Goal: Task Accomplishment & Management: Use online tool/utility

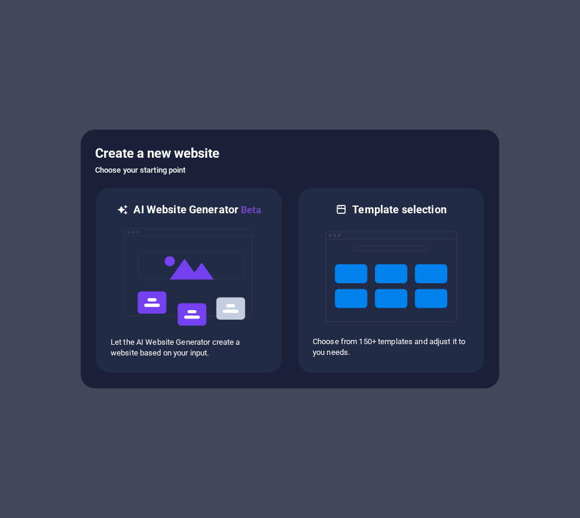
click at [328, 158] on h5 "Create a new website" at bounding box center [290, 153] width 390 height 19
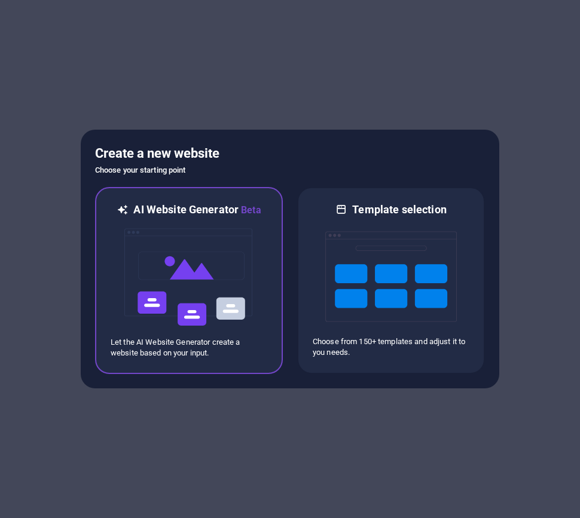
click at [210, 227] on img at bounding box center [189, 278] width 132 height 120
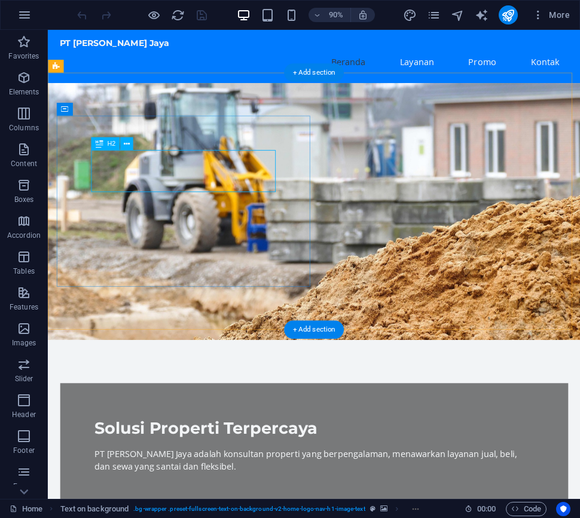
click at [231, 461] on div "Solusi Properti Terpercaya" at bounding box center [344, 472] width 488 height 23
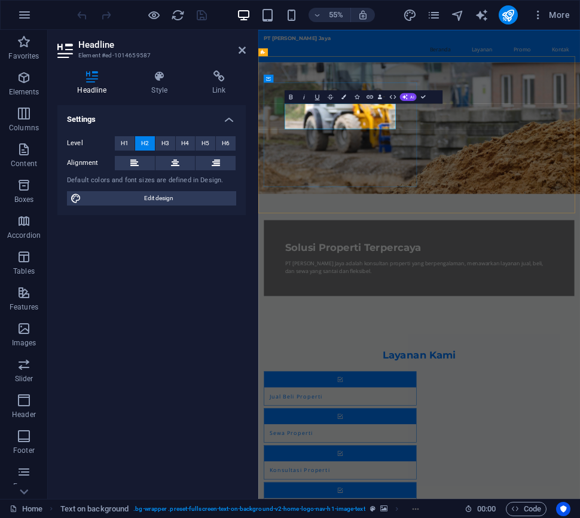
click at [409, 415] on span "Solusi Properti Terpercaya" at bounding box center [431, 426] width 248 height 22
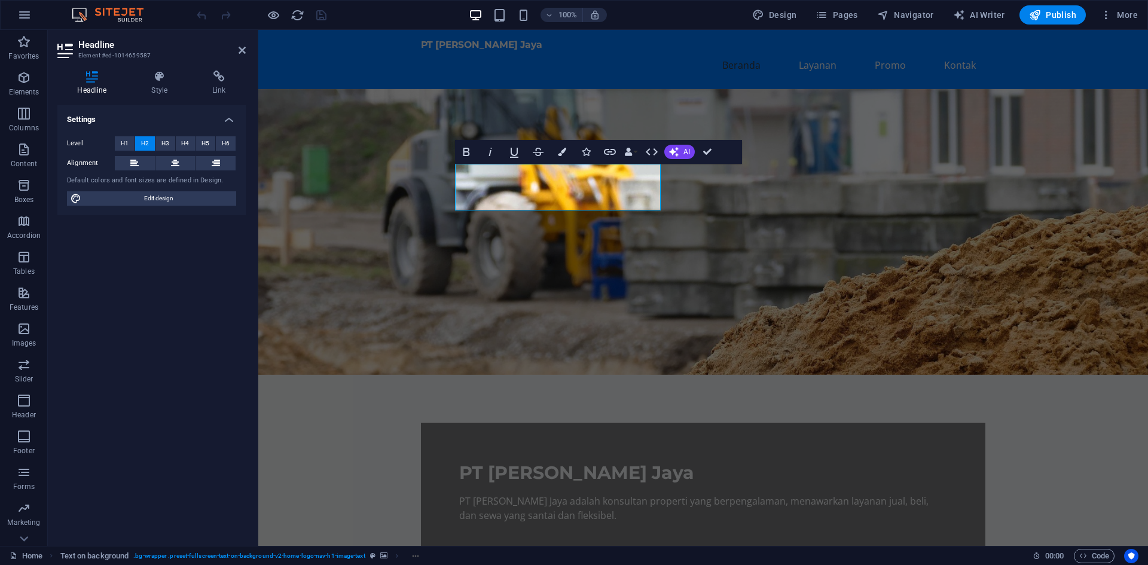
click at [579, 216] on figure at bounding box center [703, 232] width 890 height 286
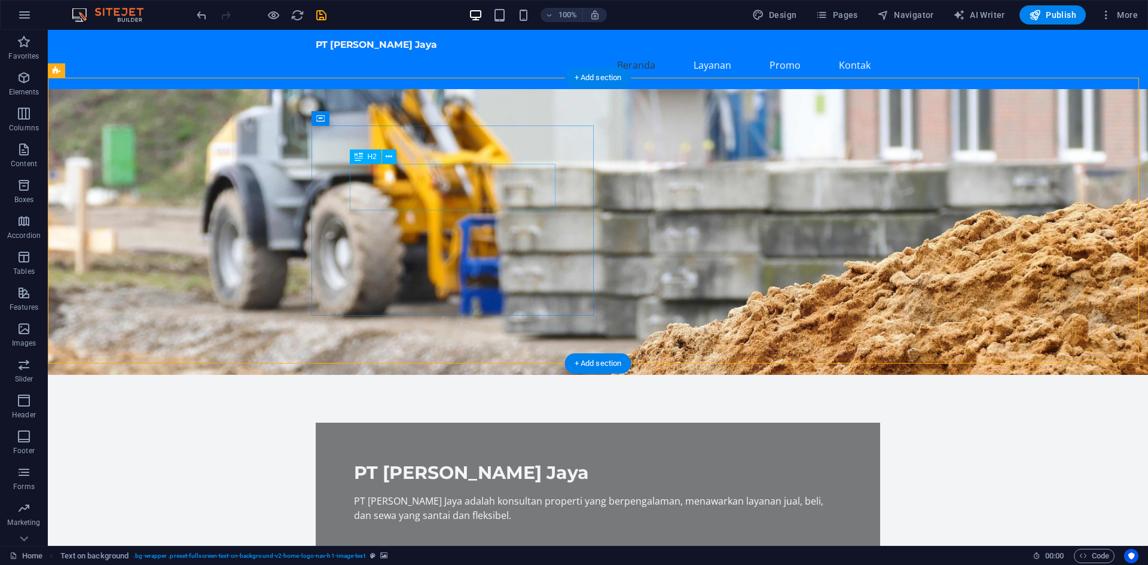
click at [512, 461] on div "PT Firdaus Propertindo Jaya" at bounding box center [598, 472] width 488 height 23
click at [394, 494] on div "PT Firdaus Propertindo Jaya adalah konsultan properti yang berpengalaman, menaw…" at bounding box center [598, 508] width 488 height 29
click at [462, 494] on div "PT Firdaus Propertindo Jaya adalah konsultan properti yang berpengalaman, menaw…" at bounding box center [598, 508] width 488 height 29
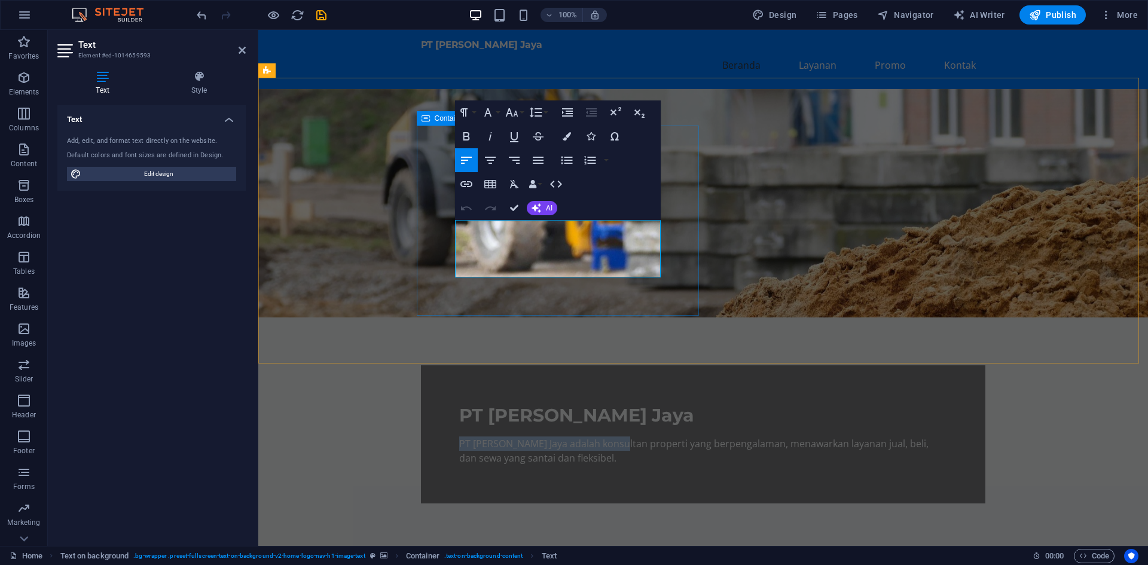
drag, startPoint x: 611, startPoint y: 224, endPoint x: 434, endPoint y: 228, distance: 177.0
click at [434, 365] on div "PT Firdaus Propertindo Jaya PT Firdaus Propertindo Jaya adalah konsultan proper…" at bounding box center [703, 434] width 564 height 138
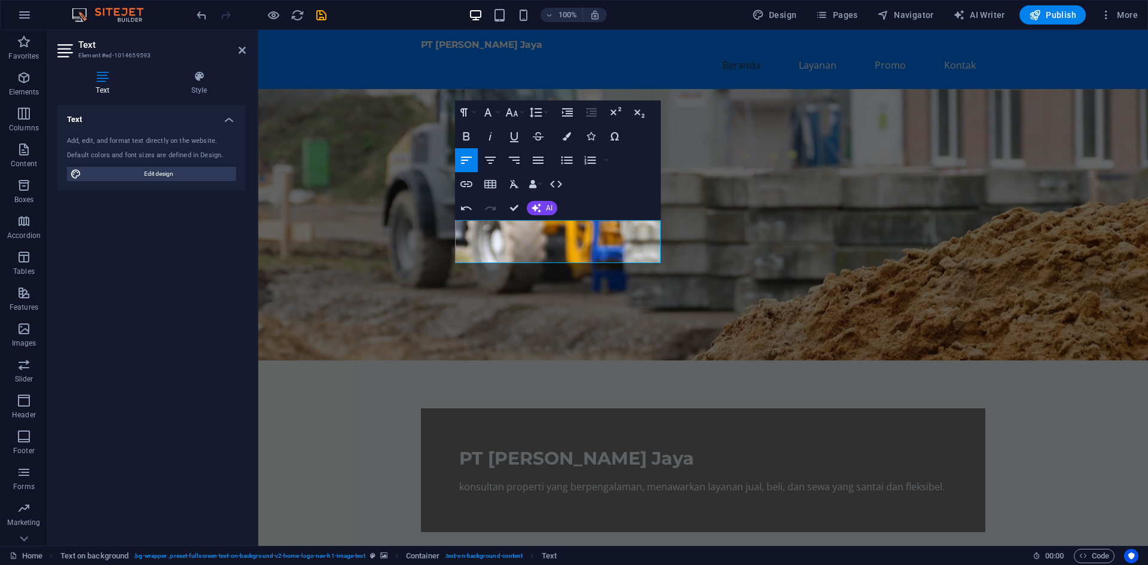
click at [579, 280] on figure at bounding box center [703, 224] width 890 height 271
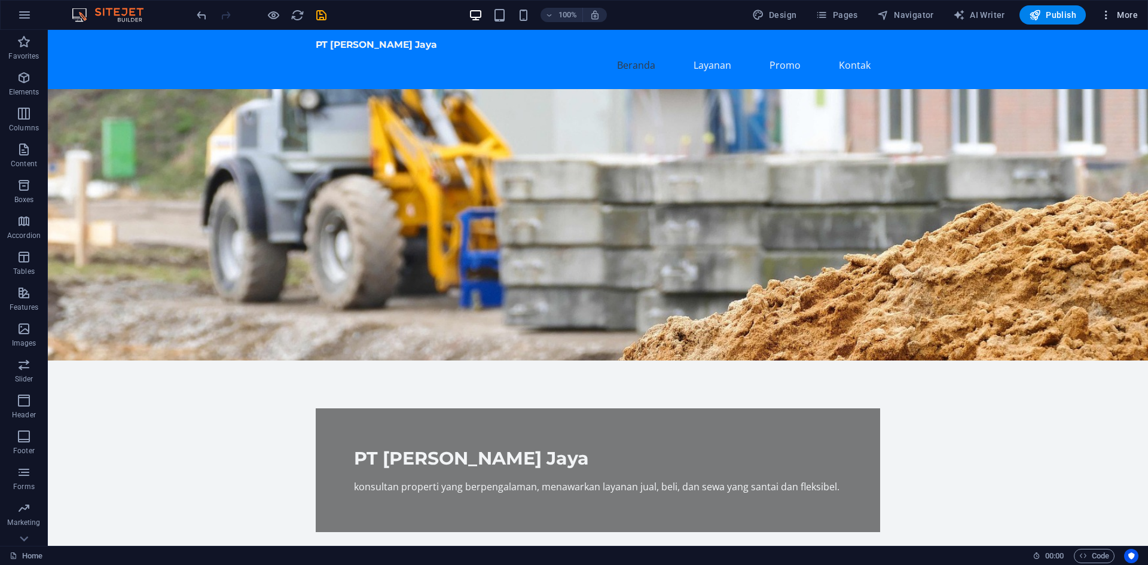
click at [579, 14] on span "More" at bounding box center [1119, 15] width 38 height 12
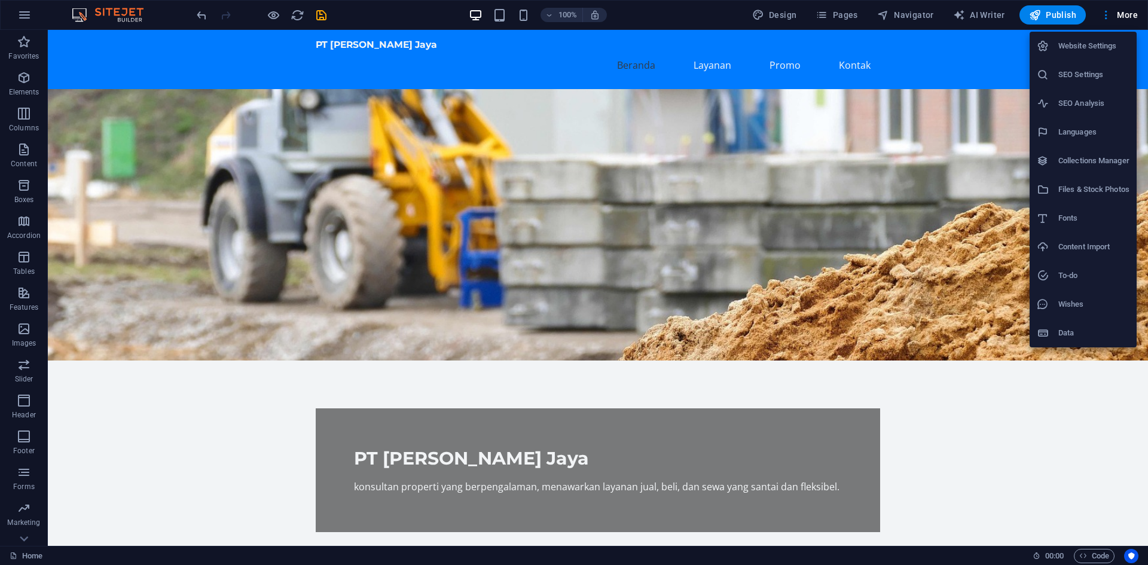
click at [579, 74] on h6 "SEO Settings" at bounding box center [1093, 75] width 71 height 14
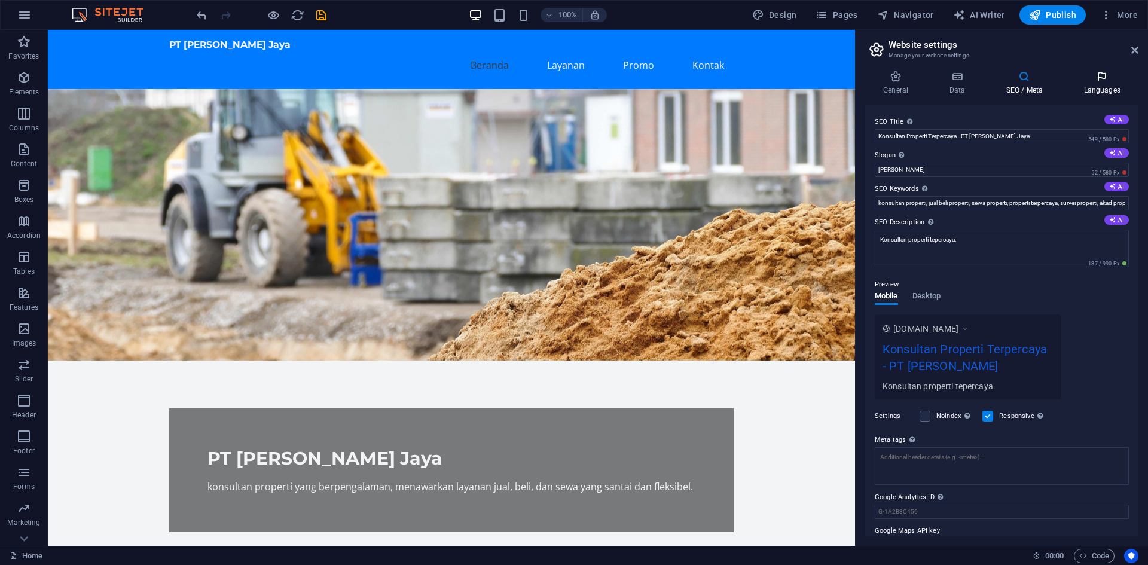
click at [579, 82] on h4 "Languages" at bounding box center [1102, 83] width 73 height 25
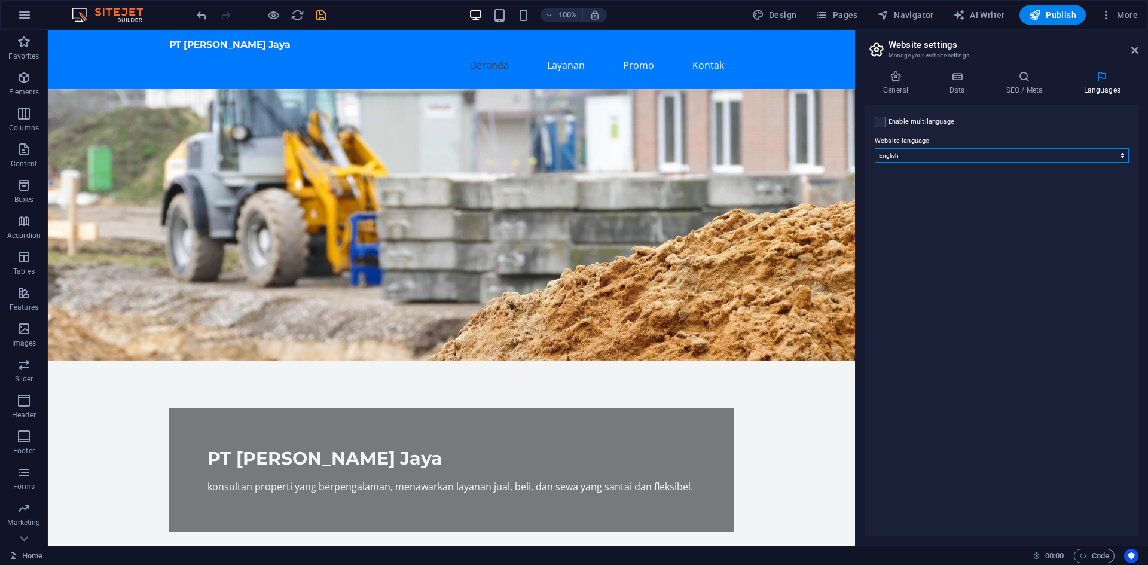
click at [579, 152] on select "Abkhazian Afar Afrikaans Akan Albanian Amharic Arabic Aragonese Armenian Assame…" at bounding box center [1002, 155] width 254 height 14
select select "70"
click at [579, 148] on select "Abkhazian Afar Afrikaans Akan Albanian Amharic Arabic Aragonese Armenian Assame…" at bounding box center [1002, 155] width 254 height 14
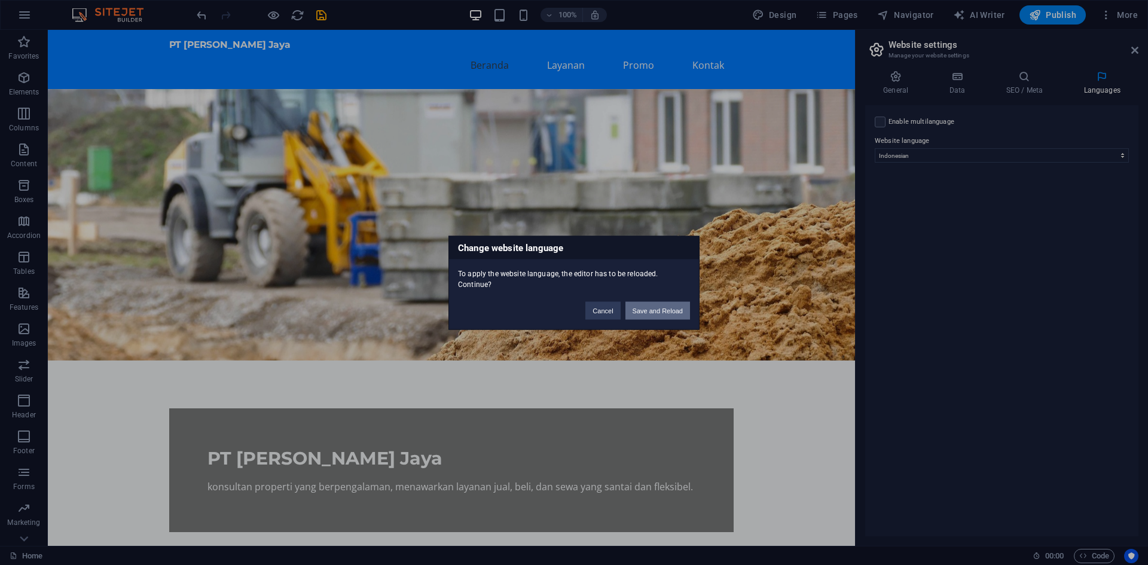
click at [579, 314] on button "Save and Reload" at bounding box center [657, 310] width 65 height 18
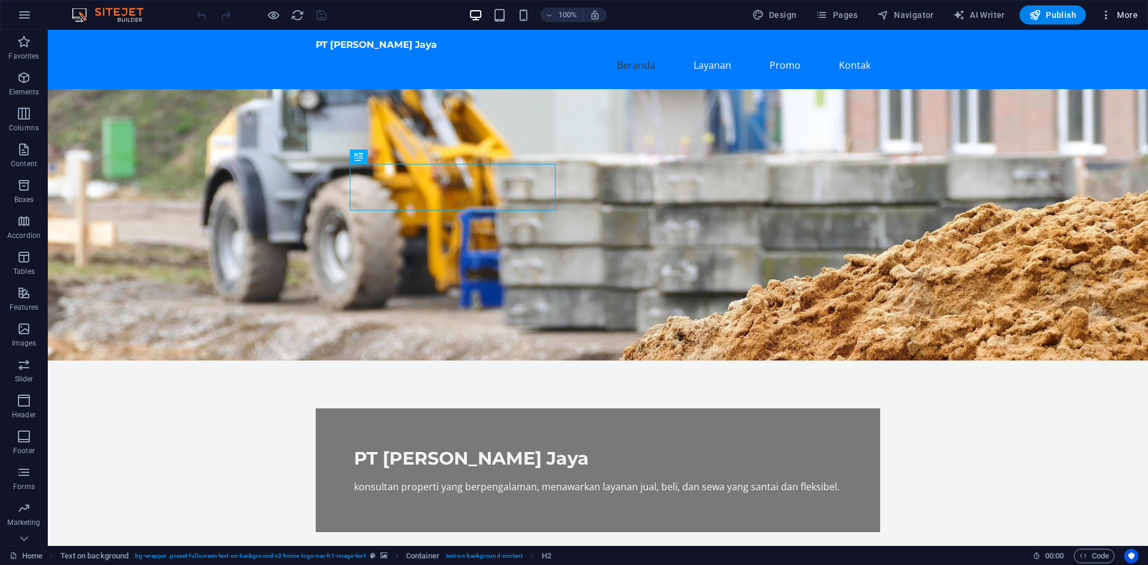
click at [1115, 15] on span "More" at bounding box center [1119, 15] width 38 height 12
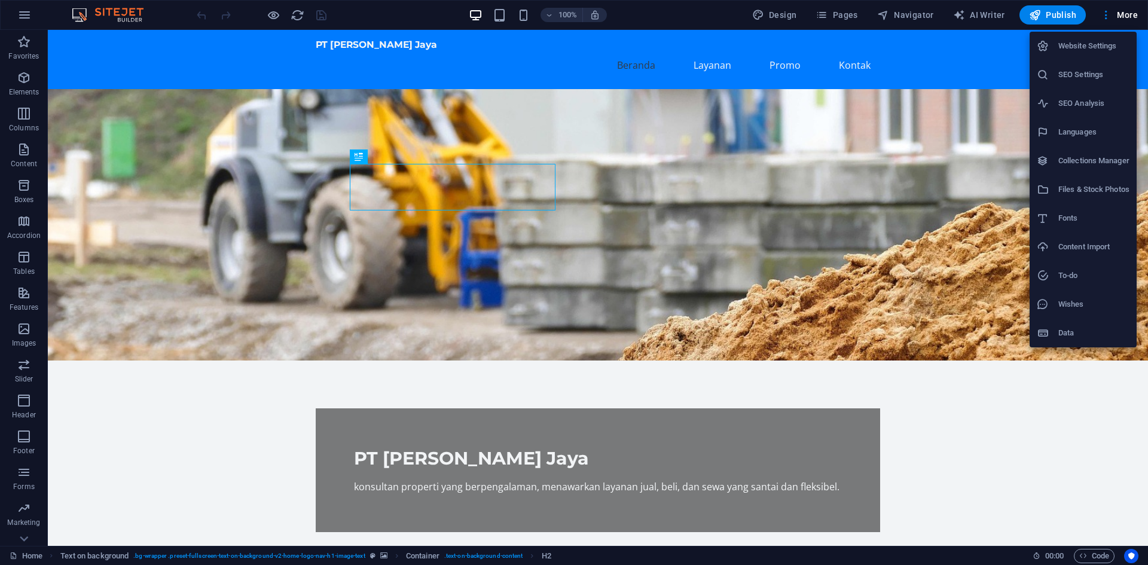
click at [1081, 75] on h6 "SEO Settings" at bounding box center [1093, 75] width 71 height 14
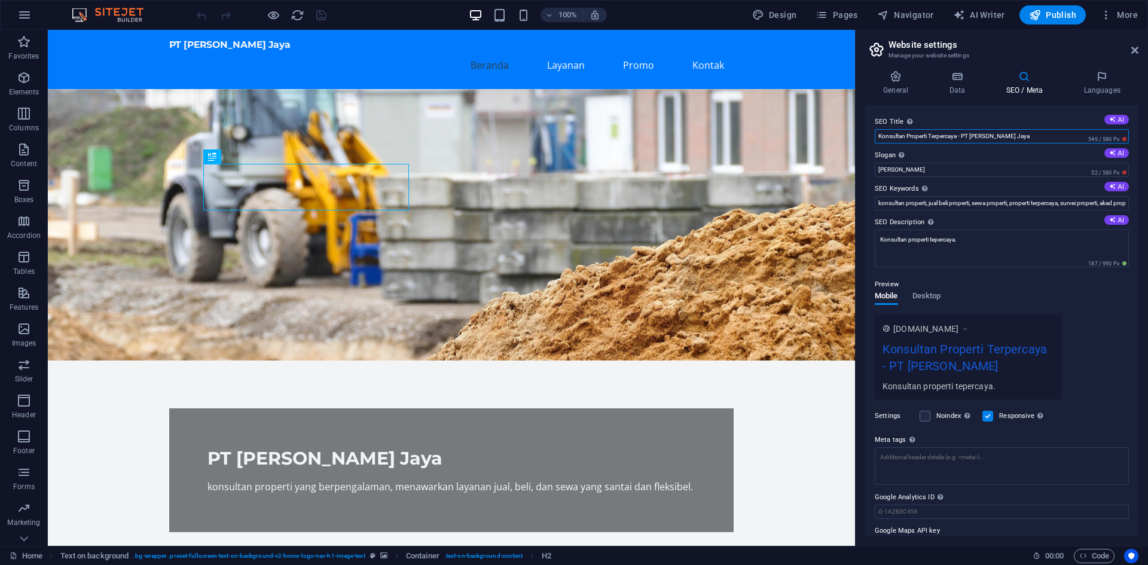
drag, startPoint x: 1045, startPoint y: 136, endPoint x: 963, endPoint y: 145, distance: 82.3
click at [963, 145] on div "SEO Title The title of your website - make it something that stands out in sear…" at bounding box center [1001, 320] width 273 height 431
click at [878, 138] on input "Konsultan Properti Terpercaya -" at bounding box center [1002, 136] width 254 height 14
paste input "PT Firdaus Propertindo Jaya"
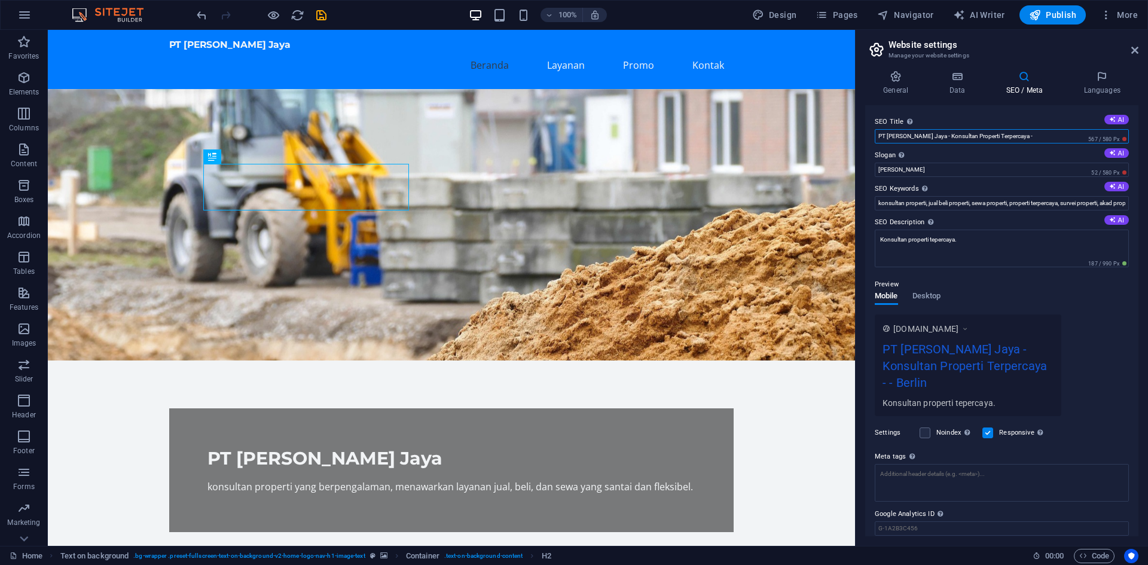
click at [1053, 136] on input "PT Firdaus Propertindo Jaya - Konsultan Properti Terpercaya -" at bounding box center [1002, 136] width 254 height 14
type input "PT Firdaus Propertindo Jaya - Konsultan Properti Terpercaya"
click at [930, 171] on input "Berlin" at bounding box center [1002, 170] width 254 height 14
click at [1119, 157] on button "AI" at bounding box center [1116, 153] width 25 height 10
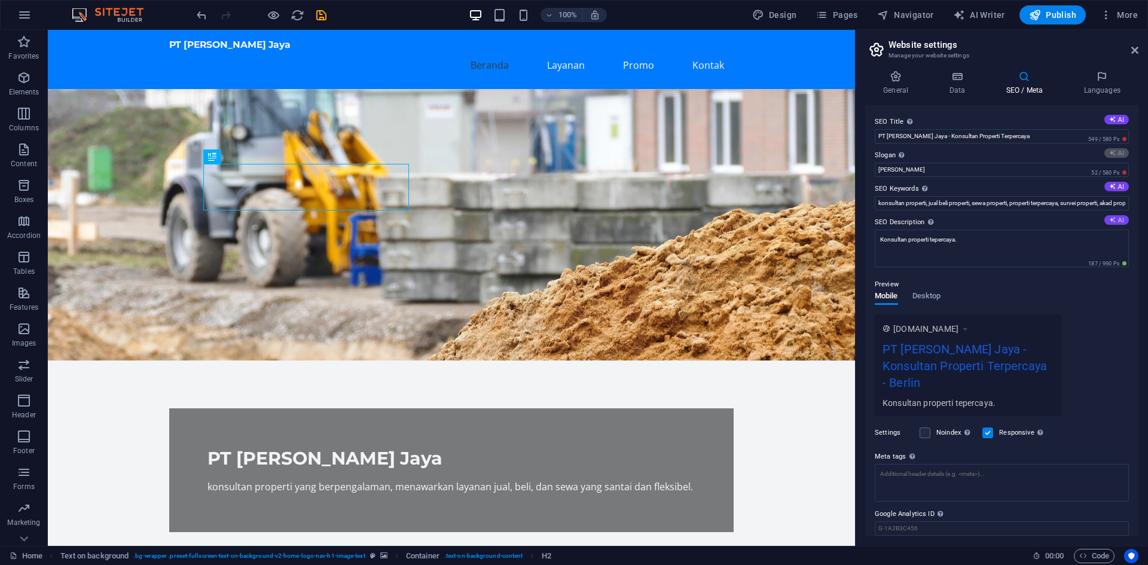
click at [1114, 222] on button "AI" at bounding box center [1116, 220] width 25 height 10
type input "Solusi Properti Fleksibel untuk Investasi Cerdas"
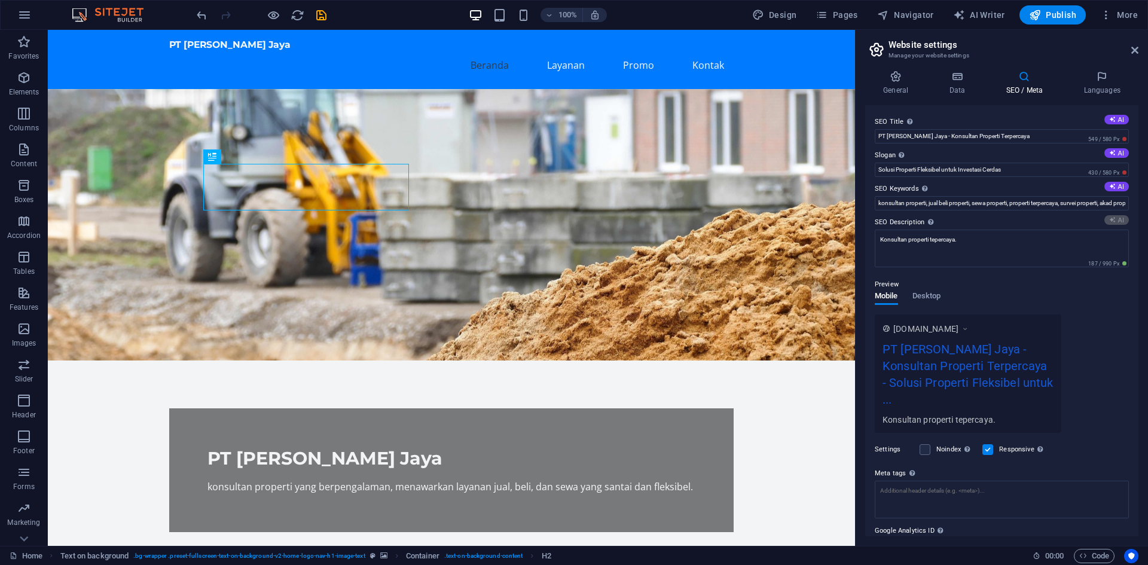
click at [1112, 192] on label "SEO Keywords Comma-separated list of keywords representing your website. AI" at bounding box center [1002, 189] width 254 height 14
click at [1112, 196] on input "konsultan properti, jual beli properti, sewa properti, properti terpercaya, sur…" at bounding box center [1002, 203] width 254 height 14
type textarea "Dapatkan solusi properti terbaik dari PT Firdaus Propertindo Jaya: jual, beli, …"
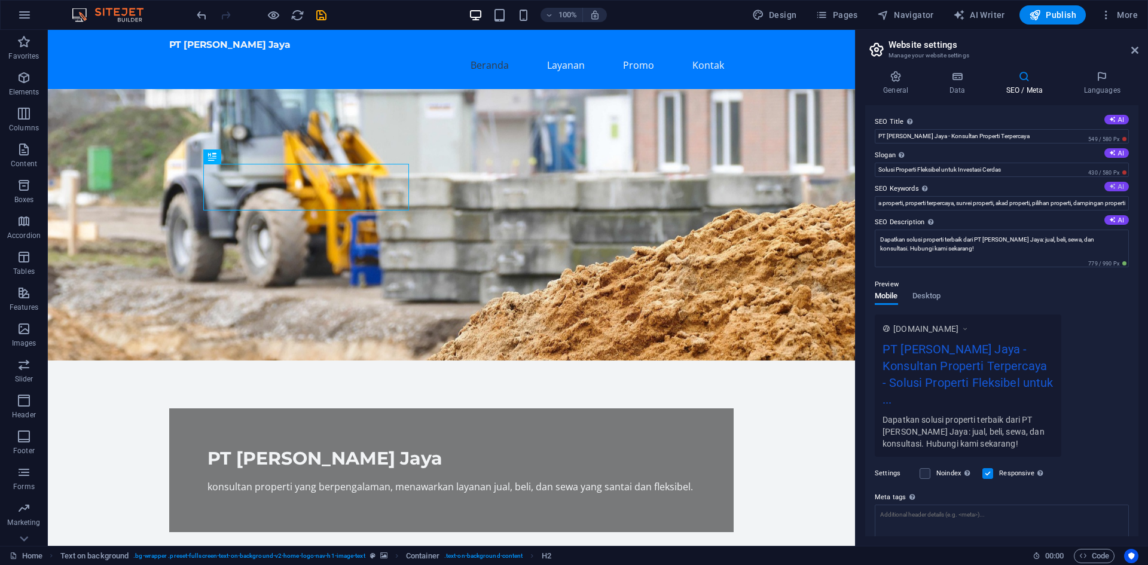
click at [1116, 190] on button "AI" at bounding box center [1116, 187] width 25 height 10
drag, startPoint x: 1024, startPoint y: 203, endPoint x: 1142, endPoint y: 209, distance: 118.5
click at [1145, 209] on div "General Data SEO / Meta Languages Website name firdausproperti.dutaaromamandiri…" at bounding box center [1002, 303] width 292 height 485
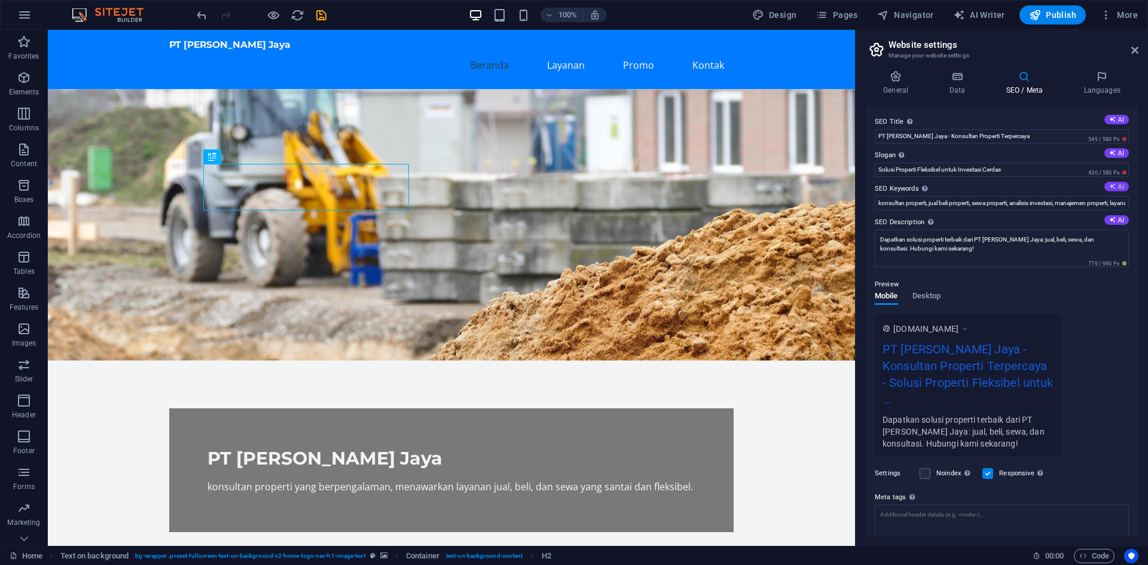
click at [1116, 190] on button "AI" at bounding box center [1116, 187] width 25 height 10
type input "konsultan properti, jual beli properti, sewa properti, analisis investasi, mana…"
click at [1112, 154] on icon at bounding box center [1112, 152] width 7 height 7
type input "Solusi Properti Fleksibel dan Santai untuk Anda"
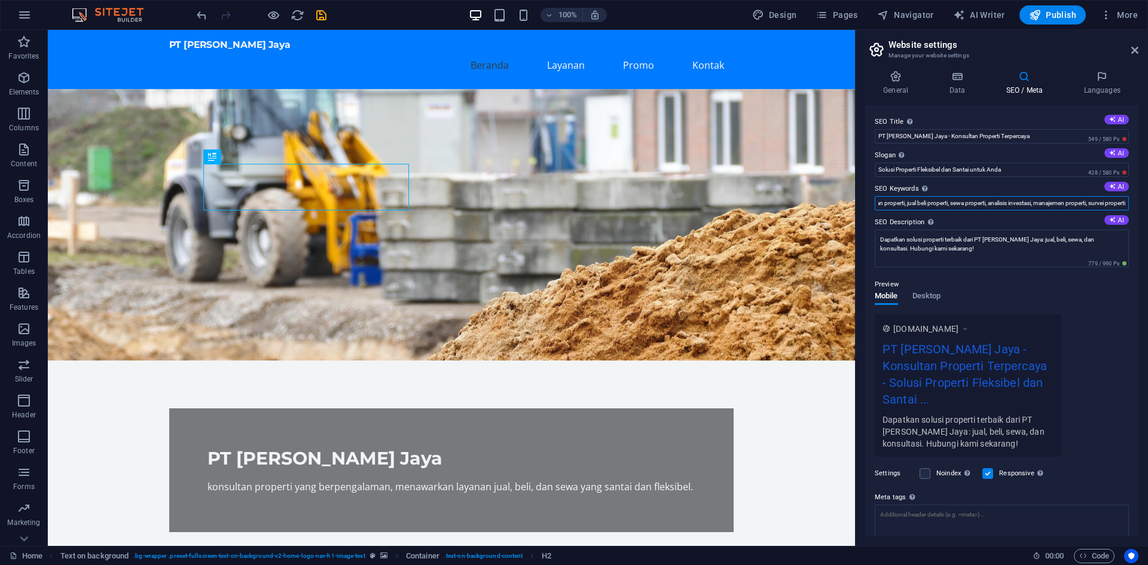
drag, startPoint x: 950, startPoint y: 200, endPoint x: 1147, endPoint y: 196, distance: 197.4
click at [1147, 196] on div "General Data SEO / Meta Languages Website name firdausproperti.dutaaromamandiri…" at bounding box center [1002, 303] width 292 height 485
click at [1111, 191] on label "SEO Keywords Comma-separated list of keywords representing your website. AI" at bounding box center [1002, 189] width 254 height 14
click at [1111, 196] on input "konsultan properti, jual beli properti, sewa properti, analisis investasi, mana…" at bounding box center [1002, 203] width 254 height 14
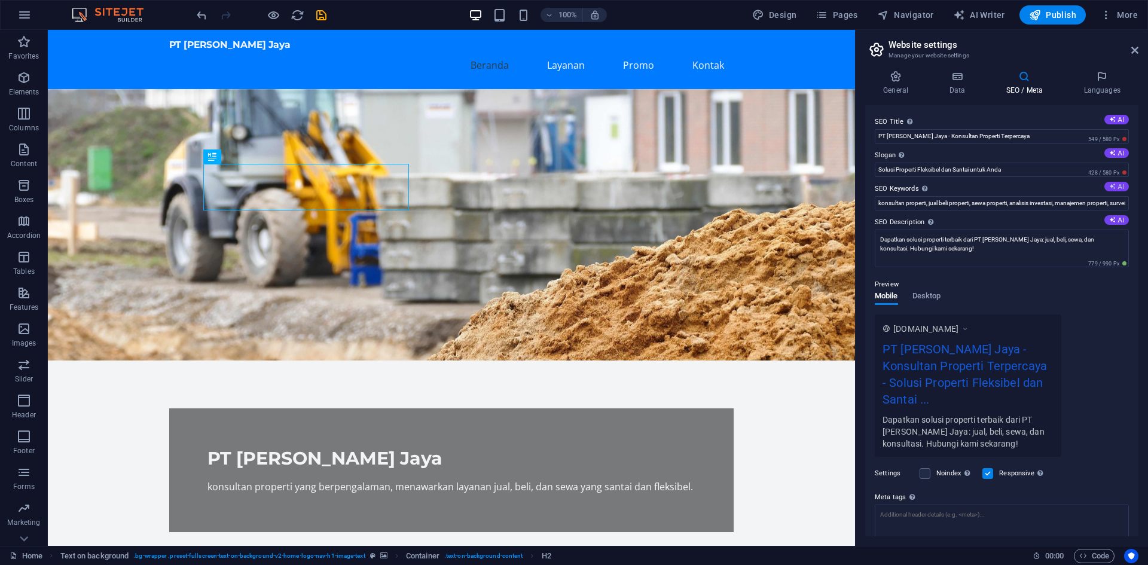
click at [1112, 187] on icon at bounding box center [1112, 186] width 9 height 9
click at [1113, 155] on icon at bounding box center [1111, 152] width 9 height 9
type input "konsultan properti, jual beli properti, sewa properti, analisis investasi, mana…"
click at [1117, 157] on button "AI" at bounding box center [1116, 153] width 25 height 10
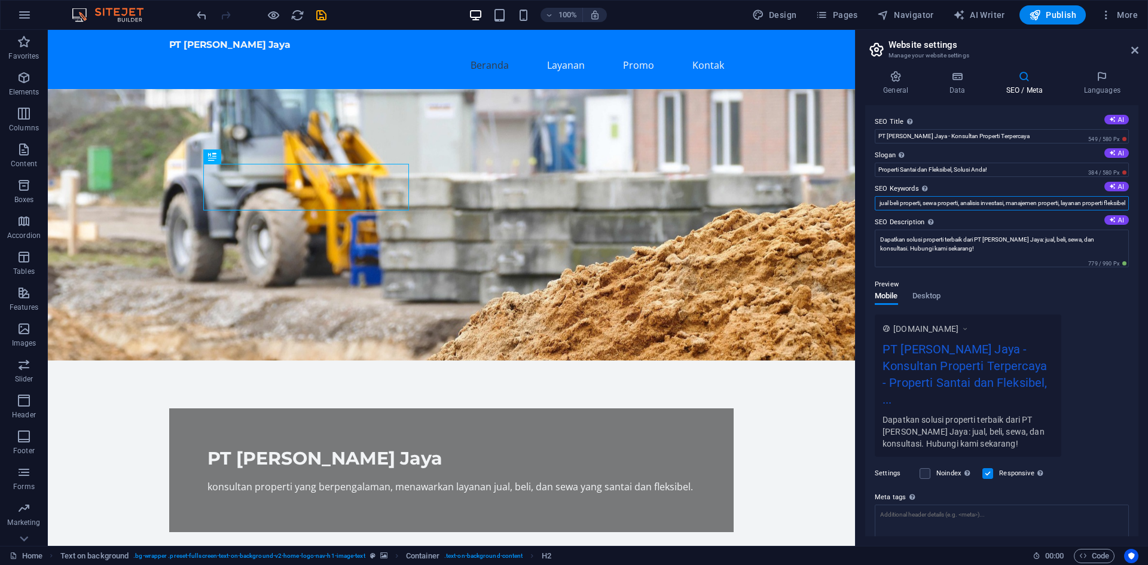
drag, startPoint x: 989, startPoint y: 205, endPoint x: 1131, endPoint y: 205, distance: 142.3
click at [1131, 205] on div "SEO Title The title of your website - make it something that stands out in sear…" at bounding box center [1001, 320] width 273 height 431
click at [1057, 187] on label "SEO Keywords Comma-separated list of keywords representing your website. AI" at bounding box center [1002, 189] width 254 height 14
click at [1057, 196] on input "konsultan properti, jual beli properti, sewa properti, analisis investasi, mana…" at bounding box center [1002, 203] width 254 height 14
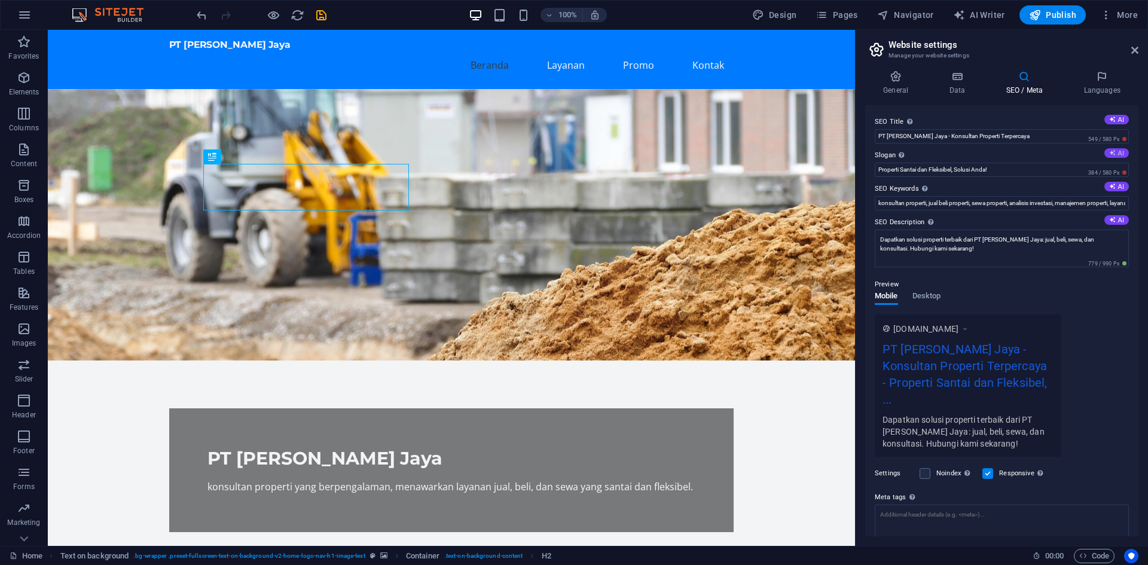
click at [1110, 155] on icon at bounding box center [1111, 152] width 9 height 9
type input "Solusi Santai dan Fleksibel untuk Properti Anda"
click at [1054, 136] on input "PT Firdaus Propertindo Jaya - Konsultan Properti Terpercaya" at bounding box center [1002, 136] width 254 height 14
click at [1030, 168] on input "Solusi Santai dan Fleksibel untuk Properti Anda" at bounding box center [1002, 170] width 254 height 14
click at [957, 133] on input "PT Firdaus Propertindo Jaya - Konsultan Properti Terpercaya dibanjar" at bounding box center [1002, 136] width 254 height 14
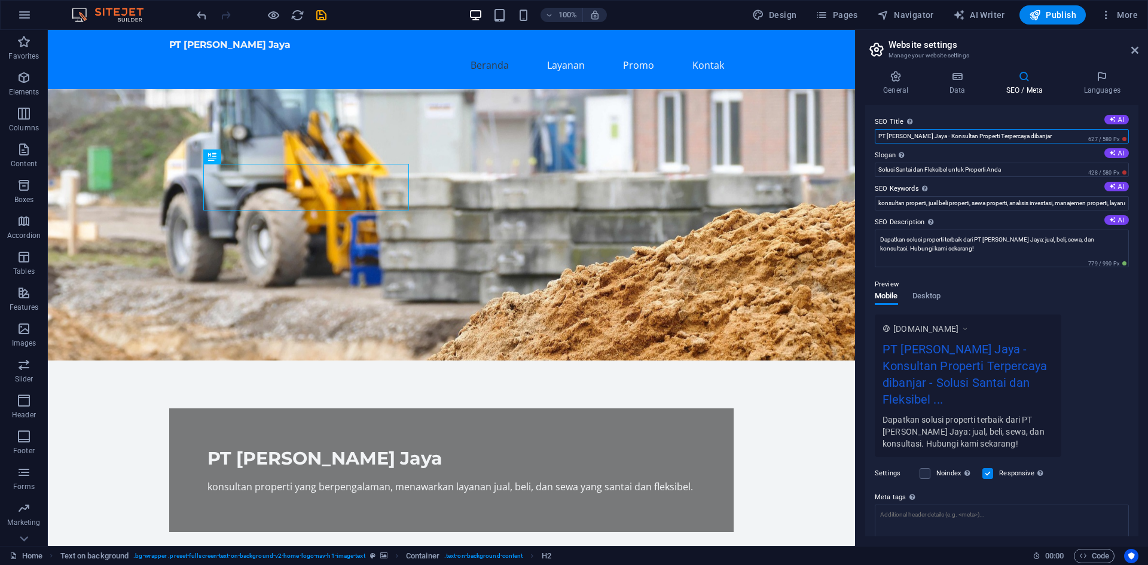
paste input "Jaya – Konsultan Properti Terpercaya di B"
type input "PT Firdaus Properti Jaya – Konsultan Properti Terpercaya di Banjar"
click at [1015, 164] on input "Solusi Santai dan Fleksibel untuk Properti Anda" at bounding box center [1002, 170] width 254 height 14
paste input "PT Firdaus Properti Jaya | Konsultan Properti Terpercaya di Banjar & Sekitarny"
type input "PT Firdaus Properti Jaya | Konsultan Properti Terpercaya di Banjar & Sekitarnya"
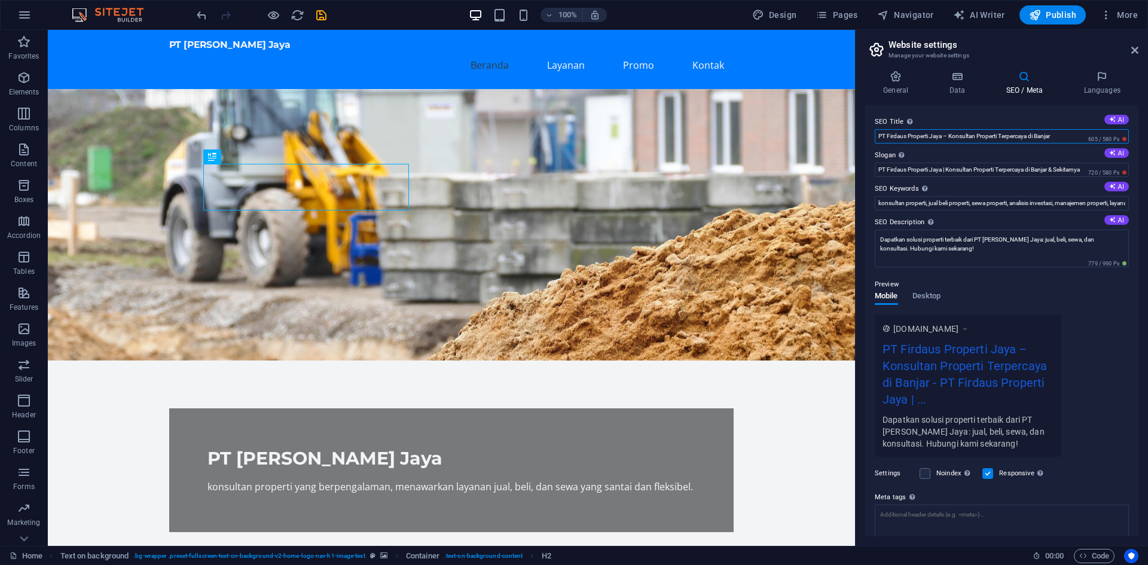
click at [946, 135] on input "PT Firdaus Properti Jaya – Konsultan Properti Terpercaya di Banjar" at bounding box center [1002, 136] width 254 height 14
paste input "| Konsultan Properti Terpercaya di Banjar & Sekitarnya"
type input "PT Firdaus Properti Jaya | Konsultan Properti Terpercaya di Banjar & Sekitarnya"
click at [911, 172] on input "PT Firdaus Properti Jaya | Konsultan Properti Terpercaya di Banjar & Sekitarnya" at bounding box center [1002, 170] width 254 height 14
paste input "Solusi Praktis & Fleksibel untuk Kebutuhan Properti And"
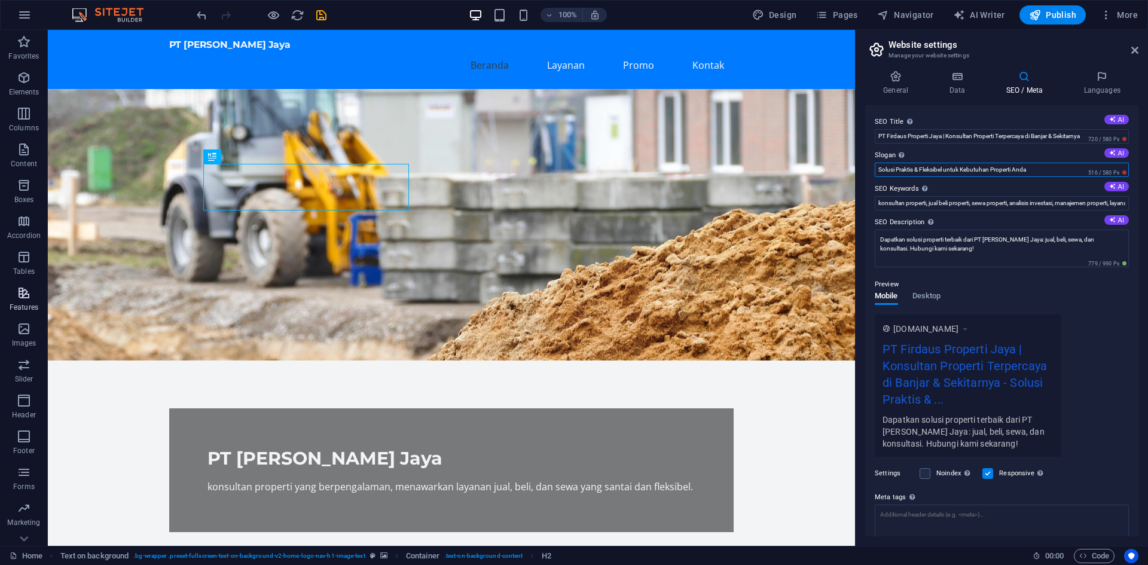
type input "Solusi Praktis & Fleksibel untuk Kebutuhan Properti Anda"
click at [928, 203] on input "konsultan properti, jual beli properti, sewa properti, analisis investasi, mana…" at bounding box center [1002, 203] width 254 height 14
paste input "banjar, jual beli rumah banjar, sewa properti, investasi properti, manajemen pr…"
type input "konsultan properti banjar, jual beli rumah banjar, sewa properti, investasi pro…"
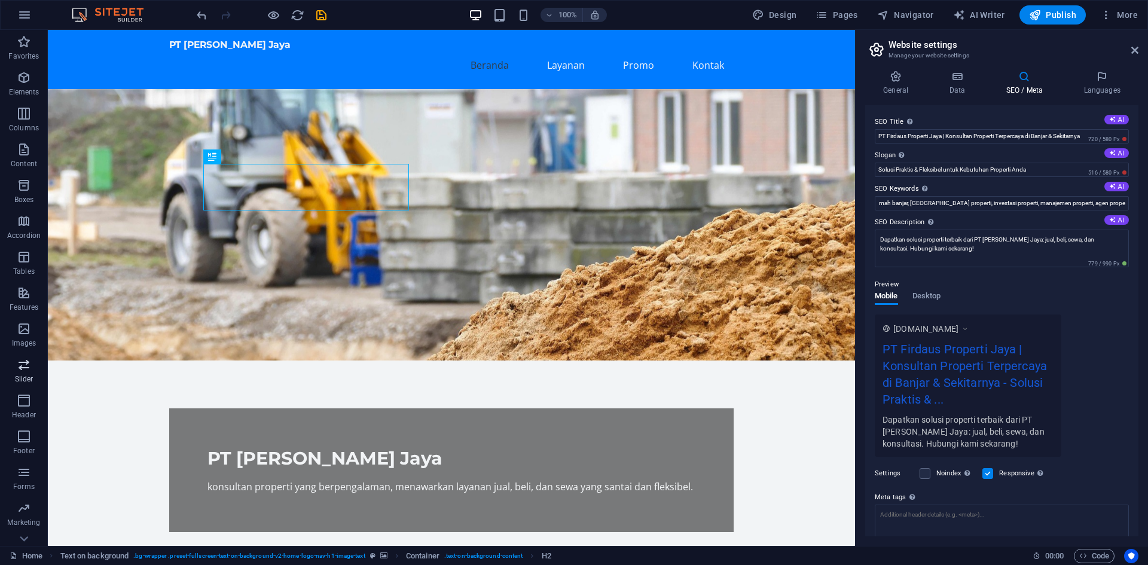
scroll to position [0, 0]
click at [976, 249] on textarea "Dapatkan solusi properti terbaik dari PT Firdaus Propertindo Jaya: jual, beli, …" at bounding box center [1002, 249] width 254 height 38
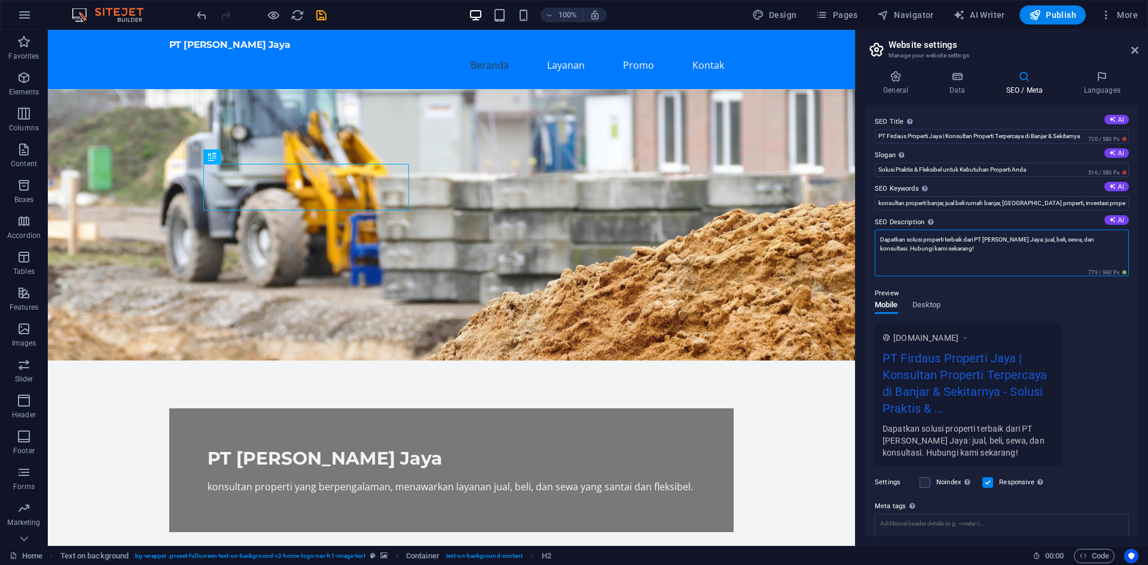
paste textarea "PT Firdaus Properti Jaya menyediakan layanan jual, beli, dan sewa properti terp…"
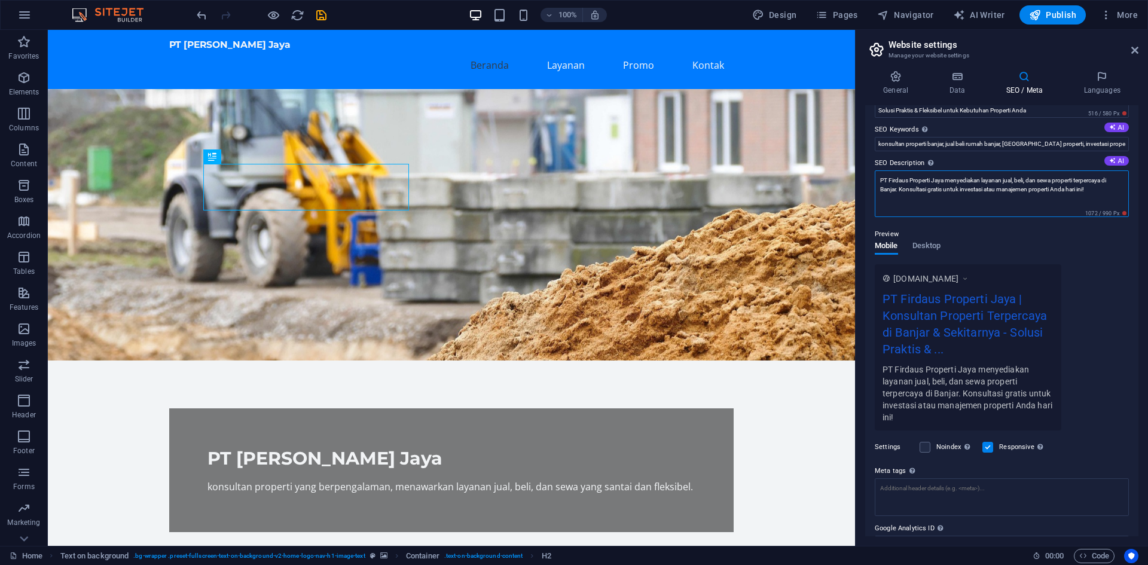
scroll to position [116, 0]
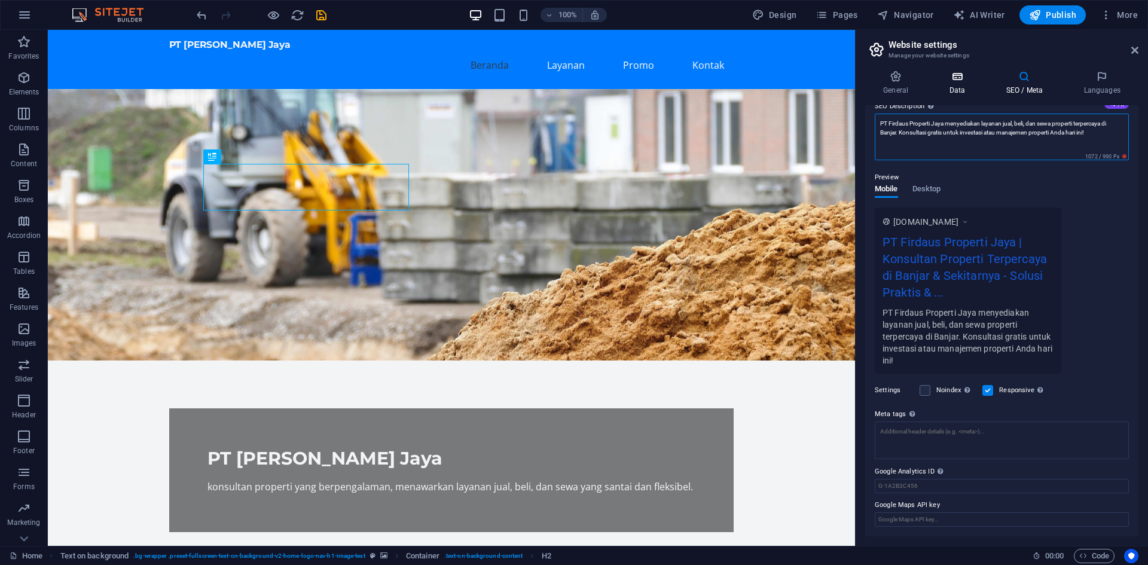
type textarea "PT Firdaus Properti Jaya menyediakan layanan jual, beli, dan sewa properti terp…"
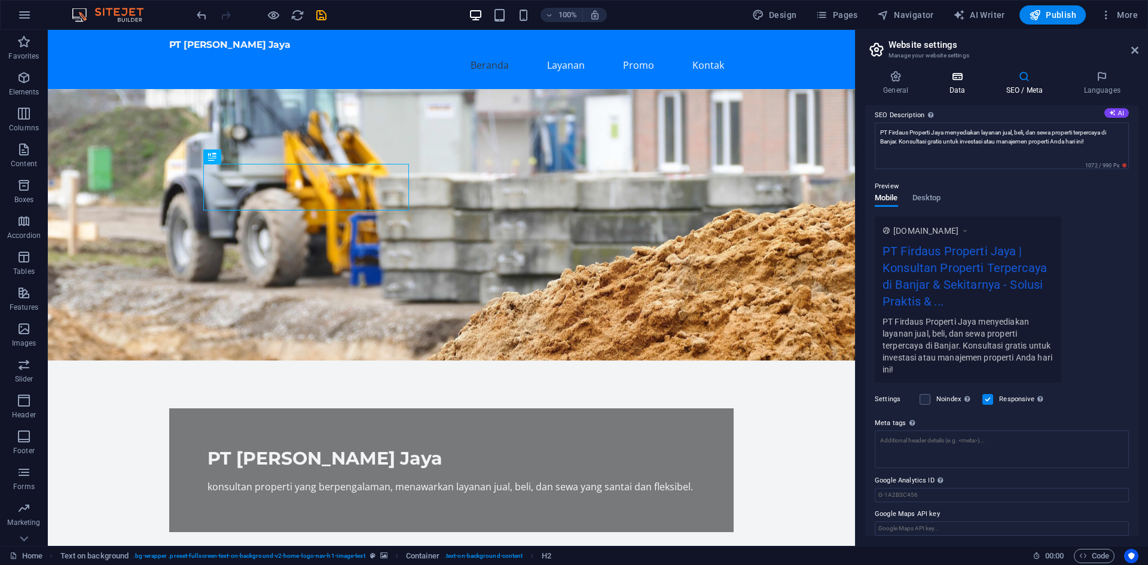
click at [957, 81] on icon at bounding box center [957, 77] width 52 height 12
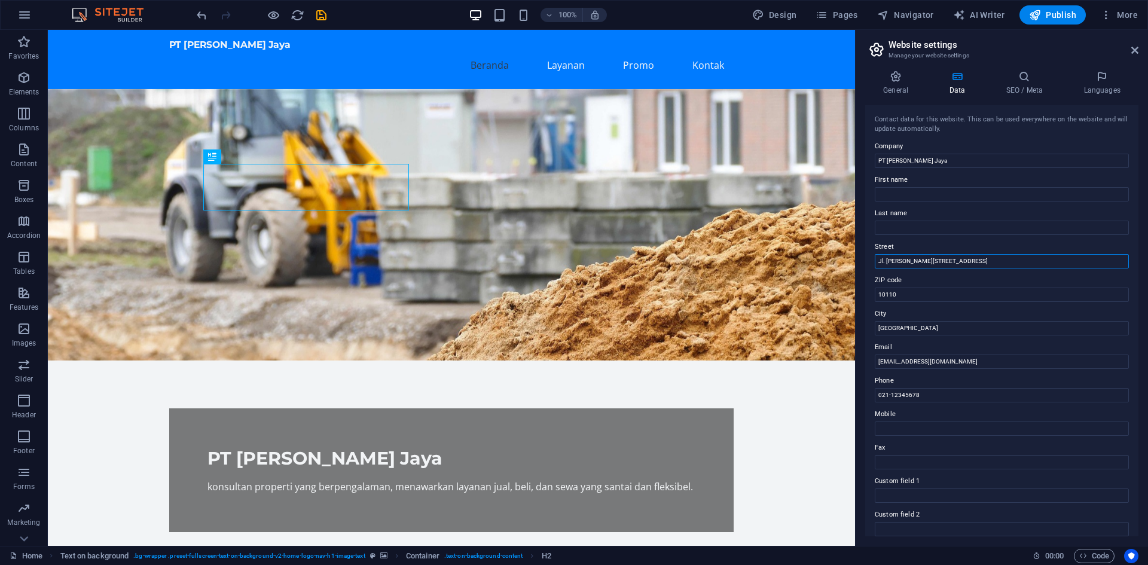
click at [926, 260] on input "Jl. Sudirman No.123" at bounding box center [1002, 261] width 254 height 14
paste input "ALAN PANGANDARAN PERUM BUMI NANJUNG SUKAMANTRI BLOK F II DUSUN SUKAHURIP, Kel. …"
click at [1060, 261] on input "JALAN PANGANDARAN PERUM BUMI NANJUNG SUKAMANTRI BLOK F II DUSUN SUKAHURIP, [GEO…" at bounding box center [1002, 261] width 254 height 14
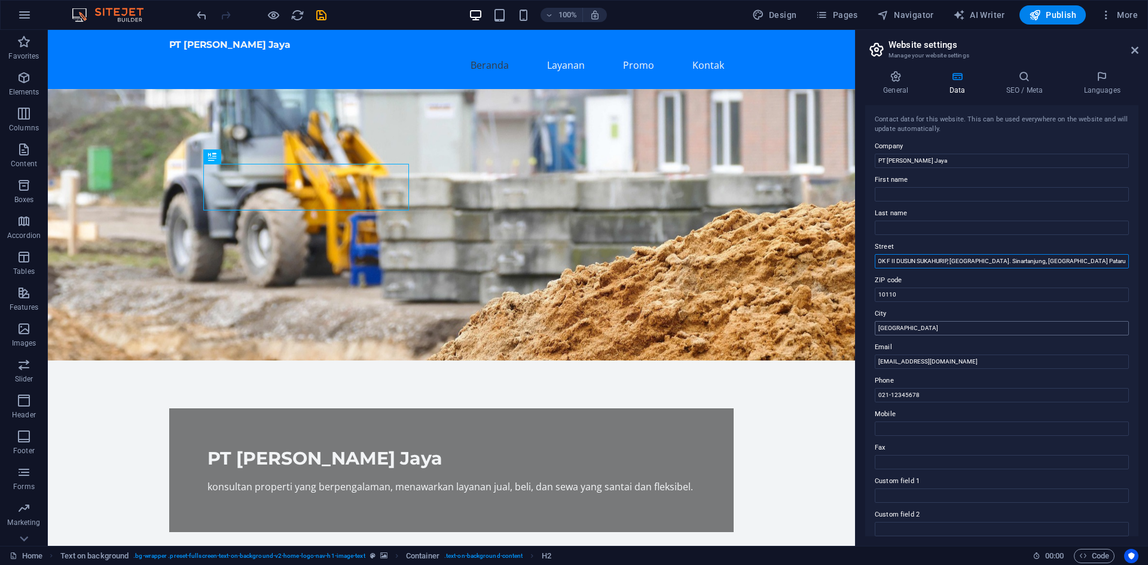
type input "JALAN PANGANDARAN PERUM BUMI NANJUNG SUKAMANTRI BLOK F II DUSUN SUKAHURIP, [GEO…"
click at [923, 324] on input "Jakarta" at bounding box center [1002, 328] width 254 height 14
paste input "Banjar"
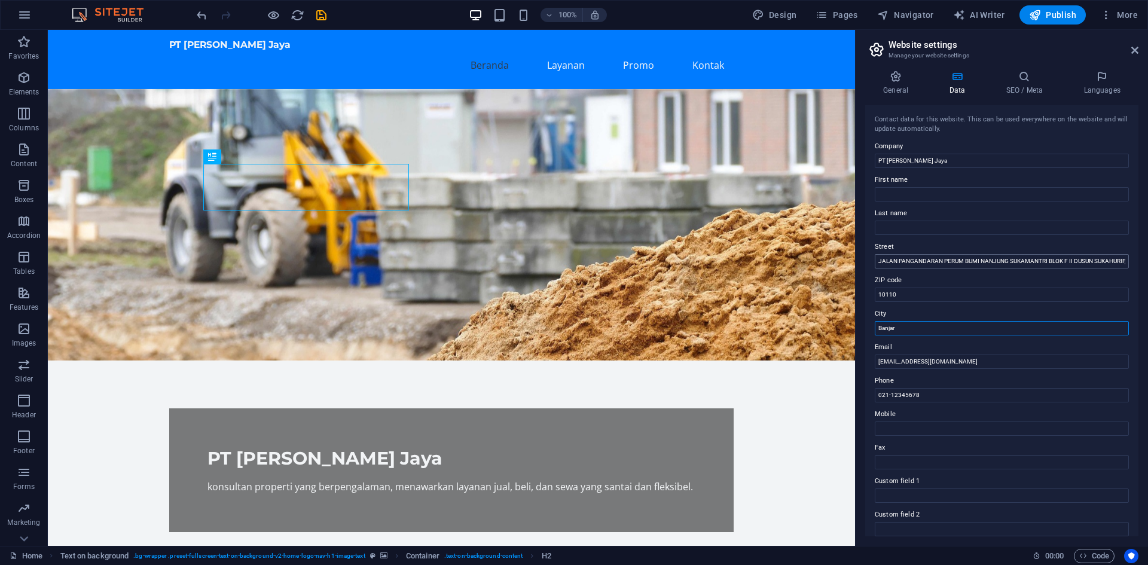
type input "Banjar"
drag, startPoint x: 1113, startPoint y: 261, endPoint x: 1144, endPoint y: 260, distance: 30.5
click at [1145, 260] on div "General Data SEO / Meta Languages Website name firdausproperti.dutaaromamandiri…" at bounding box center [1002, 303] width 292 height 485
click at [1118, 261] on input "JALAN PANGANDARAN PERUM BUMI NANJUNG SUKAMANTRI BLOK F II DUSUN SUKAHURIP, [GEO…" at bounding box center [1002, 261] width 254 height 14
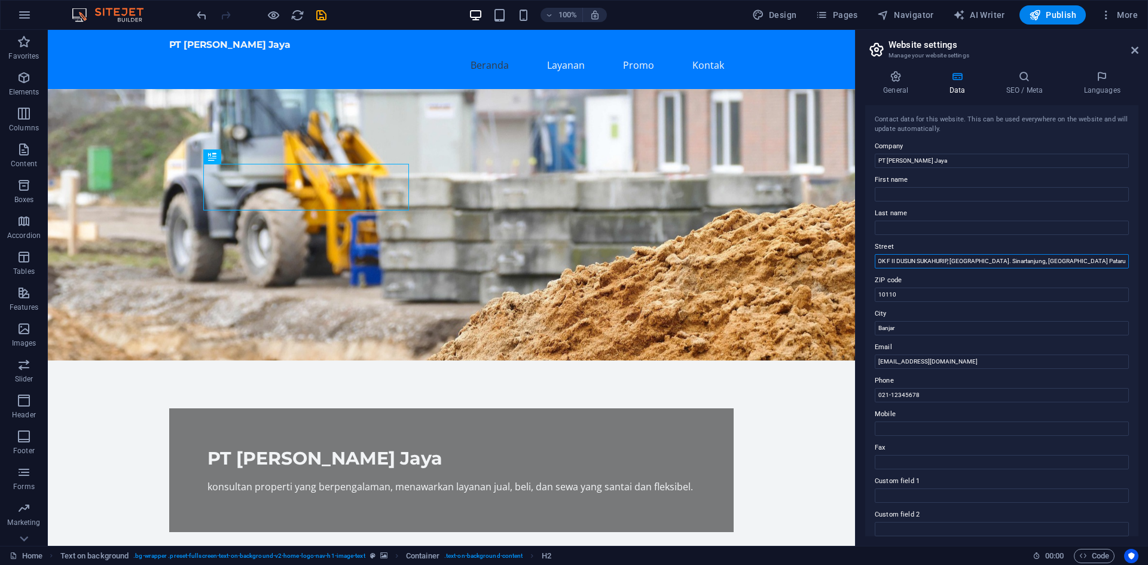
click at [1118, 261] on input "JALAN PANGANDARAN PERUM BUMI NANJUNG SUKAMANTRI BLOK F II DUSUN SUKAHURIP, [GEO…" at bounding box center [1002, 261] width 254 height 14
click at [1099, 263] on input "JALAN PANGANDARAN PERUM BUMI NANJUNG SUKAMANTRI BLOK F II DUSUN SUKAHURIP, [GEO…" at bounding box center [1002, 261] width 254 height 14
click at [918, 329] on input "Banjar" at bounding box center [1002, 328] width 254 height 14
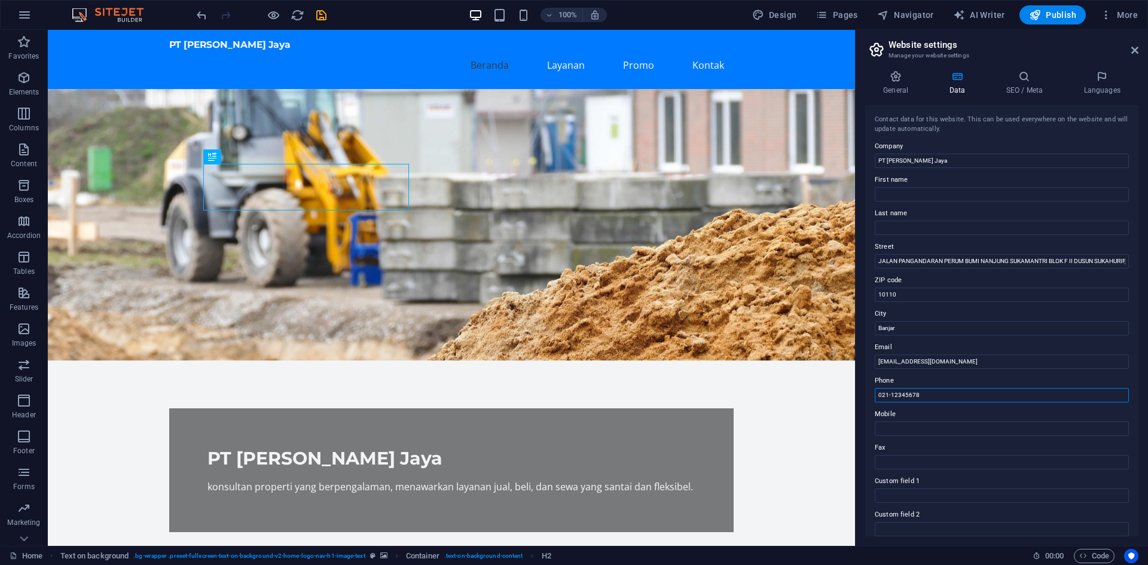
click at [914, 398] on input "021-12345678" at bounding box center [1002, 395] width 254 height 14
paste input "6282299973163"
type input "6282299973163"
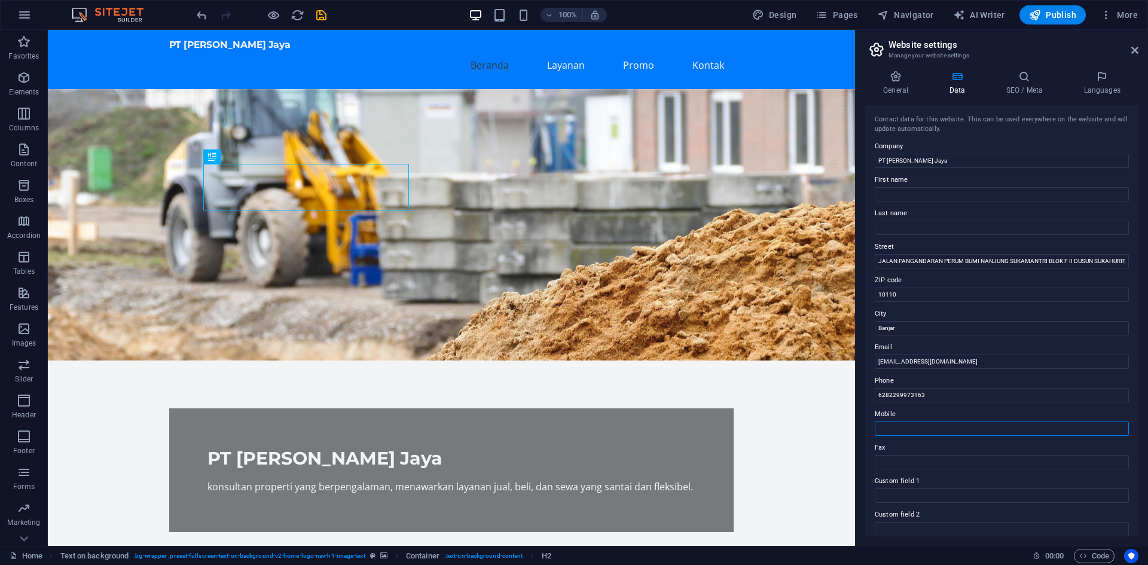
click at [929, 433] on input "Mobile" at bounding box center [1002, 429] width 254 height 14
paste input "6282299973163"
type input "6282299973163"
click at [919, 295] on input "10110" at bounding box center [1002, 295] width 254 height 14
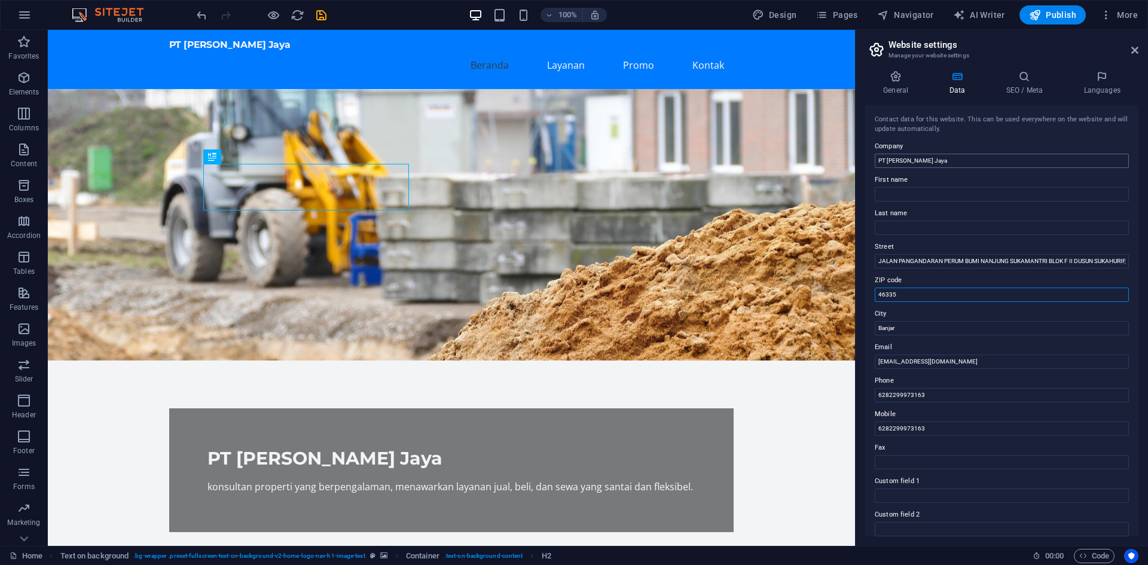
type input "46335"
click at [894, 161] on input "PT [PERSON_NAME] Jaya" at bounding box center [1002, 161] width 254 height 14
click at [898, 197] on input "First name" at bounding box center [1002, 194] width 254 height 14
paste input "Firdaus"
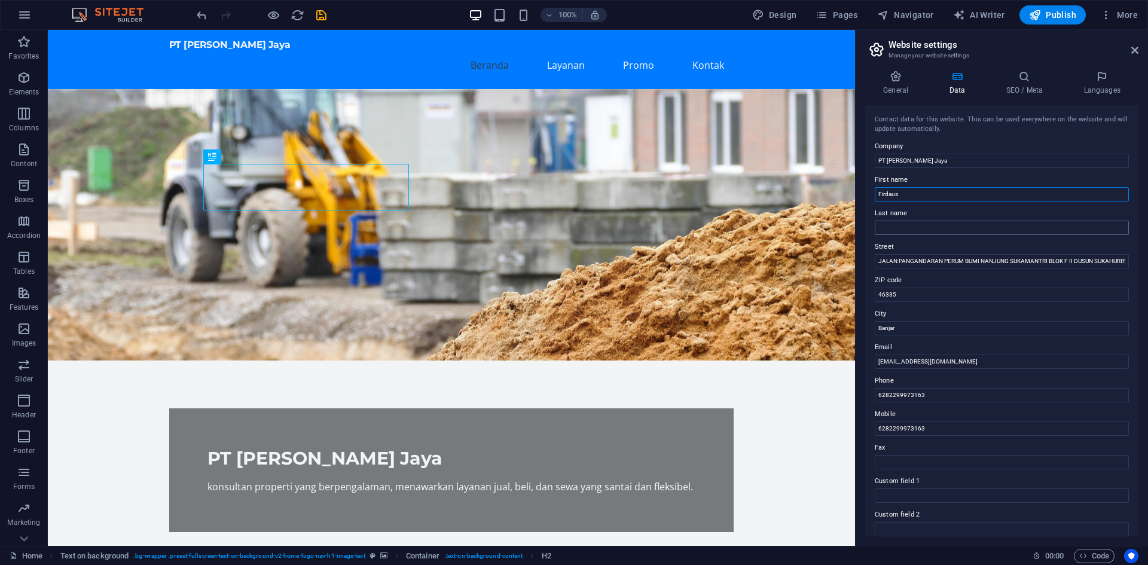
type input "Firdaus"
click at [930, 227] on input "Last name" at bounding box center [1002, 228] width 254 height 14
click at [912, 231] on input "Last name" at bounding box center [1002, 228] width 254 height 14
type input "Hill"
click at [876, 80] on icon at bounding box center [895, 77] width 61 height 12
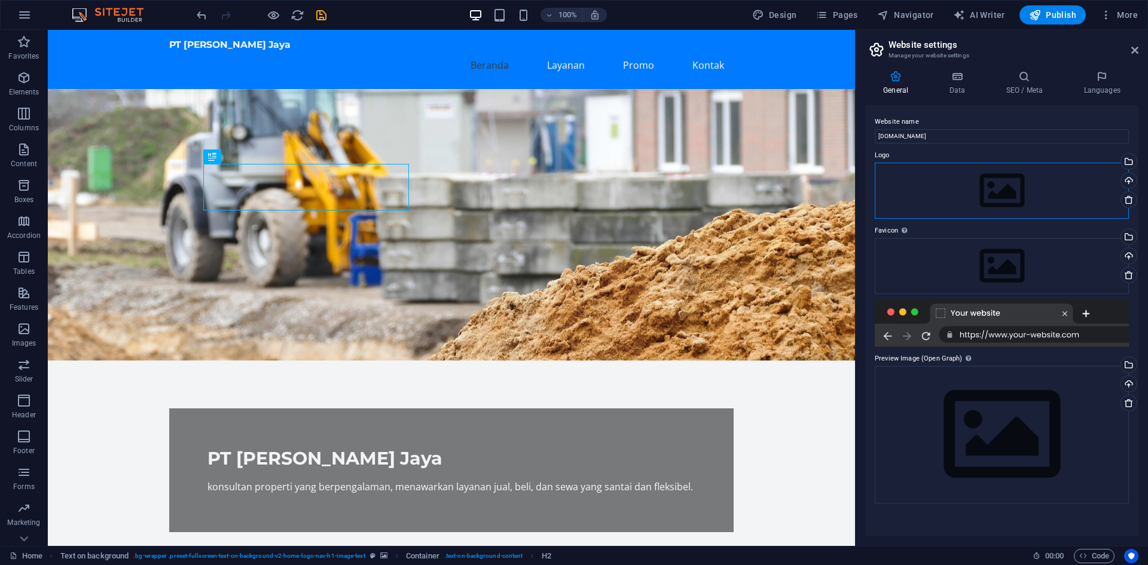
click at [948, 184] on div "Drag files here, click to choose files or select files from Files or our free s…" at bounding box center [1002, 191] width 254 height 56
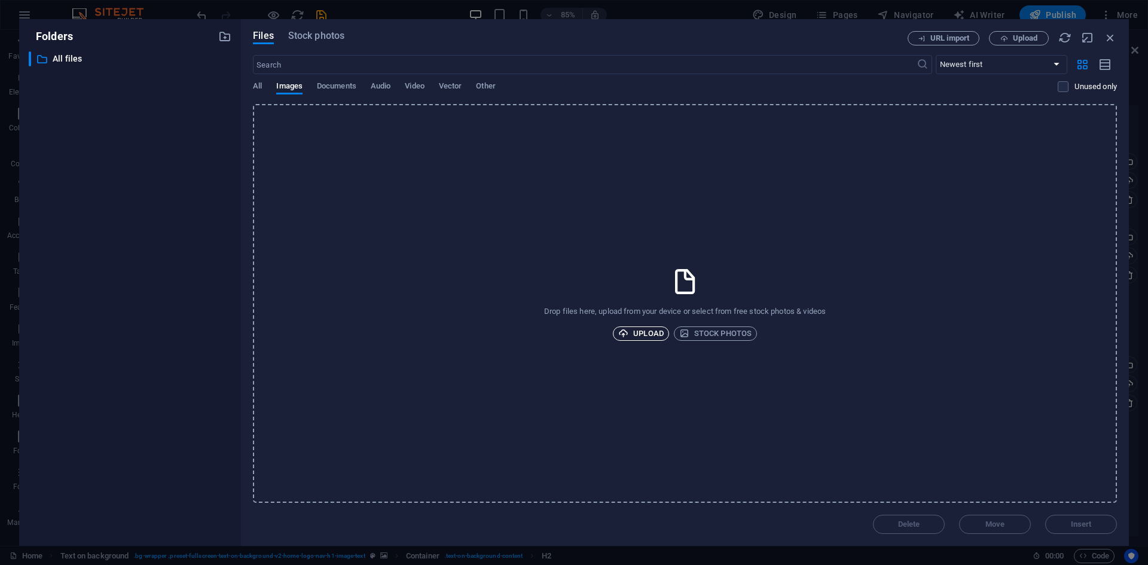
click at [639, 334] on span "Upload" at bounding box center [640, 333] width 45 height 14
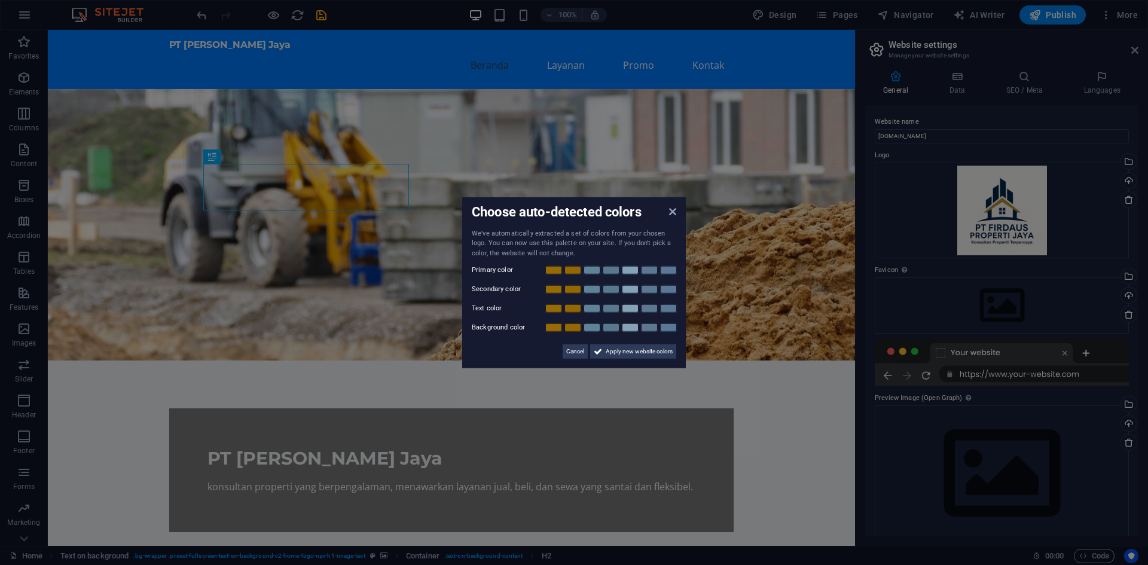
click at [643, 173] on aside "Choose auto-detected colors We've automatically extracted a set of colors from …" at bounding box center [574, 282] width 1148 height 565
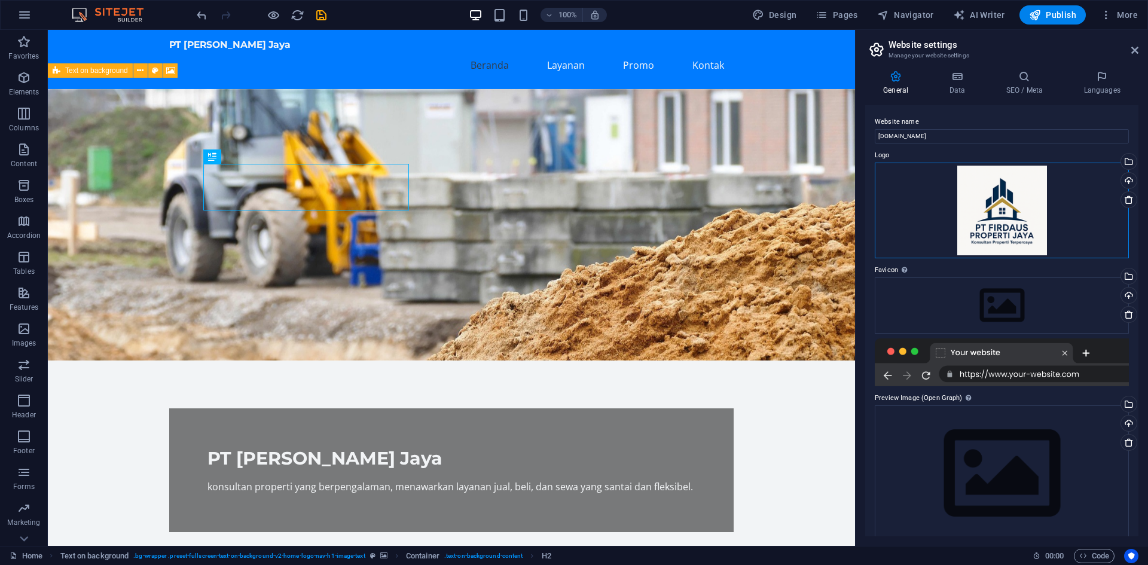
click at [956, 190] on div "Drag files here, click to choose files or select files from Files or our free s…" at bounding box center [1002, 211] width 254 height 96
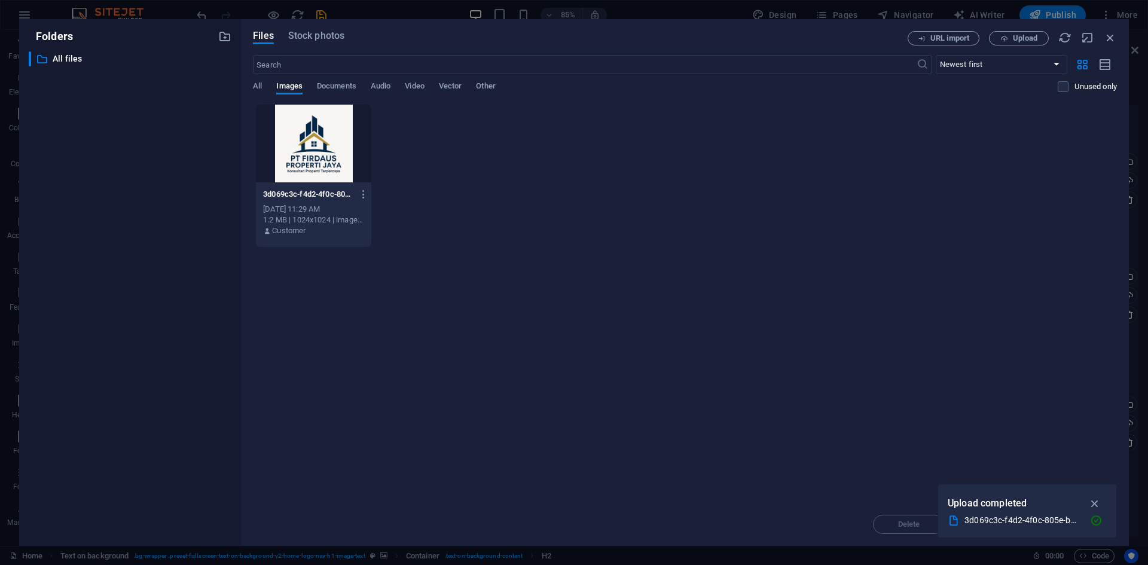
click at [318, 156] on div at bounding box center [313, 144] width 115 height 78
click at [273, 142] on div "1" at bounding box center [313, 144] width 115 height 78
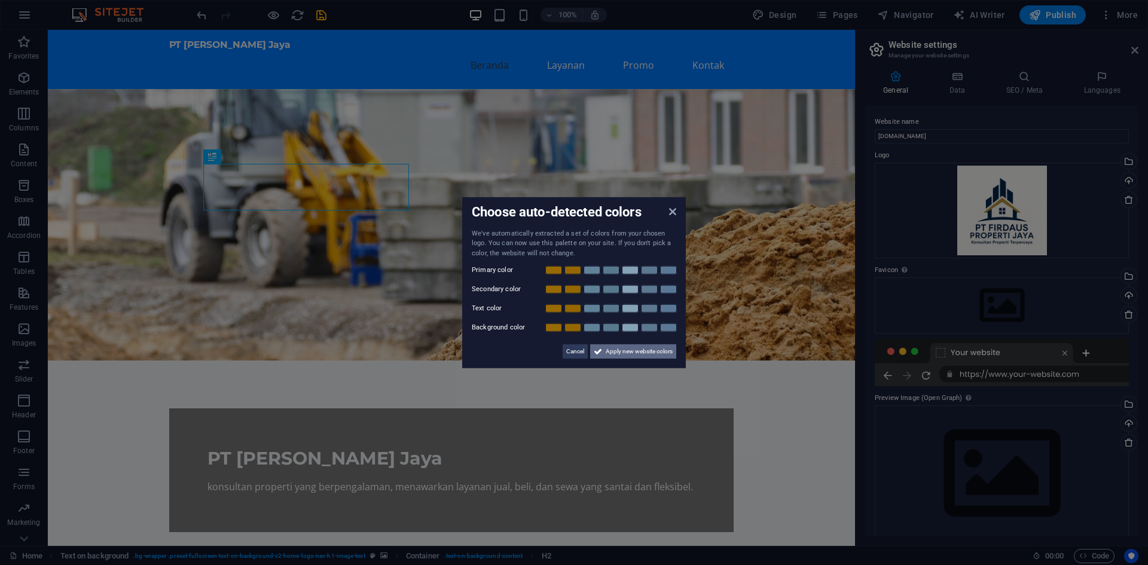
click at [618, 350] on span "Apply new website colors" at bounding box center [639, 351] width 67 height 14
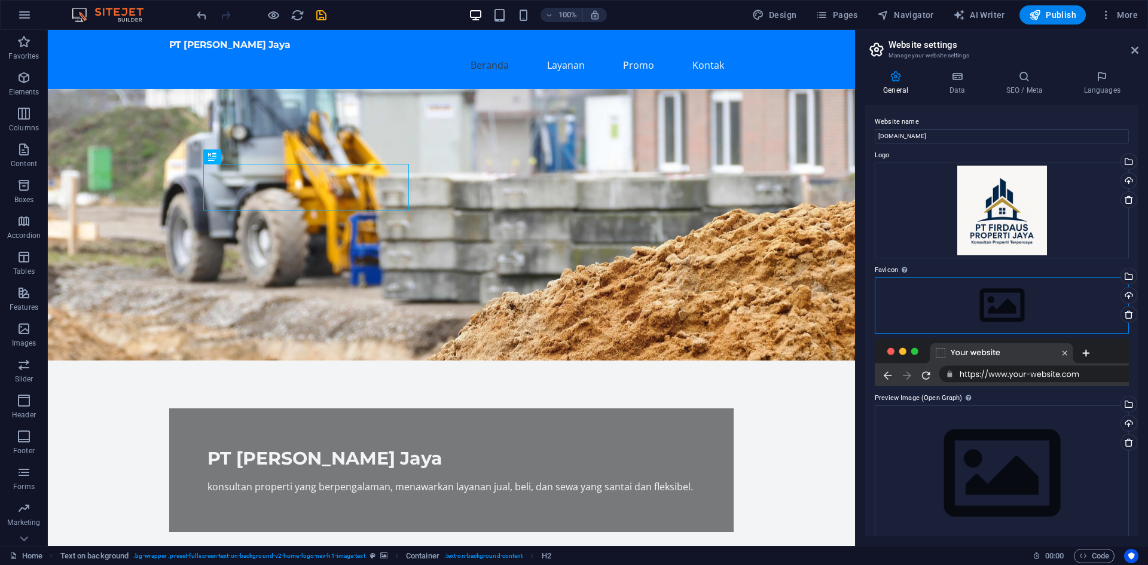
click at [952, 277] on div "Drag files here, click to choose files or select files from Files or our free s…" at bounding box center [1002, 305] width 254 height 56
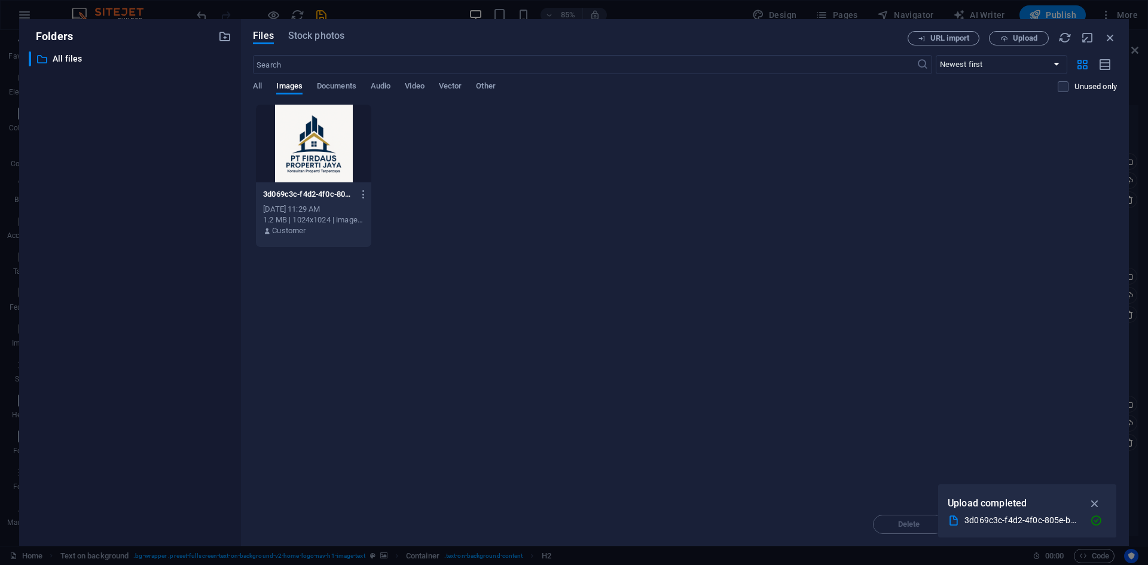
click at [307, 152] on div at bounding box center [313, 144] width 115 height 78
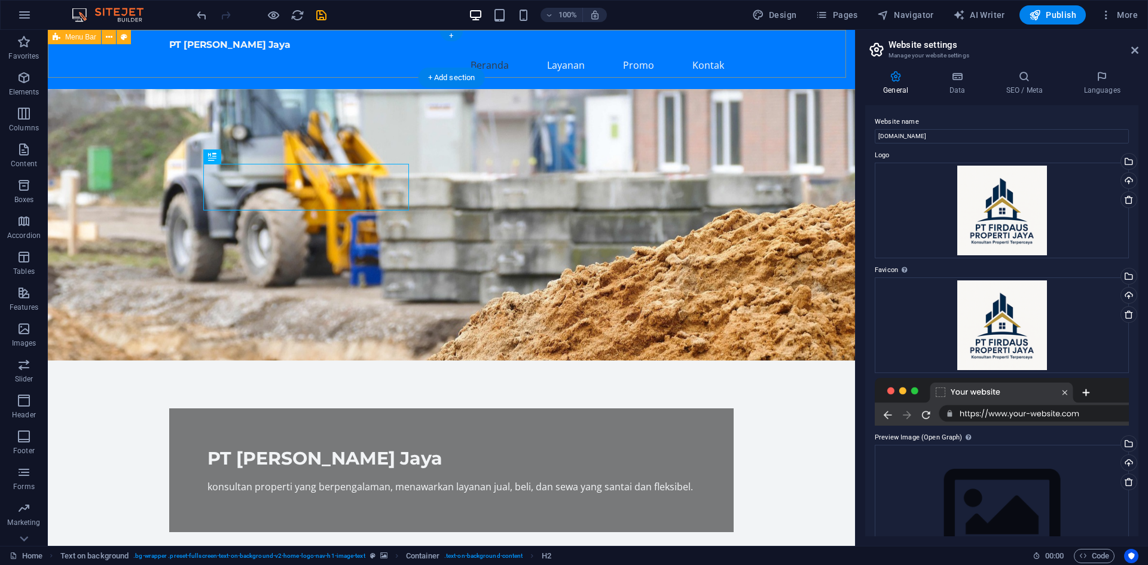
click at [151, 56] on div "PT Firdaus Propertindo Jaya Beranda Layanan Promo Kontak" at bounding box center [451, 59] width 807 height 59
click at [152, 56] on div "PT Firdaus Propertindo Jaya Beranda Layanan Promo Kontak" at bounding box center [451, 59] width 807 height 59
select select "header"
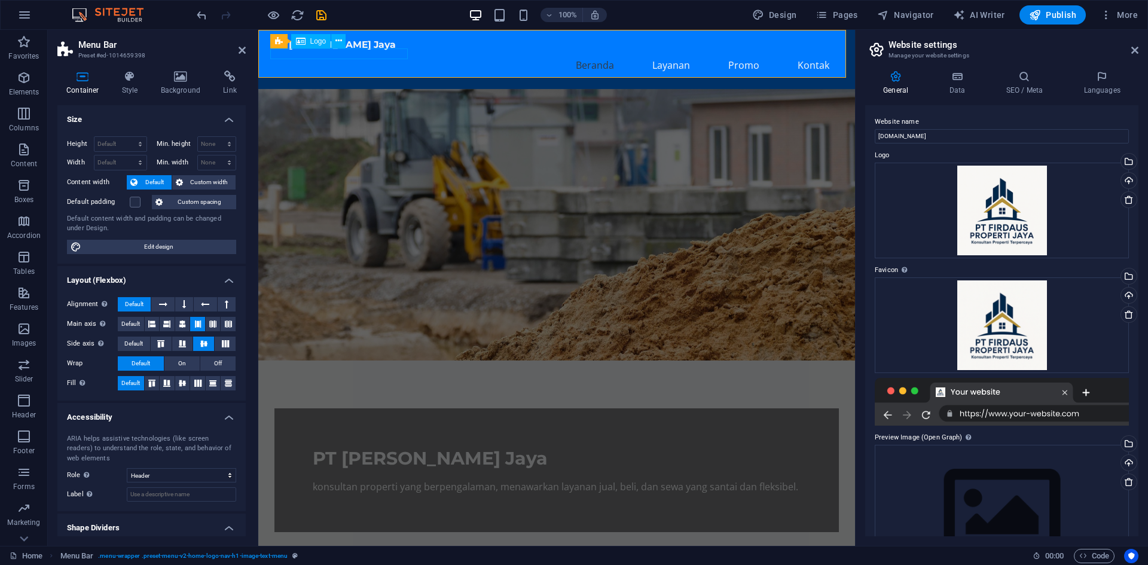
click at [287, 51] on div "PT [PERSON_NAME] Jaya" at bounding box center [556, 44] width 564 height 11
click at [318, 41] on span "Logo" at bounding box center [318, 41] width 16 height 7
click at [322, 38] on icon at bounding box center [319, 37] width 7 height 13
click at [633, 153] on figure at bounding box center [556, 224] width 597 height 271
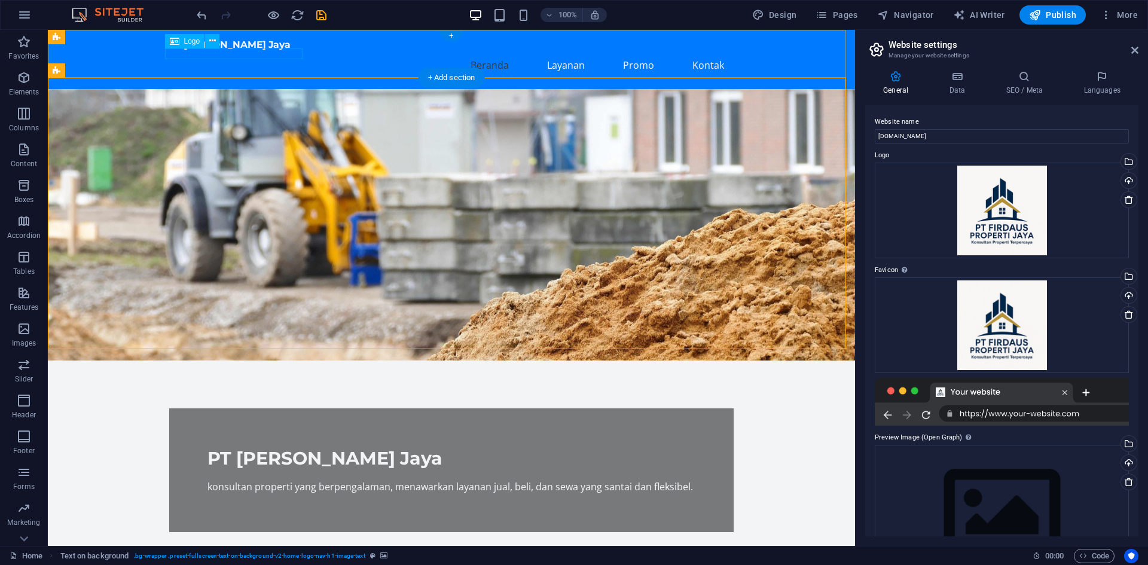
click at [169, 51] on div "PT [PERSON_NAME] Jaya" at bounding box center [451, 44] width 564 height 11
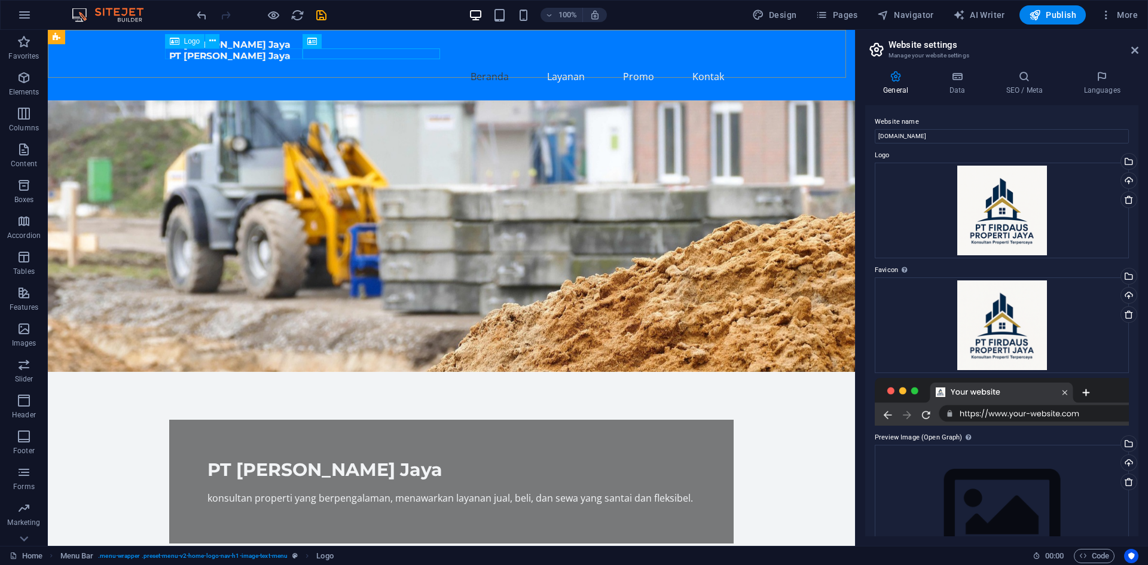
click at [182, 40] on div "Logo" at bounding box center [185, 41] width 40 height 14
click at [192, 40] on span "Logo" at bounding box center [192, 41] width 16 height 7
click at [191, 39] on span "Logo" at bounding box center [192, 41] width 16 height 7
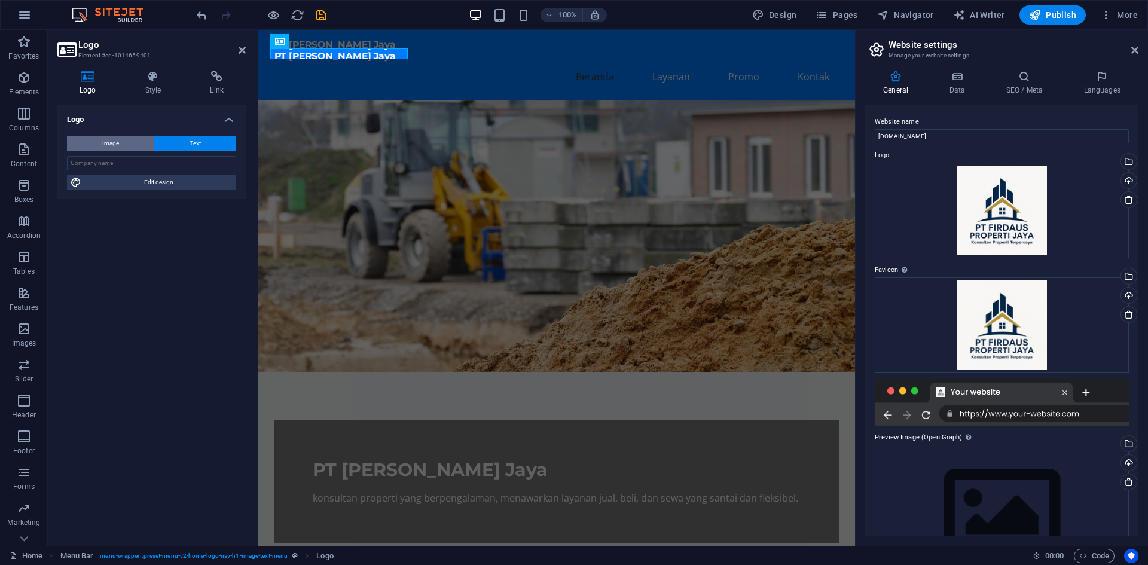
click at [132, 144] on button "Image" at bounding box center [110, 143] width 87 height 14
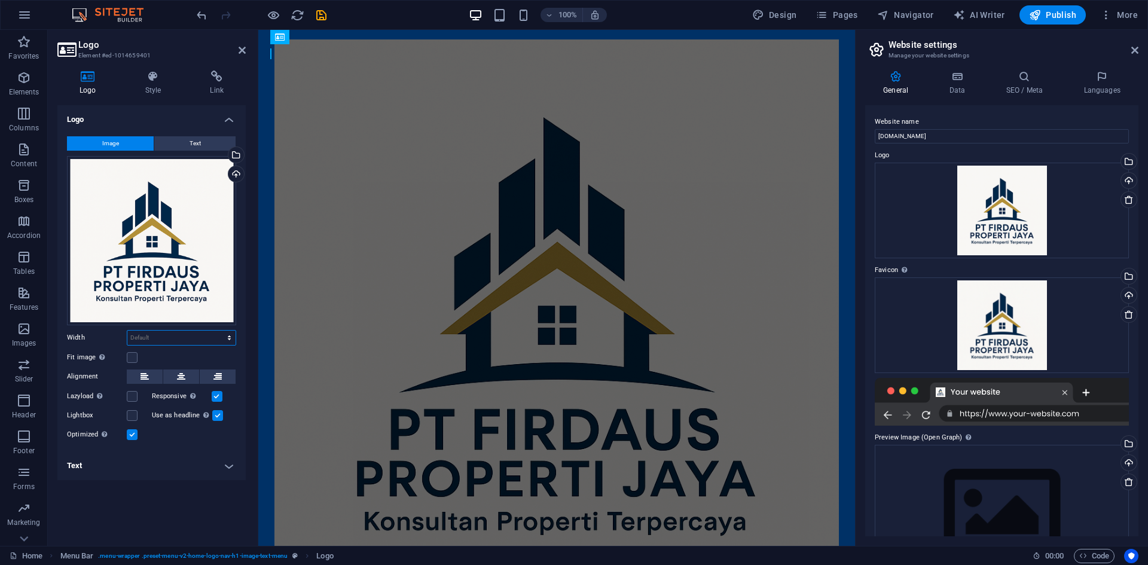
click at [155, 337] on select "Default auto px rem % em vh vw" at bounding box center [181, 338] width 108 height 14
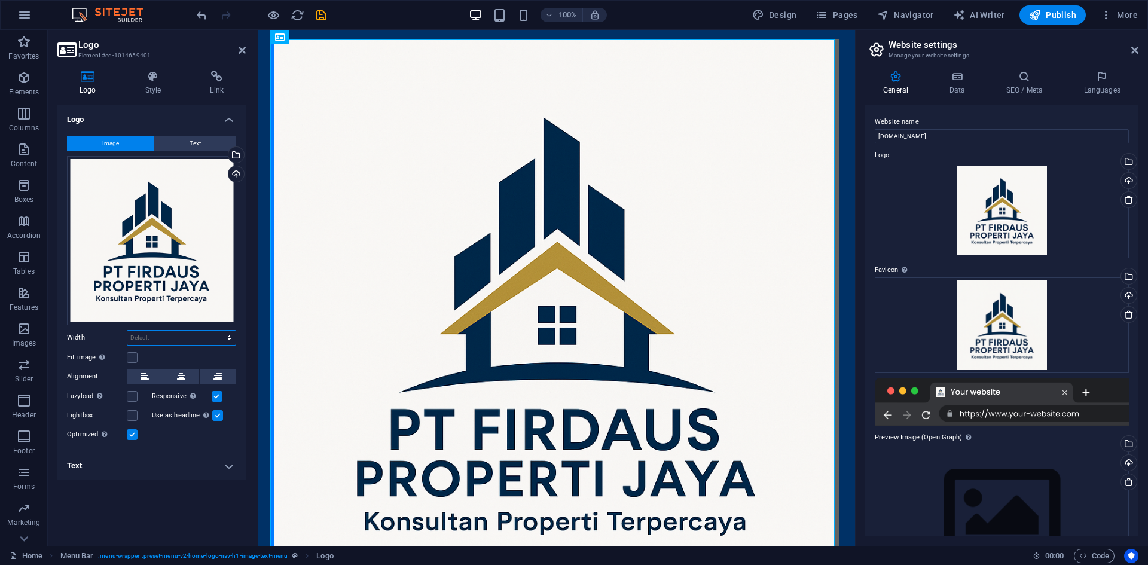
select select "px"
click at [219, 331] on select "Default auto px rem % em vh vw" at bounding box center [181, 338] width 108 height 14
click at [151, 340] on input "944" at bounding box center [181, 338] width 108 height 14
click at [151, 339] on input "944" at bounding box center [181, 338] width 108 height 14
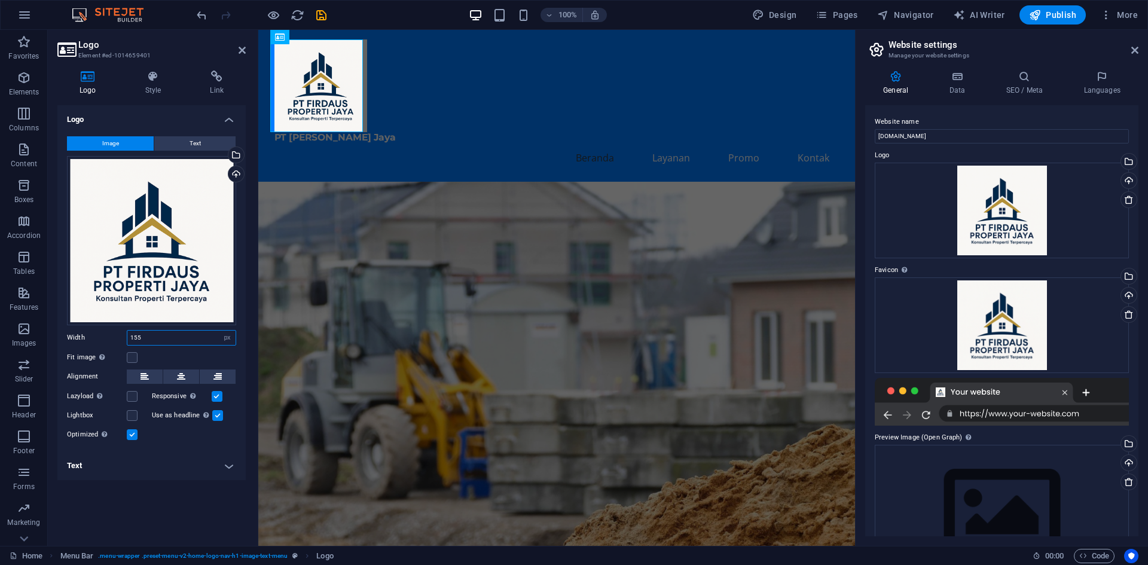
drag, startPoint x: 149, startPoint y: 340, endPoint x: 133, endPoint y: 341, distance: 15.7
click at [133, 341] on input "155" at bounding box center [181, 338] width 108 height 14
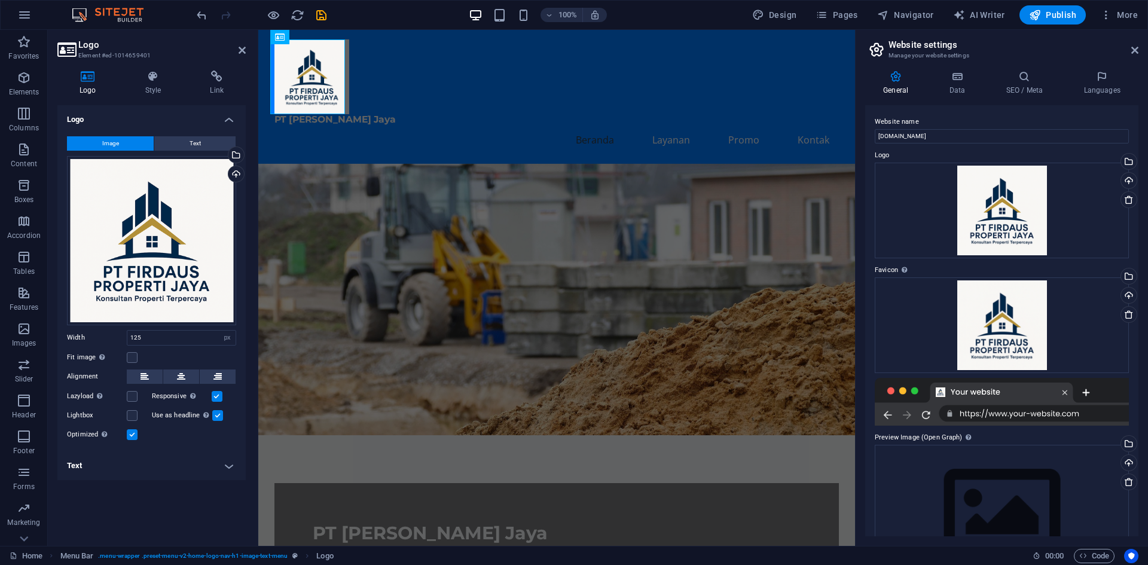
click at [169, 354] on div "Fit image Automatically fit image to a fixed width and height" at bounding box center [151, 357] width 169 height 14
click at [154, 217] on div "Drag files here, click to choose files or select files from Files or our free s…" at bounding box center [151, 240] width 169 height 169
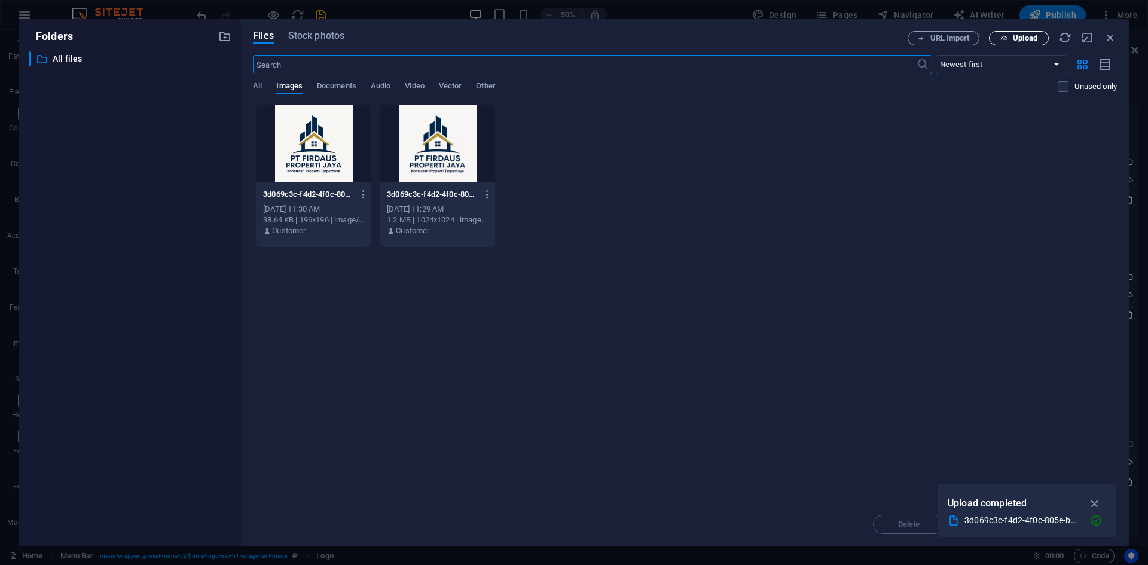
click at [1011, 35] on span "Upload" at bounding box center [1018, 39] width 49 height 8
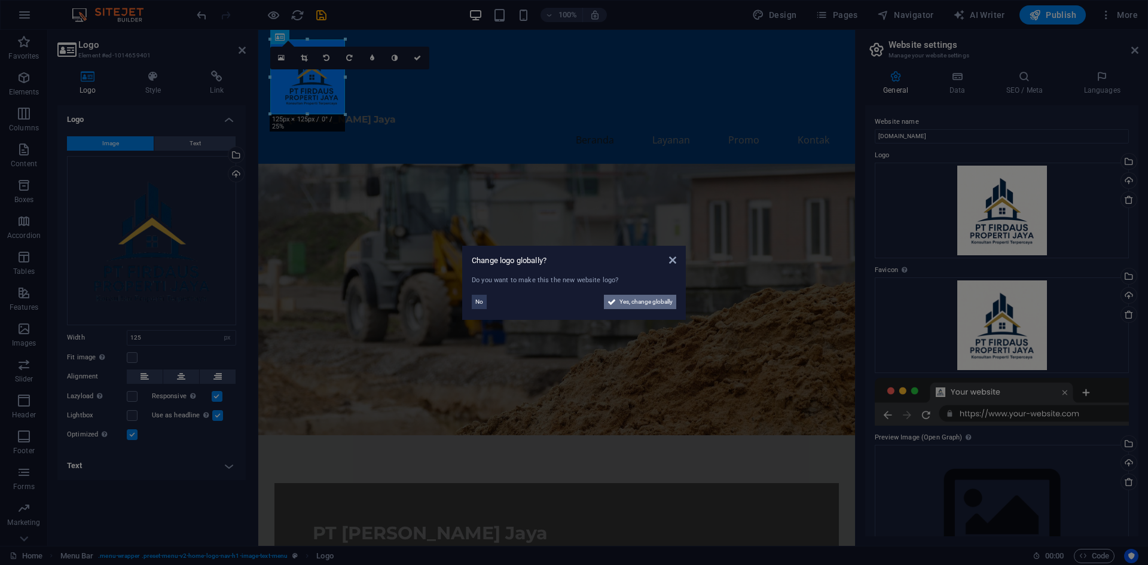
click at [639, 301] on span "Yes, change globally" at bounding box center [645, 302] width 53 height 14
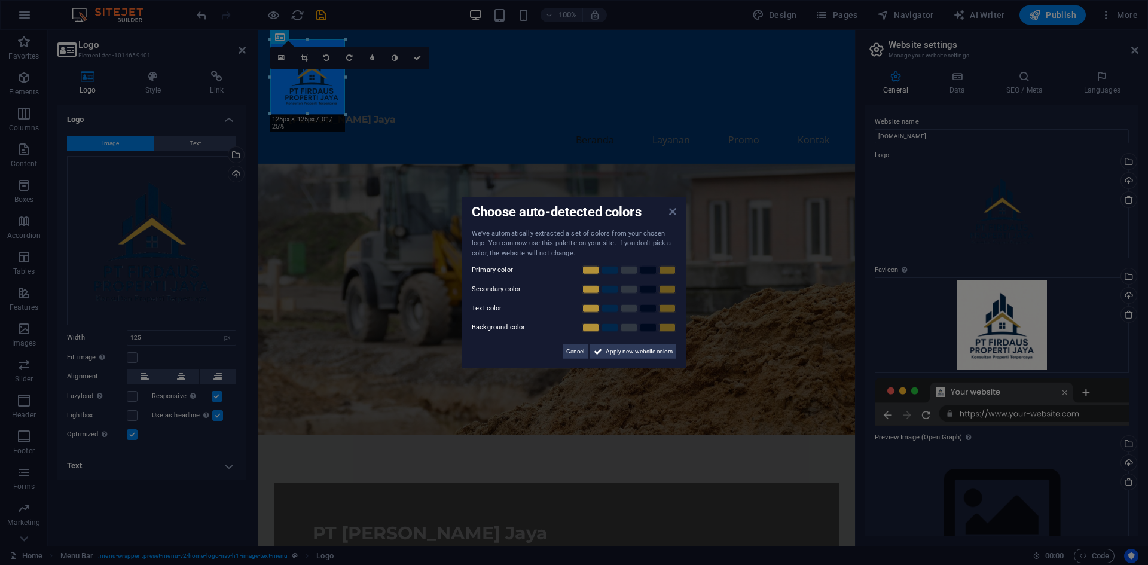
click at [673, 212] on icon at bounding box center [672, 211] width 7 height 10
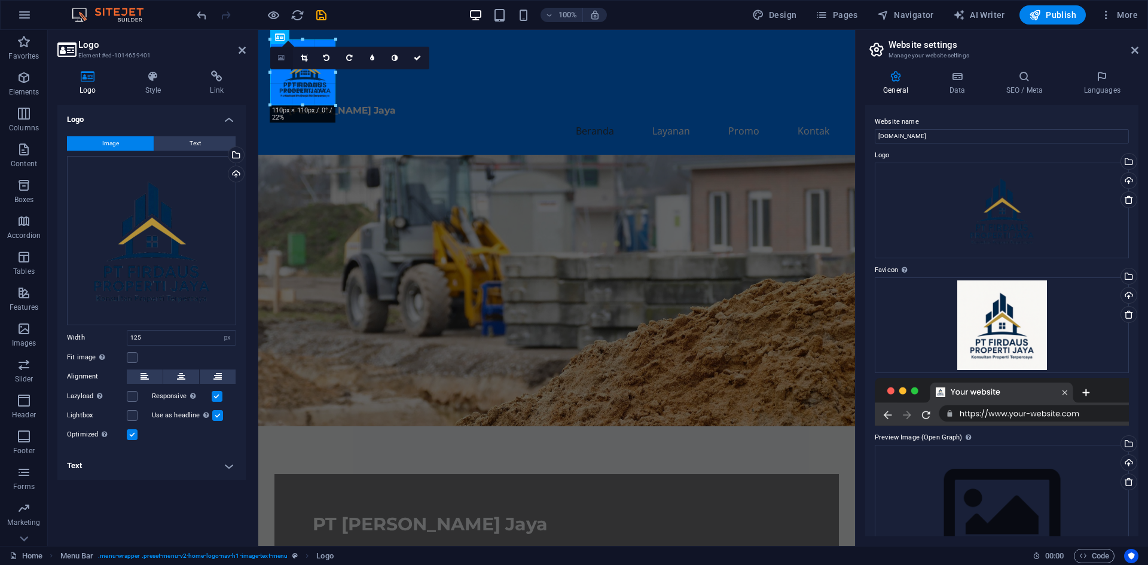
drag, startPoint x: 307, startPoint y: 40, endPoint x: 286, endPoint y: 47, distance: 22.1
type input "109"
click at [514, 116] on nav "Beranda Layanan Promo Kontak" at bounding box center [556, 130] width 564 height 29
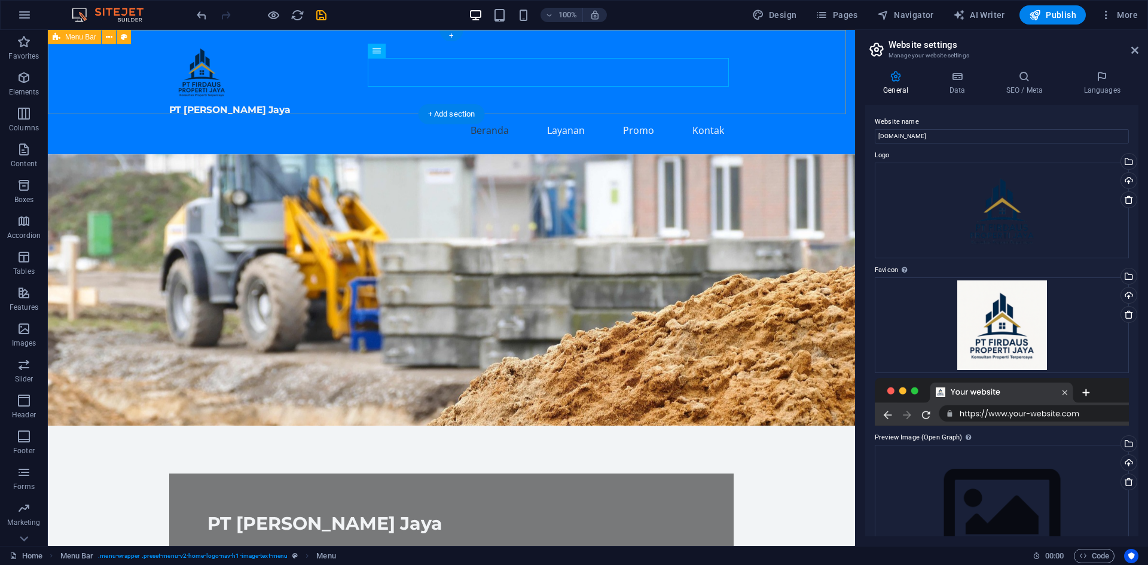
click at [376, 109] on div "PT Firdaus Propertindo Jaya Beranda Layanan Promo Kontak" at bounding box center [451, 92] width 807 height 124
click at [489, 116] on nav "Beranda Layanan Promo Kontak" at bounding box center [451, 130] width 564 height 29
select select
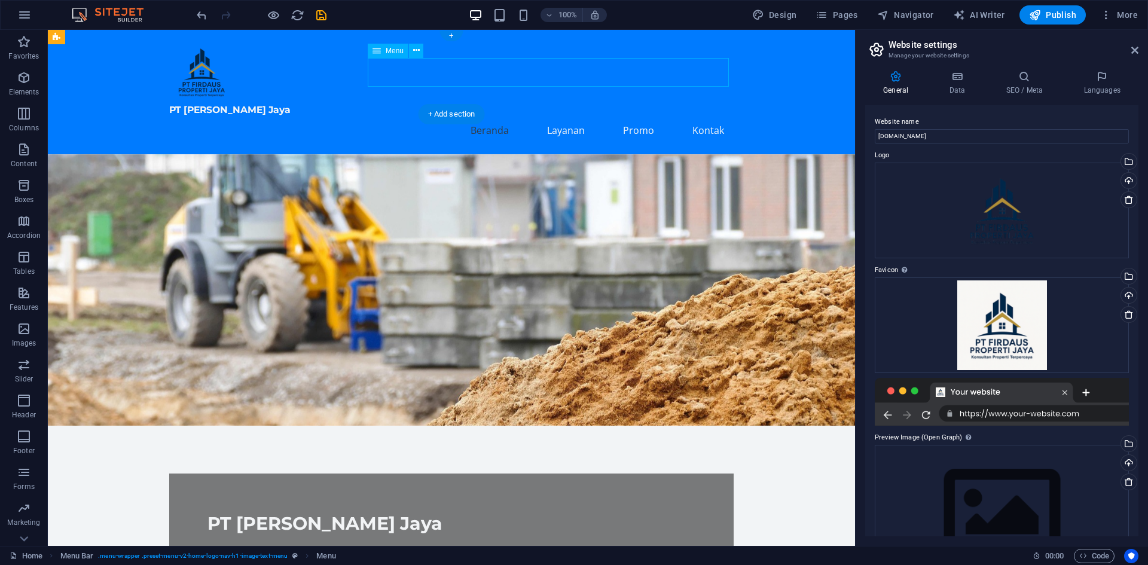
select select
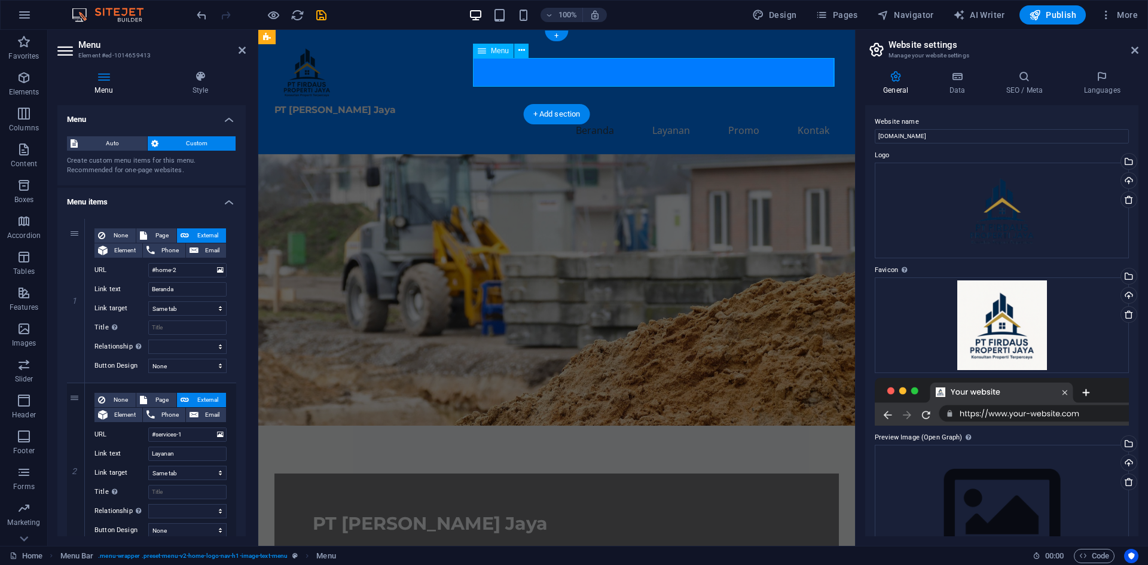
click at [569, 116] on nav "Beranda Layanan Promo Kontak" at bounding box center [556, 130] width 564 height 29
click at [585, 116] on nav "Beranda Layanan Promo Kontak" at bounding box center [556, 130] width 564 height 29
click at [120, 145] on span "Auto" at bounding box center [112, 143] width 62 height 14
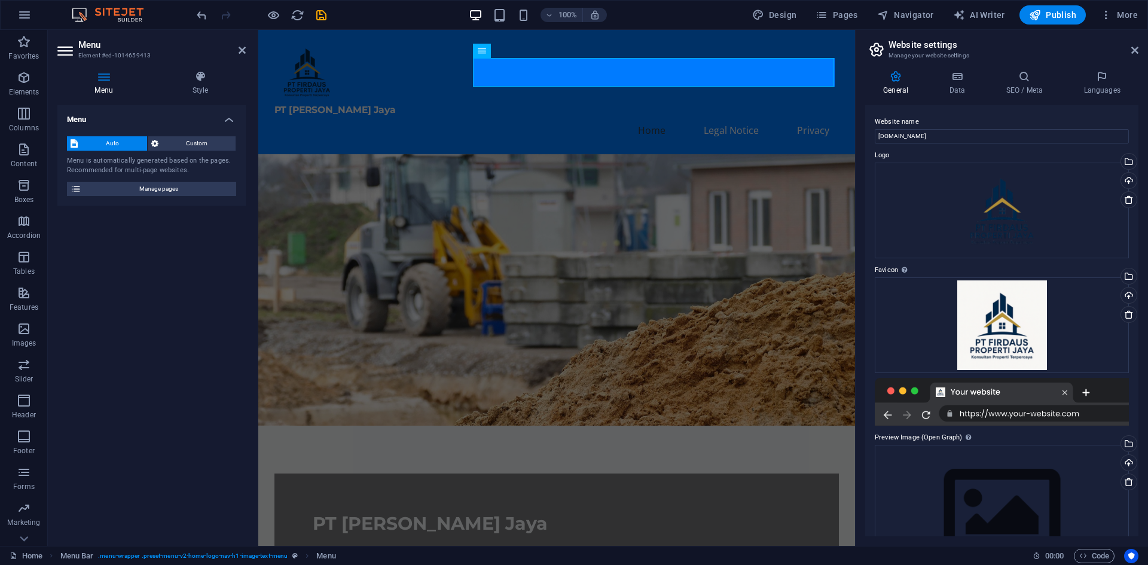
click at [119, 142] on span "Auto" at bounding box center [112, 143] width 62 height 14
click at [166, 137] on span "Custom" at bounding box center [197, 143] width 71 height 14
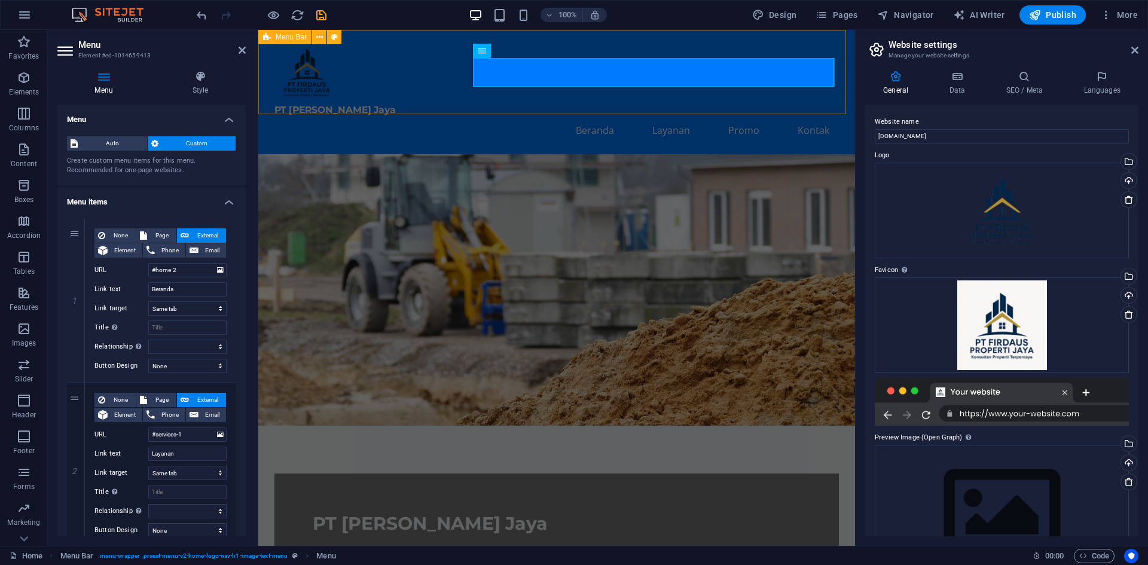
click at [423, 84] on div "PT Firdaus Propertindo Jaya Beranda Layanan Promo Kontak" at bounding box center [556, 92] width 597 height 124
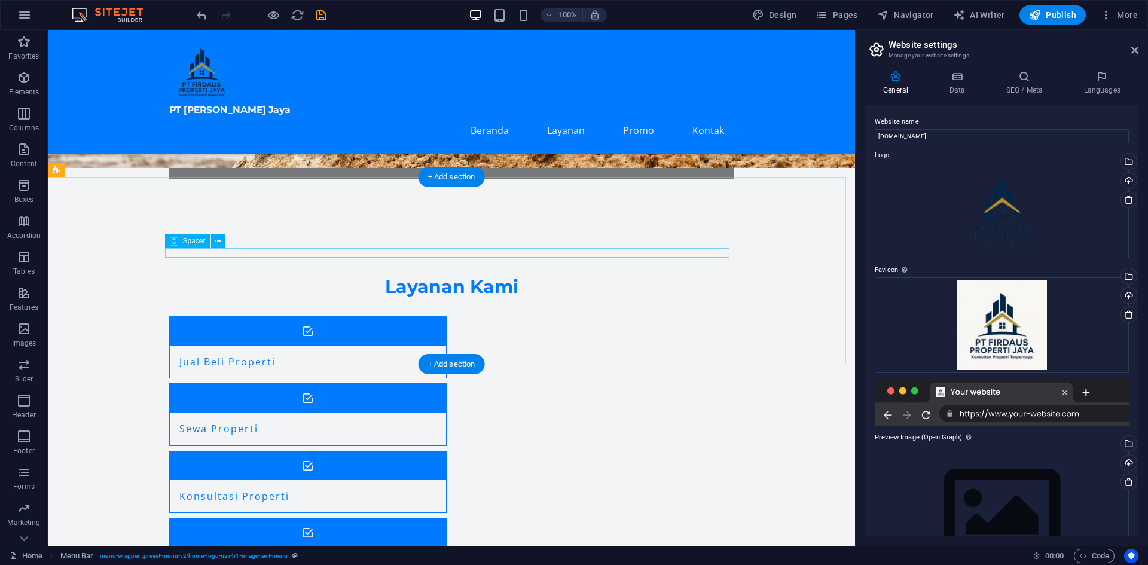
scroll to position [582, 0]
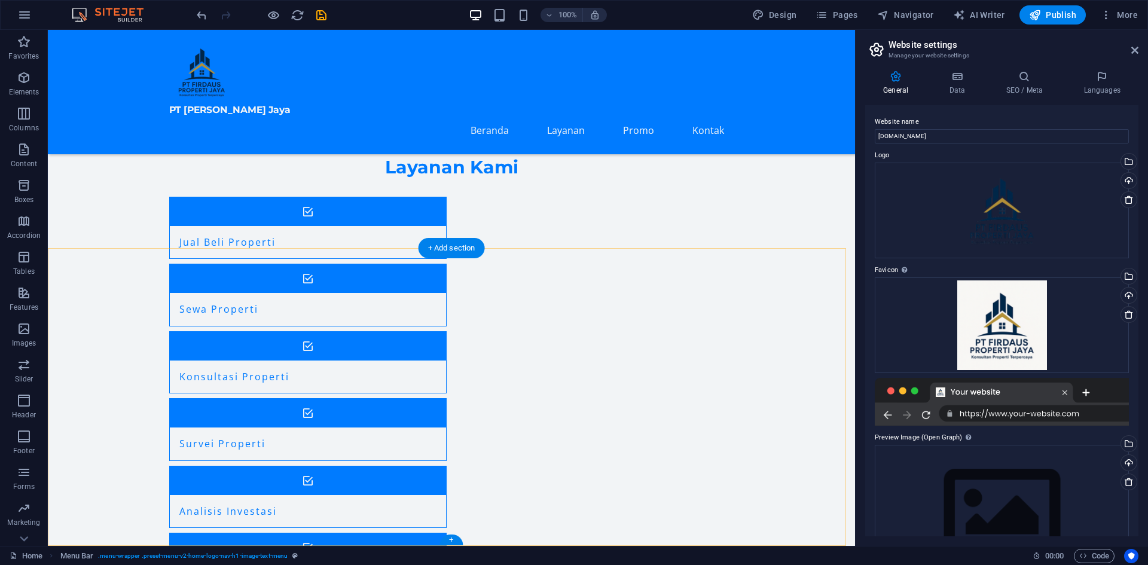
drag, startPoint x: 500, startPoint y: 279, endPoint x: 384, endPoint y: 259, distance: 117.8
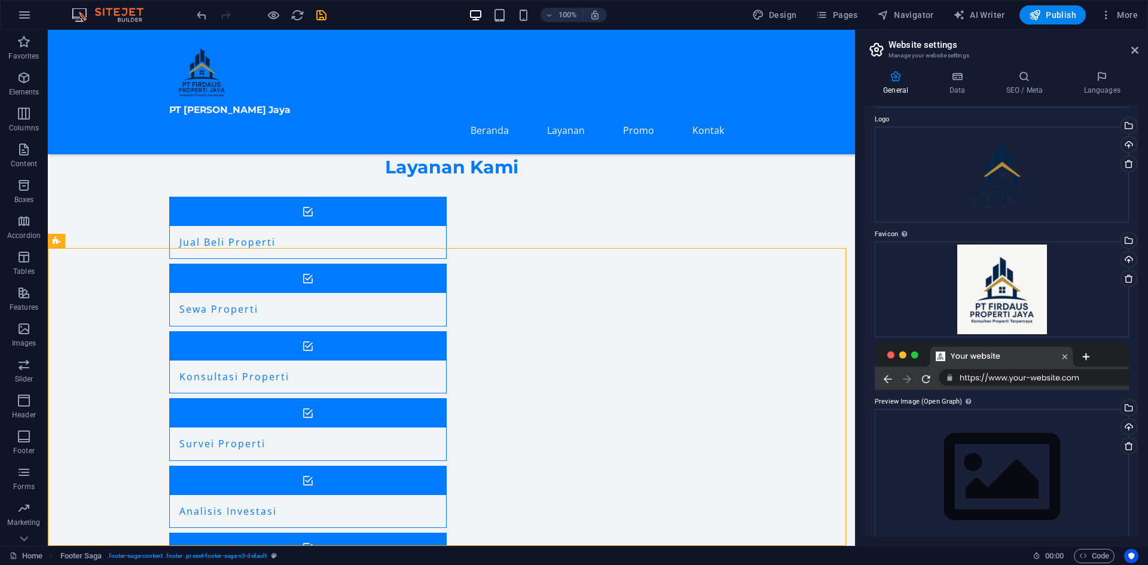
scroll to position [55, 0]
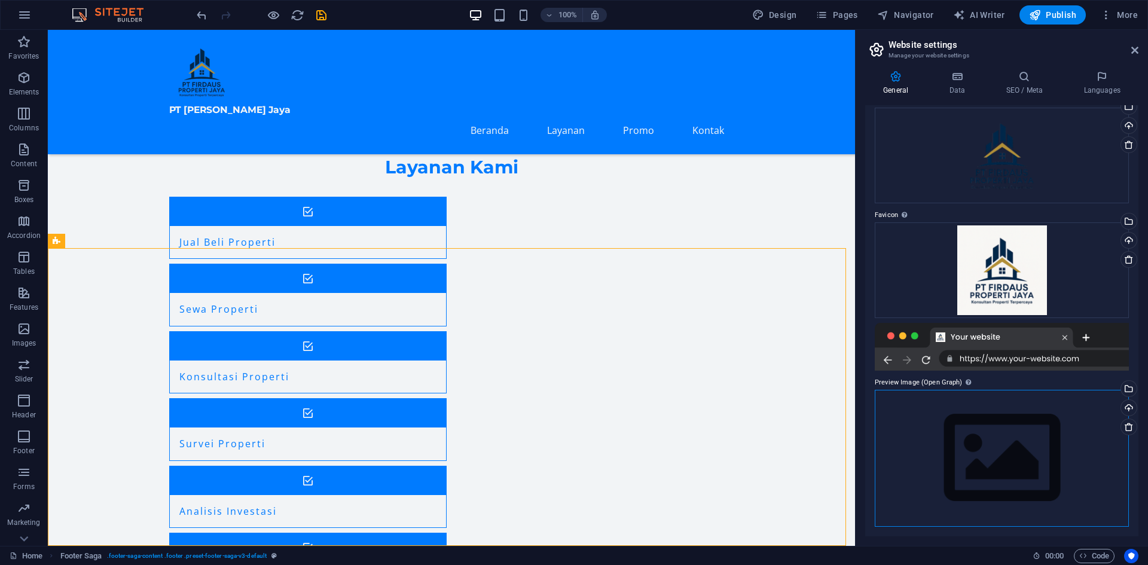
click at [970, 432] on div "Drag files here, click to choose files or select files from Files or our free s…" at bounding box center [1002, 458] width 254 height 137
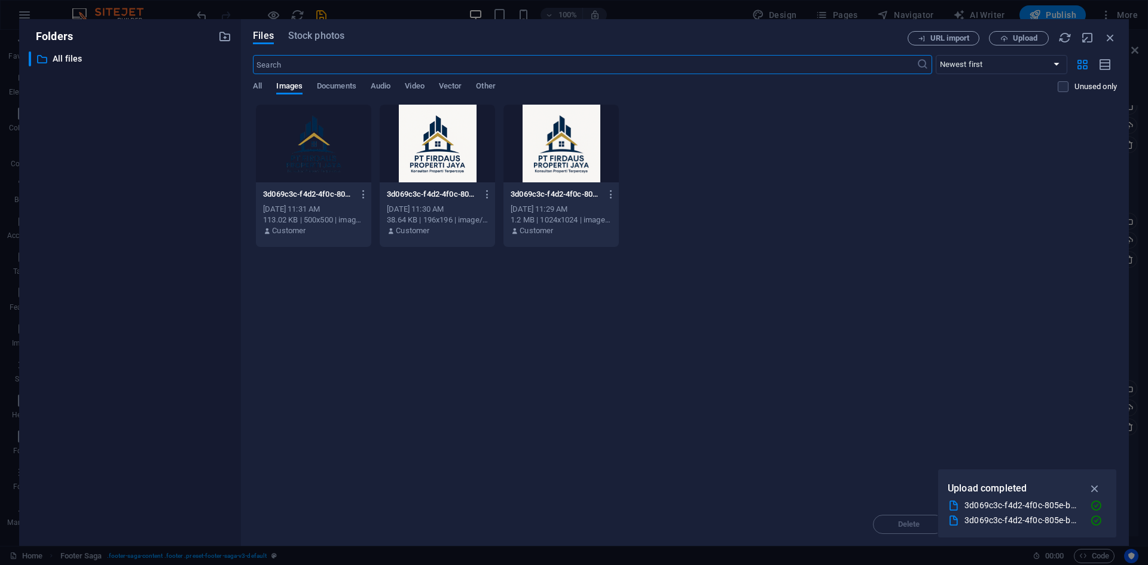
scroll to position [491, 0]
click at [332, 149] on div at bounding box center [313, 144] width 115 height 78
click at [309, 152] on div "1" at bounding box center [313, 144] width 115 height 78
click at [309, 152] on div at bounding box center [313, 144] width 115 height 78
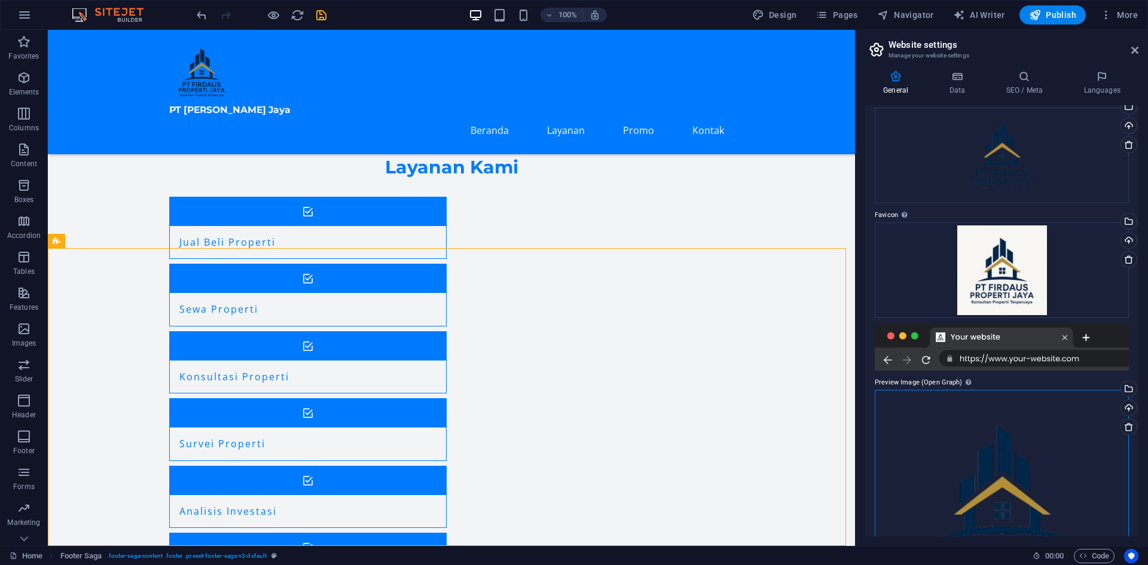
click at [1008, 430] on div "Drag files here, click to choose files or select files from Files or our free s…" at bounding box center [1002, 509] width 254 height 239
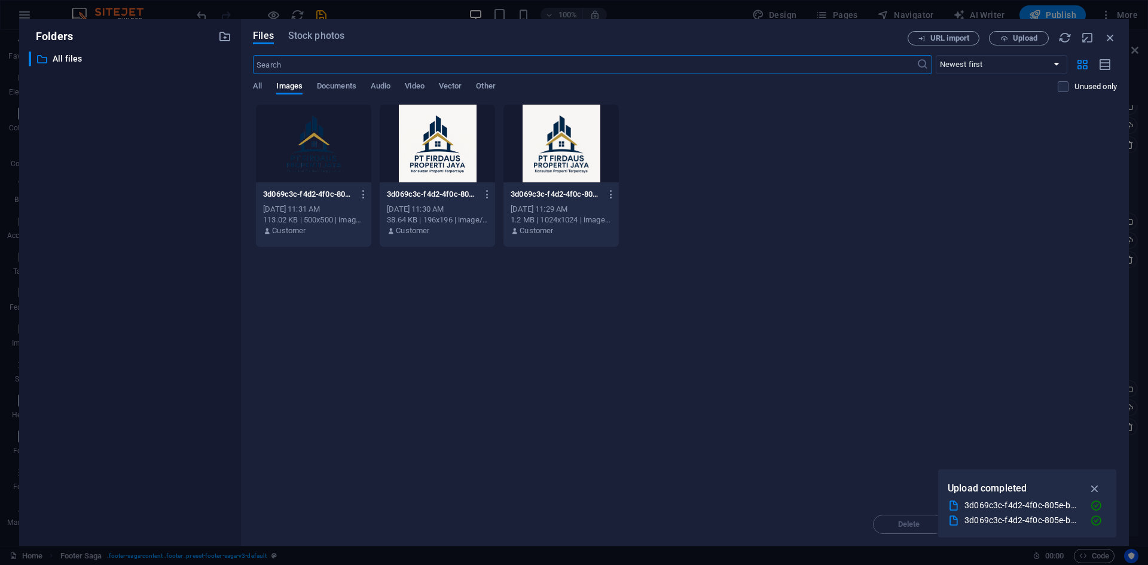
scroll to position [491, 0]
click at [427, 164] on div at bounding box center [437, 144] width 115 height 78
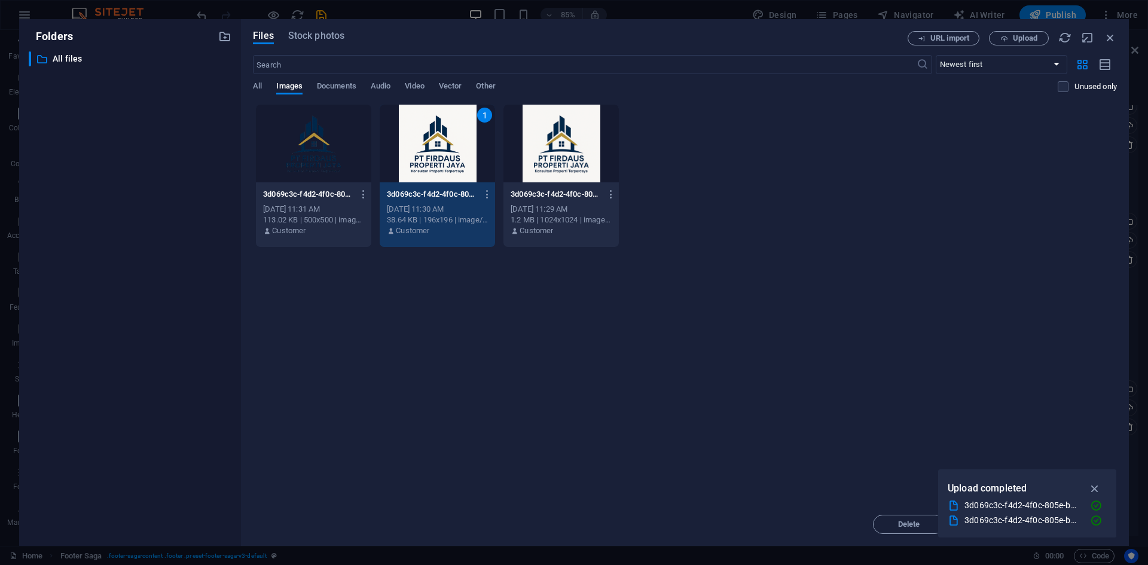
click at [427, 164] on div "1" at bounding box center [437, 144] width 115 height 78
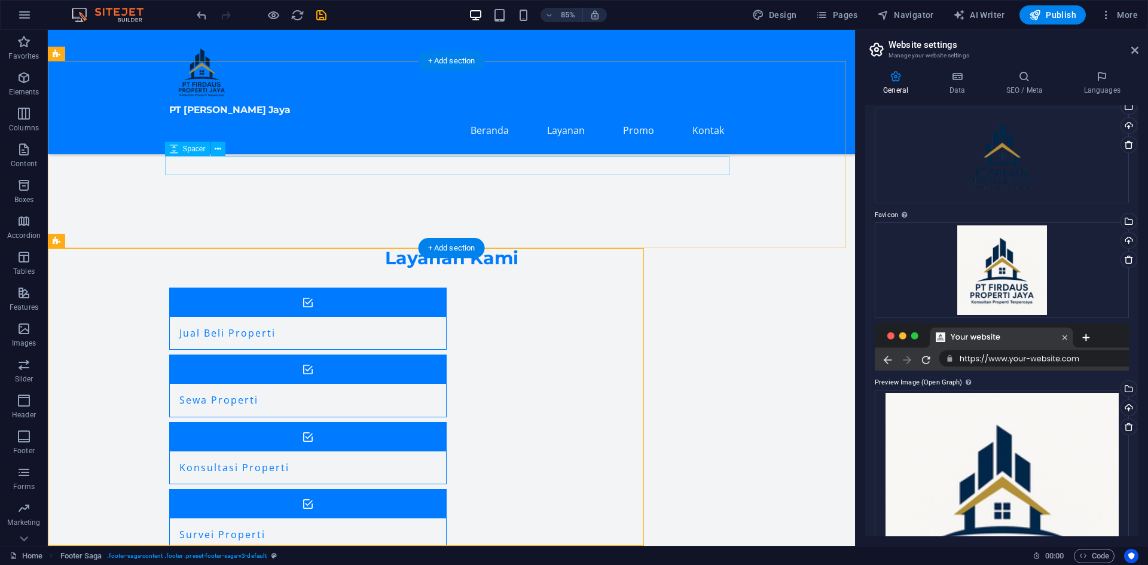
scroll to position [582, 0]
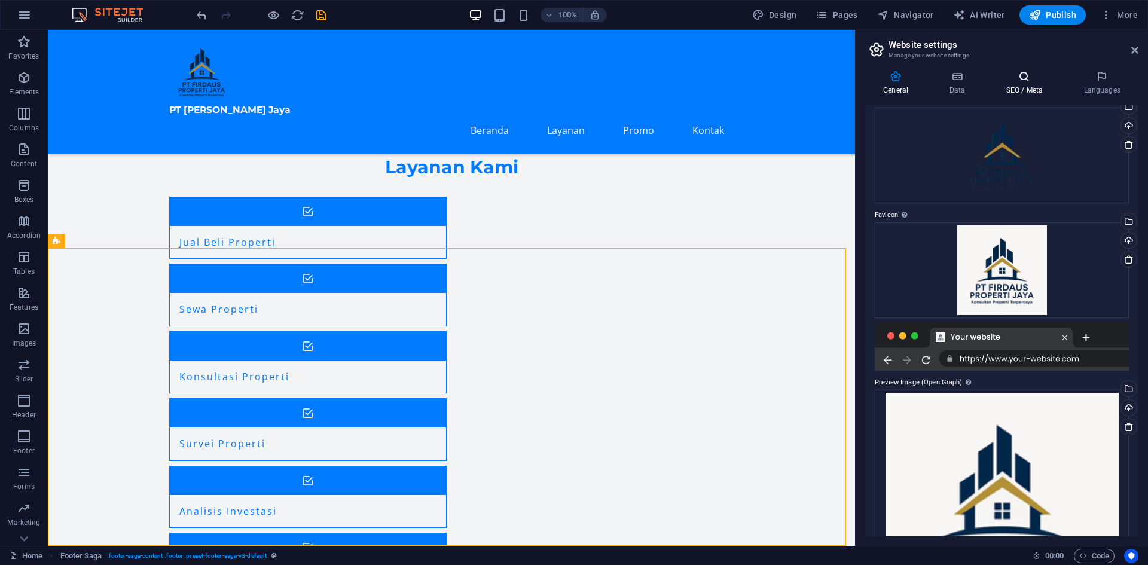
click at [1030, 86] on h4 "SEO / Meta" at bounding box center [1027, 83] width 78 height 25
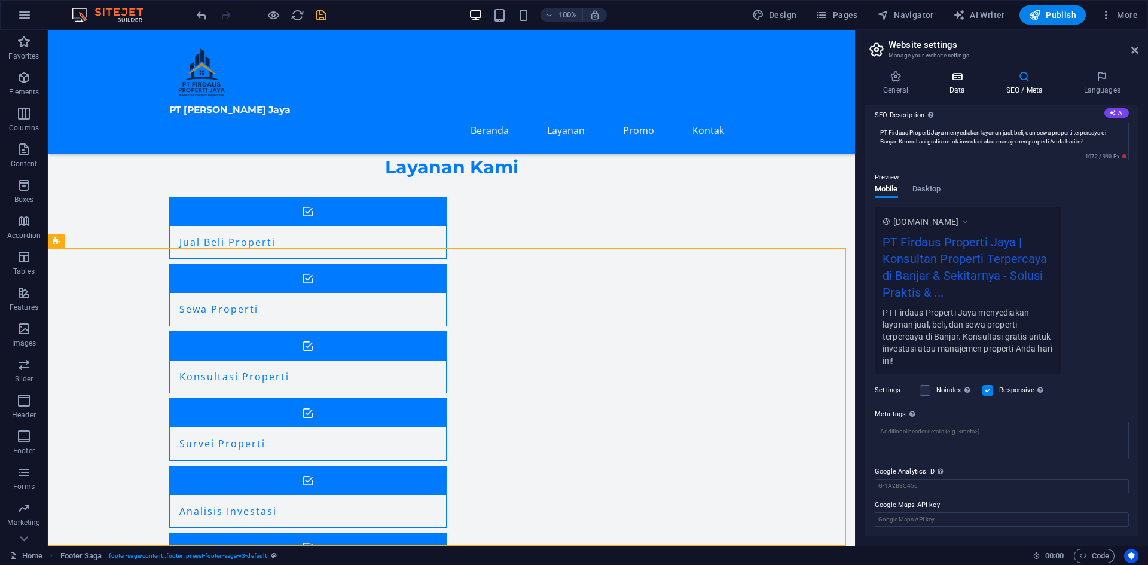
click at [960, 78] on icon at bounding box center [957, 77] width 52 height 12
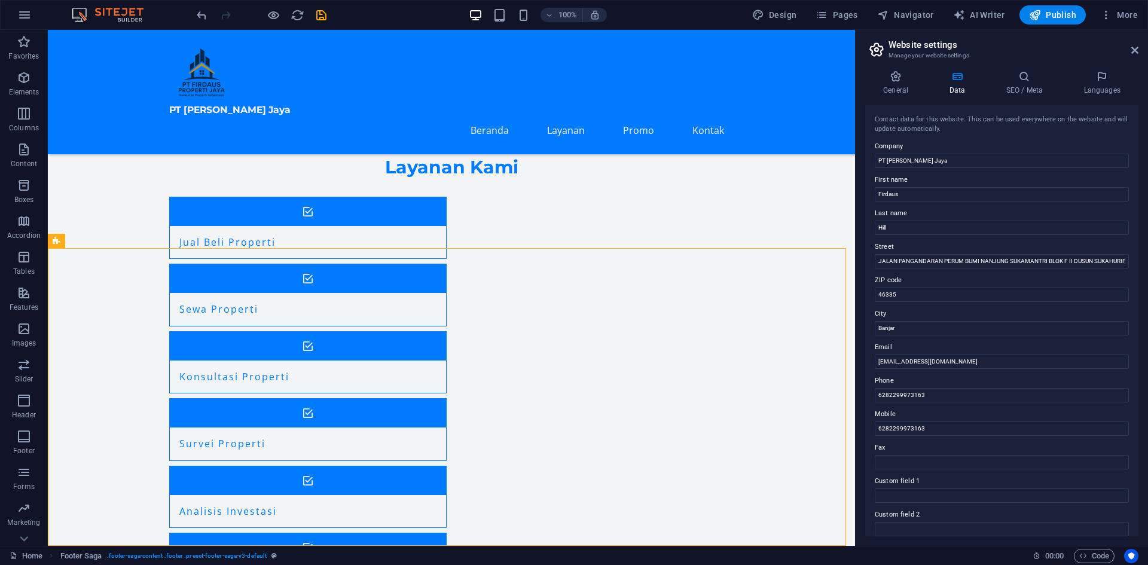
drag, startPoint x: 1061, startPoint y: 13, endPoint x: 988, endPoint y: 30, distance: 74.3
click at [988, 30] on div "Home Favorites Elements Columns Content Boxes Accordion Tables Features Images …" at bounding box center [574, 288] width 1148 height 516
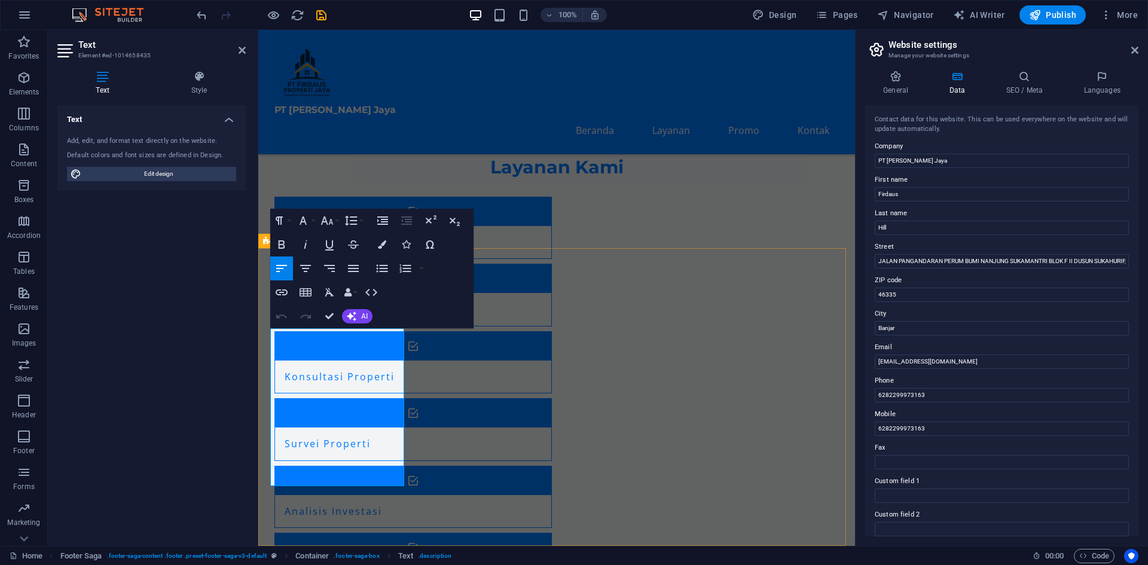
drag, startPoint x: 610, startPoint y: 523, endPoint x: 821, endPoint y: 520, distance: 211.1
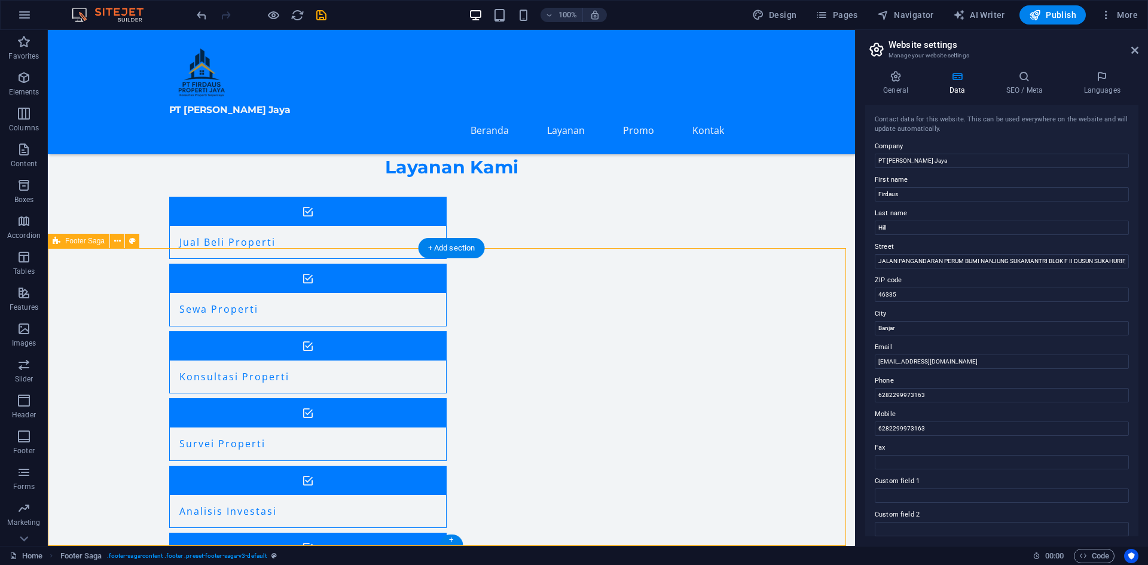
select select "footer"
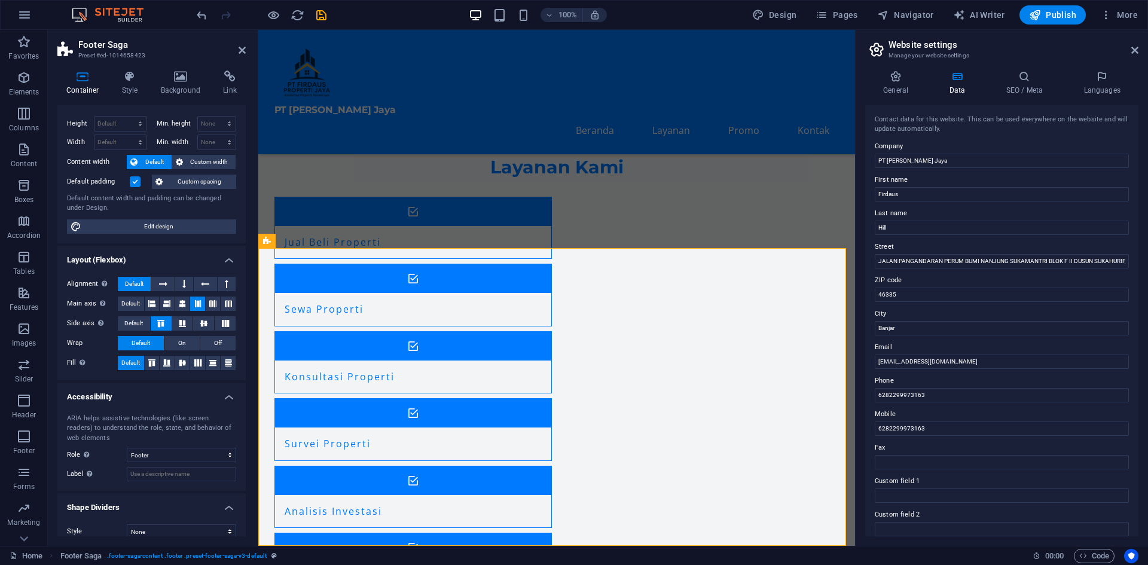
scroll to position [0, 0]
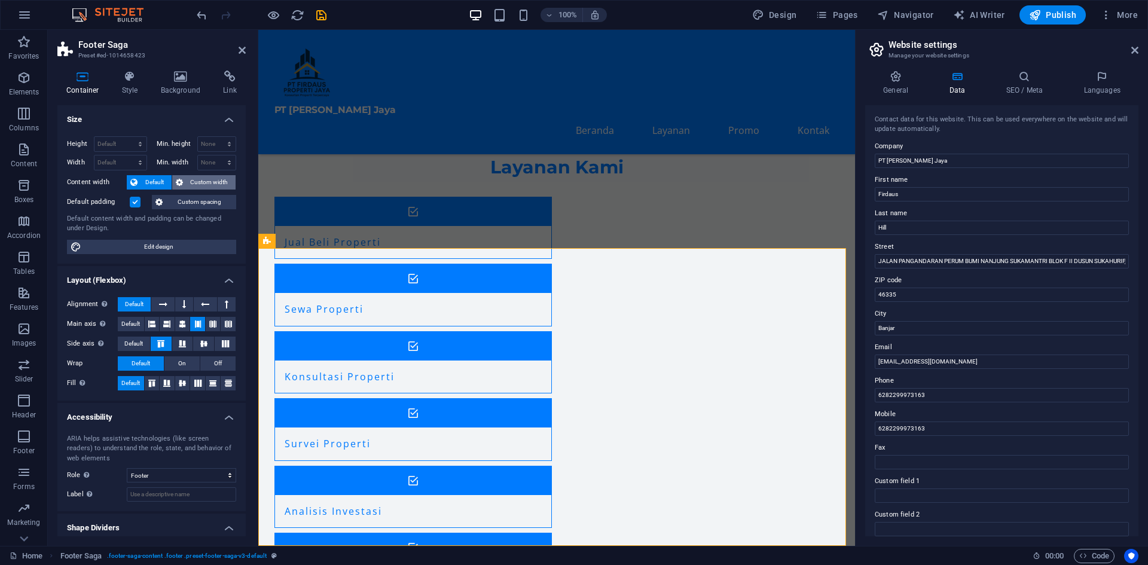
click at [189, 185] on span "Custom width" at bounding box center [210, 182] width 46 height 14
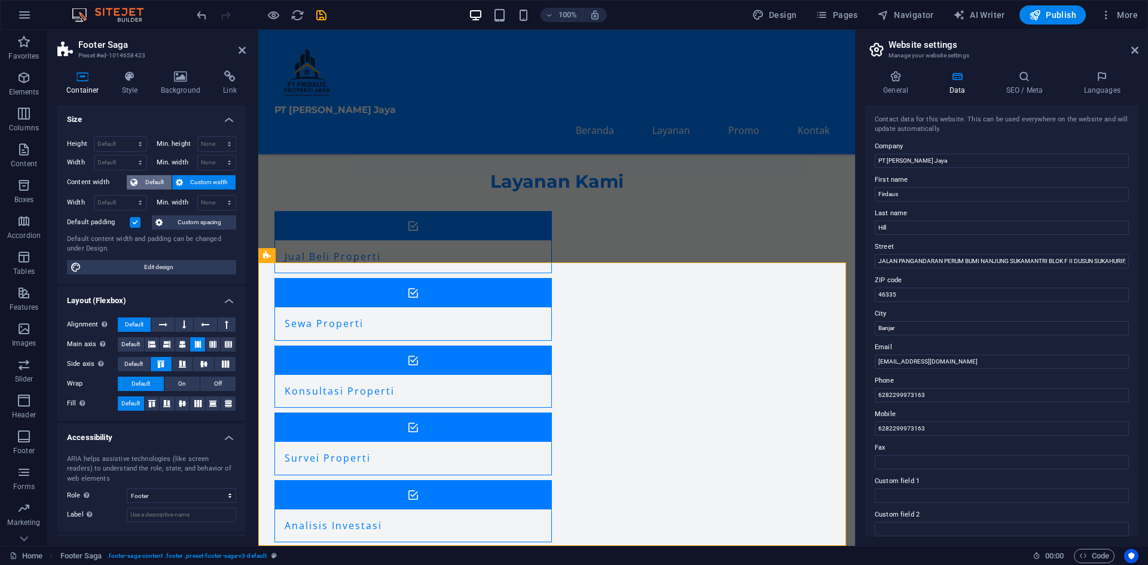
click at [145, 183] on span "Default" at bounding box center [154, 182] width 27 height 14
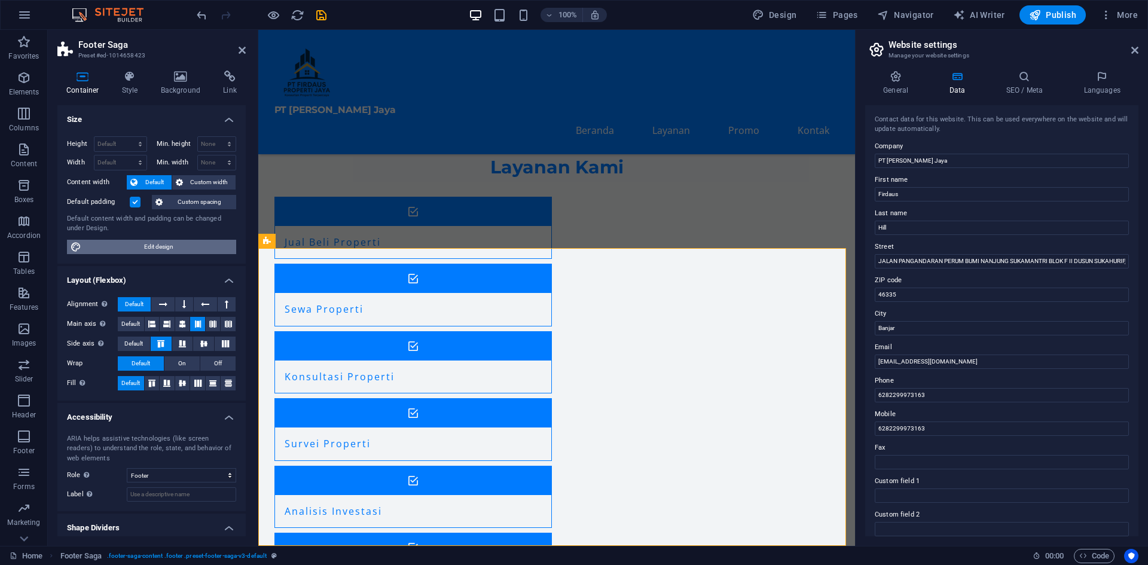
click at [144, 251] on span "Edit design" at bounding box center [159, 247] width 148 height 14
select select "px"
select select "200"
select select "px"
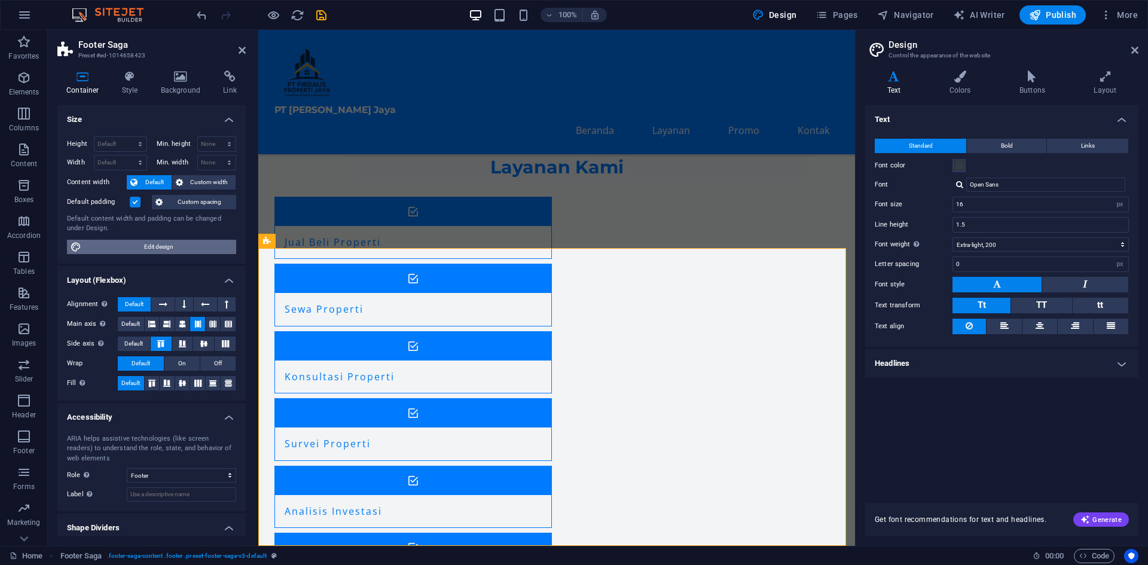
click at [144, 251] on span "Edit design" at bounding box center [159, 247] width 148 height 14
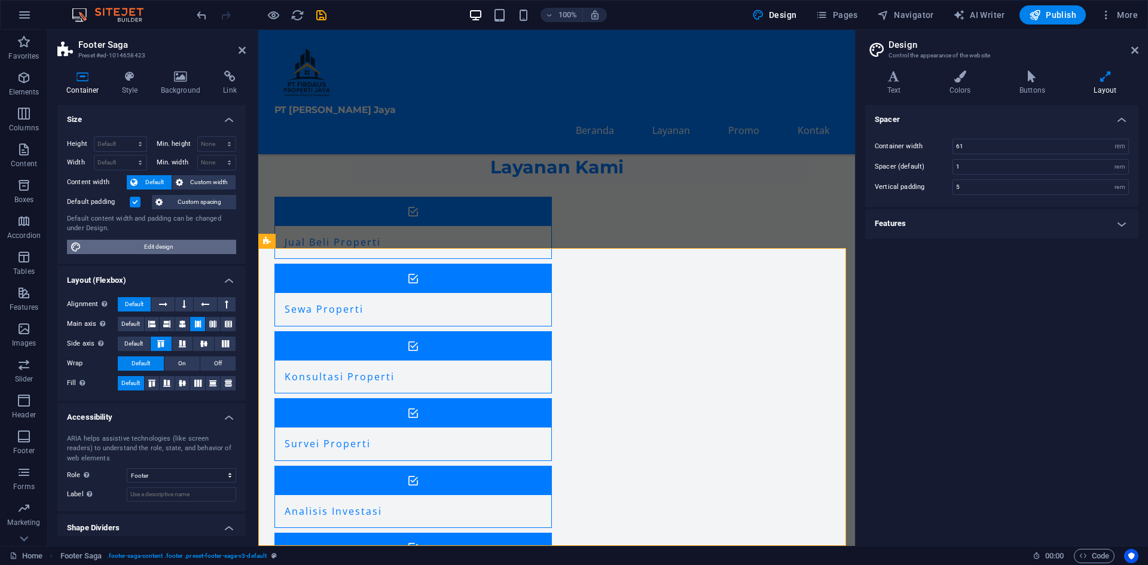
click at [144, 251] on span "Edit design" at bounding box center [159, 247] width 148 height 14
click at [956, 70] on div "Variants Text Colors Buttons Layout Text Standard Bold Links Font color Font Op…" at bounding box center [1002, 303] width 292 height 485
click at [960, 75] on icon at bounding box center [959, 77] width 65 height 12
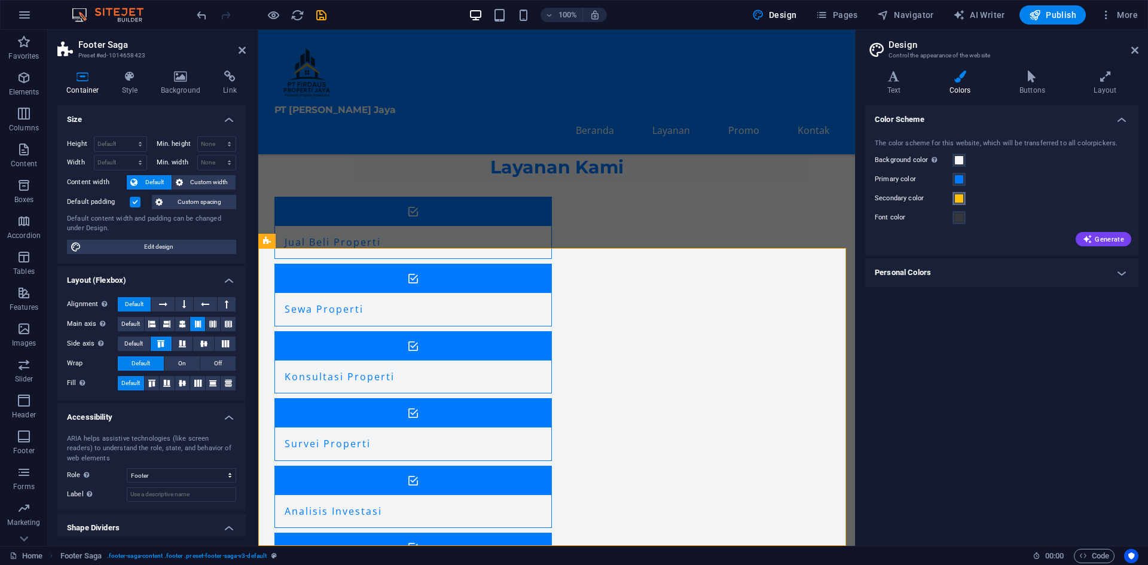
click at [956, 200] on span at bounding box center [959, 199] width 10 height 10
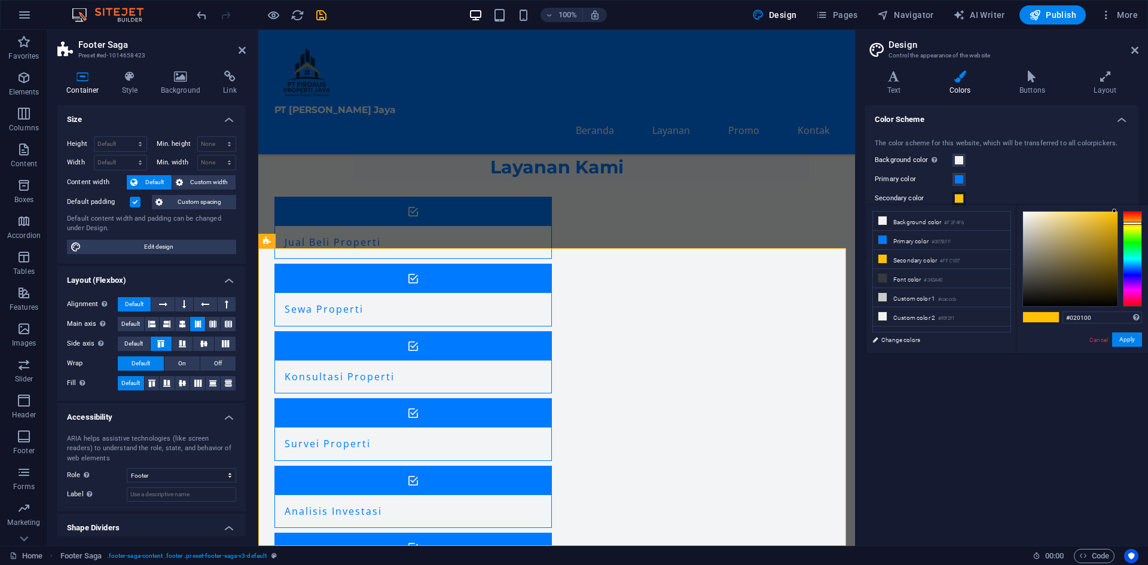
type input "#000000"
drag, startPoint x: 1109, startPoint y: 300, endPoint x: 1113, endPoint y: 308, distance: 9.4
click at [1113, 308] on div "#000000 Supported formats #0852ed rgb(8, 82, 237) rgba(8, 82, 237, 90%) hsv(221…" at bounding box center [1082, 366] width 132 height 322
click at [1062, 410] on div "Color Scheme The color scheme for this website, which will be transferred to al…" at bounding box center [1001, 320] width 273 height 431
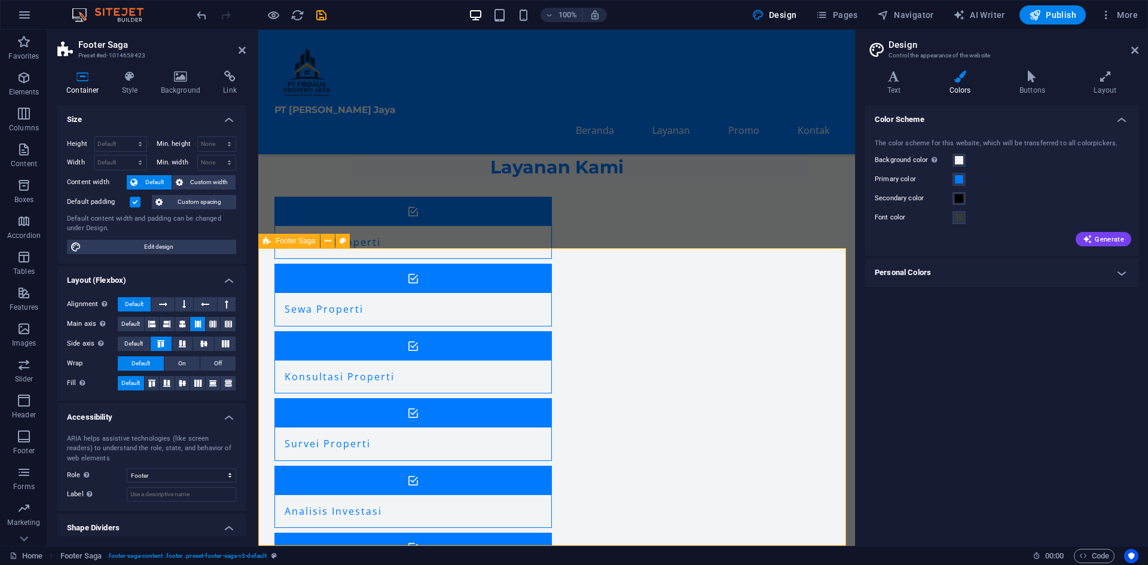
click at [954, 163] on span at bounding box center [959, 160] width 10 height 10
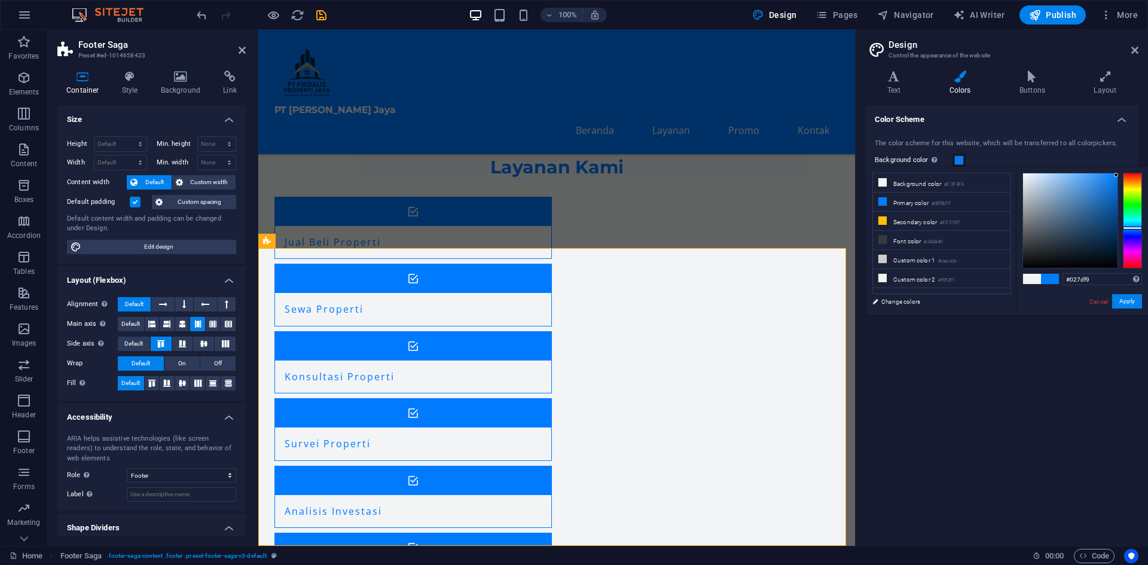
drag, startPoint x: 1106, startPoint y: 185, endPoint x: 1116, endPoint y: 175, distance: 14.0
click at [1116, 175] on div at bounding box center [1070, 220] width 94 height 94
type input "#027df9"
click at [1020, 393] on div "Color Scheme The color scheme for this website, which will be transferred to al…" at bounding box center [1001, 320] width 273 height 431
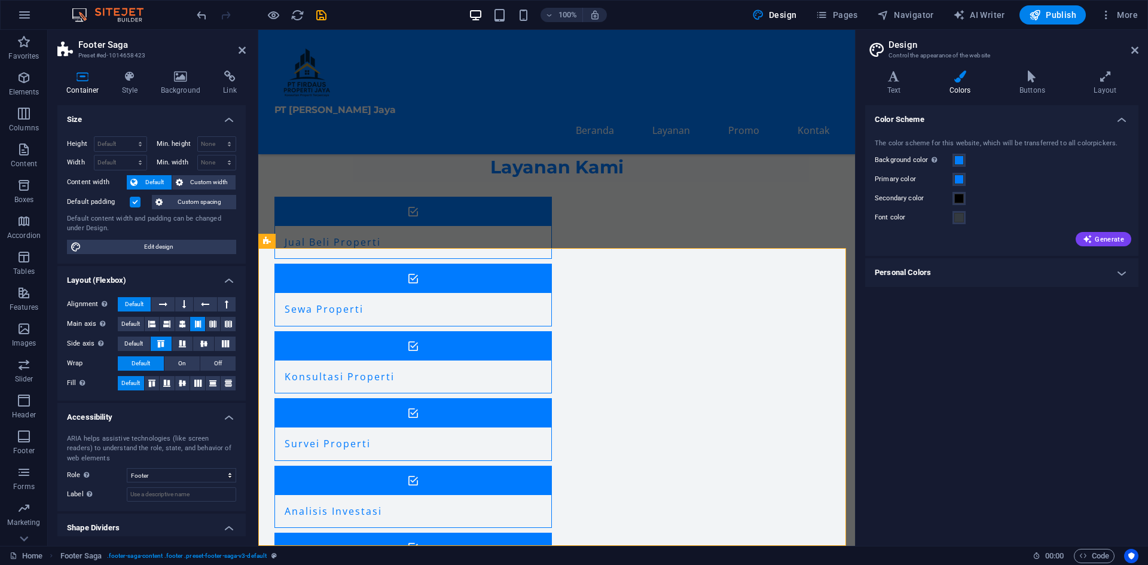
click at [982, 337] on div "Color Scheme The color scheme for this website, which will be transferred to al…" at bounding box center [1001, 320] width 273 height 431
click at [959, 158] on span at bounding box center [959, 160] width 10 height 10
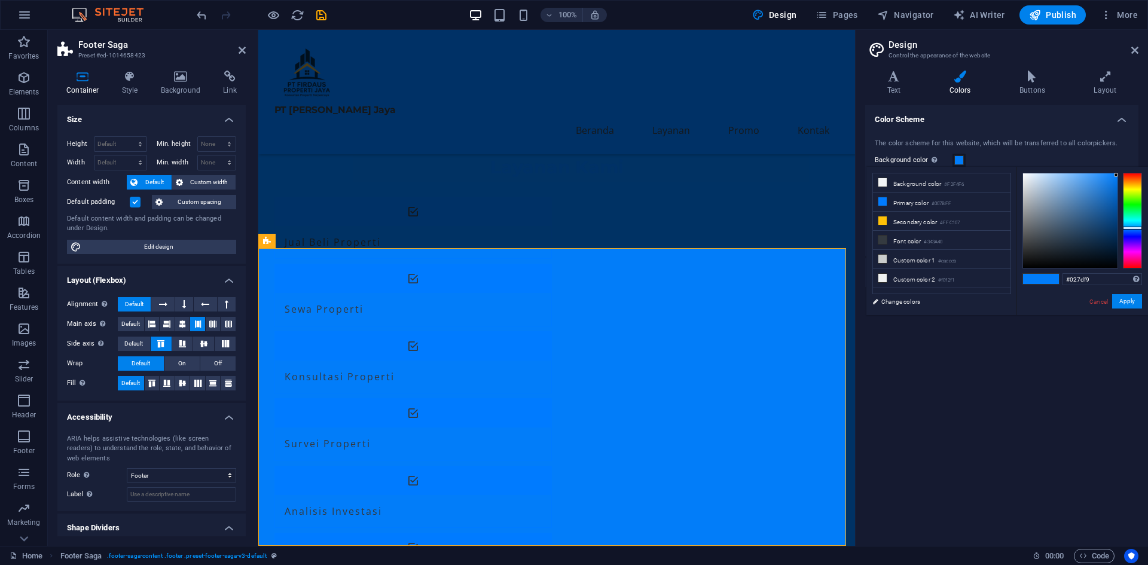
click at [995, 444] on div "Color Scheme The color scheme for this website, which will be transferred to al…" at bounding box center [1001, 320] width 273 height 431
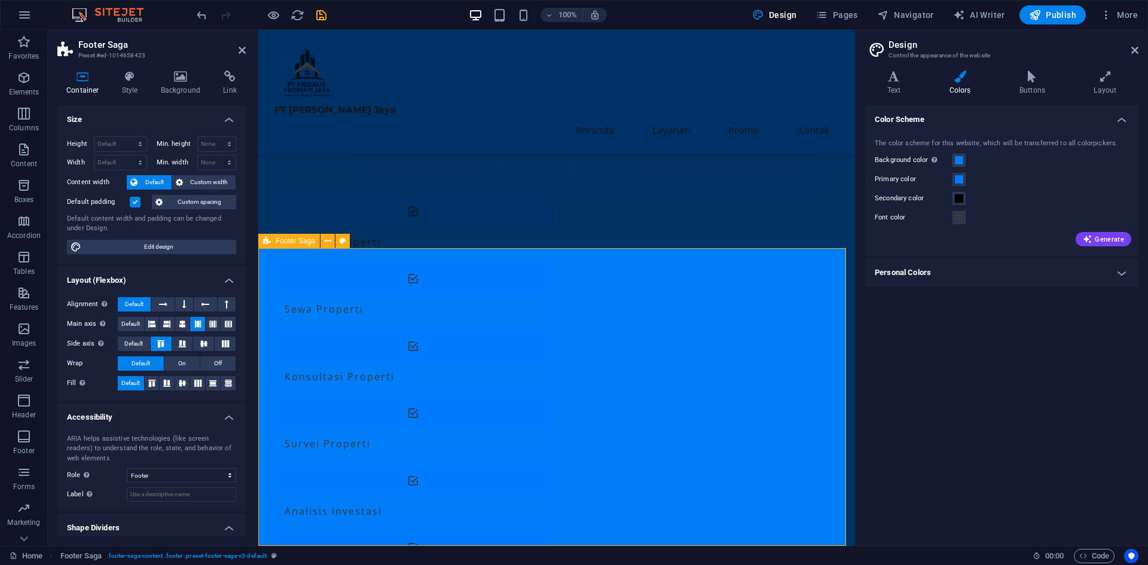
click at [952, 344] on div "Color Scheme The color scheme for this website, which will be transferred to al…" at bounding box center [1001, 320] width 273 height 431
click at [953, 274] on h4 "Personal Colors" at bounding box center [1001, 272] width 273 height 29
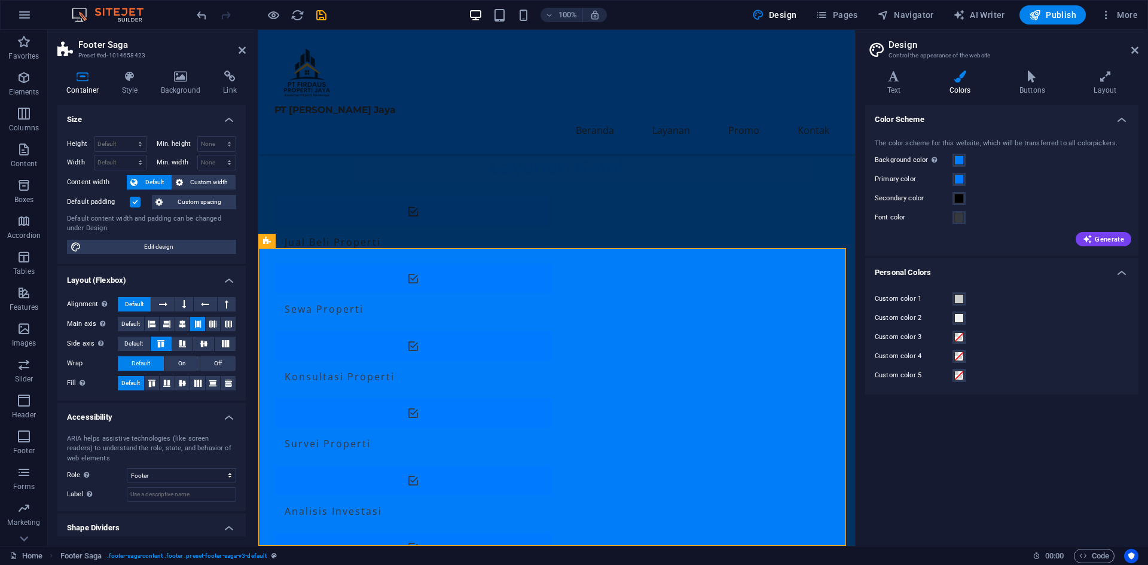
click at [993, 270] on h4 "Personal Colors" at bounding box center [1001, 269] width 273 height 22
click at [1092, 240] on icon "button" at bounding box center [1088, 239] width 10 height 10
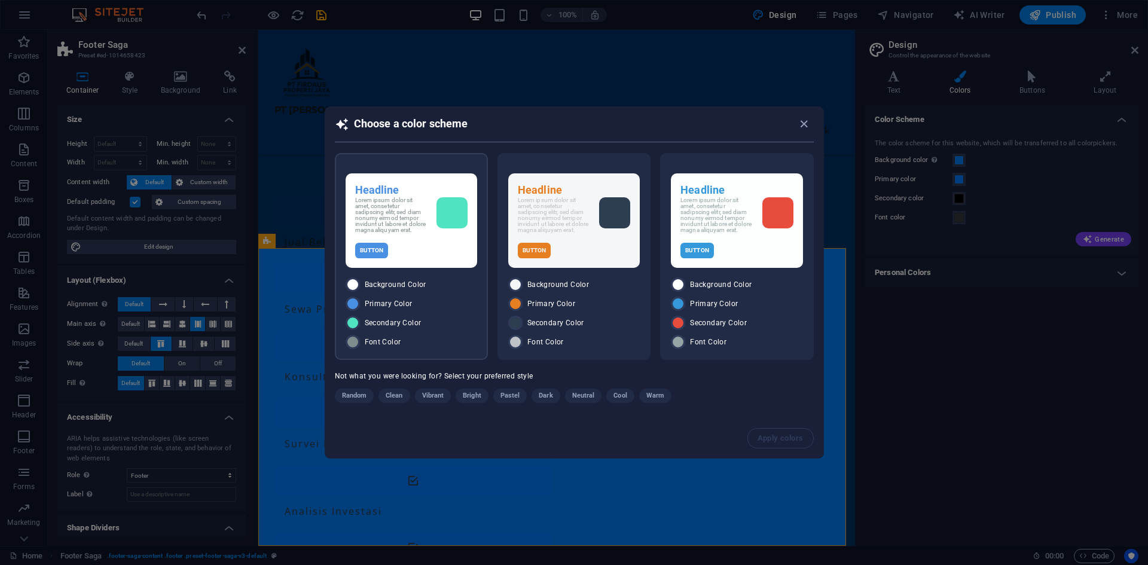
click at [428, 249] on div "Button" at bounding box center [411, 251] width 112 height 16
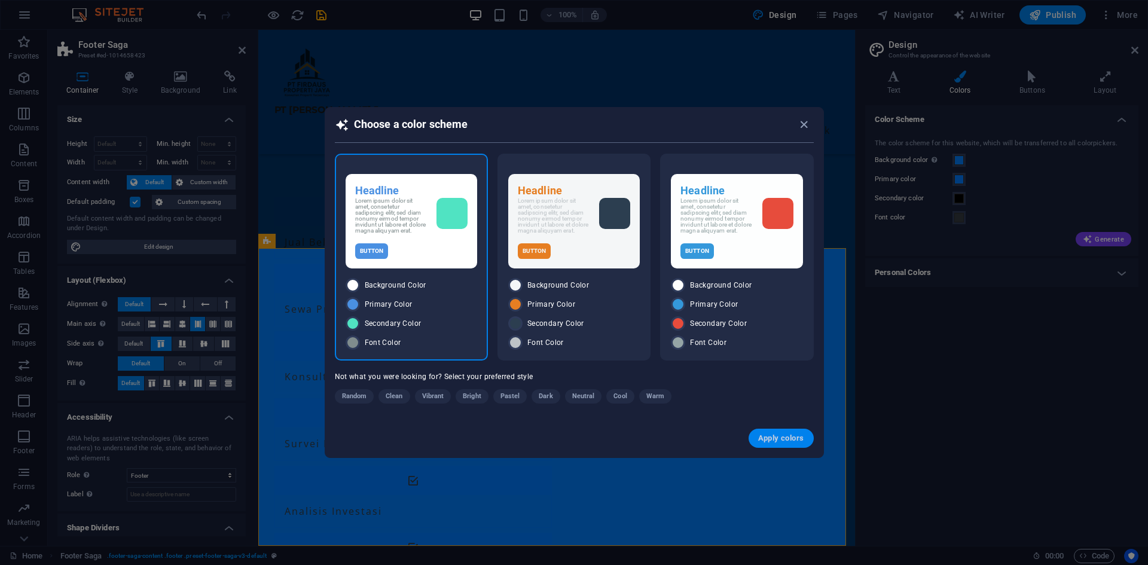
click at [772, 441] on span "Apply colors" at bounding box center [781, 439] width 46 height 10
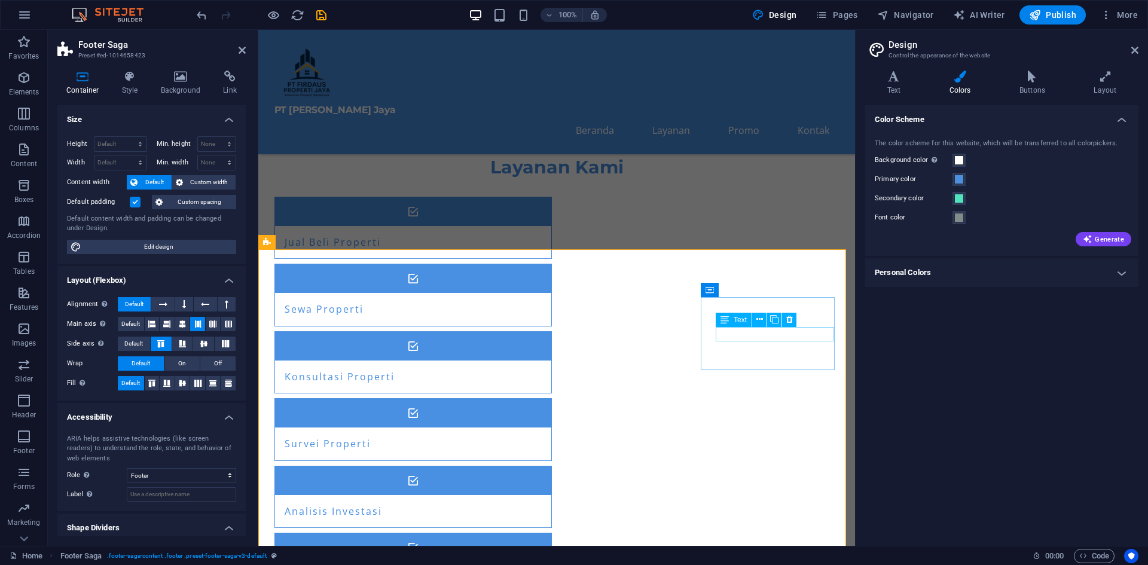
scroll to position [581, 0]
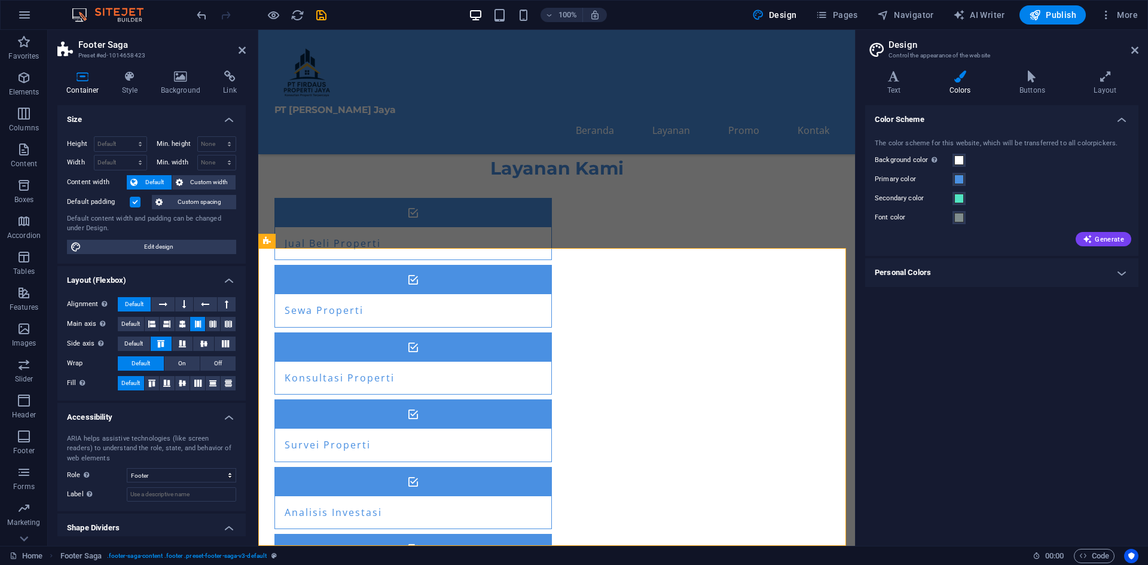
click at [979, 399] on div "Color Scheme The color scheme for this website, which will be transferred to al…" at bounding box center [1001, 320] width 273 height 431
click at [1043, 413] on div "Color Scheme The color scheme for this website, which will be transferred to al…" at bounding box center [1001, 320] width 273 height 431
drag, startPoint x: 953, startPoint y: 459, endPoint x: 968, endPoint y: 435, distance: 28.2
click at [953, 458] on div "Color Scheme The color scheme for this website, which will be transferred to al…" at bounding box center [1001, 320] width 273 height 431
click at [1103, 242] on span "Generate" at bounding box center [1103, 239] width 41 height 10
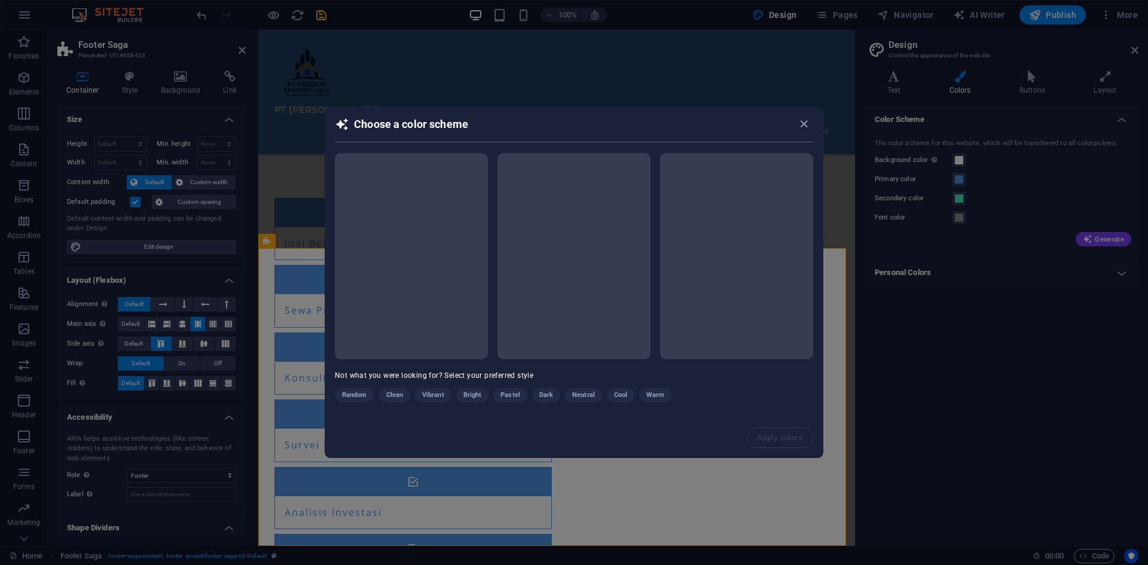
click at [546, 394] on div "Random Clean Vibrant Bright Pastel Dark Neutral Cool Warm" at bounding box center [544, 397] width 419 height 19
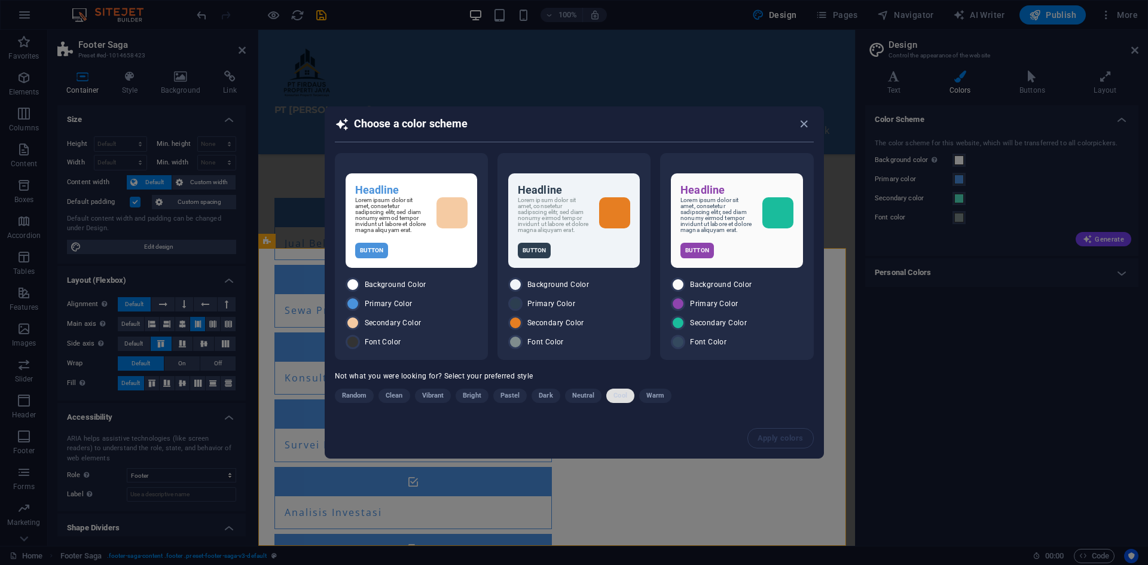
click at [624, 399] on span "Cool" at bounding box center [620, 396] width 13 height 14
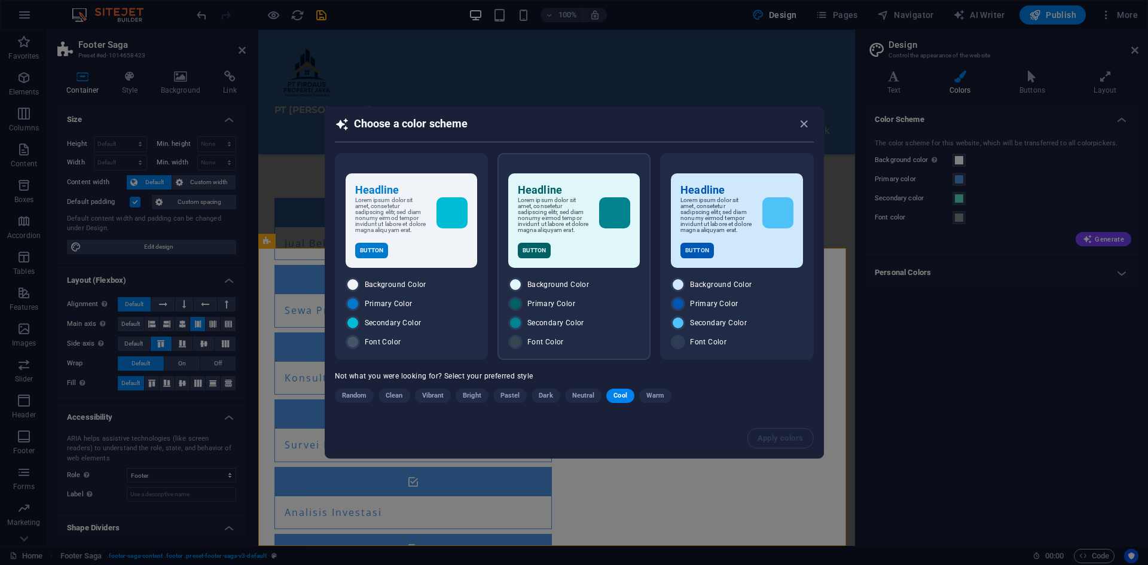
click at [570, 240] on div "Headline Lorem ipsum dolor sit amet, consetetur sadipscing elitr, sed diam nonu…" at bounding box center [574, 220] width 132 height 94
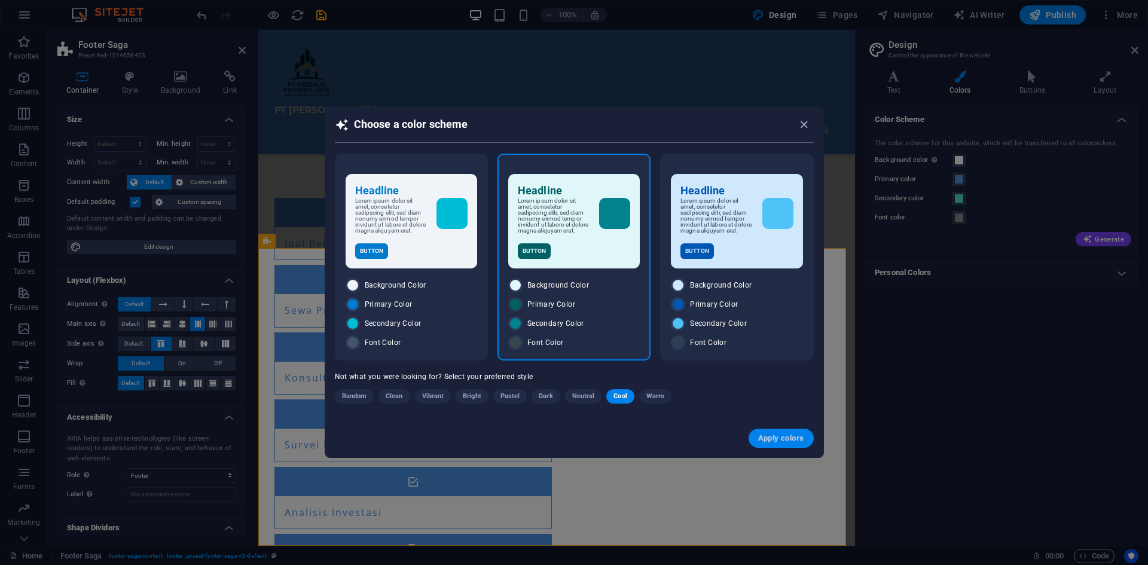
click at [759, 437] on span "Apply colors" at bounding box center [781, 439] width 46 height 10
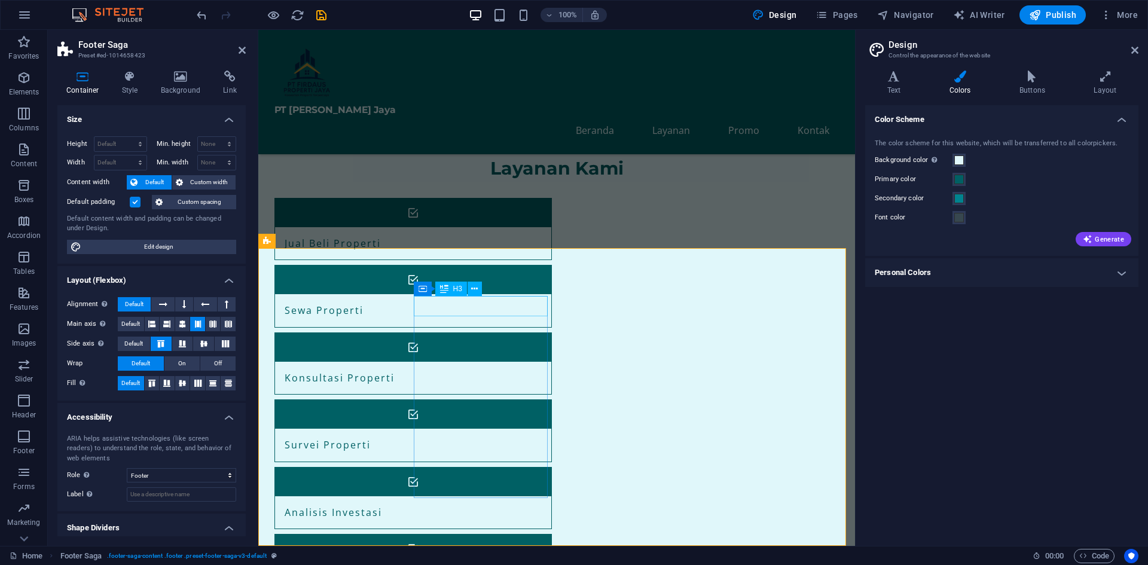
drag, startPoint x: 472, startPoint y: 379, endPoint x: 417, endPoint y: 303, distance: 94.1
drag, startPoint x: 655, startPoint y: 483, endPoint x: 848, endPoint y: 401, distance: 210.0
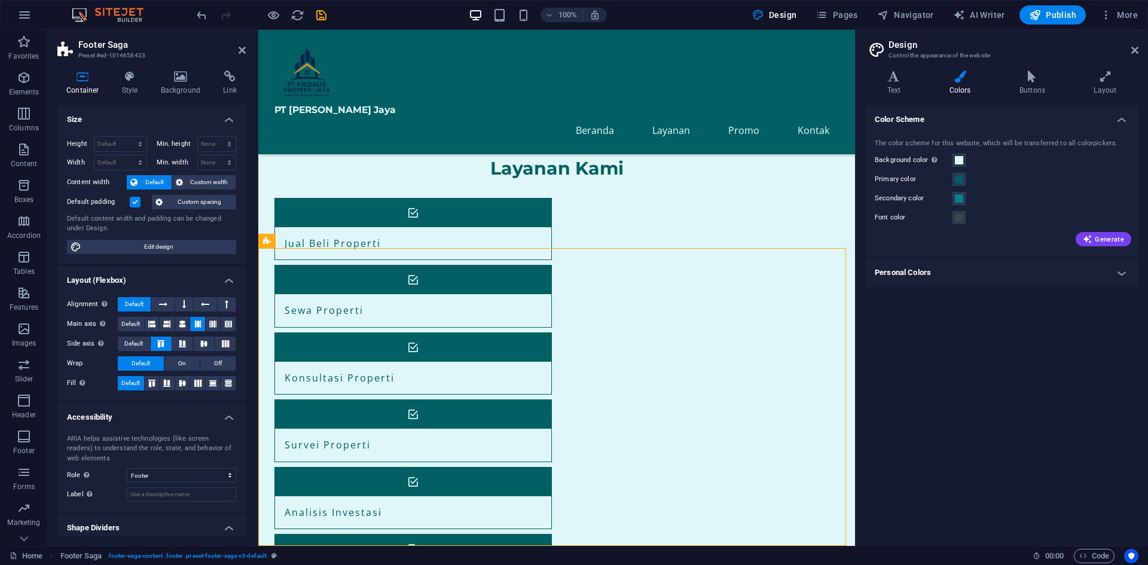
click at [968, 371] on div "Color Scheme The color scheme for this website, which will be transferred to al…" at bounding box center [1001, 320] width 273 height 431
click at [960, 115] on h4 "Color Scheme" at bounding box center [1001, 116] width 273 height 22
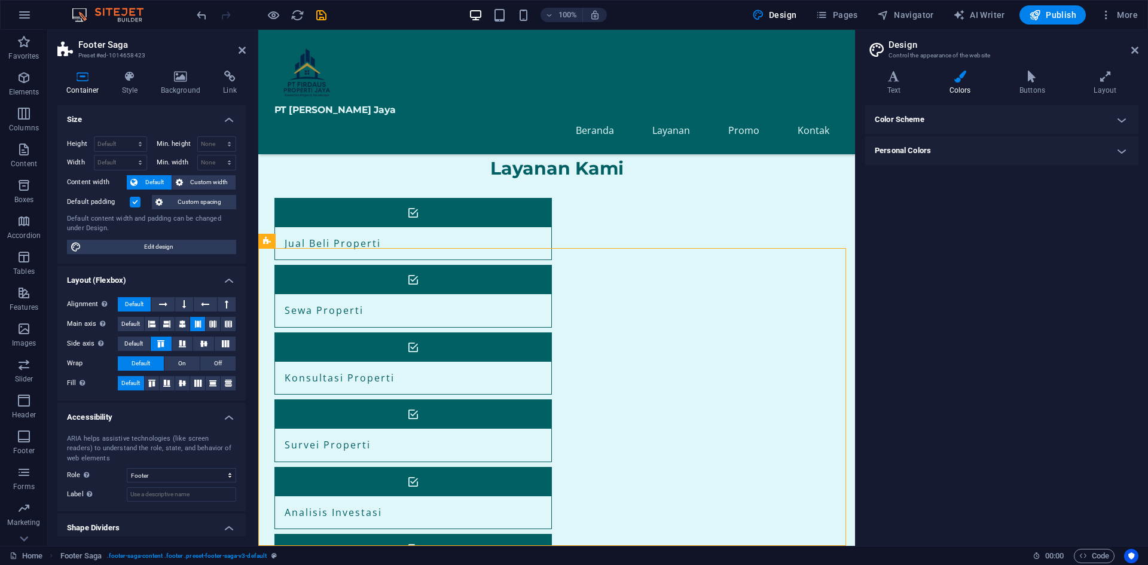
click at [960, 116] on h4 "Color Scheme" at bounding box center [1001, 119] width 273 height 29
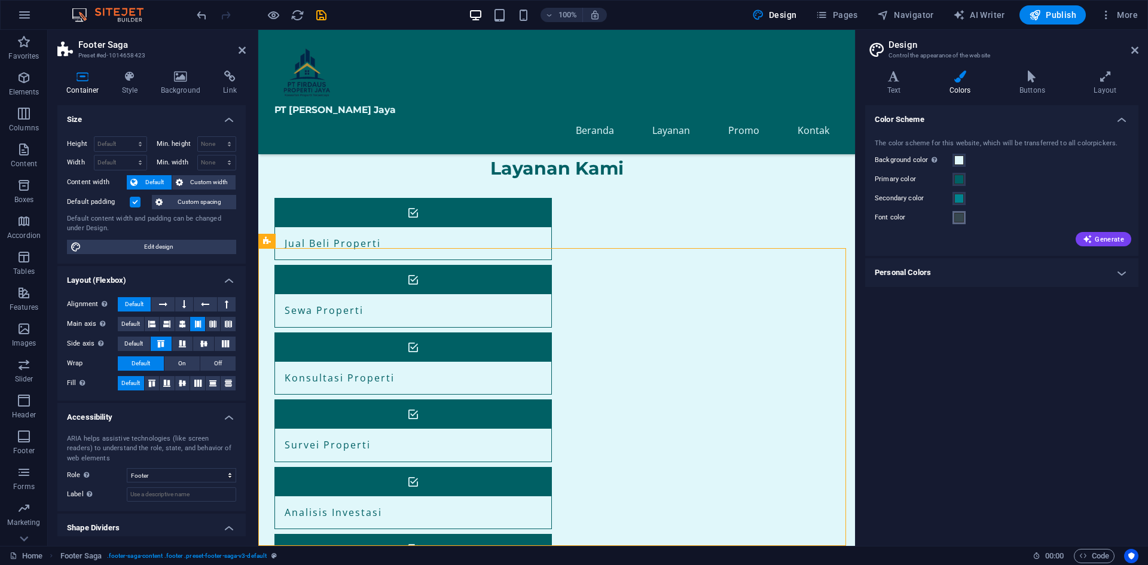
click at [963, 219] on span at bounding box center [959, 218] width 10 height 10
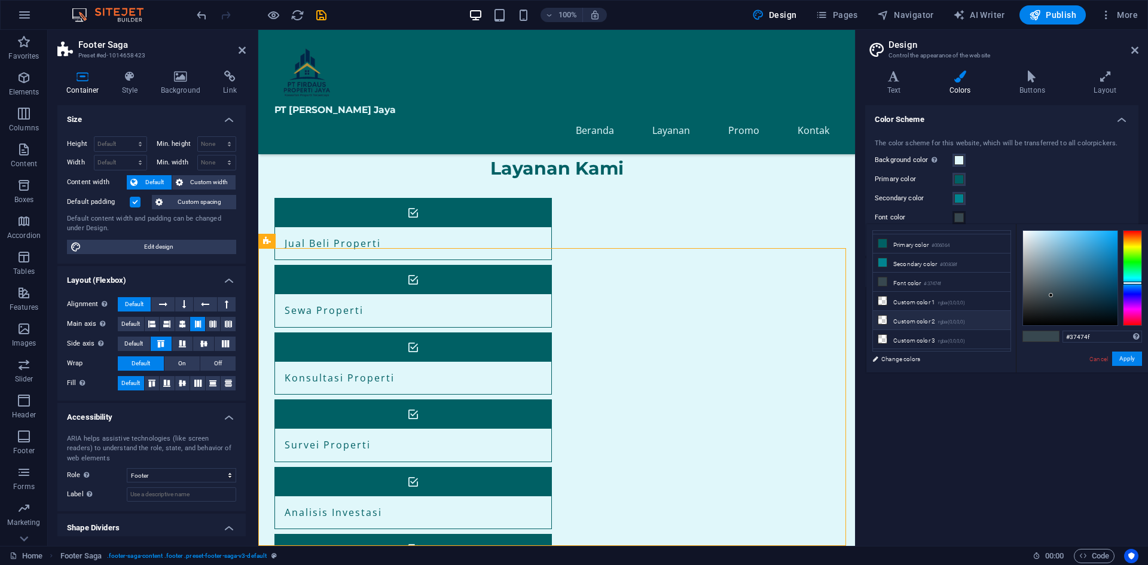
scroll to position [0, 0]
click at [1118, 323] on div at bounding box center [1070, 278] width 94 height 94
drag, startPoint x: 1094, startPoint y: 421, endPoint x: 1135, endPoint y: 362, distance: 71.3
click at [1136, 363] on body "PT Firdaus Propertindo Jaya Home Favorites Elements Columns Content Boxes Accor…" at bounding box center [574, 282] width 1148 height 565
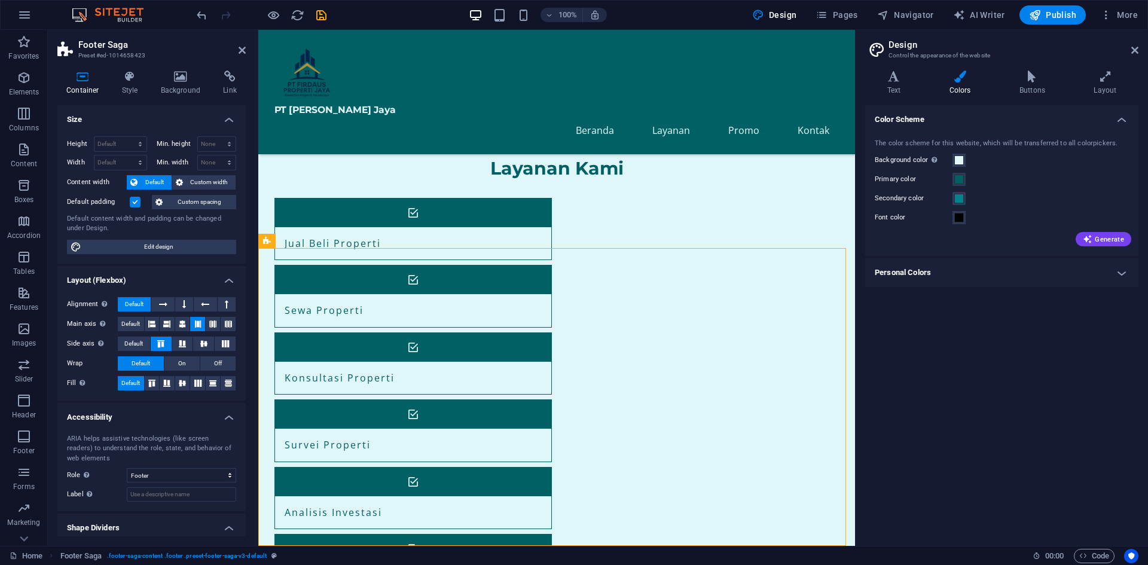
click at [1134, 362] on div "Color Scheme The color scheme for this website, which will be transferred to al…" at bounding box center [1001, 320] width 273 height 431
drag, startPoint x: 536, startPoint y: 432, endPoint x: 743, endPoint y: 430, distance: 206.3
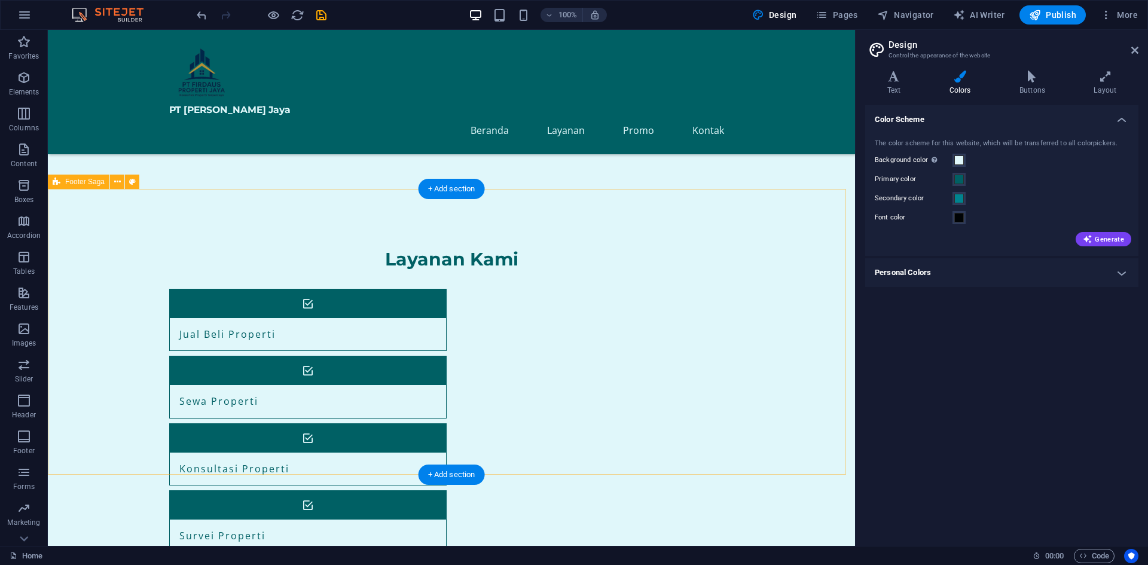
scroll to position [640, 0]
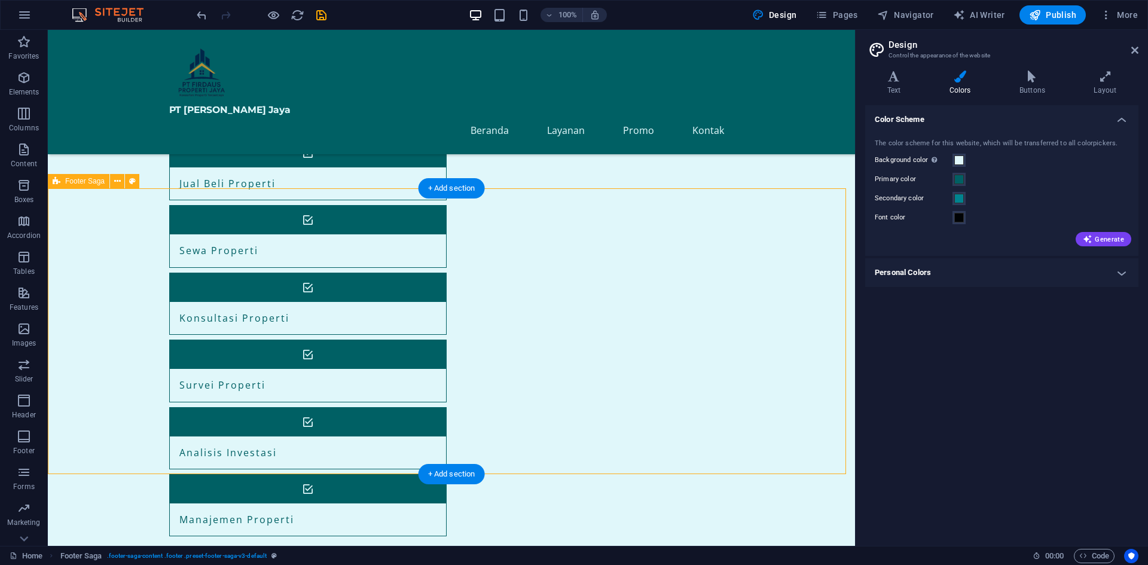
drag, startPoint x: 343, startPoint y: 298, endPoint x: 347, endPoint y: 318, distance: 20.9
click at [1017, 326] on div "Color Scheme The color scheme for this website, which will be transferred to al…" at bounding box center [1001, 320] width 273 height 431
click at [981, 370] on div "Color Scheme The color scheme for this website, which will be transferred to al…" at bounding box center [1001, 320] width 273 height 431
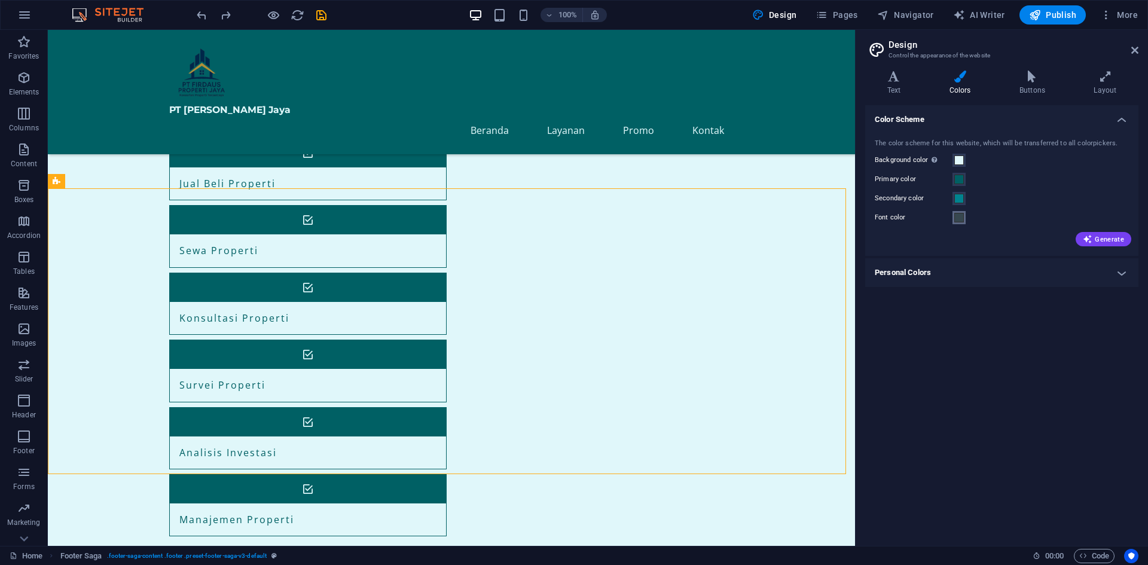
click at [953, 218] on button "Font color" at bounding box center [959, 217] width 13 height 13
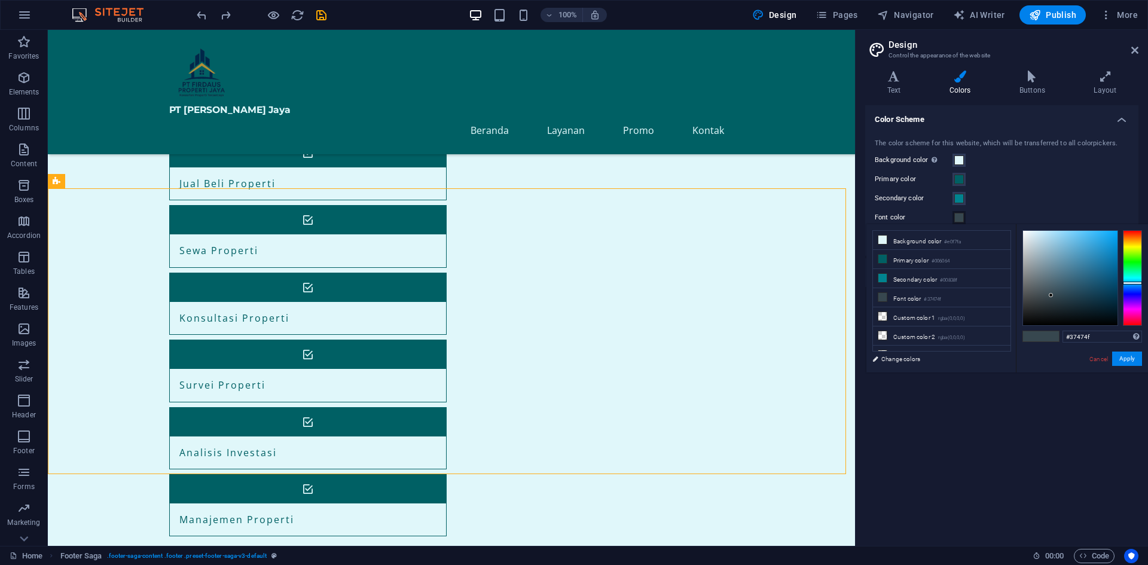
type input "#000000"
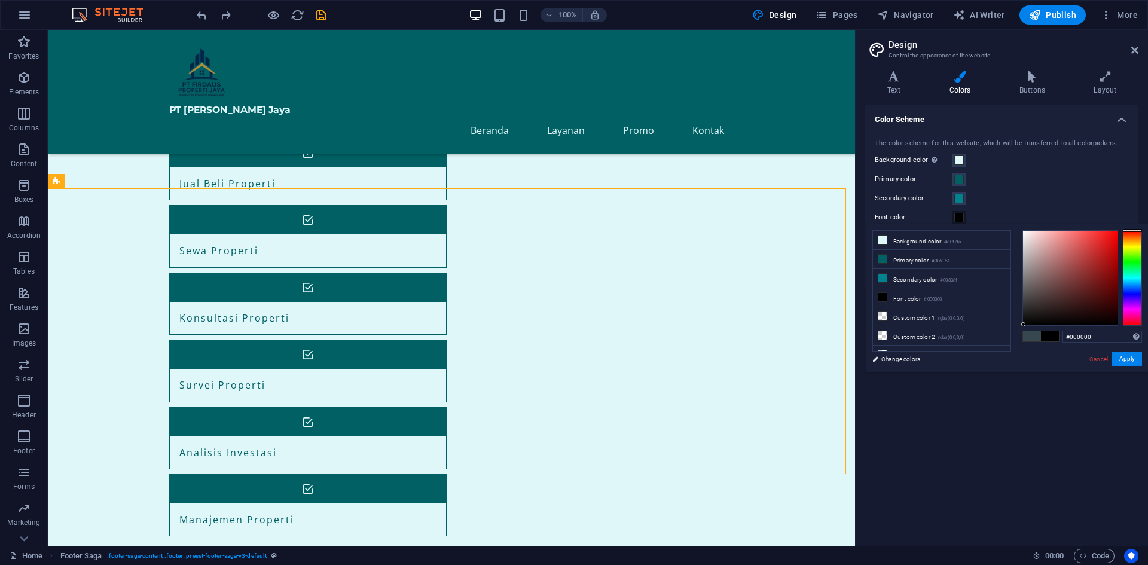
drag, startPoint x: 1050, startPoint y: 293, endPoint x: 1024, endPoint y: 333, distance: 47.9
click at [1024, 333] on div "#000000 Supported formats #0852ed rgb(8, 82, 237) rgba(8, 82, 237, 90%) hsv(221…" at bounding box center [1082, 385] width 132 height 322
click at [1126, 359] on button "Apply" at bounding box center [1127, 359] width 30 height 14
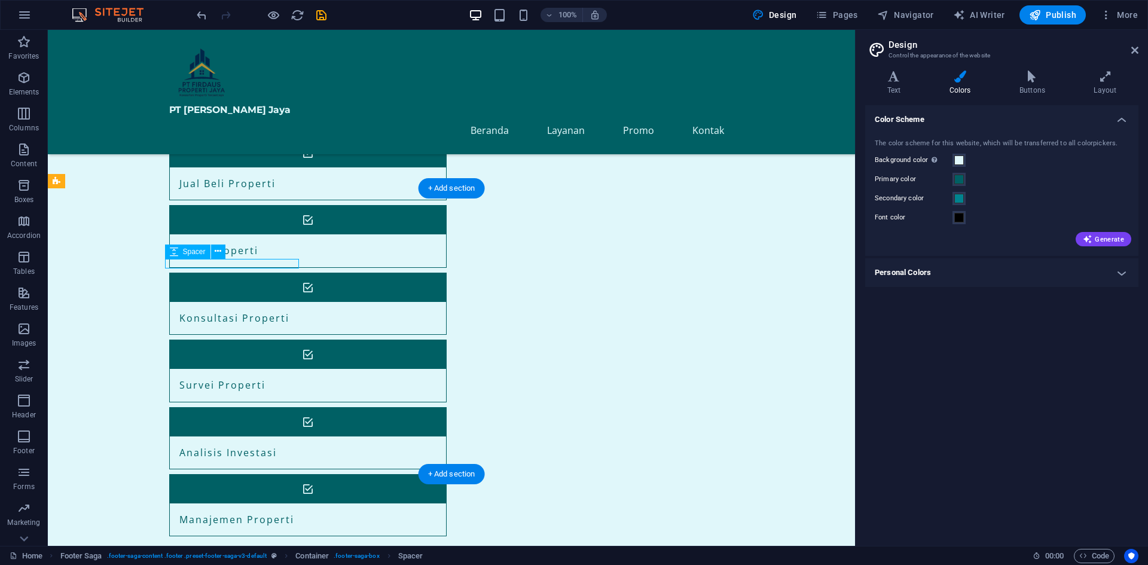
select select "px"
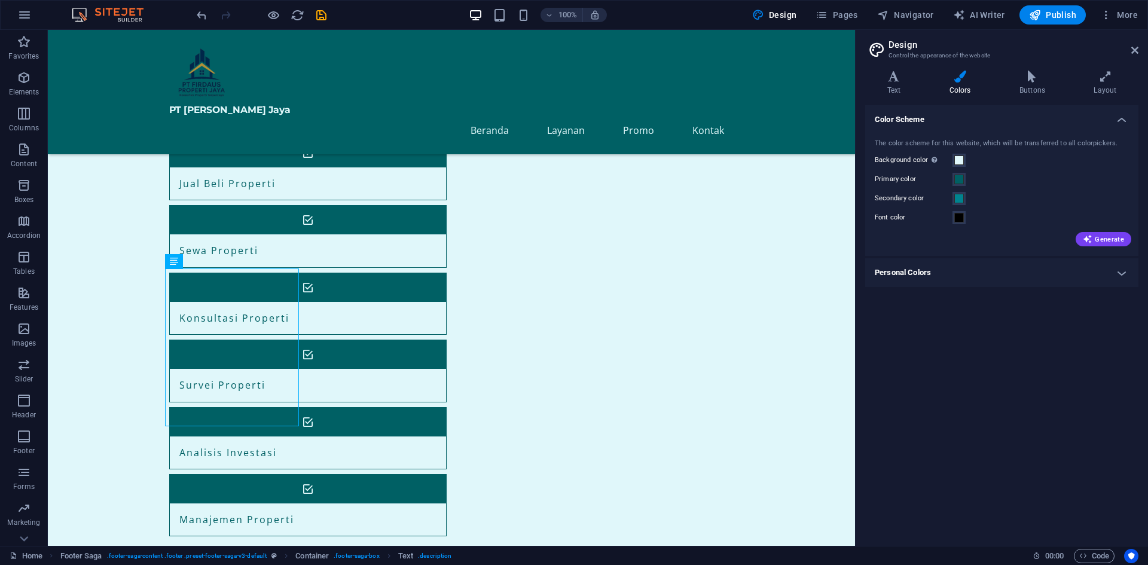
click at [966, 382] on div "Color Scheme The color scheme for this website, which will be transferred to al…" at bounding box center [1001, 320] width 273 height 431
click at [959, 160] on span at bounding box center [959, 160] width 10 height 10
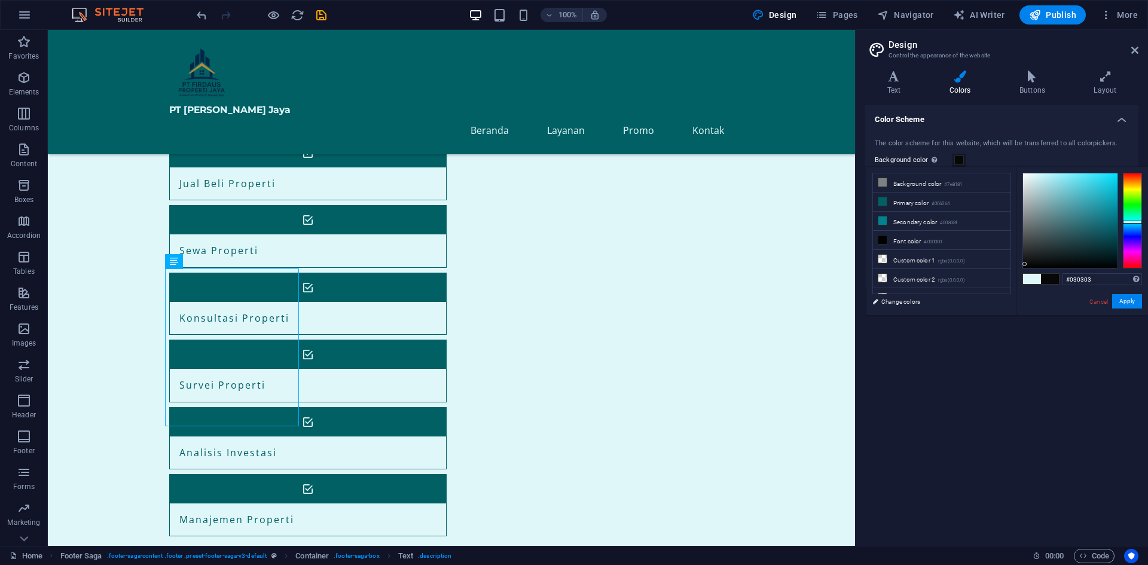
type input "#020202"
drag, startPoint x: 1033, startPoint y: 174, endPoint x: 1025, endPoint y: 267, distance: 93.0
click at [1025, 267] on div at bounding box center [1025, 266] width 4 height 4
click at [1008, 390] on div "Color Scheme The color scheme for this website, which will be transferred to al…" at bounding box center [1001, 320] width 273 height 431
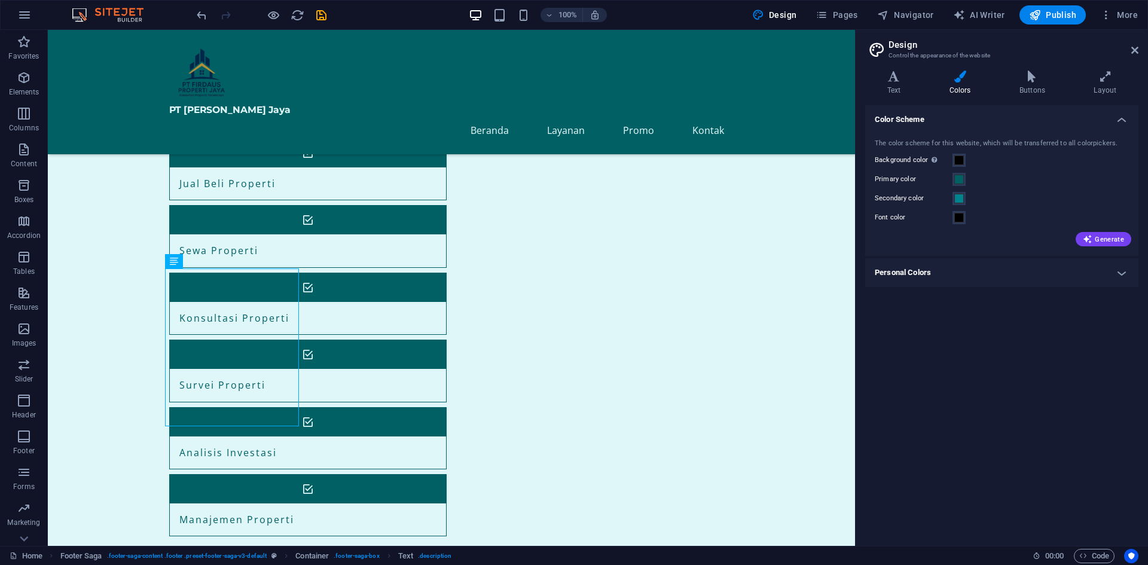
click at [1026, 373] on div "Color Scheme The color scheme for this website, which will be transferred to al…" at bounding box center [1001, 320] width 273 height 431
click at [1028, 373] on div "Color Scheme The color scheme for this website, which will be transferred to al…" at bounding box center [1001, 320] width 273 height 431
click at [1030, 373] on div "Color Scheme The color scheme for this website, which will be transferred to al…" at bounding box center [1001, 320] width 273 height 431
click at [1031, 374] on div "Color Scheme The color scheme for this website, which will be transferred to al…" at bounding box center [1001, 320] width 273 height 431
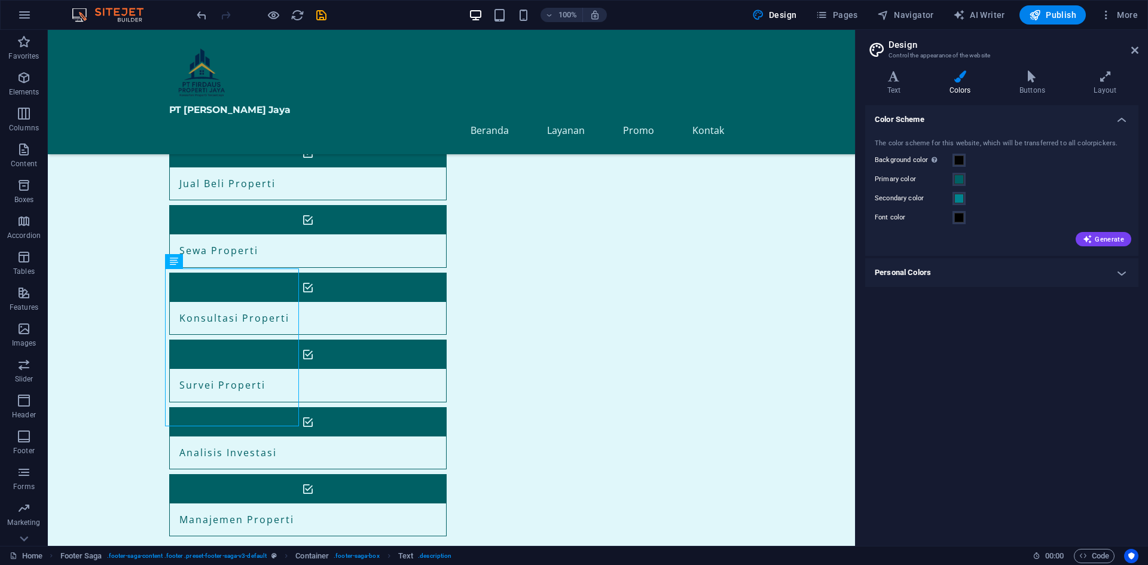
click at [1031, 374] on div "Color Scheme The color scheme for this website, which will be transferred to al…" at bounding box center [1001, 320] width 273 height 431
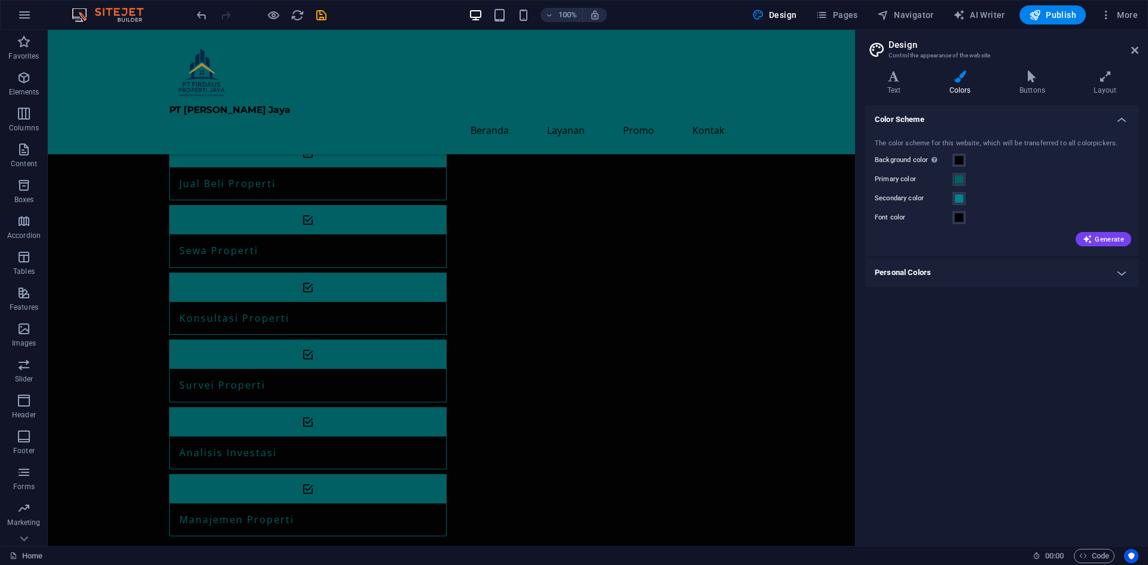
click at [930, 374] on div "Color Scheme The color scheme for this website, which will be transferred to al…" at bounding box center [1001, 320] width 273 height 431
drag, startPoint x: 958, startPoint y: 162, endPoint x: 925, endPoint y: 283, distance: 125.2
click at [923, 280] on ul "Color Scheme The color scheme for this website, which will be transferred to al…" at bounding box center [1001, 196] width 273 height 182
click at [966, 321] on div "Color Scheme The color scheme for this website, which will be transferred to al…" at bounding box center [1001, 320] width 273 height 431
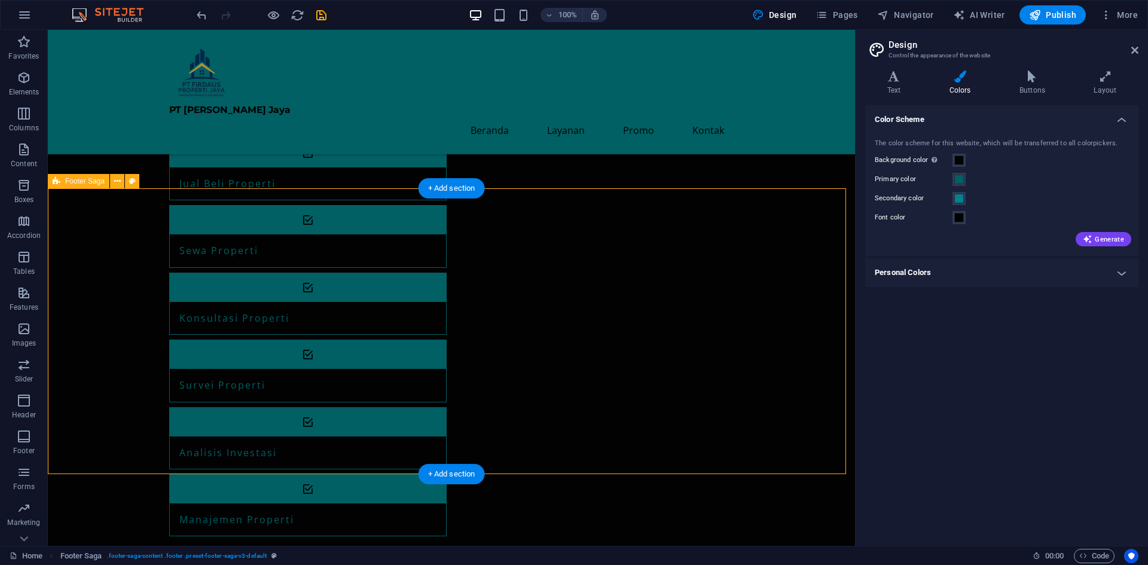
click at [1137, 47] on icon at bounding box center [1134, 50] width 7 height 10
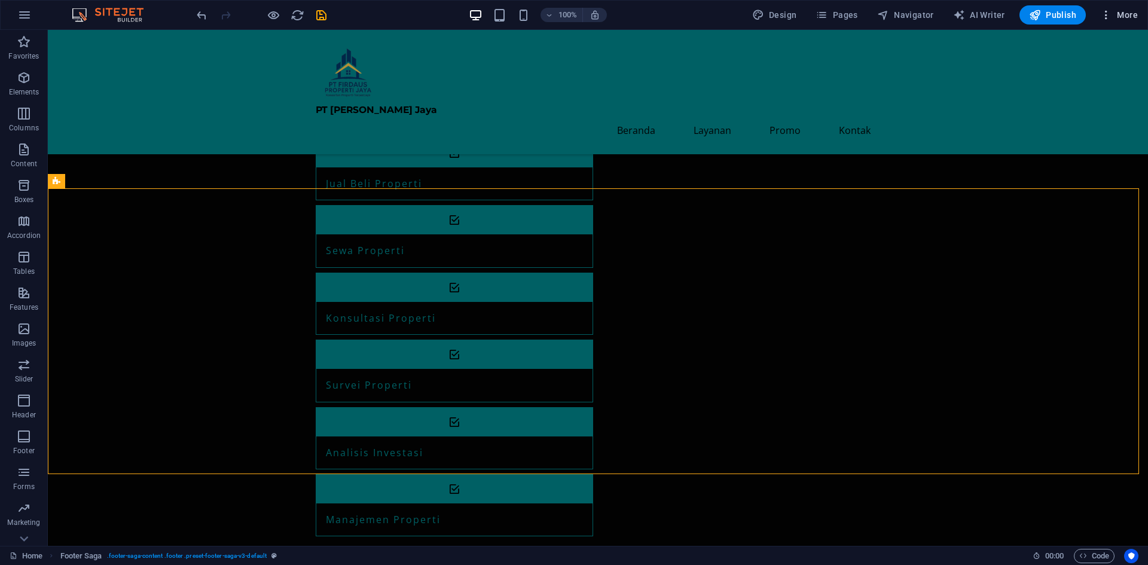
click at [1112, 15] on icon "button" at bounding box center [1106, 15] width 12 height 12
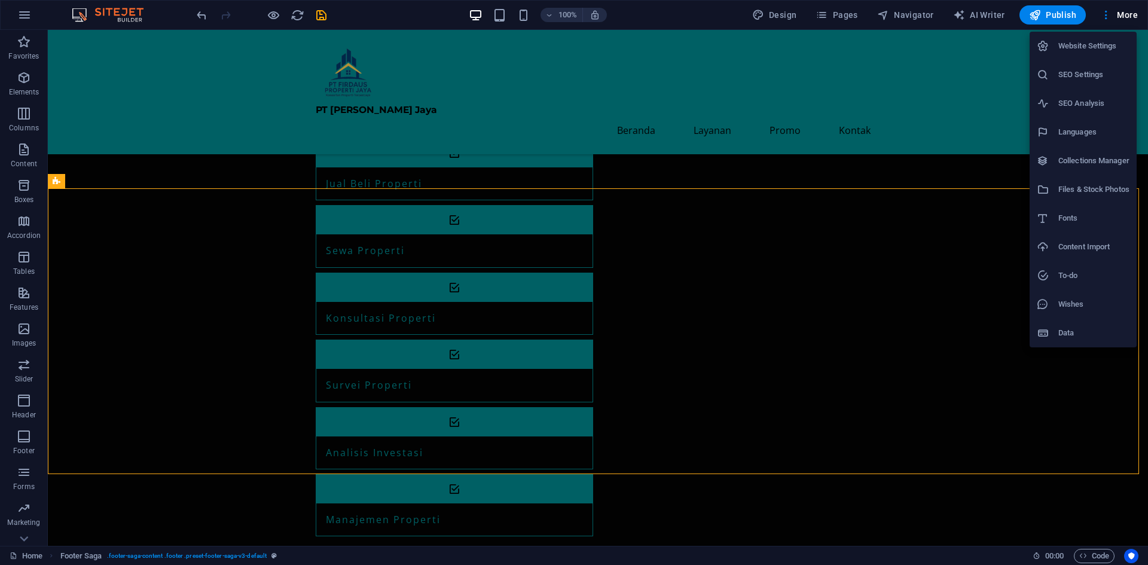
click at [1054, 78] on div at bounding box center [1048, 75] width 22 height 12
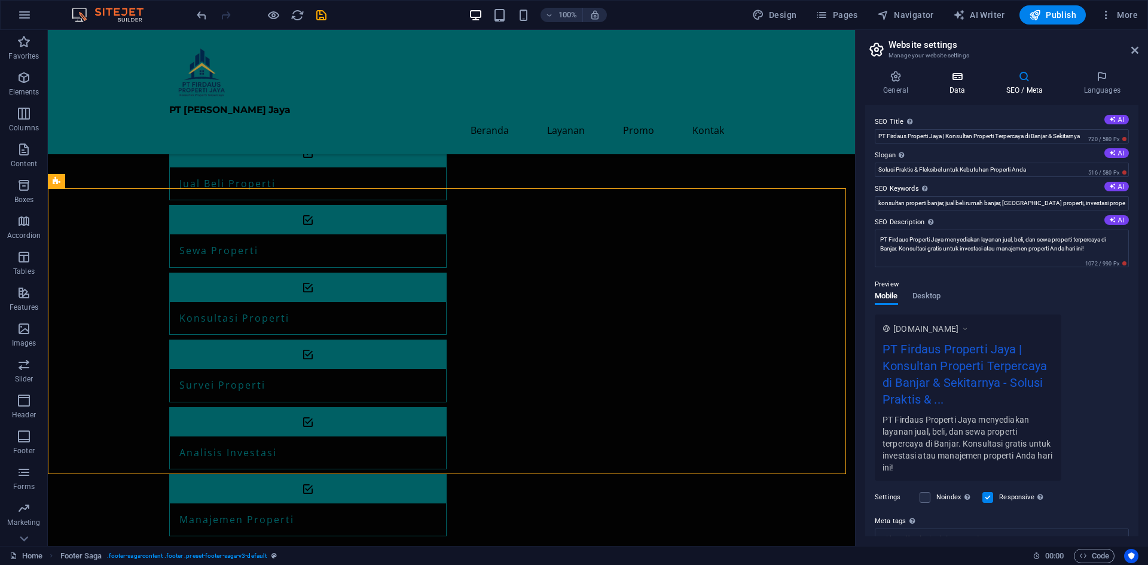
click at [969, 78] on icon at bounding box center [957, 77] width 52 height 12
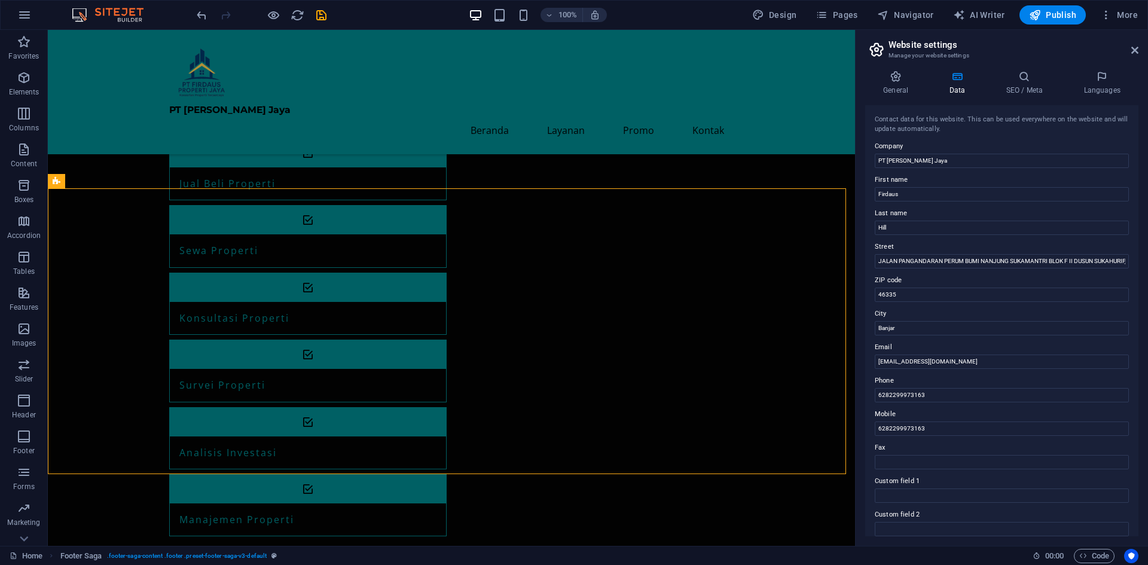
click at [935, 278] on label "ZIP code" at bounding box center [1002, 280] width 254 height 14
click at [935, 288] on input "46335" at bounding box center [1002, 295] width 254 height 14
click at [934, 274] on label "ZIP code" at bounding box center [1002, 280] width 254 height 14
click at [934, 288] on input "46335" at bounding box center [1002, 295] width 254 height 14
click at [931, 263] on input "JALAN PANGANDARAN PERUM BUMI NANJUNG SUKAMANTRI BLOK F II DUSUN SUKAHURIP, [GEO…" at bounding box center [1002, 261] width 254 height 14
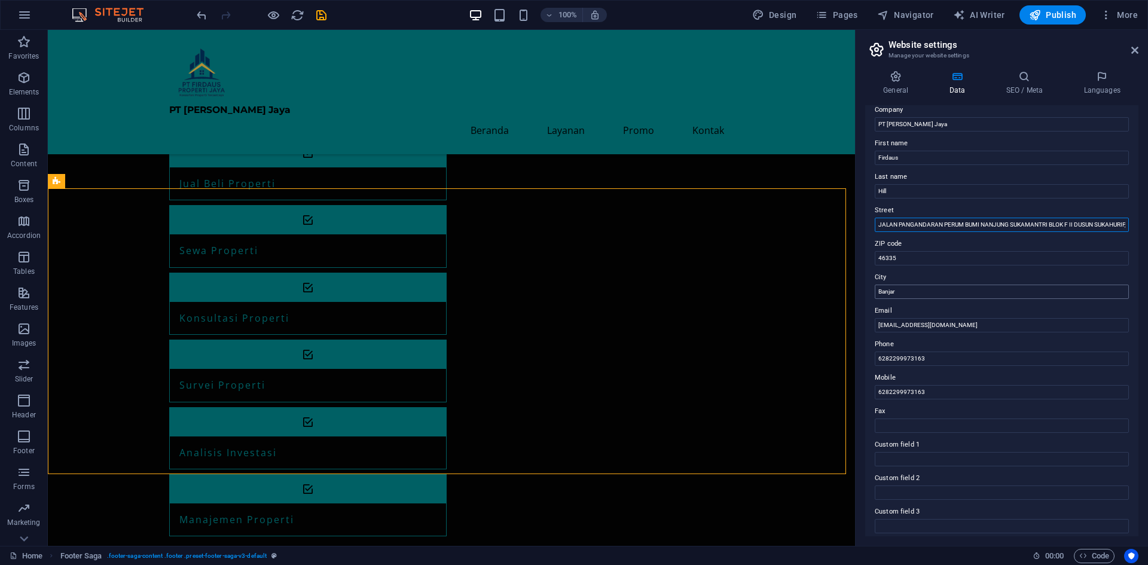
scroll to position [0, 0]
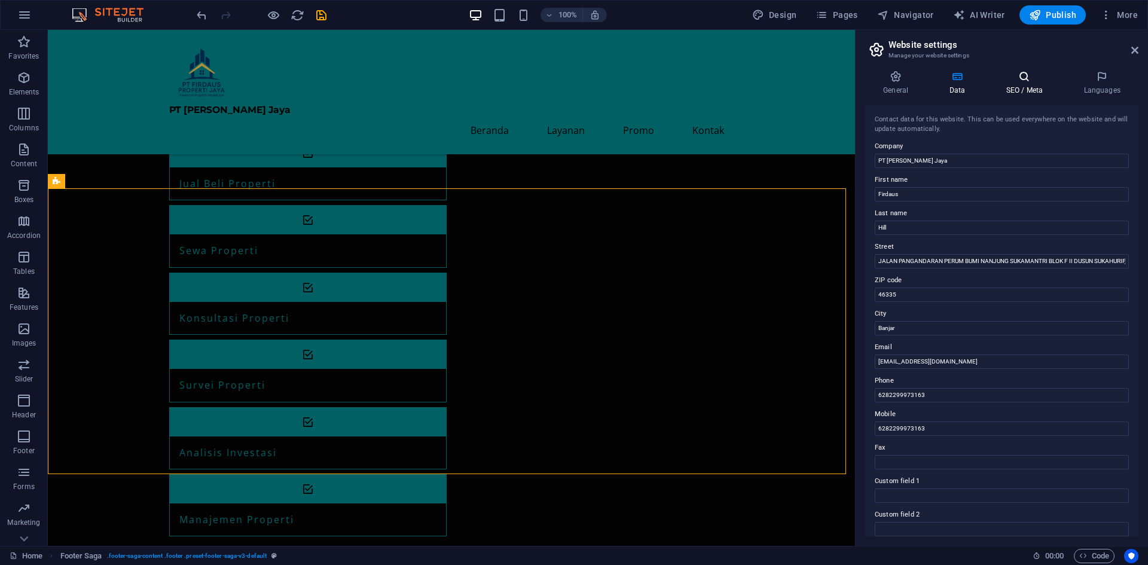
click at [996, 88] on h4 "SEO / Meta" at bounding box center [1027, 83] width 78 height 25
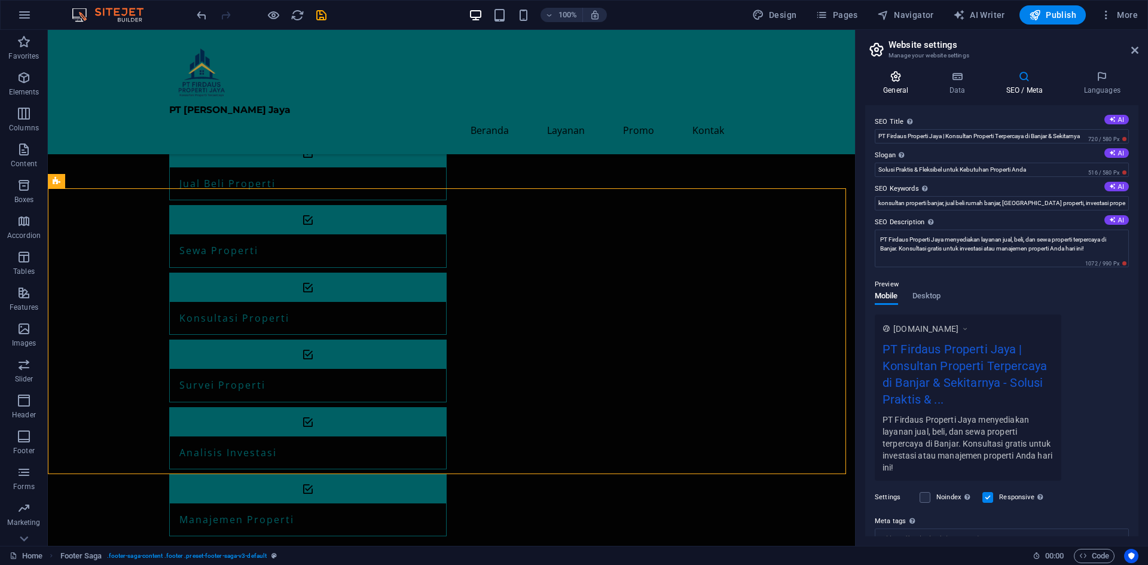
click at [898, 87] on h4 "General" at bounding box center [898, 83] width 66 height 25
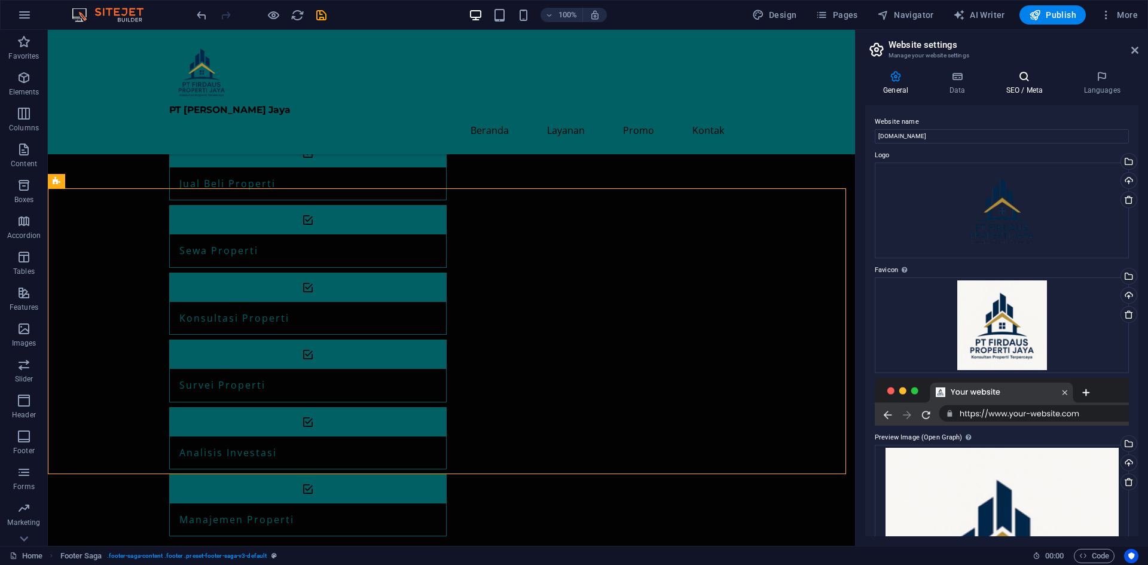
click at [1061, 84] on h4 "SEO / Meta" at bounding box center [1027, 83] width 78 height 25
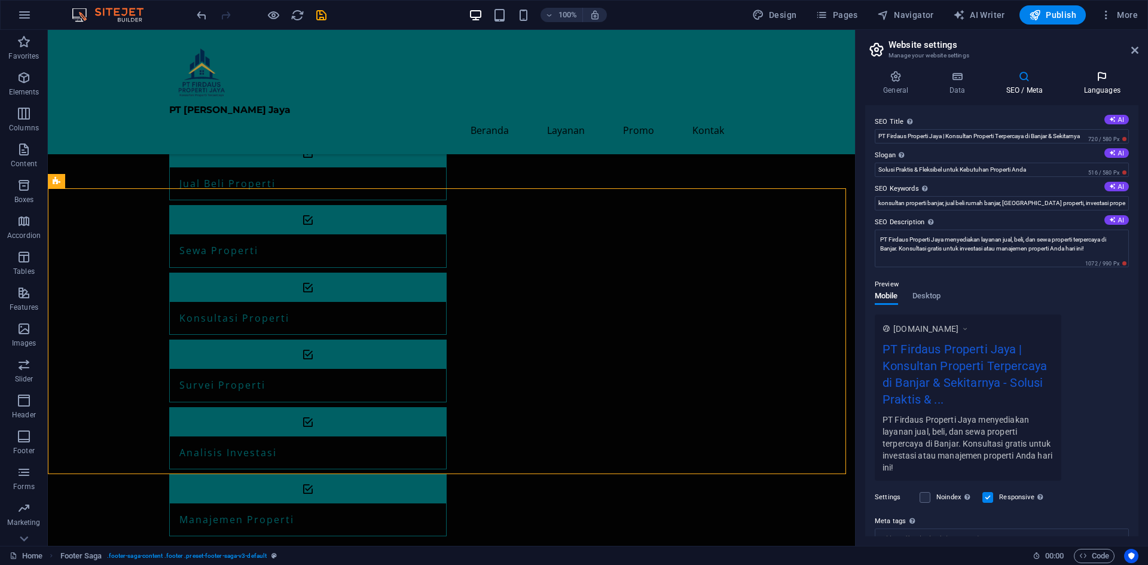
click at [1099, 84] on h4 "Languages" at bounding box center [1102, 83] width 73 height 25
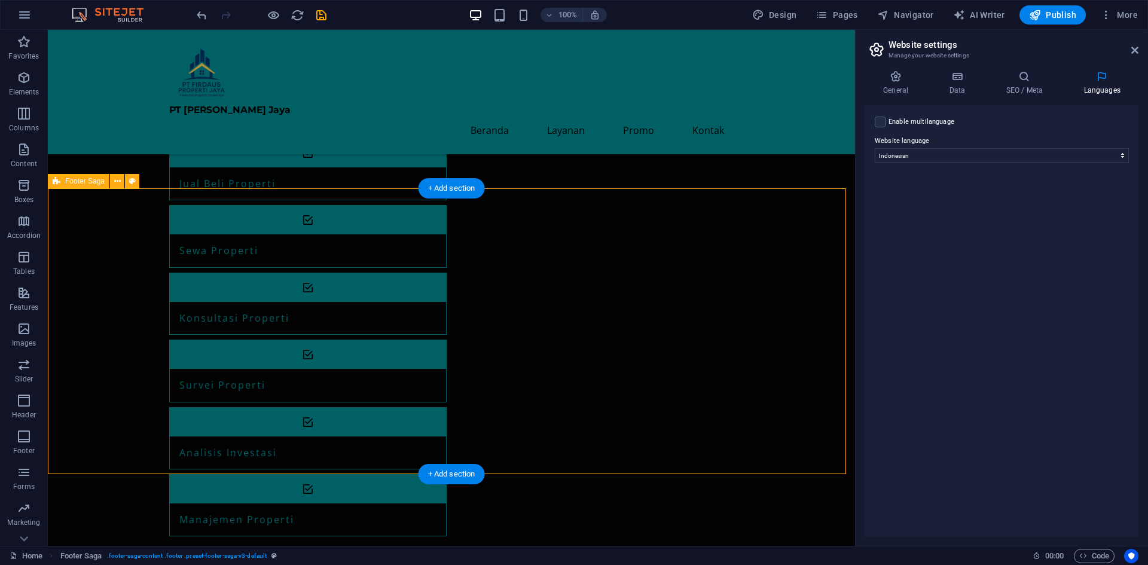
select select "footer"
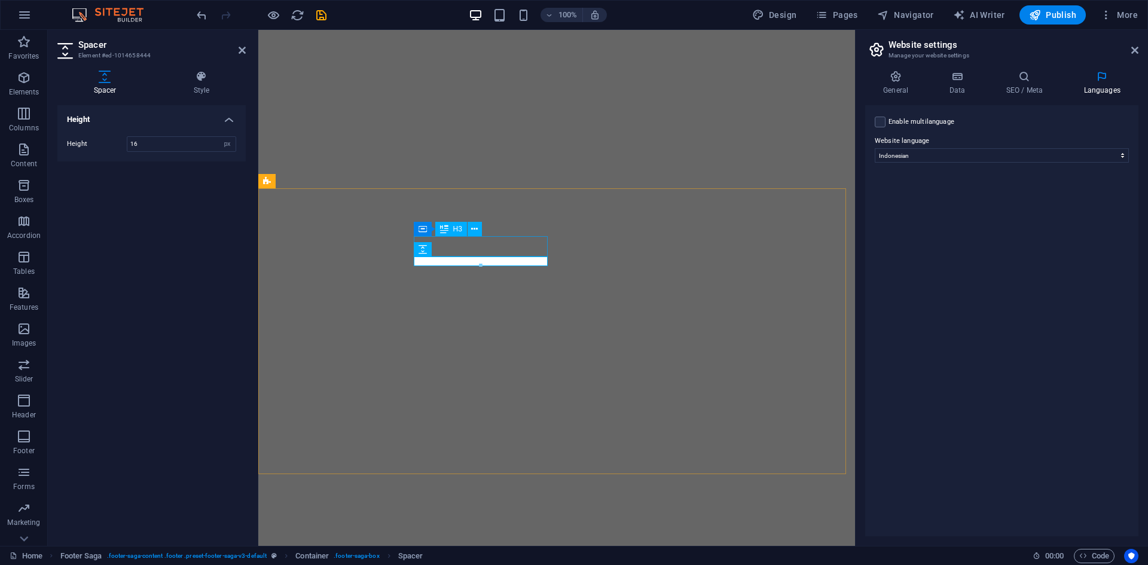
select select "px"
select select "70"
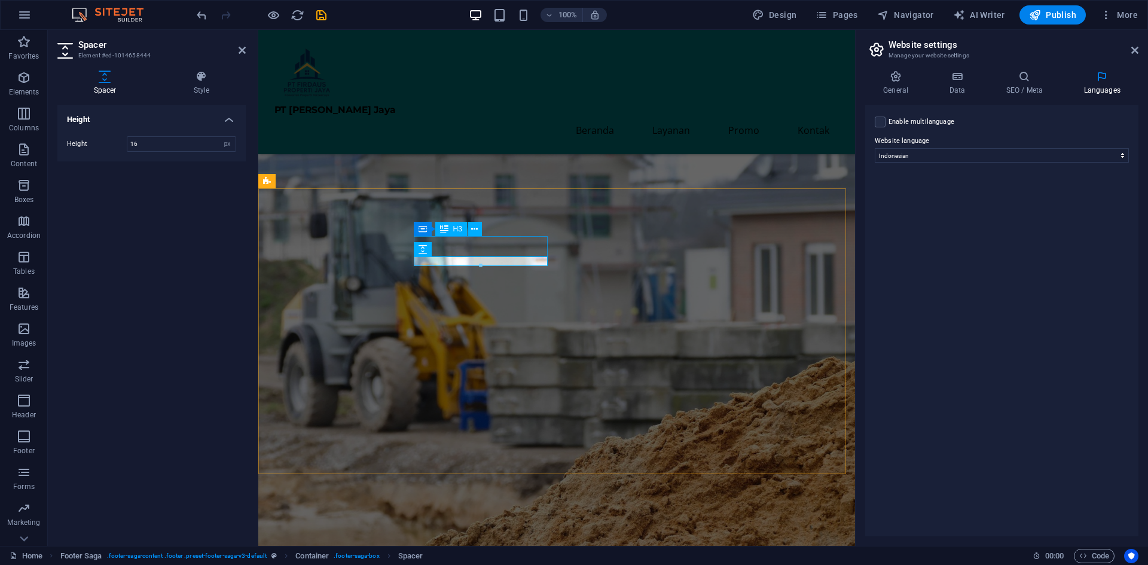
scroll to position [640, 0]
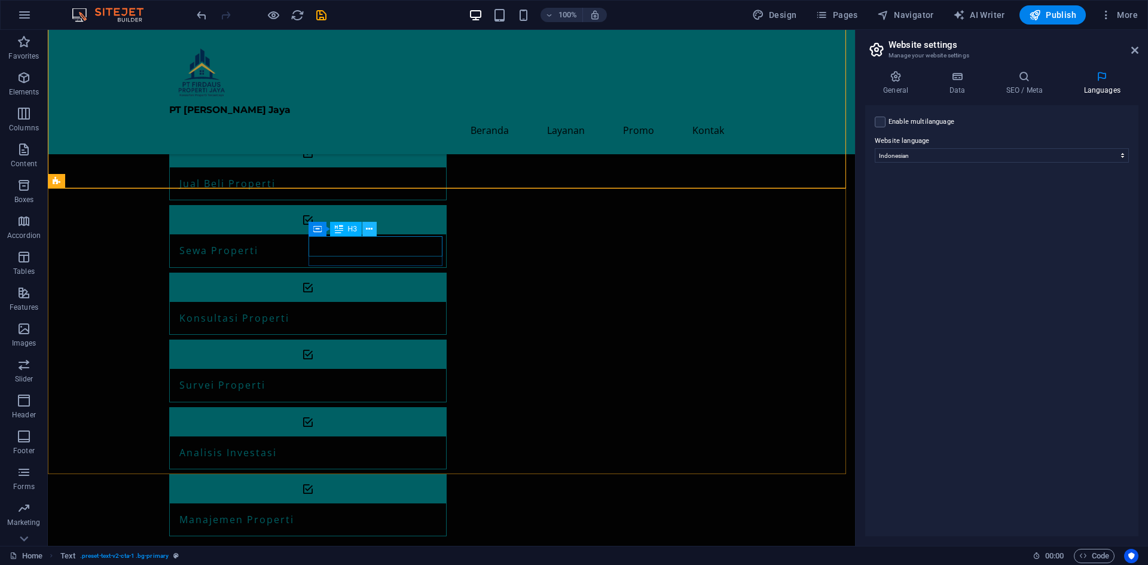
click at [373, 225] on button at bounding box center [369, 229] width 14 height 14
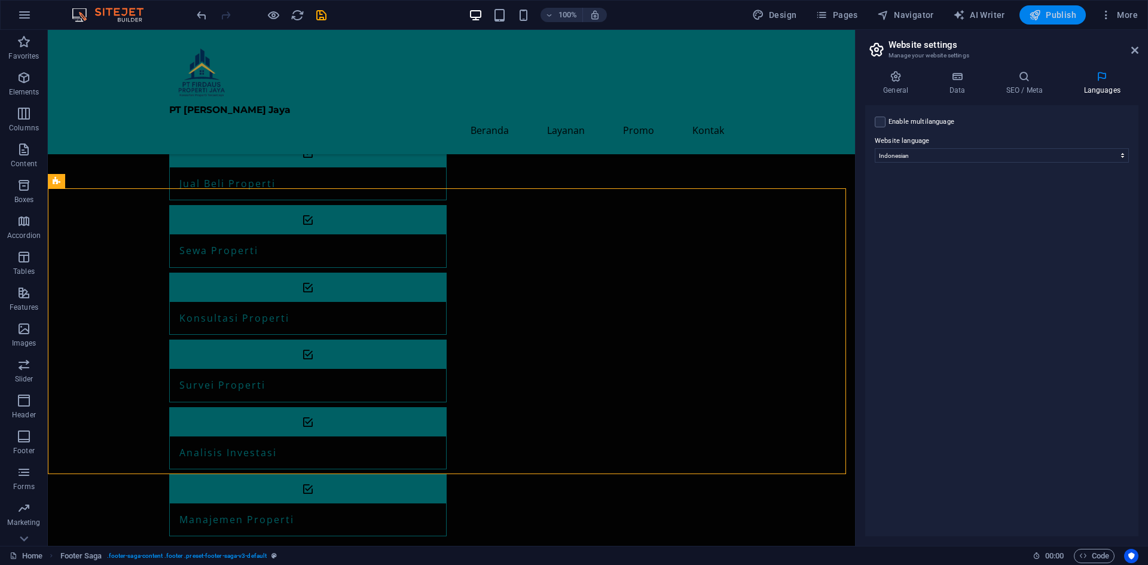
click at [1066, 17] on span "Publish" at bounding box center [1052, 15] width 47 height 12
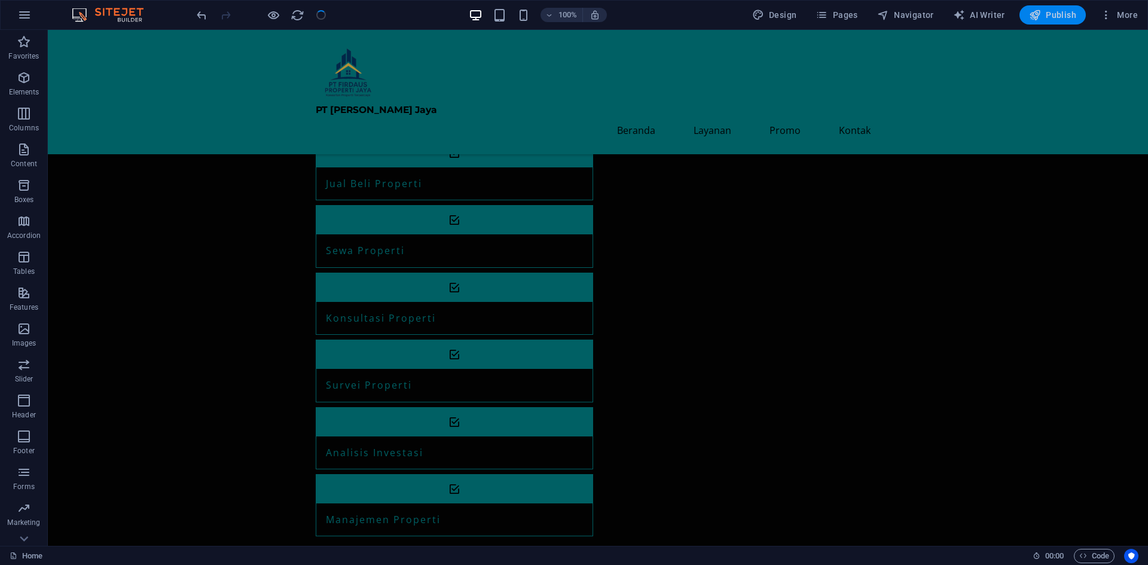
click at [1056, 13] on span "Publish" at bounding box center [1052, 15] width 47 height 12
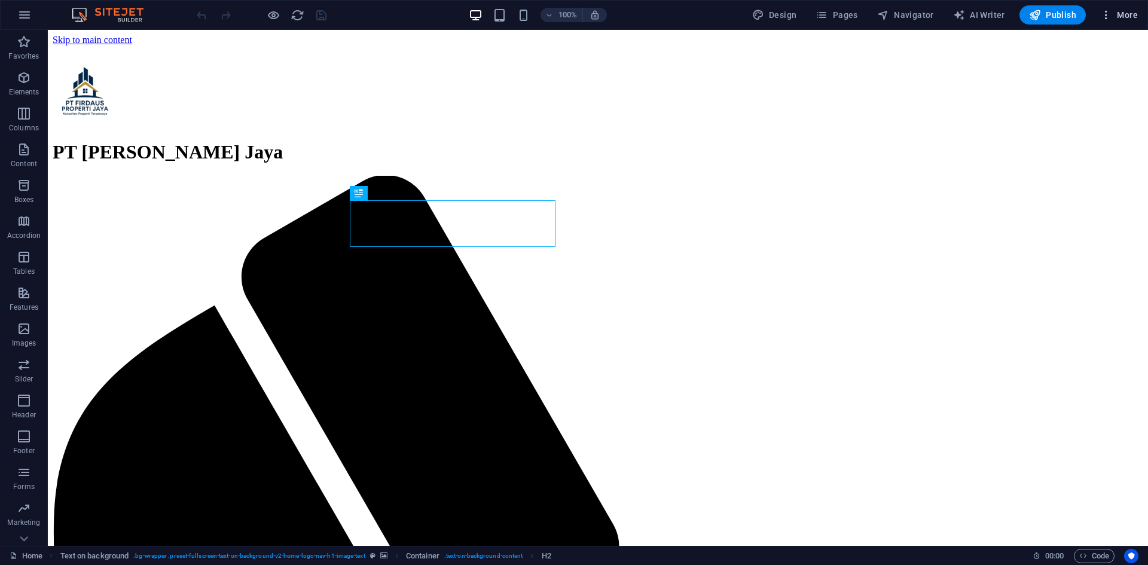
click at [1117, 14] on span "More" at bounding box center [1119, 15] width 38 height 12
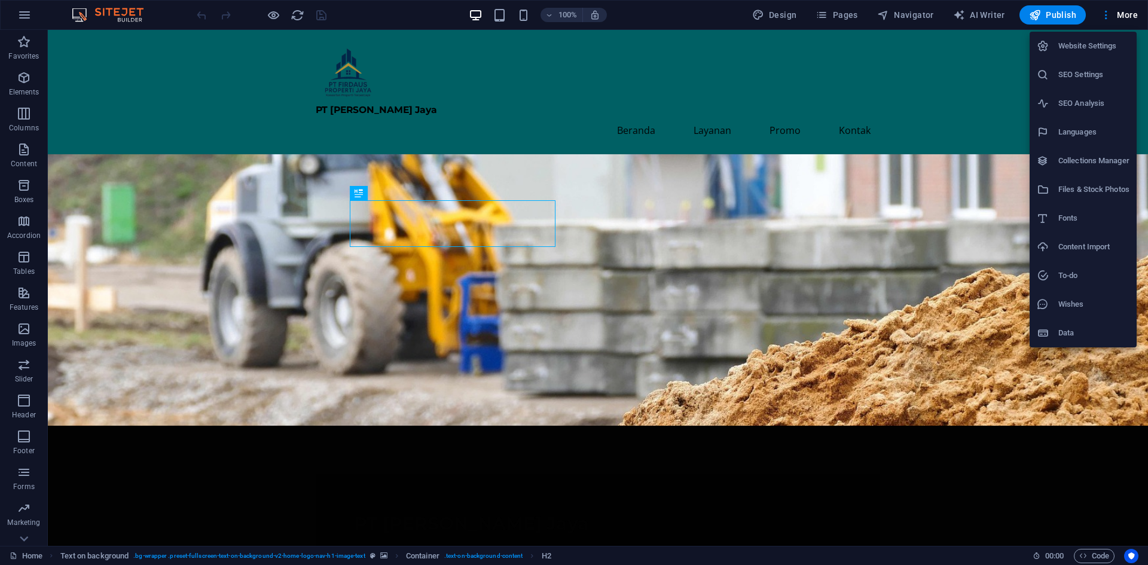
click at [1084, 50] on h6 "Website Settings" at bounding box center [1093, 46] width 71 height 14
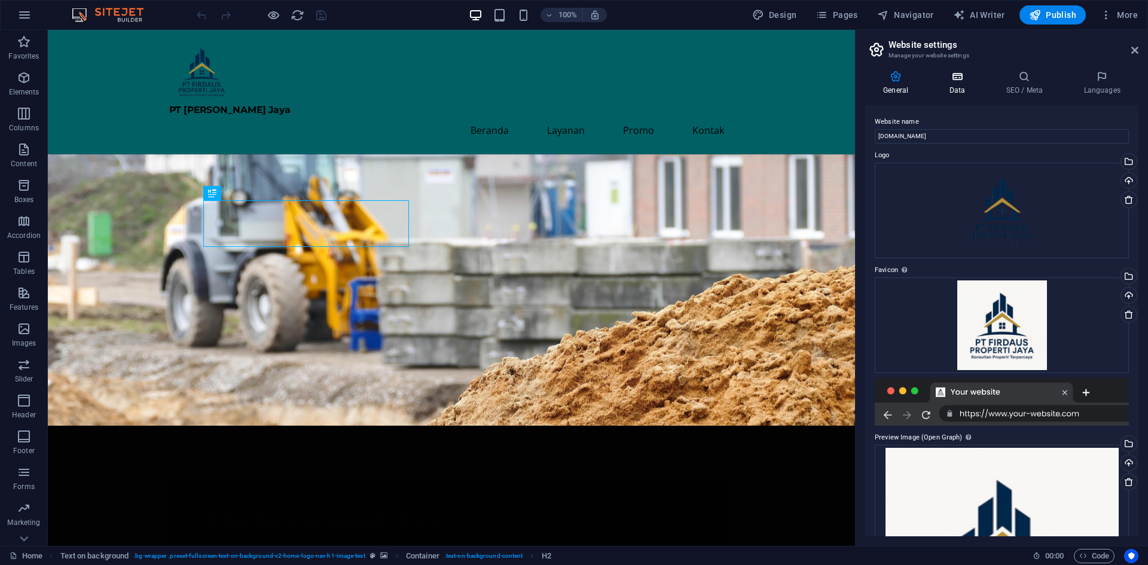
click at [969, 82] on icon at bounding box center [957, 77] width 52 height 12
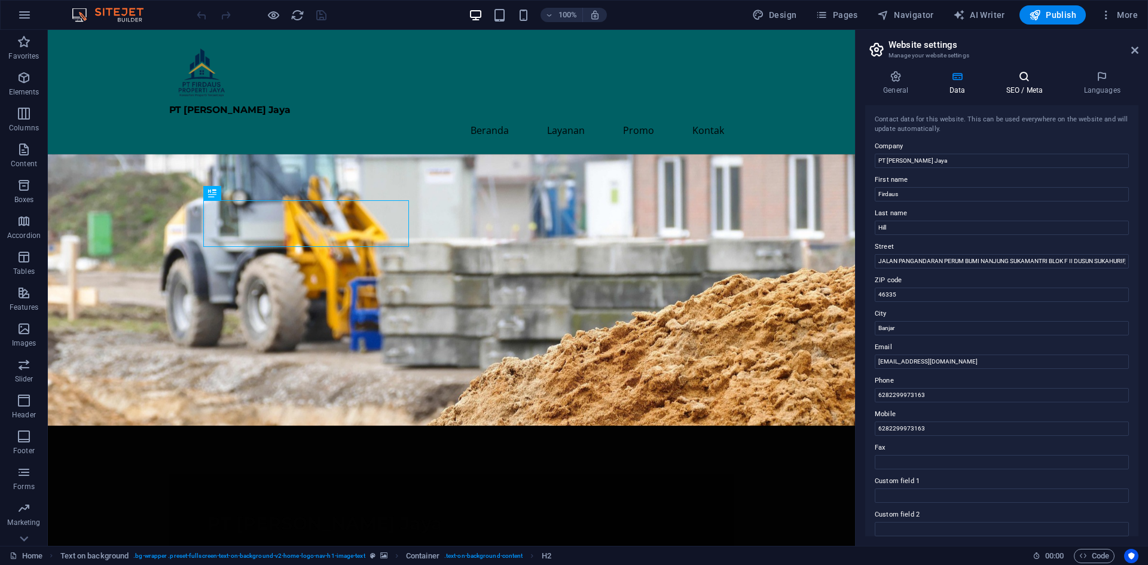
click at [1017, 82] on icon at bounding box center [1024, 77] width 73 height 12
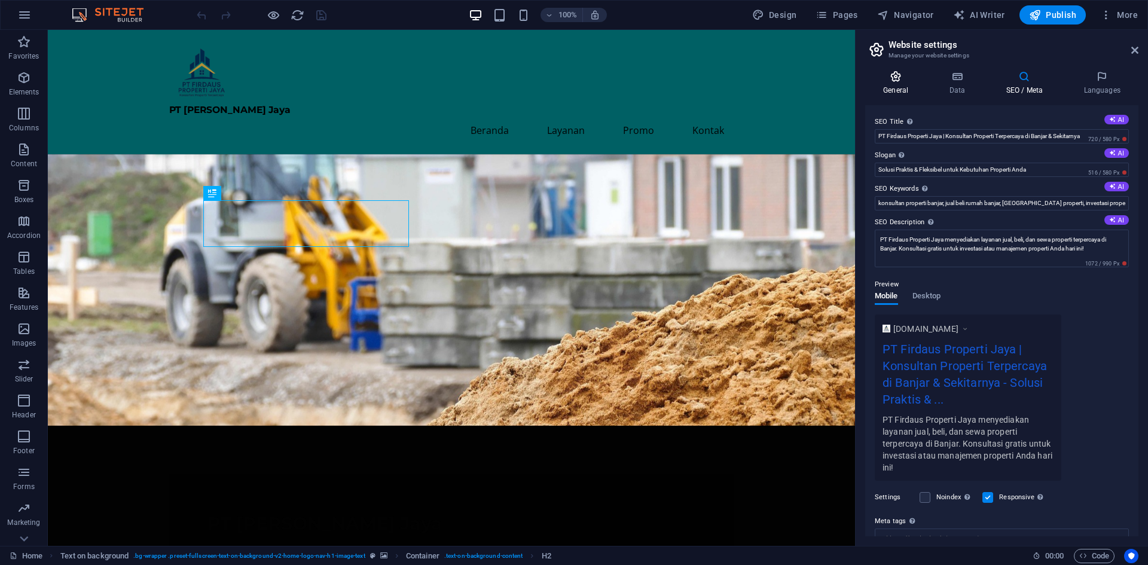
click at [888, 82] on icon at bounding box center [895, 77] width 61 height 12
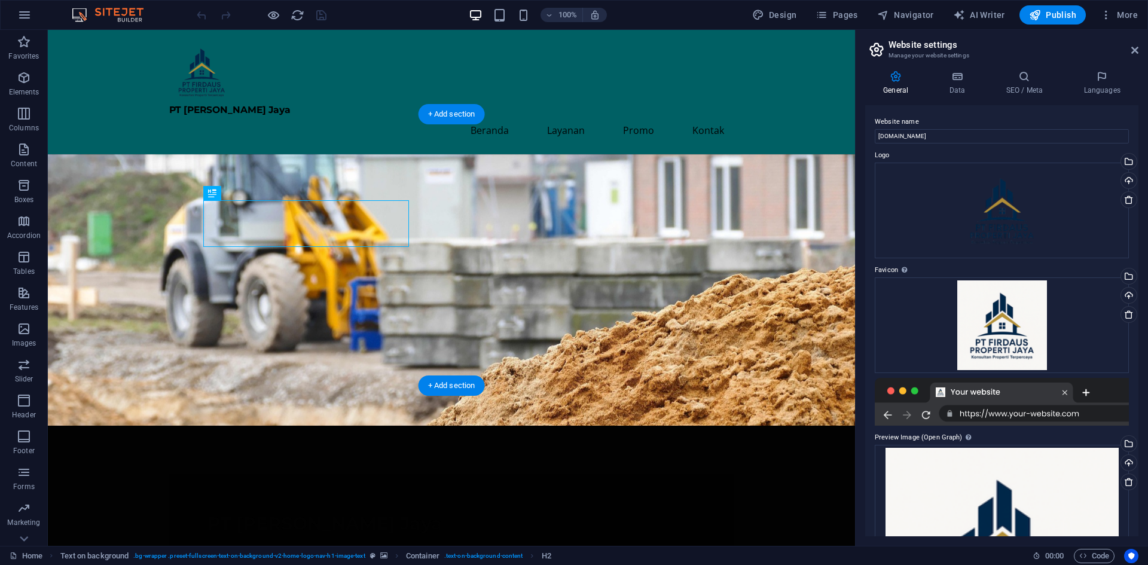
click at [649, 218] on figure at bounding box center [451, 289] width 807 height 271
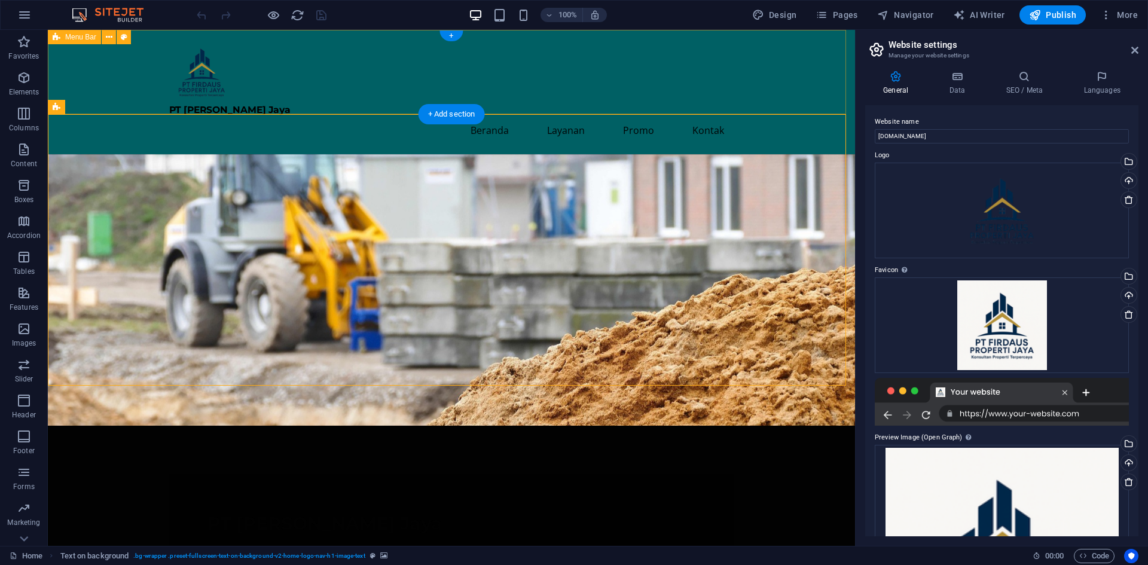
click at [87, 69] on div "PT Firdaus Propertindo Jaya Beranda Layanan Promo Kontak" at bounding box center [451, 92] width 807 height 124
click at [106, 215] on figure at bounding box center [451, 289] width 807 height 271
click at [1143, 48] on aside "Website settings Manage your website settings General Data SEO / Meta Languages…" at bounding box center [1001, 288] width 293 height 516
click at [1136, 50] on icon at bounding box center [1134, 50] width 7 height 10
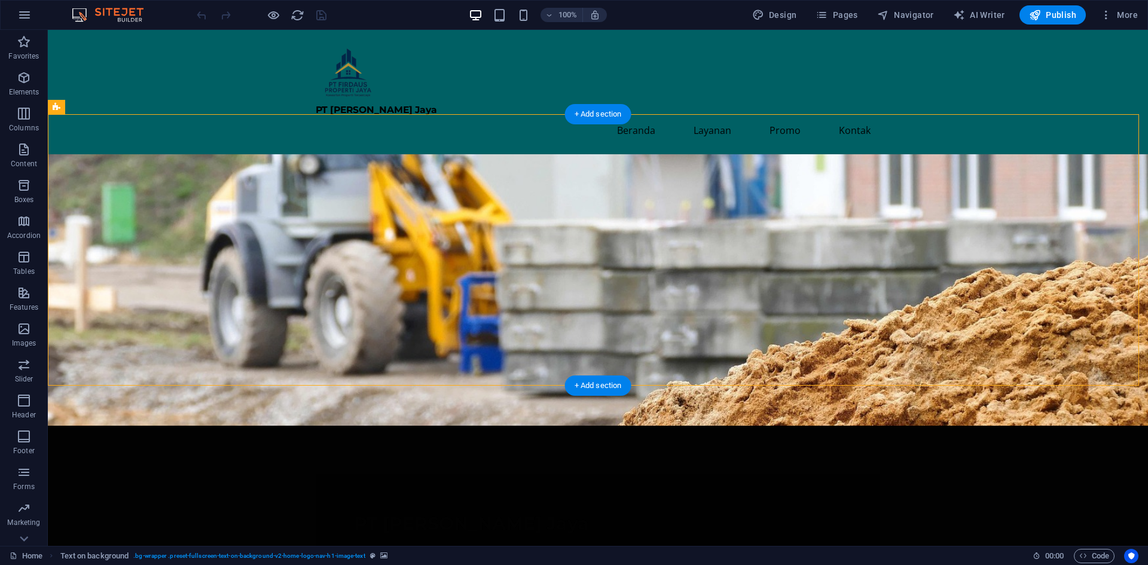
click at [600, 179] on figure at bounding box center [598, 289] width 1100 height 271
click at [718, 180] on figure at bounding box center [598, 289] width 1100 height 271
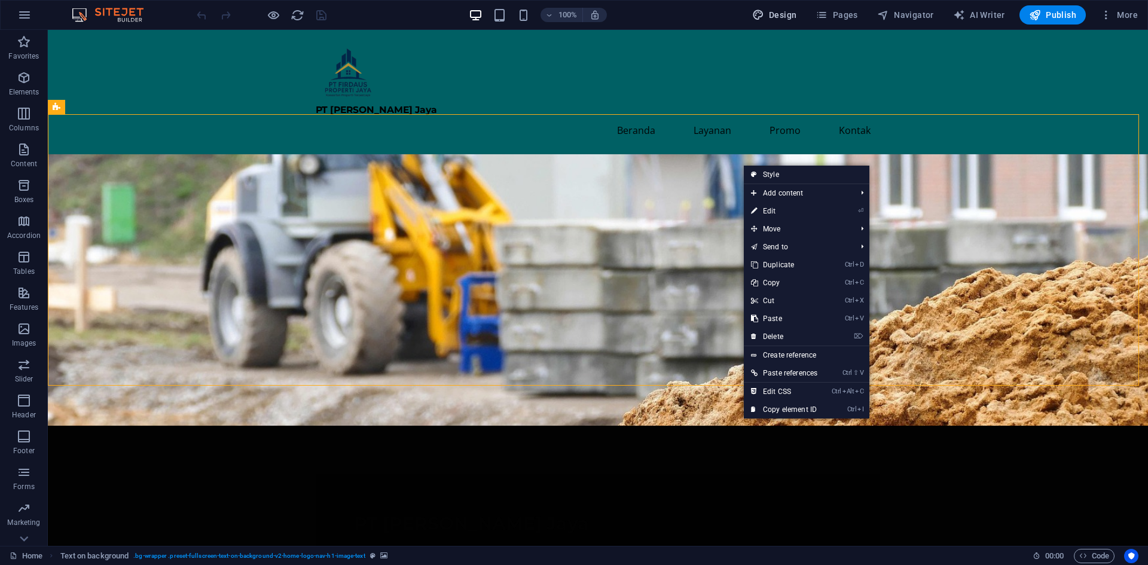
click at [772, 16] on span "Design" at bounding box center [774, 15] width 45 height 12
select select "px"
select select "200"
select select "px"
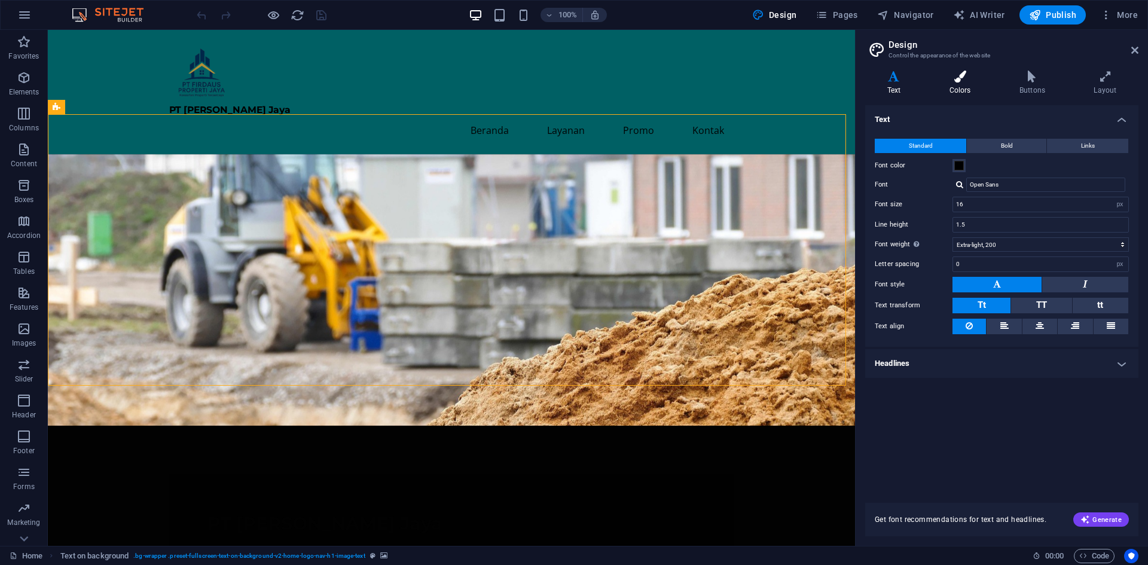
click at [960, 84] on h4 "Colors" at bounding box center [962, 83] width 70 height 25
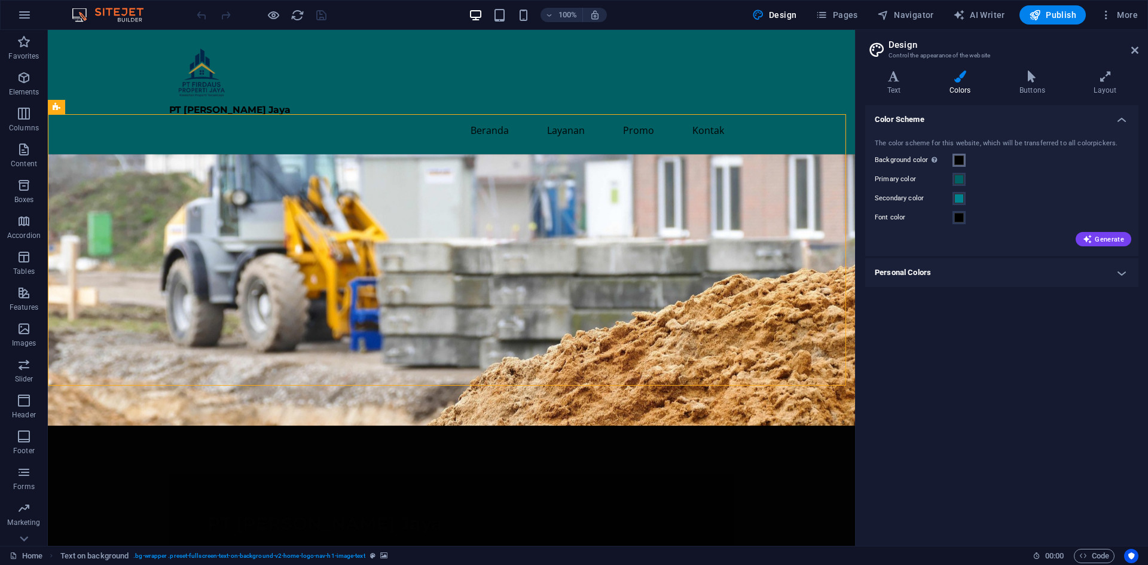
click at [956, 157] on span at bounding box center [959, 160] width 10 height 10
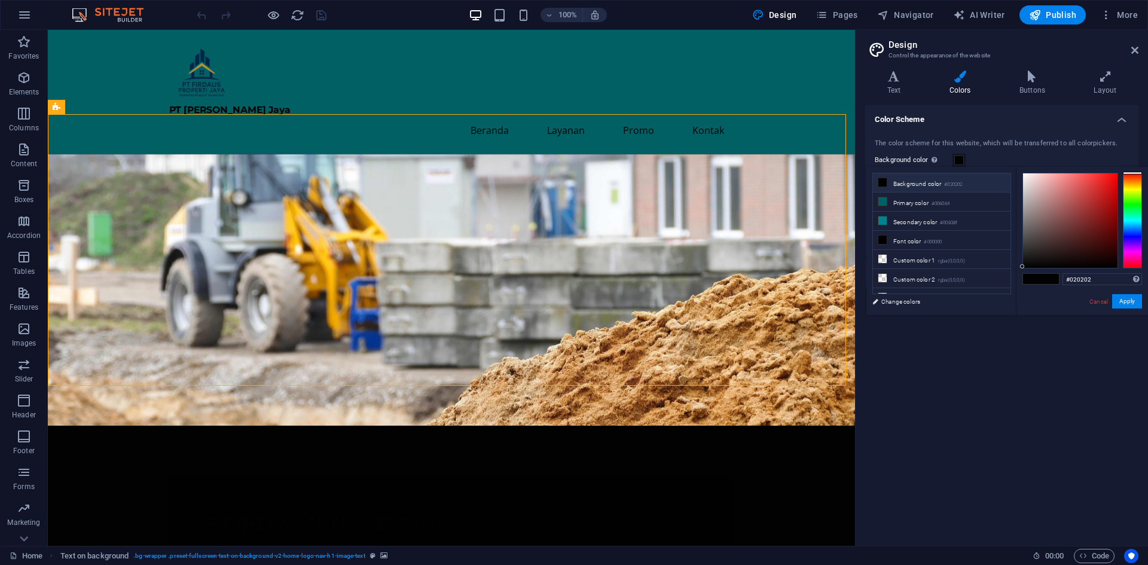
drag, startPoint x: 884, startPoint y: 255, endPoint x: 888, endPoint y: 175, distance: 80.8
click at [888, 175] on ul "Background color #020202 Primary color #006064 Secondary color #00838f Font col…" at bounding box center [941, 233] width 139 height 121
click at [887, 181] on span at bounding box center [883, 183] width 10 height 10
type input "#f1f1f1"
drag, startPoint x: 1022, startPoint y: 265, endPoint x: 1010, endPoint y: 178, distance: 87.5
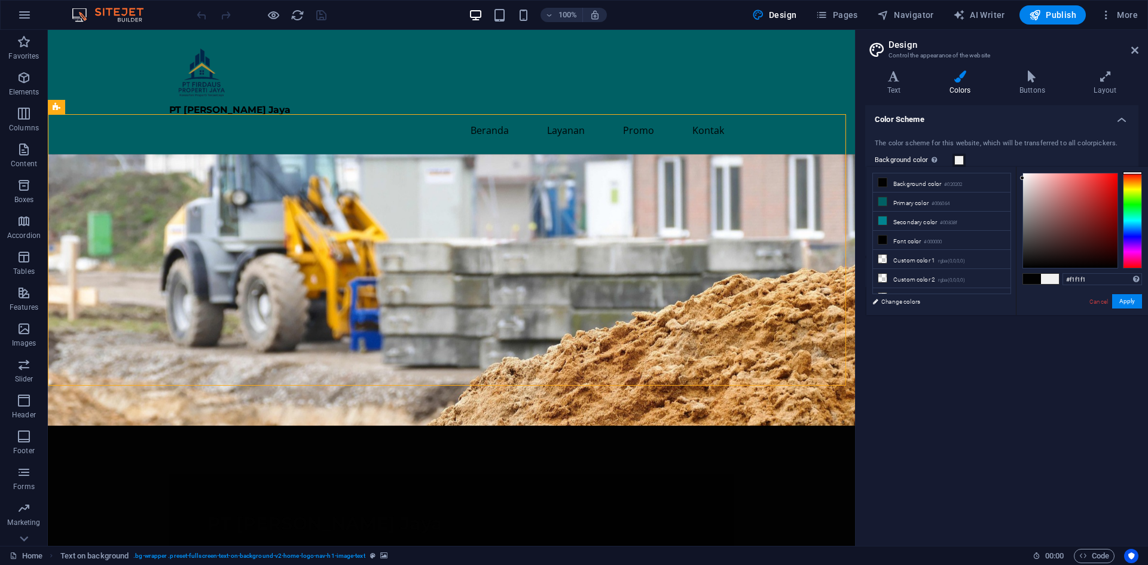
click at [1010, 178] on div "less Background color #020202 Primary color #006064 Secondary color #00838f Fon…" at bounding box center [1007, 241] width 282 height 148
click at [1044, 383] on div "Color Scheme The color scheme for this website, which will be transferred to al…" at bounding box center [1001, 320] width 273 height 431
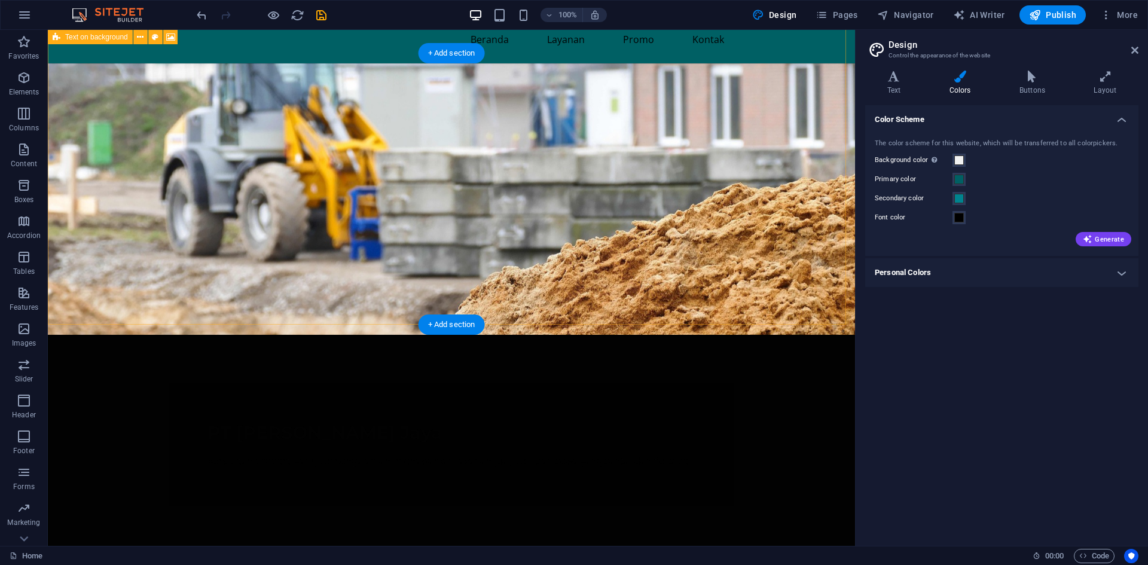
scroll to position [60, 0]
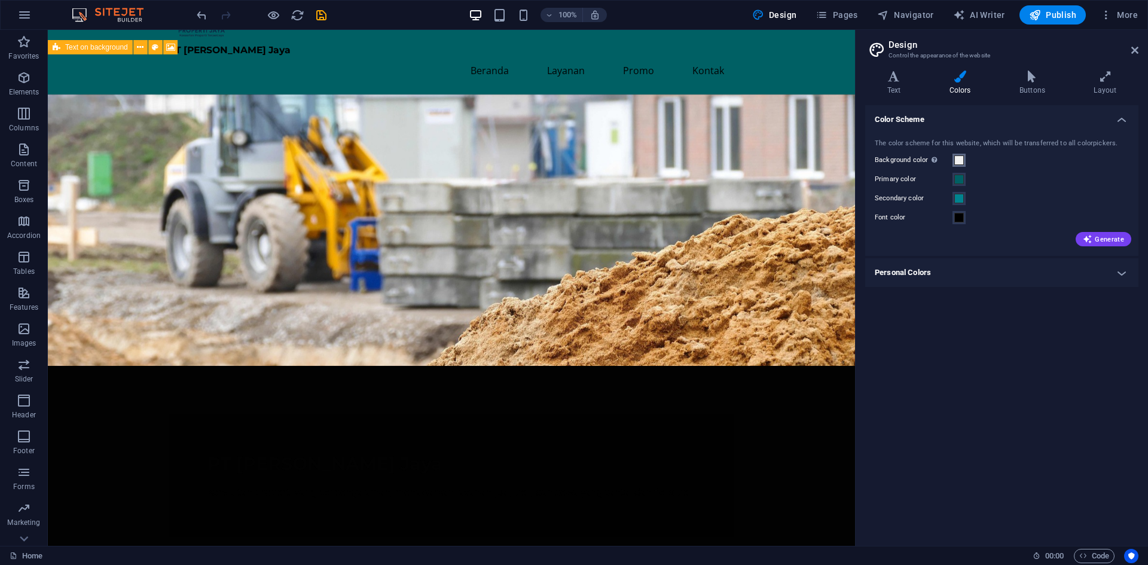
click at [963, 161] on span at bounding box center [959, 160] width 10 height 10
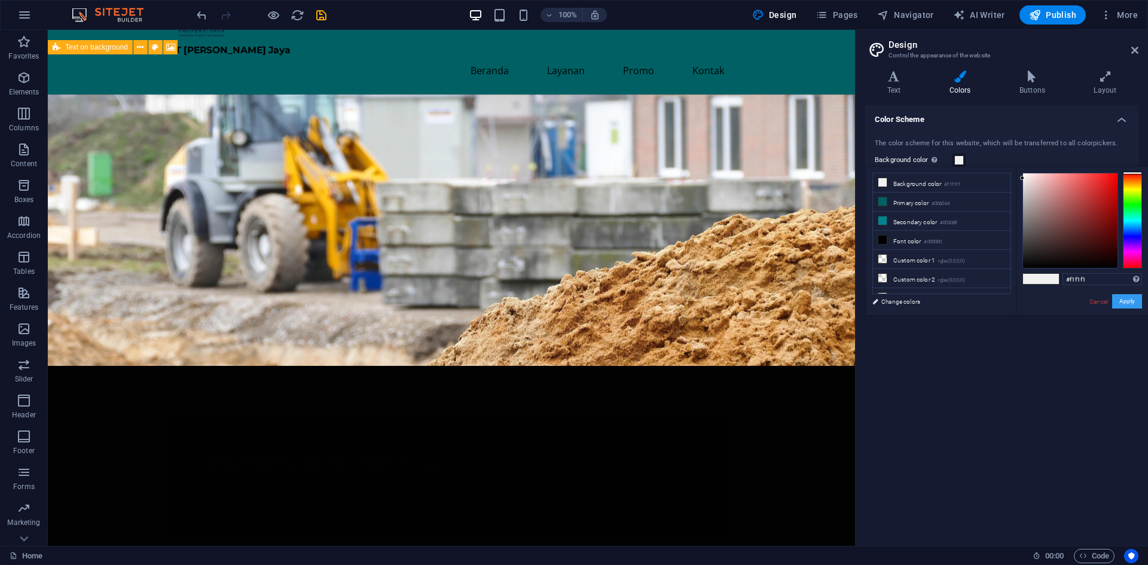
click at [1124, 300] on button "Apply" at bounding box center [1127, 301] width 30 height 14
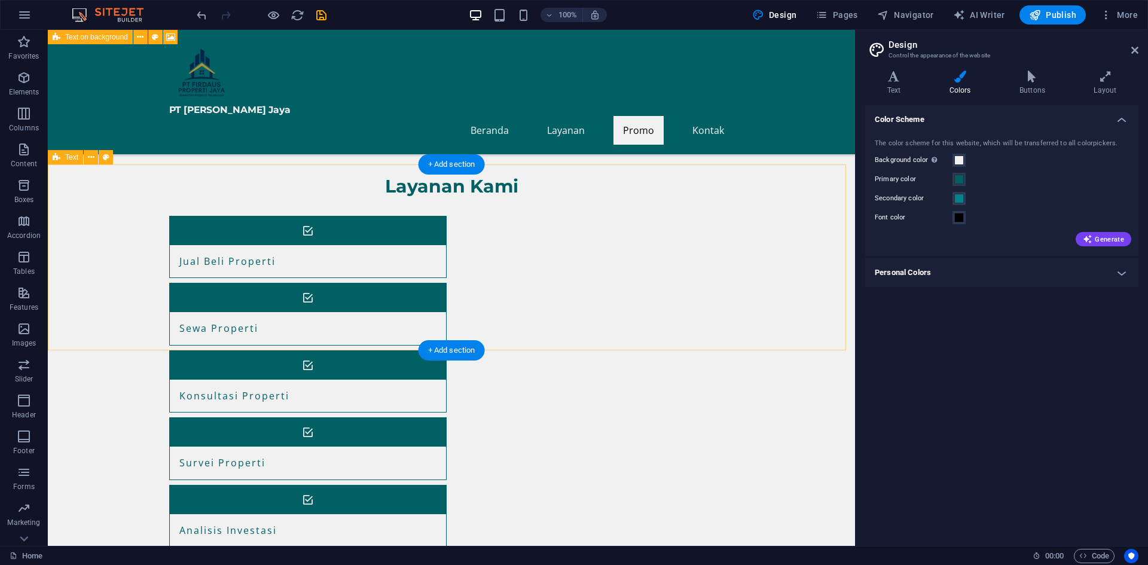
scroll to position [640, 0]
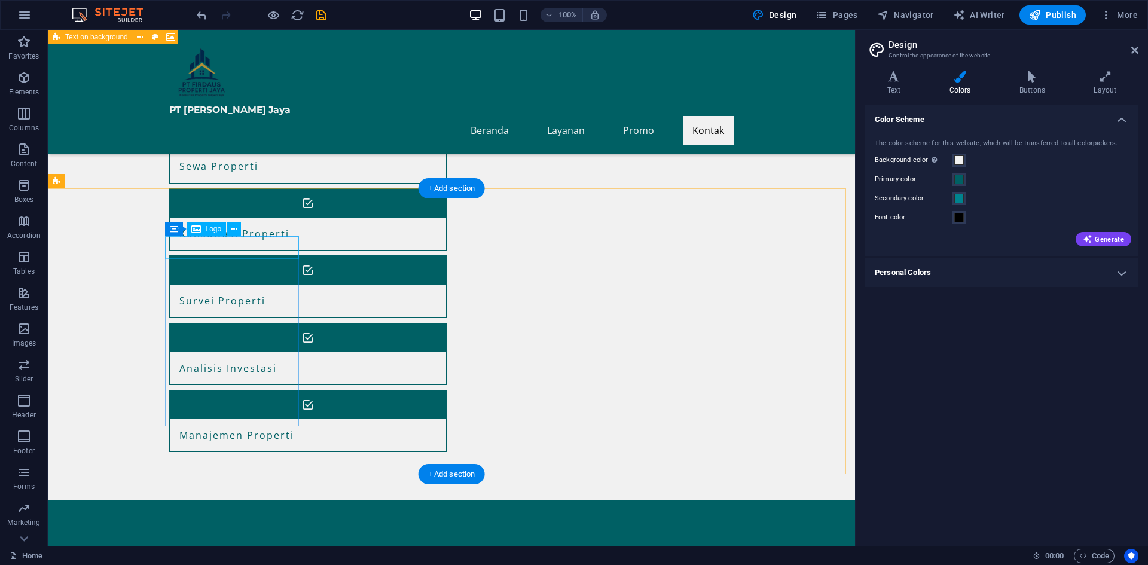
select select "footer"
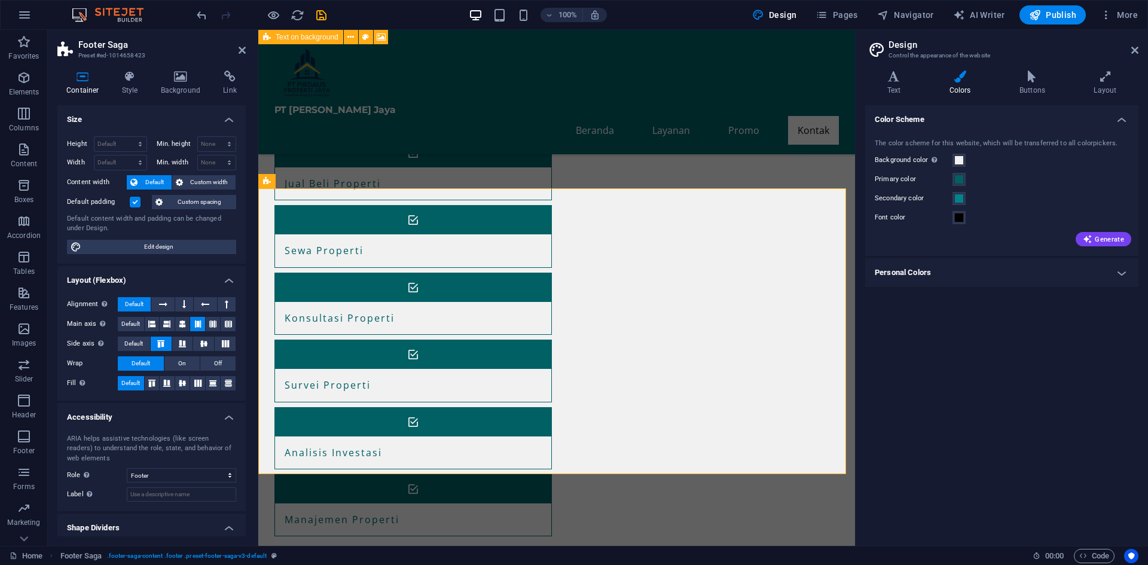
scroll to position [32, 0]
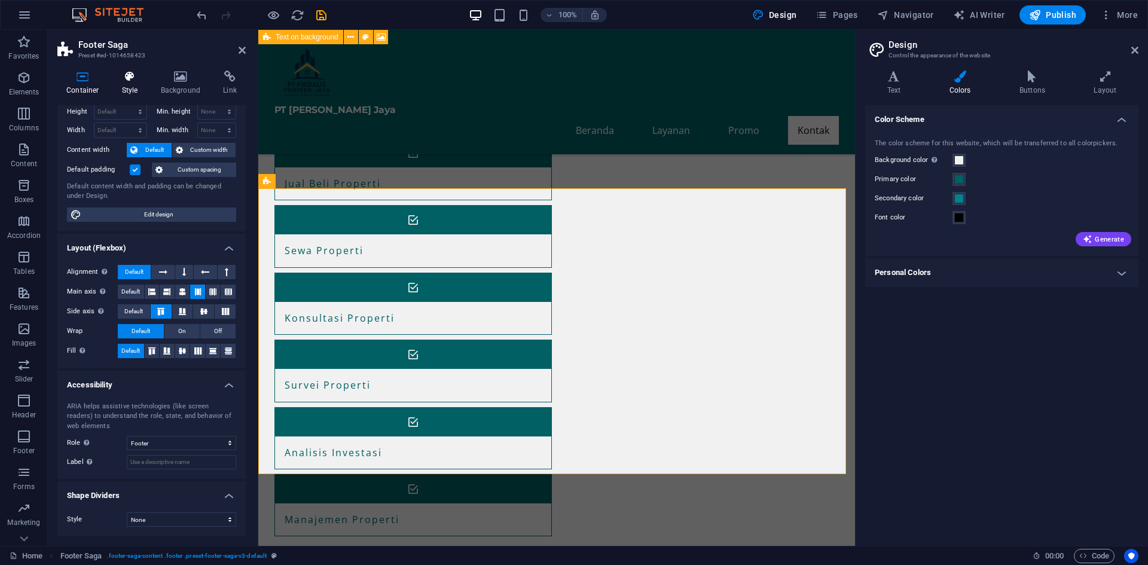
click at [127, 78] on icon at bounding box center [130, 77] width 34 height 12
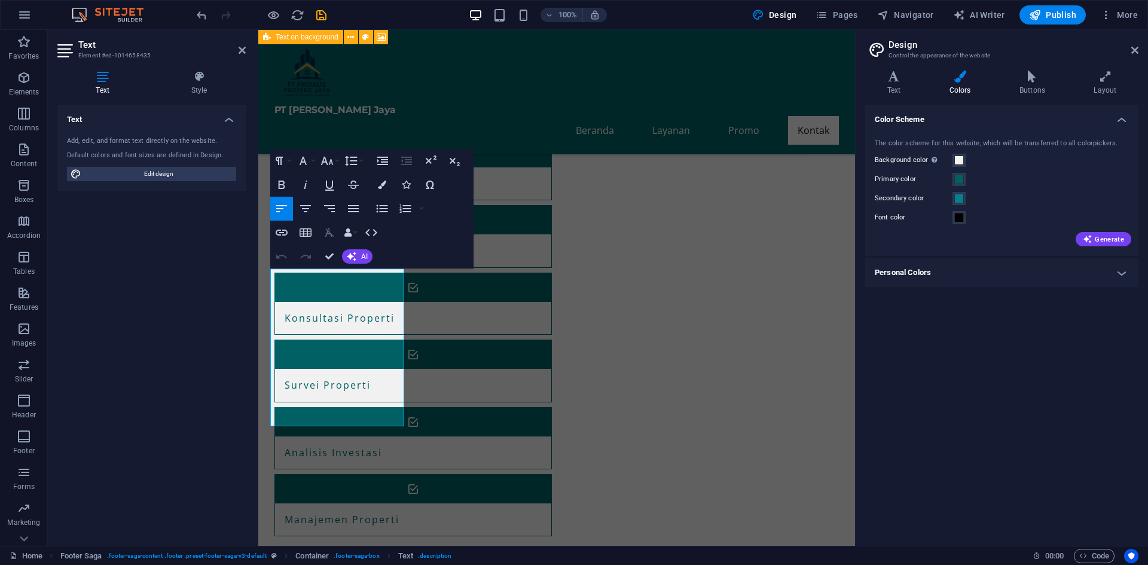
click at [331, 235] on icon "button" at bounding box center [329, 232] width 9 height 8
click at [285, 183] on icon "button" at bounding box center [281, 185] width 14 height 14
click at [277, 180] on icon "button" at bounding box center [281, 185] width 14 height 14
click at [310, 165] on button "Font Family" at bounding box center [305, 161] width 23 height 24
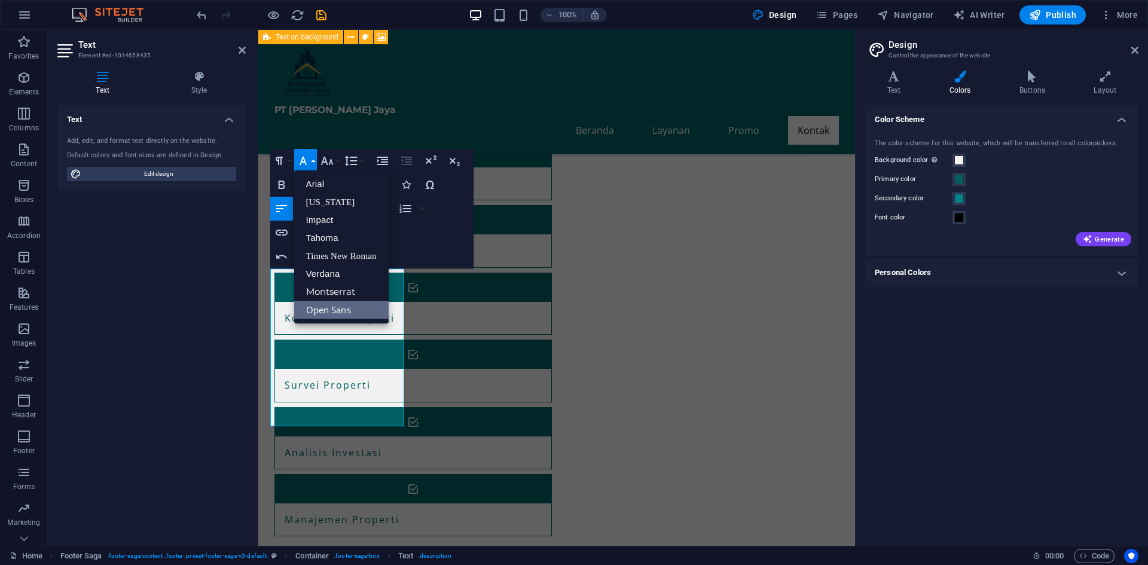
scroll to position [0, 0]
click at [310, 165] on button "Font Family" at bounding box center [305, 161] width 23 height 24
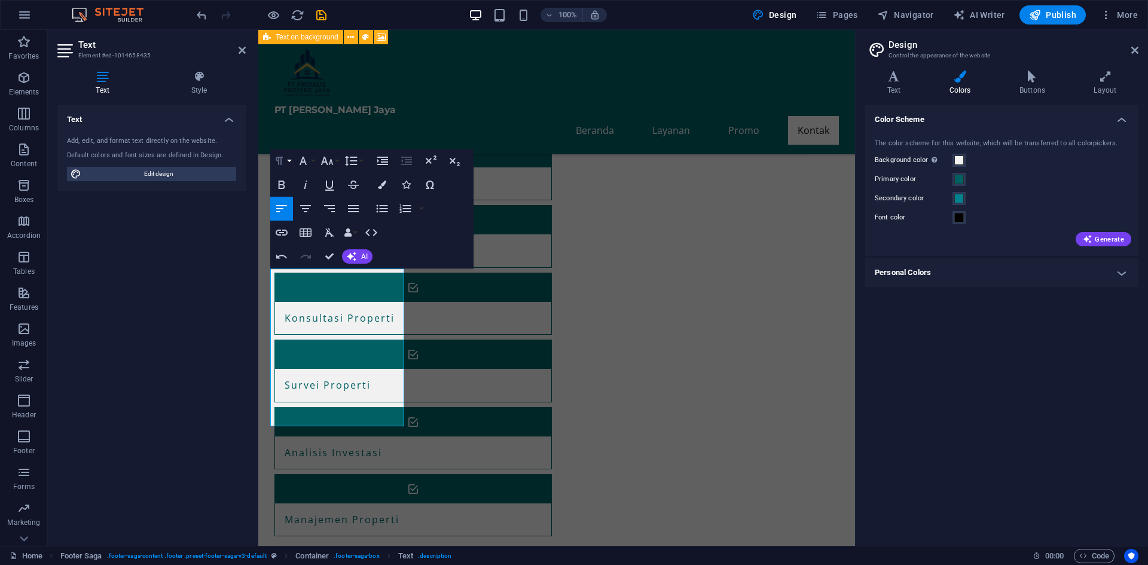
click at [288, 161] on button "Paragraph Format" at bounding box center [281, 161] width 23 height 24
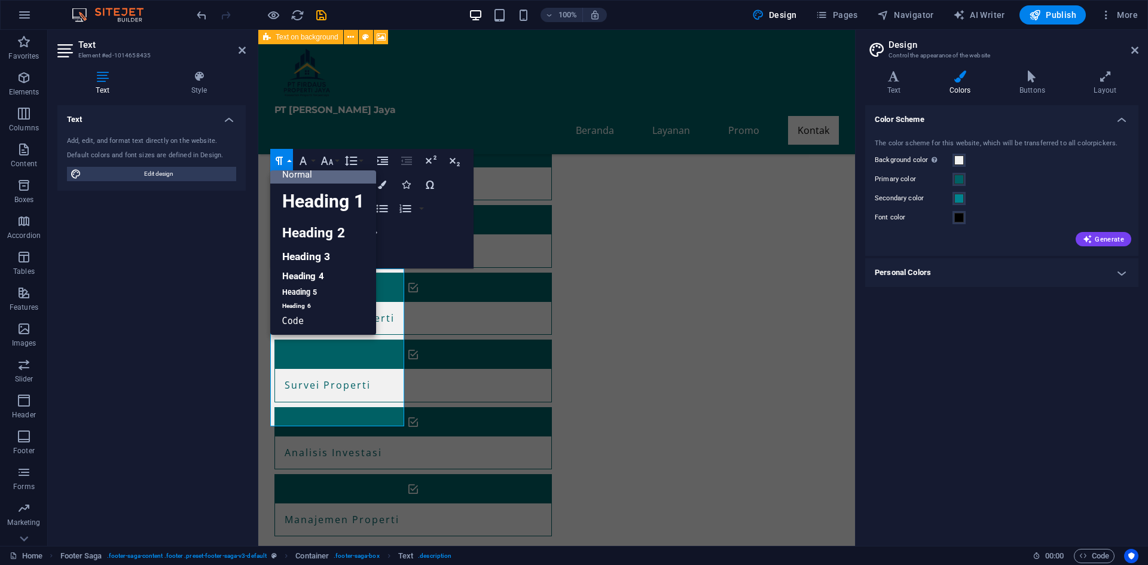
scroll to position [10, 0]
click at [288, 161] on button "Paragraph Format" at bounding box center [281, 161] width 23 height 24
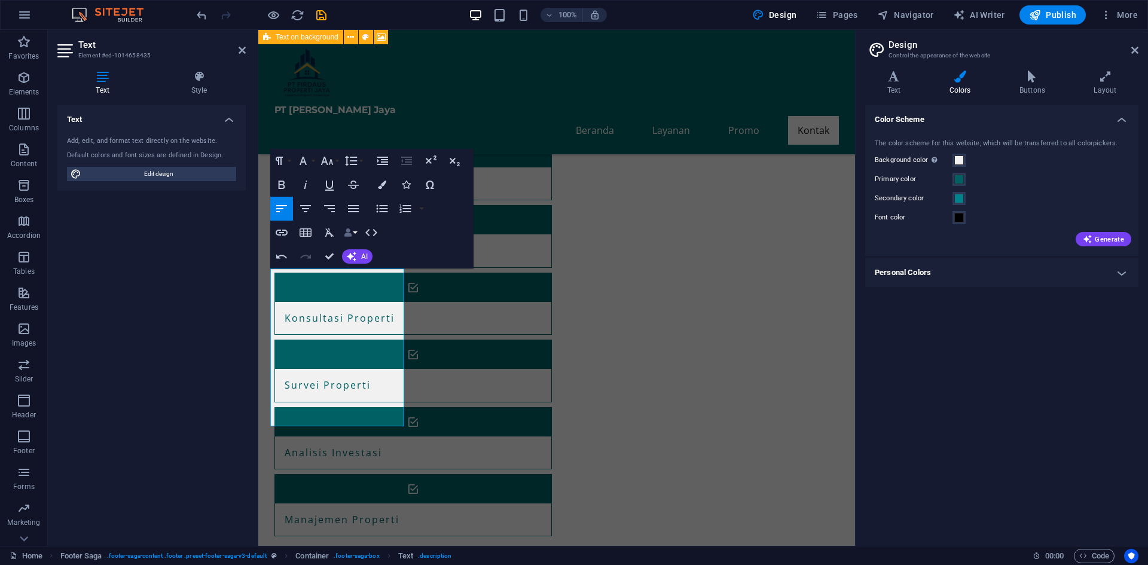
click at [356, 236] on button "Data Bindings" at bounding box center [350, 233] width 17 height 24
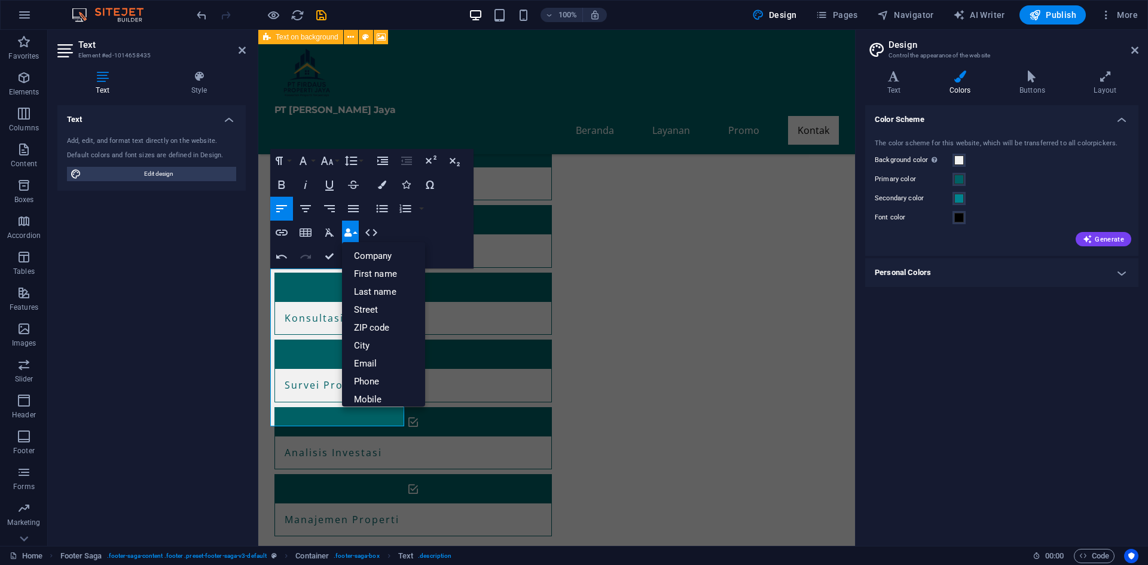
click at [356, 236] on button "Data Bindings" at bounding box center [350, 233] width 17 height 24
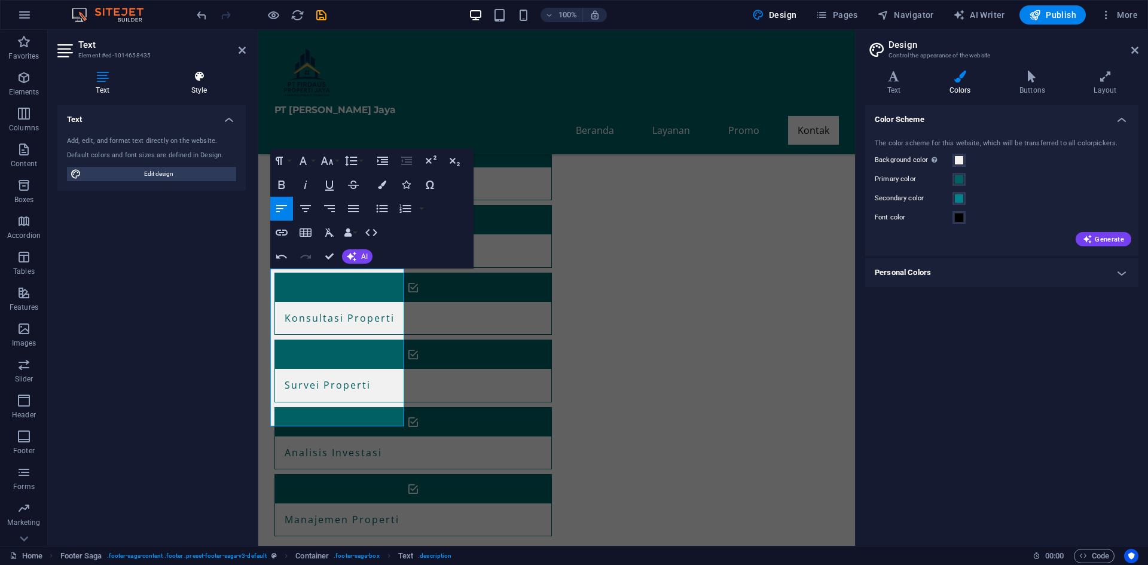
click at [200, 81] on icon at bounding box center [198, 77] width 93 height 12
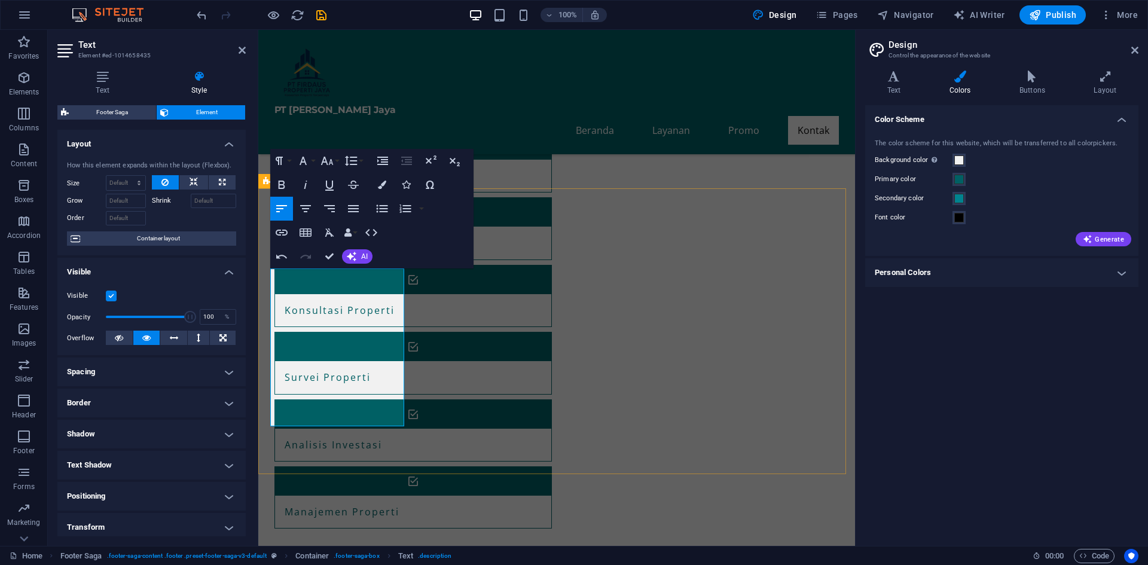
scroll to position [655, 0]
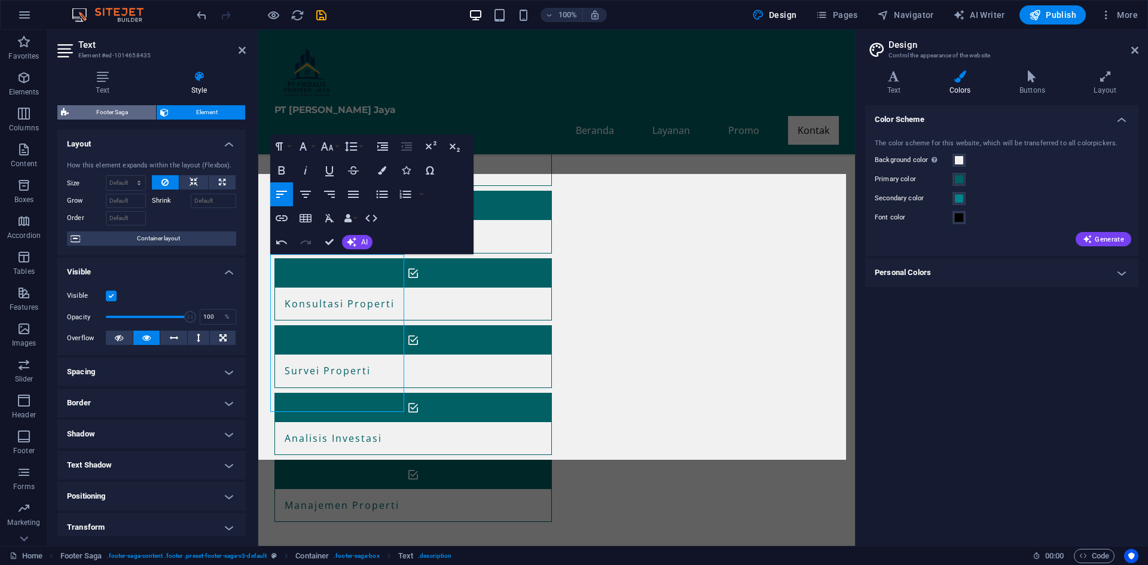
click at [142, 112] on span "Footer Saga" at bounding box center [112, 112] width 80 height 14
select select "rem"
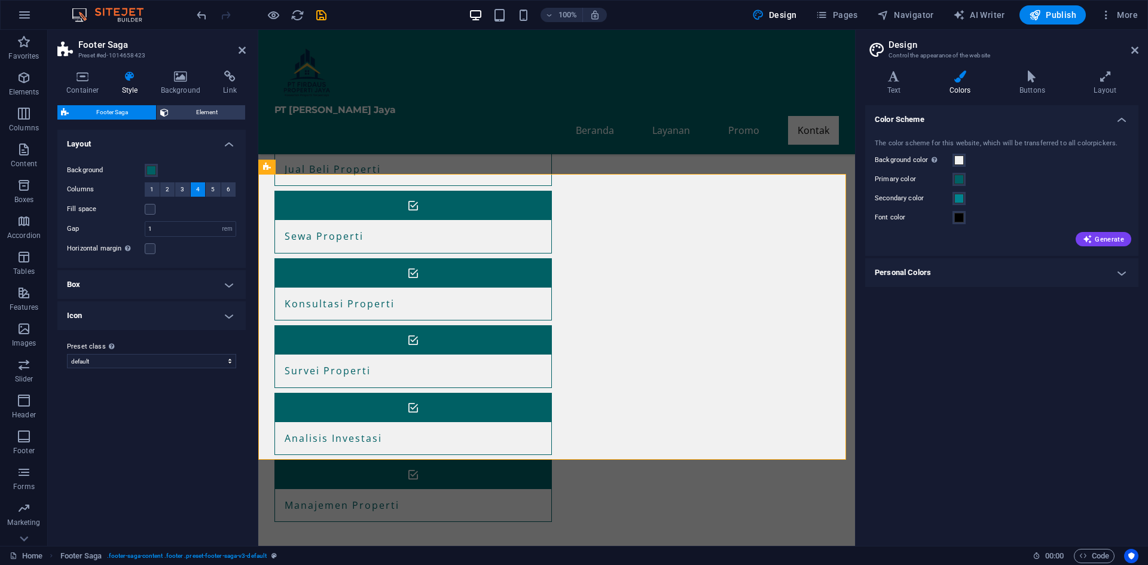
click at [157, 281] on h4 "Box" at bounding box center [151, 284] width 188 height 29
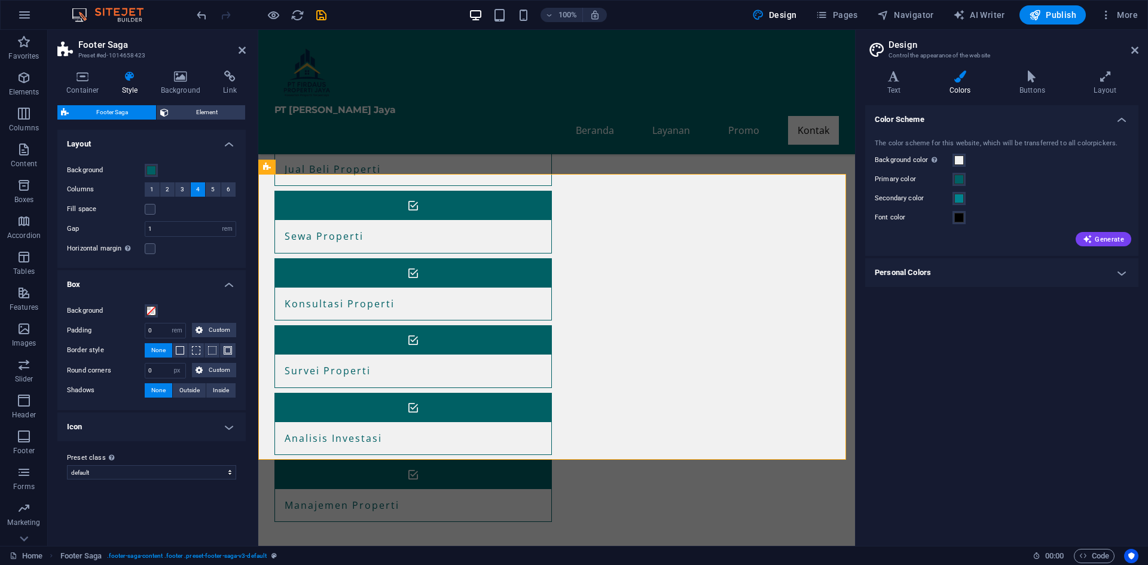
click at [144, 426] on h4 "Icon" at bounding box center [151, 427] width 188 height 29
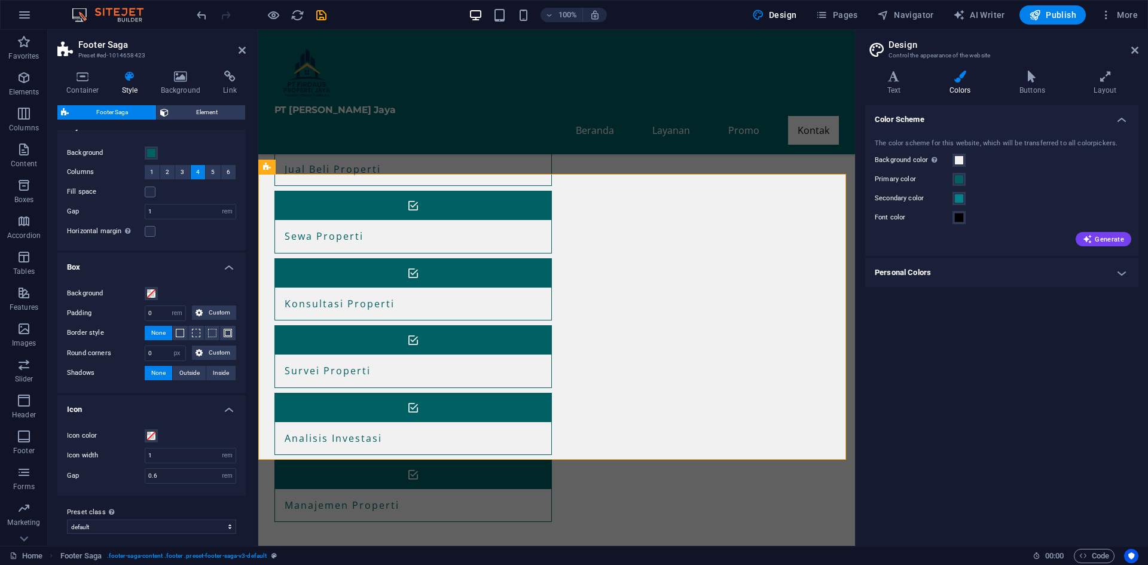
scroll to position [25, 0]
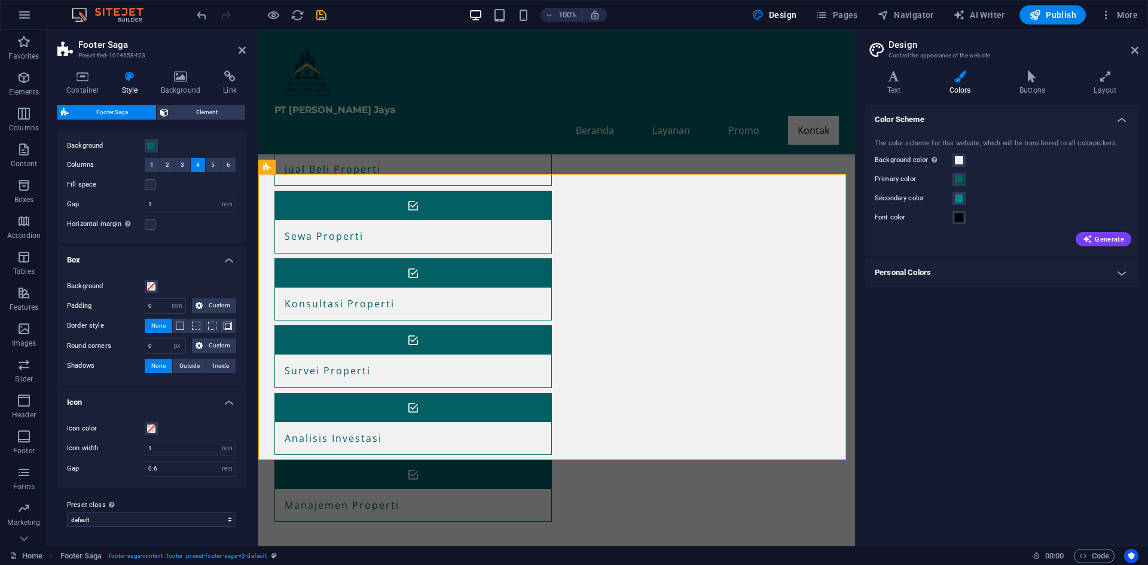
click at [191, 404] on h4 "Icon" at bounding box center [151, 399] width 188 height 22
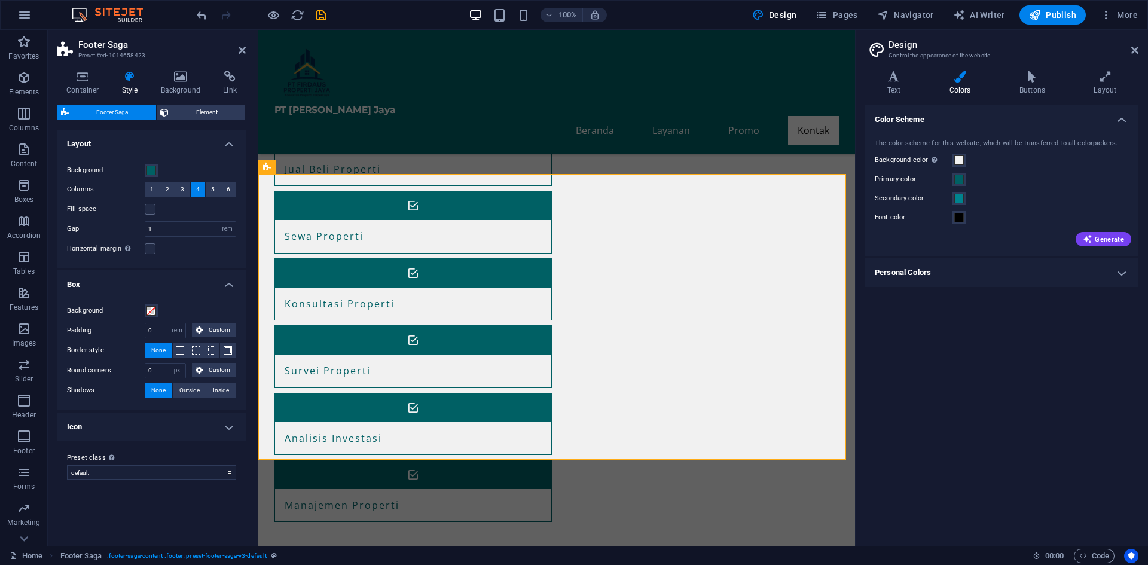
click at [207, 288] on h4 "Box" at bounding box center [151, 281] width 188 height 22
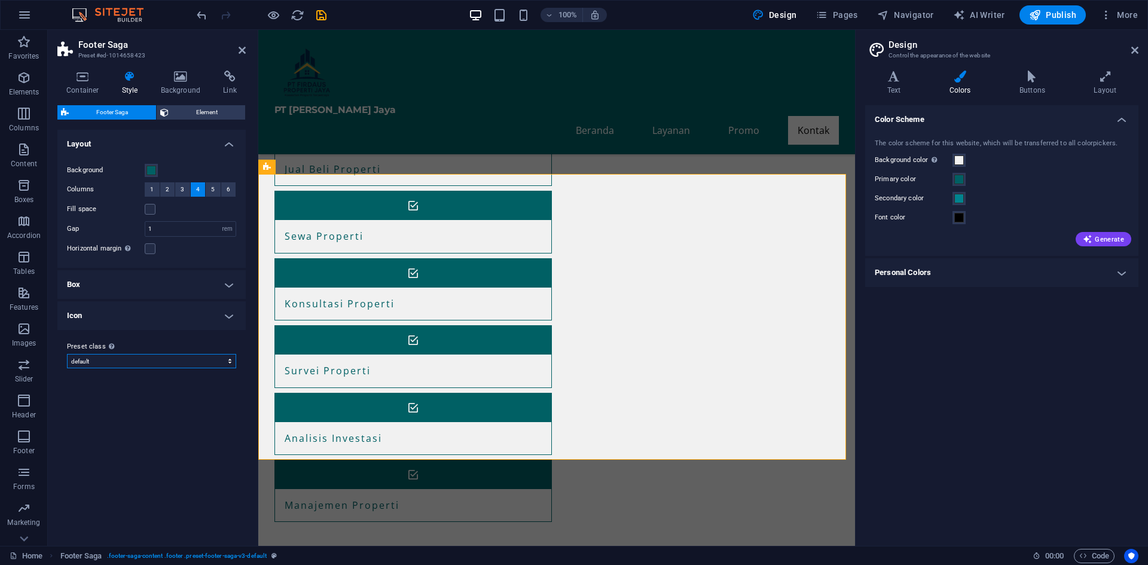
click at [179, 359] on select "default Add preset class" at bounding box center [151, 361] width 169 height 14
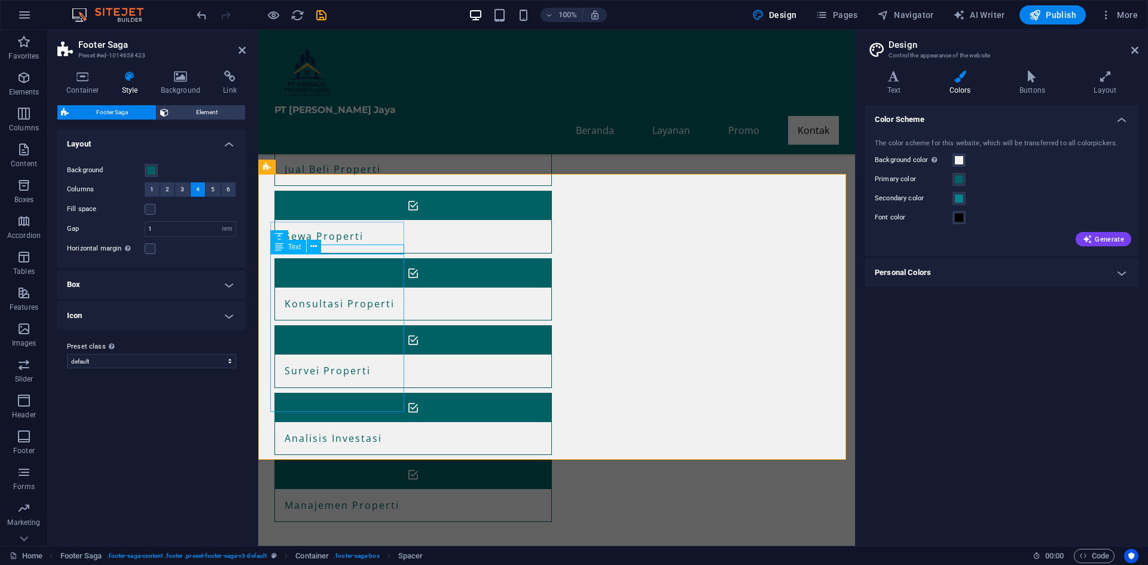
click at [316, 248] on icon at bounding box center [313, 246] width 7 height 13
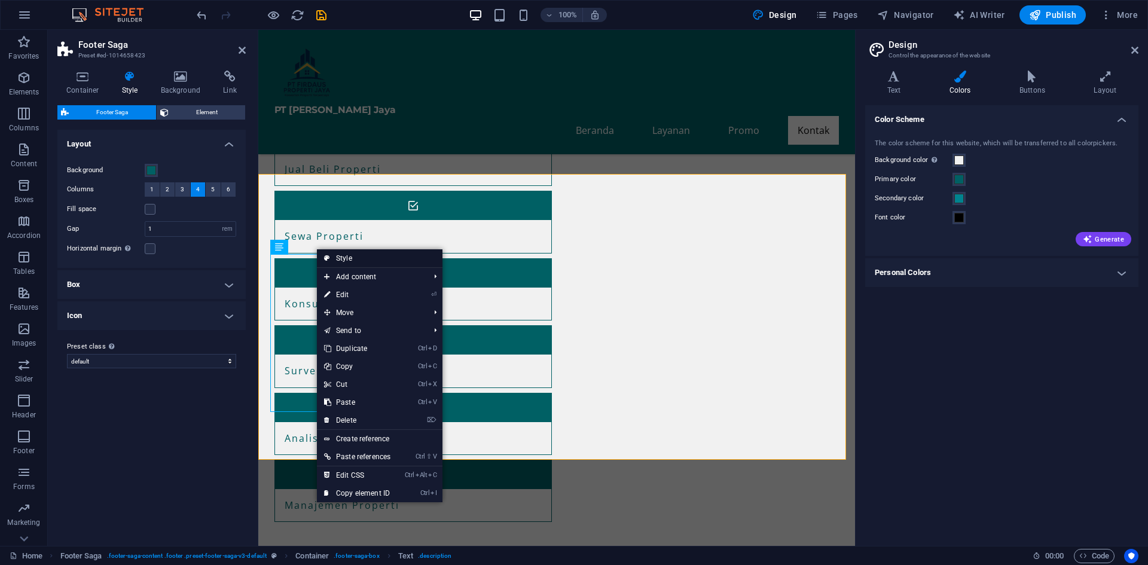
click at [341, 256] on link "Style" at bounding box center [380, 258] width 126 height 18
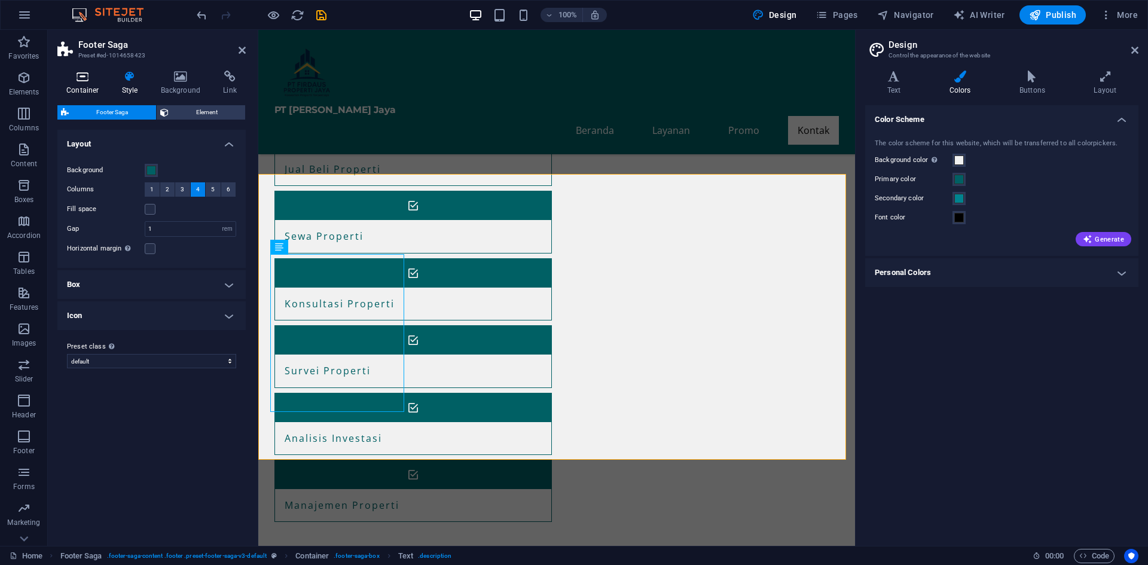
click at [87, 78] on icon at bounding box center [82, 77] width 51 height 12
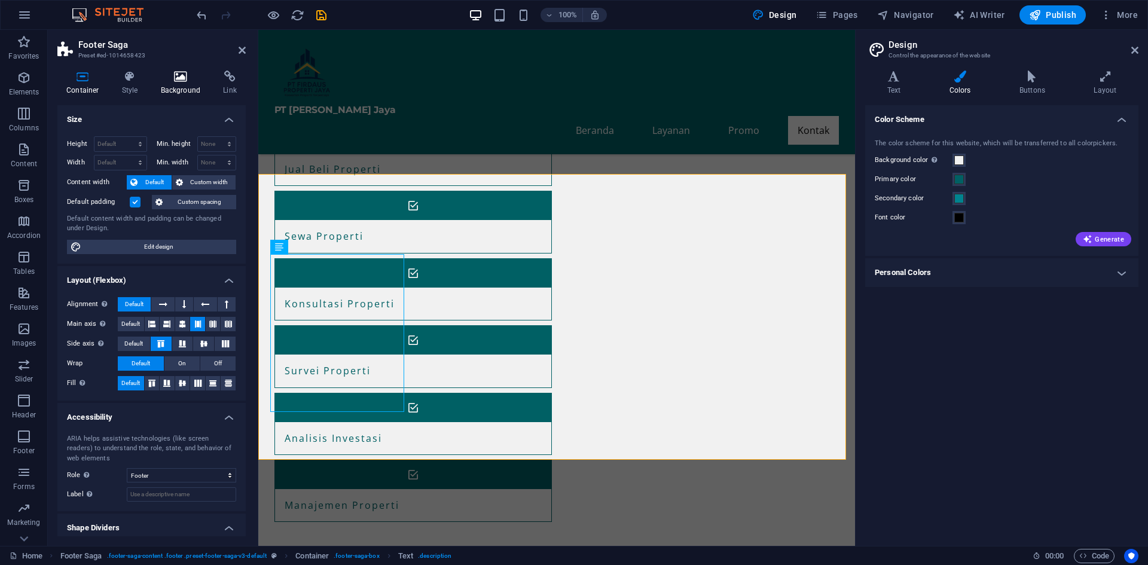
click at [175, 83] on h4 "Background" at bounding box center [183, 83] width 63 height 25
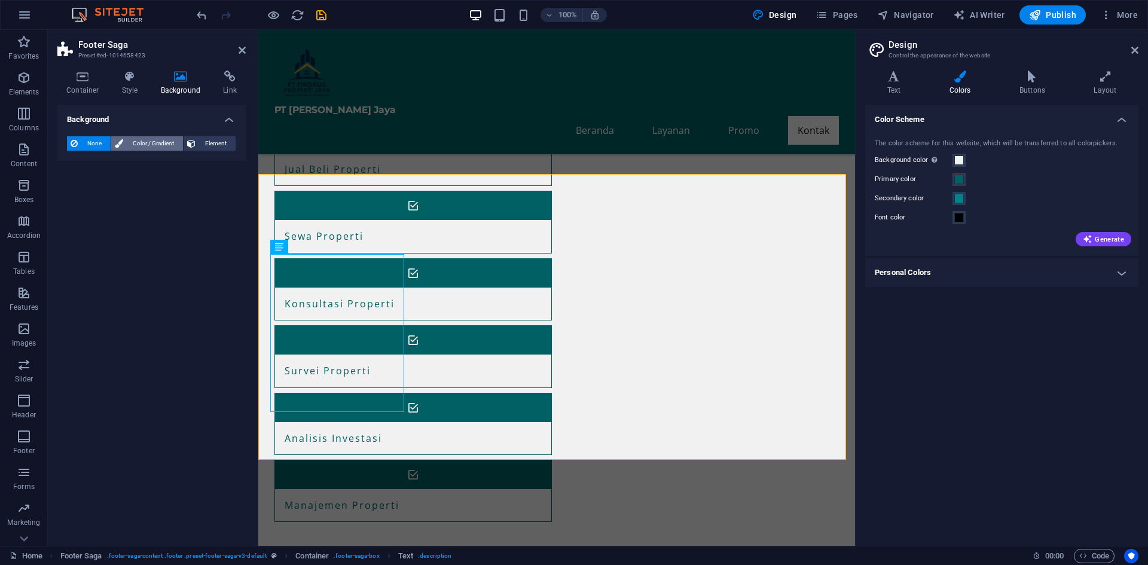
click at [161, 146] on span "Color / Gradient" at bounding box center [153, 143] width 53 height 14
click at [196, 142] on button "Element" at bounding box center [210, 143] width 52 height 14
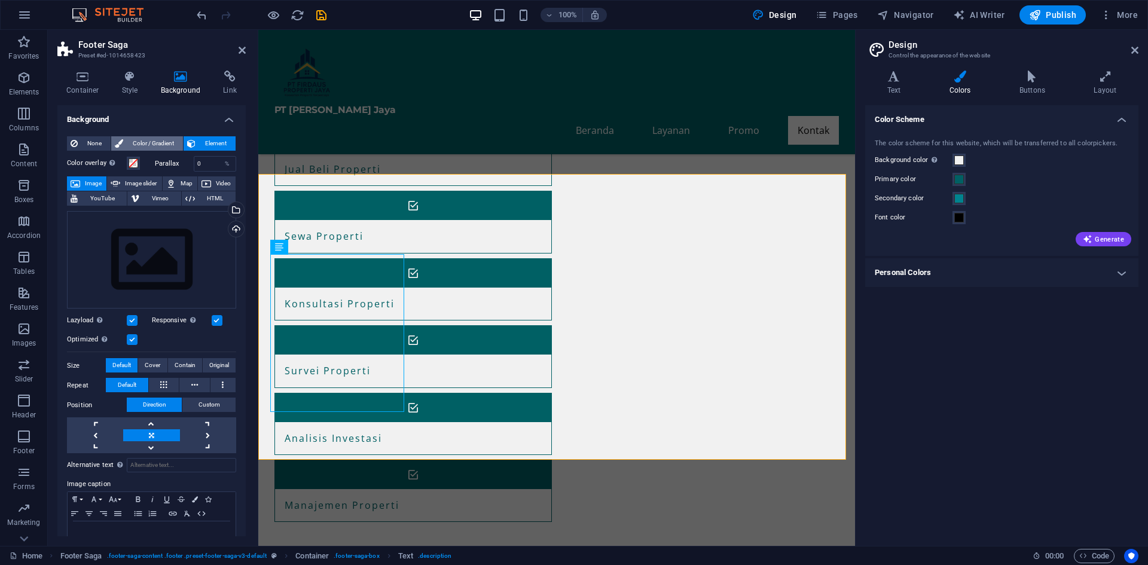
click at [155, 141] on span "Color / Gradient" at bounding box center [153, 143] width 53 height 14
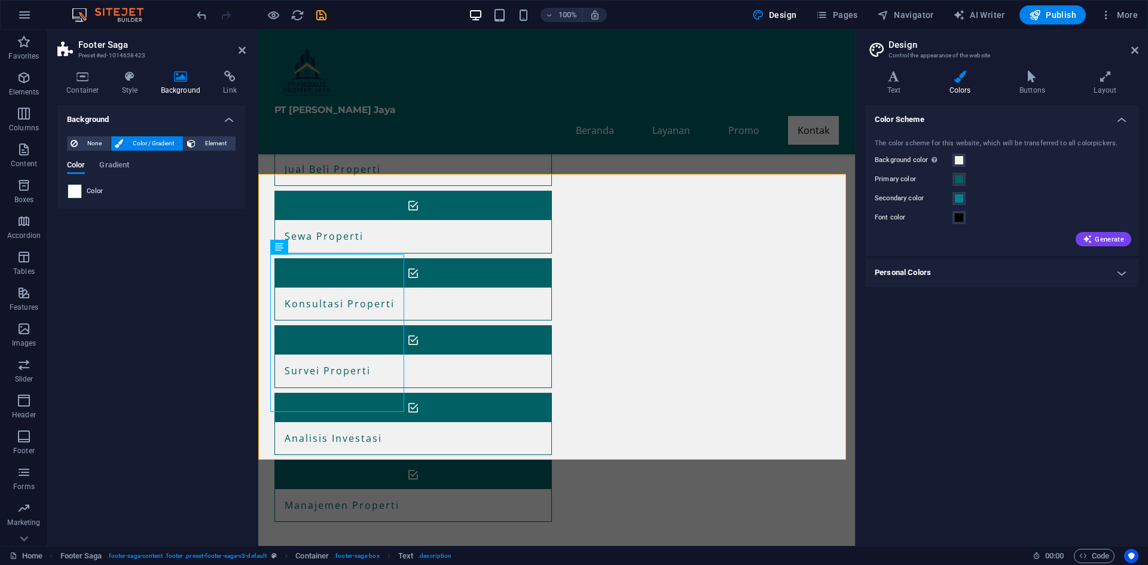
click at [69, 191] on span at bounding box center [74, 191] width 13 height 13
click at [78, 197] on span at bounding box center [74, 191] width 13 height 13
click at [77, 193] on span at bounding box center [74, 191] width 13 height 13
drag, startPoint x: 81, startPoint y: 192, endPoint x: 110, endPoint y: 188, distance: 29.6
click at [96, 191] on div "Color" at bounding box center [152, 191] width 168 height 14
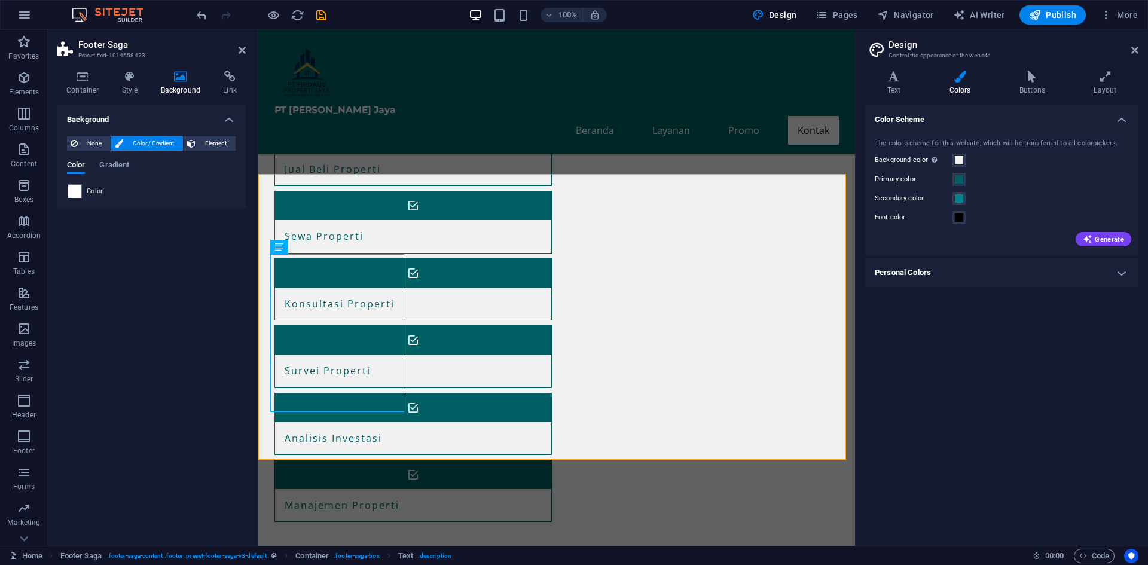
click at [110, 188] on div "Color" at bounding box center [152, 191] width 168 height 14
click at [68, 188] on span at bounding box center [74, 191] width 13 height 13
drag, startPoint x: 77, startPoint y: 189, endPoint x: 97, endPoint y: 190, distance: 20.4
click at [81, 190] on div at bounding box center [75, 191] width 14 height 14
click at [98, 191] on span "Color" at bounding box center [95, 192] width 17 height 10
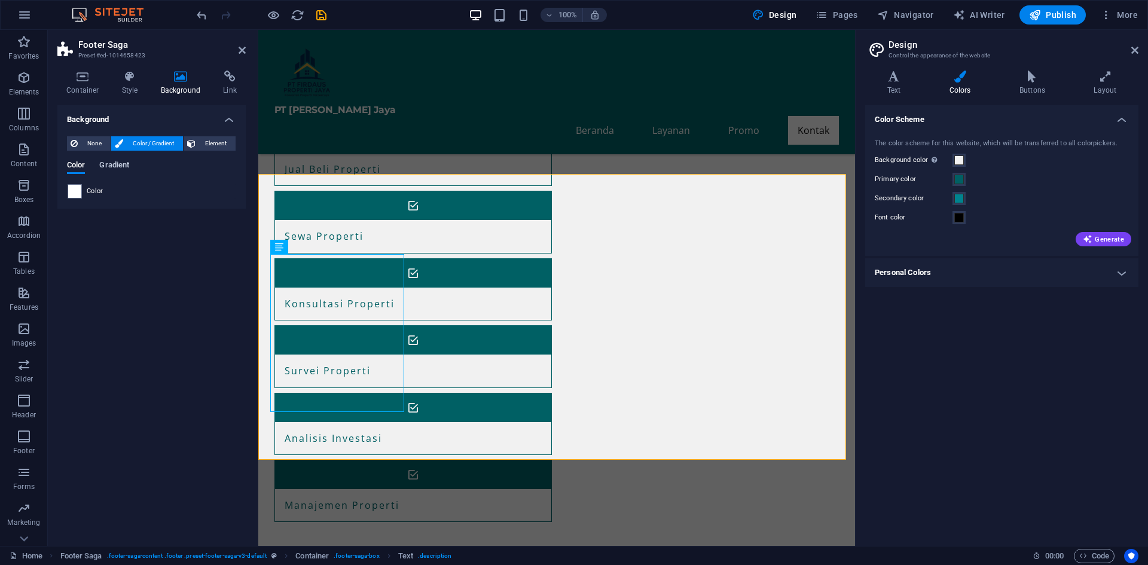
drag, startPoint x: 100, startPoint y: 191, endPoint x: 119, endPoint y: 163, distance: 33.2
click at [113, 181] on div "Color Gradient Color" at bounding box center [151, 180] width 169 height 38
click at [119, 163] on span "Gradient" at bounding box center [114, 166] width 30 height 17
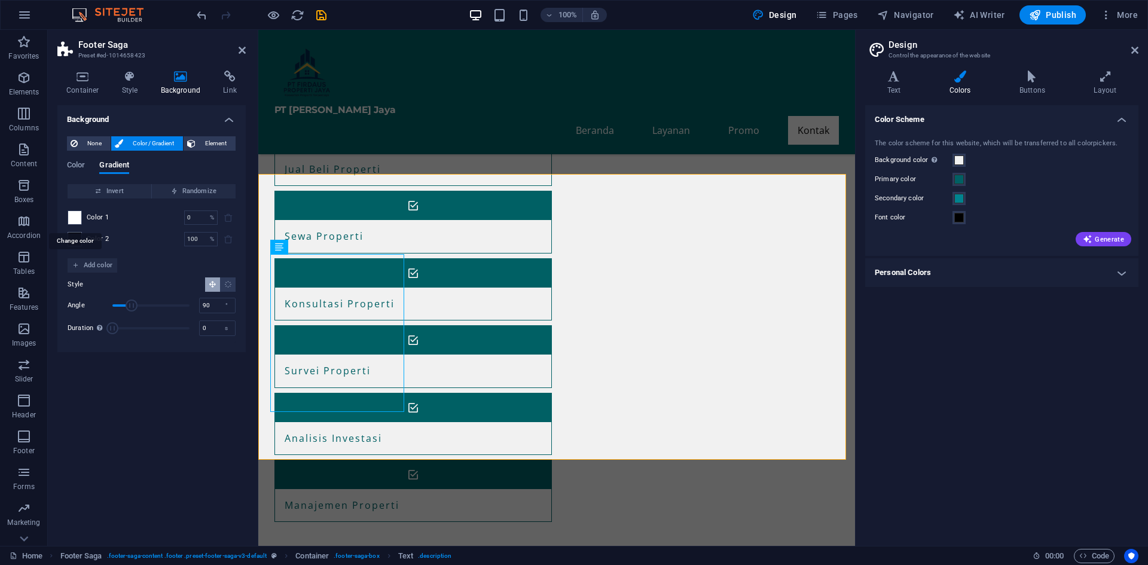
click at [80, 217] on span at bounding box center [74, 217] width 13 height 13
click at [129, 187] on span "Invert" at bounding box center [109, 191] width 74 height 14
click at [185, 188] on span "Randomize" at bounding box center [194, 191] width 74 height 14
type input "44"
type input "205"
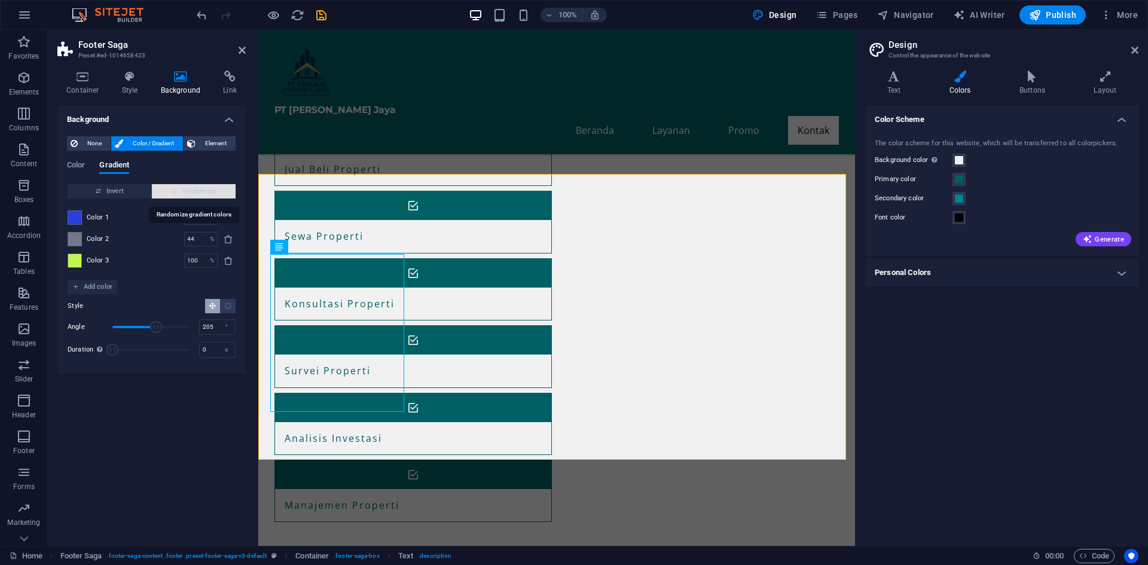
click at [179, 189] on span "Randomize" at bounding box center [194, 191] width 74 height 14
type input "9"
type input "175"
click at [179, 189] on span "Randomize" at bounding box center [194, 191] width 74 height 14
type input "47"
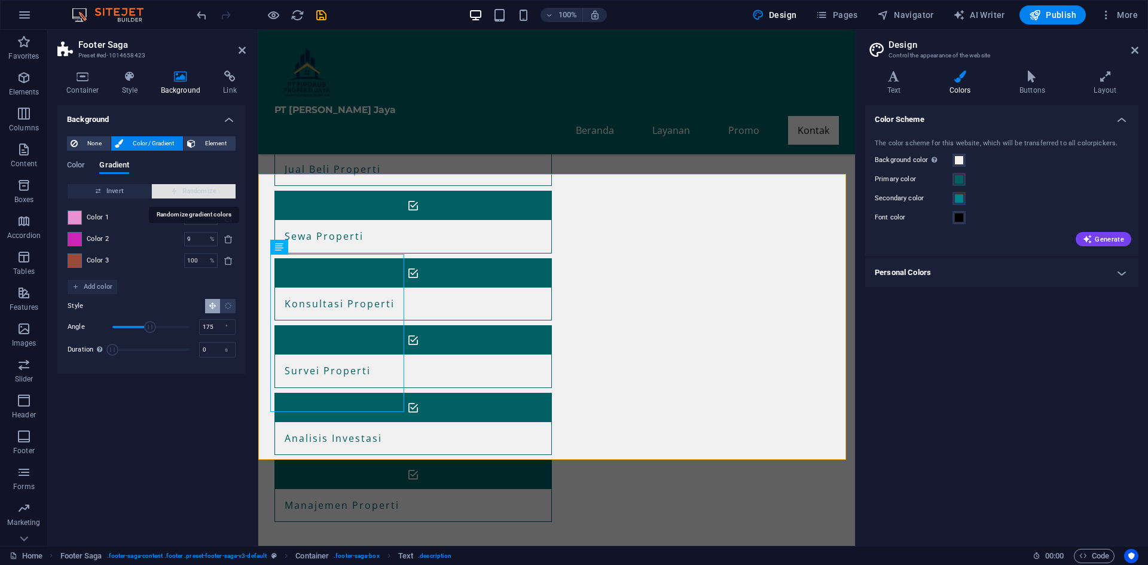
type input "218"
type input "71"
click at [179, 189] on span "Randomize" at bounding box center [194, 191] width 74 height 14
type input "33"
type input "98"
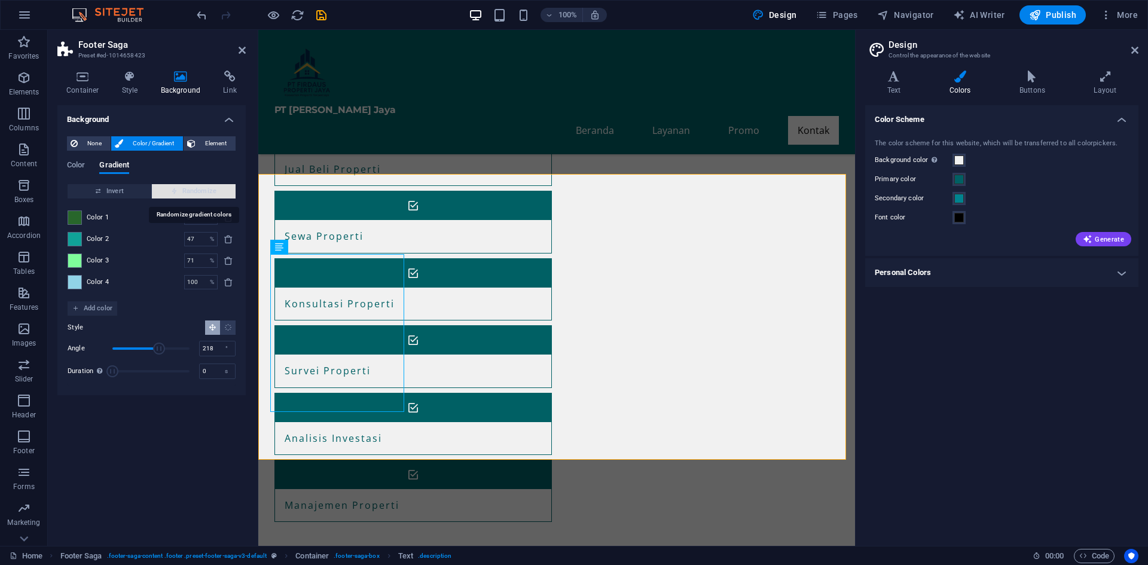
type input "100"
click at [179, 189] on span "Randomize" at bounding box center [194, 191] width 74 height 14
type input "17"
type input "157"
type input "28"
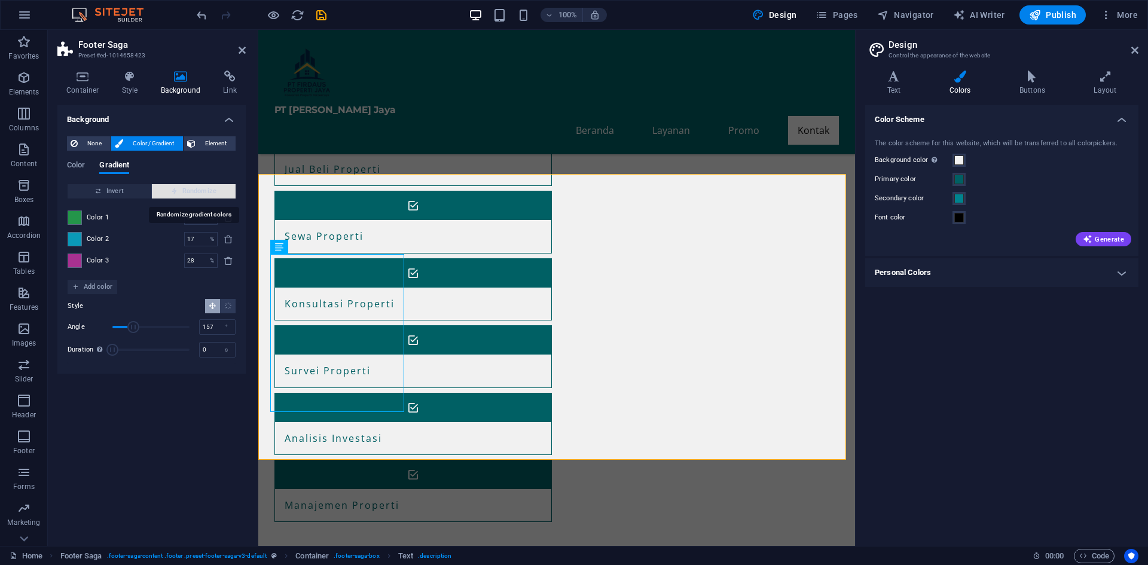
click at [179, 189] on span "Randomize" at bounding box center [194, 191] width 74 height 14
type input "100"
click at [179, 189] on span "Randomize" at bounding box center [194, 191] width 74 height 14
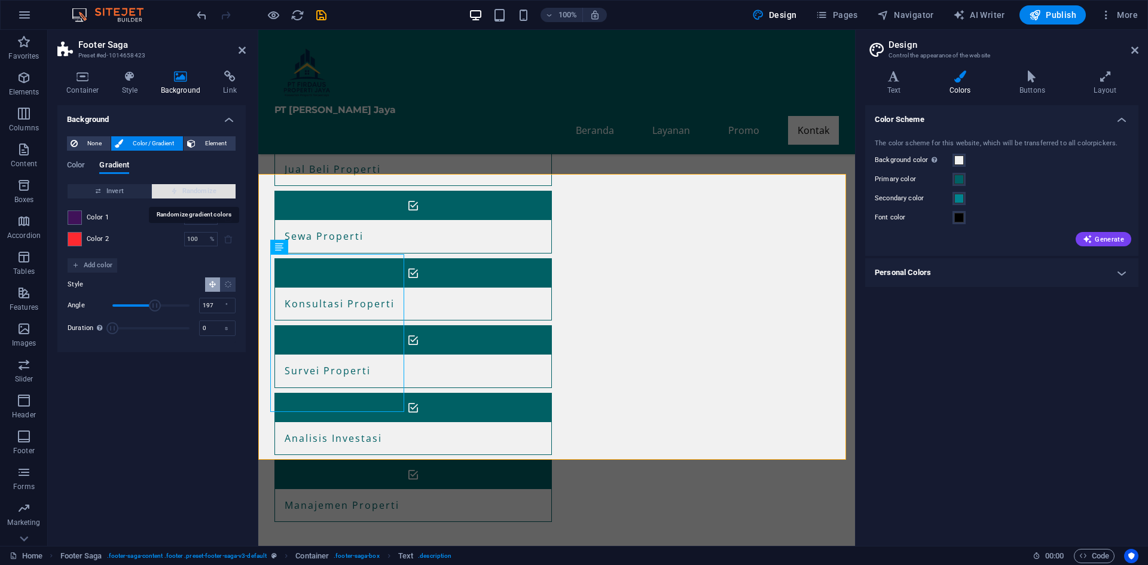
type input "272"
click at [179, 189] on span "Randomize" at bounding box center [194, 191] width 74 height 14
type input "46"
type input "65"
click at [179, 189] on span "Randomize" at bounding box center [194, 191] width 74 height 14
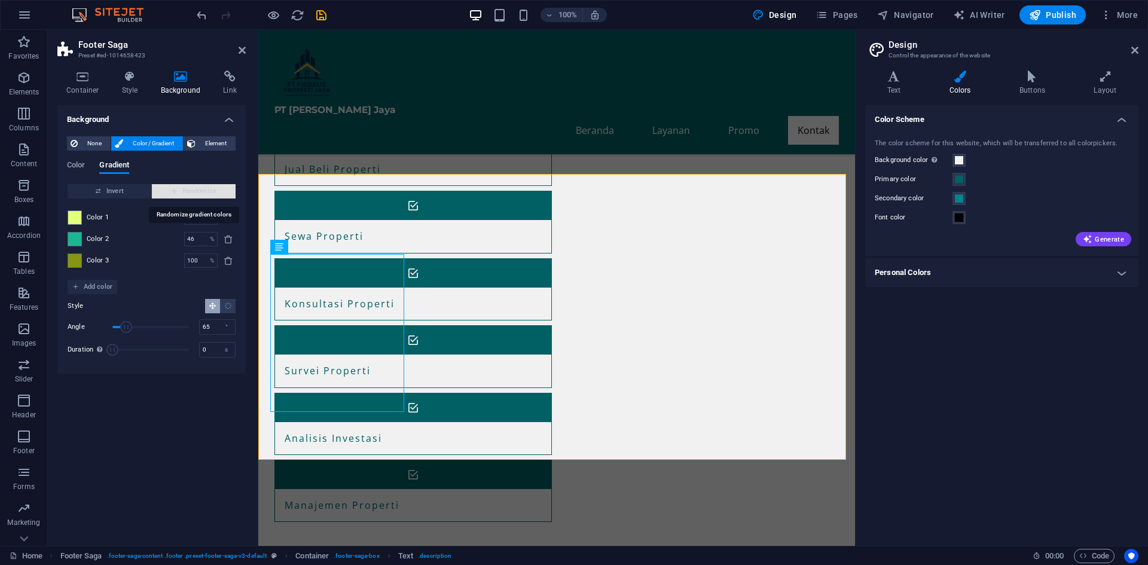
type input "100"
type input "335"
click at [179, 189] on span "Randomize" at bounding box center [194, 191] width 74 height 14
type input "36"
type input "214"
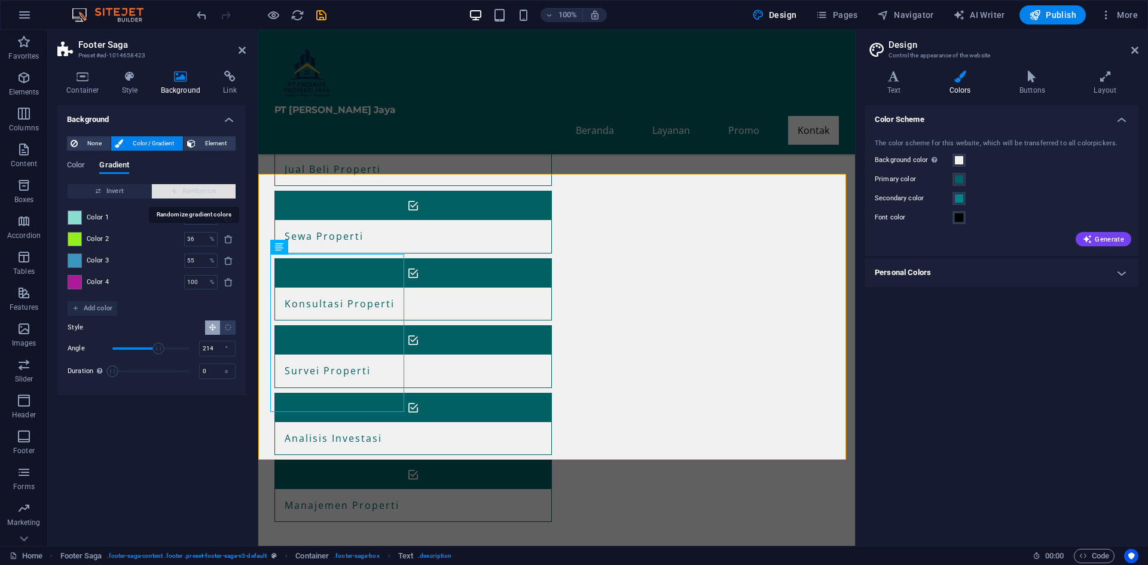
click at [179, 189] on span "Randomize" at bounding box center [194, 191] width 74 height 14
type input "35"
type input "126"
type input "53"
click at [99, 148] on span "None" at bounding box center [94, 143] width 26 height 14
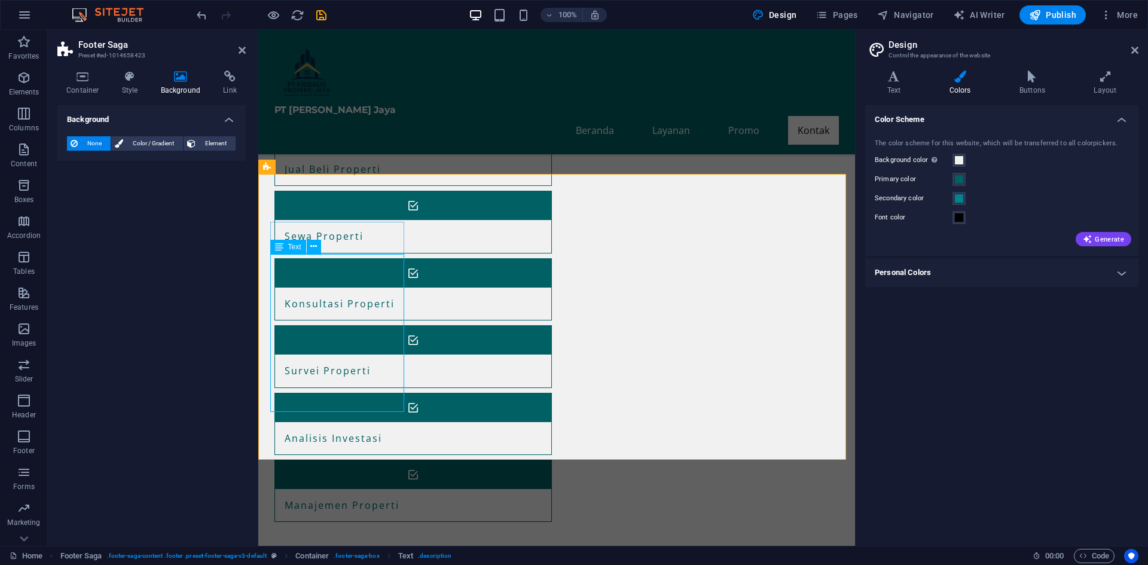
click at [338, 212] on icon at bounding box center [339, 215] width 7 height 13
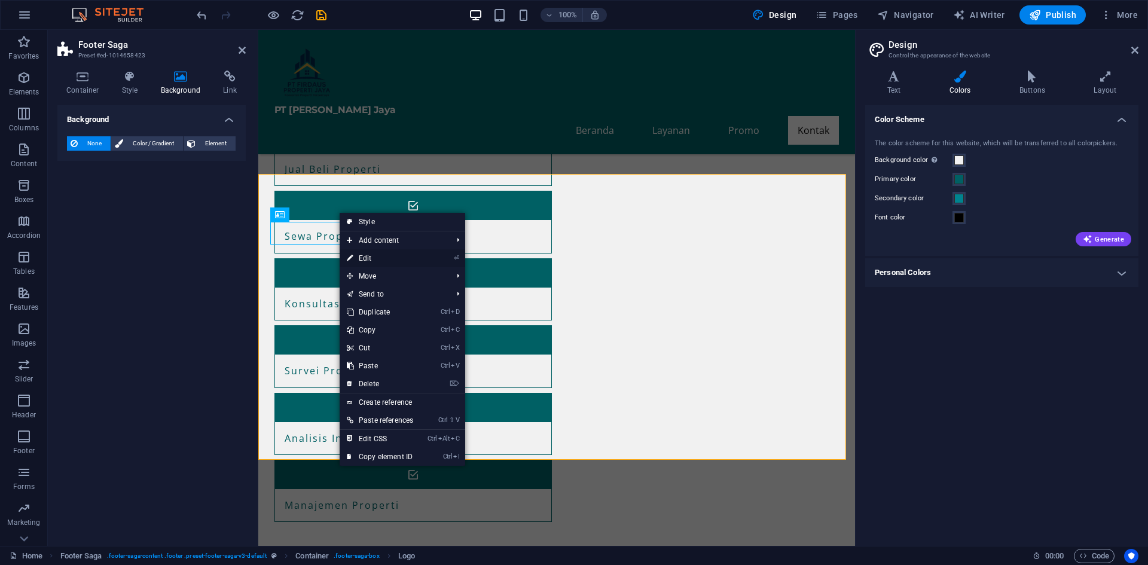
click at [366, 254] on link "⏎ Edit" at bounding box center [380, 258] width 81 height 18
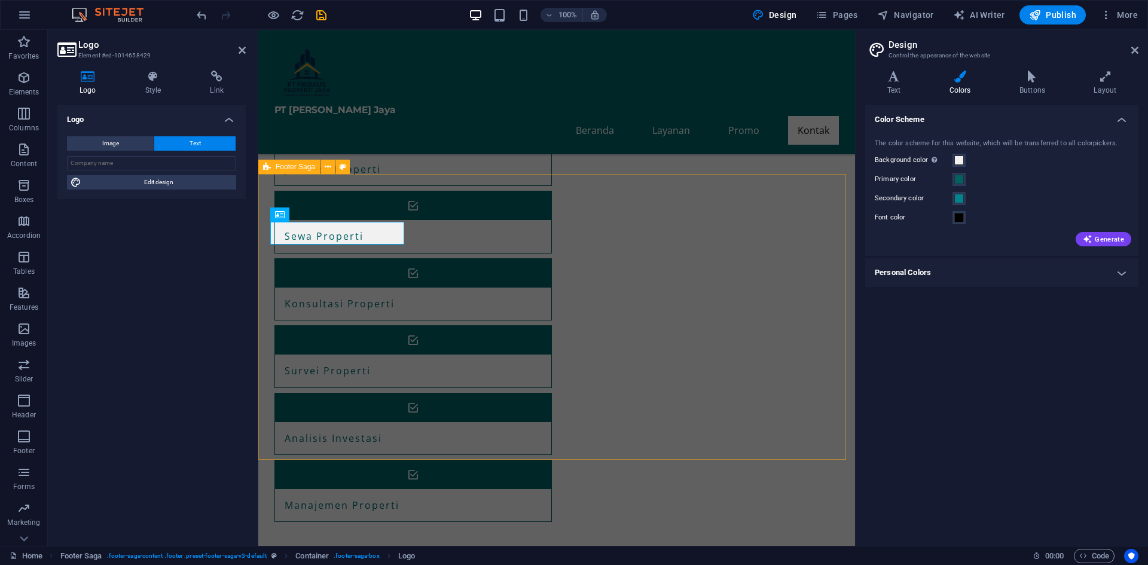
drag, startPoint x: 485, startPoint y: 326, endPoint x: 468, endPoint y: 322, distance: 18.0
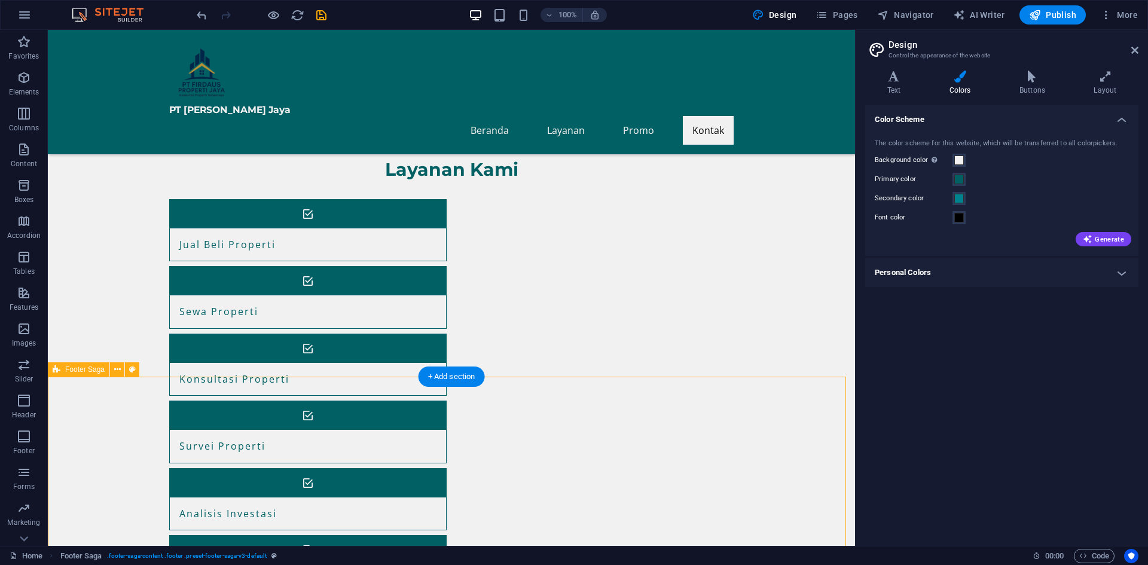
scroll to position [640, 0]
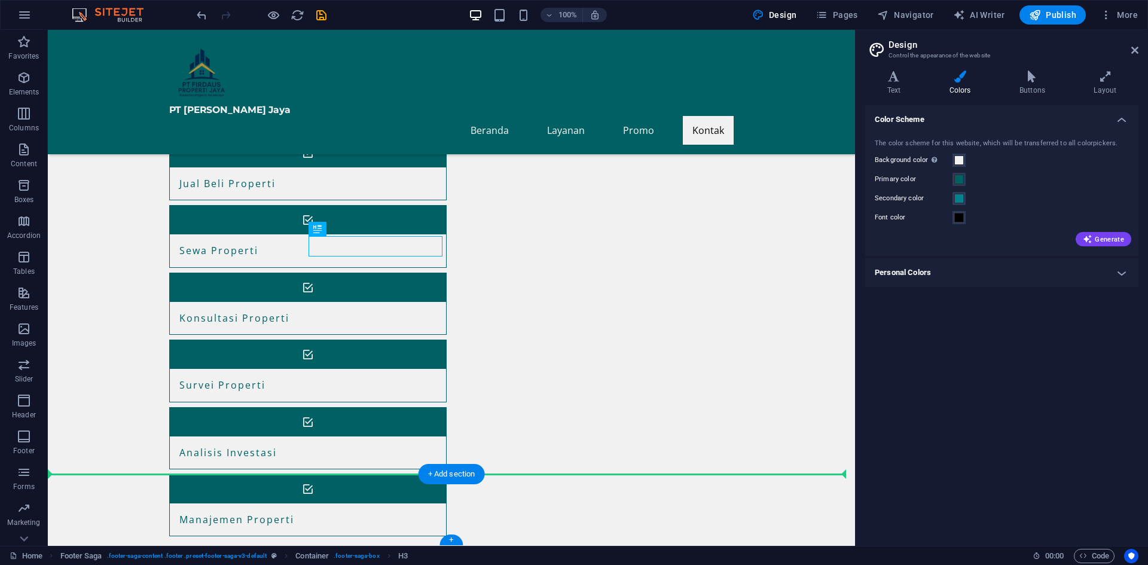
drag, startPoint x: 374, startPoint y: 246, endPoint x: 132, endPoint y: 505, distance: 354.5
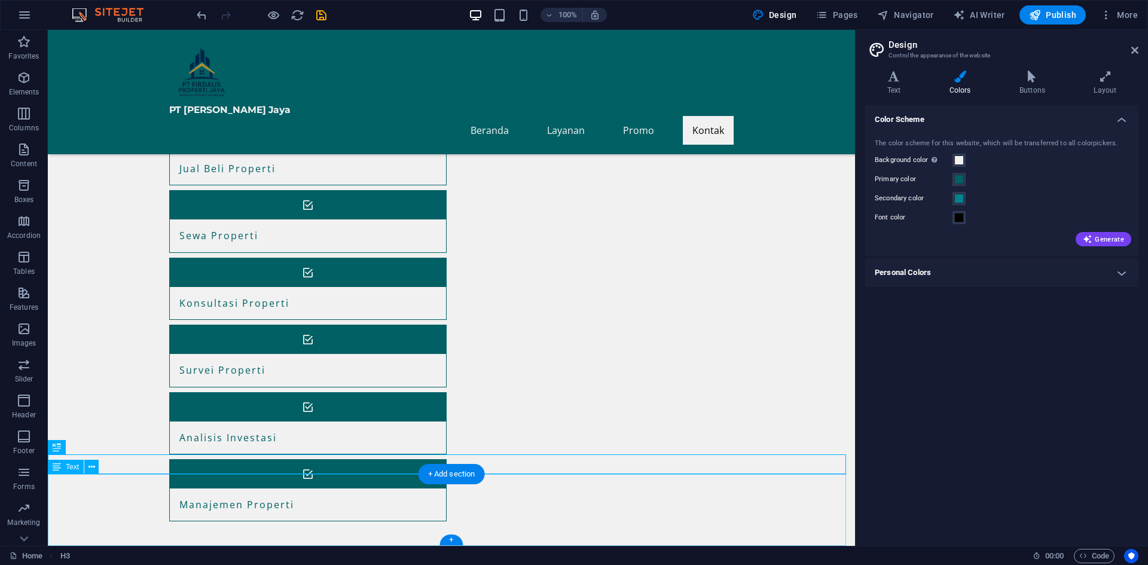
scroll to position [660, 0]
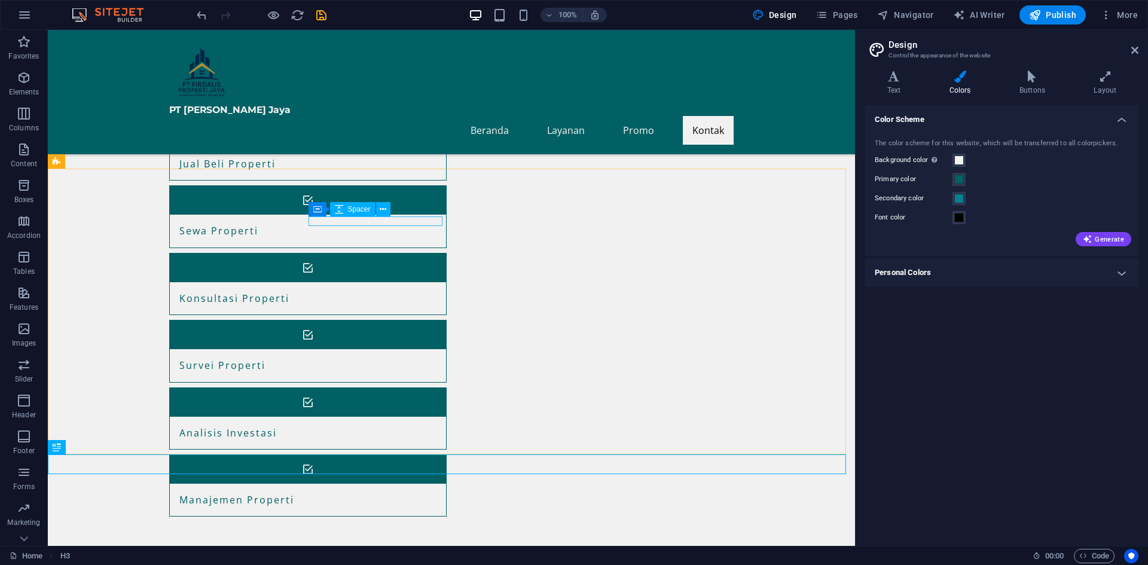
click at [355, 216] on div "Spacer" at bounding box center [352, 209] width 45 height 14
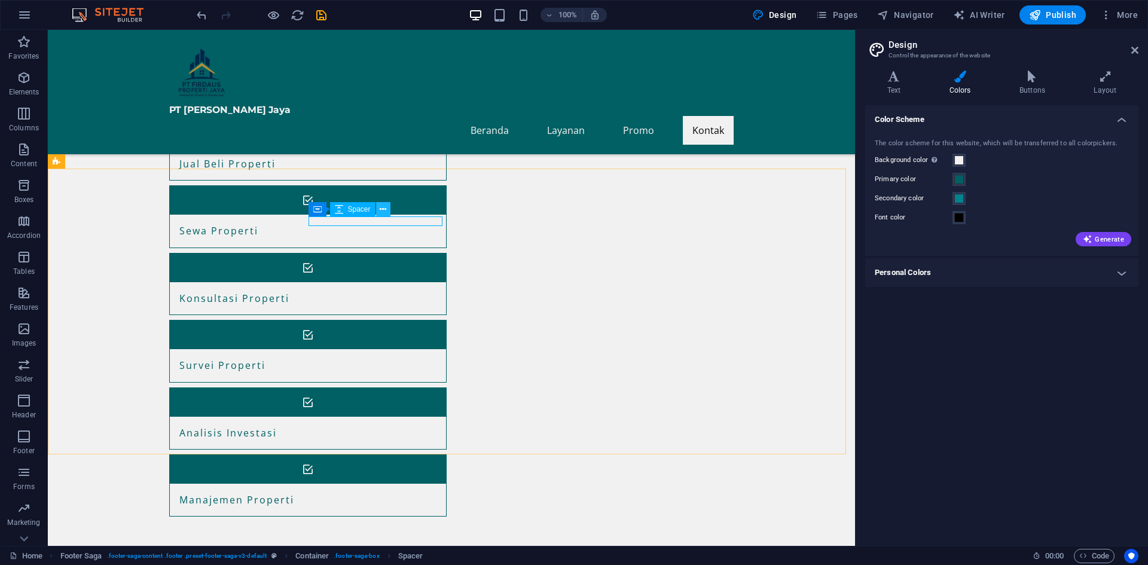
click at [379, 208] on button at bounding box center [383, 209] width 14 height 14
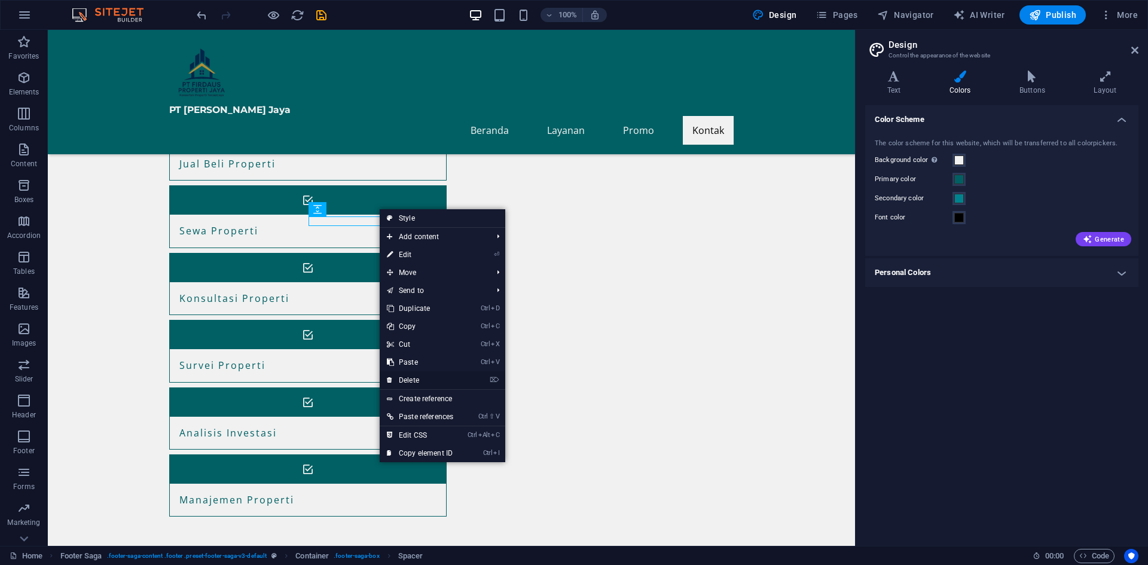
click at [426, 381] on link "⌦ Delete" at bounding box center [420, 380] width 81 height 18
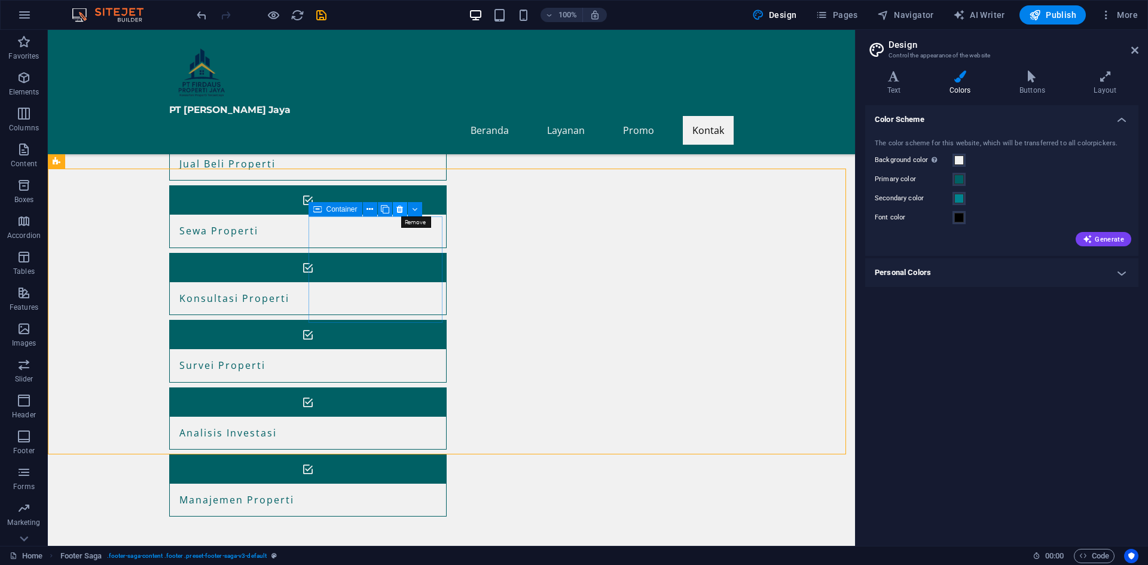
click at [401, 209] on icon at bounding box center [399, 209] width 7 height 13
click at [442, 207] on icon at bounding box center [441, 209] width 7 height 13
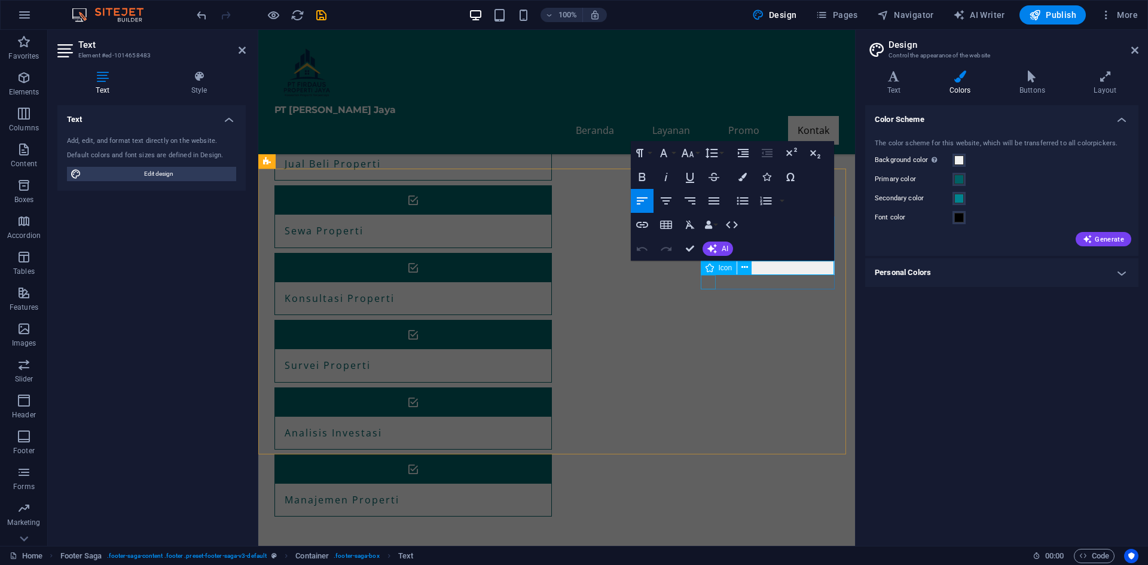
drag, startPoint x: 712, startPoint y: 362, endPoint x: 947, endPoint y: 364, distance: 234.4
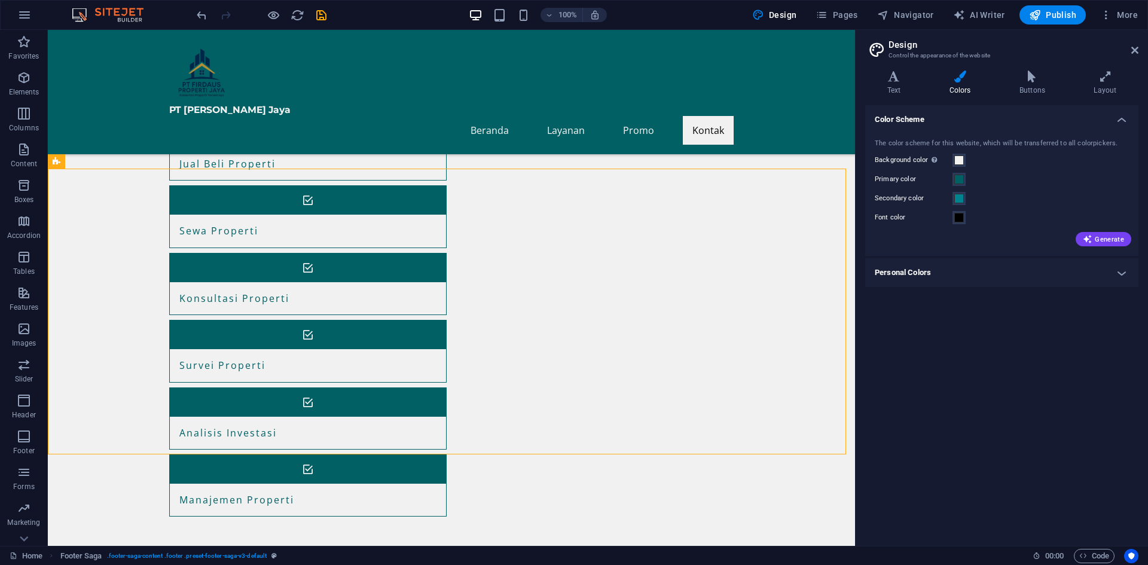
click at [981, 364] on div "Color Scheme The color scheme for this website, which will be transferred to al…" at bounding box center [1001, 320] width 273 height 431
click at [118, 163] on icon at bounding box center [117, 161] width 7 height 13
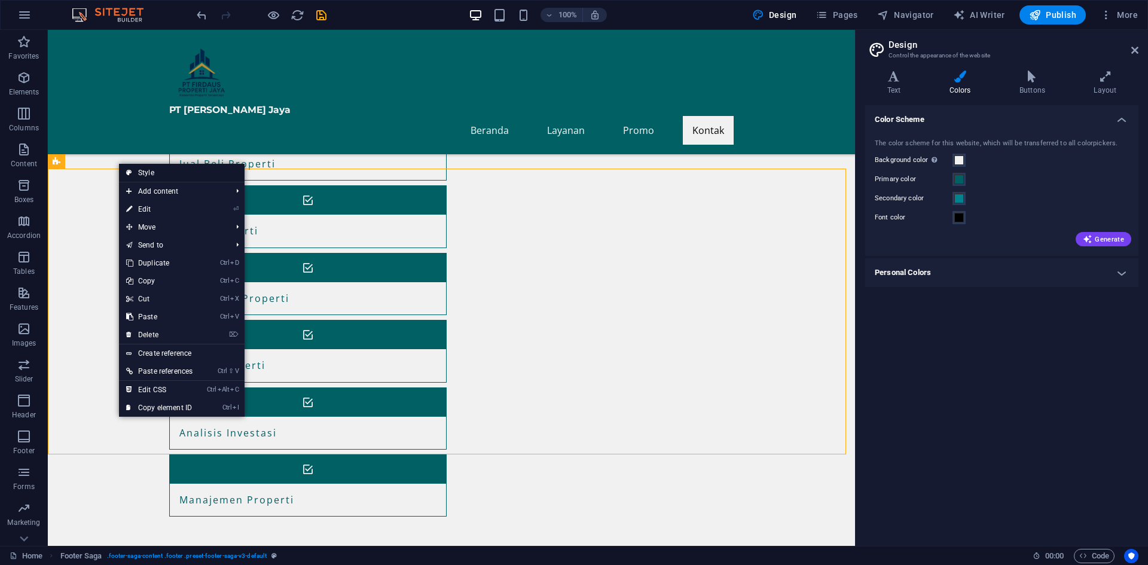
click at [169, 173] on link "Style" at bounding box center [182, 173] width 126 height 18
select select "rem"
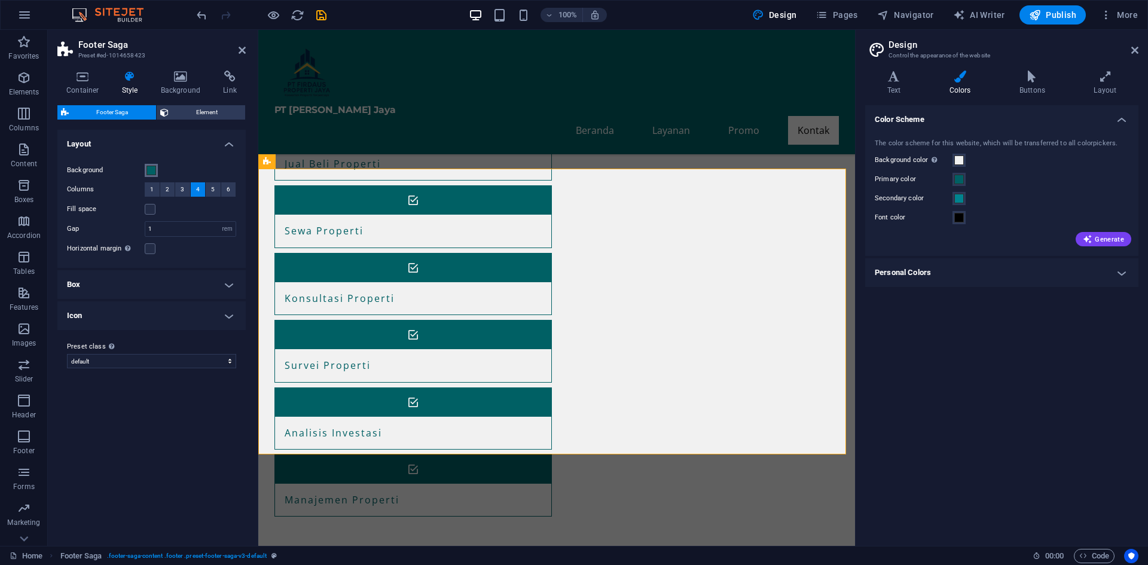
click at [149, 172] on span at bounding box center [152, 171] width 10 height 10
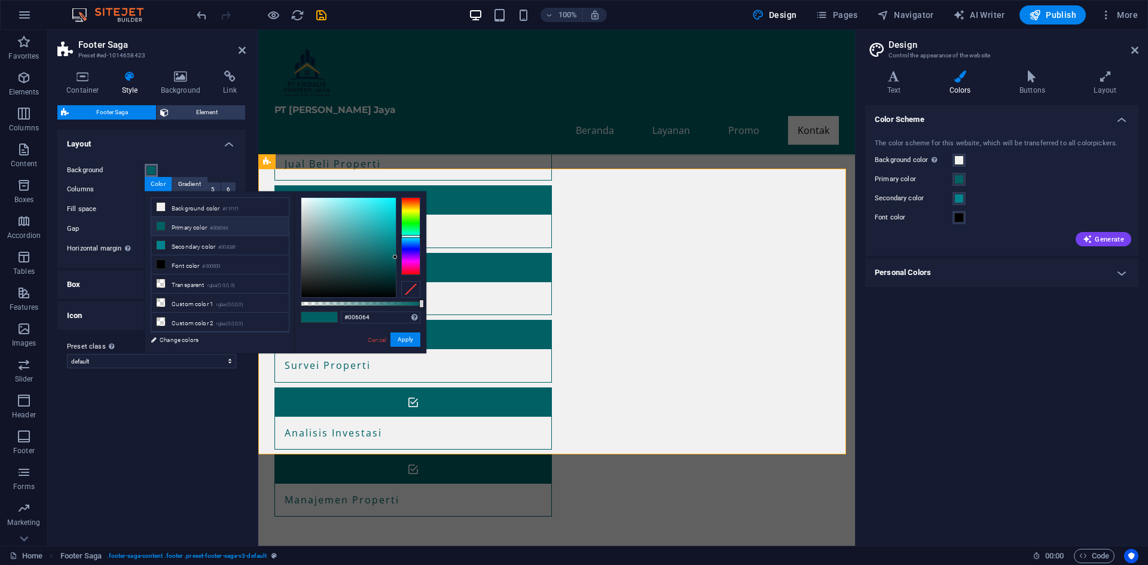
click at [149, 172] on span at bounding box center [152, 171] width 10 height 10
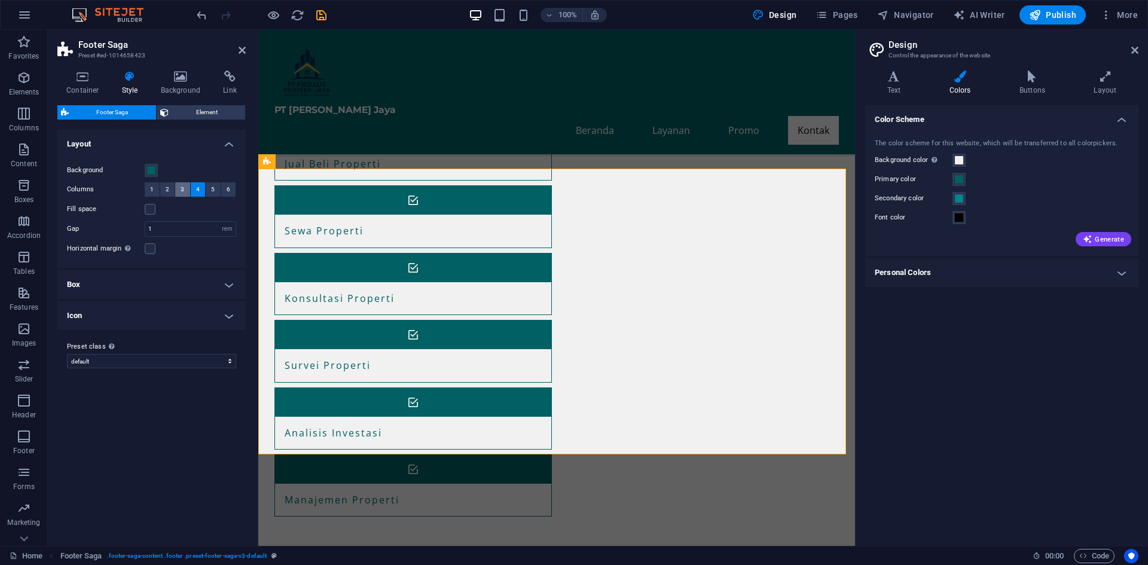
click at [181, 191] on span "3" at bounding box center [183, 189] width 4 height 14
click at [169, 190] on button "2" at bounding box center [167, 189] width 15 height 14
click at [148, 190] on button "1" at bounding box center [152, 189] width 15 height 14
click at [173, 190] on button "2" at bounding box center [167, 189] width 15 height 14
click at [181, 190] on span "3" at bounding box center [183, 189] width 4 height 14
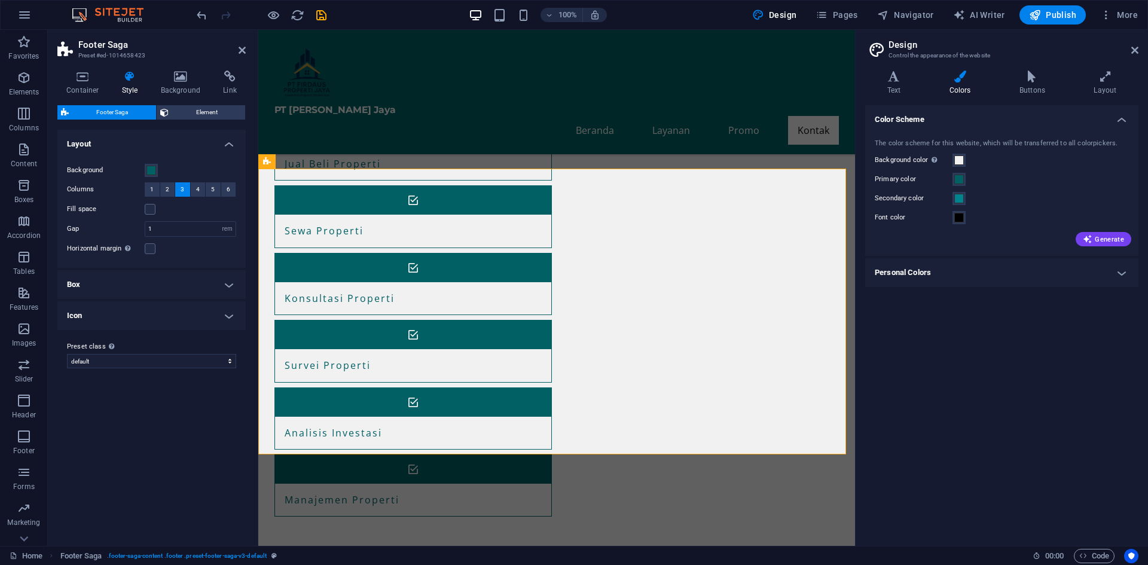
click at [193, 205] on div "Fill space" at bounding box center [151, 209] width 169 height 14
drag, startPoint x: 141, startPoint y: 209, endPoint x: 151, endPoint y: 211, distance: 9.7
click at [142, 210] on label "Fill space" at bounding box center [106, 209] width 78 height 14
click at [0, 0] on input "Fill space" at bounding box center [0, 0] width 0 height 0
click at [151, 211] on label at bounding box center [150, 209] width 11 height 11
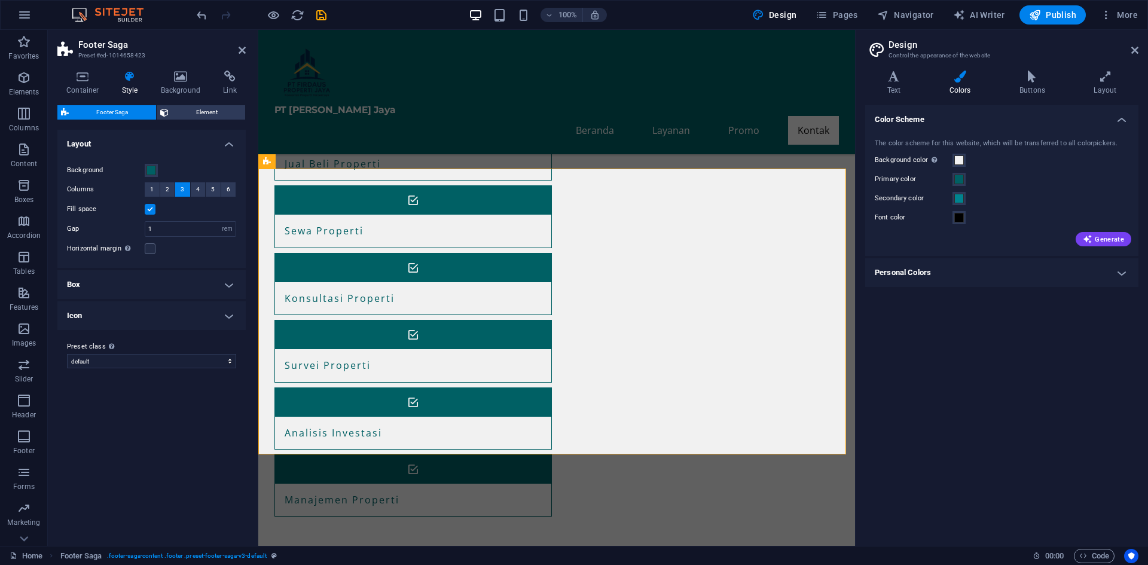
click at [0, 0] on input "Fill space" at bounding box center [0, 0] width 0 height 0
click at [151, 211] on label at bounding box center [150, 209] width 11 height 11
click at [0, 0] on input "Fill space" at bounding box center [0, 0] width 0 height 0
click at [164, 230] on input "1" at bounding box center [190, 229] width 90 height 14
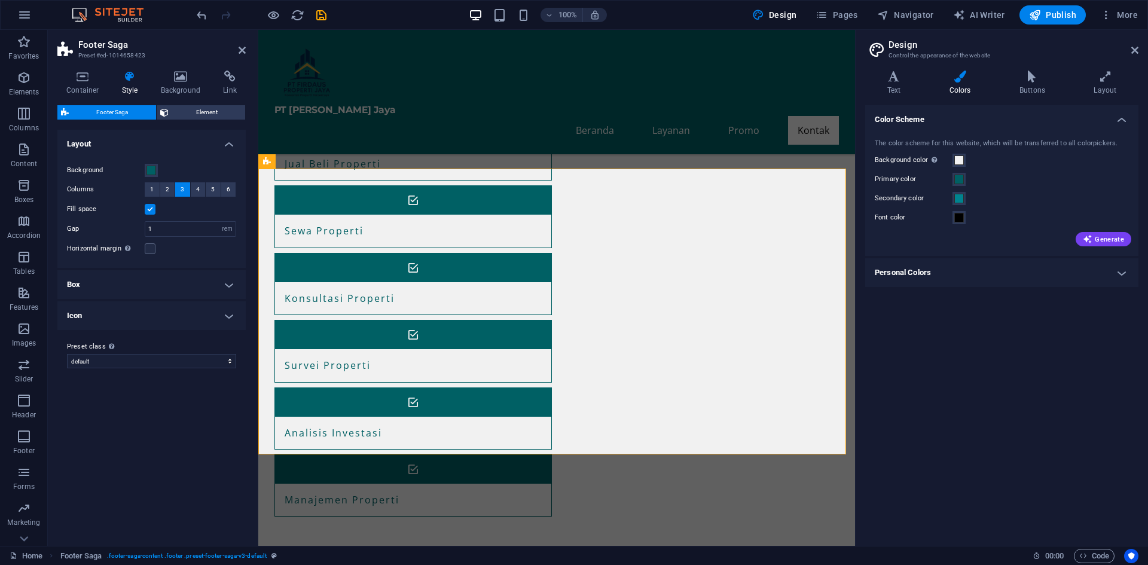
click at [152, 212] on label at bounding box center [150, 209] width 11 height 11
click at [0, 0] on input "Fill space" at bounding box center [0, 0] width 0 height 0
click at [173, 207] on div "Fill space" at bounding box center [151, 209] width 169 height 14
click at [145, 248] on label at bounding box center [150, 248] width 11 height 11
click at [0, 0] on input "Horizontal margin Only if the containers "Content width" is not set to "Default"" at bounding box center [0, 0] width 0 height 0
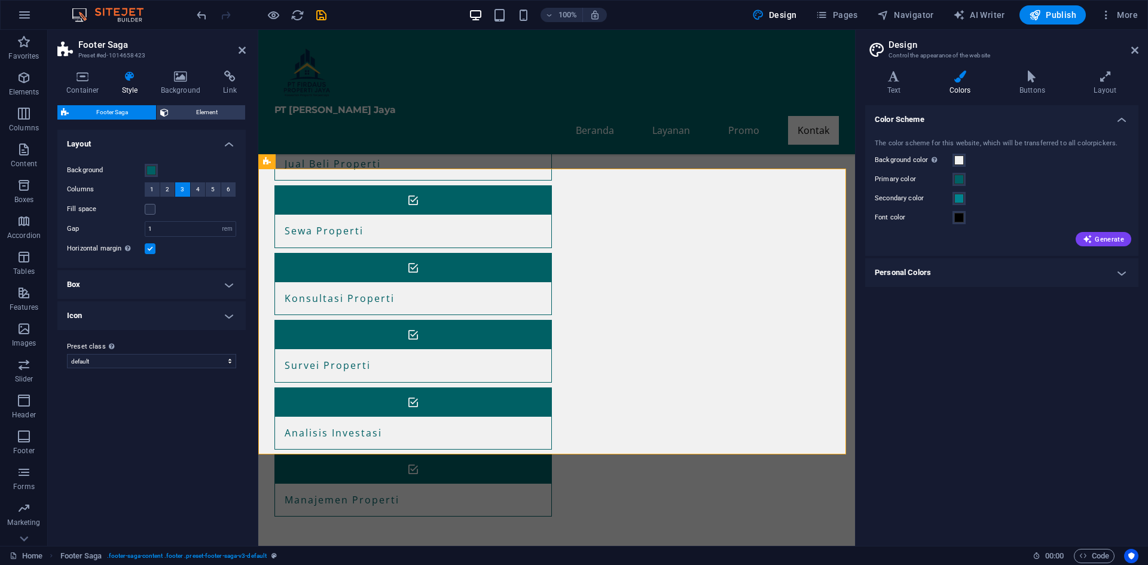
click at [145, 248] on label at bounding box center [150, 248] width 11 height 11
click at [0, 0] on input "Horizontal margin Only if the containers "Content width" is not set to "Default"" at bounding box center [0, 0] width 0 height 0
drag, startPoint x: 193, startPoint y: 251, endPoint x: 190, endPoint y: 277, distance: 26.5
click at [193, 252] on div "Horizontal margin Only if the containers "Content width" is not set to "Default"" at bounding box center [151, 249] width 169 height 14
click at [188, 279] on h4 "Box" at bounding box center [151, 284] width 188 height 29
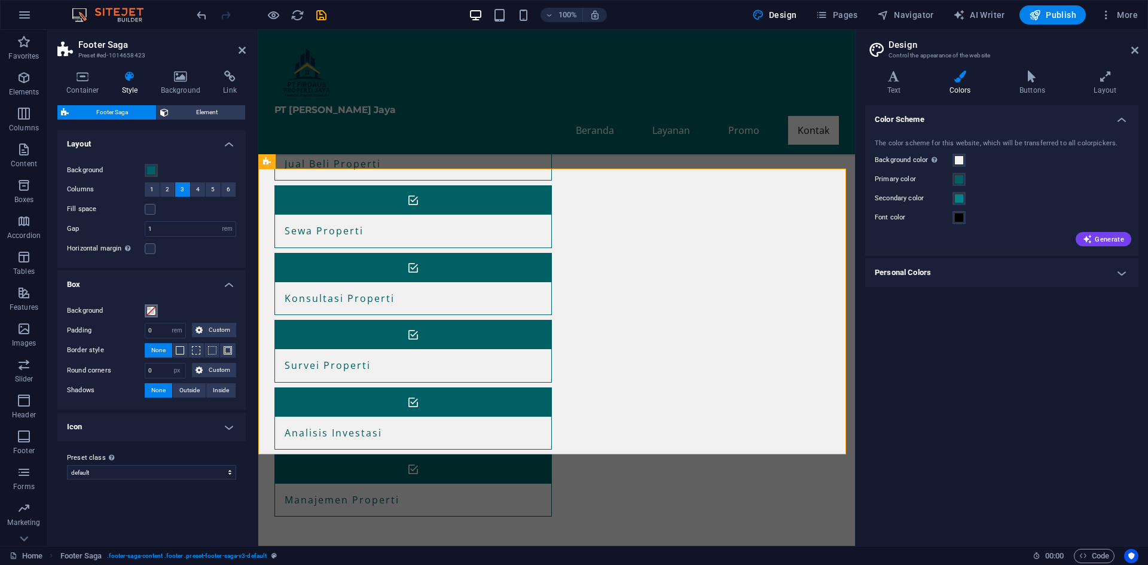
click at [150, 310] on span at bounding box center [152, 311] width 10 height 10
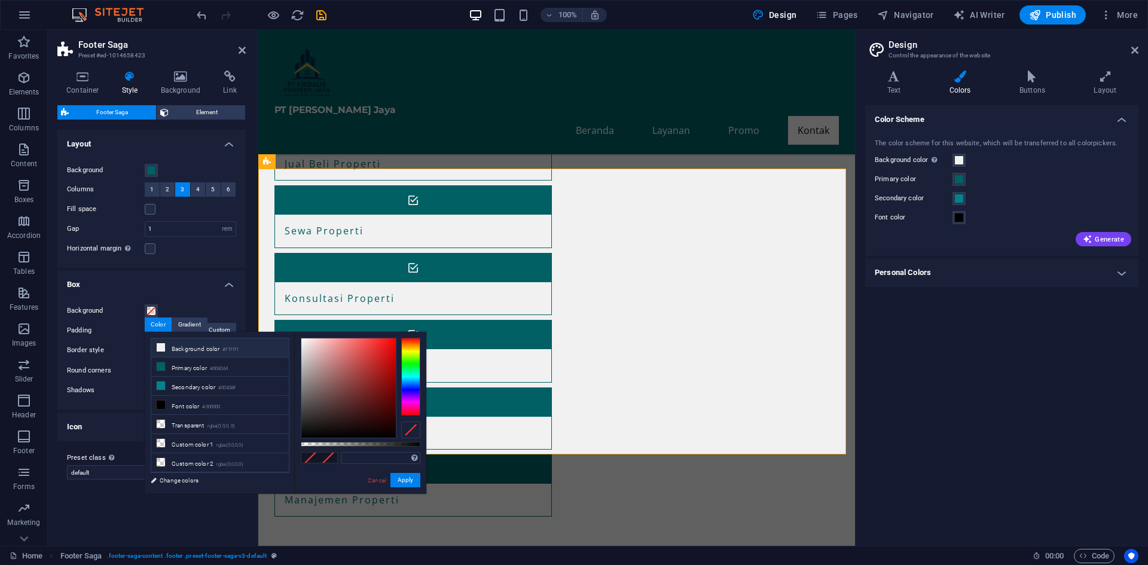
click at [190, 353] on li "Background color #f1f1f1" at bounding box center [220, 347] width 138 height 19
type input "#f1f1f1"
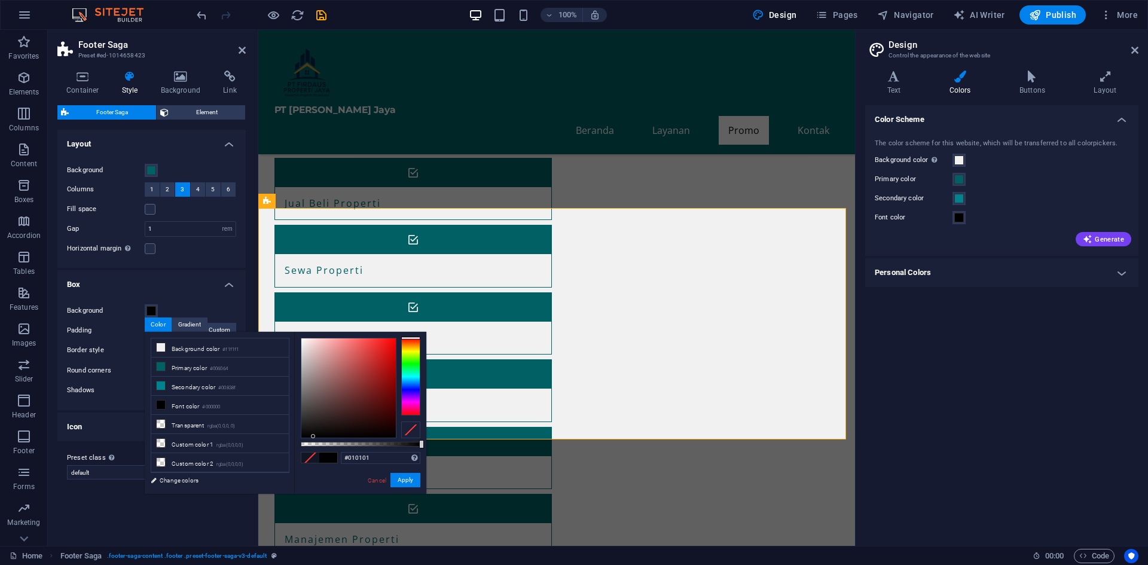
type input "#000000"
drag, startPoint x: 328, startPoint y: 430, endPoint x: 310, endPoint y: 439, distance: 20.1
click at [310, 439] on div "#000000 Supported formats #0852ed rgb(8, 82, 237) rgba(8, 82, 237, 90%) hsv(221…" at bounding box center [360, 499] width 132 height 335
click at [406, 480] on button "Apply" at bounding box center [405, 480] width 30 height 14
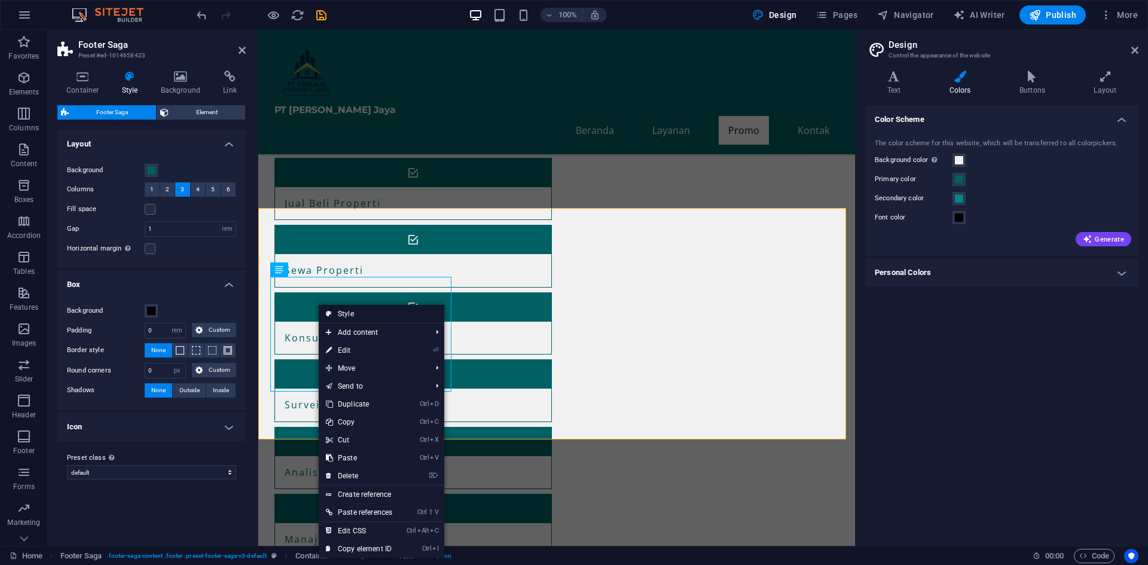
click at [343, 312] on link "Style" at bounding box center [382, 314] width 126 height 18
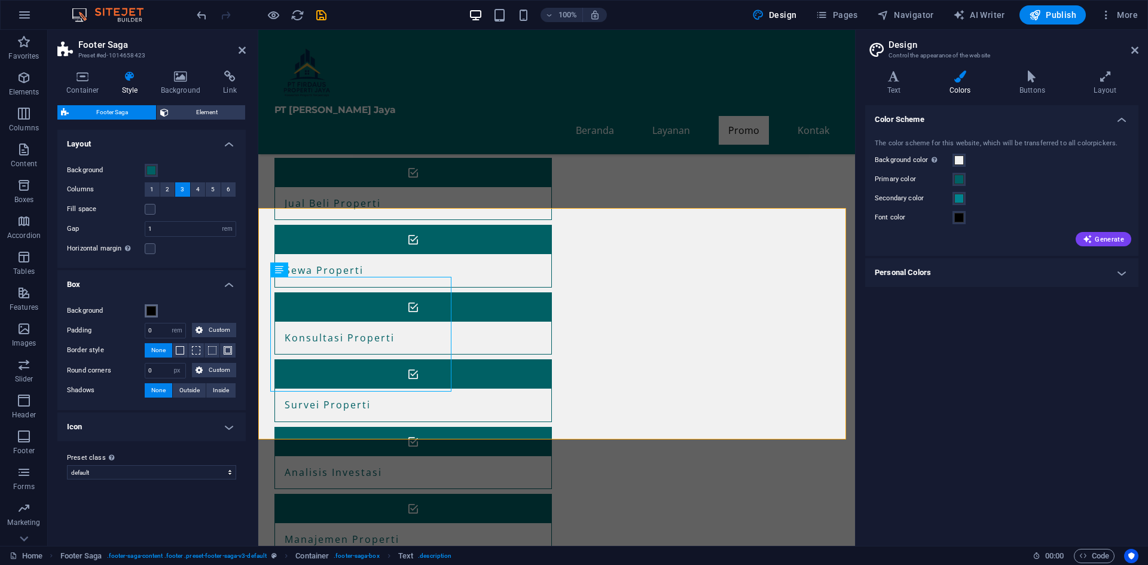
drag, startPoint x: 152, startPoint y: 309, endPoint x: 161, endPoint y: 267, distance: 42.7
click at [153, 285] on li "Box Background Padding 0 px rem % vh vw Custom Custom 0 px rem % vh vw 0 px rem…" at bounding box center [151, 340] width 188 height 140
drag, startPoint x: 157, startPoint y: 296, endPoint x: 155, endPoint y: 304, distance: 8.6
click at [155, 302] on div "Background Padding 0 px rem % vh vw Custom Custom 0 px rem % vh vw 0 px rem % v…" at bounding box center [151, 351] width 193 height 118
click at [154, 307] on span at bounding box center [152, 311] width 10 height 10
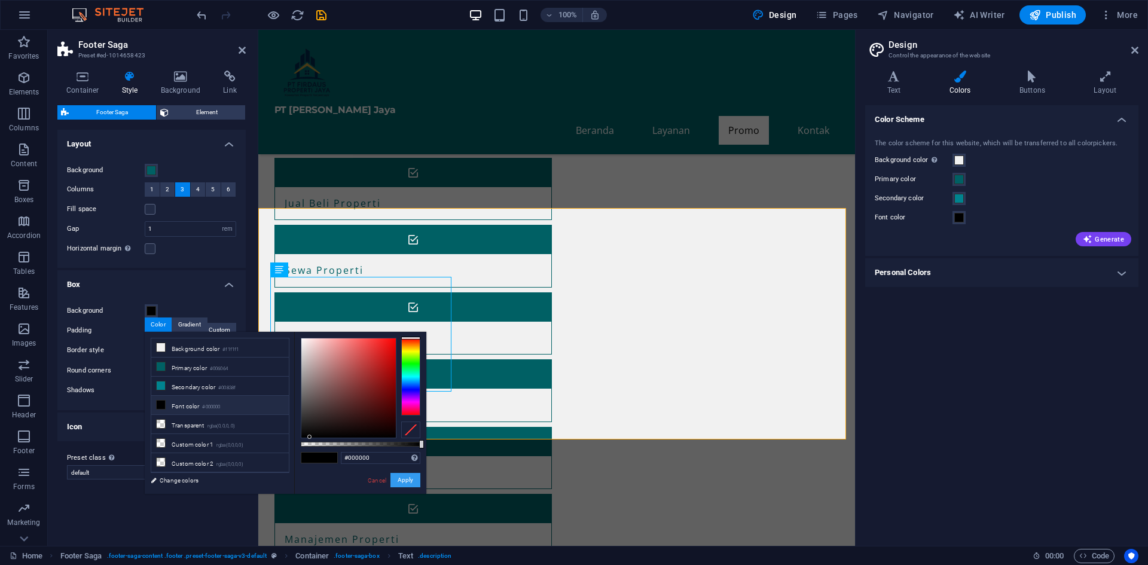
click at [404, 484] on button "Apply" at bounding box center [405, 480] width 30 height 14
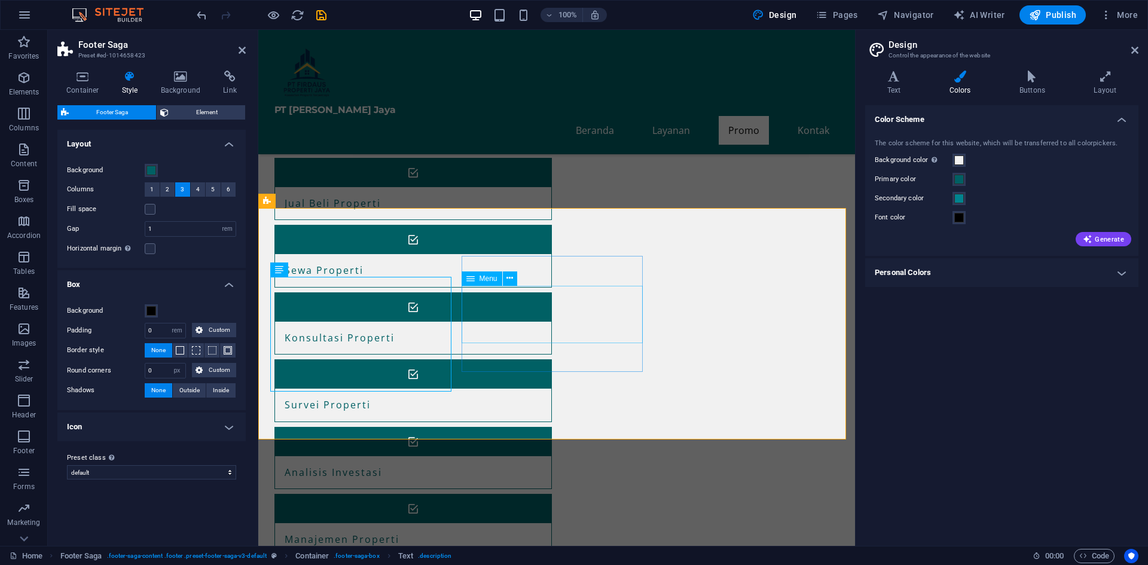
select select
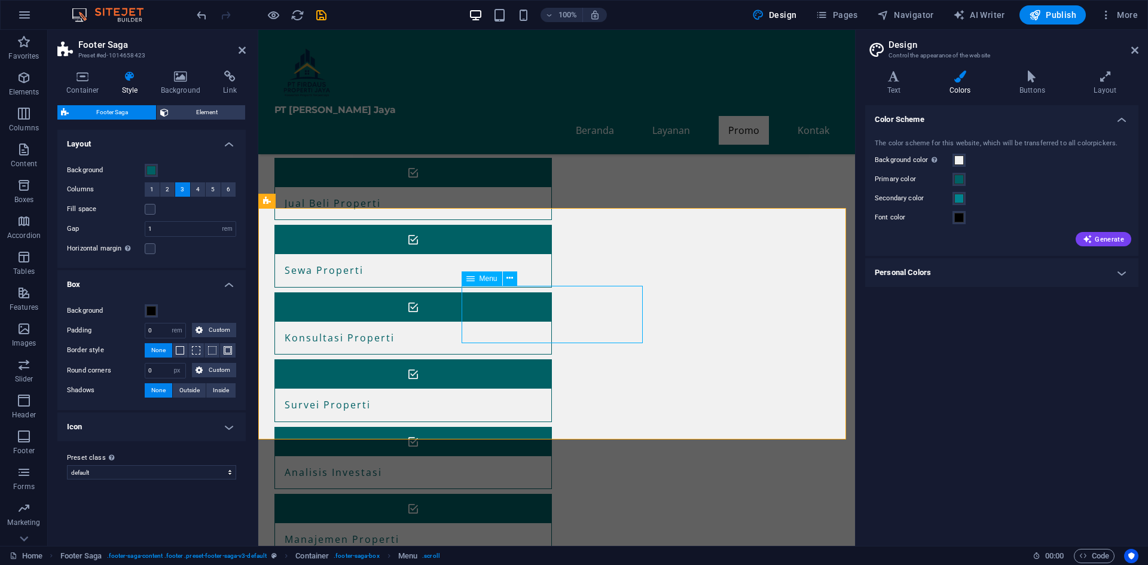
select select
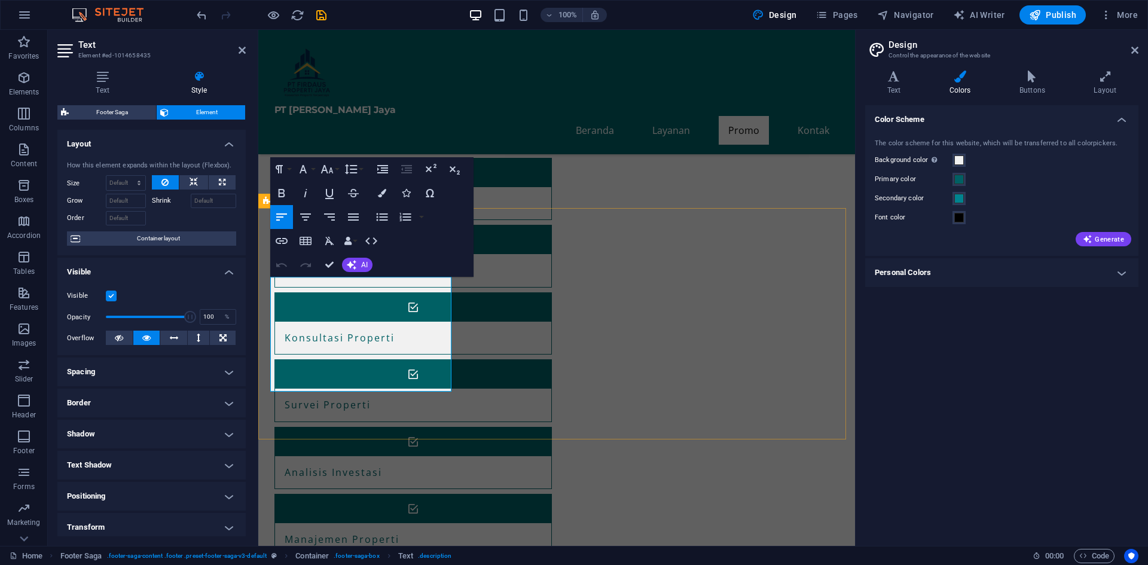
click at [358, 265] on button "AI" at bounding box center [357, 265] width 30 height 14
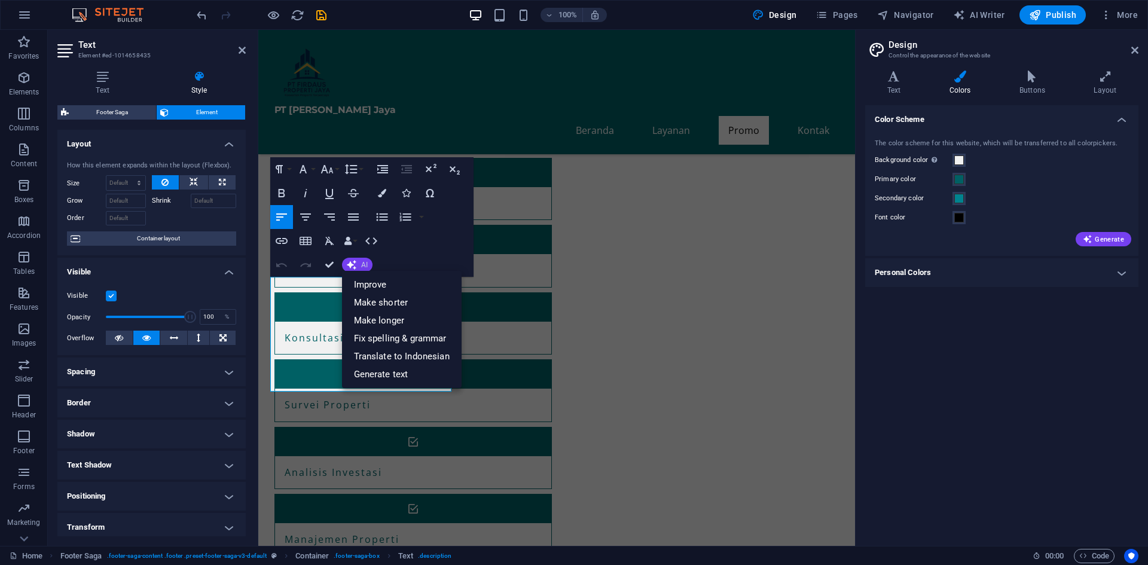
click at [359, 266] on button "AI" at bounding box center [357, 265] width 30 height 14
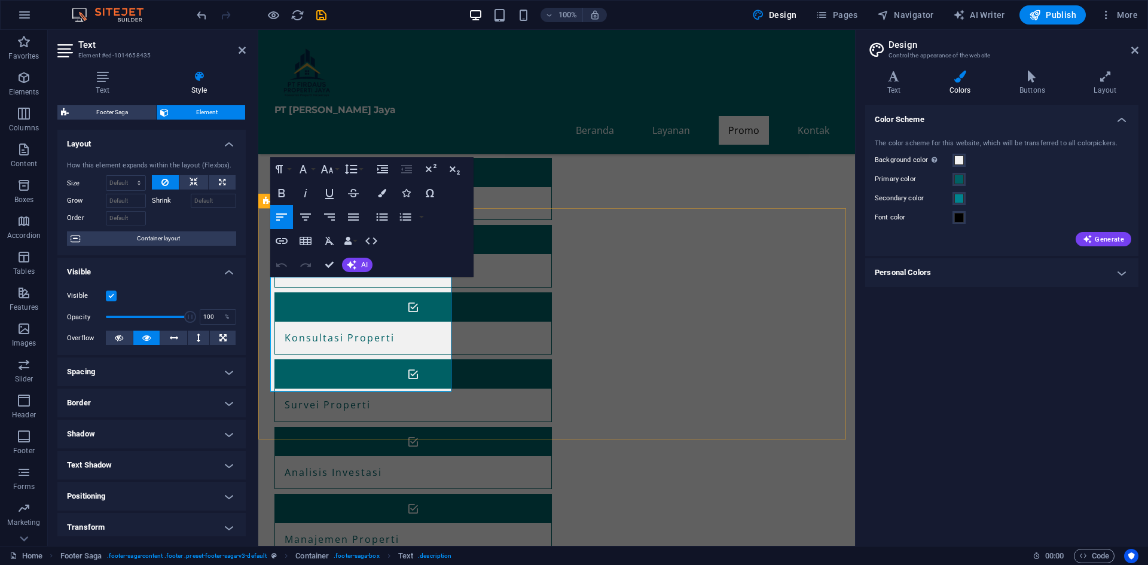
click at [332, 171] on icon "button" at bounding box center [327, 169] width 13 height 8
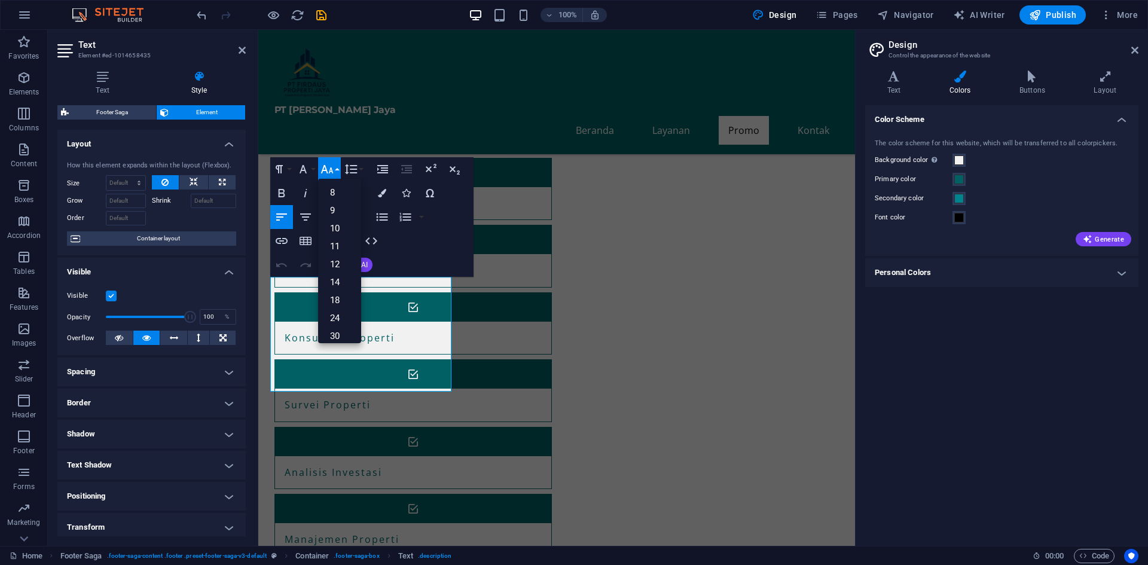
click at [332, 170] on icon "button" at bounding box center [327, 169] width 14 height 14
click at [358, 169] on button "Line Height" at bounding box center [353, 169] width 23 height 24
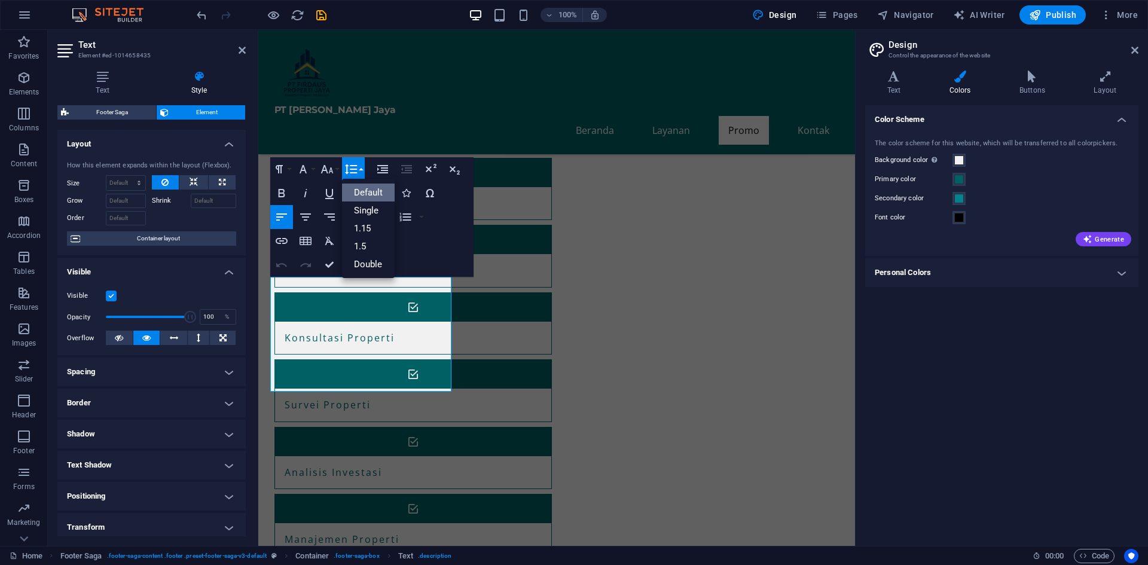
scroll to position [0, 0]
click at [358, 169] on button "Line Height" at bounding box center [353, 169] width 23 height 24
click at [335, 173] on button "Font Size" at bounding box center [329, 169] width 23 height 24
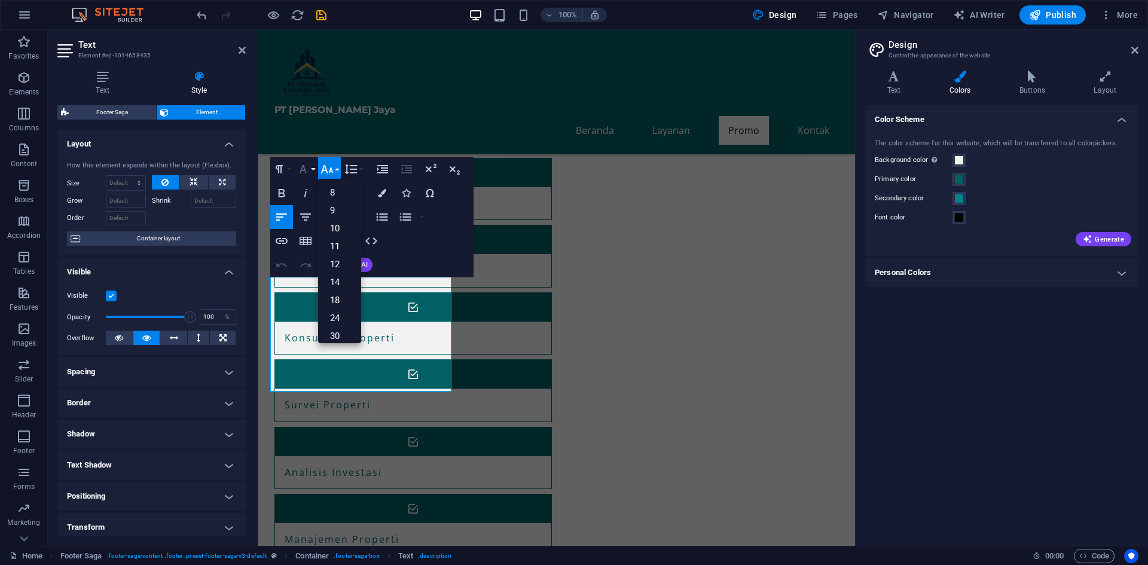
click at [313, 169] on button "Font Family" at bounding box center [305, 169] width 23 height 24
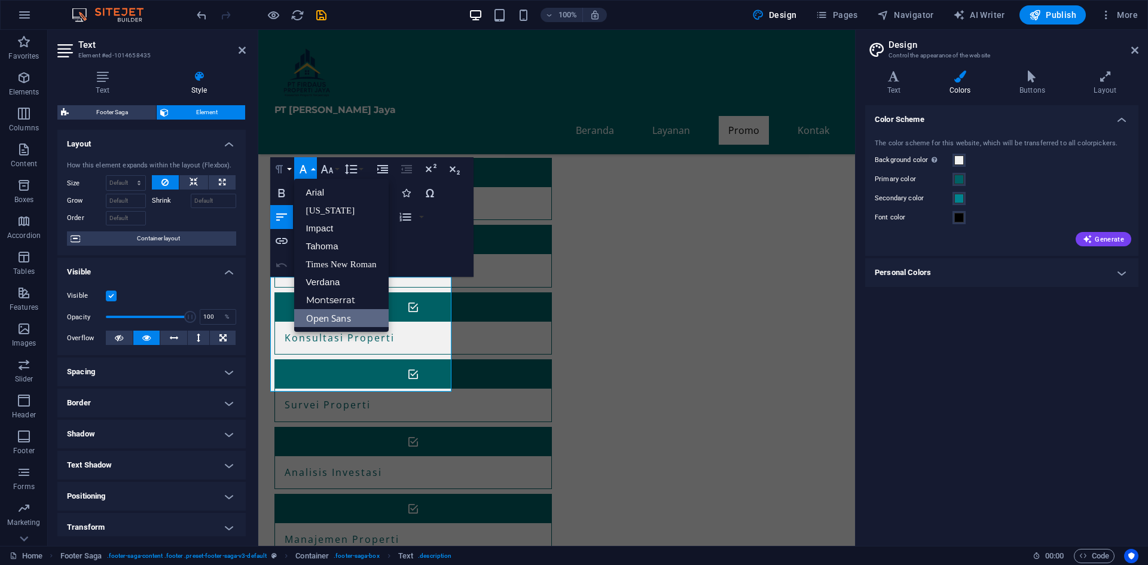
click at [289, 168] on button "Paragraph Format" at bounding box center [281, 169] width 23 height 24
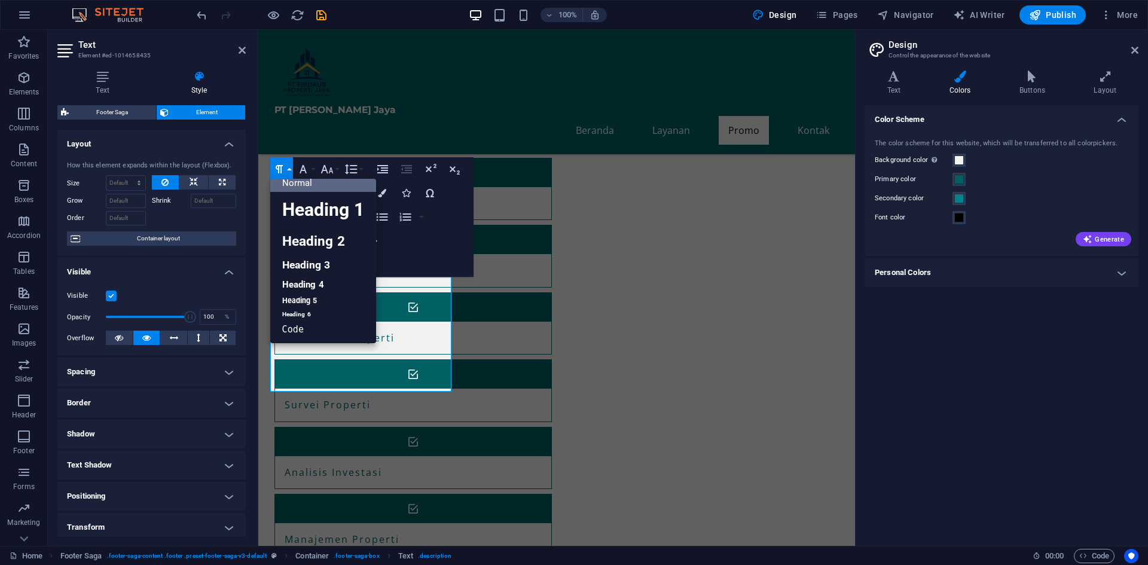
scroll to position [10, 0]
click at [289, 168] on button "Paragraph Format" at bounding box center [281, 169] width 23 height 24
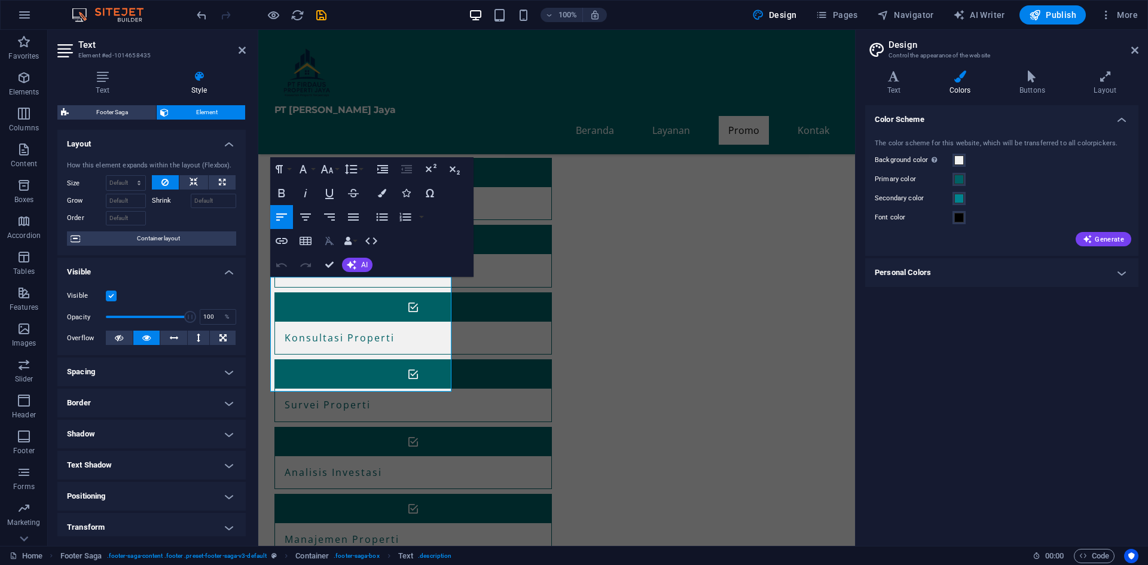
click at [329, 244] on icon "button" at bounding box center [329, 241] width 14 height 14
click at [330, 244] on icon "button" at bounding box center [329, 241] width 14 height 14
click at [329, 244] on icon "button" at bounding box center [329, 241] width 14 height 14
drag, startPoint x: 334, startPoint y: 332, endPoint x: 270, endPoint y: 279, distance: 83.1
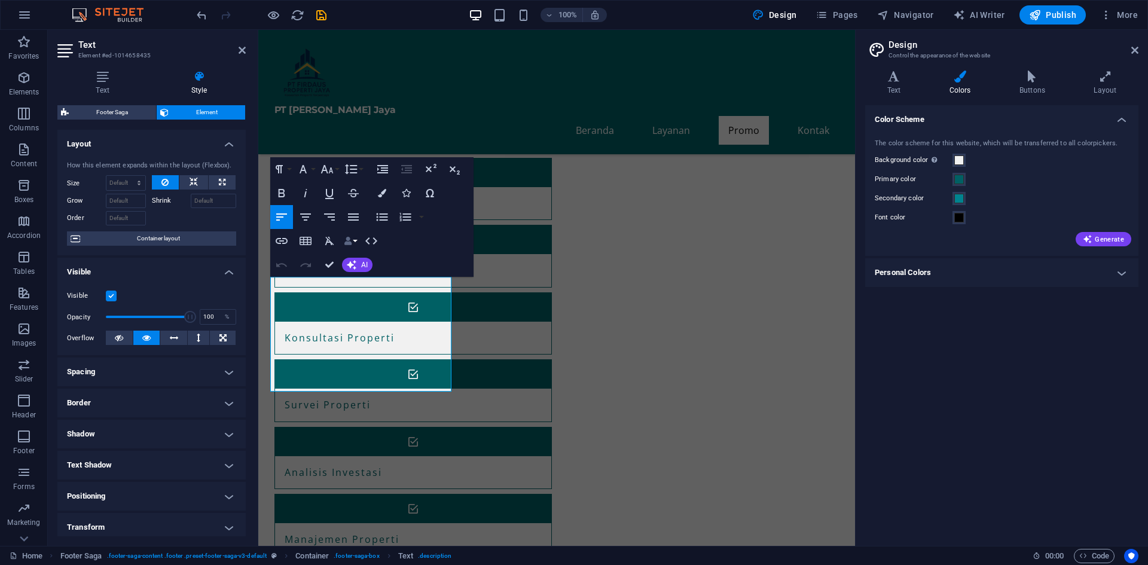
click at [355, 242] on button "Data Bindings" at bounding box center [350, 241] width 17 height 24
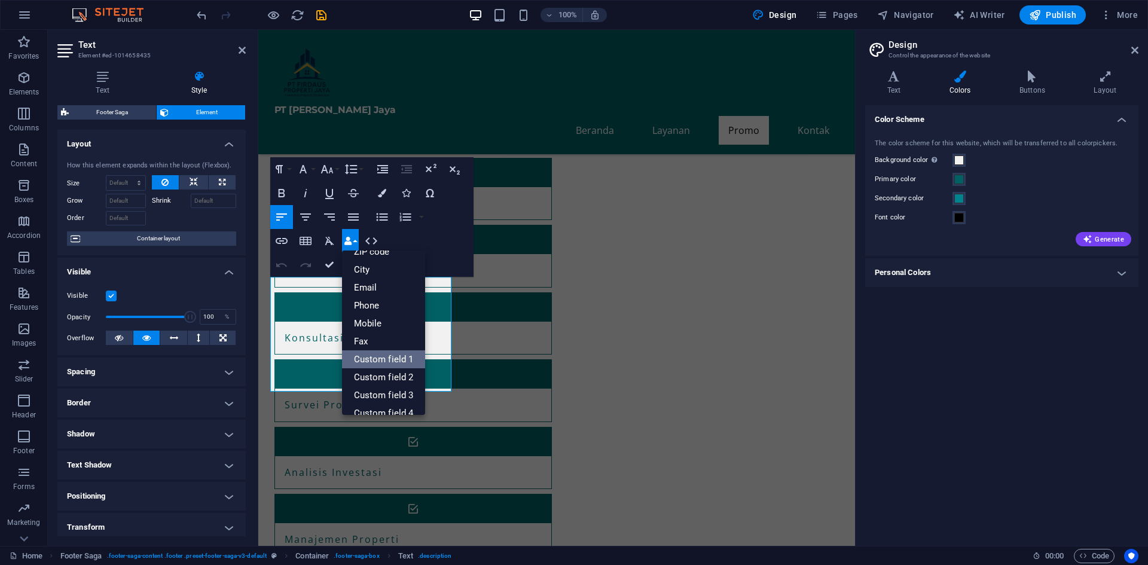
scroll to position [132, 0]
drag, startPoint x: 548, startPoint y: 411, endPoint x: 751, endPoint y: 402, distance: 202.9
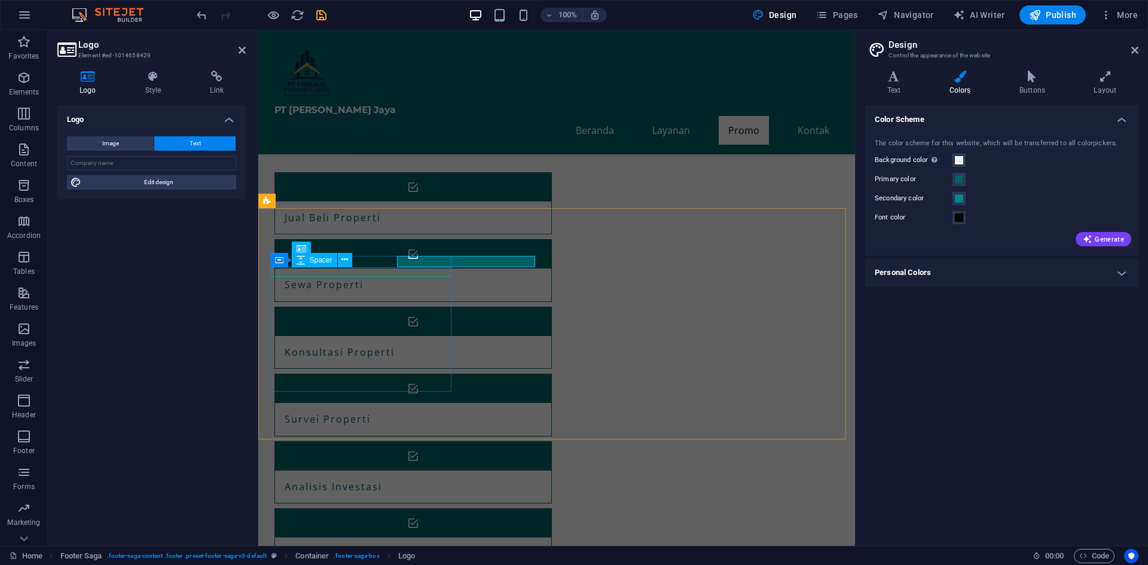
scroll to position [621, 0]
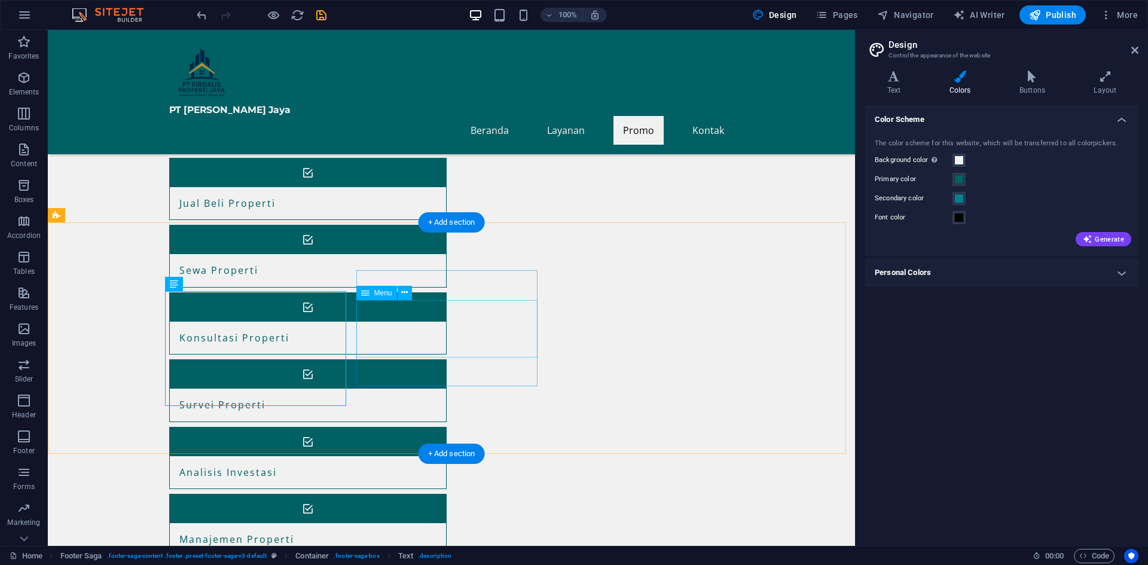
scroll to position [606, 0]
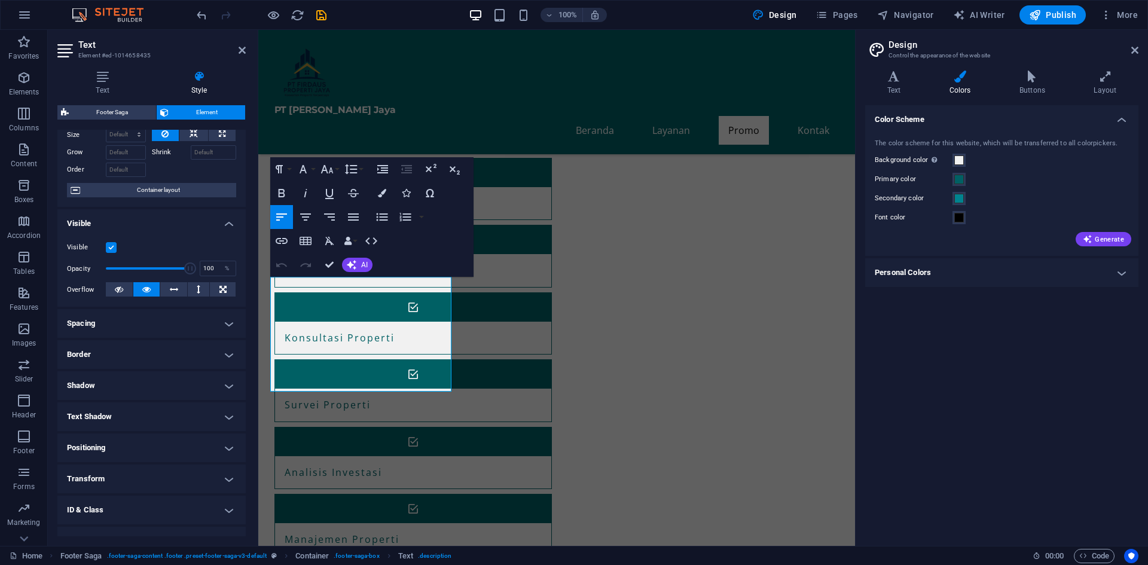
scroll to position [99, 0]
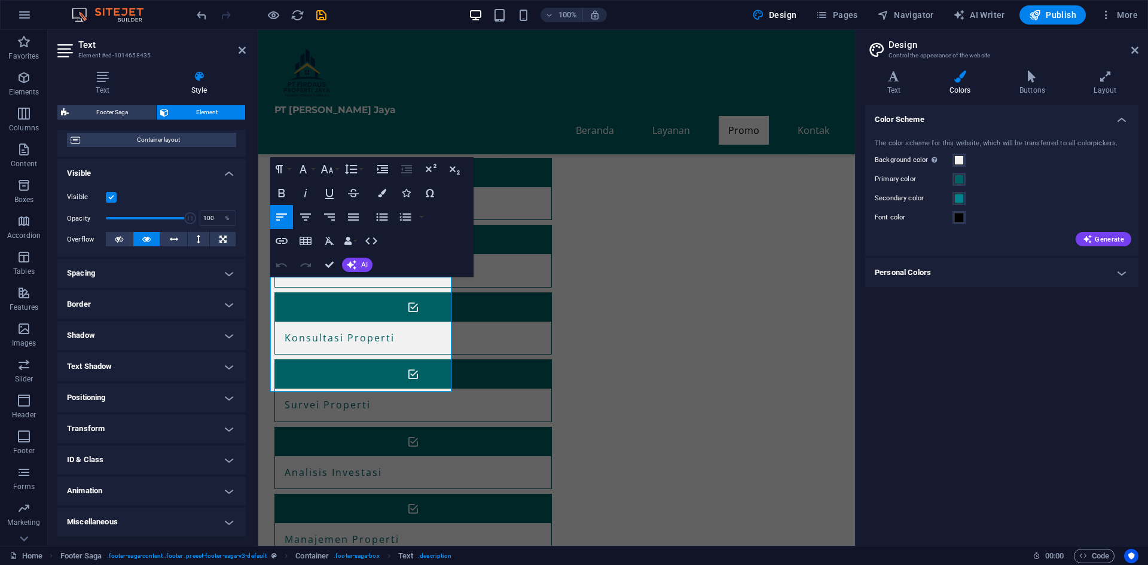
click at [152, 273] on h4 "Spacing" at bounding box center [151, 273] width 188 height 29
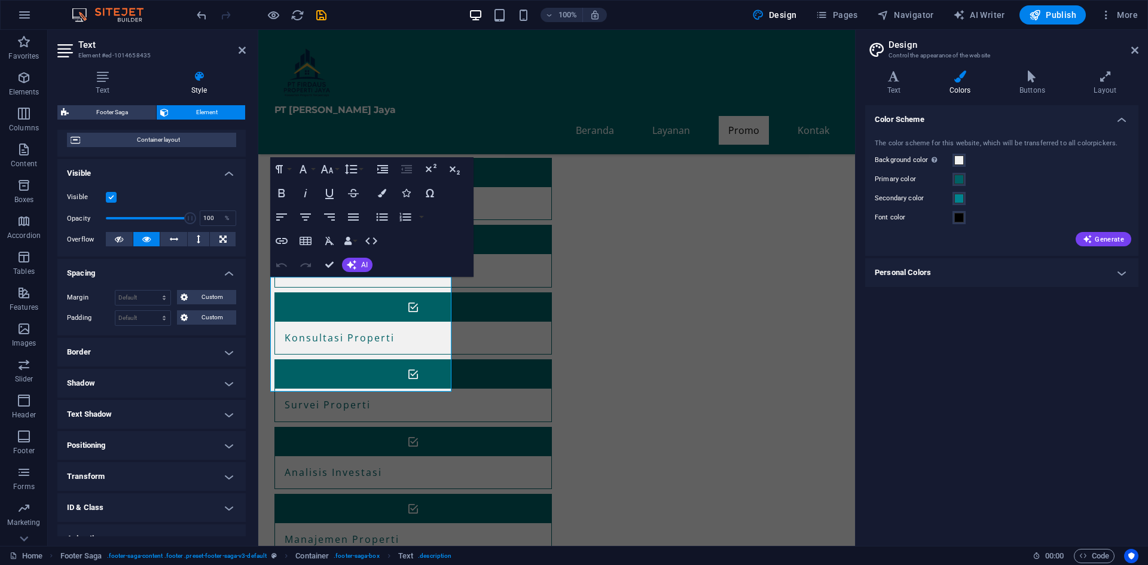
click at [151, 267] on h4 "Spacing" at bounding box center [151, 270] width 188 height 22
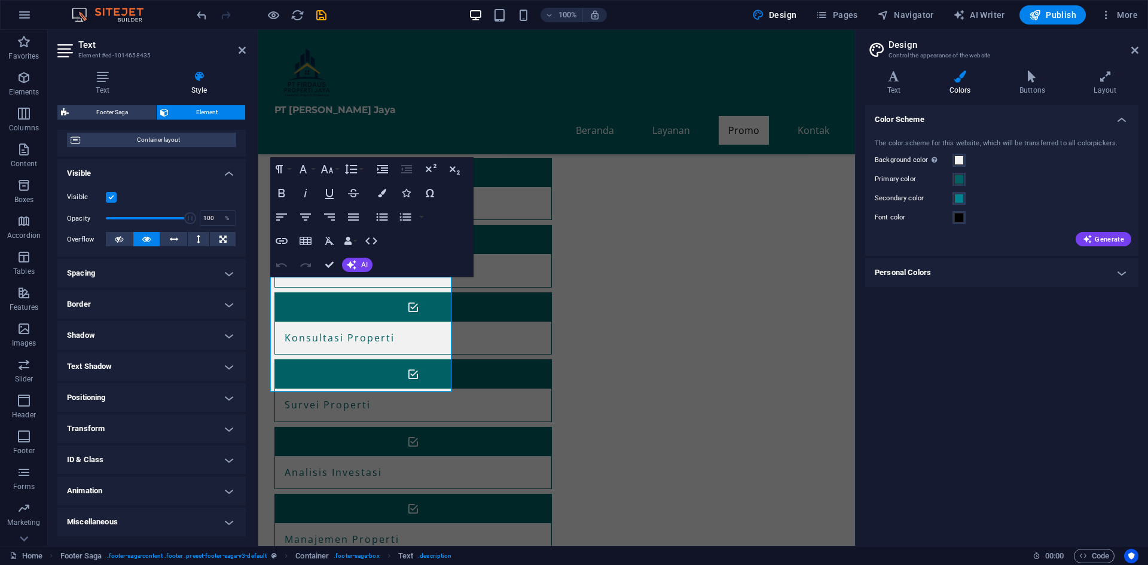
click at [164, 359] on h4 "Text Shadow" at bounding box center [151, 366] width 188 height 29
click at [157, 388] on button "None" at bounding box center [150, 390] width 53 height 14
click at [121, 389] on button "Default" at bounding box center [95, 390] width 57 height 14
click at [194, 390] on button "Outside" at bounding box center [206, 390] width 59 height 14
type input "2"
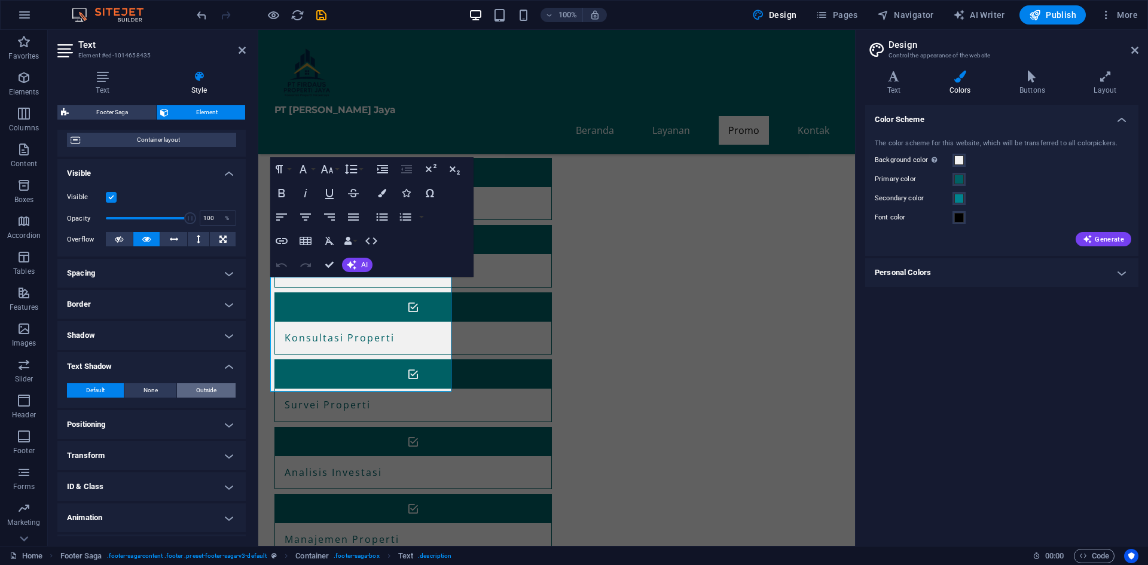
type input "2"
type input "4"
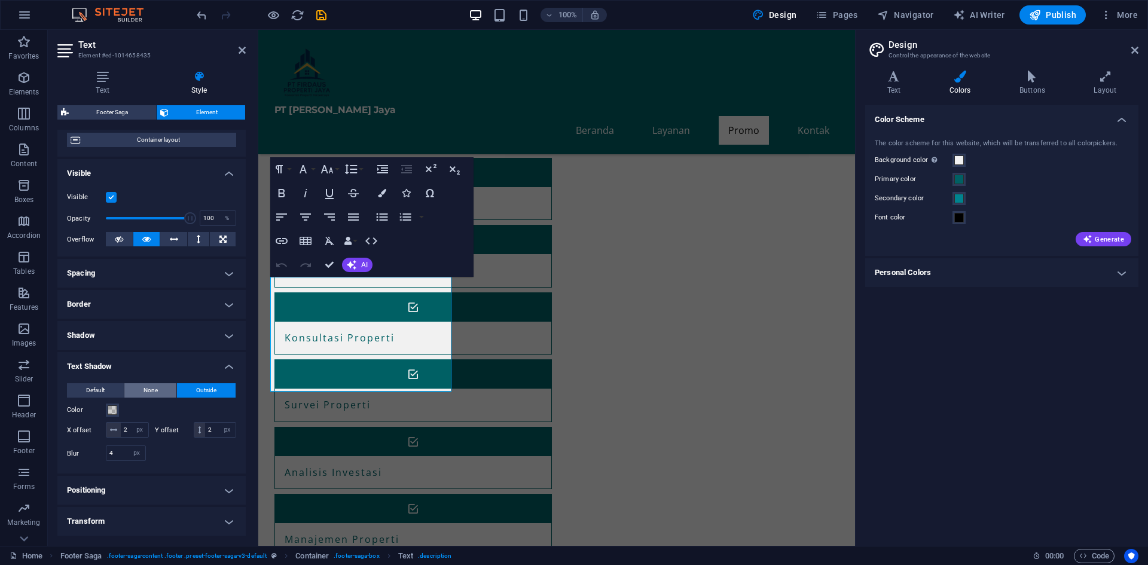
click at [152, 393] on span "None" at bounding box center [151, 390] width 14 height 14
click at [107, 386] on button "Default" at bounding box center [95, 390] width 57 height 14
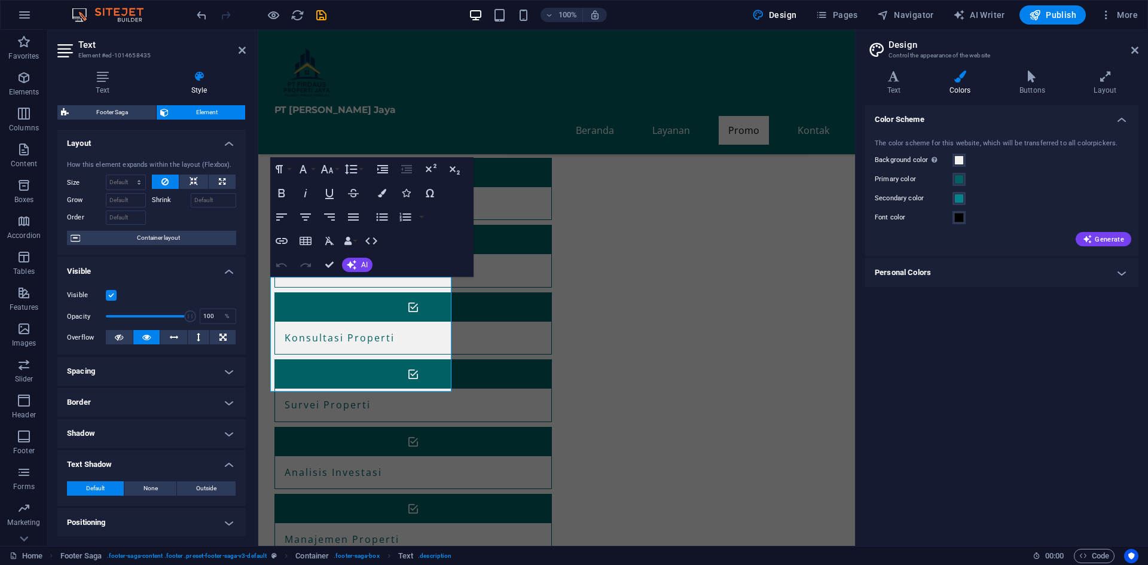
scroll to position [0, 0]
drag, startPoint x: 183, startPoint y: 319, endPoint x: 120, endPoint y: 318, distance: 63.4
click at [114, 318] on span at bounding box center [114, 317] width 12 height 12
drag, startPoint x: 376, startPoint y: 346, endPoint x: 276, endPoint y: 319, distance: 104.2
type input "100"
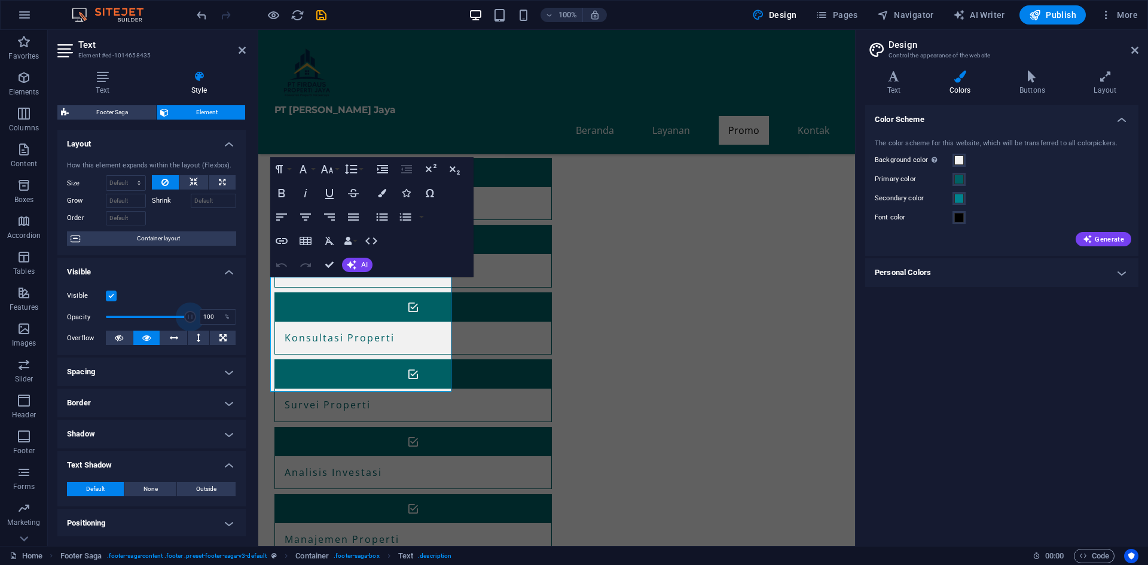
click at [219, 141] on h4 "Layout" at bounding box center [151, 141] width 188 height 22
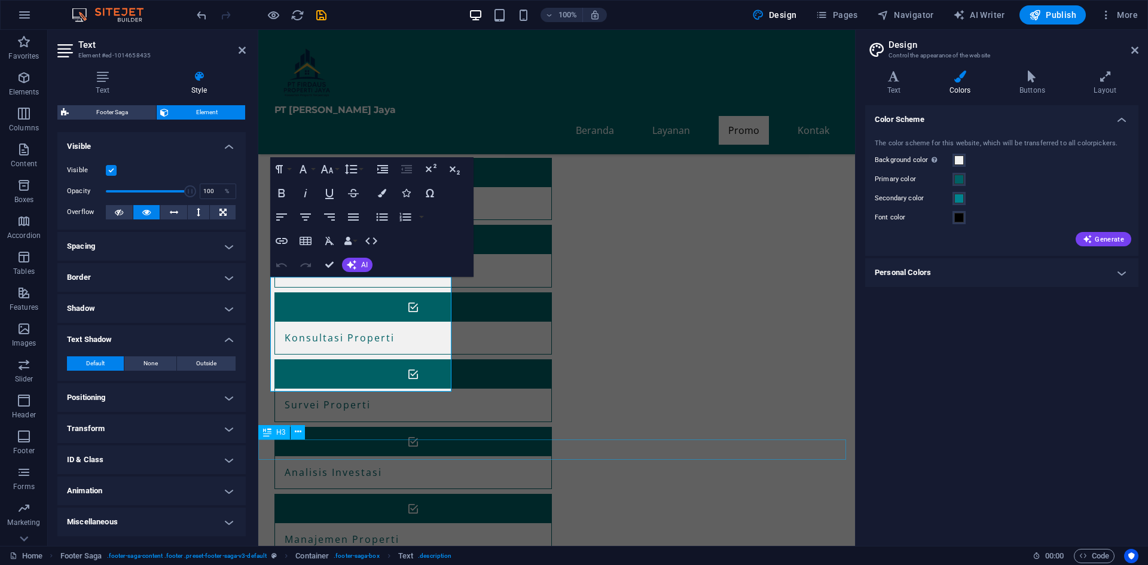
scroll to position [606, 0]
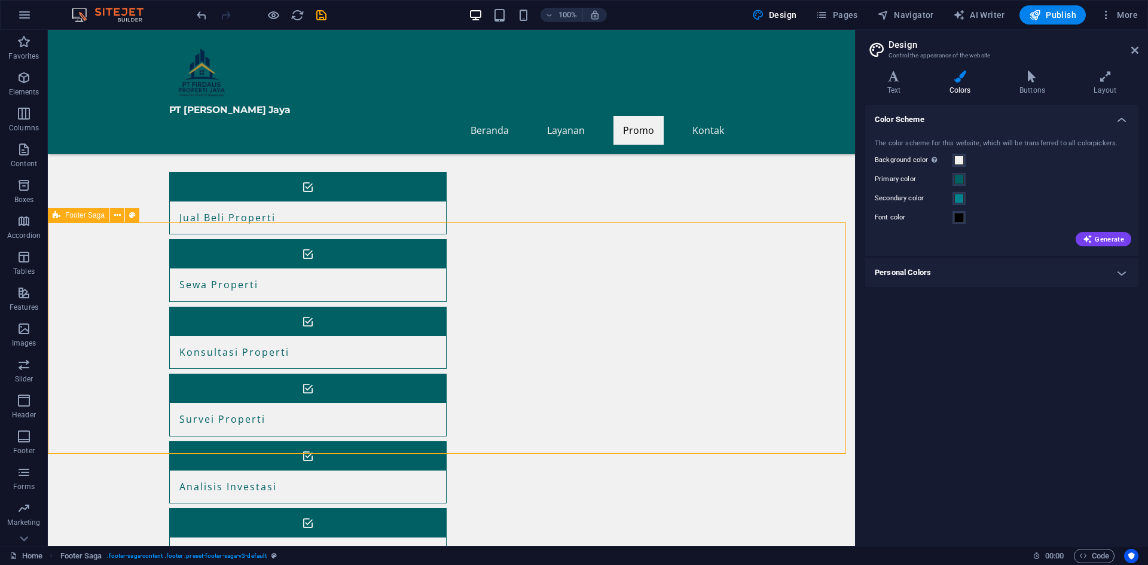
drag, startPoint x: 199, startPoint y: 416, endPoint x: 414, endPoint y: 425, distance: 215.5
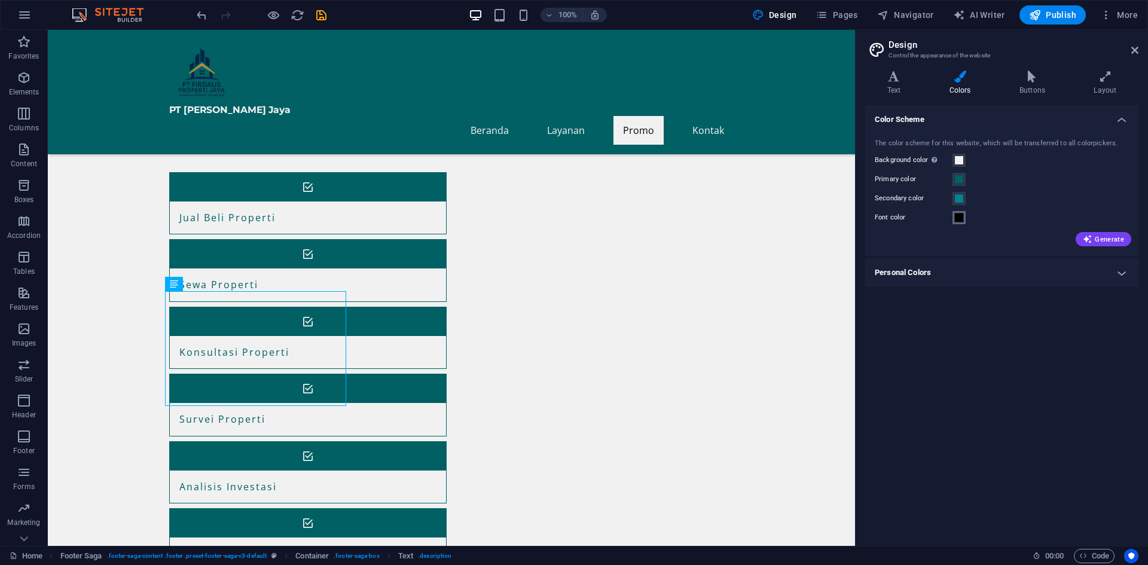
drag, startPoint x: 1001, startPoint y: 248, endPoint x: 587, endPoint y: 283, distance: 415.9
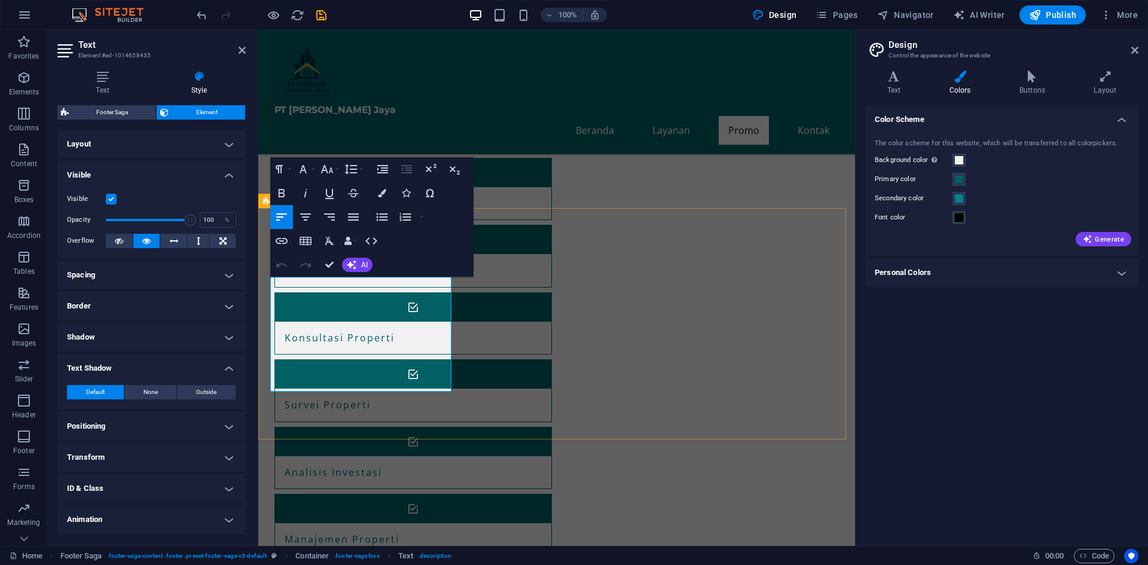
drag, startPoint x: 523, startPoint y: 333, endPoint x: 312, endPoint y: 333, distance: 210.5
click at [959, 219] on span at bounding box center [959, 218] width 10 height 10
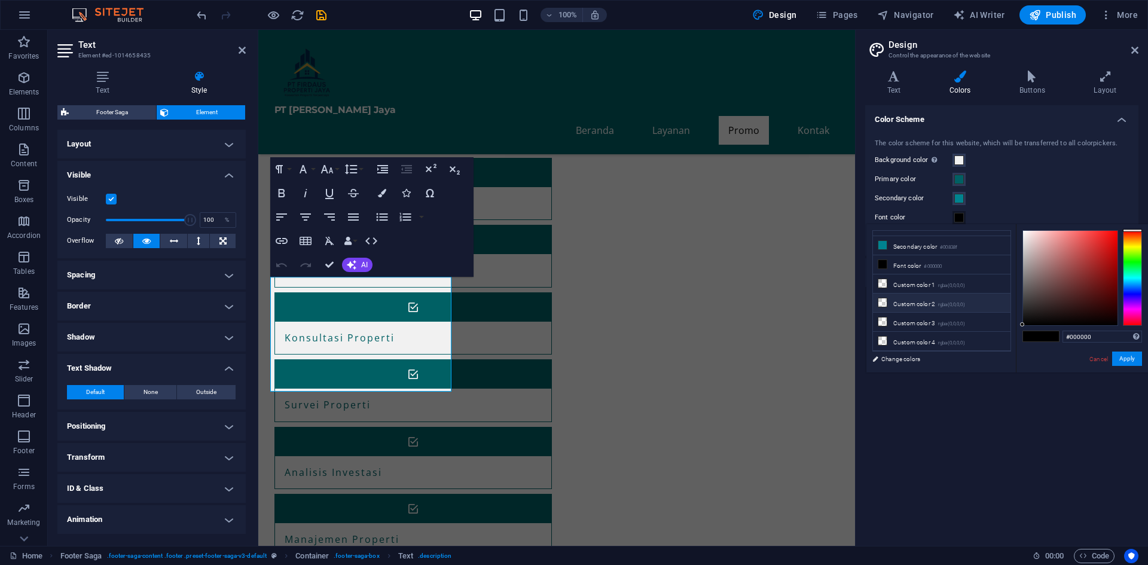
scroll to position [47, 0]
click at [903, 273] on li "Custom color 1 rgba(0,0,0,0)" at bounding box center [942, 270] width 138 height 19
click at [884, 268] on icon at bounding box center [882, 269] width 8 height 8
click at [882, 267] on icon at bounding box center [882, 269] width 8 height 8
drag, startPoint x: 882, startPoint y: 267, endPoint x: 890, endPoint y: 267, distance: 8.4
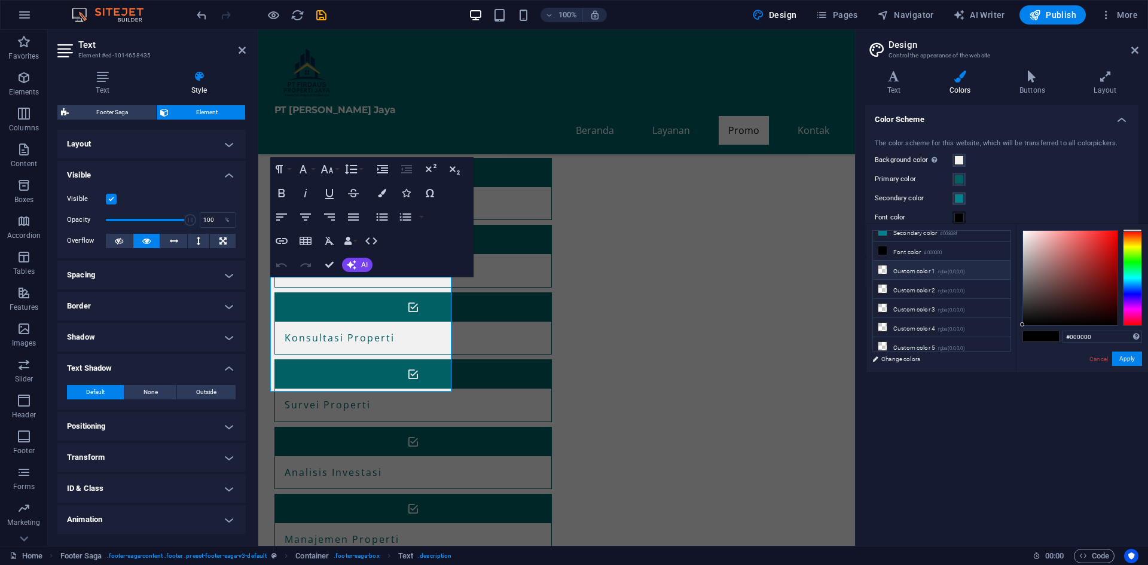
click at [889, 267] on li "Custom color 1 rgba(0,0,0,0)" at bounding box center [942, 270] width 138 height 19
type input "#000000"
drag, startPoint x: 1035, startPoint y: 317, endPoint x: 1023, endPoint y: 331, distance: 18.2
click at [1023, 331] on div "#000000 Supported formats #0852ed rgb(8, 82, 237) rgba(8, 82, 237, 90%) hsv(221…" at bounding box center [1082, 385] width 132 height 322
click at [923, 271] on li "Custom color 1 rgba(0,0,0,0)" at bounding box center [942, 270] width 138 height 19
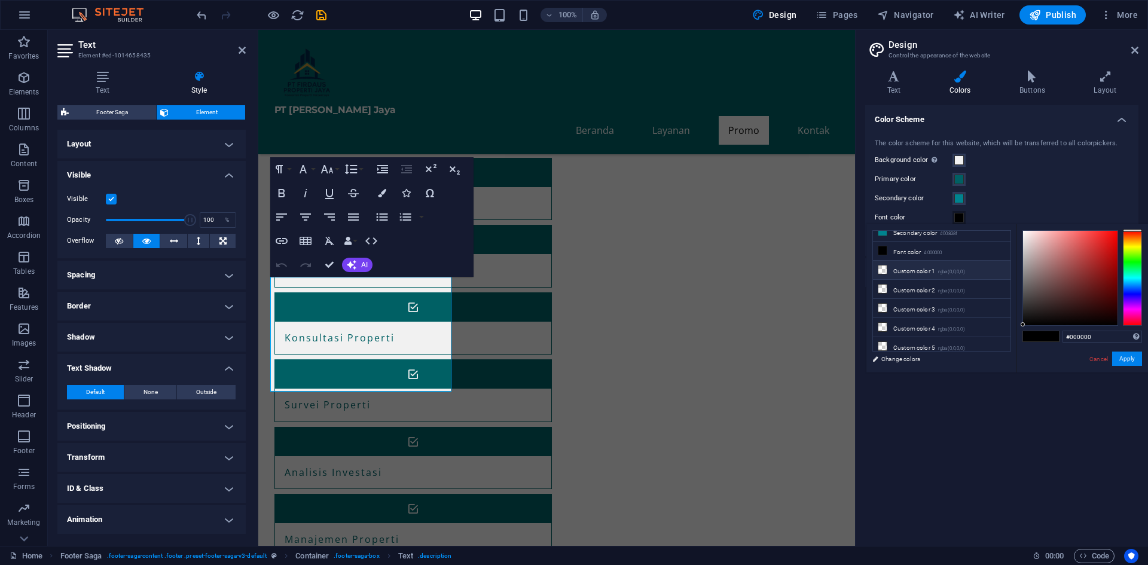
click at [930, 272] on li "Custom color 1 rgba(0,0,0,0)" at bounding box center [942, 270] width 138 height 19
click at [943, 271] on li "Custom color 1 rgba(0,0,0,0)" at bounding box center [942, 270] width 138 height 19
click at [950, 272] on small "rgba(0,0,0,0)" at bounding box center [951, 272] width 27 height 8
drag, startPoint x: 950, startPoint y: 272, endPoint x: 930, endPoint y: 274, distance: 20.4
click at [943, 274] on li "Custom color 1 rgba(0,0,0,0)" at bounding box center [942, 270] width 138 height 19
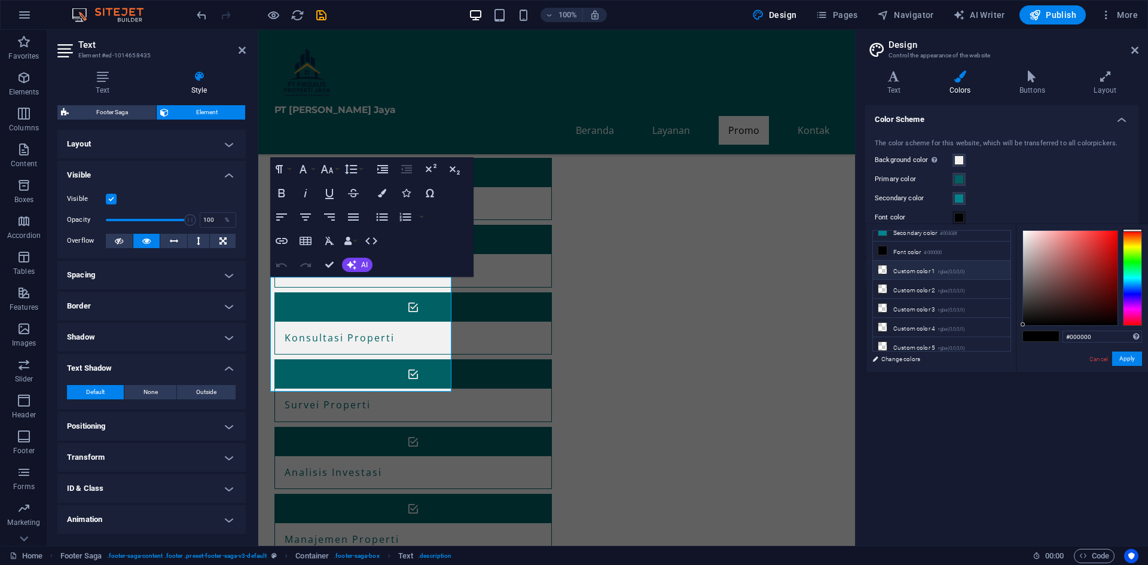
click at [925, 274] on li "Custom color 1 rgba(0,0,0,0)" at bounding box center [942, 270] width 138 height 19
click at [921, 270] on li "Custom color 1 rgba(0,0,0,0)" at bounding box center [942, 270] width 138 height 19
click at [923, 288] on li "Custom color 2 rgba(0,0,0,0)" at bounding box center [942, 289] width 138 height 19
click at [933, 309] on li "Custom color 3 rgba(0,0,0,0)" at bounding box center [942, 308] width 138 height 19
click at [928, 337] on li "Custom color 5 rgba(0,0,0,0)" at bounding box center [942, 346] width 138 height 19
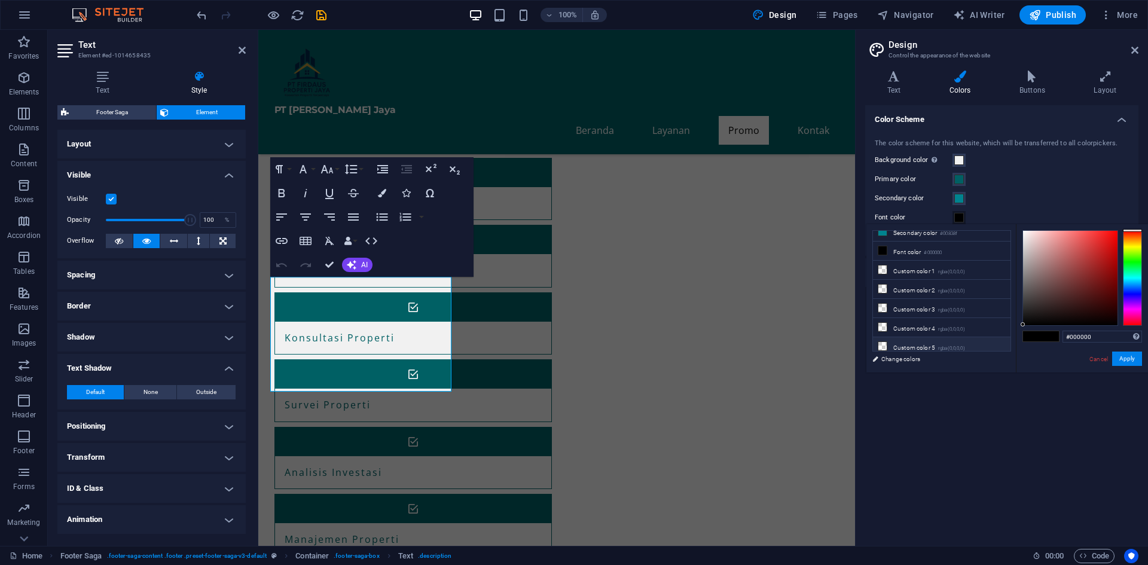
click at [918, 345] on li "Custom color 5 rgba(0,0,0,0)" at bounding box center [942, 346] width 138 height 19
click at [1127, 359] on button "Apply" at bounding box center [1127, 359] width 30 height 14
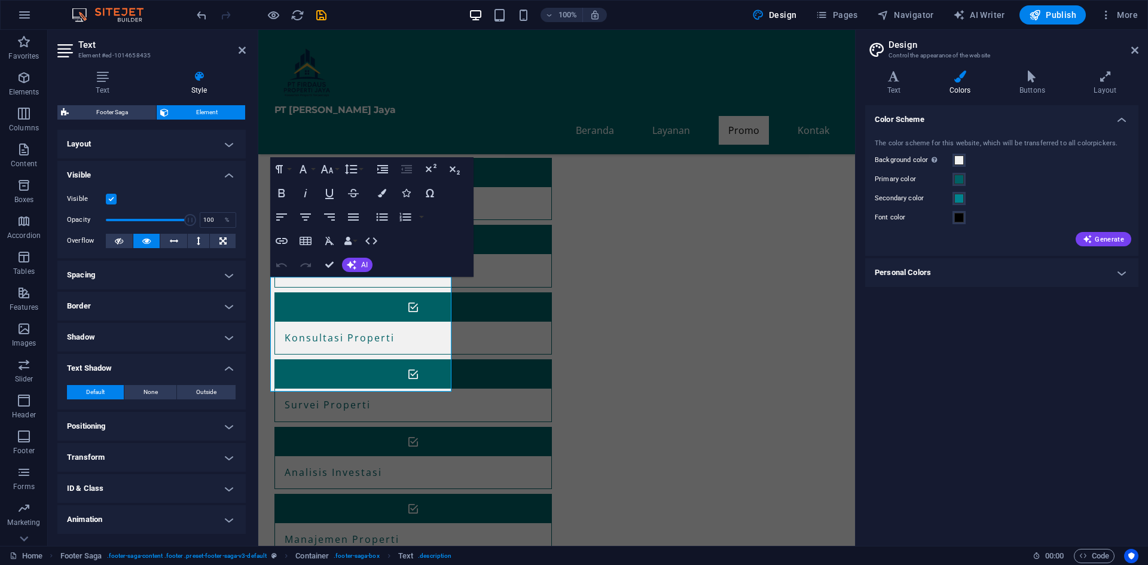
click at [965, 271] on h4 "Personal Colors" at bounding box center [1001, 272] width 273 height 29
click at [962, 298] on span at bounding box center [959, 299] width 10 height 10
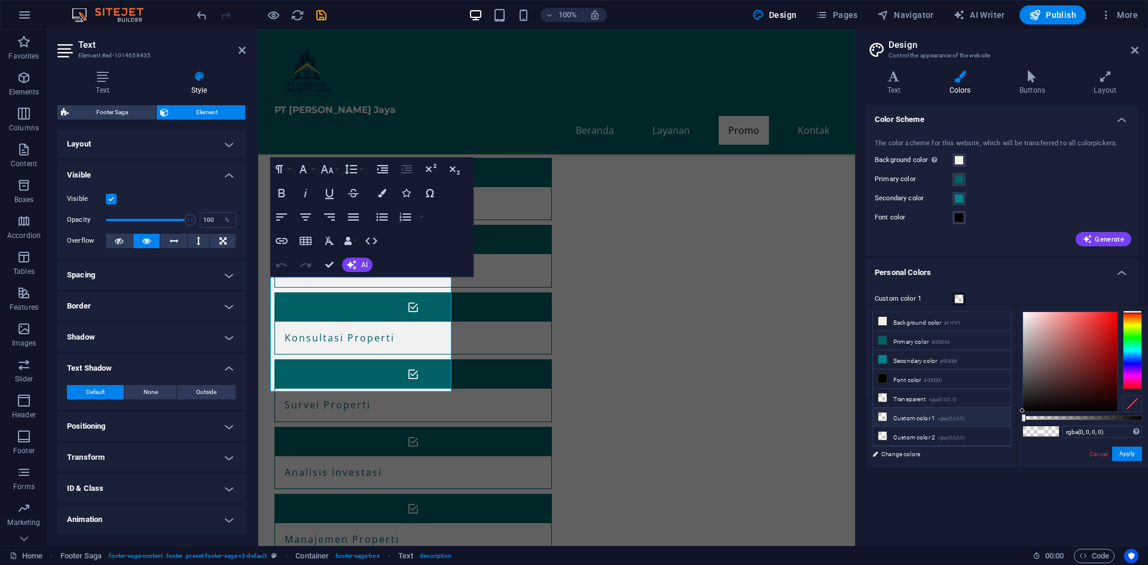
scroll to position [51, 0]
click at [924, 435] on li "Custom color 5 rgba(0,0,0,0)" at bounding box center [942, 442] width 138 height 19
click at [933, 396] on small "rgba(0,0,0,.0)" at bounding box center [943, 400] width 28 height 8
click at [954, 396] on small "rgba(0,0,0,.0)" at bounding box center [943, 400] width 28 height 8
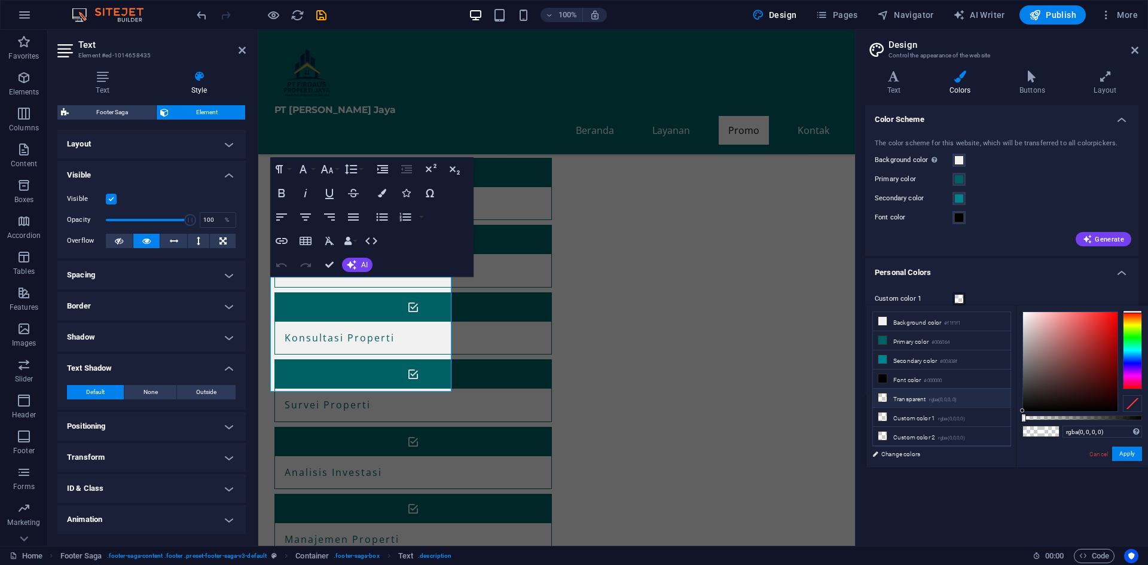
click at [953, 398] on small "rgba(0,0,0,.0)" at bounding box center [943, 400] width 28 height 8
click at [954, 399] on small "rgba(0,0,0,.0)" at bounding box center [943, 400] width 28 height 8
drag, startPoint x: 954, startPoint y: 399, endPoint x: 962, endPoint y: 390, distance: 12.3
click at [956, 399] on small "rgba(0,0,0,.0)" at bounding box center [943, 400] width 28 height 8
click at [1124, 277] on h4 "Personal Colors" at bounding box center [1001, 269] width 273 height 22
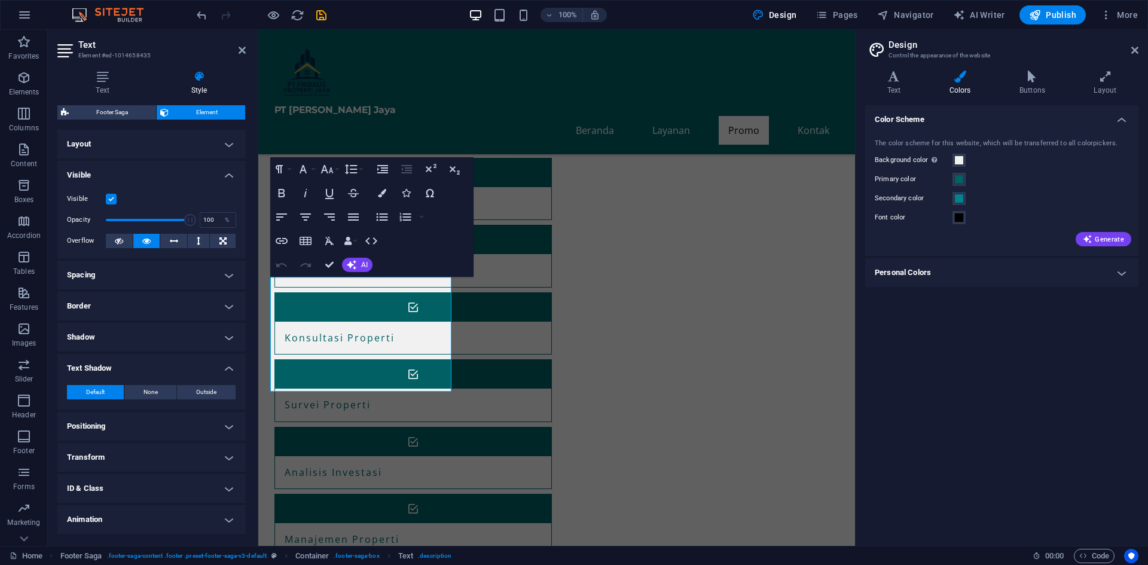
click at [1030, 382] on div "Color Scheme The color scheme for this website, which will be transferred to al…" at bounding box center [1001, 320] width 273 height 431
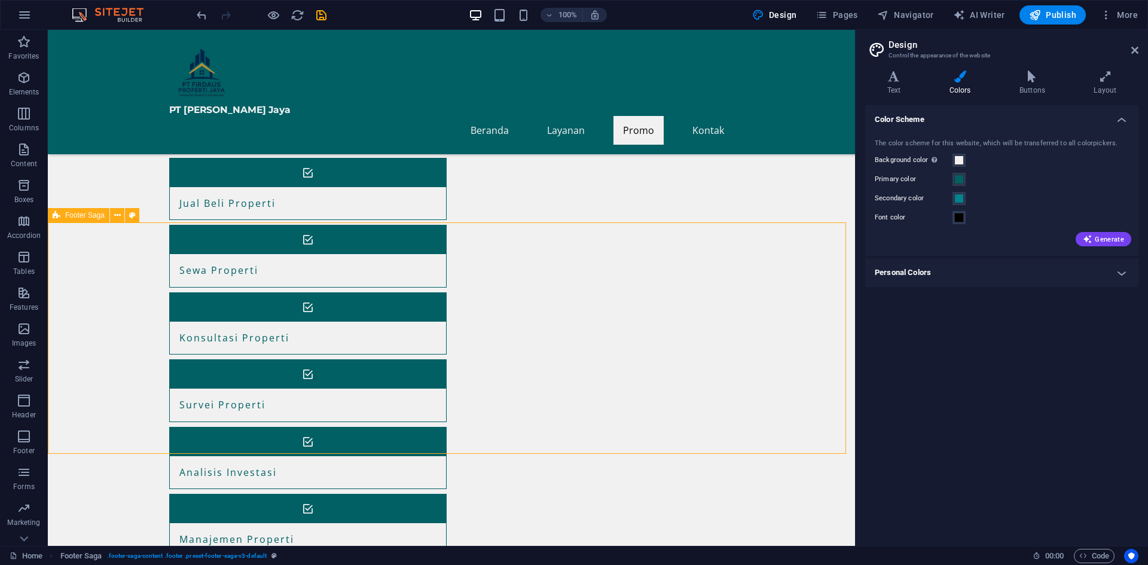
scroll to position [606, 0]
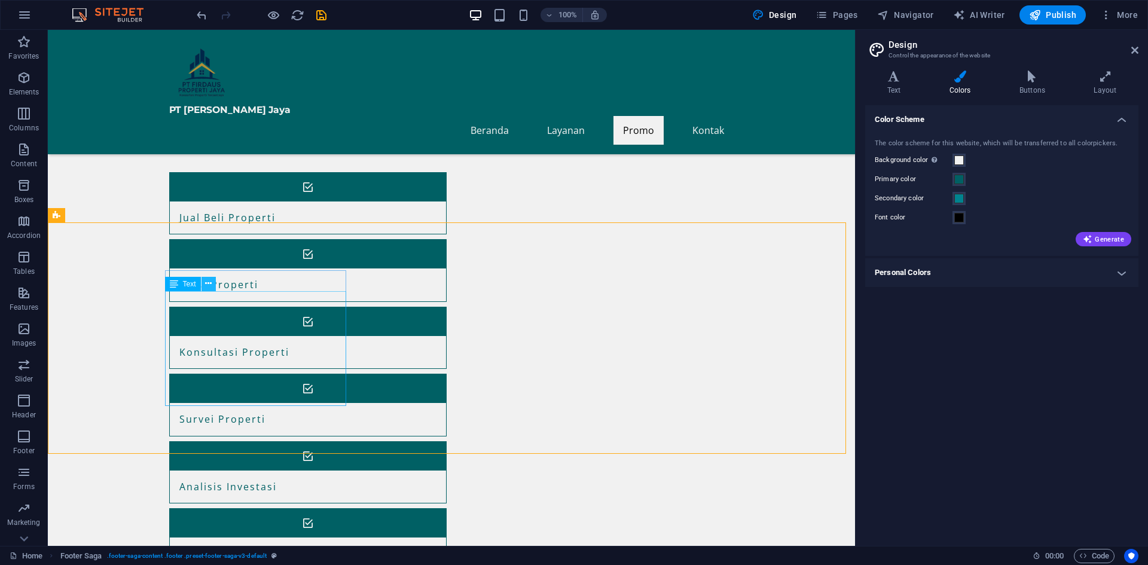
click at [203, 286] on button at bounding box center [209, 284] width 14 height 14
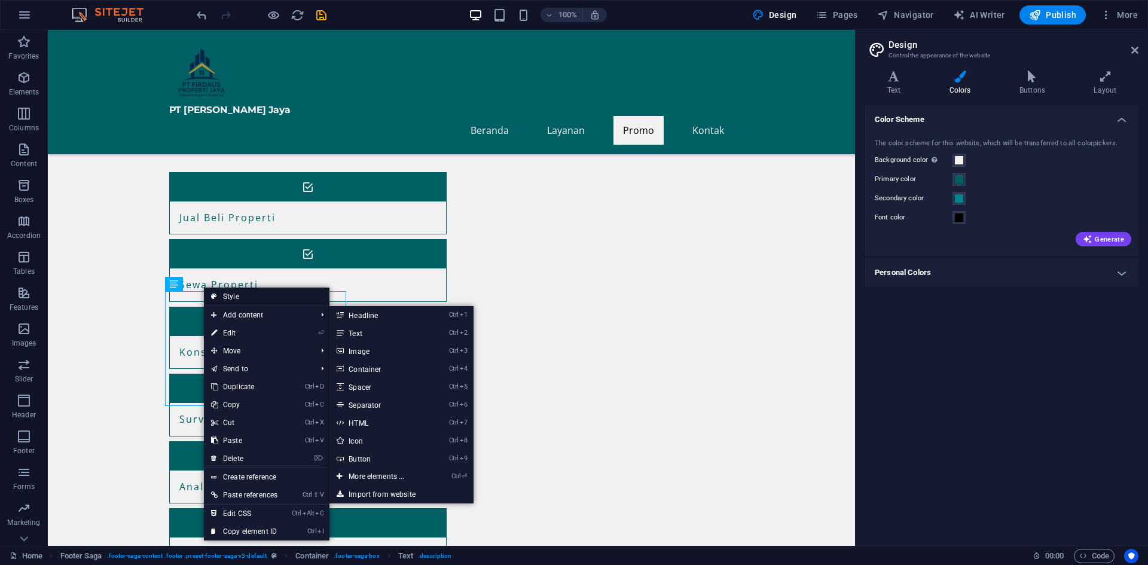
click at [230, 297] on link "Style" at bounding box center [267, 297] width 126 height 18
select select "rem"
select select "px"
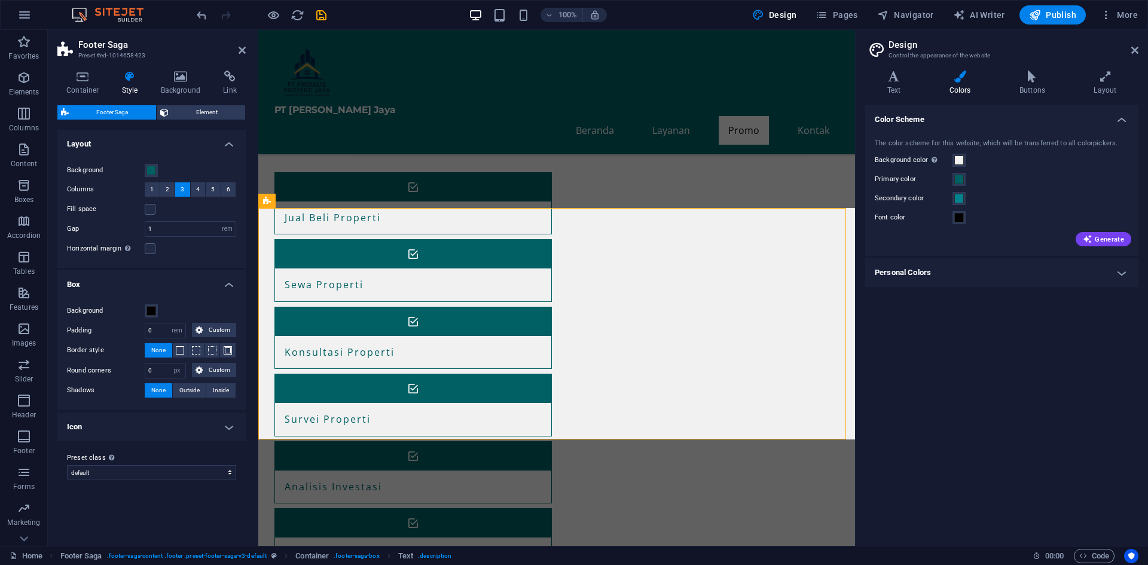
scroll to position [621, 0]
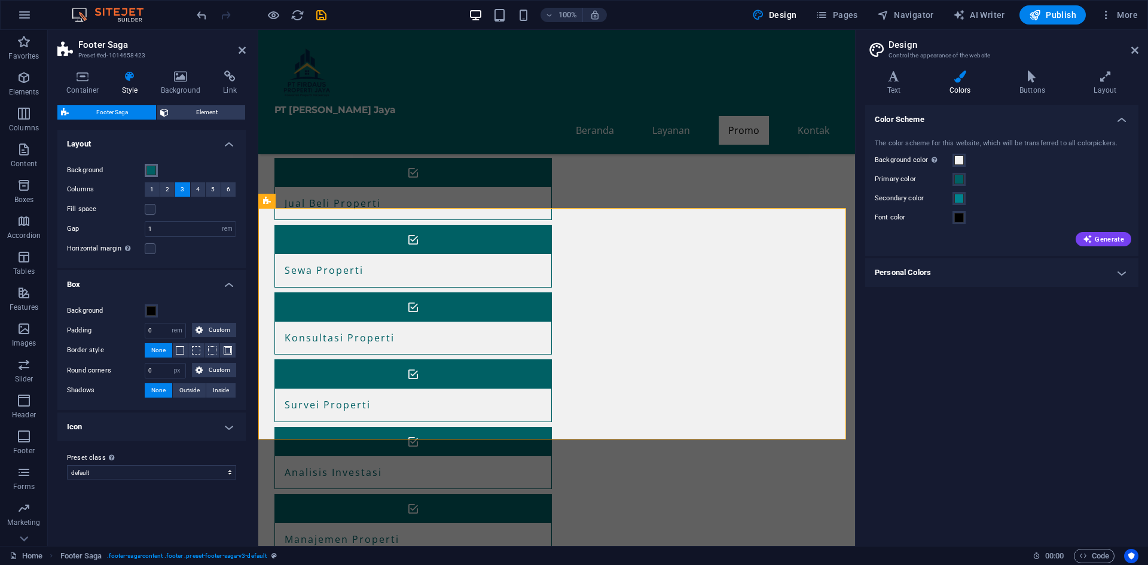
click at [148, 169] on span at bounding box center [152, 171] width 10 height 10
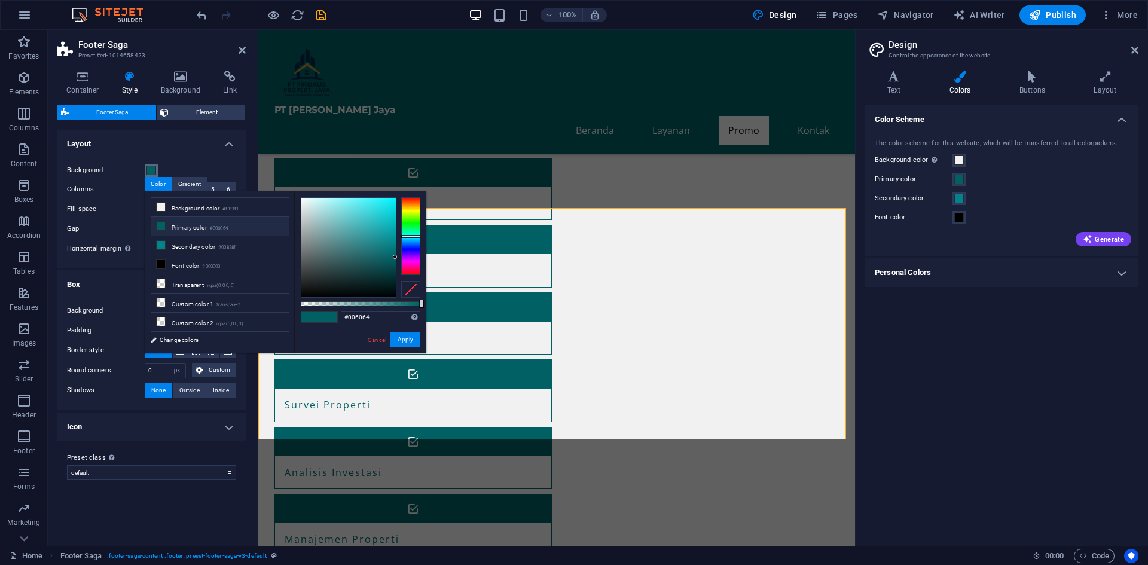
click at [148, 169] on span at bounding box center [152, 171] width 10 height 10
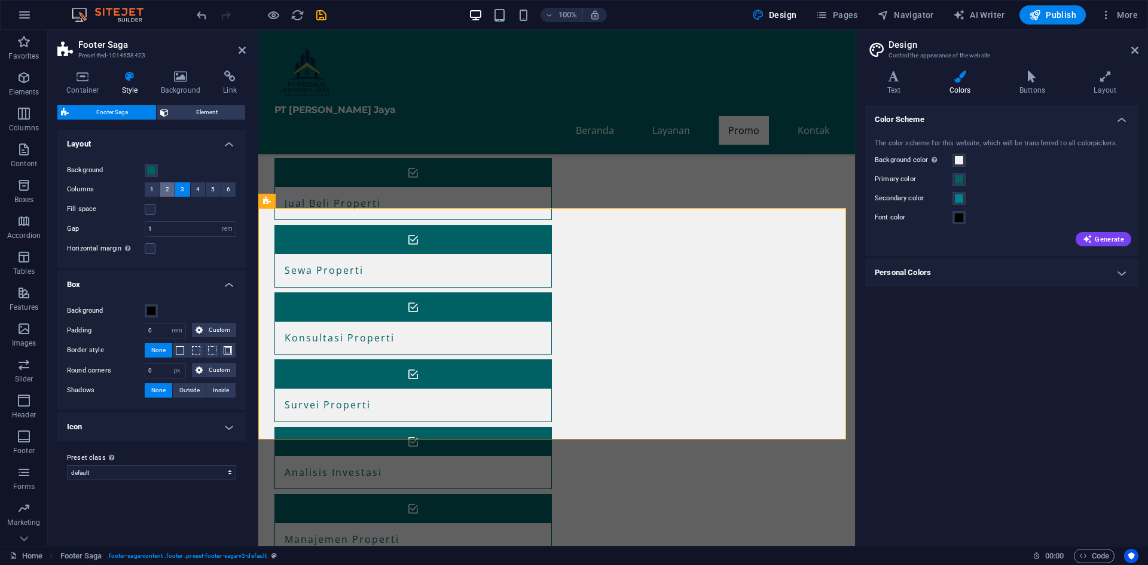
click at [164, 190] on button "2" at bounding box center [167, 189] width 15 height 14
click at [152, 187] on span "1" at bounding box center [152, 189] width 4 height 14
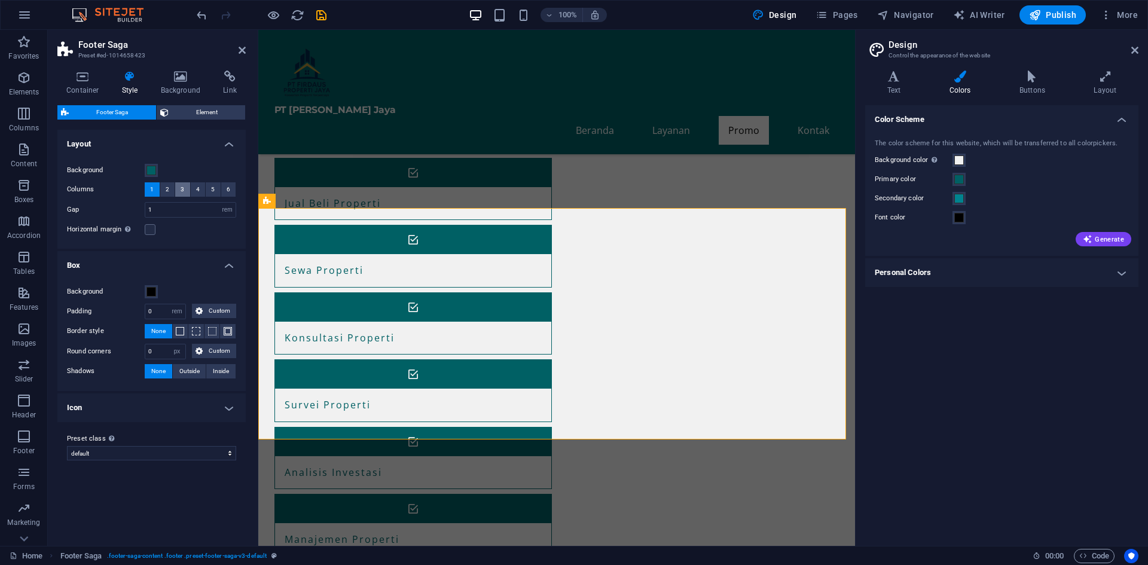
click at [185, 188] on button "3" at bounding box center [182, 189] width 15 height 14
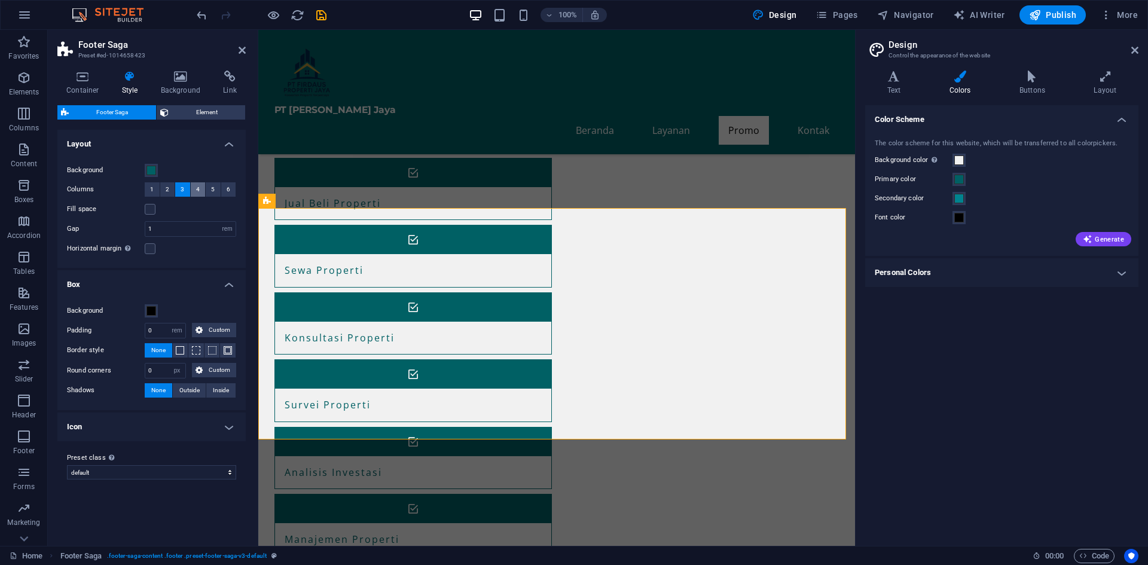
drag, startPoint x: 193, startPoint y: 188, endPoint x: 205, endPoint y: 192, distance: 12.7
click at [194, 188] on button "4" at bounding box center [198, 189] width 15 height 14
click at [211, 191] on span "5" at bounding box center [213, 189] width 4 height 14
click at [227, 193] on span "6" at bounding box center [229, 189] width 4 height 14
click at [173, 207] on div "Fill space" at bounding box center [151, 209] width 169 height 14
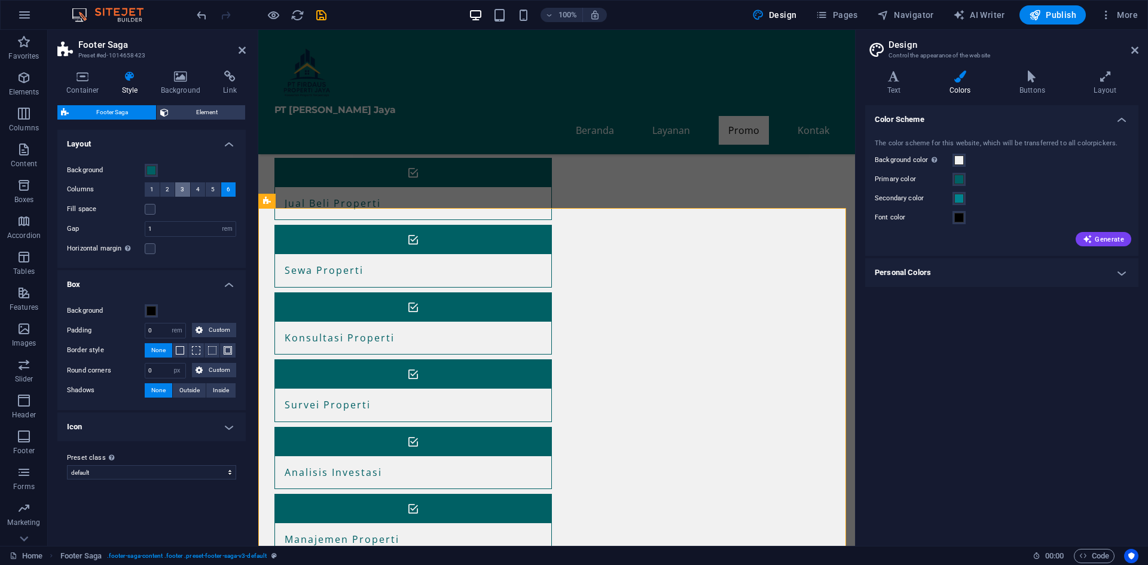
click at [190, 190] on button "3" at bounding box center [182, 189] width 15 height 14
click at [170, 191] on button "2" at bounding box center [167, 189] width 15 height 14
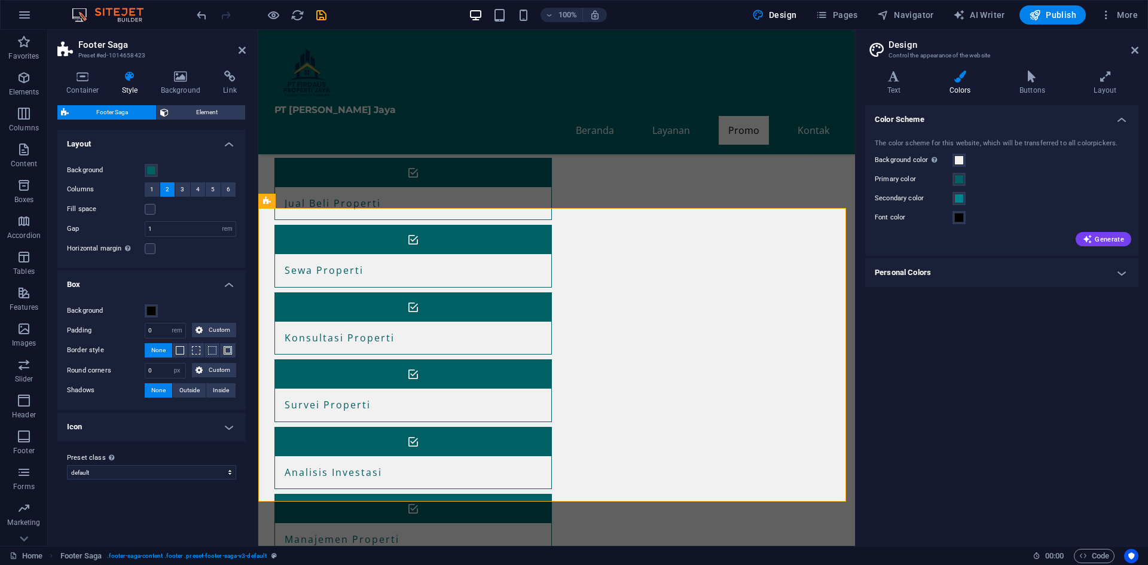
drag, startPoint x: 173, startPoint y: 88, endPoint x: 177, endPoint y: 125, distance: 36.7
click at [169, 114] on div "Container Style Background Link Size Height Default px rem % vh vw Min. height …" at bounding box center [151, 304] width 188 height 466
click at [184, 185] on span "3" at bounding box center [183, 189] width 4 height 14
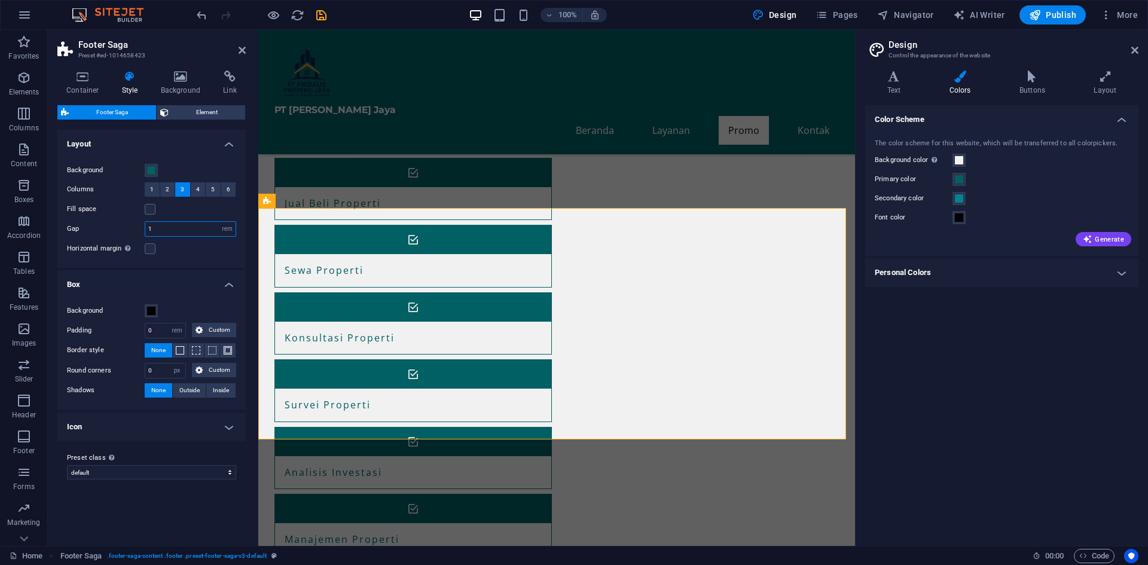
click at [213, 226] on input "1" at bounding box center [190, 229] width 90 height 14
click at [154, 251] on label at bounding box center [150, 248] width 11 height 11
click at [0, 0] on input "Horizontal margin Only if the containers "Content width" is not set to "Default"" at bounding box center [0, 0] width 0 height 0
drag, startPoint x: 154, startPoint y: 252, endPoint x: 173, endPoint y: 263, distance: 22.5
click at [173, 263] on div "Background Columns 1 2 3 4 5 6 Fill space Gap 1 rem px % vh vw Horizontal margi…" at bounding box center [151, 209] width 193 height 117
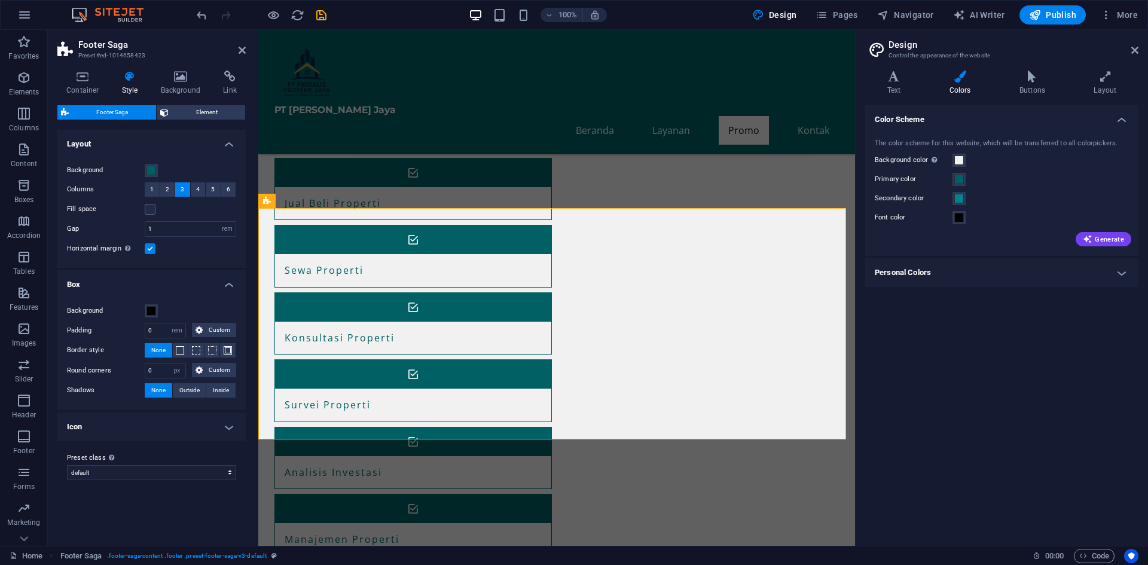
click at [151, 250] on label at bounding box center [150, 248] width 11 height 11
click at [0, 0] on input "Horizontal margin Only if the containers "Content width" is not set to "Default"" at bounding box center [0, 0] width 0 height 0
click at [220, 428] on h4 "Icon" at bounding box center [151, 427] width 188 height 29
click at [220, 428] on h4 "Icon" at bounding box center [151, 424] width 188 height 22
click at [218, 429] on h4 "Icon" at bounding box center [151, 427] width 188 height 29
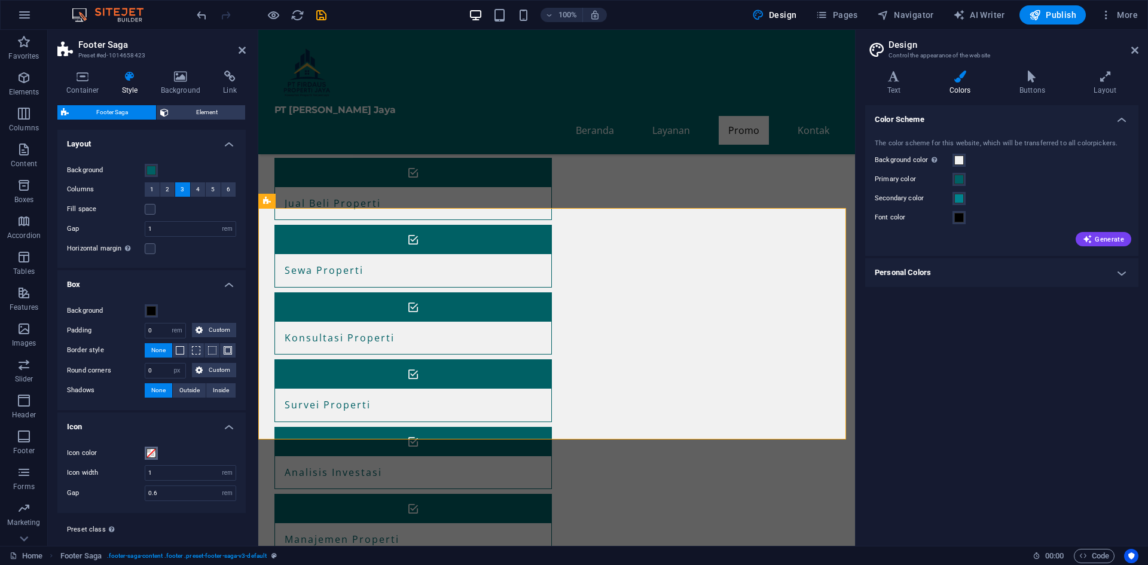
click at [145, 455] on div "Icon color" at bounding box center [151, 453] width 169 height 14
click at [148, 455] on span at bounding box center [152, 453] width 10 height 10
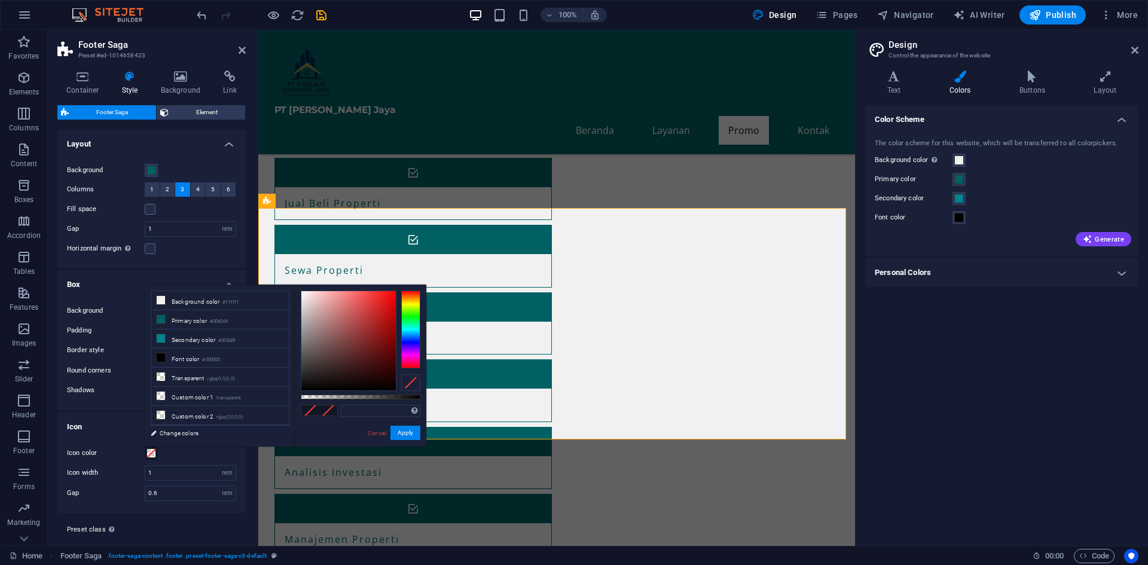
click at [148, 454] on span at bounding box center [152, 453] width 10 height 10
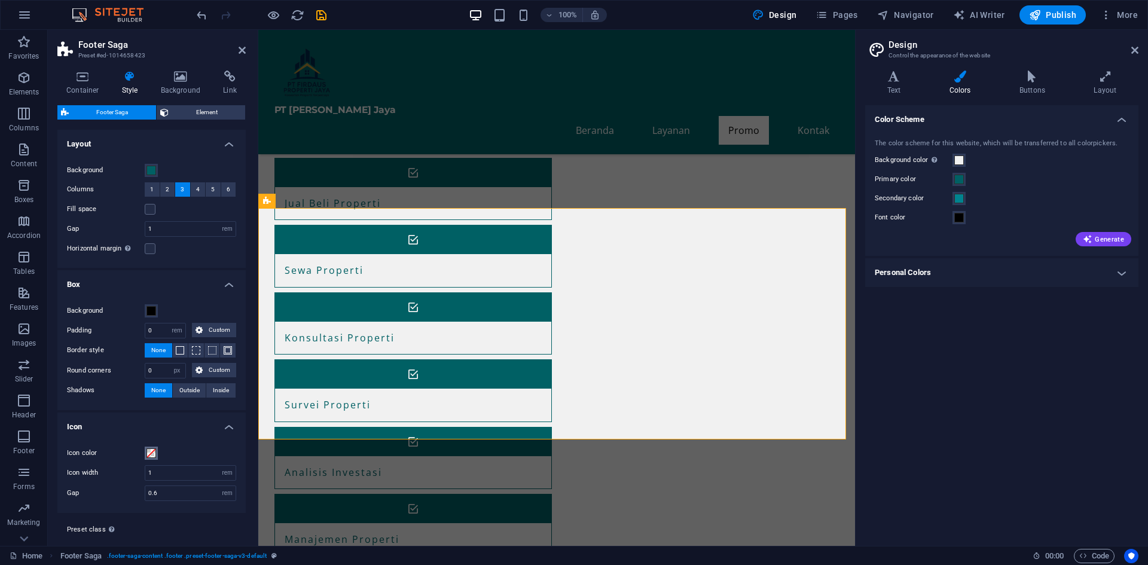
click at [148, 453] on span at bounding box center [152, 453] width 10 height 10
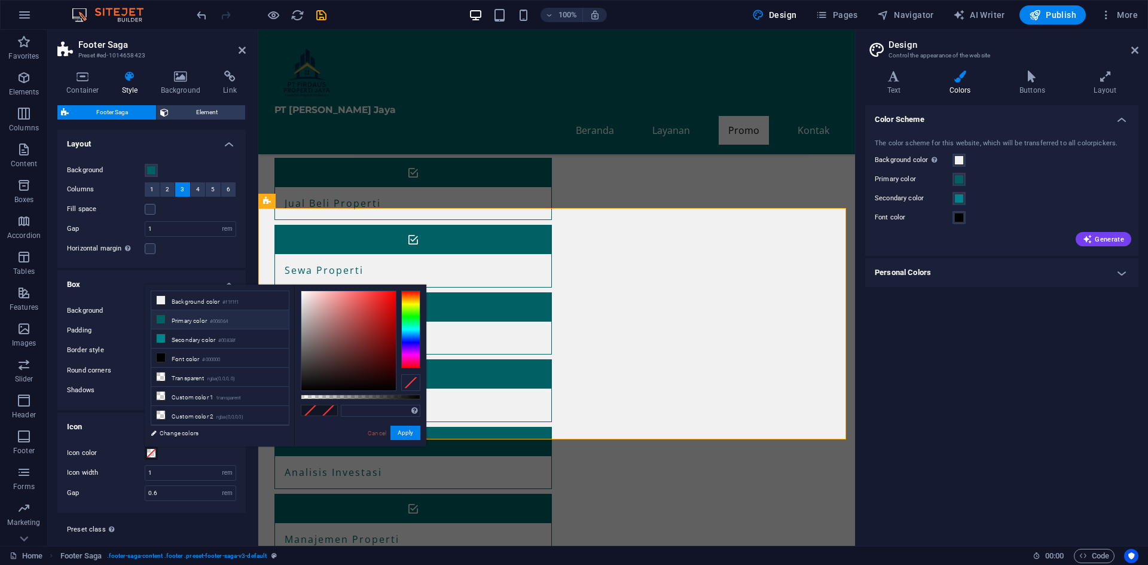
click at [187, 320] on li "Primary color #006064" at bounding box center [220, 319] width 138 height 19
type input "#006064"
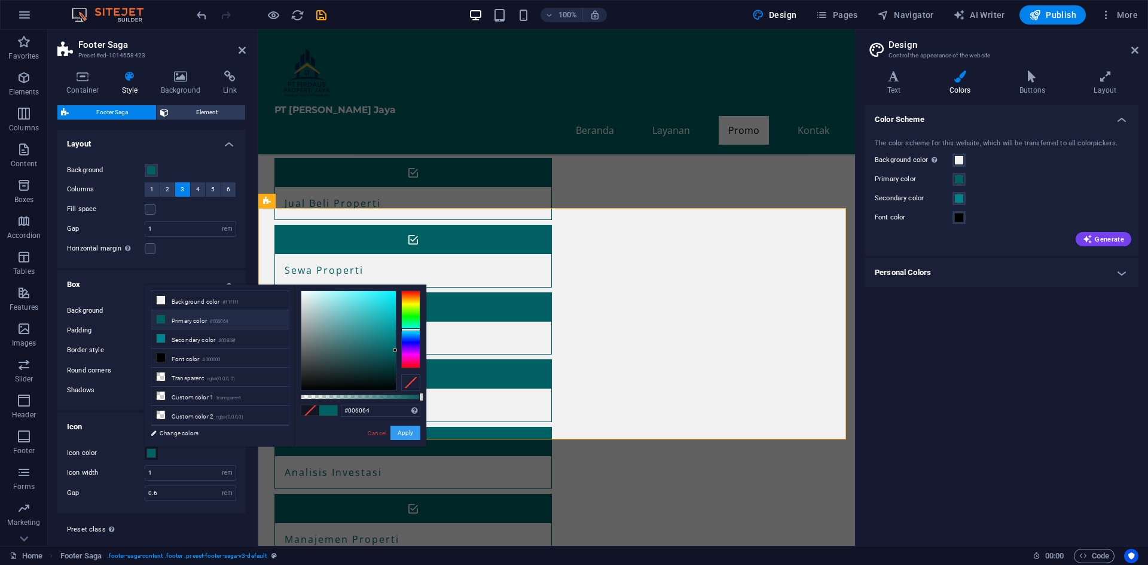
click at [401, 434] on button "Apply" at bounding box center [405, 433] width 30 height 14
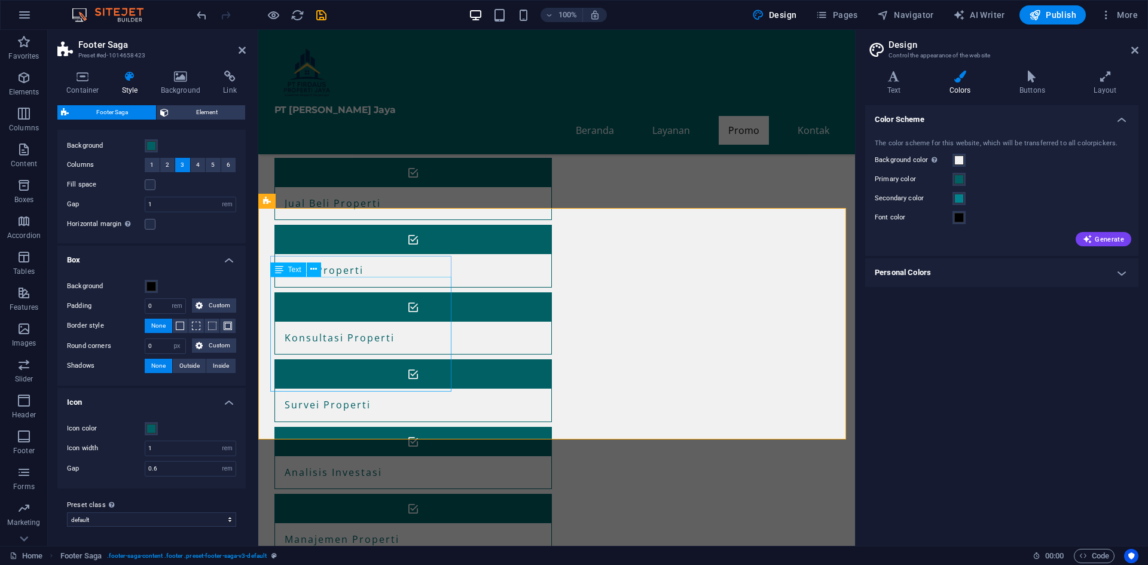
click at [294, 270] on span "Text" at bounding box center [294, 269] width 13 height 7
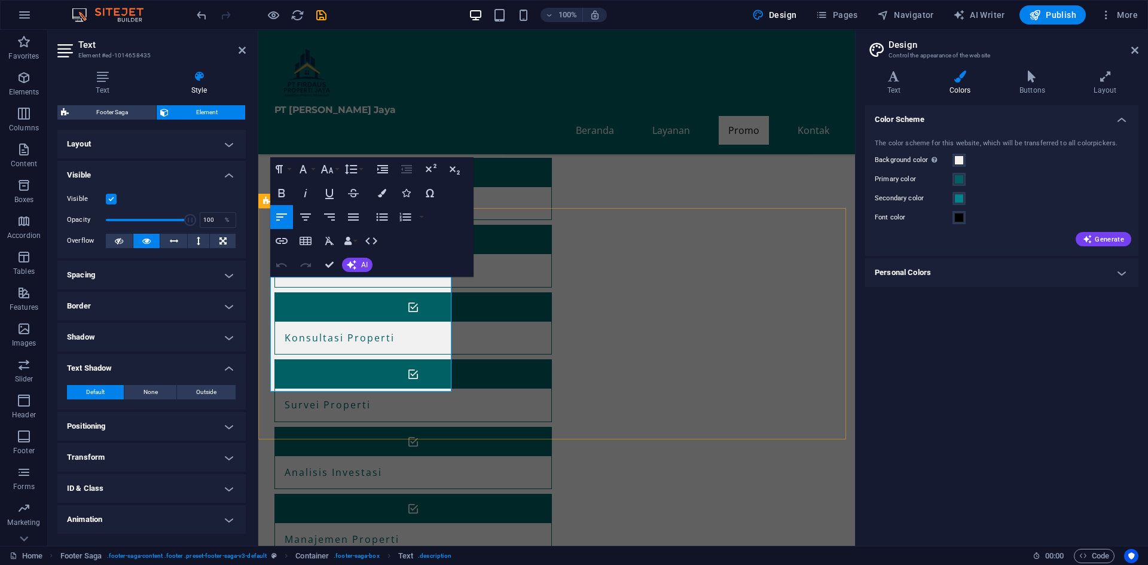
drag, startPoint x: 317, startPoint y: 286, endPoint x: 267, endPoint y: 291, distance: 50.4
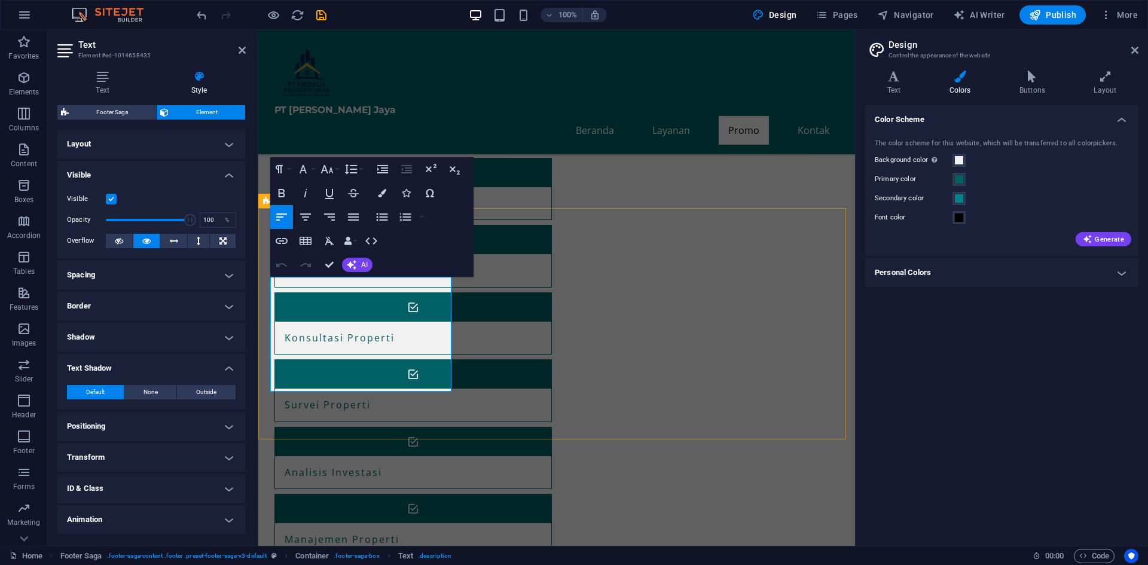
drag, startPoint x: 281, startPoint y: 284, endPoint x: 261, endPoint y: 286, distance: 19.9
click at [280, 238] on icon "button" at bounding box center [282, 241] width 12 height 6
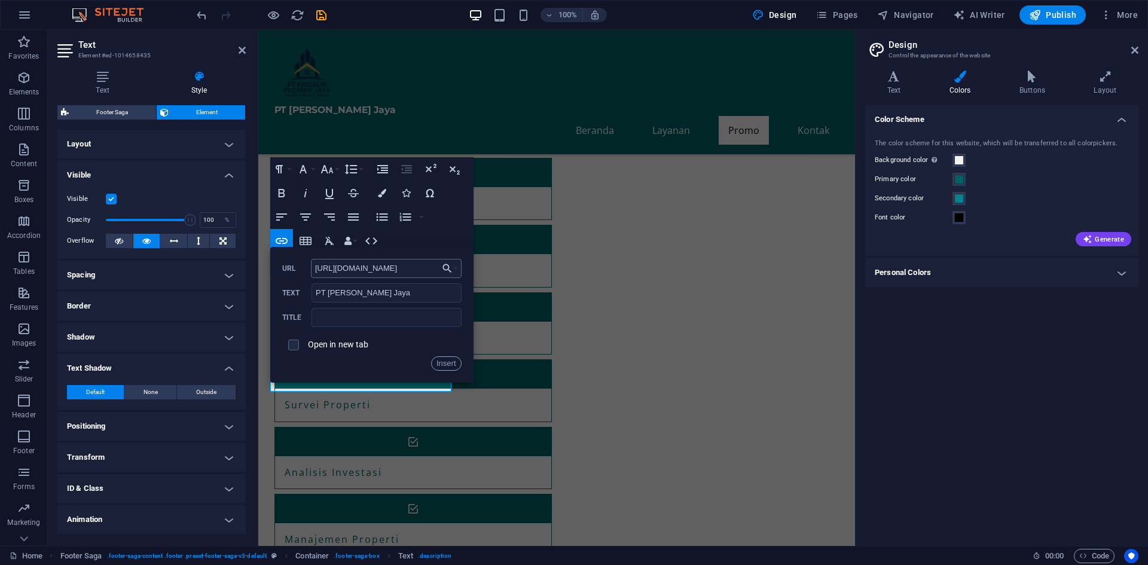
scroll to position [0, 37]
type input "https://firdausproperti.dutaaromamandiri.my.id"
click at [338, 312] on input "text" at bounding box center [386, 317] width 149 height 19
drag, startPoint x: 426, startPoint y: 292, endPoint x: 302, endPoint y: 294, distance: 123.8
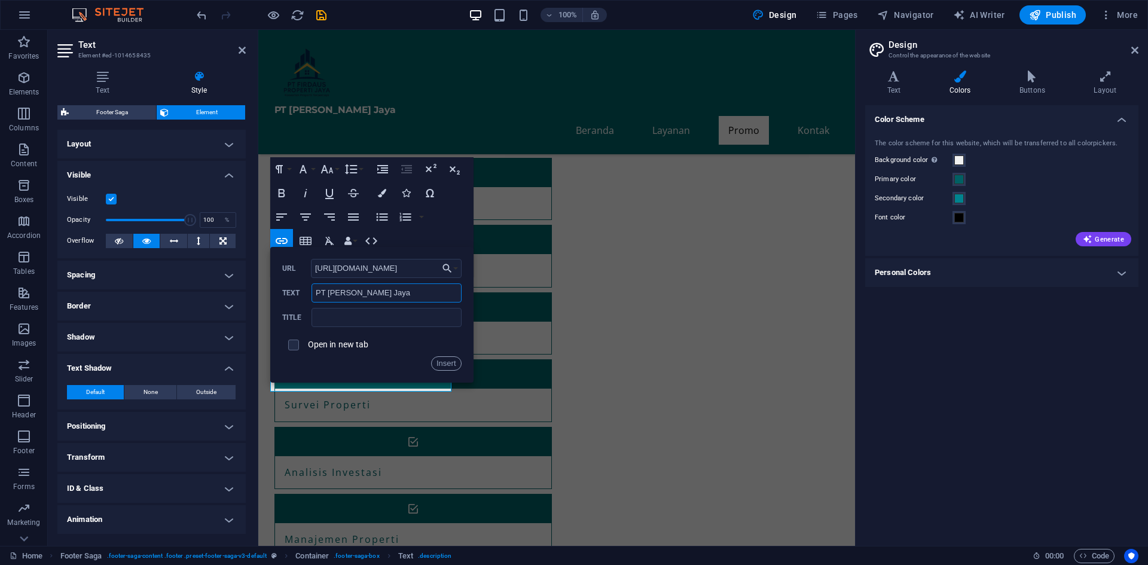
click at [302, 294] on div "PT Firdaus Propertindo Jaya Text" at bounding box center [371, 293] width 179 height 20
click at [356, 317] on input "text" at bounding box center [386, 317] width 149 height 19
paste input "PT [PERSON_NAME] Jaya"
type input "PT [PERSON_NAME] Jaya"
click at [442, 367] on button "Insert" at bounding box center [446, 363] width 30 height 14
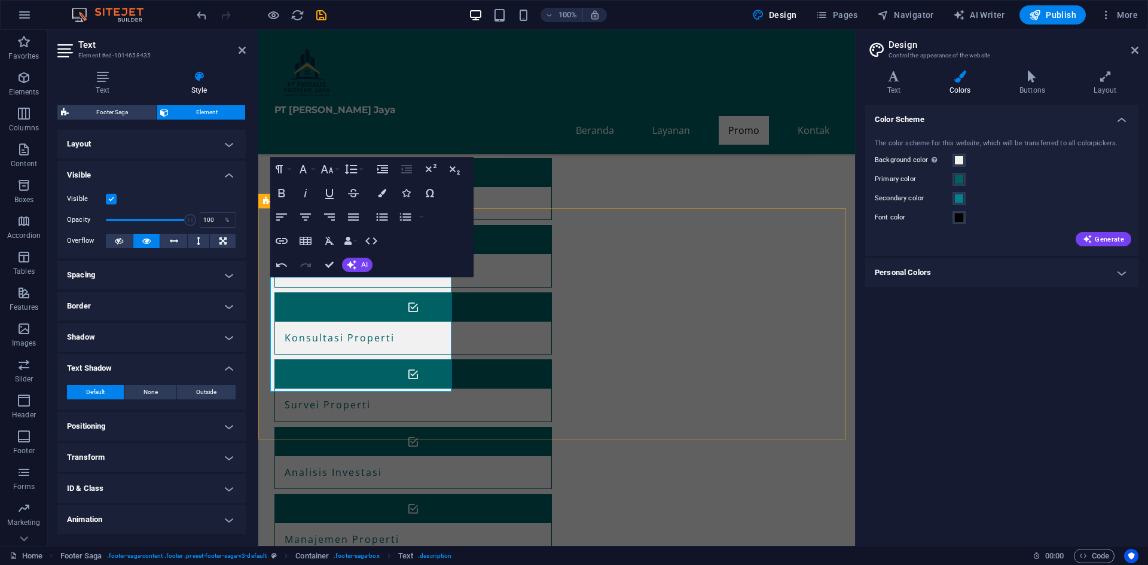
click at [372, 242] on icon "button" at bounding box center [371, 241] width 14 height 14
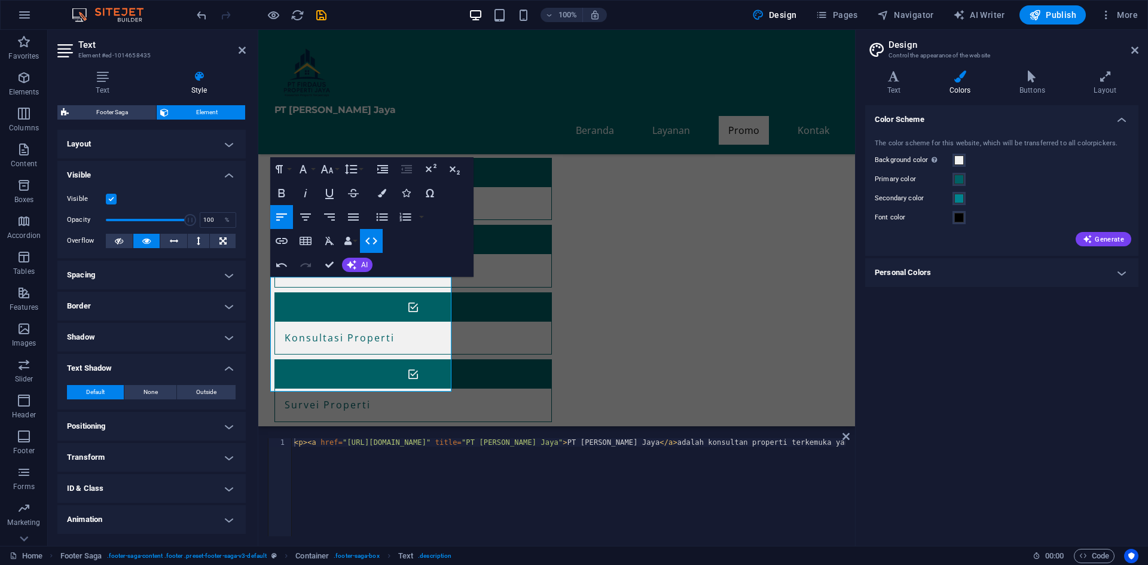
drag, startPoint x: 373, startPoint y: 242, endPoint x: 410, endPoint y: 257, distance: 40.2
click at [408, 248] on div "Paragraph Format Normal Heading 1 Heading 2 Heading 3 Heading 4 Heading 5 Headi…" at bounding box center [371, 217] width 203 height 120
click at [365, 239] on icon "button" at bounding box center [371, 241] width 14 height 14
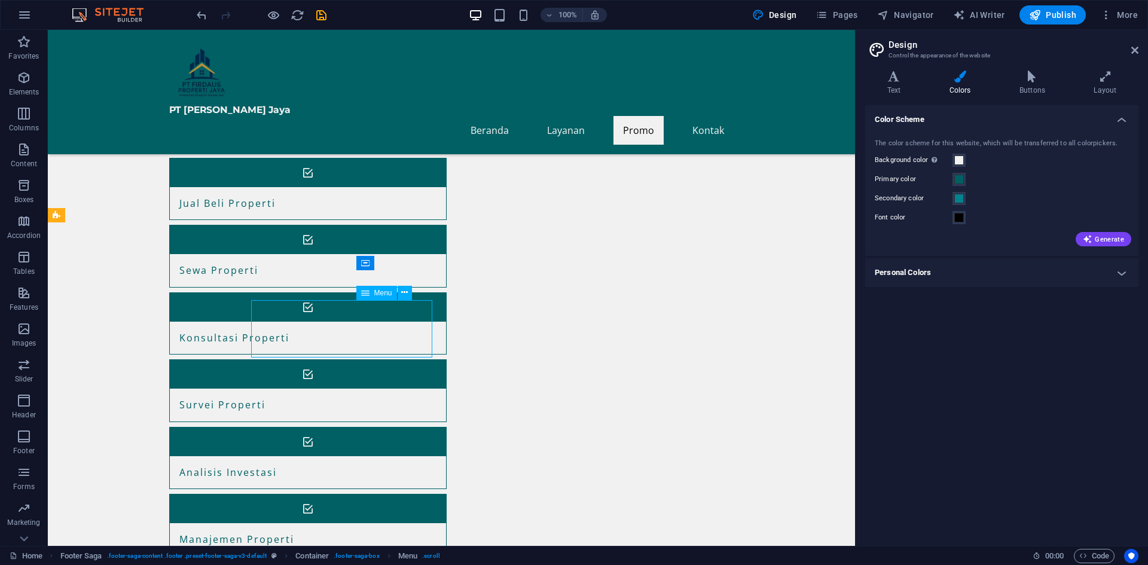
scroll to position [606, 0]
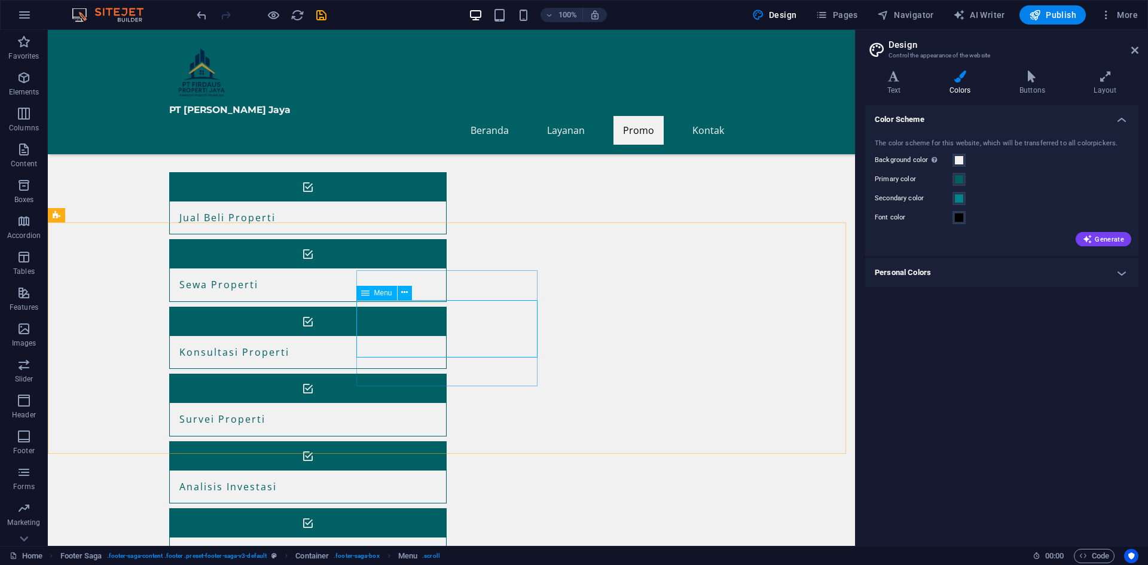
click at [384, 295] on span "Menu" at bounding box center [383, 292] width 18 height 7
click at [380, 291] on span "Menu" at bounding box center [383, 292] width 18 height 7
select select
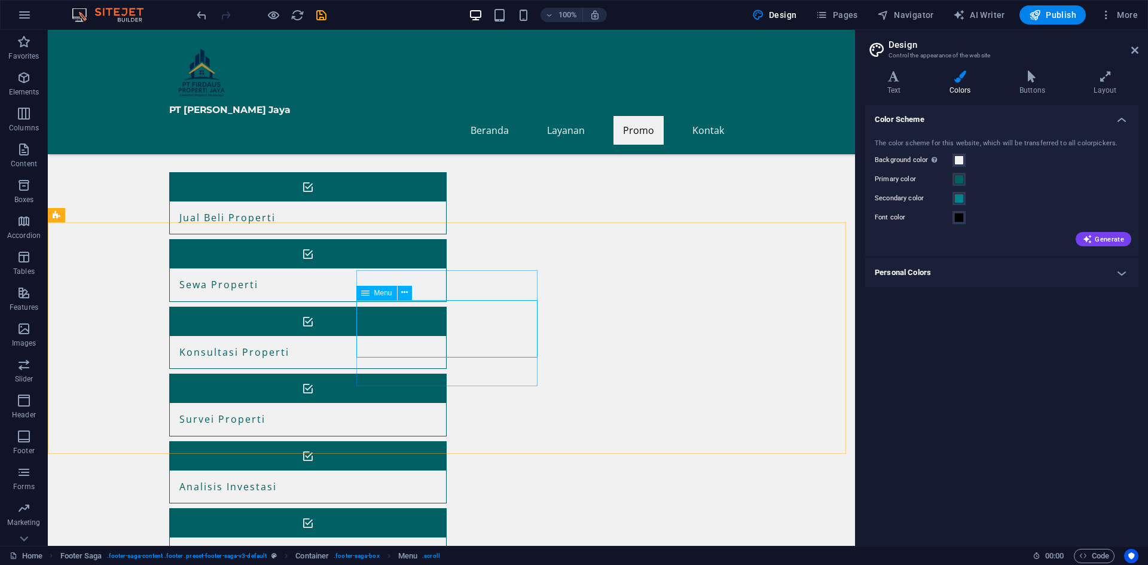
select select
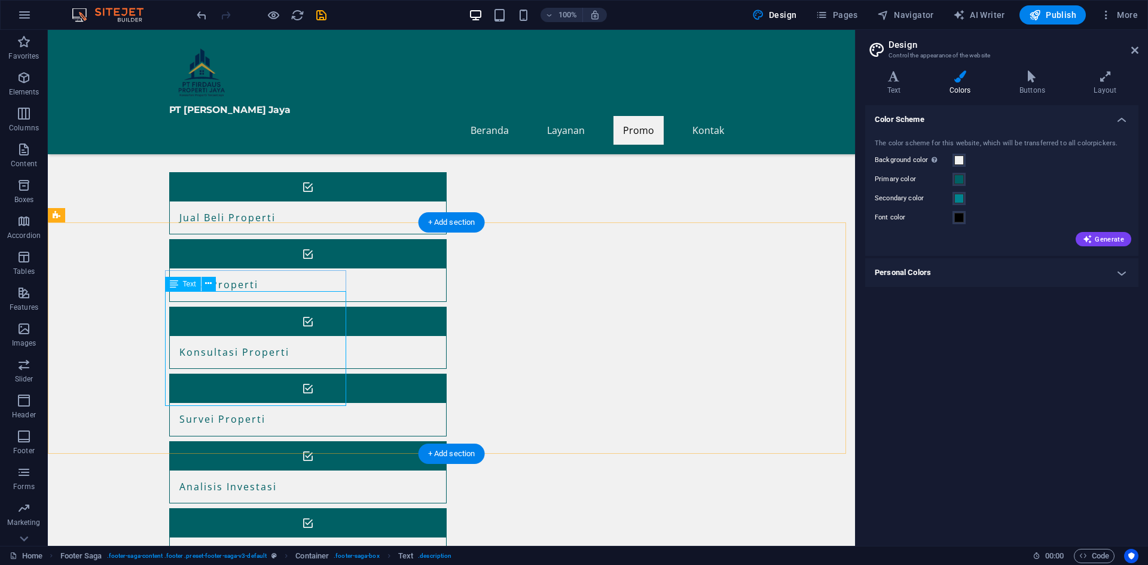
click at [185, 282] on span "Text" at bounding box center [189, 283] width 13 height 7
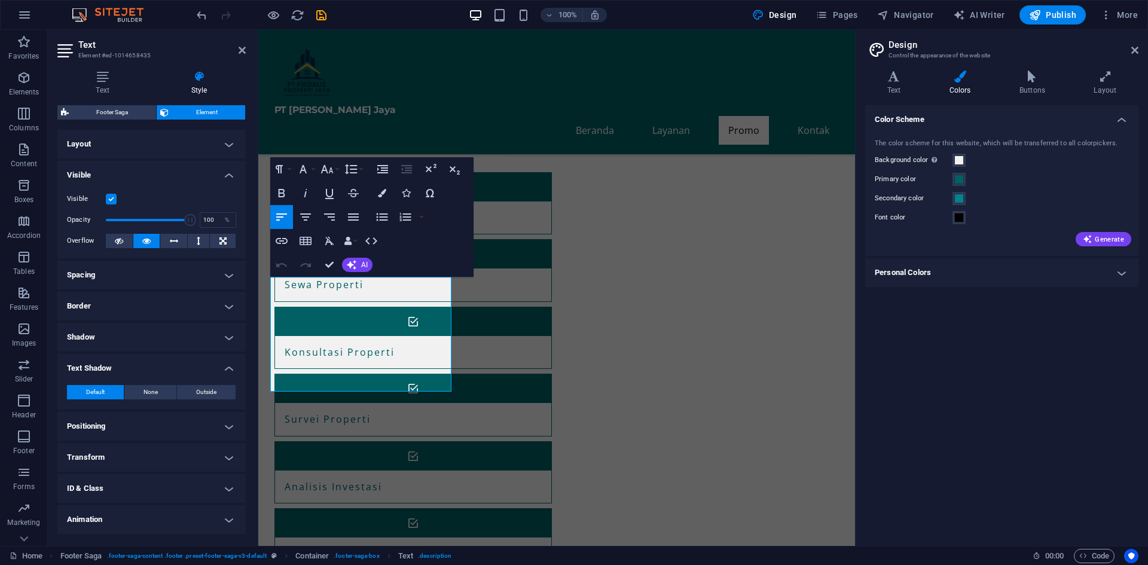
scroll to position [621, 0]
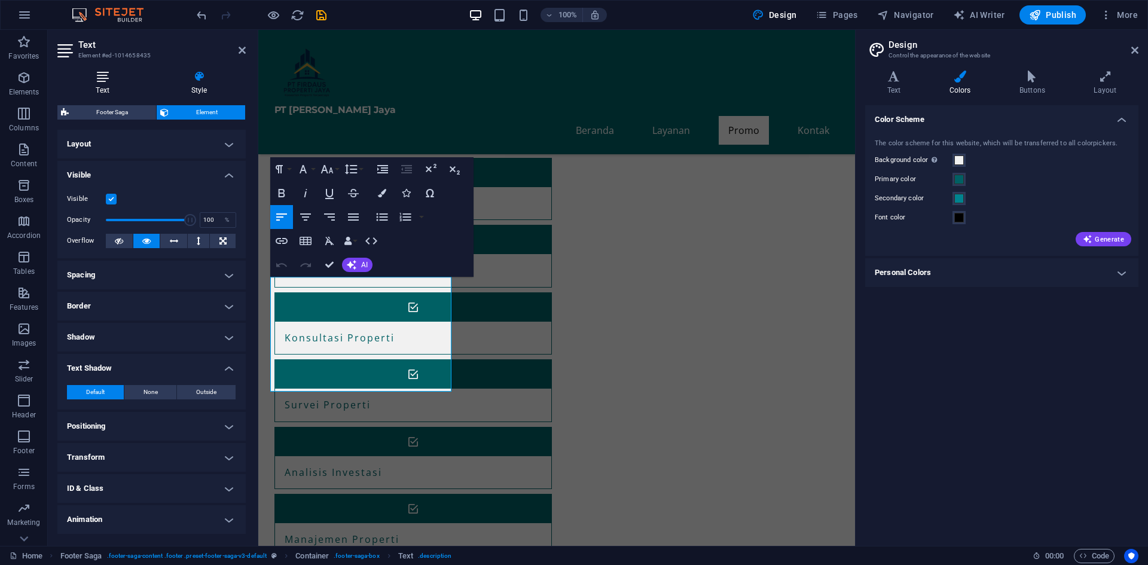
click at [103, 74] on icon at bounding box center [102, 77] width 90 height 12
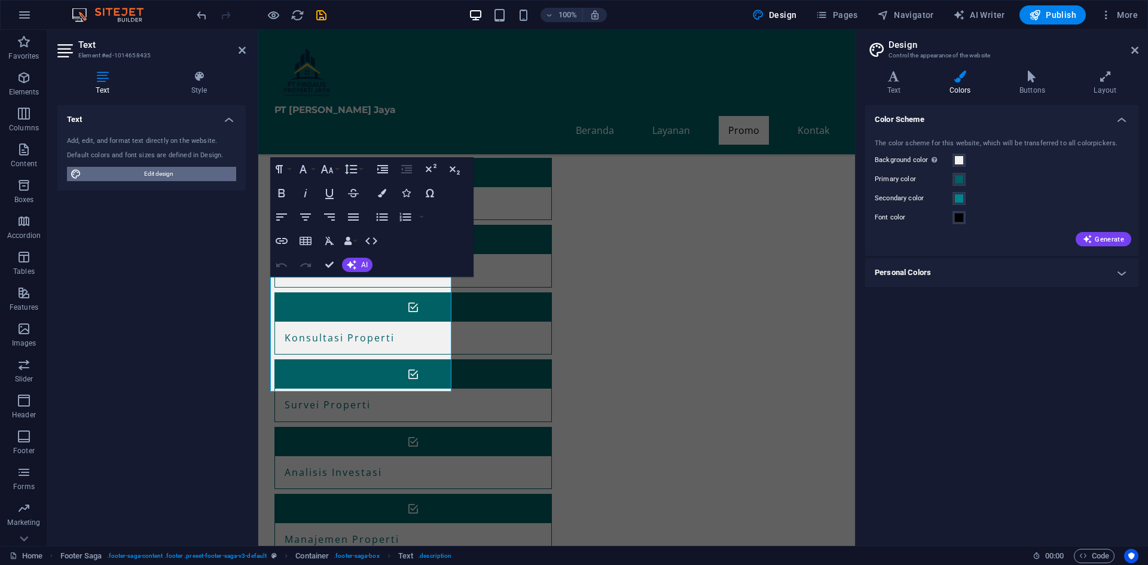
click at [152, 178] on span "Edit design" at bounding box center [159, 174] width 148 height 14
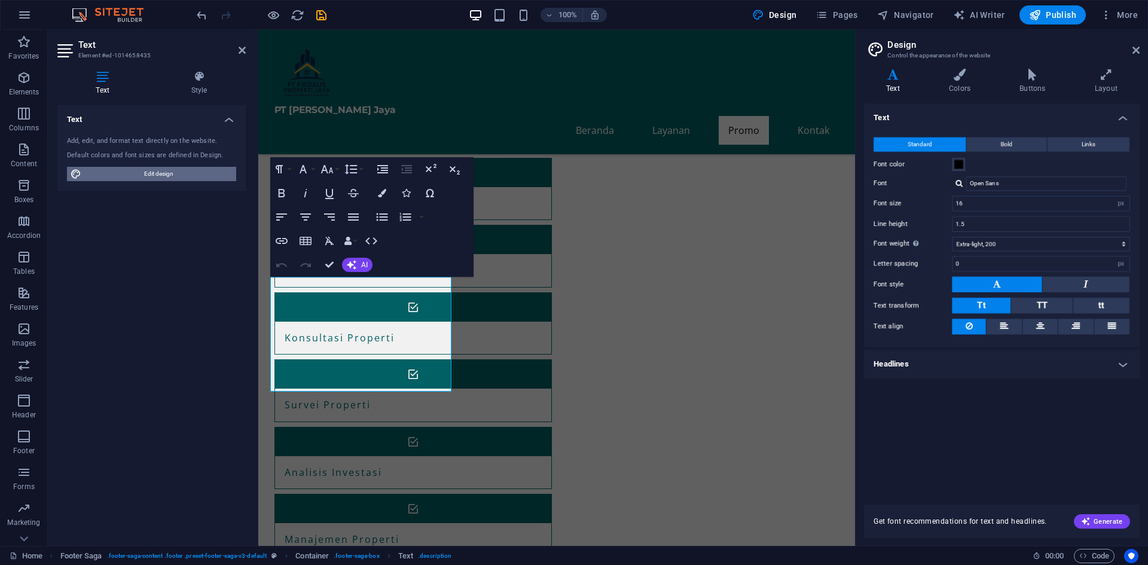
click at [152, 178] on span "Edit design" at bounding box center [159, 174] width 148 height 14
click at [1018, 283] on button at bounding box center [997, 285] width 89 height 16
click at [959, 364] on h4 "Headlines" at bounding box center [1001, 363] width 273 height 29
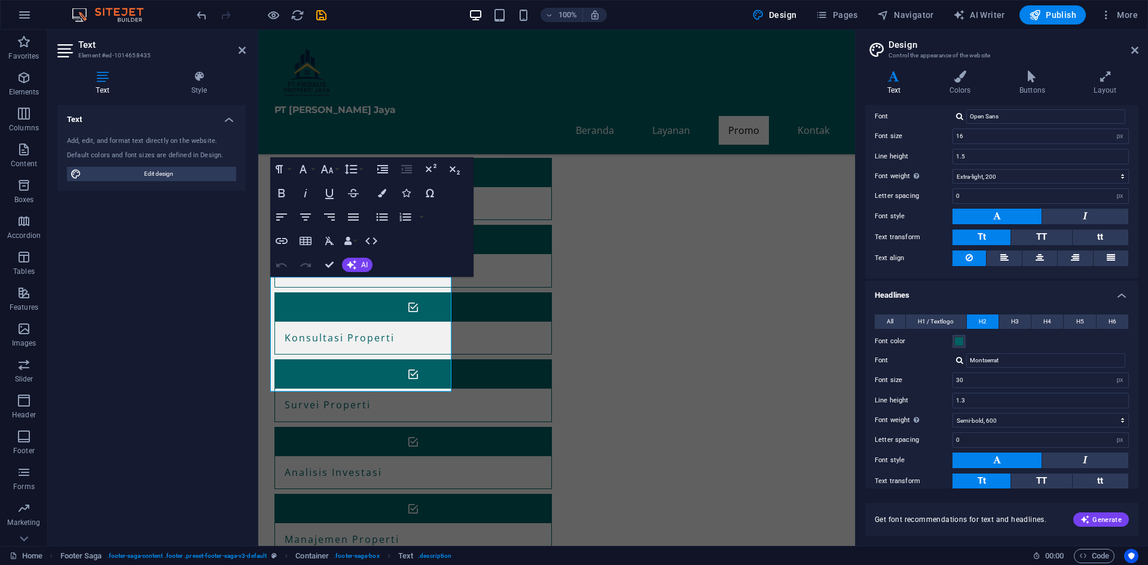
scroll to position [0, 0]
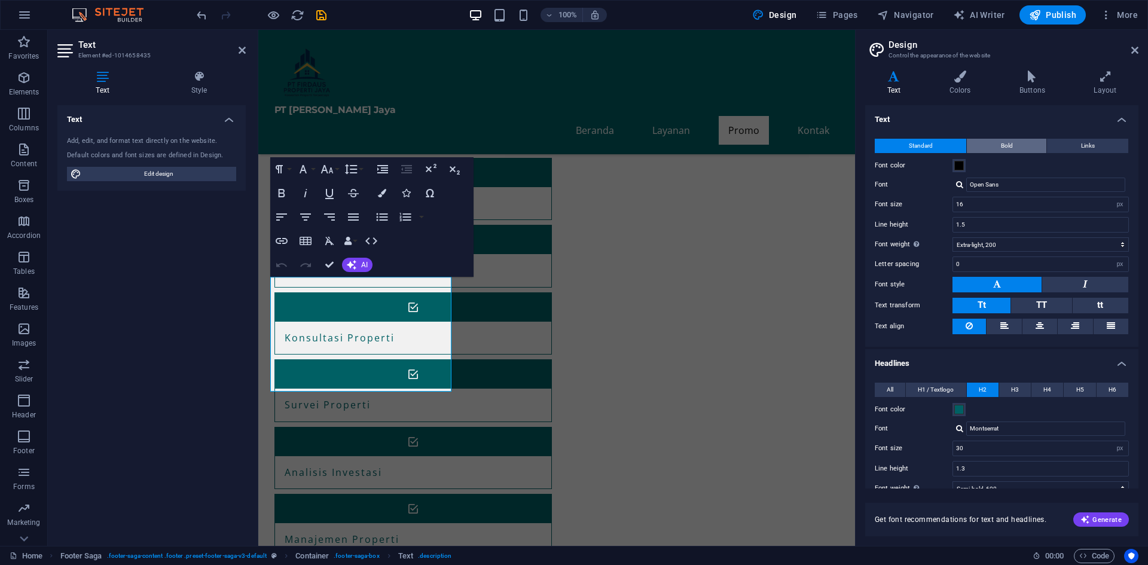
click at [993, 145] on button "Bold" at bounding box center [1007, 146] width 80 height 14
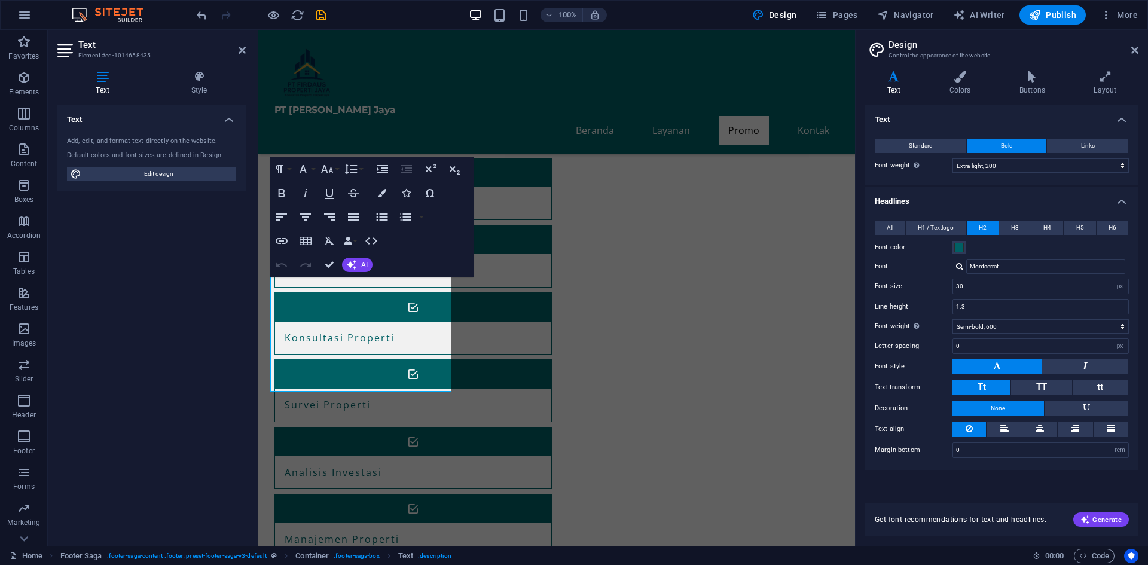
click at [1016, 249] on div "Font color" at bounding box center [1002, 247] width 254 height 14
click at [1068, 142] on button "Links" at bounding box center [1087, 146] width 81 height 14
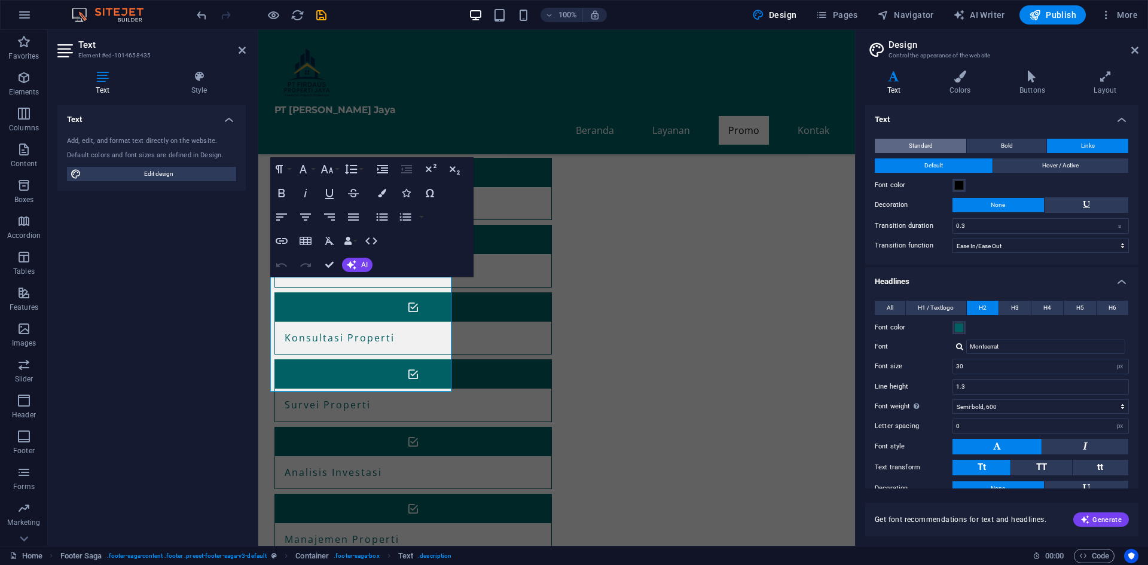
click at [923, 141] on span "Standard" at bounding box center [921, 146] width 24 height 14
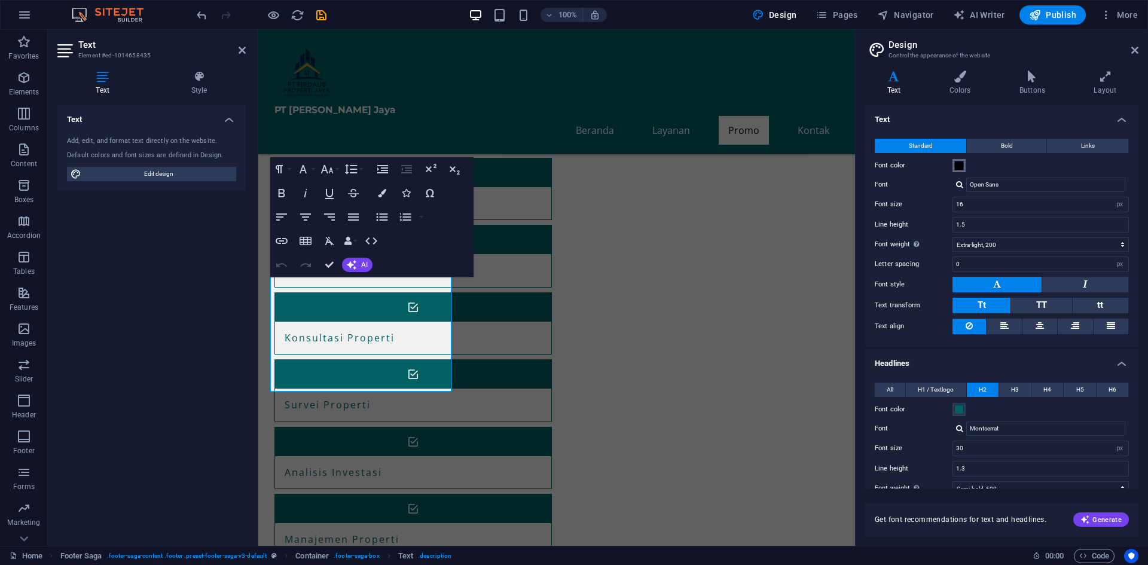
click at [960, 161] on span at bounding box center [959, 166] width 10 height 10
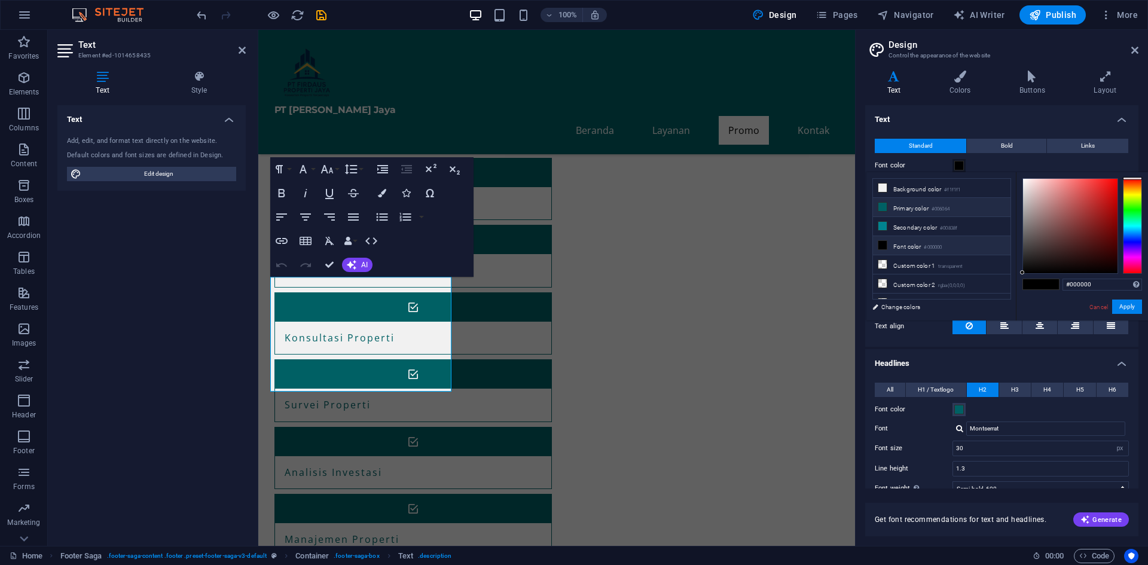
click at [900, 211] on li "Primary color #006064" at bounding box center [942, 207] width 138 height 19
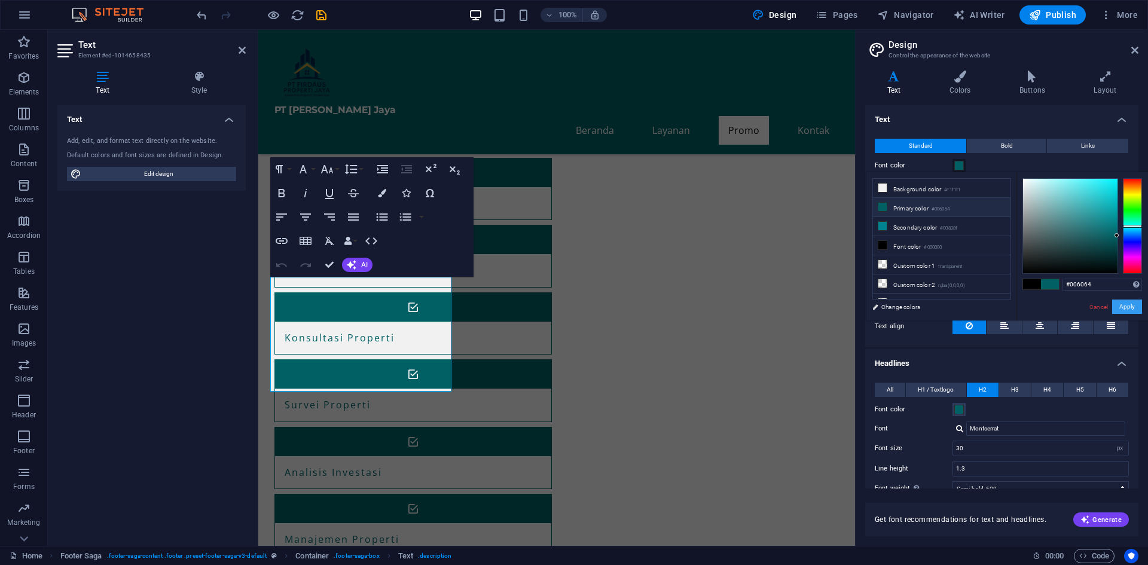
click at [1127, 310] on button "Apply" at bounding box center [1127, 307] width 30 height 14
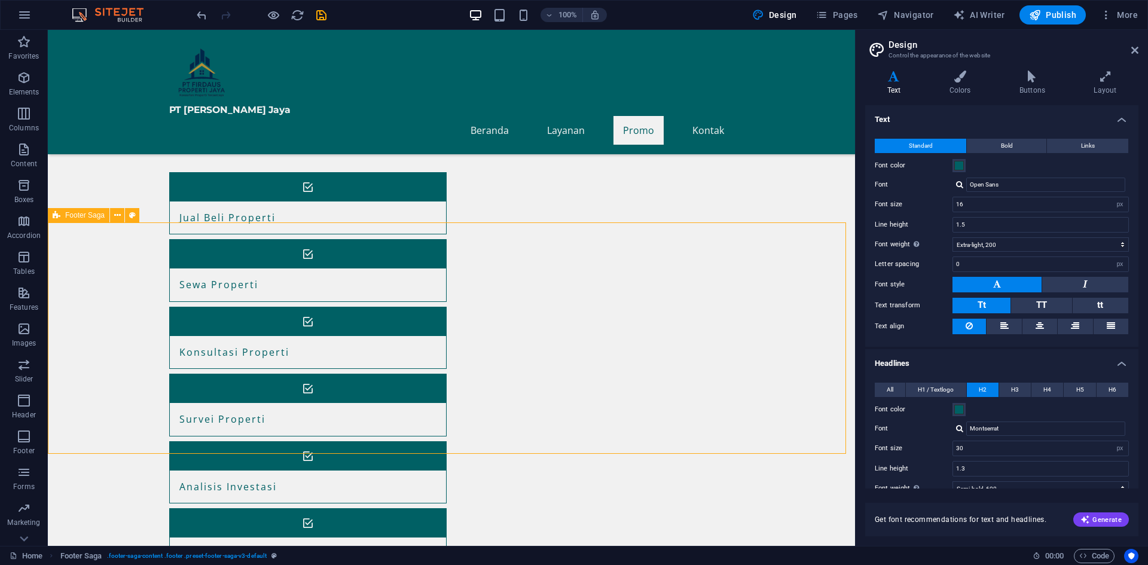
click at [952, 169] on label "Font color" at bounding box center [914, 165] width 78 height 14
click at [953, 169] on button "Font color" at bounding box center [959, 165] width 13 height 13
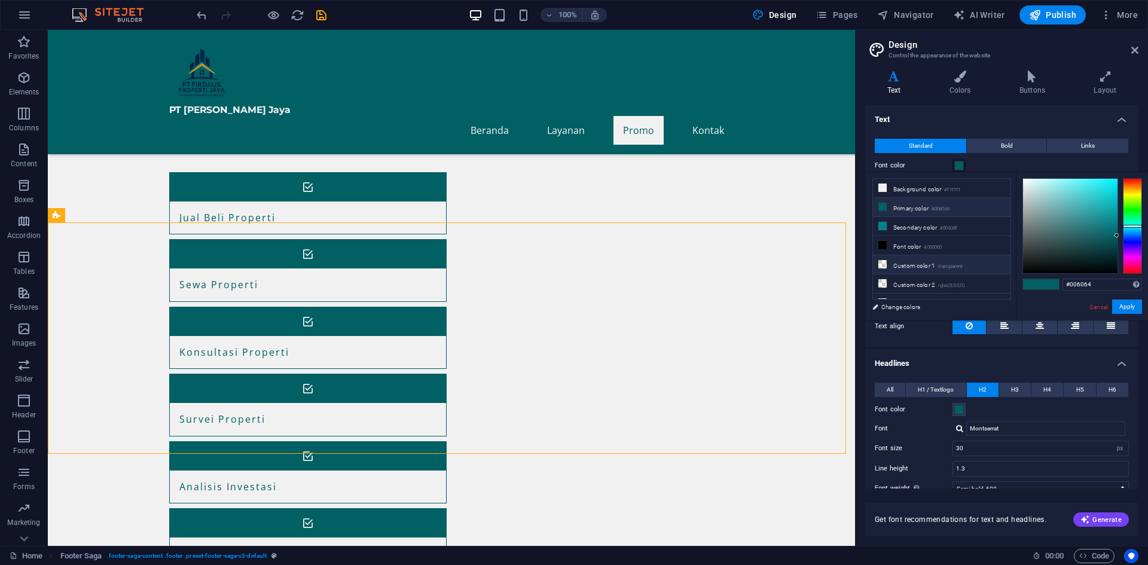
click at [945, 267] on small "transparent" at bounding box center [950, 267] width 25 height 8
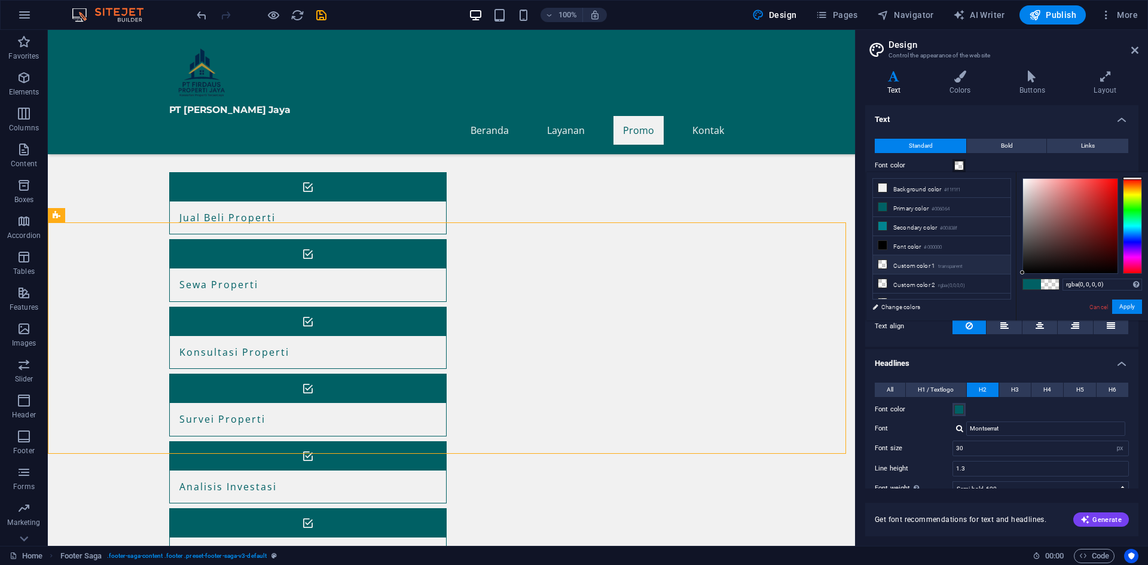
click at [1030, 283] on span at bounding box center [1032, 284] width 18 height 10
type input "#006064"
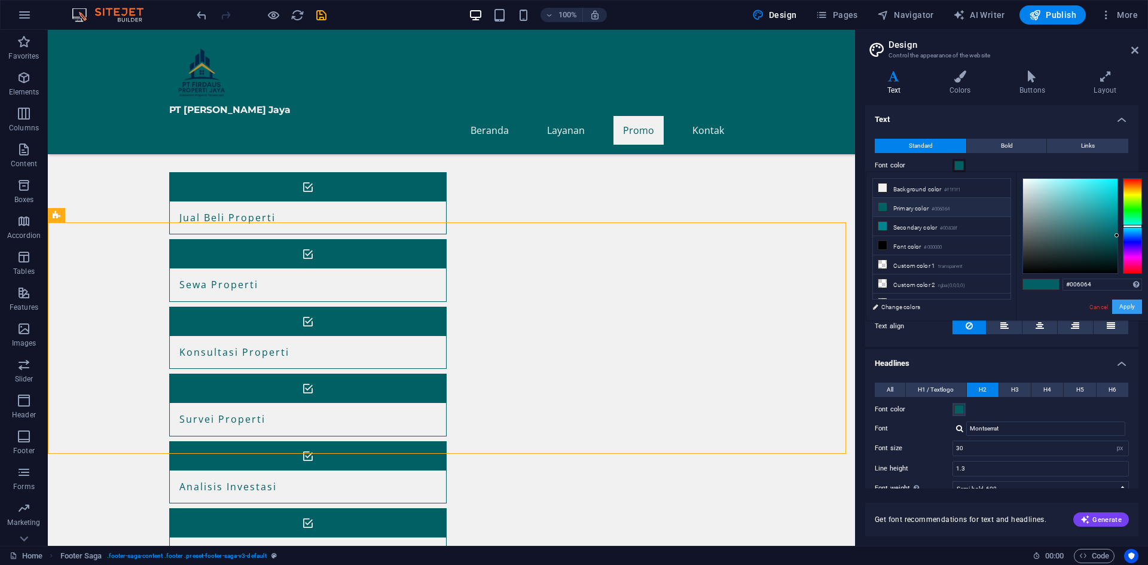
click at [1128, 309] on button "Apply" at bounding box center [1127, 307] width 30 height 14
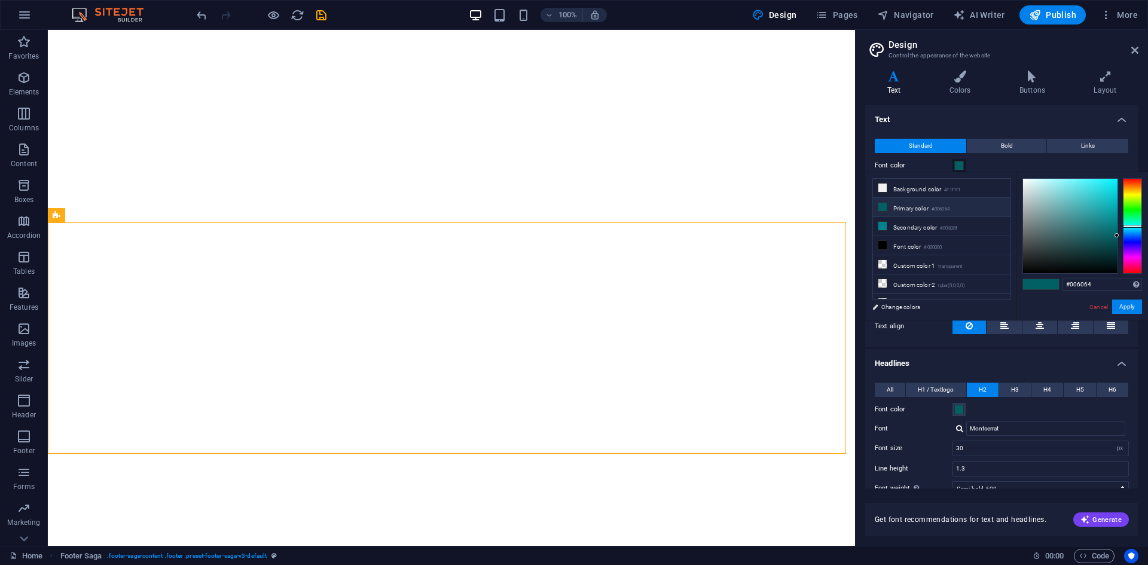
select select "px"
select select "200"
select select "px"
select select "600"
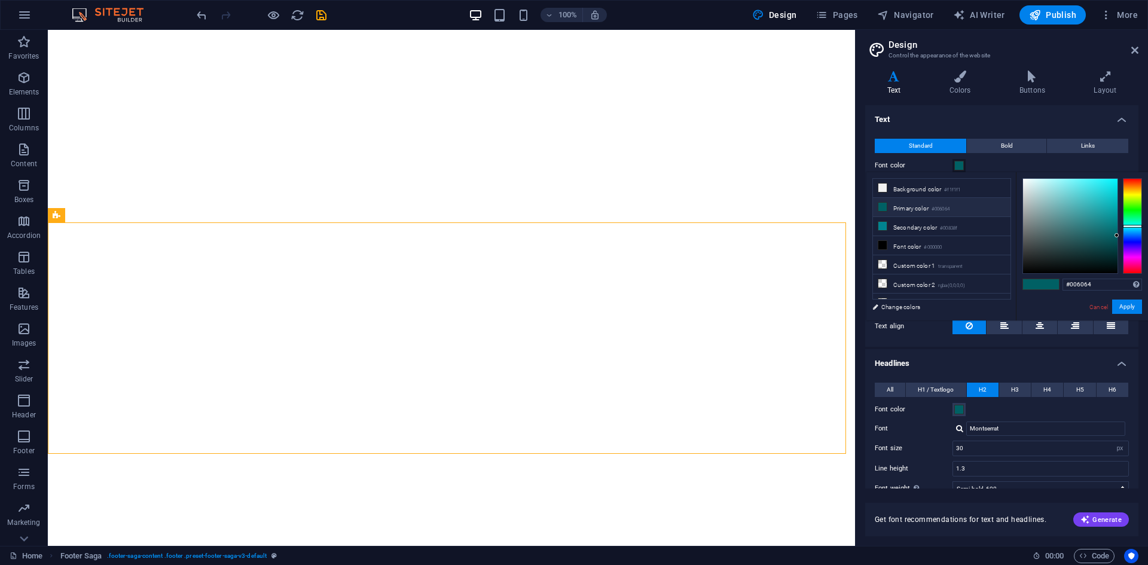
select select "px"
select select "rem"
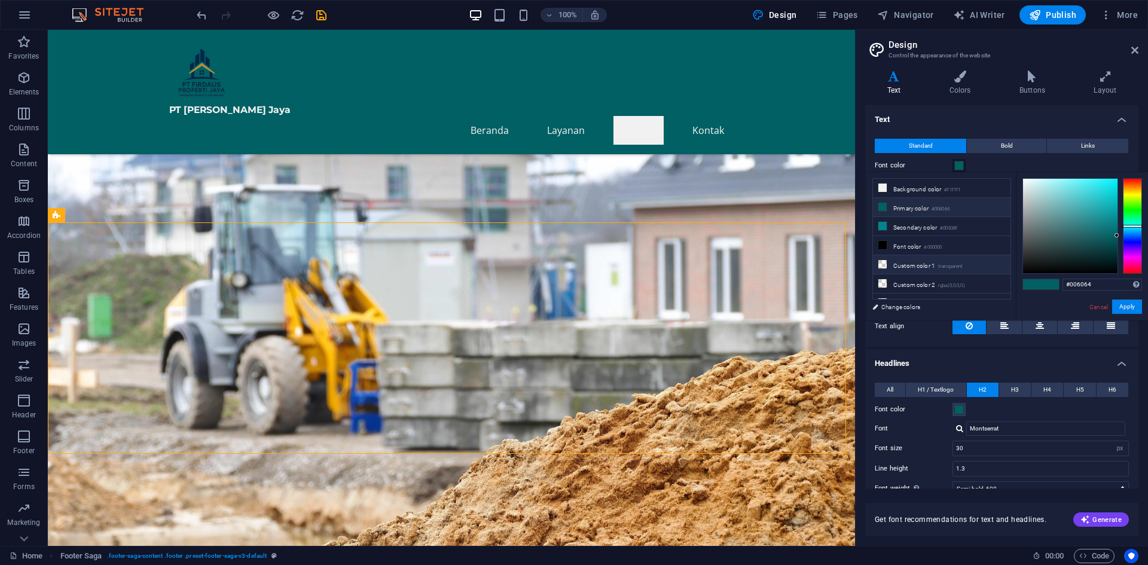
scroll to position [606, 0]
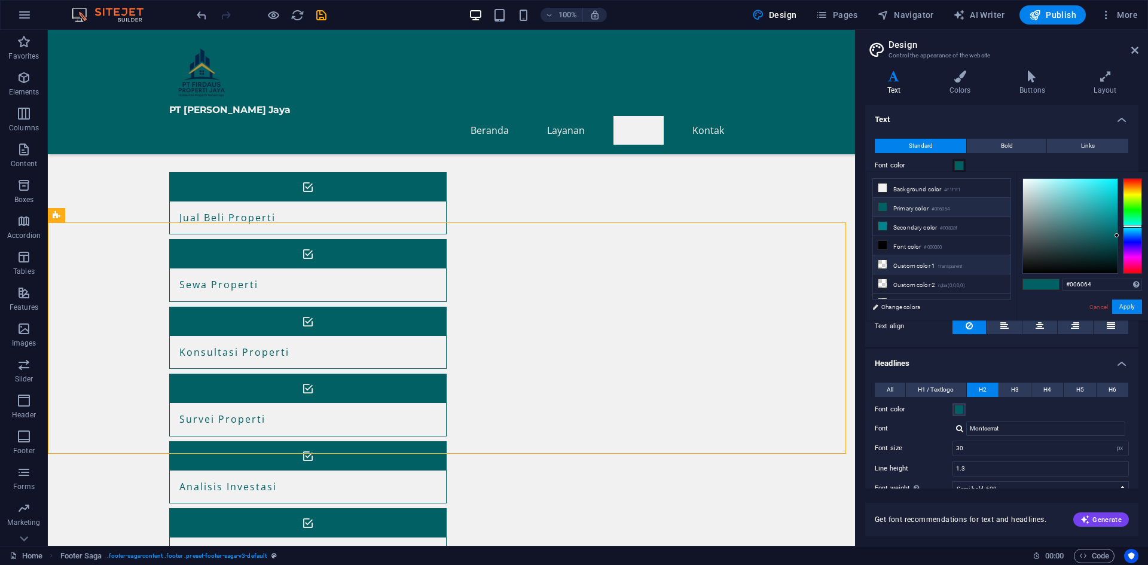
click at [884, 267] on li "Custom color 1 transparent" at bounding box center [942, 264] width 138 height 19
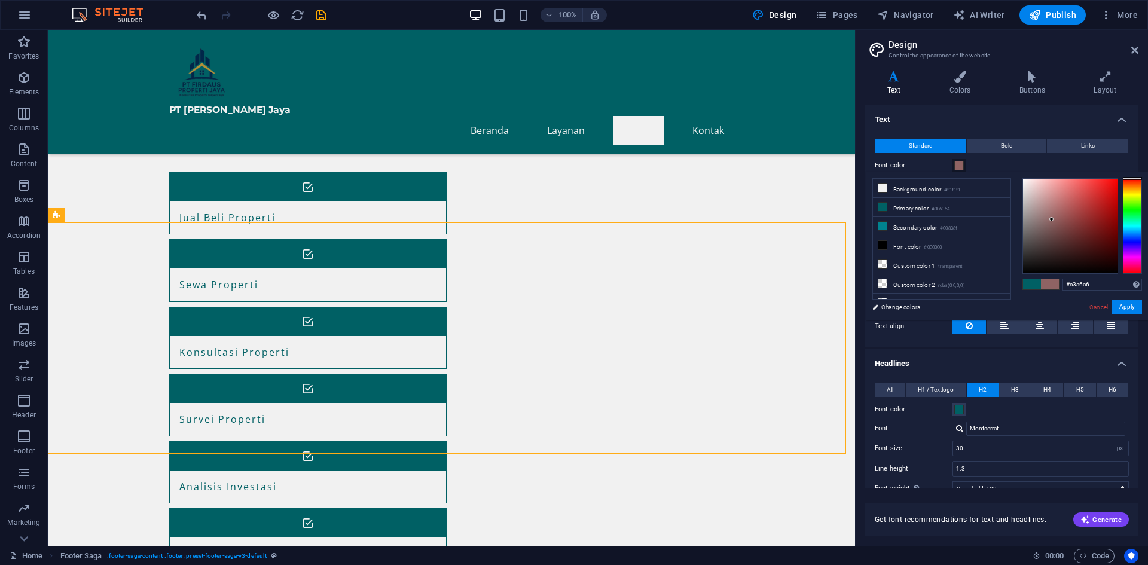
drag, startPoint x: 1103, startPoint y: 260, endPoint x: 1036, endPoint y: 200, distance: 90.6
click at [1036, 200] on div at bounding box center [1070, 226] width 94 height 94
click at [1033, 286] on span at bounding box center [1032, 284] width 18 height 10
type input "#006064"
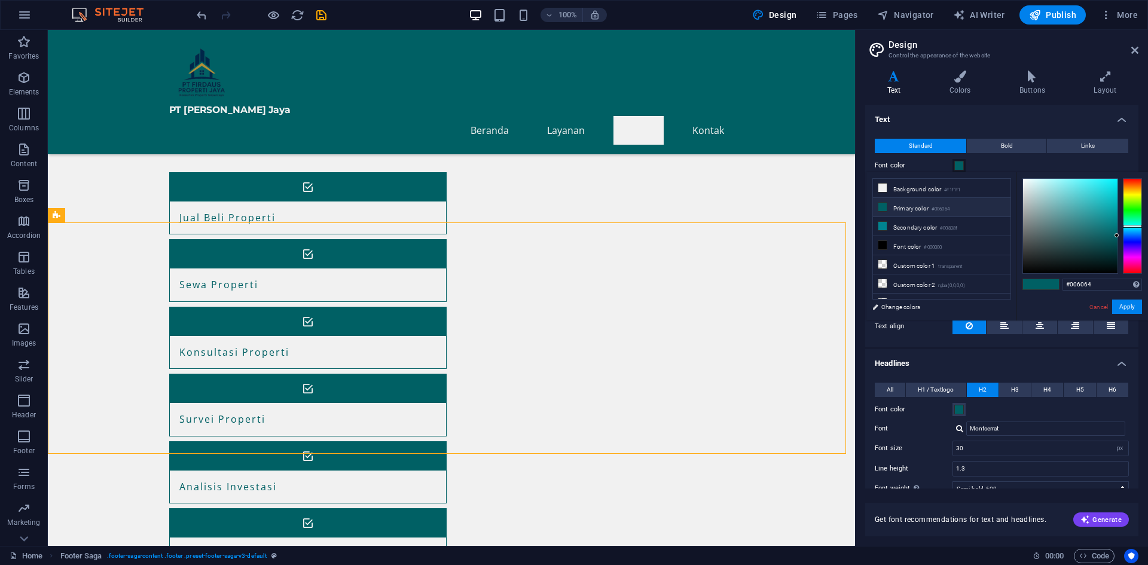
click at [1033, 286] on span at bounding box center [1032, 284] width 18 height 10
click at [1133, 307] on button "Apply" at bounding box center [1127, 307] width 30 height 14
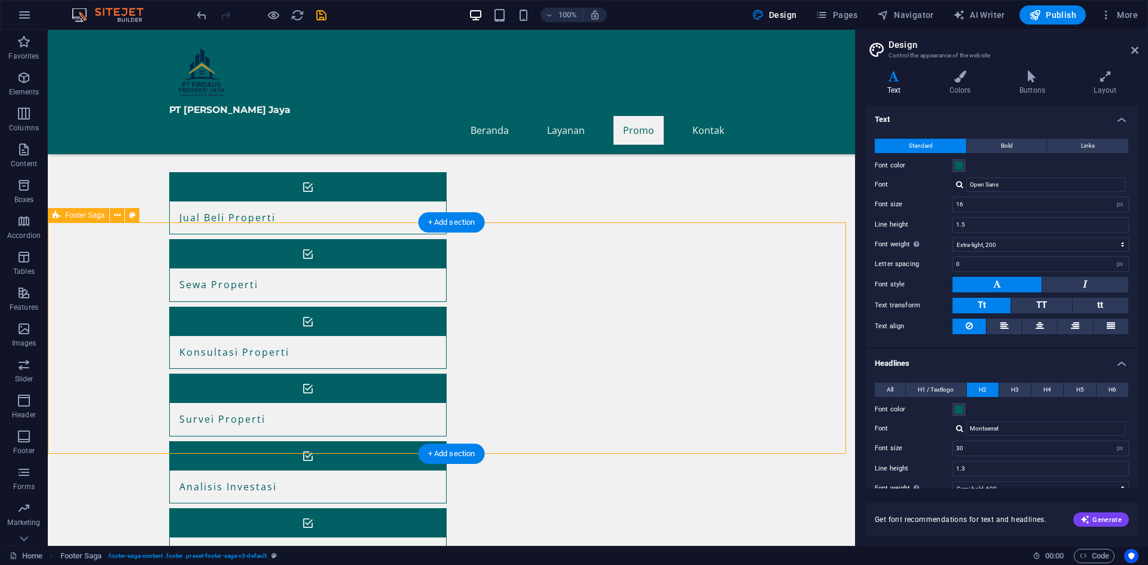
select select "rem"
select select "px"
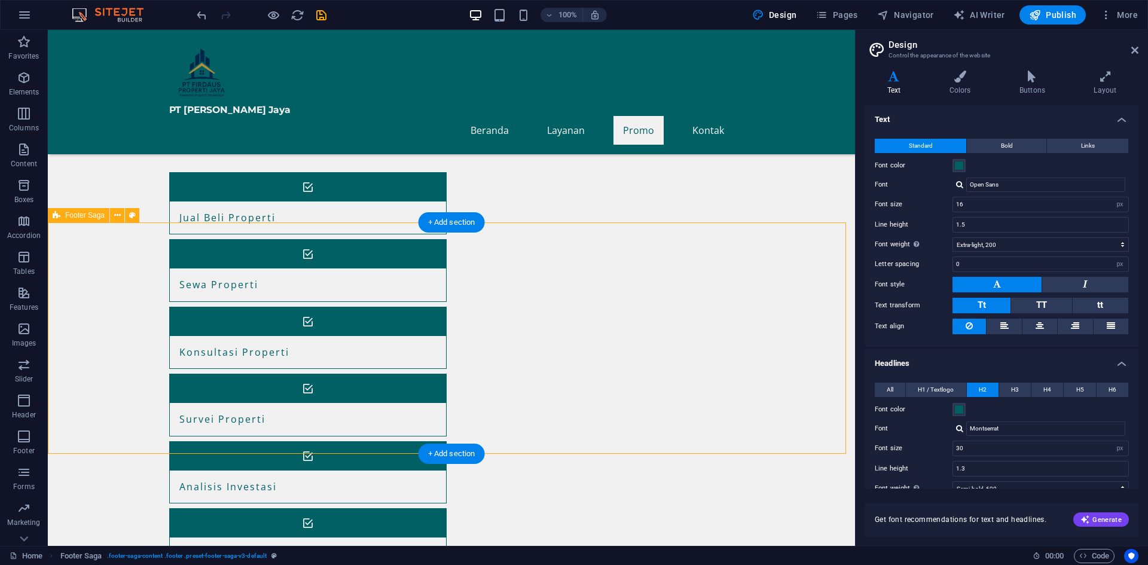
select select "rem"
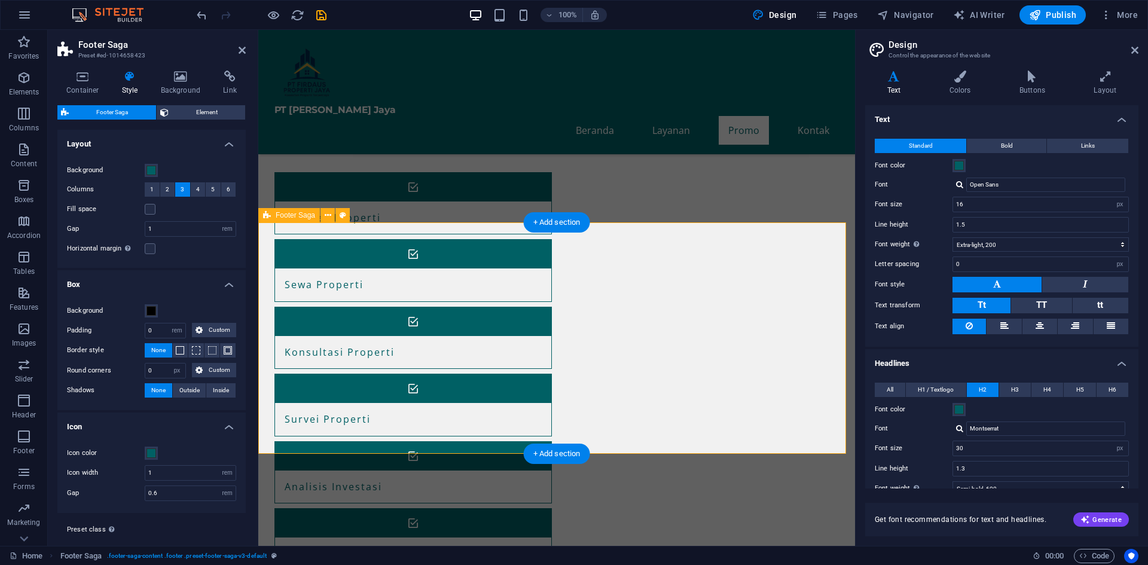
drag, startPoint x: 962, startPoint y: 395, endPoint x: 752, endPoint y: 395, distance: 210.5
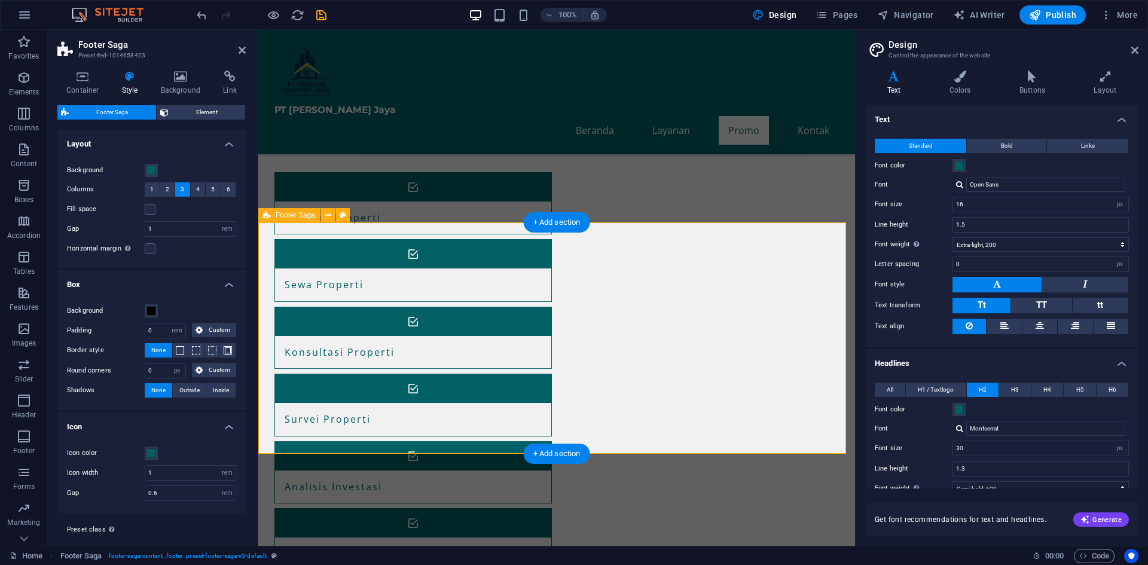
click at [340, 216] on icon at bounding box center [343, 215] width 7 height 13
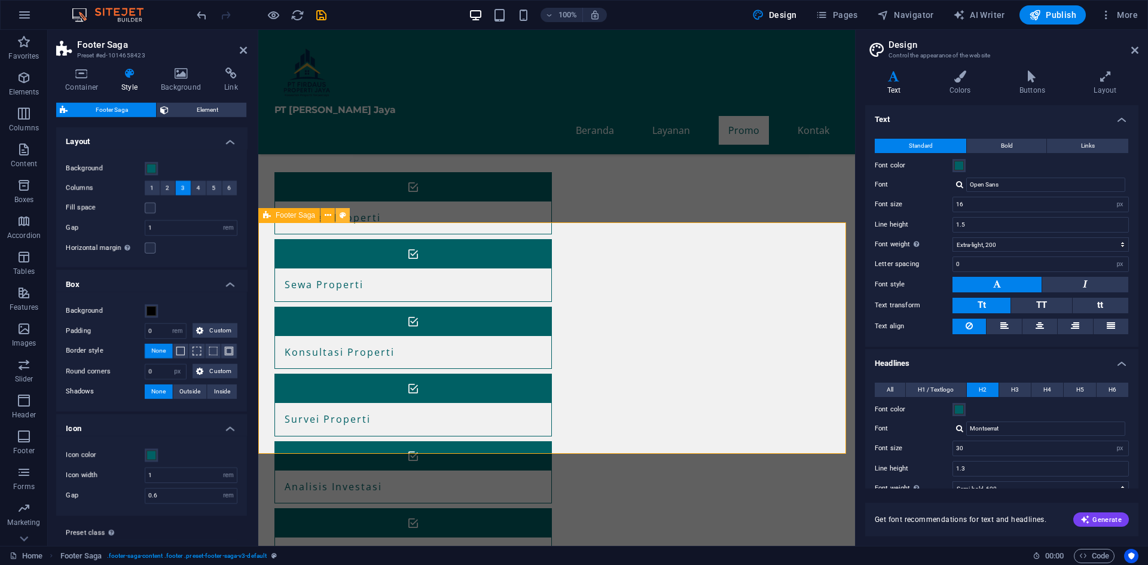
click at [341, 216] on icon at bounding box center [343, 215] width 7 height 13
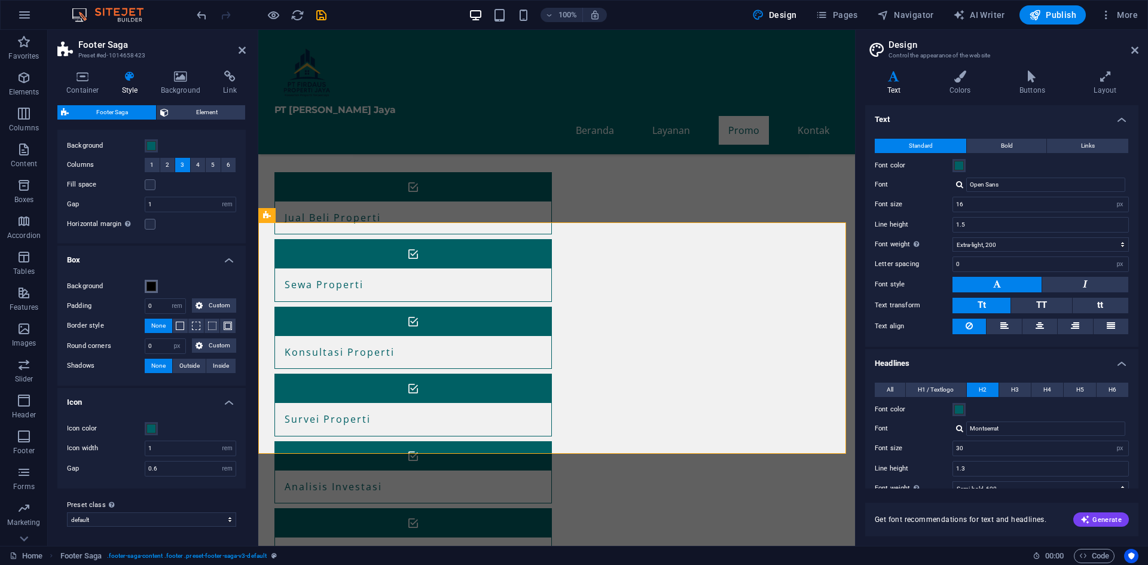
click at [152, 283] on span at bounding box center [152, 287] width 10 height 10
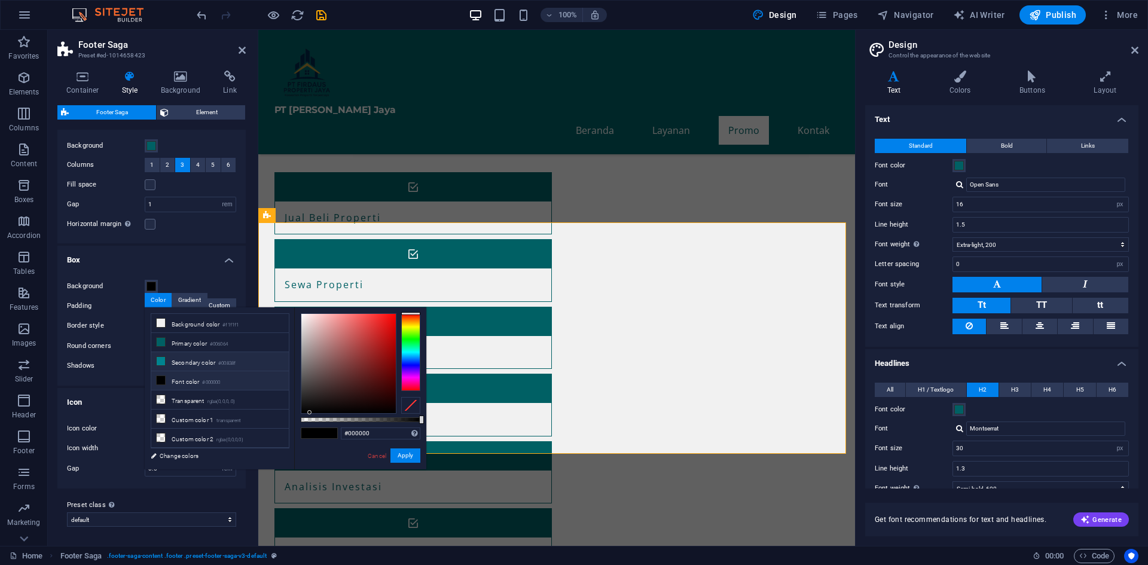
click at [163, 357] on icon at bounding box center [161, 361] width 8 height 8
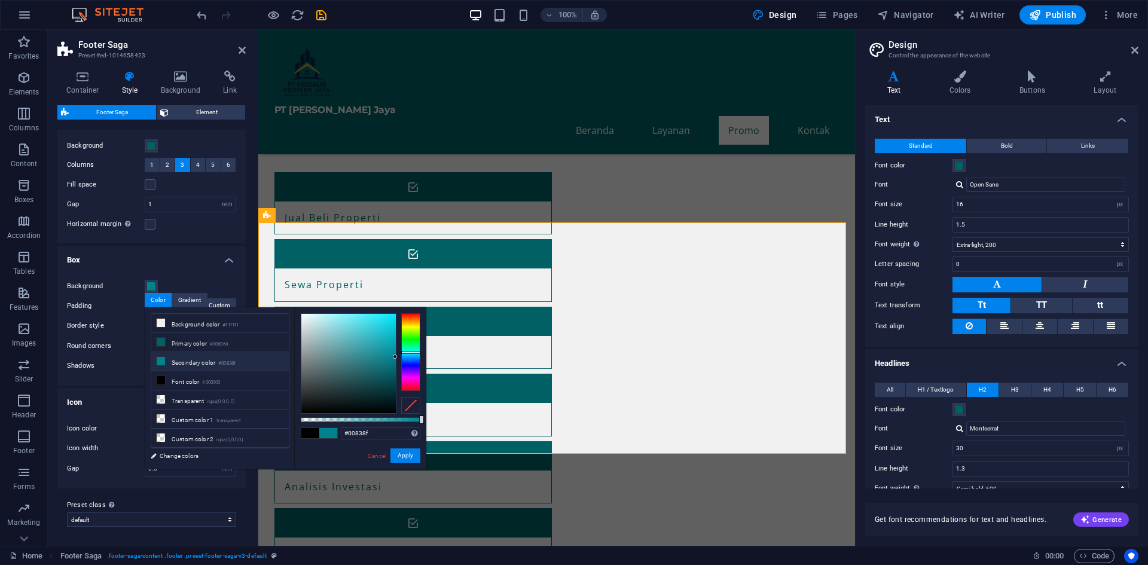
click at [306, 424] on div "#00838f Supported formats #0852ed rgb(8, 82, 237) rgba(8, 82, 237, 90%) hsv(221…" at bounding box center [360, 474] width 132 height 335
click at [305, 432] on span at bounding box center [310, 433] width 18 height 10
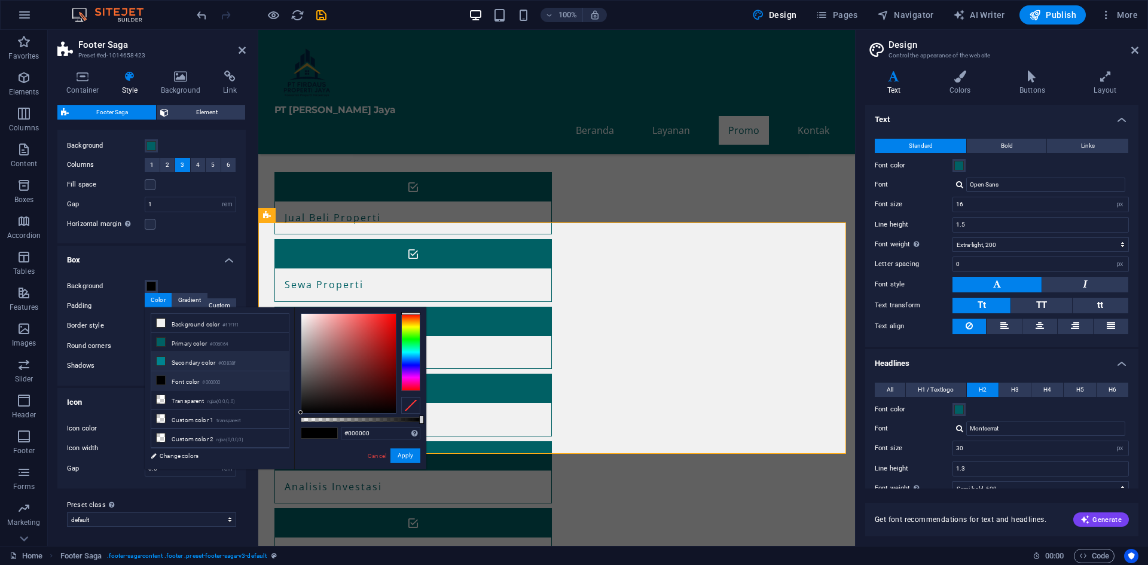
click at [164, 358] on icon at bounding box center [161, 361] width 8 height 8
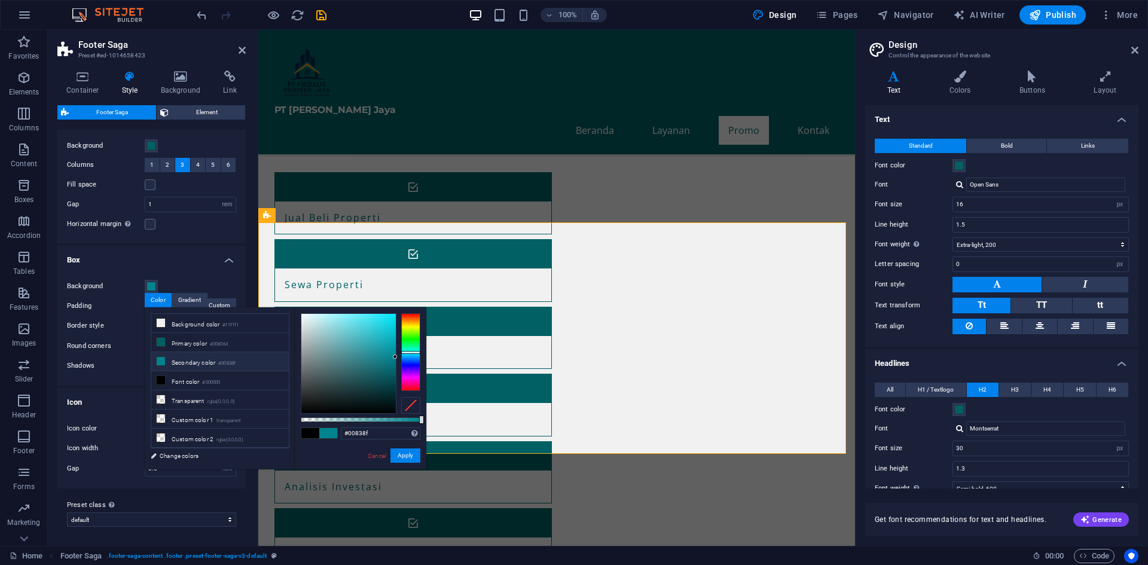
drag, startPoint x: 311, startPoint y: 432, endPoint x: 328, endPoint y: 436, distance: 17.1
click at [335, 436] on div at bounding box center [319, 433] width 36 height 10
click at [325, 435] on span at bounding box center [328, 433] width 18 height 10
click at [305, 434] on span at bounding box center [310, 433] width 18 height 10
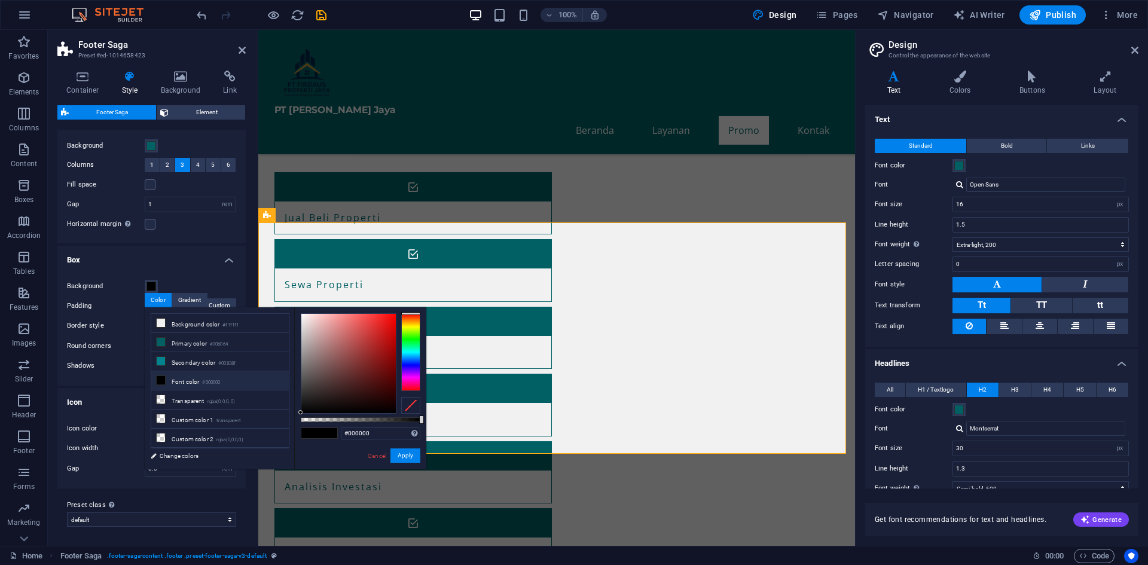
click at [307, 434] on span at bounding box center [310, 433] width 18 height 10
click at [190, 355] on li "Secondary color #00838f" at bounding box center [220, 361] width 138 height 19
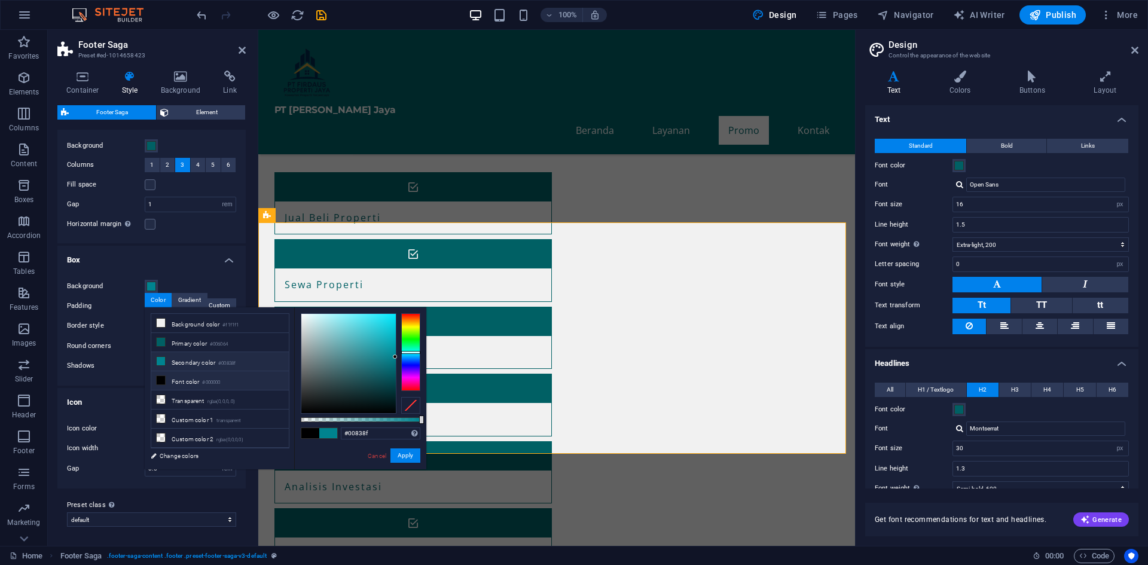
click at [196, 386] on li "Font color #000000" at bounding box center [220, 380] width 138 height 19
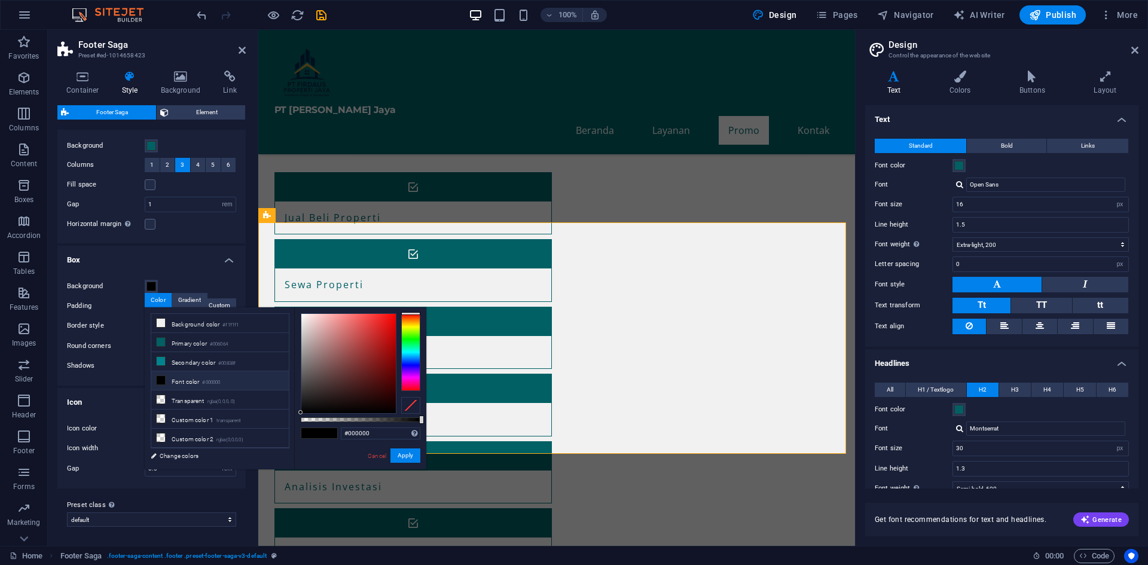
click at [316, 435] on span at bounding box center [310, 433] width 18 height 10
click at [316, 431] on span at bounding box center [310, 433] width 18 height 10
click at [175, 347] on li "Primary color #006064" at bounding box center [220, 342] width 138 height 19
type input "#006064"
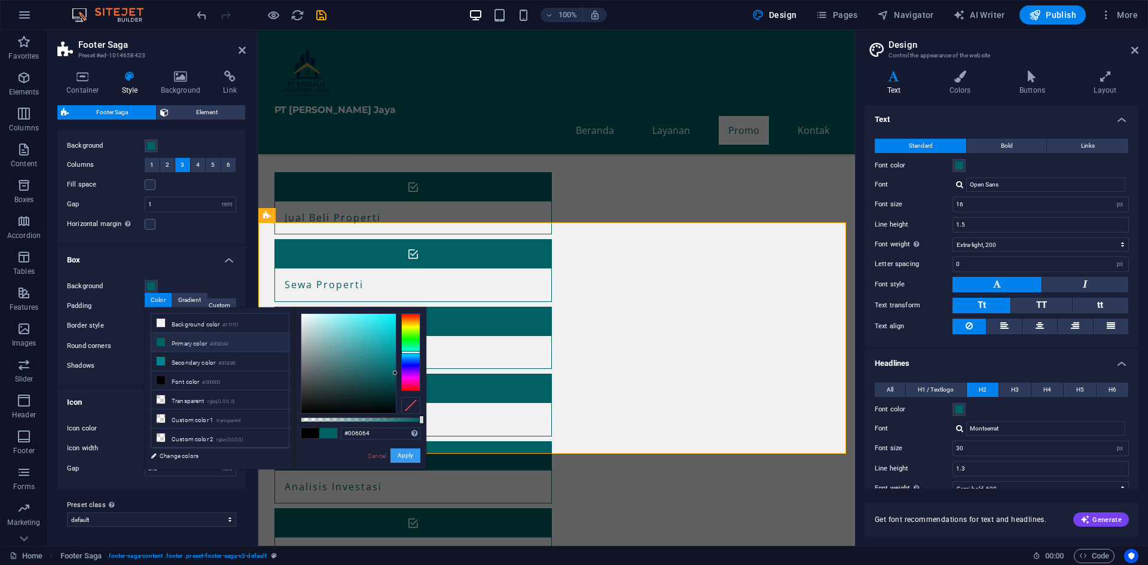
click at [404, 453] on button "Apply" at bounding box center [405, 455] width 30 height 14
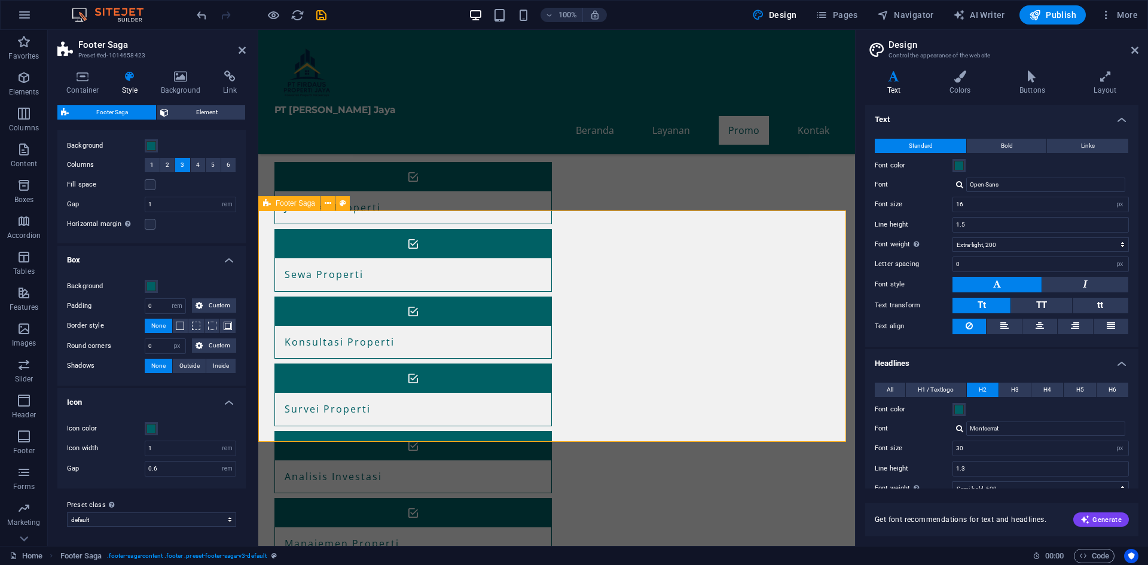
scroll to position [621, 0]
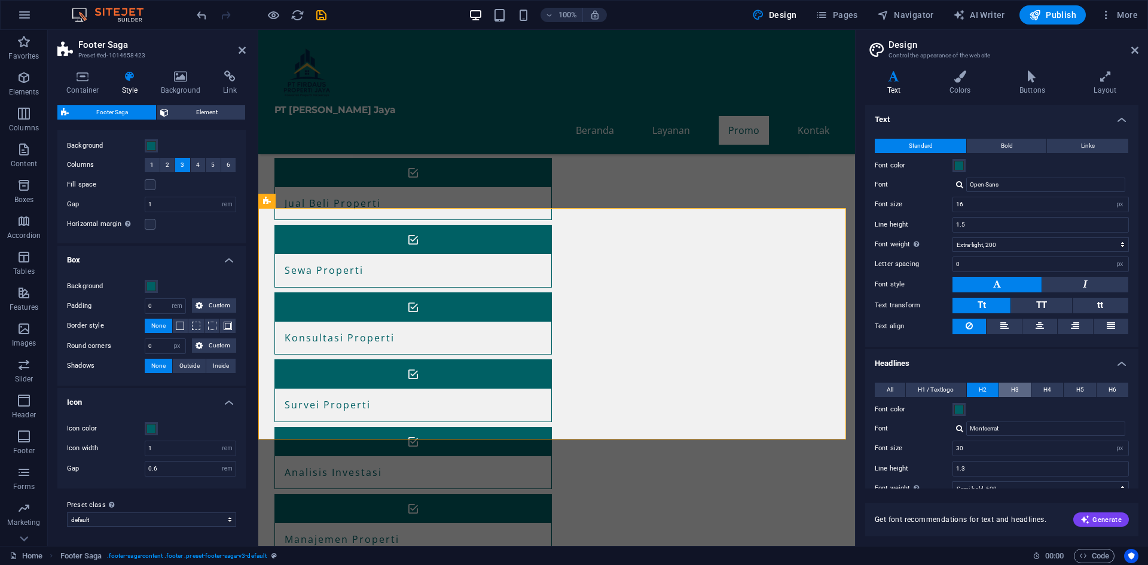
click at [1012, 393] on span "H3" at bounding box center [1015, 390] width 8 height 14
click at [1047, 392] on span "H4" at bounding box center [1047, 390] width 8 height 14
drag, startPoint x: 1076, startPoint y: 390, endPoint x: 1100, endPoint y: 393, distance: 24.1
click at [1076, 391] on span "H5" at bounding box center [1080, 390] width 8 height 14
click at [1110, 394] on span "H6" at bounding box center [1113, 390] width 8 height 14
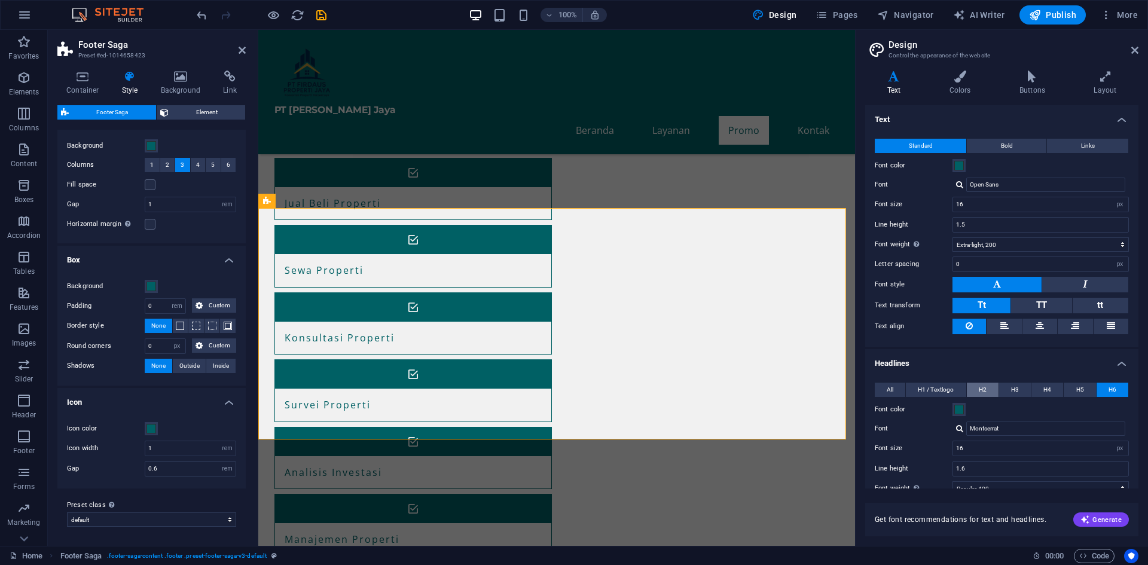
click at [979, 389] on span "H2" at bounding box center [983, 390] width 8 height 14
drag, startPoint x: 933, startPoint y: 389, endPoint x: 908, endPoint y: 389, distance: 25.7
click at [933, 389] on span "H1 / Textlogo" at bounding box center [936, 390] width 36 height 14
click at [894, 389] on button "All" at bounding box center [890, 390] width 30 height 14
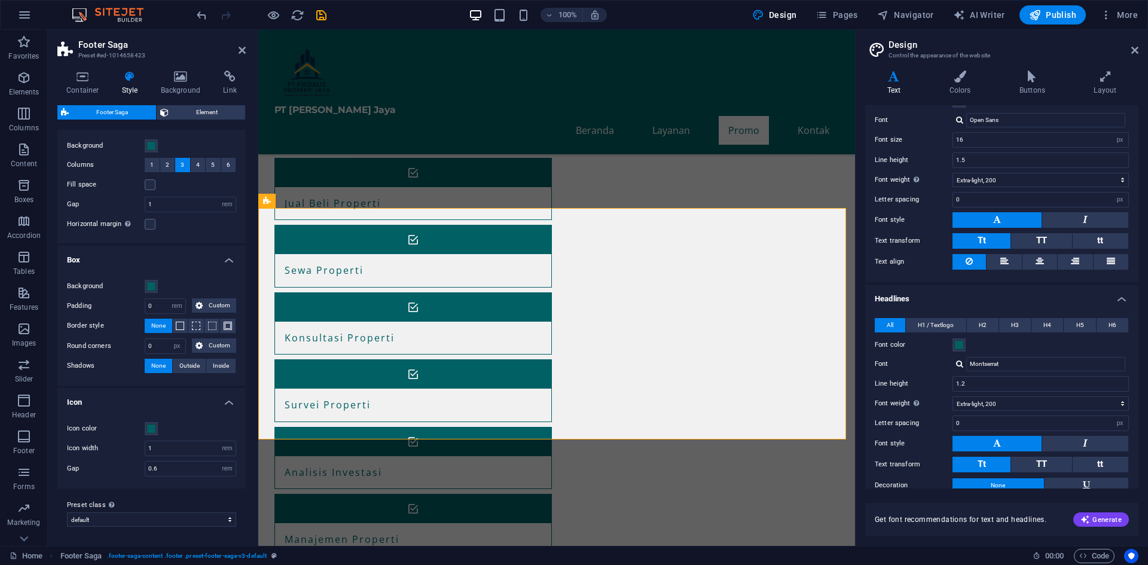
scroll to position [123, 0]
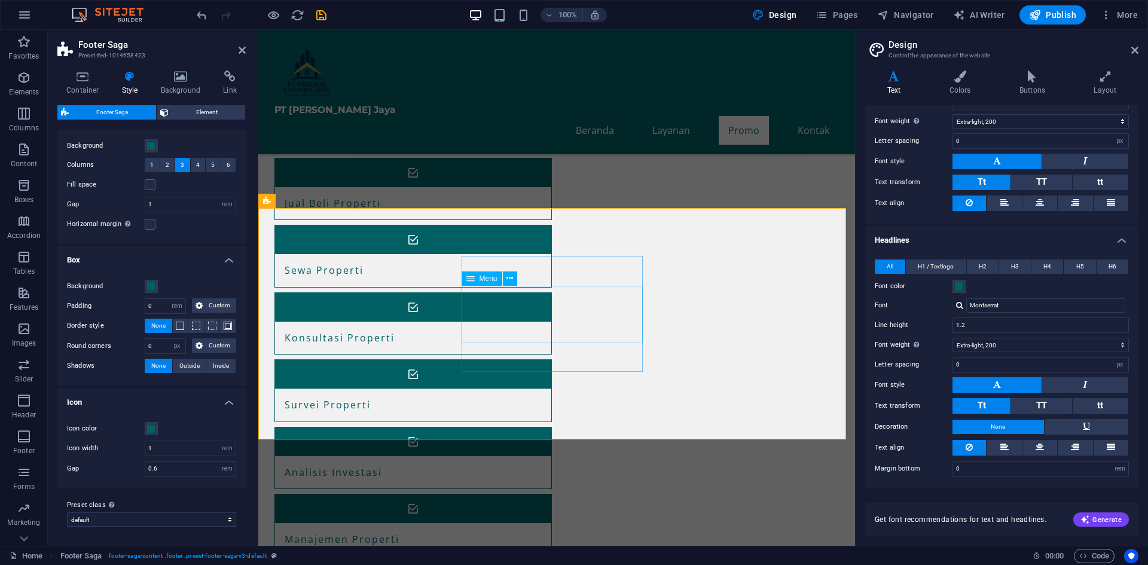
select select
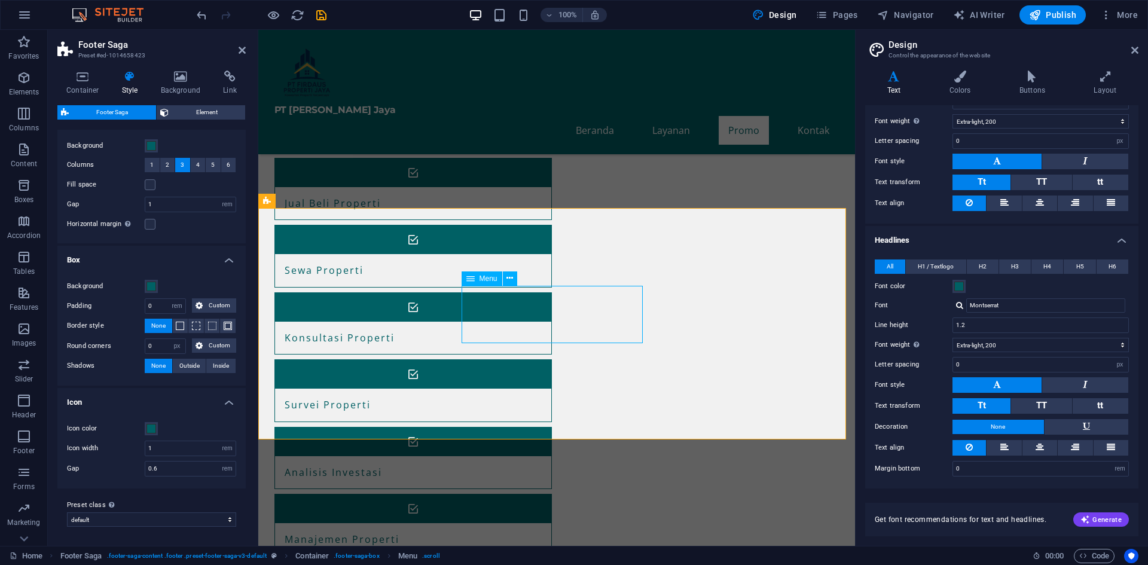
select select
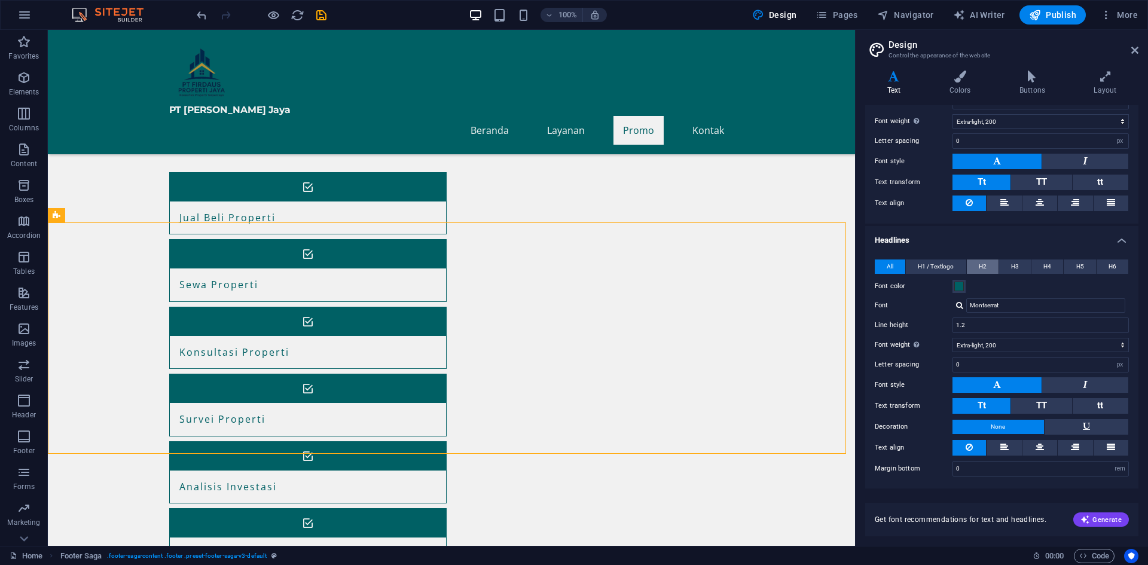
click at [990, 266] on button "H2" at bounding box center [983, 267] width 32 height 14
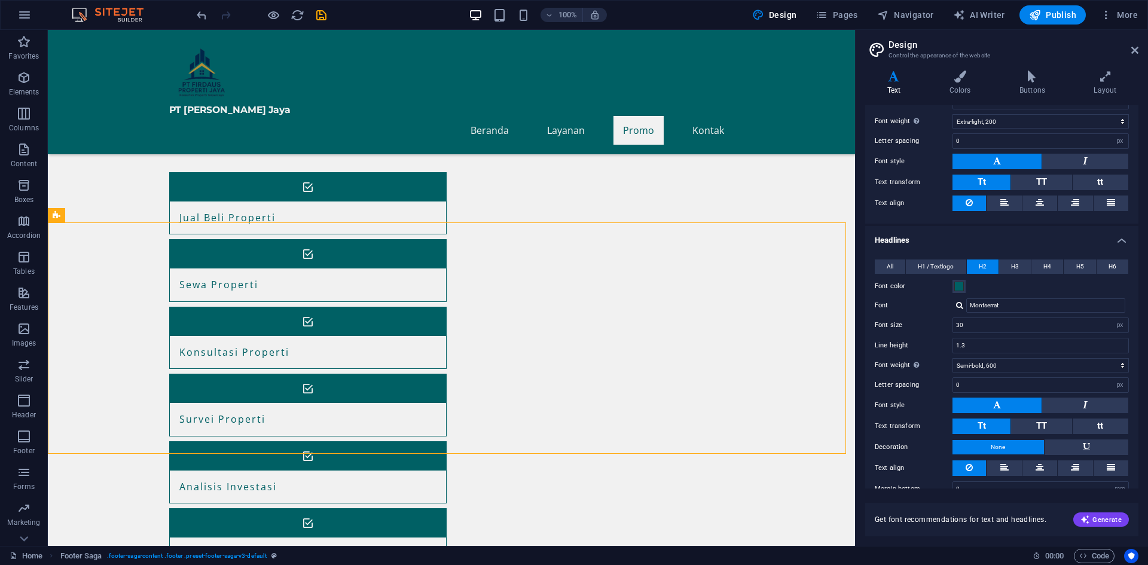
click at [1021, 234] on h4 "Headlines" at bounding box center [1001, 237] width 273 height 22
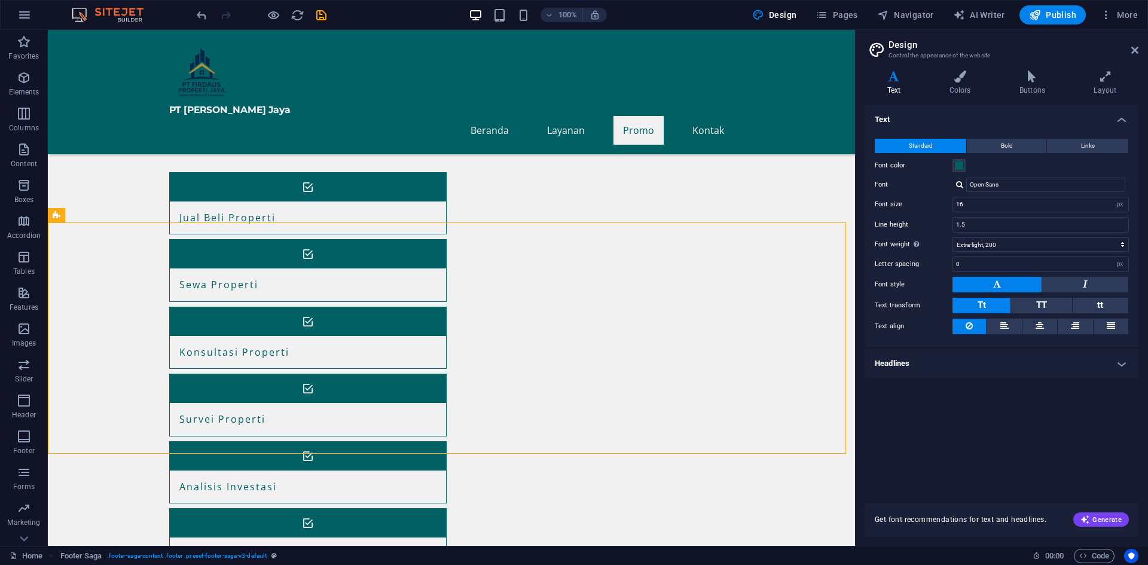
click at [1000, 427] on div "Text Standard Bold Links Font color Font Open Sans Font size 16 rem px Line hei…" at bounding box center [1001, 296] width 273 height 383
click at [1120, 521] on span "Generate" at bounding box center [1101, 520] width 41 height 10
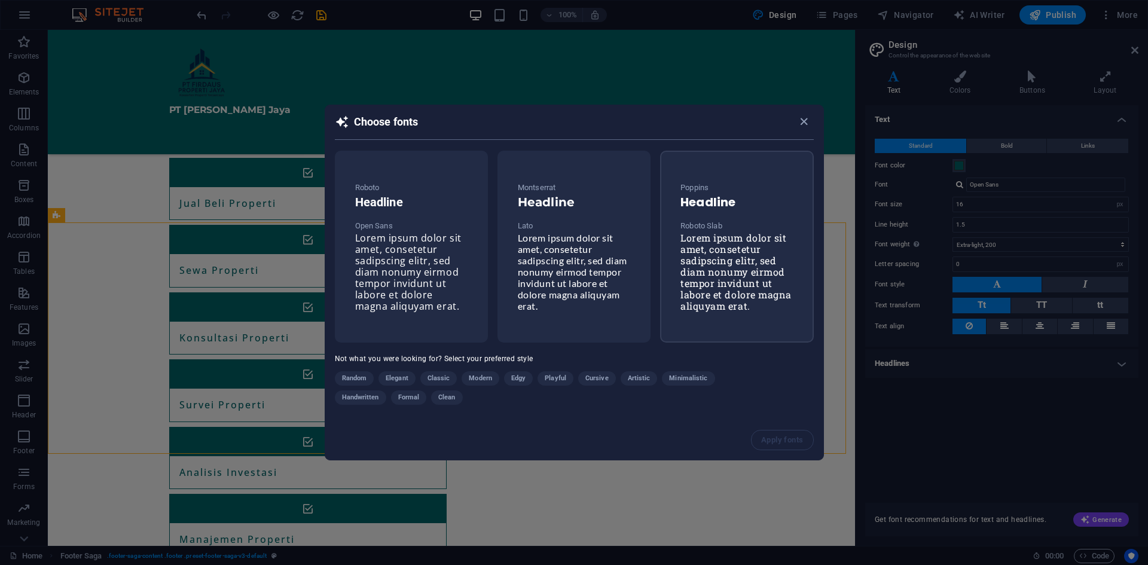
click at [755, 314] on div "Poppins Headline Roboto Slab Lorem ipsum dolor sit amet, consetetur sadipscing …" at bounding box center [737, 246] width 132 height 151
click at [782, 444] on span "Apply fonts" at bounding box center [783, 440] width 42 height 10
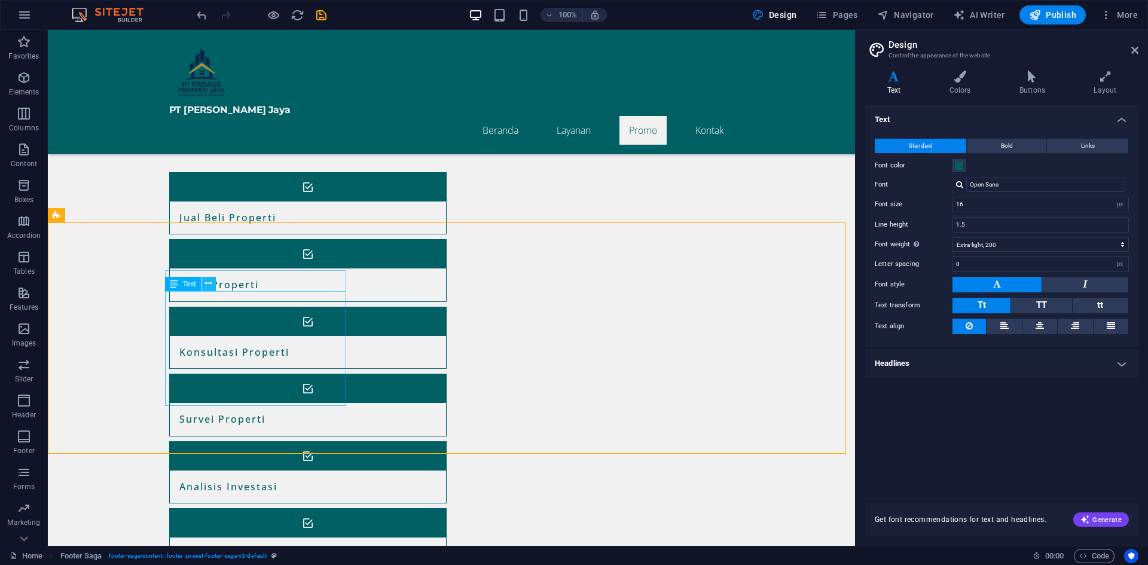
click at [205, 283] on button at bounding box center [209, 284] width 14 height 14
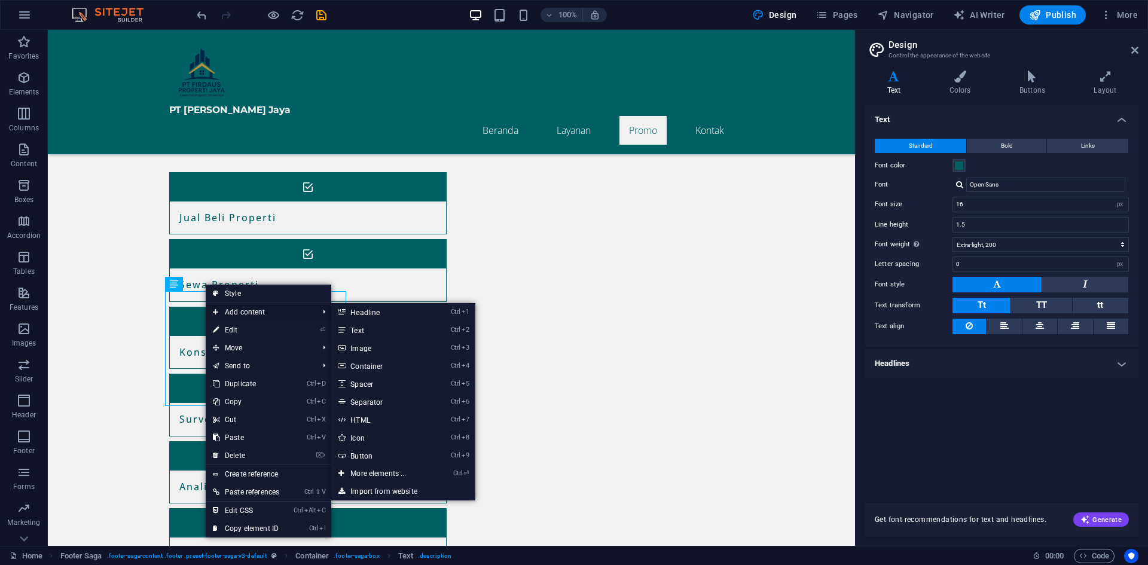
type input "Roboto Slab"
select select "400"
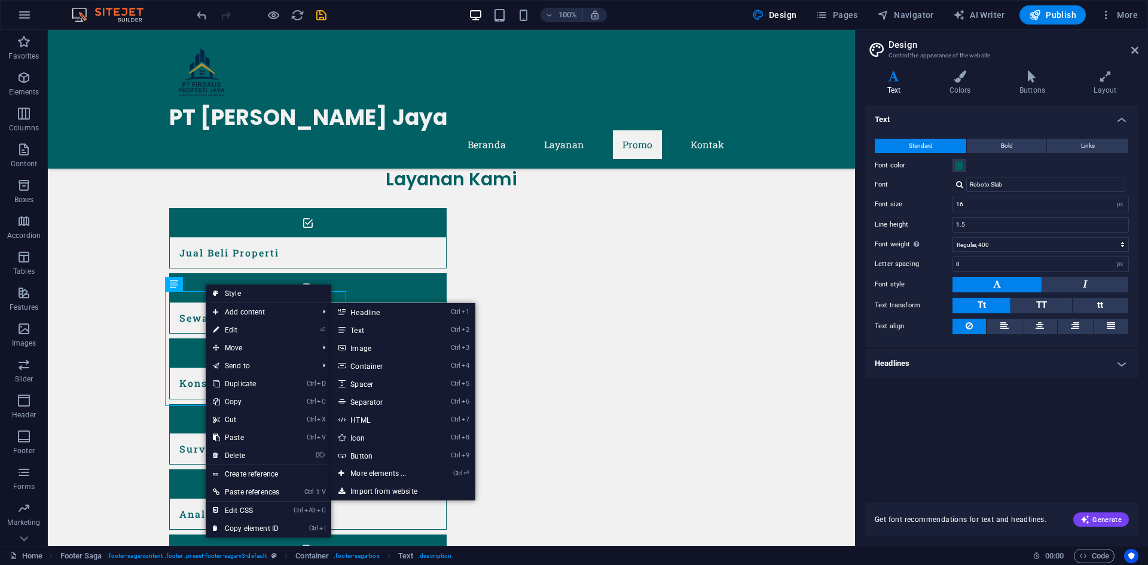
scroll to position [639, 0]
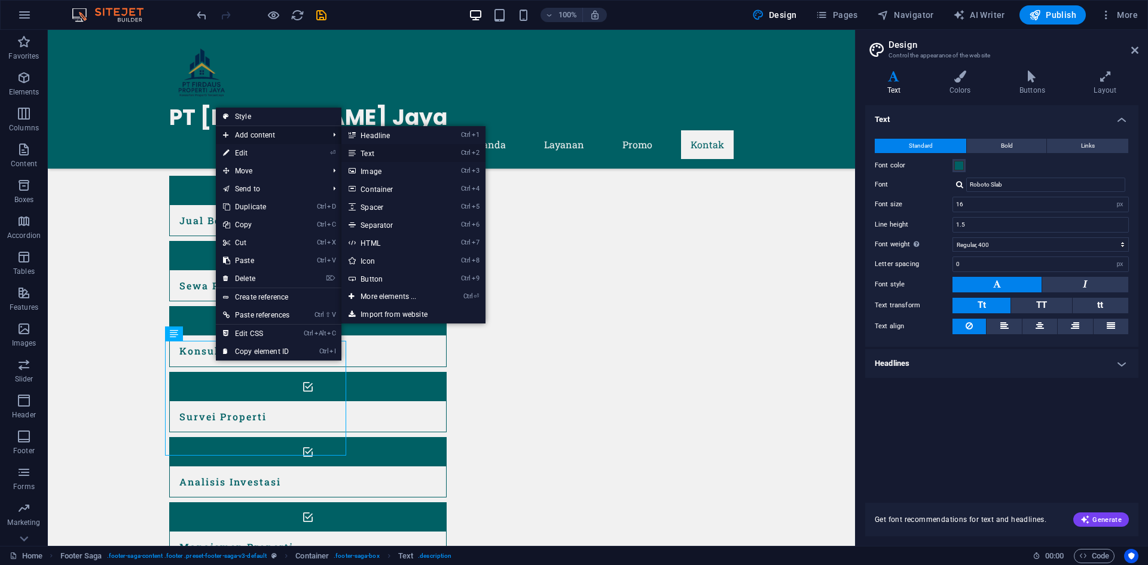
click at [415, 154] on link "Ctrl 2 Text" at bounding box center [390, 153] width 99 height 18
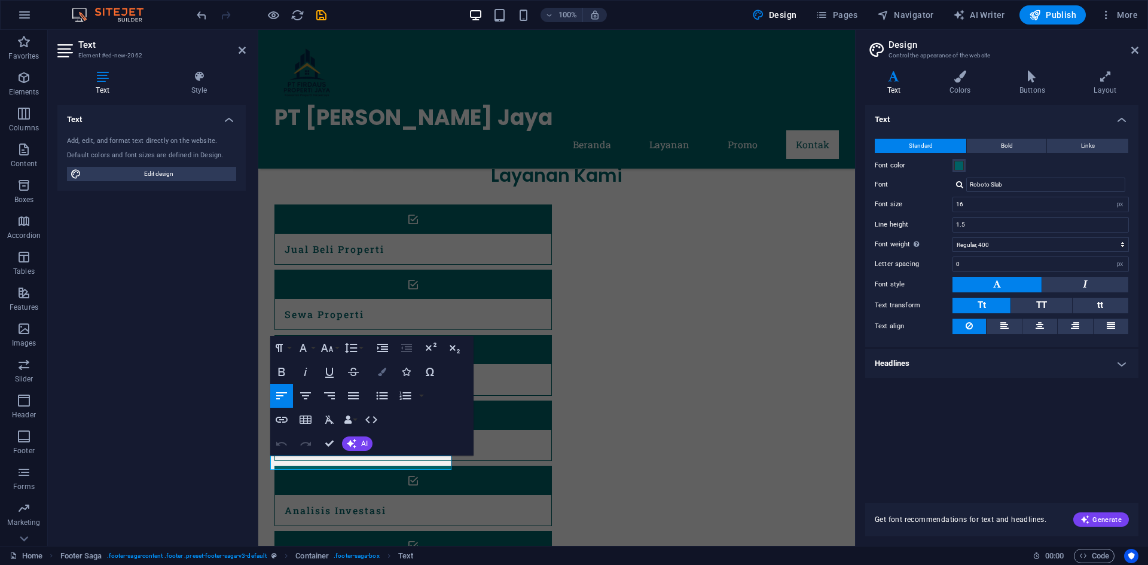
click at [380, 370] on icon "button" at bounding box center [382, 372] width 8 height 8
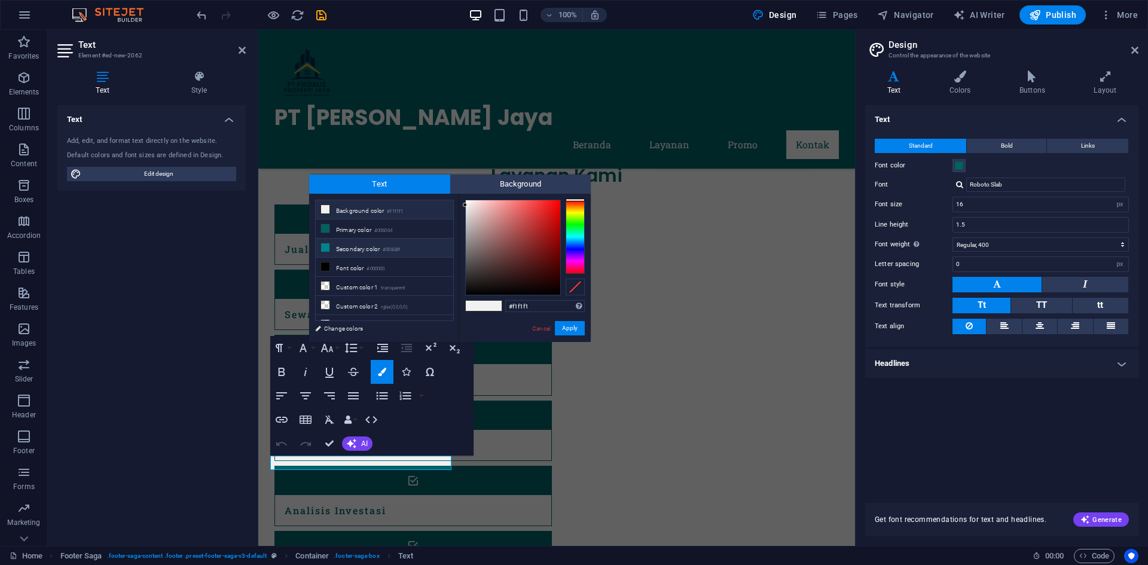
click at [365, 245] on li "Secondary color #00838f" at bounding box center [385, 248] width 138 height 19
type input "#00838f"
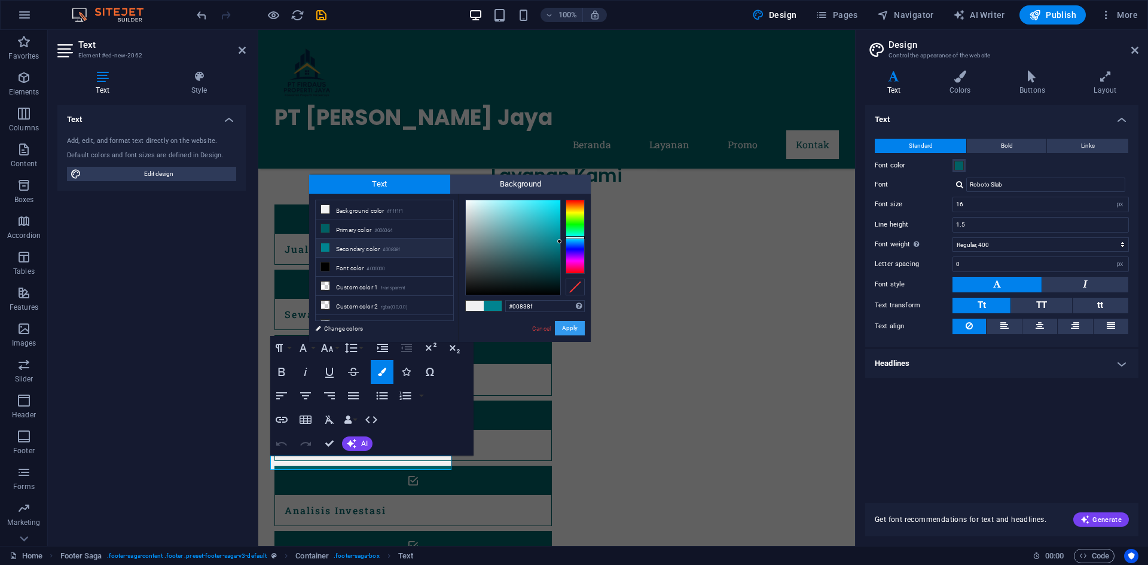
drag, startPoint x: 569, startPoint y: 328, endPoint x: 311, endPoint y: 298, distance: 260.0
click at [569, 328] on button "Apply" at bounding box center [570, 328] width 30 height 14
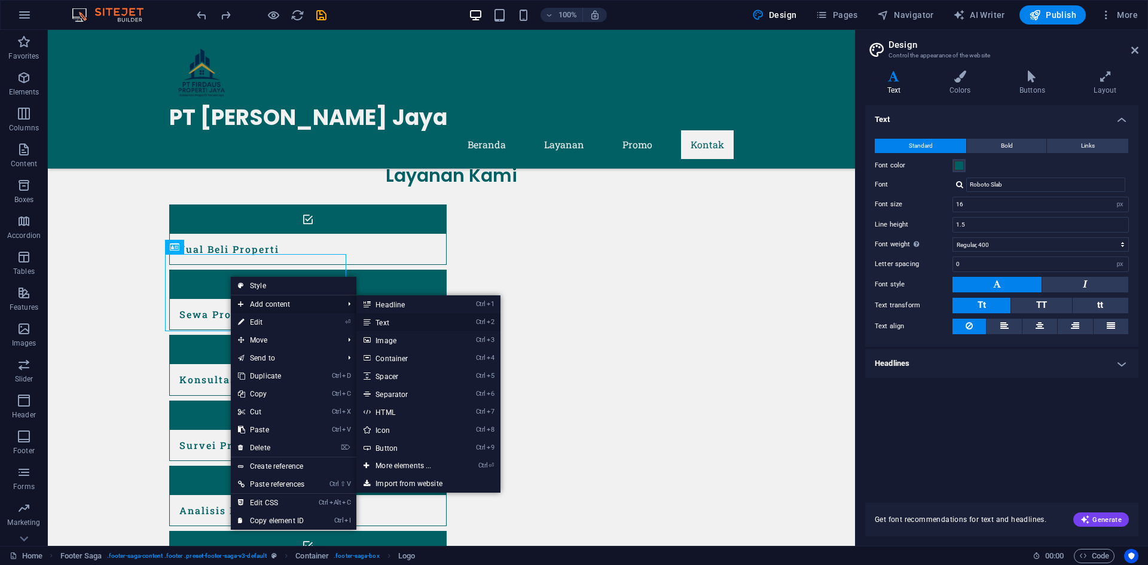
click at [401, 323] on link "Ctrl 2 Text" at bounding box center [405, 322] width 99 height 18
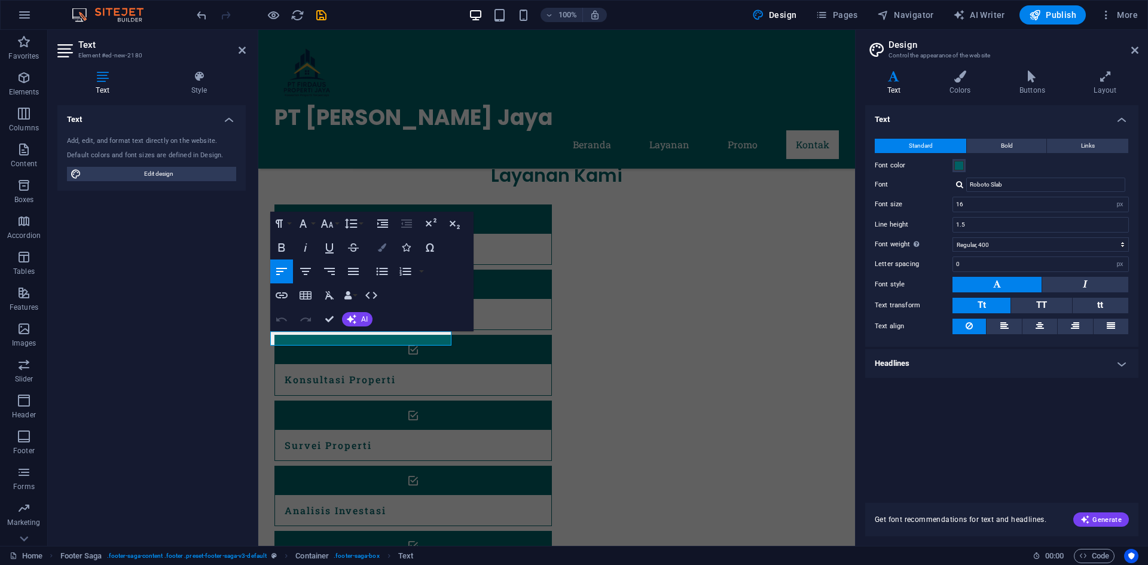
click at [379, 246] on icon "button" at bounding box center [382, 247] width 8 height 8
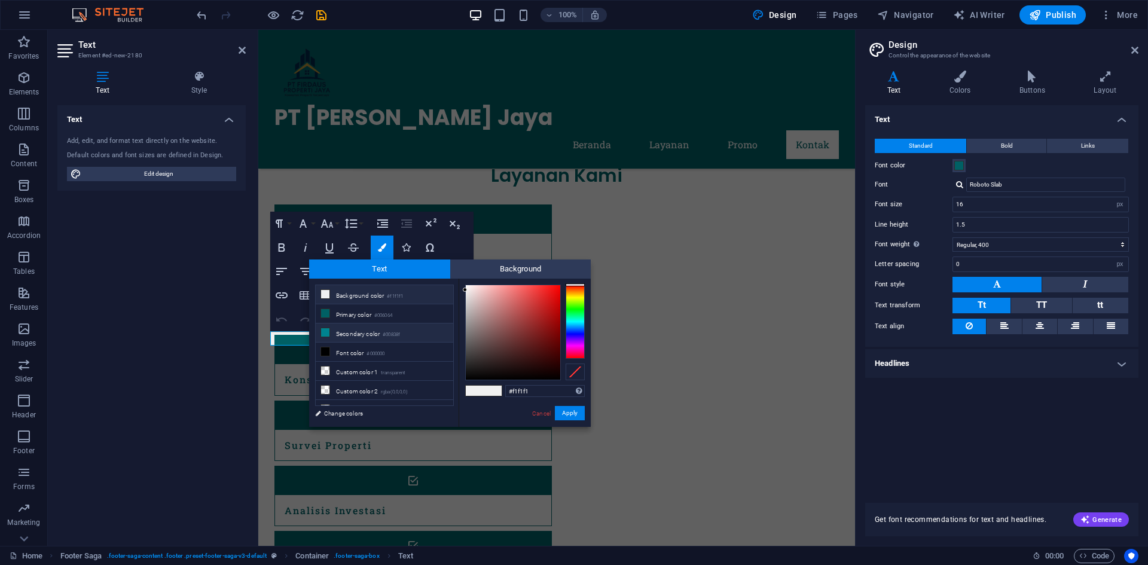
click at [367, 330] on li "Secondary color #00838f" at bounding box center [385, 332] width 138 height 19
type input "#00838f"
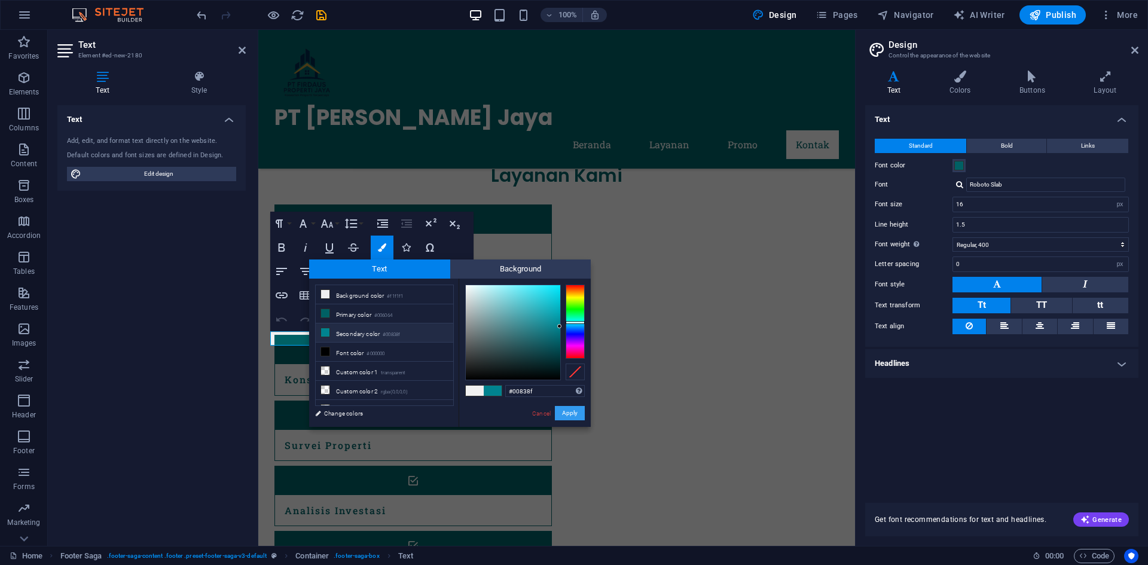
click at [575, 413] on button "Apply" at bounding box center [570, 413] width 30 height 14
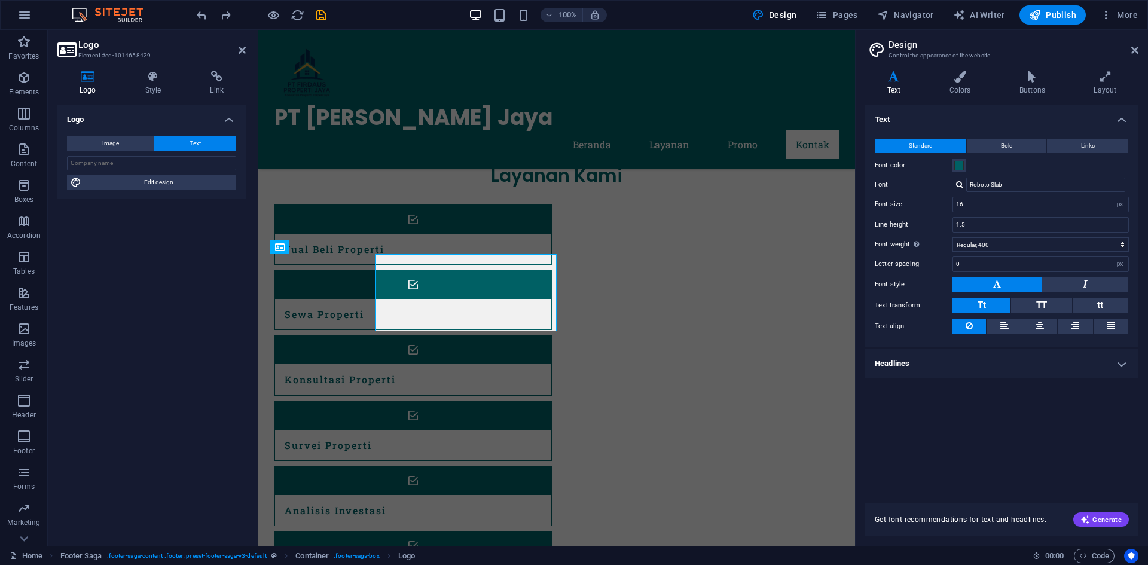
click at [227, 273] on div "Logo Image Text Drag files here, click to choose files or select files from Fil…" at bounding box center [151, 320] width 188 height 431
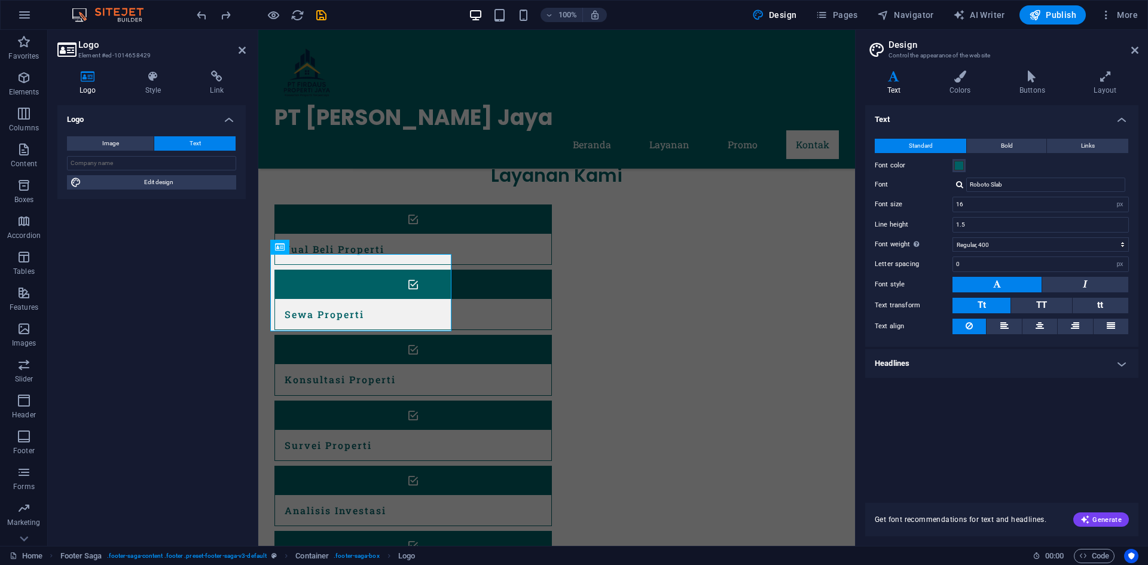
click at [123, 151] on div "Image Text Drag files here, click to choose files or select files from Files or…" at bounding box center [151, 163] width 188 height 72
click at [220, 144] on button "Text" at bounding box center [194, 143] width 81 height 14
click at [174, 177] on span "Edit design" at bounding box center [159, 182] width 148 height 14
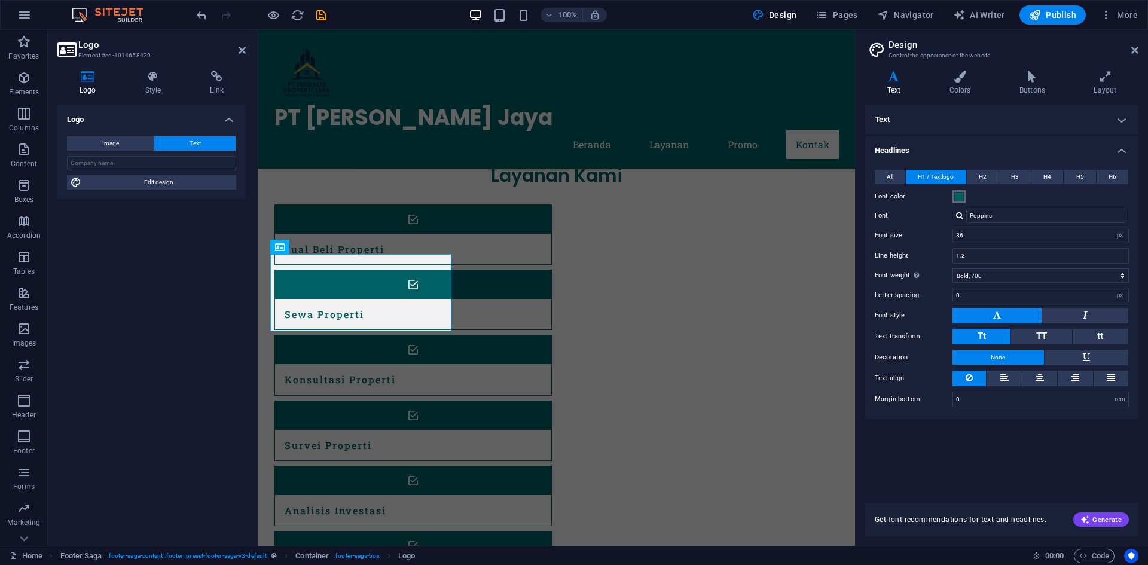
click at [959, 198] on span at bounding box center [959, 197] width 10 height 10
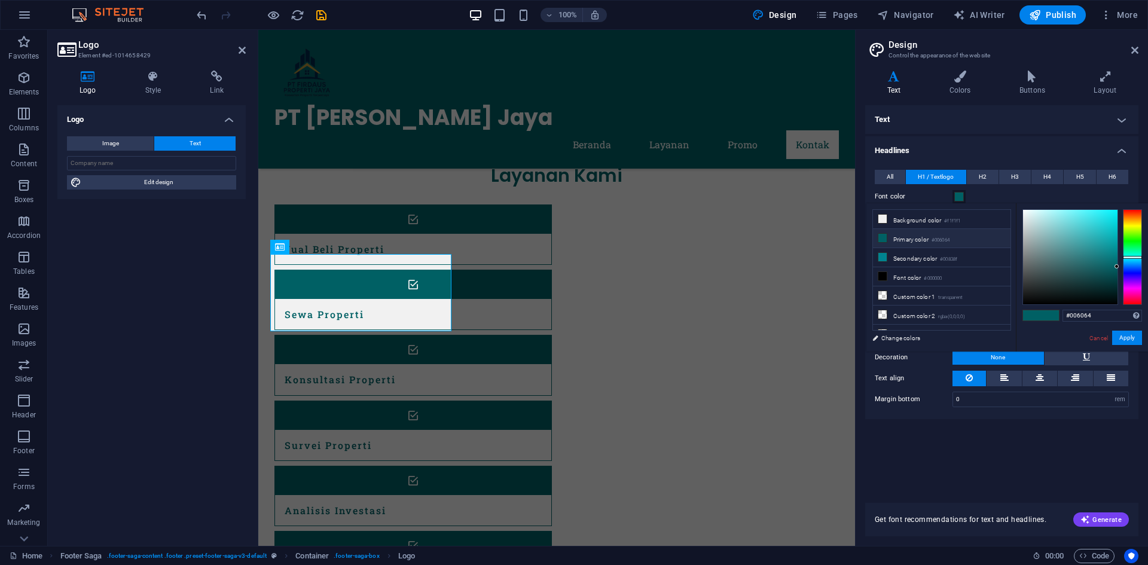
click at [915, 245] on li "Primary color #006064" at bounding box center [942, 238] width 138 height 19
click at [1125, 339] on button "Apply" at bounding box center [1127, 338] width 30 height 14
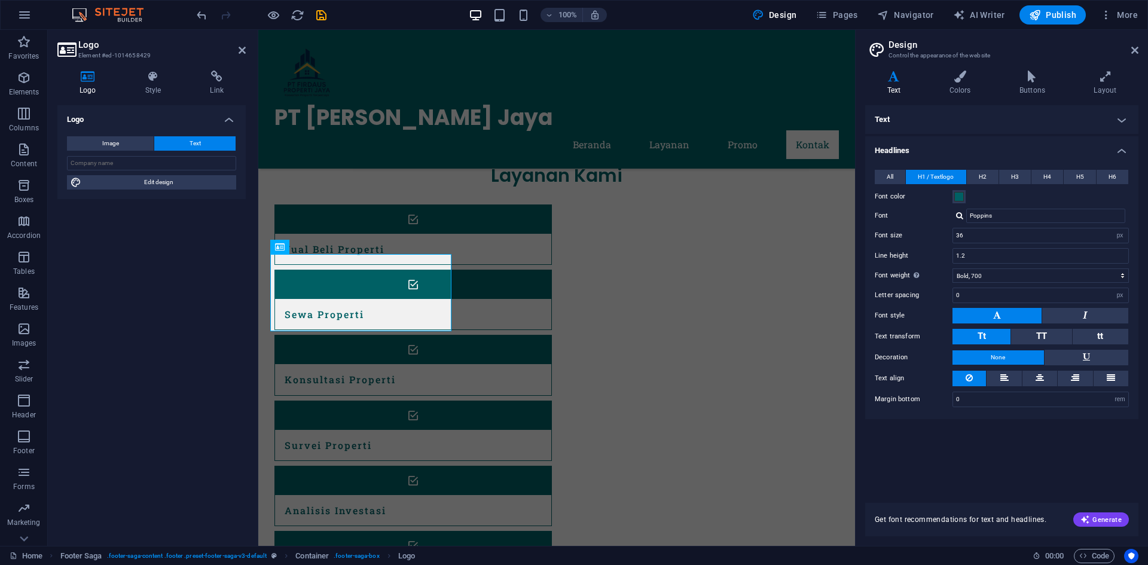
click at [1030, 473] on div "Text Standard Bold Links Font color Font Roboto Slab Font size 16 rem px Line h…" at bounding box center [1001, 296] width 273 height 383
click at [961, 90] on h4 "Colors" at bounding box center [962, 83] width 70 height 25
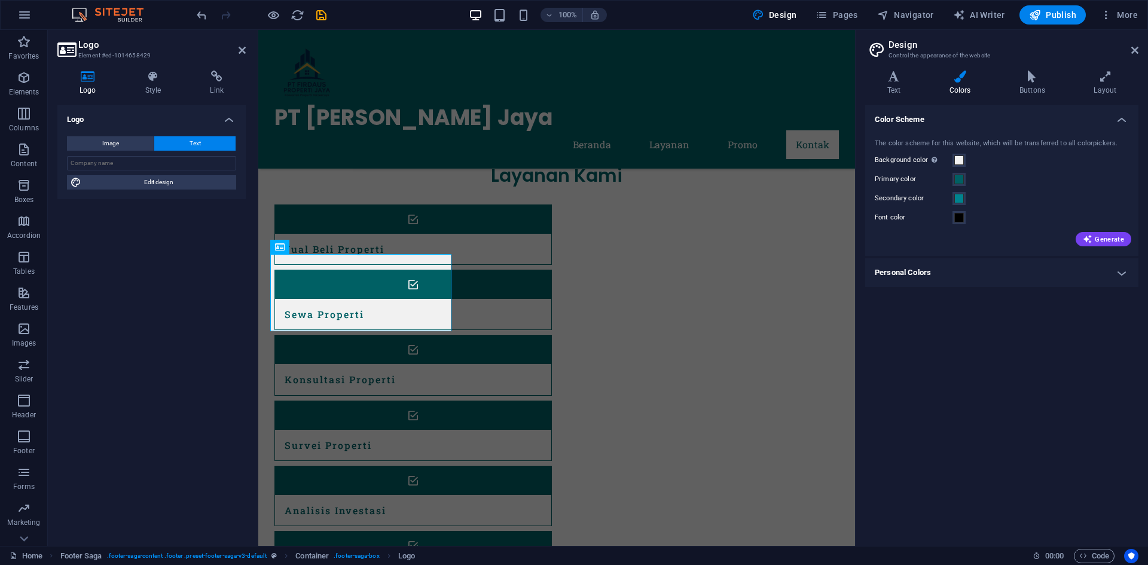
click at [1079, 273] on h4 "Personal Colors" at bounding box center [1001, 272] width 273 height 29
click at [1078, 274] on h4 "Personal Colors" at bounding box center [1001, 269] width 273 height 22
click at [1137, 54] on icon at bounding box center [1134, 50] width 7 height 10
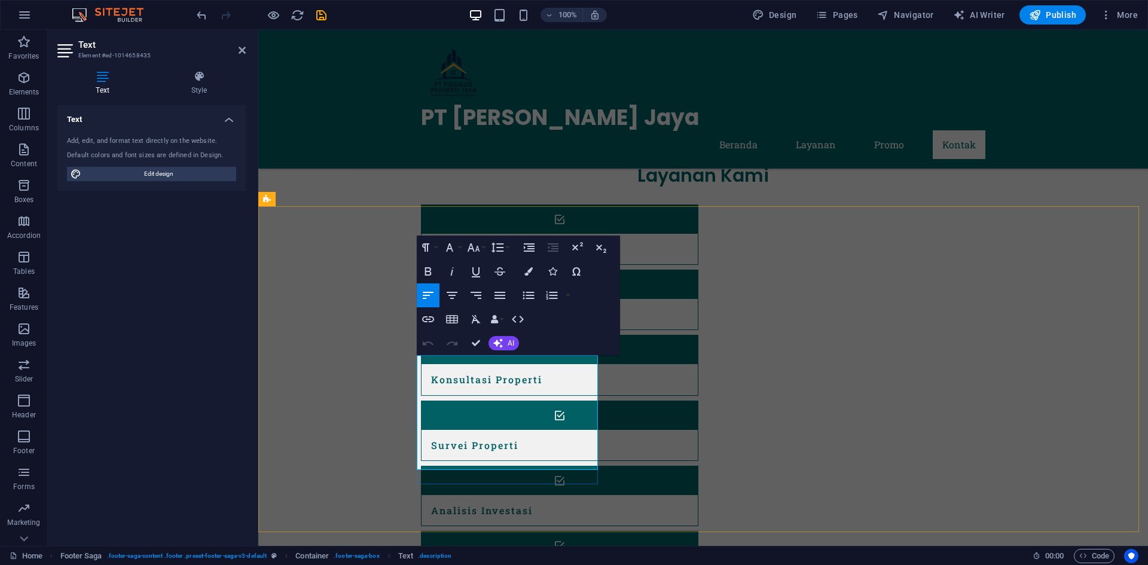
click at [531, 271] on icon "button" at bounding box center [528, 271] width 8 height 8
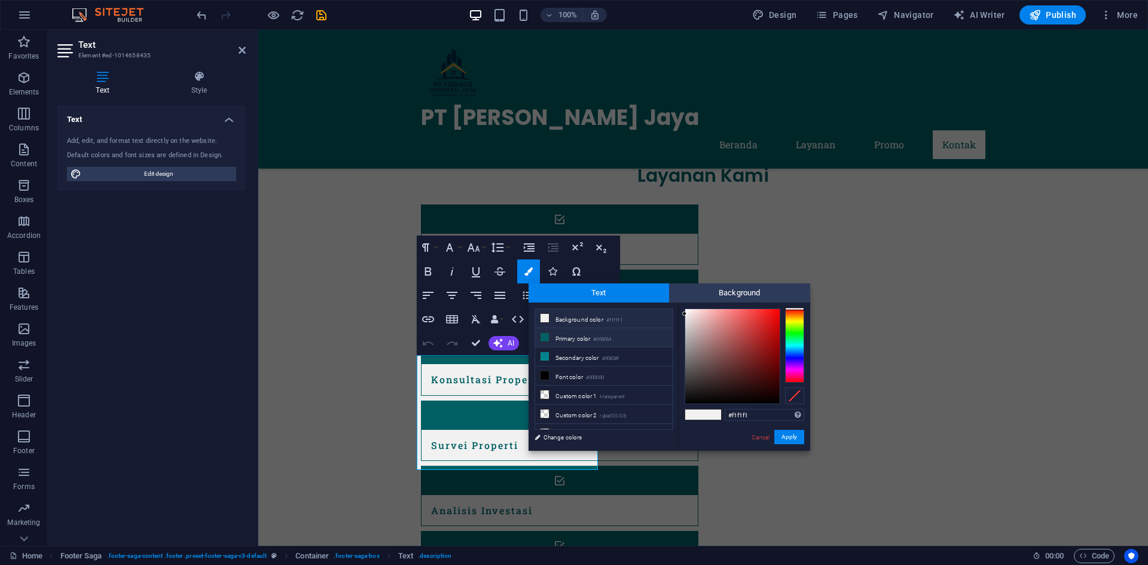
click at [594, 343] on li "Primary color #006064" at bounding box center [604, 337] width 138 height 19
type input "#006064"
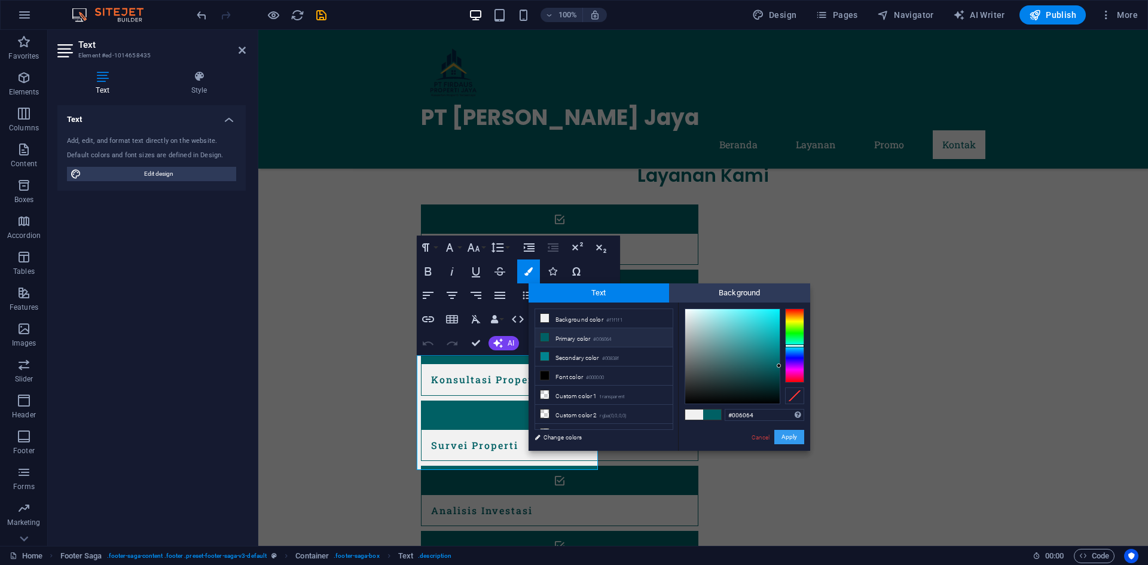
click at [792, 435] on button "Apply" at bounding box center [789, 437] width 30 height 14
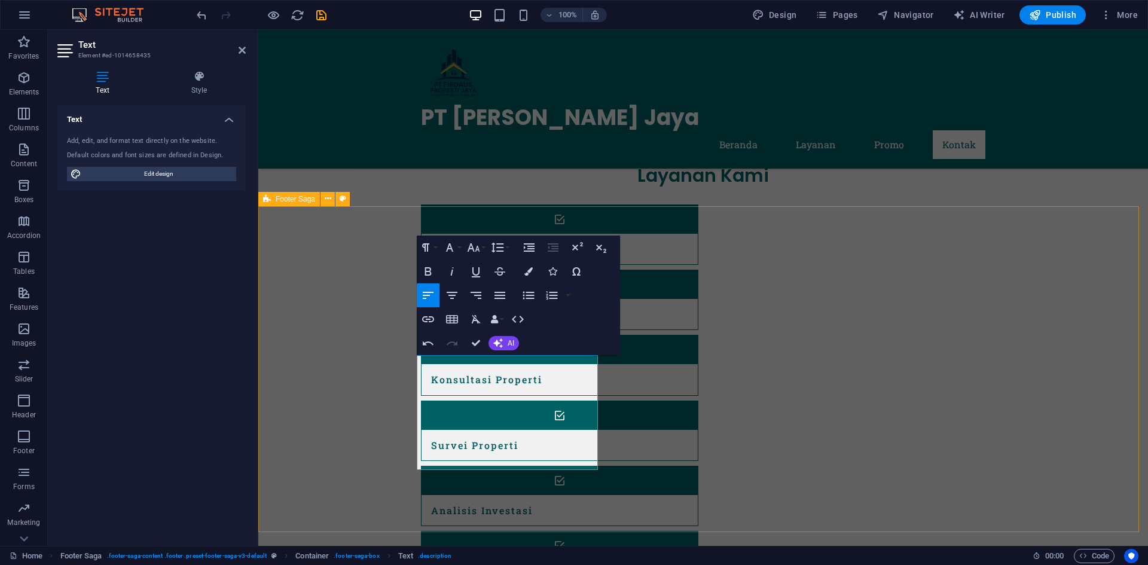
drag, startPoint x: 786, startPoint y: 435, endPoint x: 996, endPoint y: 435, distance: 210.5
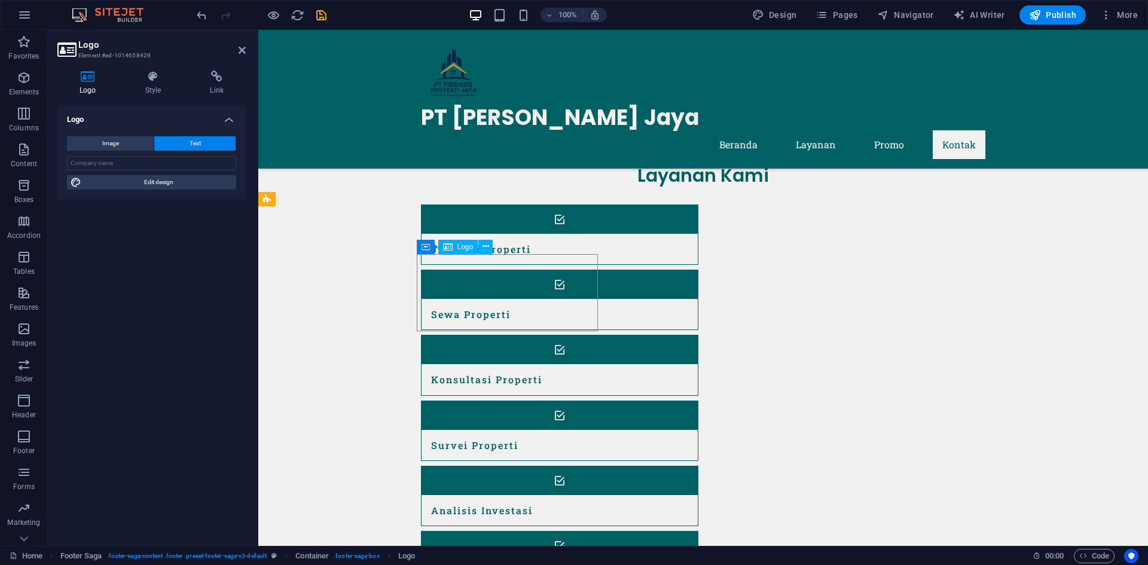
drag, startPoint x: 474, startPoint y: 313, endPoint x: 453, endPoint y: 313, distance: 20.3
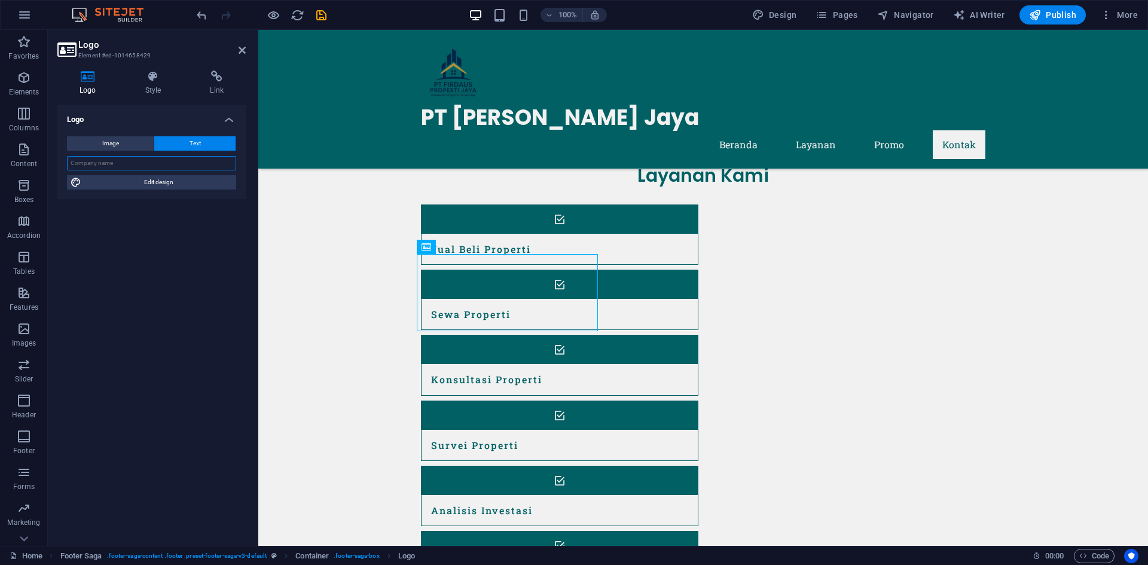
click at [184, 157] on input "text" at bounding box center [151, 163] width 169 height 14
click at [113, 160] on input "text" at bounding box center [151, 163] width 169 height 14
paste input "PT [PERSON_NAME] Jaya"
type input "PT [PERSON_NAME] Jaya"
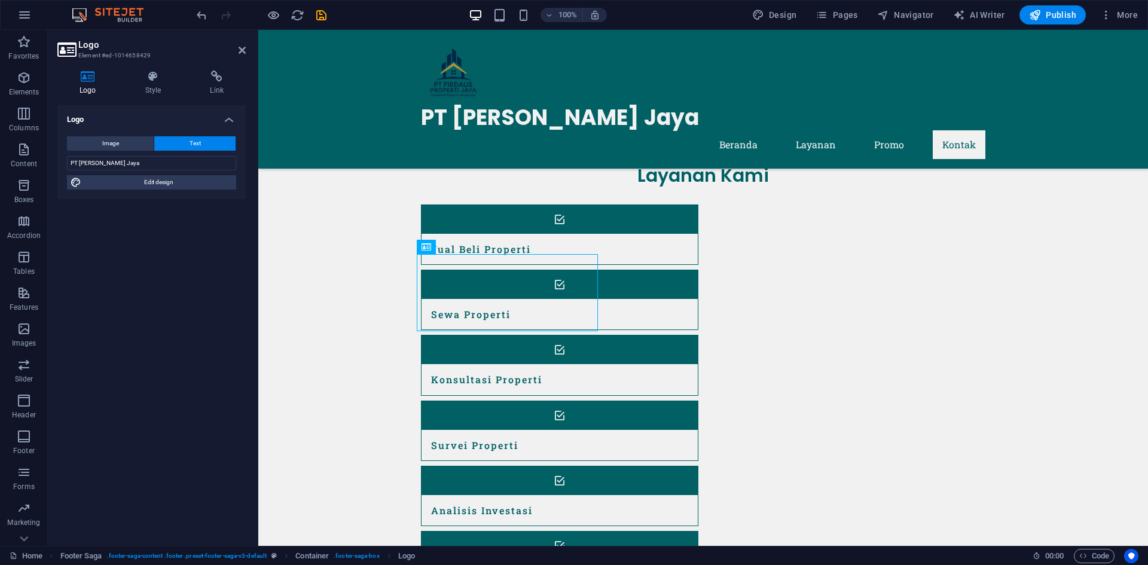
click at [181, 227] on div "Logo Image Text Drag files here, click to choose files or select files from Fil…" at bounding box center [151, 320] width 188 height 431
click at [170, 184] on span "Edit design" at bounding box center [159, 182] width 148 height 14
select select "px"
select select "700"
select select "px"
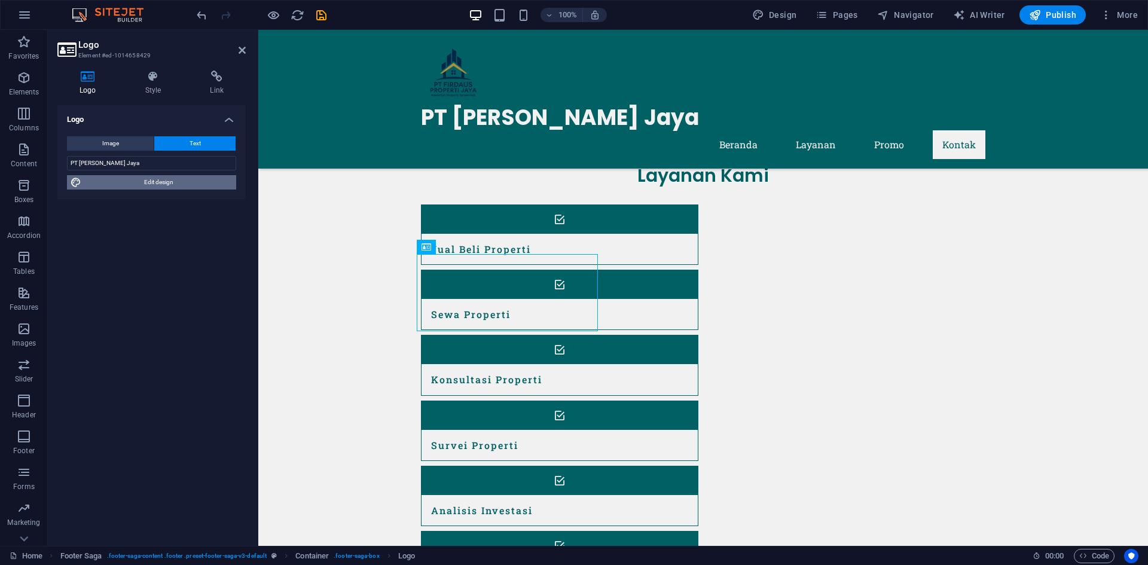
select select "rem"
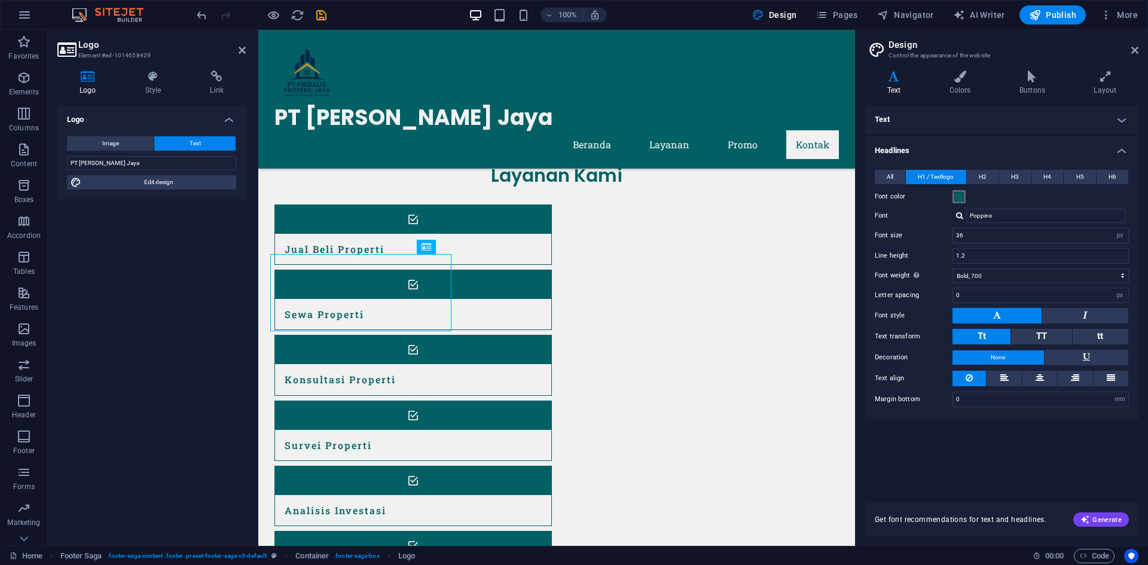
click at [958, 200] on span at bounding box center [959, 197] width 10 height 10
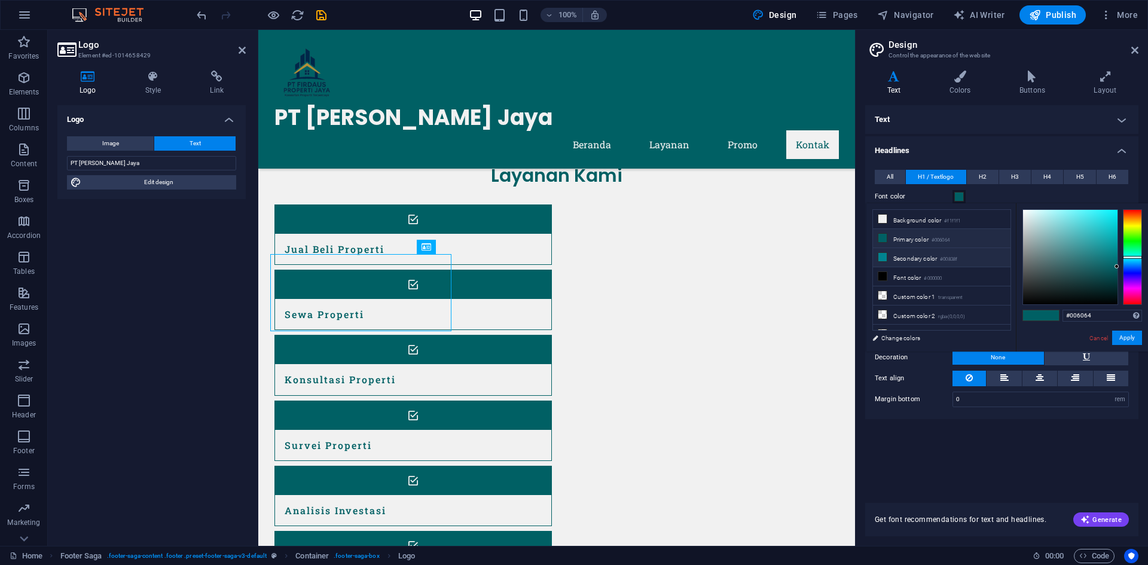
click at [914, 255] on li "Secondary color #00838f" at bounding box center [942, 257] width 138 height 19
type input "#00838f"
click at [1128, 338] on button "Apply" at bounding box center [1127, 338] width 30 height 14
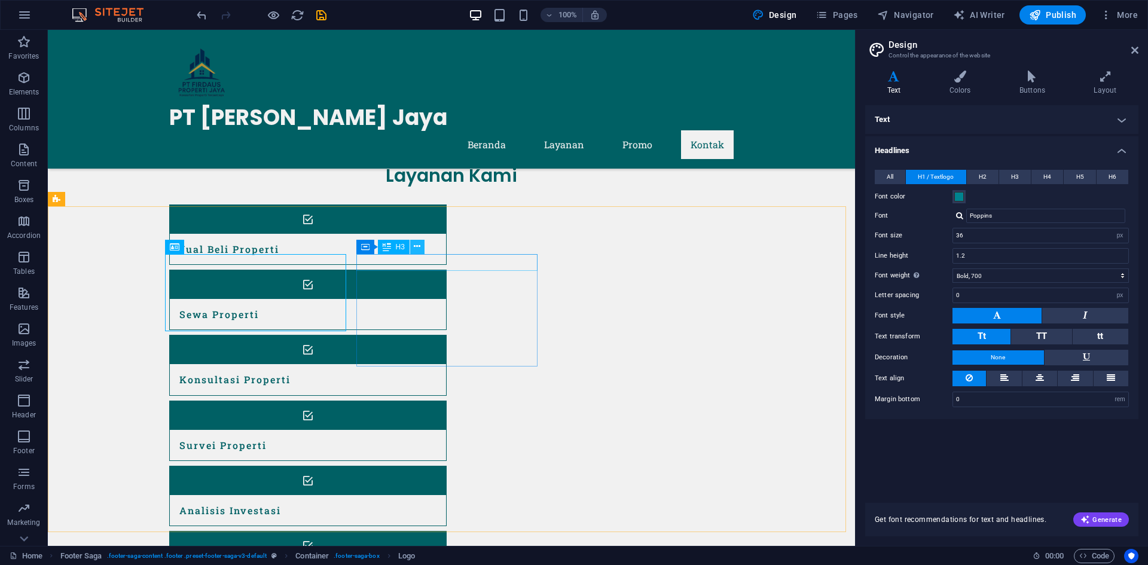
click at [416, 242] on icon at bounding box center [417, 246] width 7 height 13
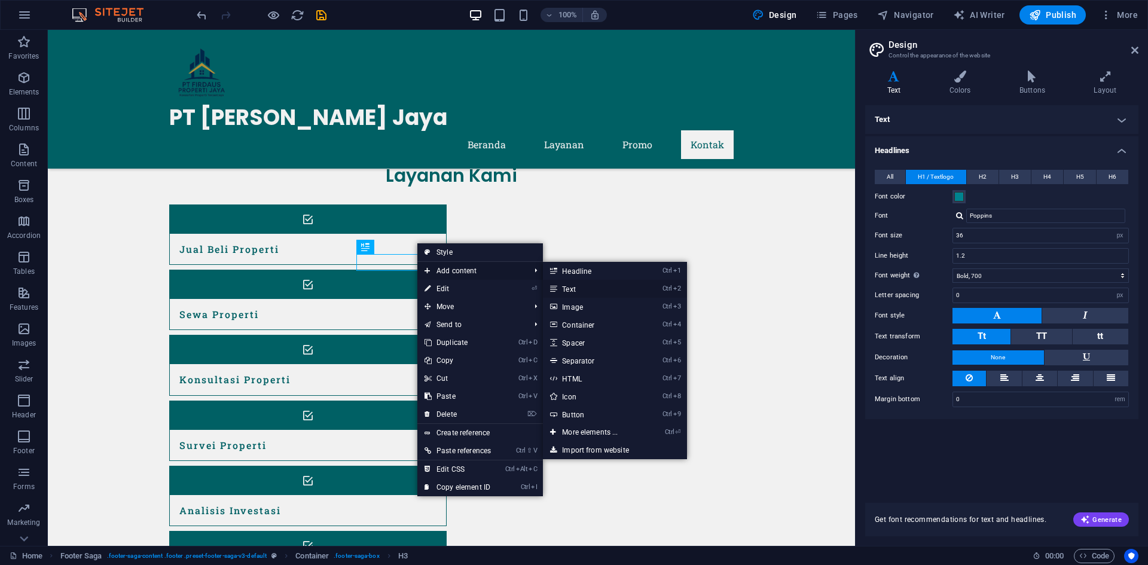
click at [585, 293] on link "Ctrl 2 Text" at bounding box center [592, 289] width 99 height 18
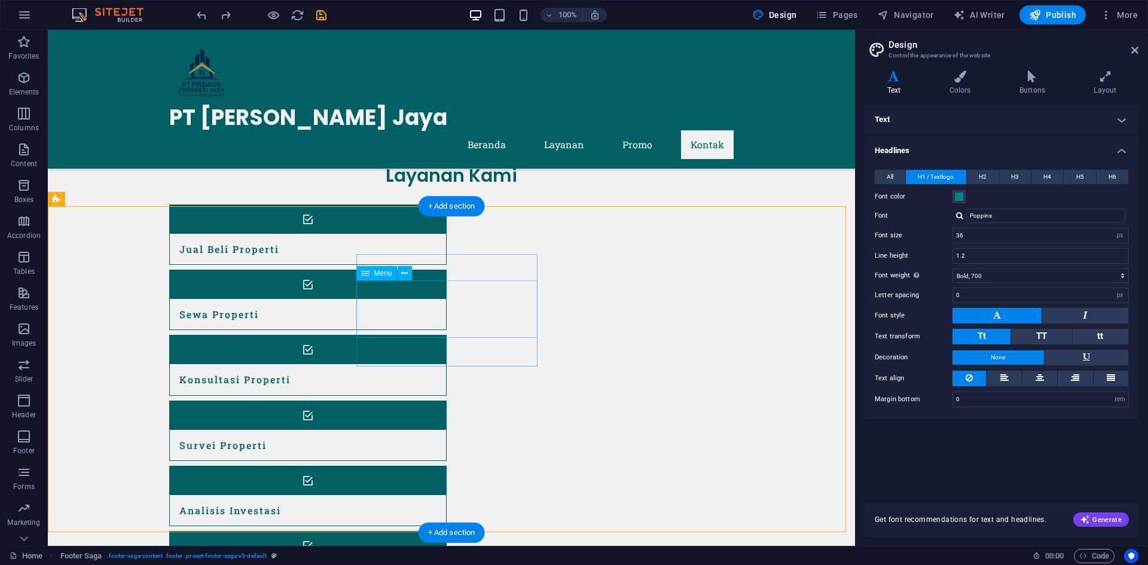
select select
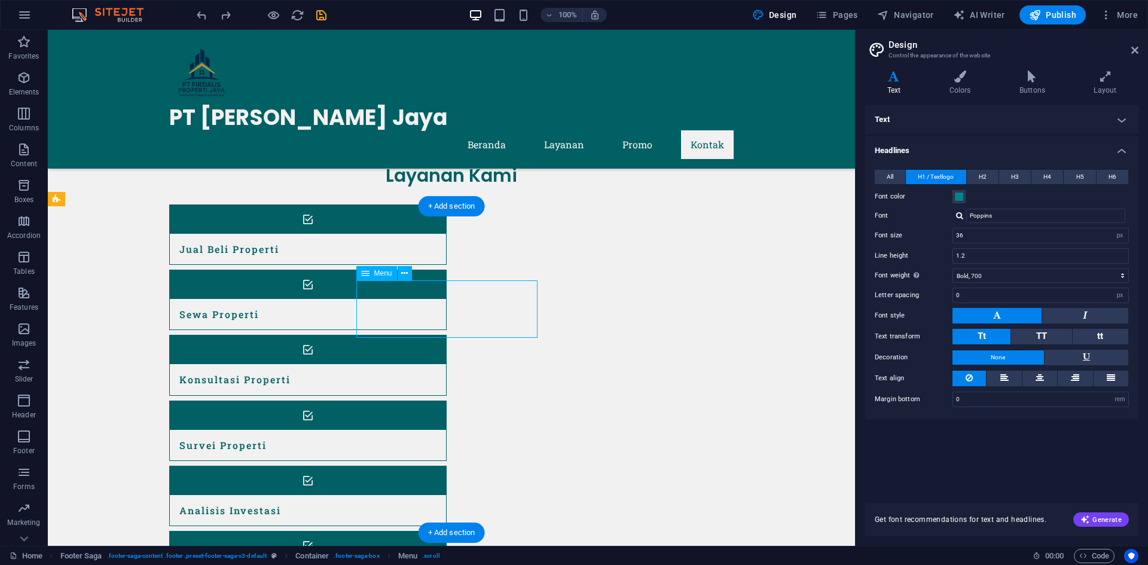
select select
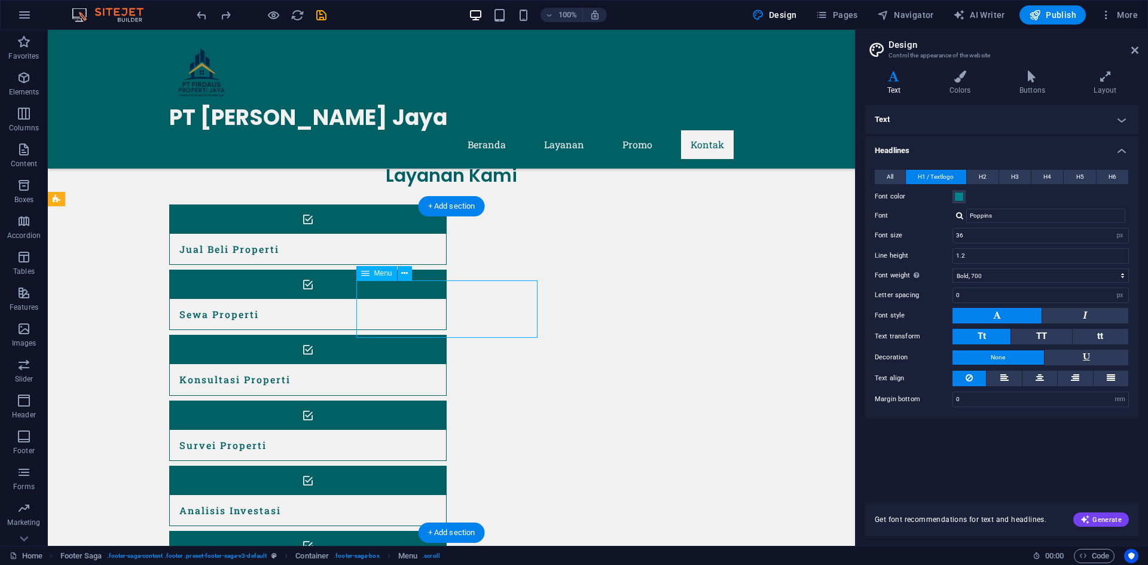
select select
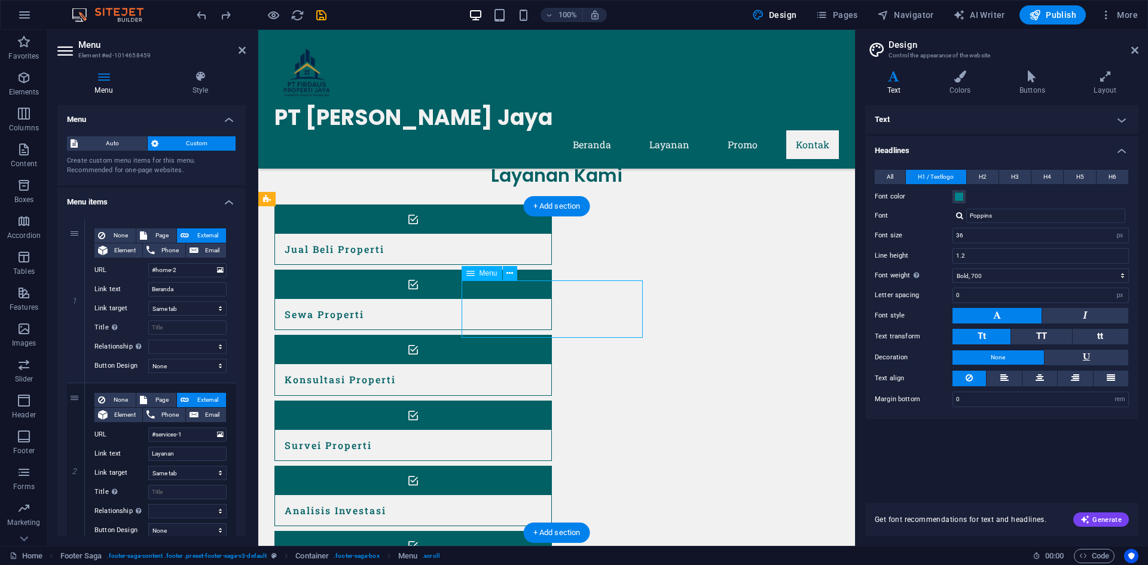
drag, startPoint x: 479, startPoint y: 304, endPoint x: 485, endPoint y: 328, distance: 25.2
click at [511, 273] on icon at bounding box center [509, 273] width 7 height 13
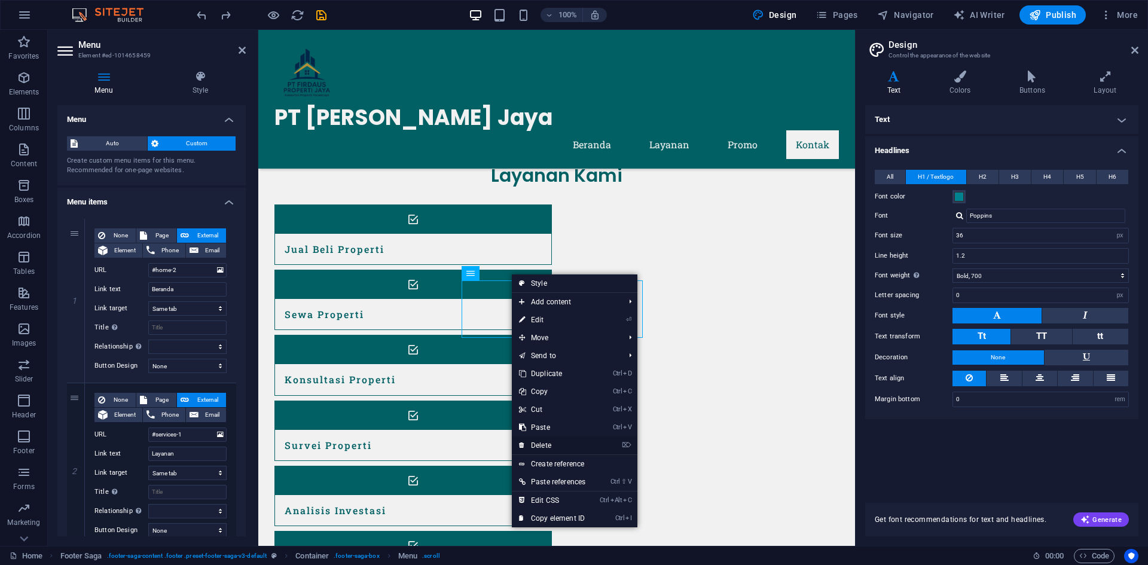
click at [560, 441] on link "⌦ Delete" at bounding box center [552, 446] width 81 height 18
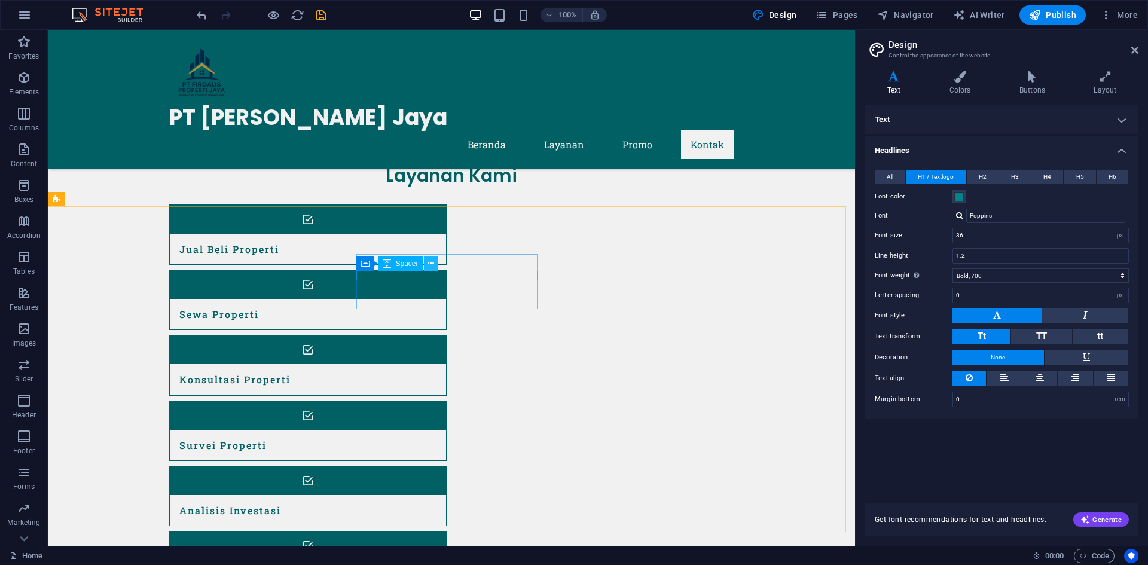
click at [436, 264] on button at bounding box center [431, 264] width 14 height 14
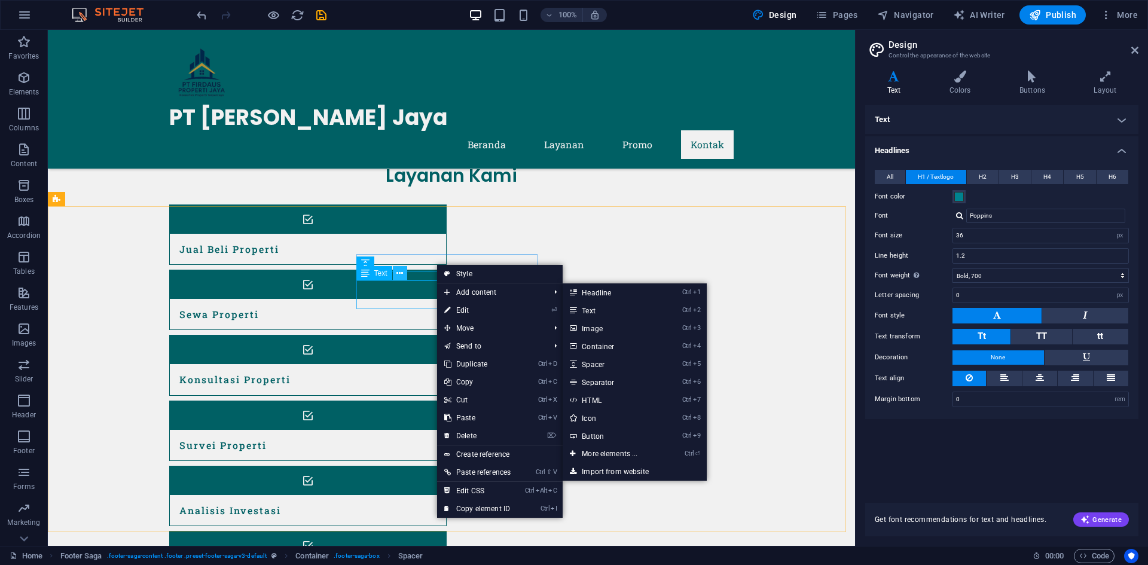
click at [399, 270] on icon at bounding box center [399, 273] width 7 height 13
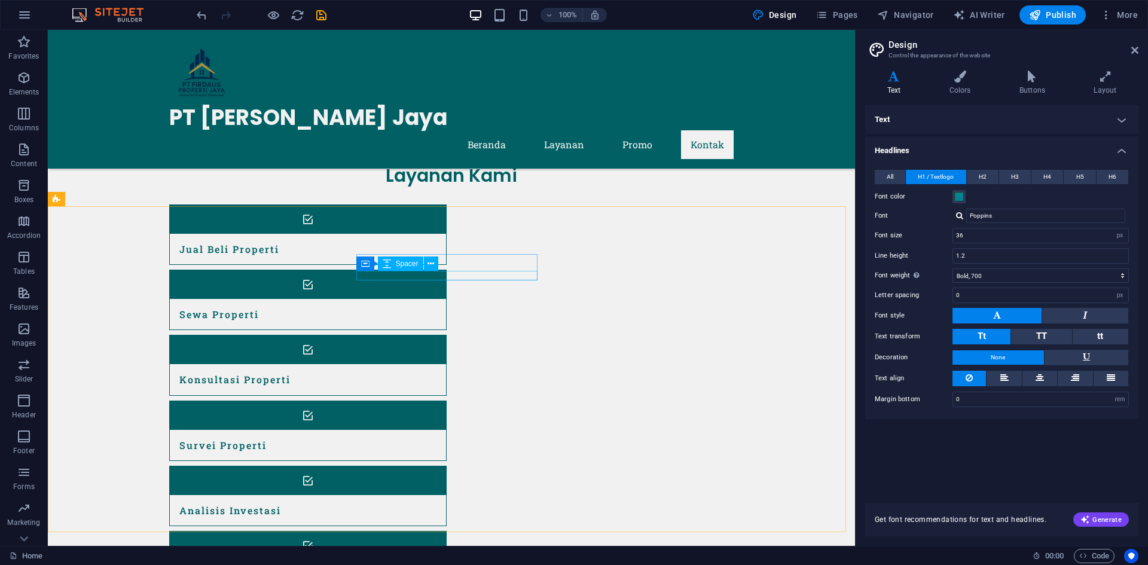
click at [385, 264] on icon at bounding box center [387, 264] width 8 height 14
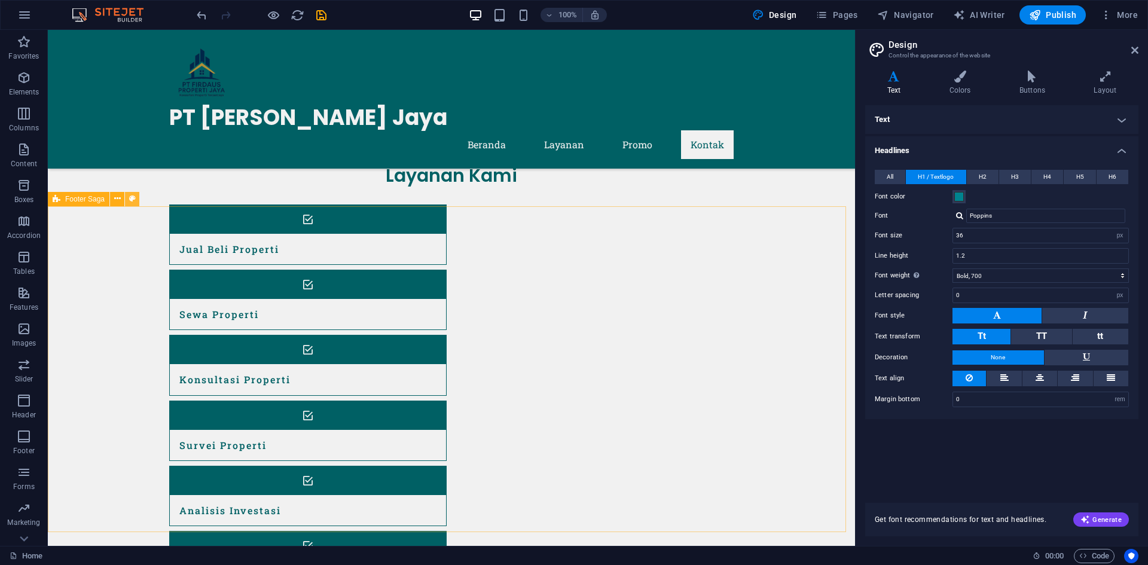
click at [133, 202] on icon at bounding box center [132, 199] width 7 height 13
select select "rem"
select select "px"
select select "rem"
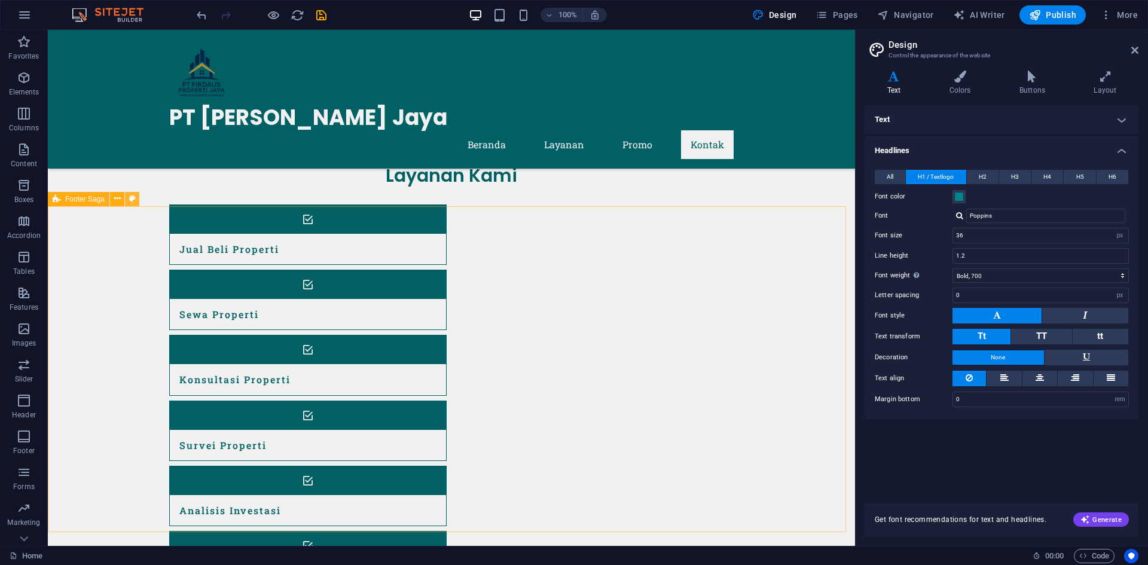
select select "rem"
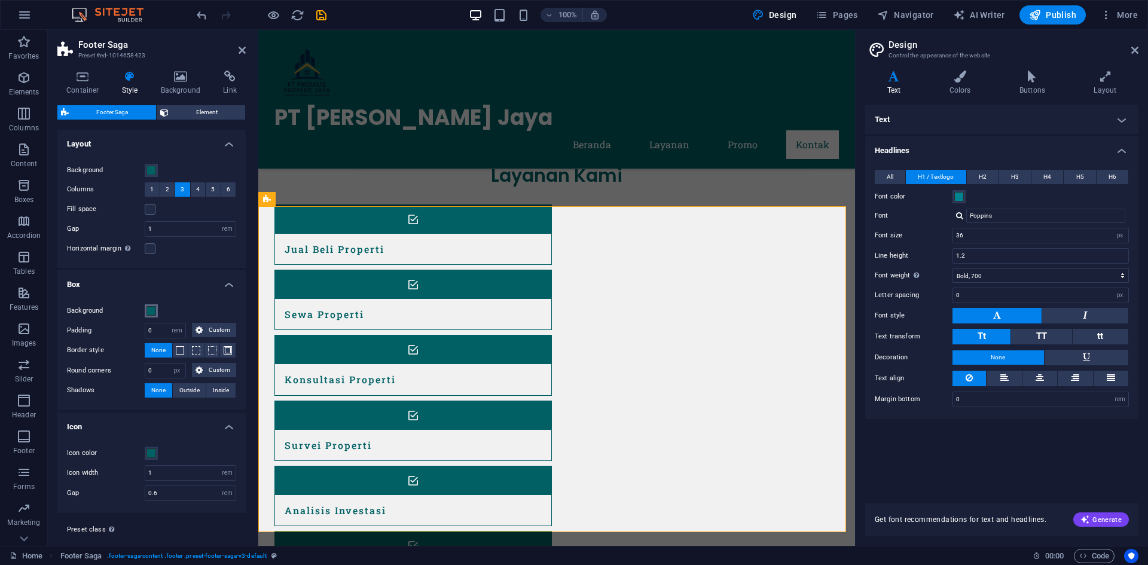
click at [150, 312] on span at bounding box center [152, 311] width 10 height 10
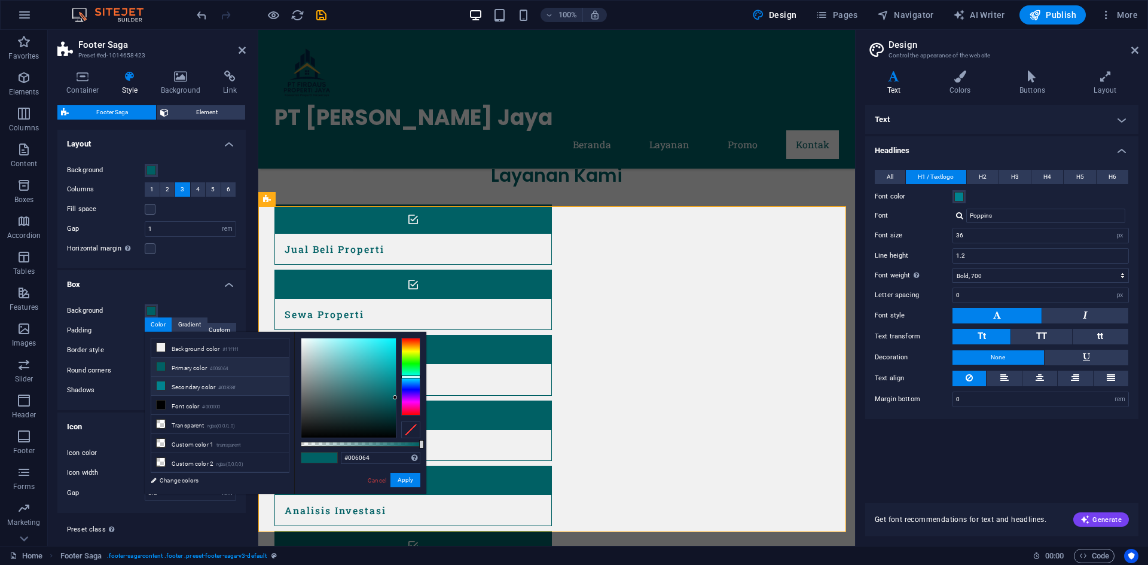
click at [186, 384] on li "Secondary color #00838f" at bounding box center [220, 386] width 138 height 19
type input "#00838f"
click at [414, 485] on button "Apply" at bounding box center [405, 480] width 30 height 14
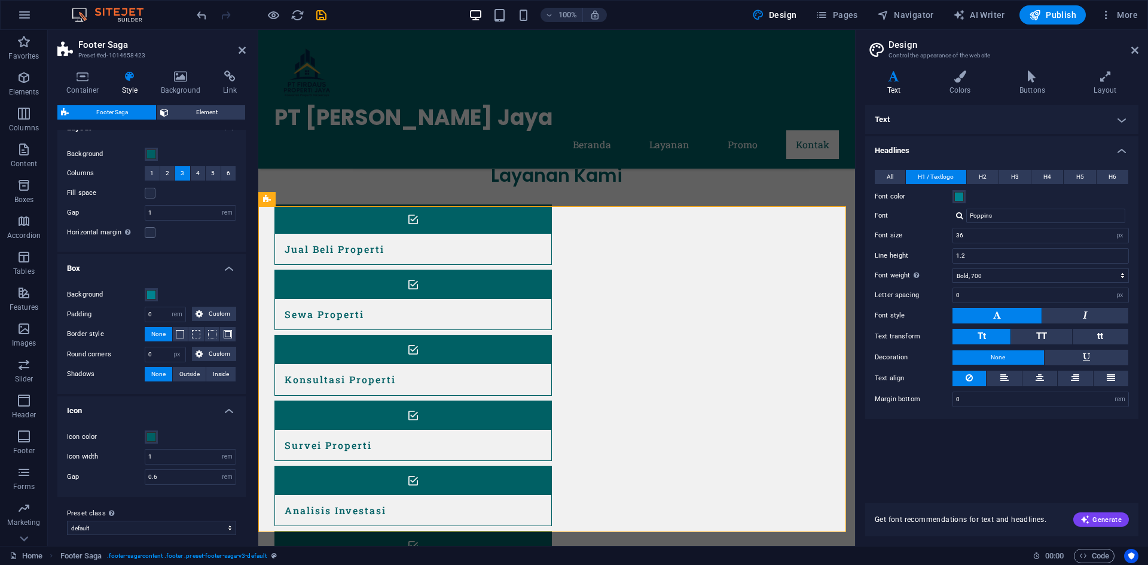
scroll to position [25, 0]
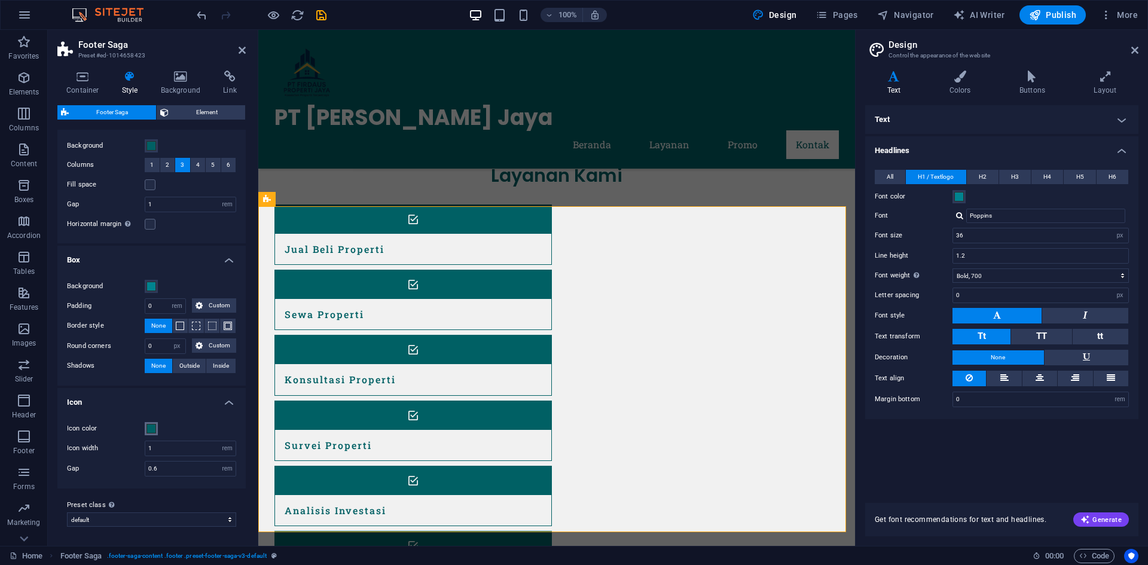
click at [149, 428] on span at bounding box center [152, 429] width 10 height 10
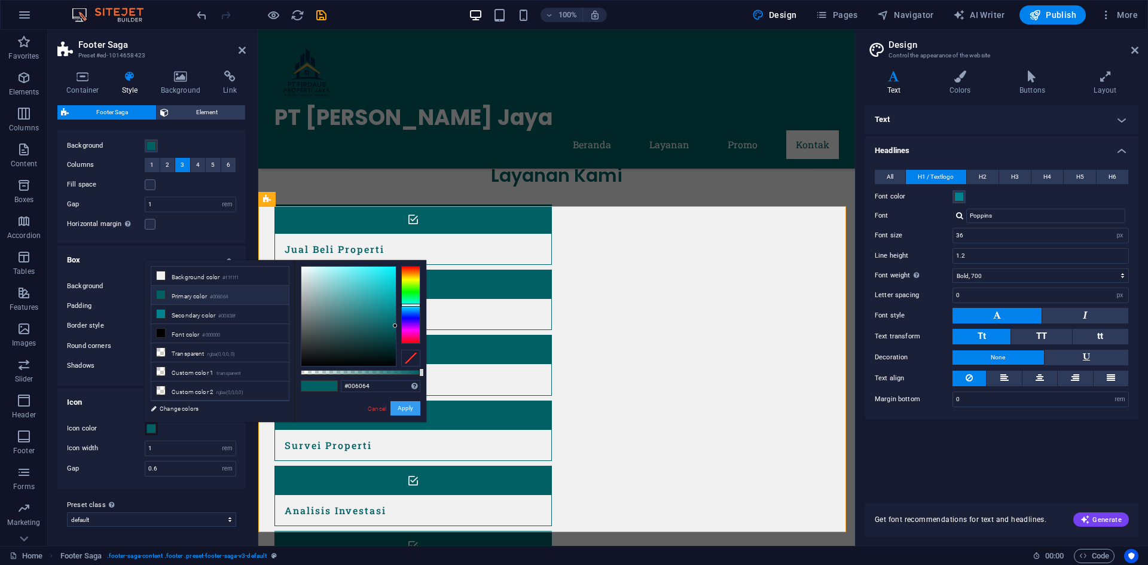
click at [402, 410] on button "Apply" at bounding box center [405, 408] width 30 height 14
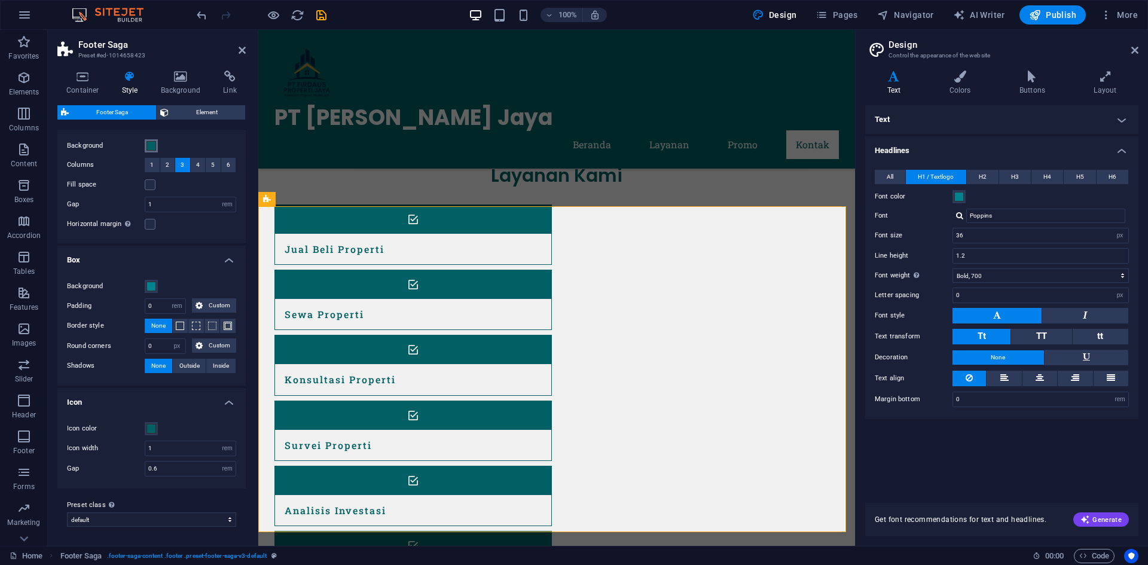
click at [152, 145] on span at bounding box center [152, 146] width 10 height 10
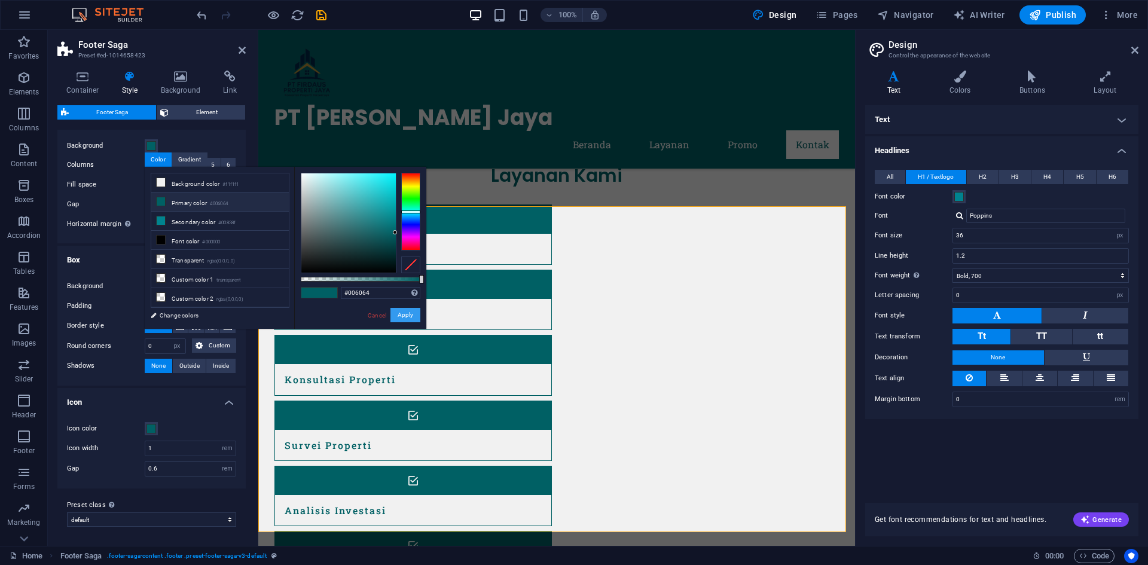
click at [402, 315] on button "Apply" at bounding box center [405, 315] width 30 height 14
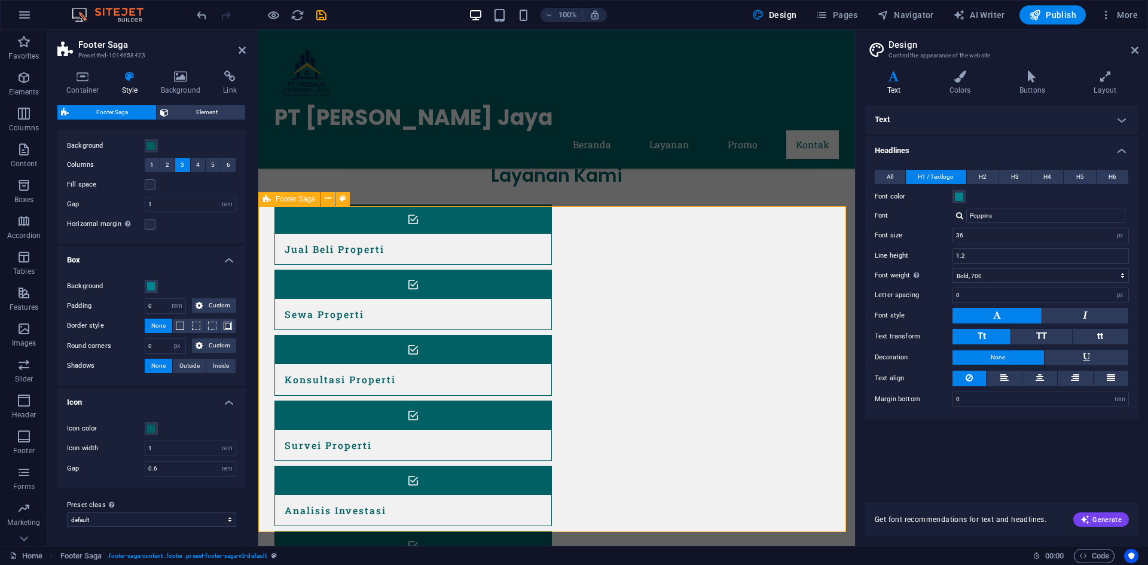
drag, startPoint x: 628, startPoint y: 350, endPoint x: 687, endPoint y: 316, distance: 68.6
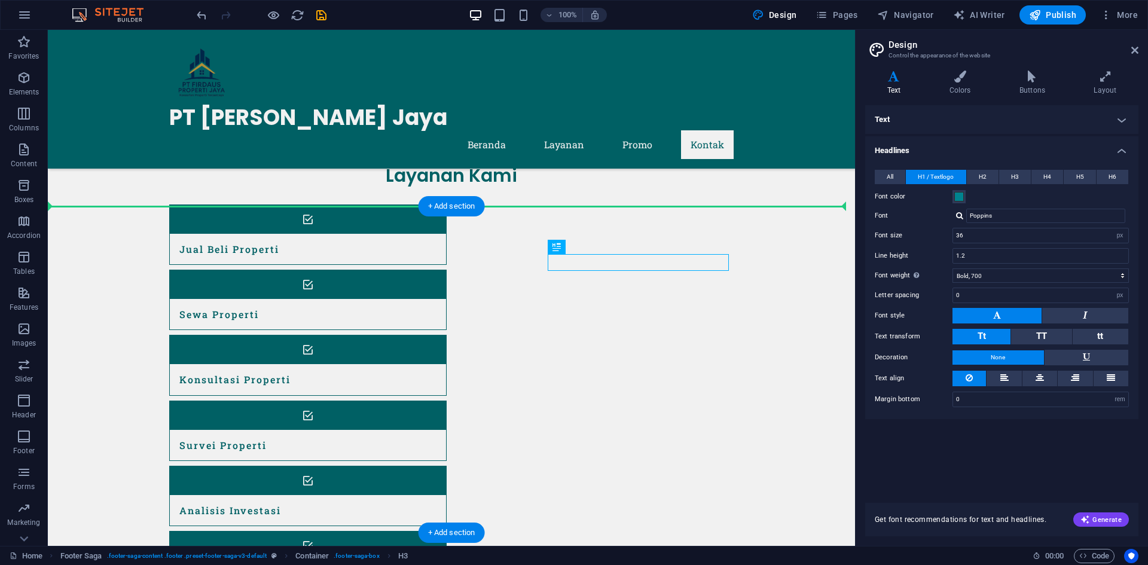
drag, startPoint x: 567, startPoint y: 262, endPoint x: 779, endPoint y: 263, distance: 211.7
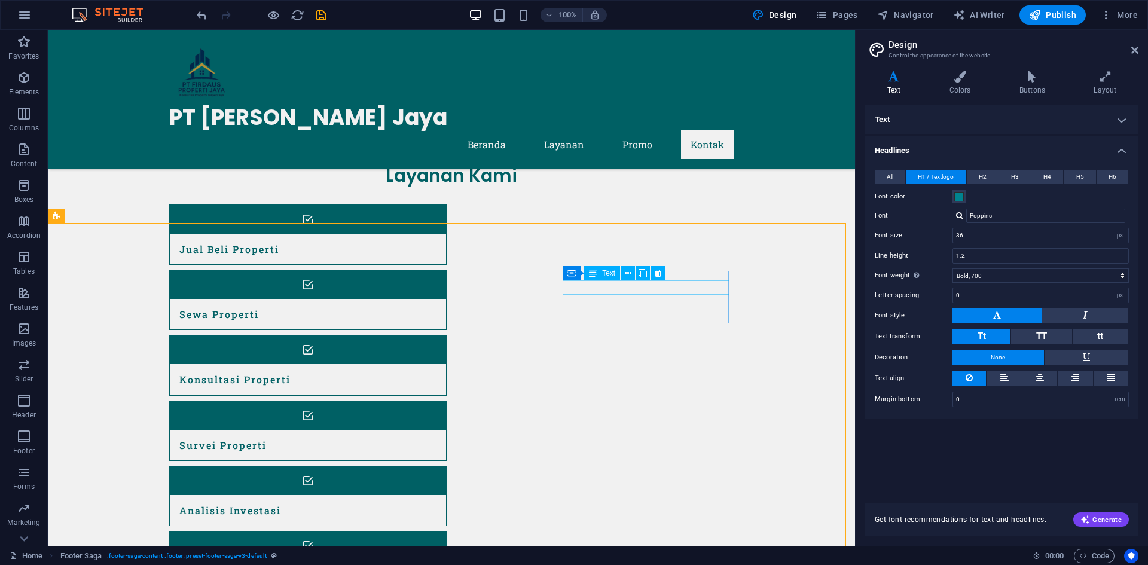
click at [602, 277] on div "Text" at bounding box center [602, 273] width 36 height 14
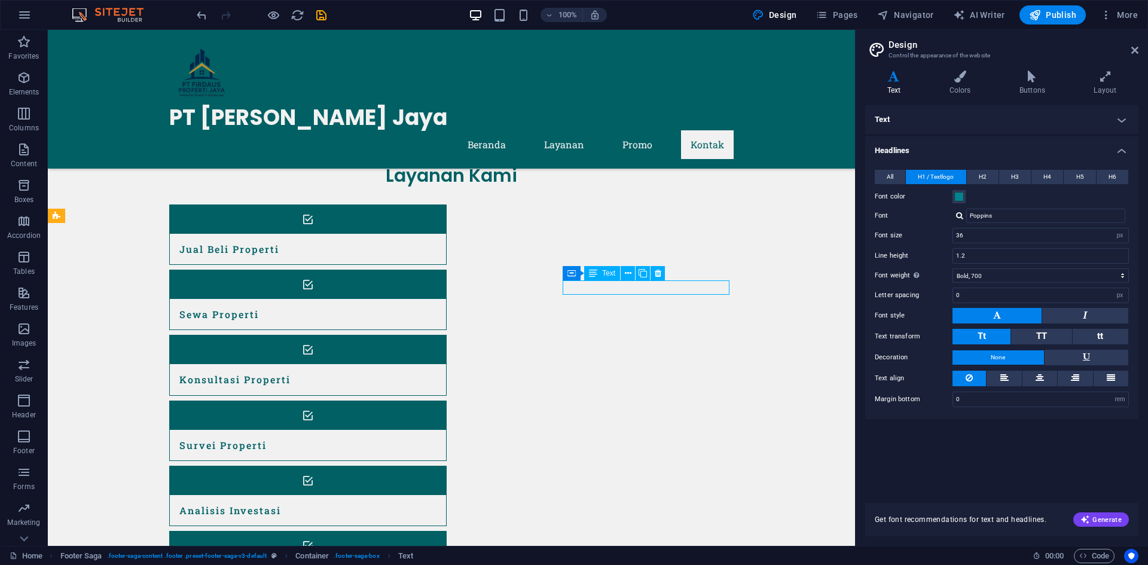
click at [602, 273] on div "Text" at bounding box center [602, 273] width 36 height 14
click at [612, 267] on div "Text" at bounding box center [602, 273] width 36 height 14
click at [629, 274] on icon at bounding box center [628, 273] width 7 height 13
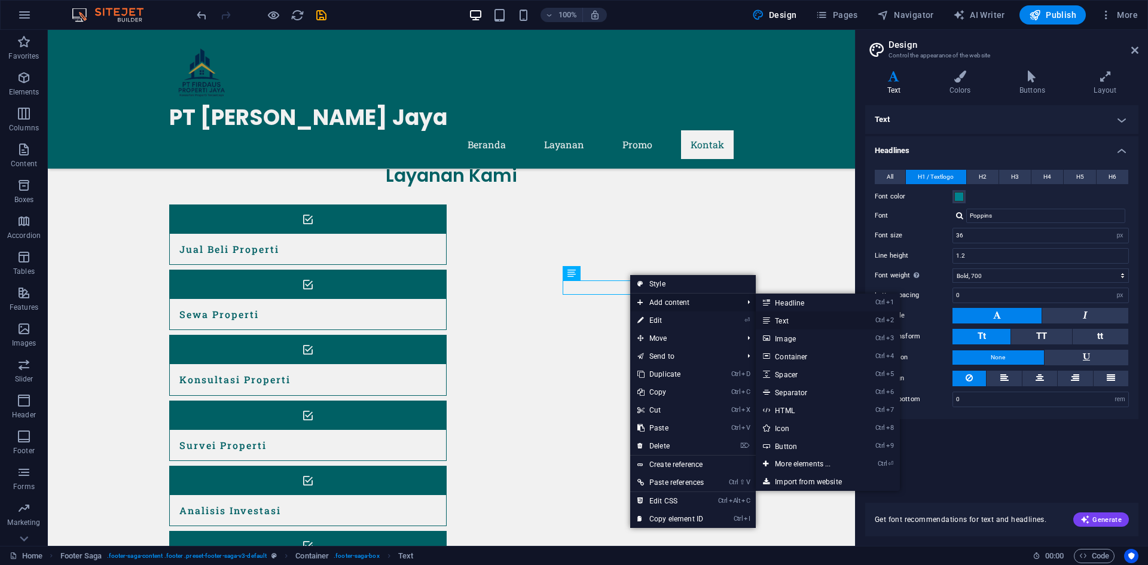
click at [788, 320] on link "Ctrl 2 Text" at bounding box center [805, 321] width 99 height 18
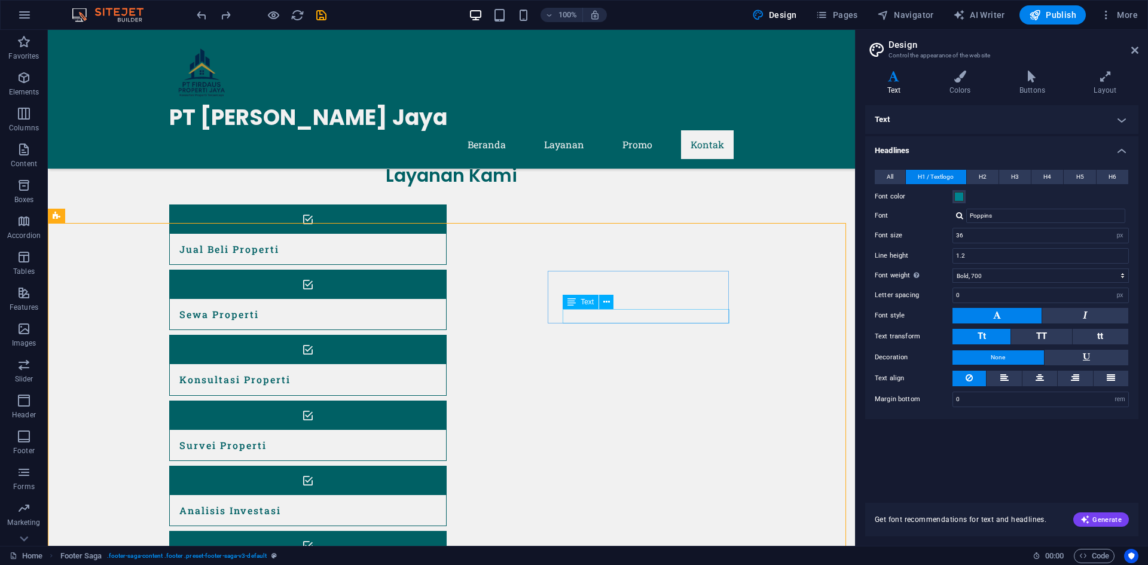
click at [584, 301] on span "Text" at bounding box center [587, 301] width 13 height 7
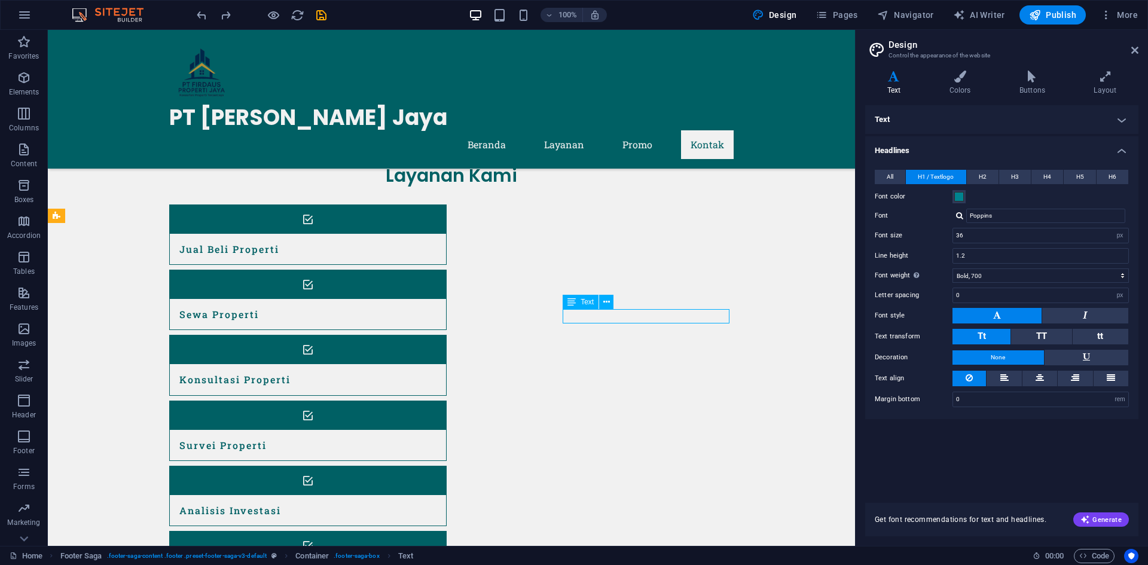
click at [584, 301] on span "Text" at bounding box center [587, 301] width 13 height 7
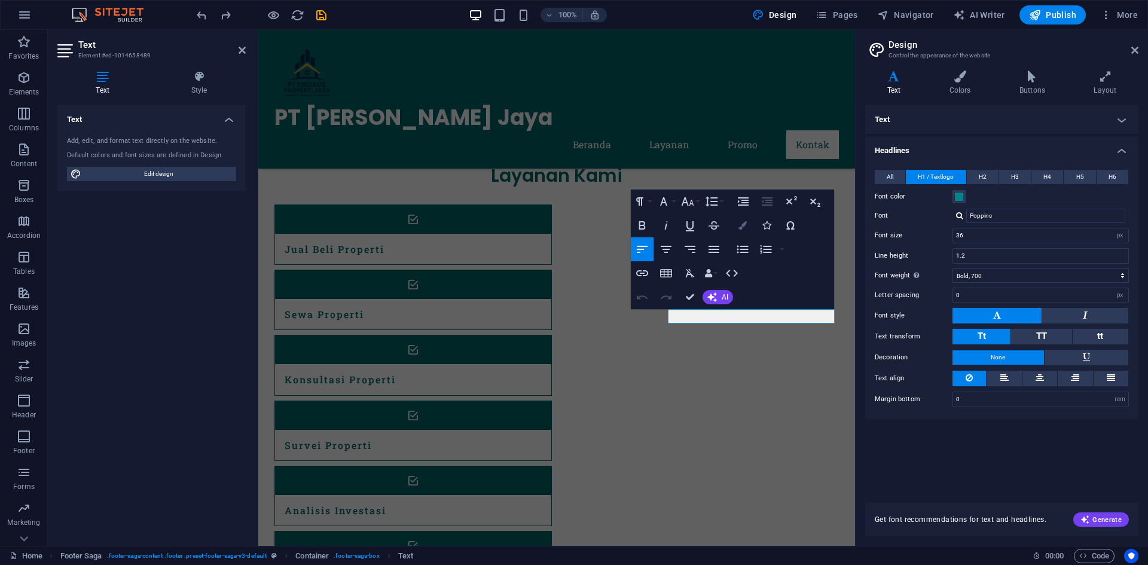
click at [741, 227] on icon "button" at bounding box center [742, 225] width 8 height 8
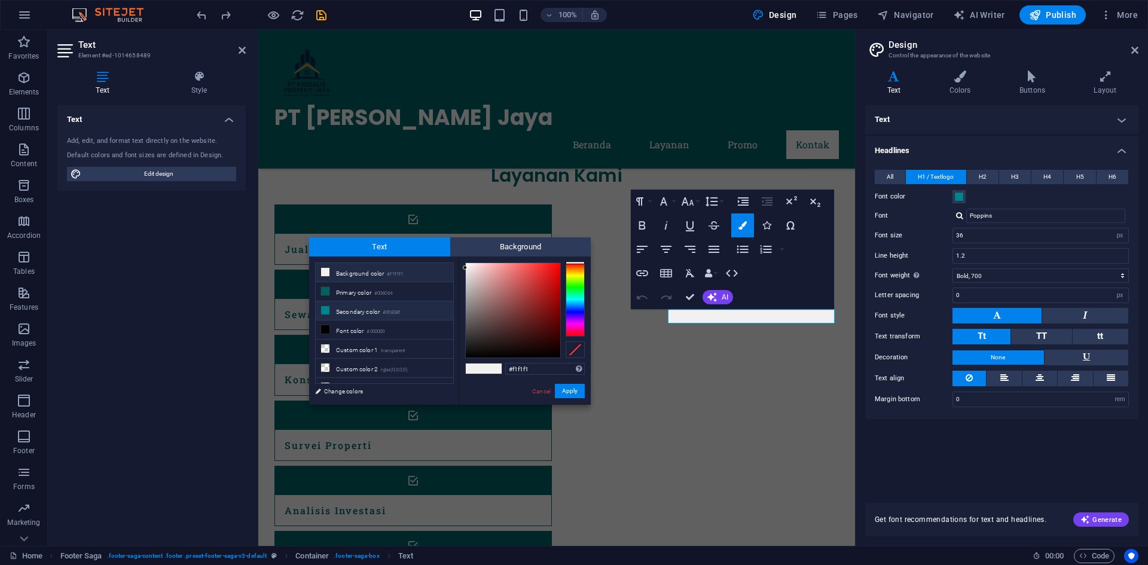
click at [361, 307] on li "Secondary color #00838f" at bounding box center [385, 310] width 138 height 19
type input "#00838f"
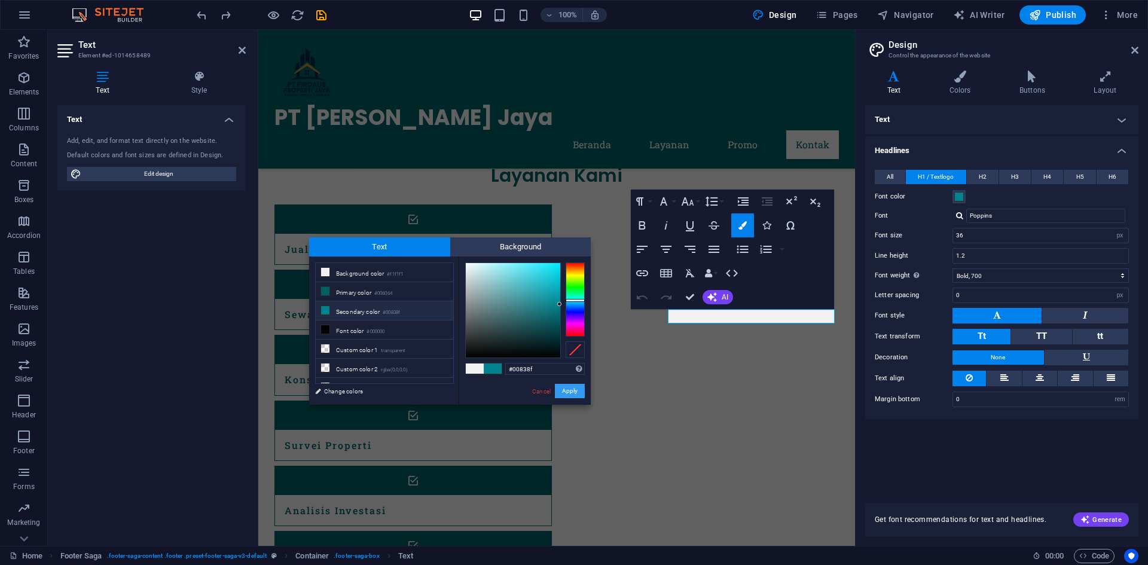
click at [574, 390] on button "Apply" at bounding box center [570, 391] width 30 height 14
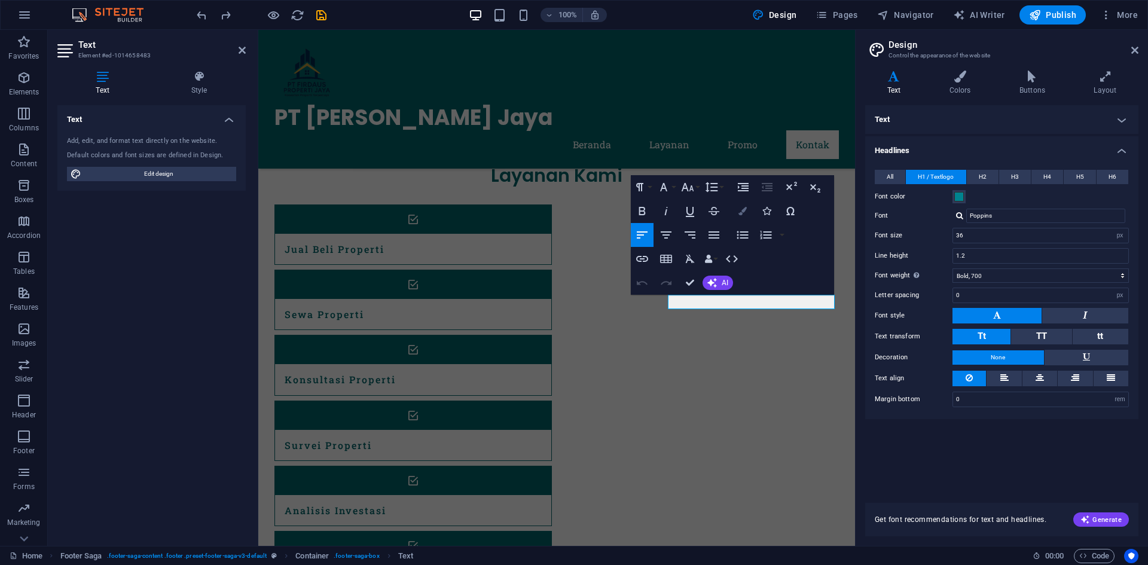
click at [744, 216] on button "Colors" at bounding box center [742, 211] width 23 height 24
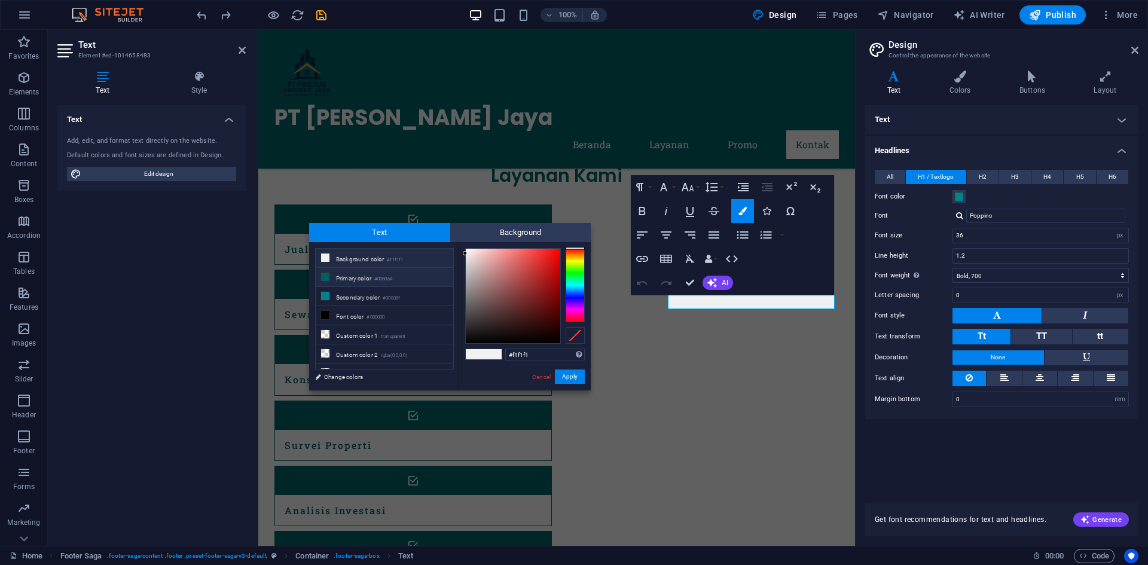
click at [361, 282] on li "Primary color #006064" at bounding box center [385, 277] width 138 height 19
type input "#006064"
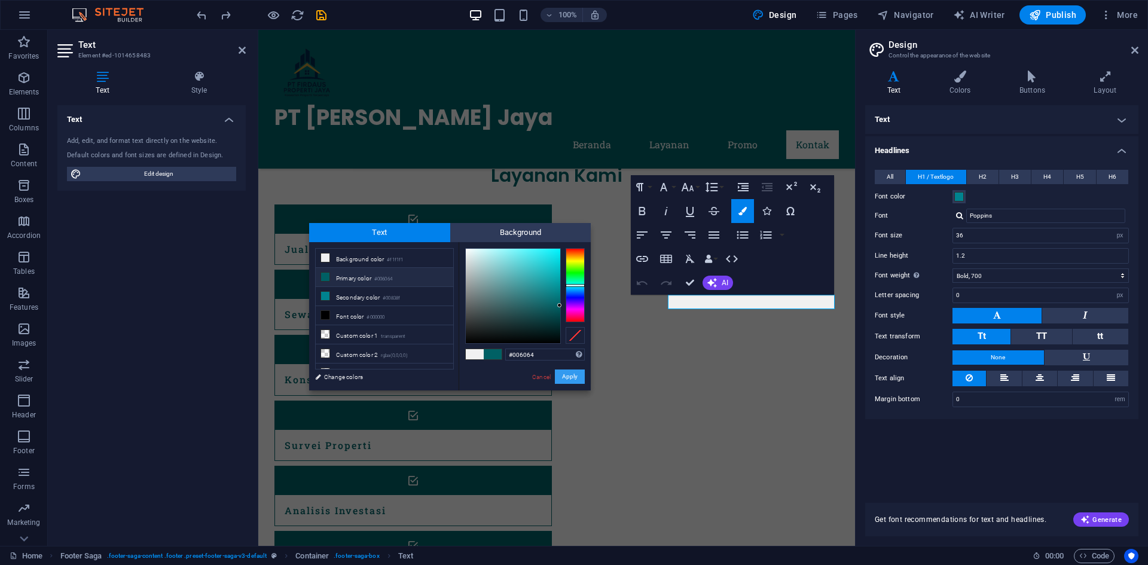
drag, startPoint x: 571, startPoint y: 377, endPoint x: 313, endPoint y: 348, distance: 260.0
click at [571, 378] on button "Apply" at bounding box center [570, 377] width 30 height 14
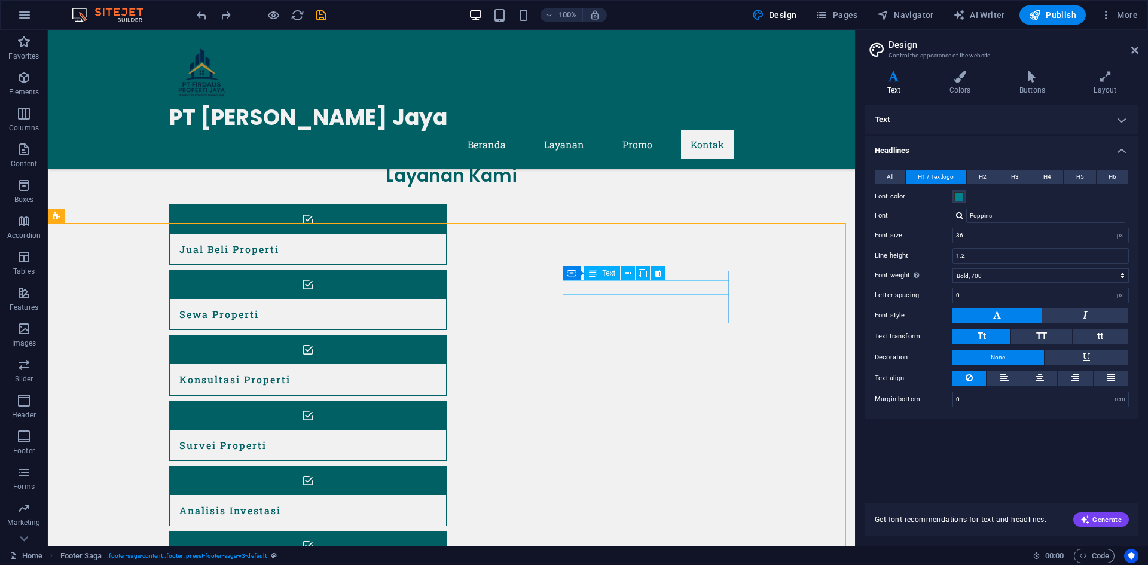
click at [603, 281] on div "Container Text" at bounding box center [618, 273] width 110 height 15
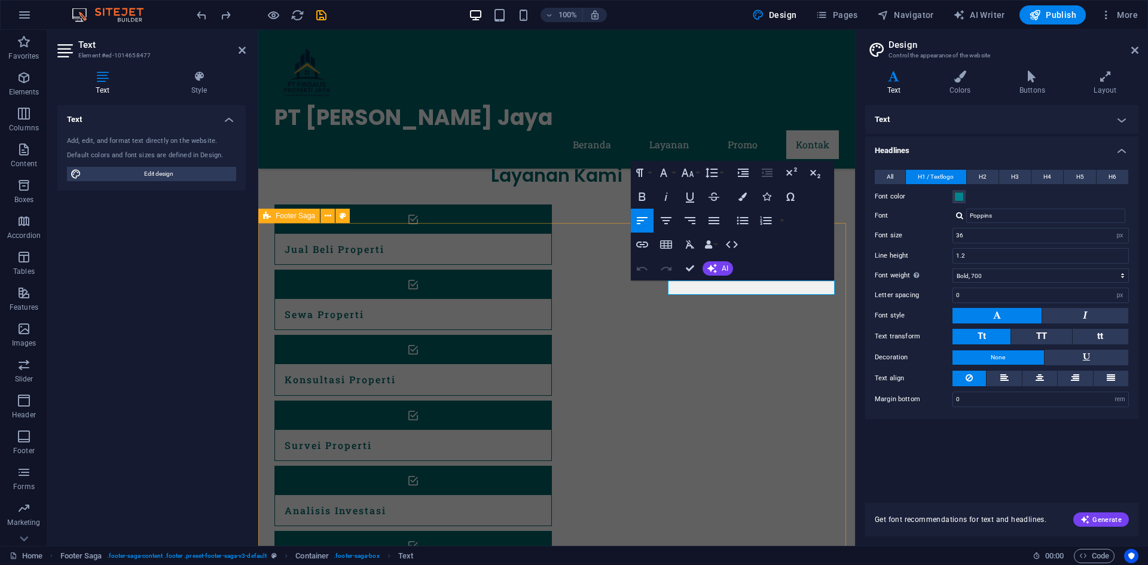
drag, startPoint x: 631, startPoint y: 355, endPoint x: 845, endPoint y: 352, distance: 214.1
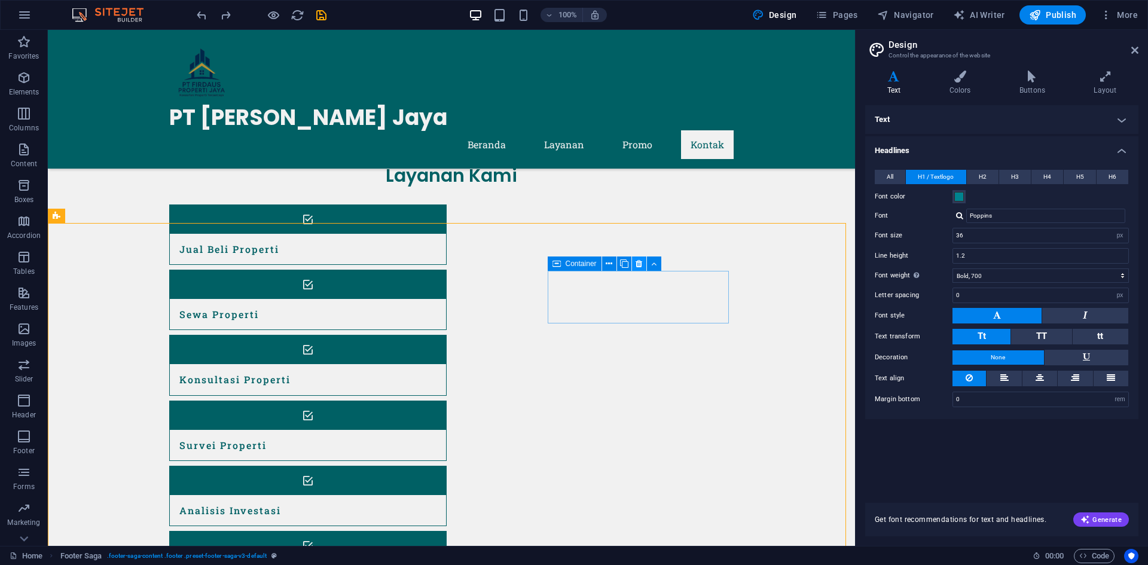
click at [637, 265] on icon at bounding box center [639, 264] width 7 height 13
click at [656, 274] on icon at bounding box center [658, 273] width 7 height 13
click at [617, 267] on button at bounding box center [622, 264] width 14 height 14
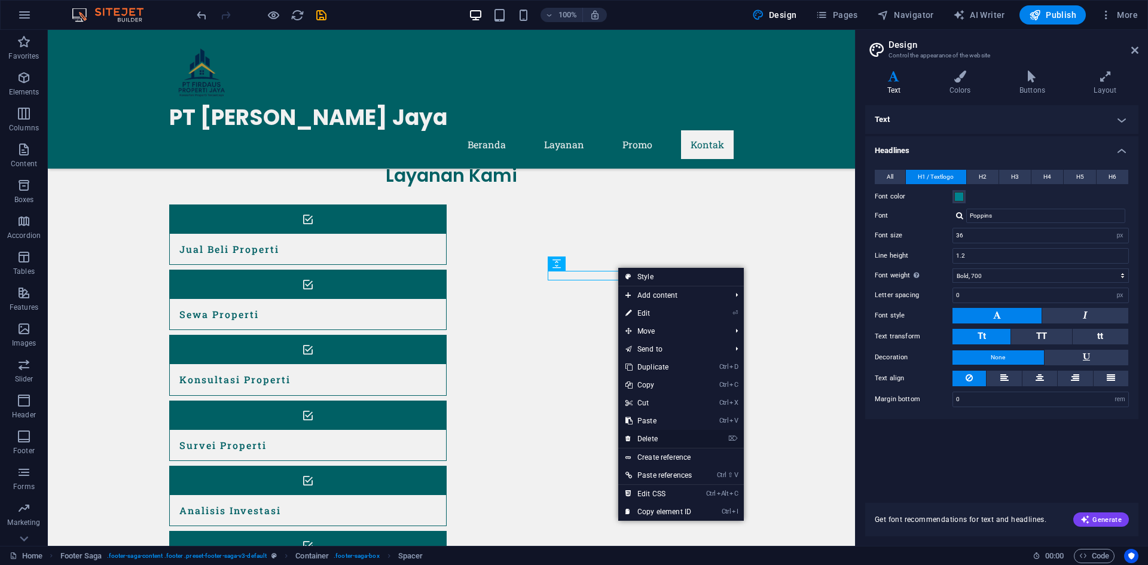
click at [651, 444] on link "⌦ Delete" at bounding box center [658, 439] width 81 height 18
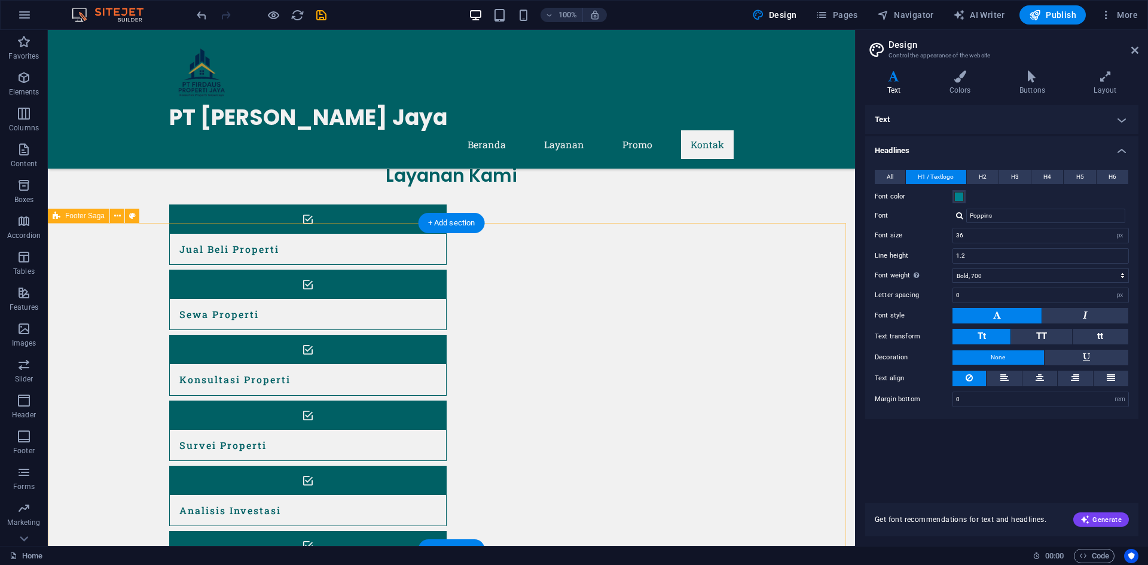
drag, startPoint x: 587, startPoint y: 319, endPoint x: 580, endPoint y: 306, distance: 14.7
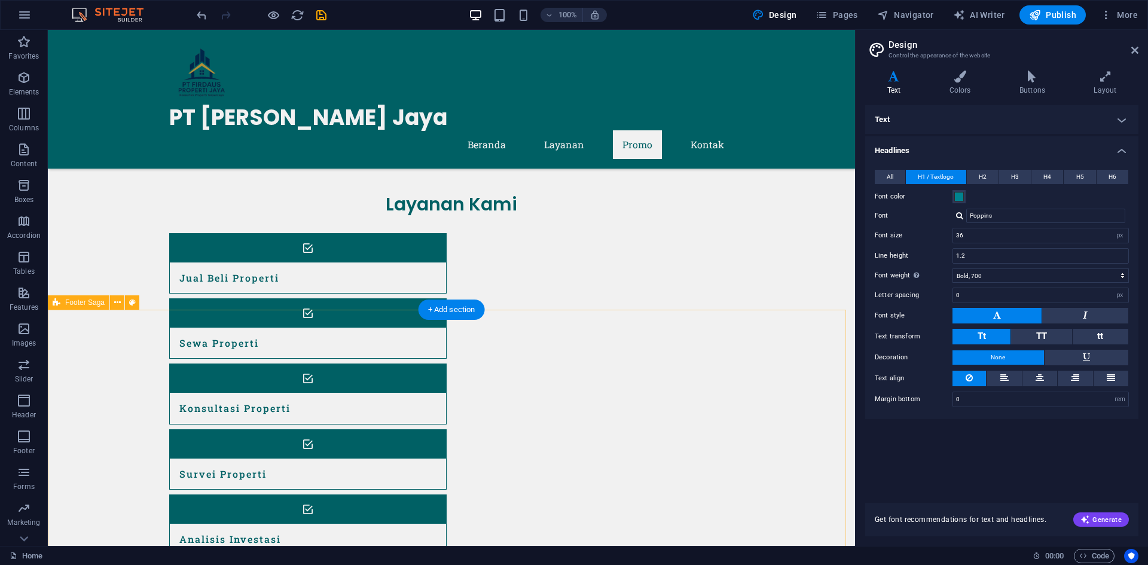
scroll to position [731, 0]
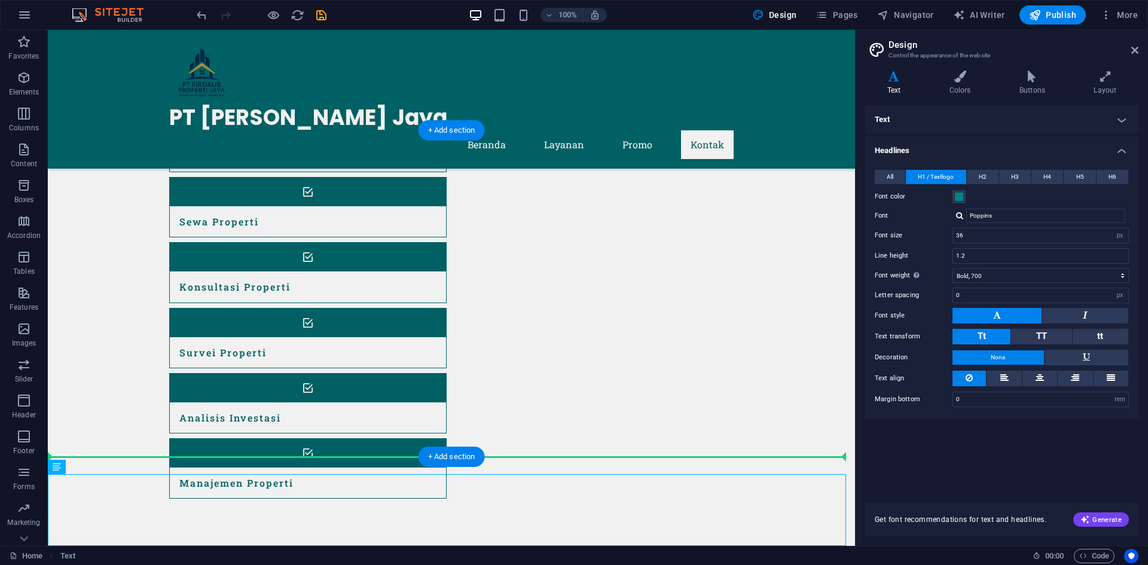
drag, startPoint x: 187, startPoint y: 518, endPoint x: 446, endPoint y: 325, distance: 322.7
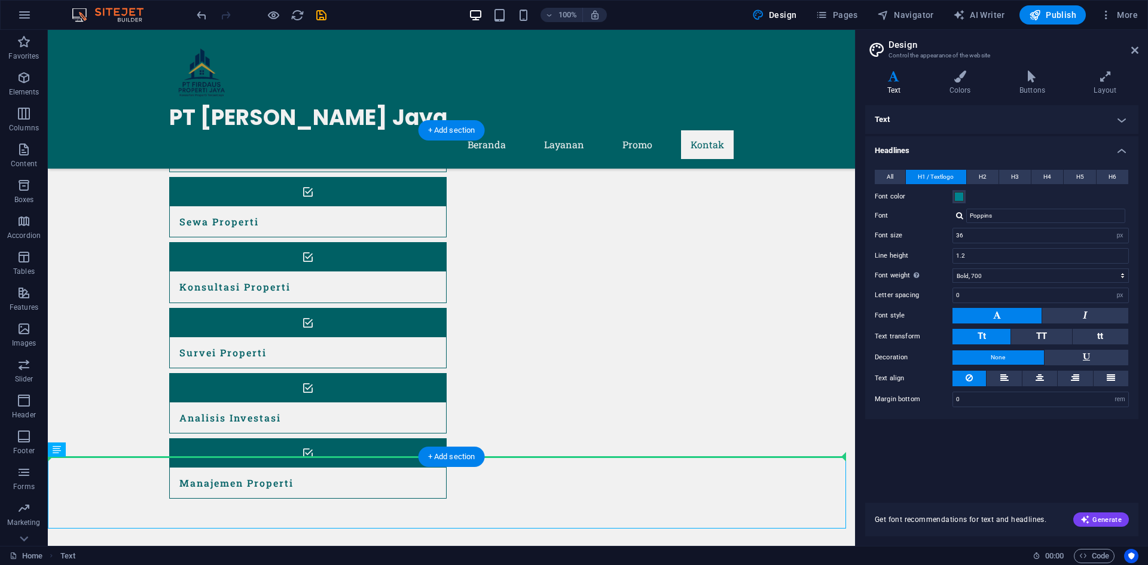
drag, startPoint x: 152, startPoint y: 478, endPoint x: 463, endPoint y: 333, distance: 343.2
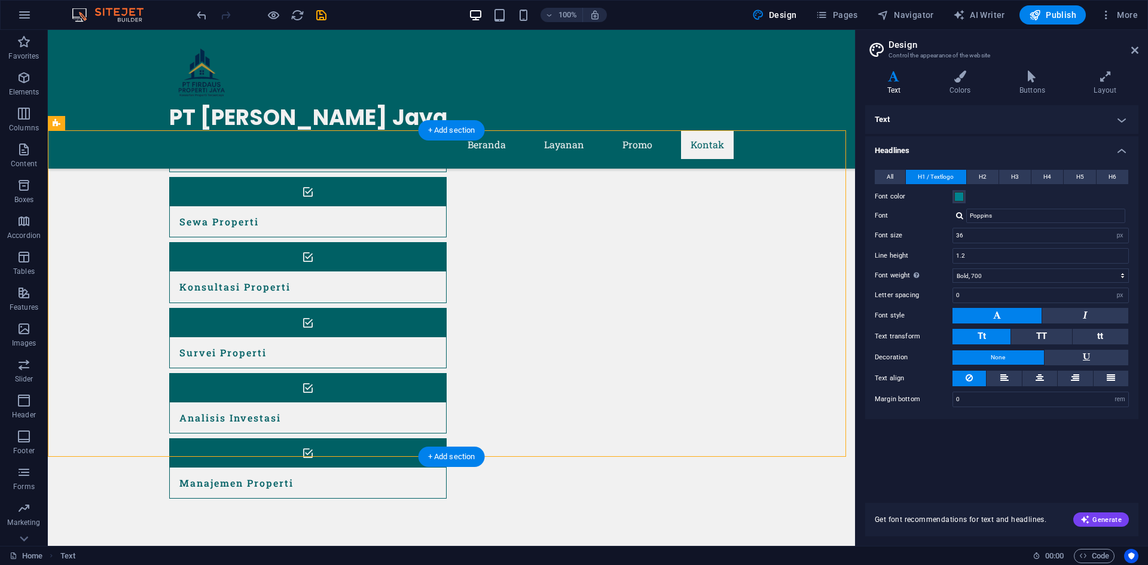
select select "rem"
select select "px"
select select "rem"
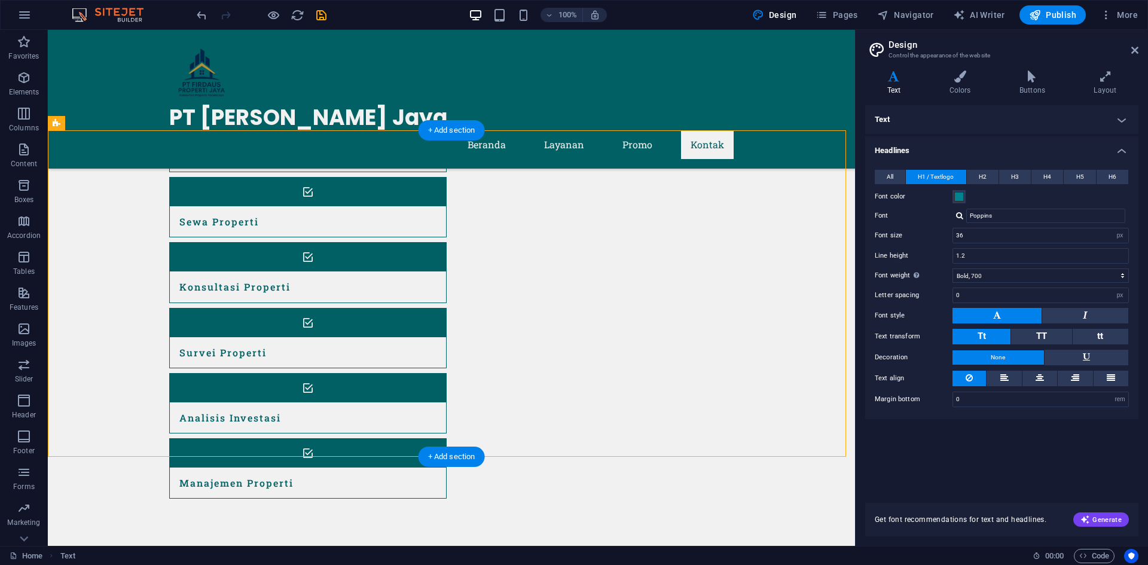
select select "rem"
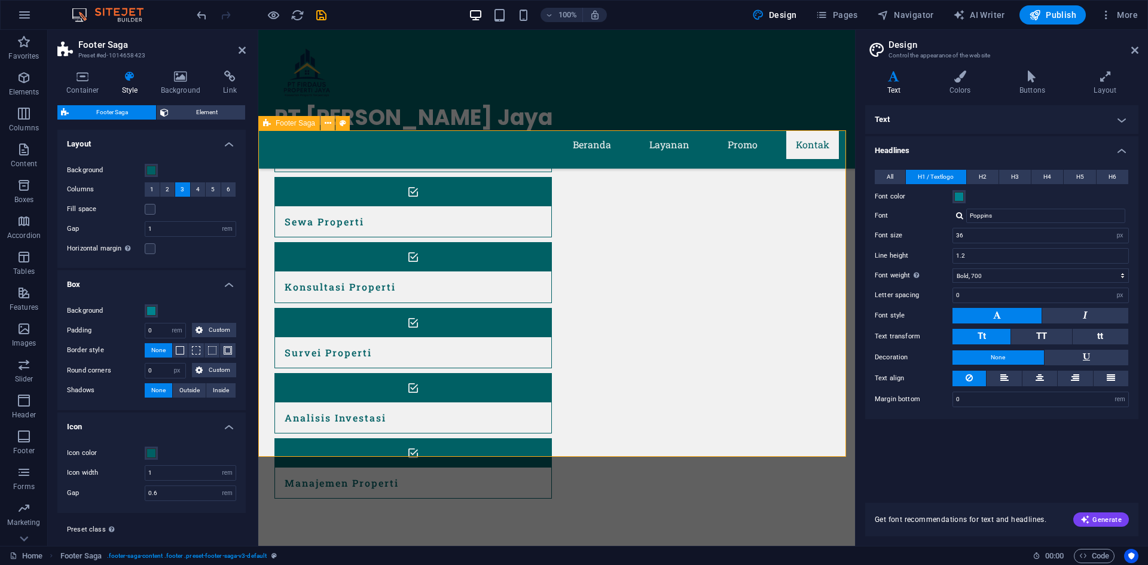
click at [328, 124] on icon at bounding box center [328, 123] width 7 height 13
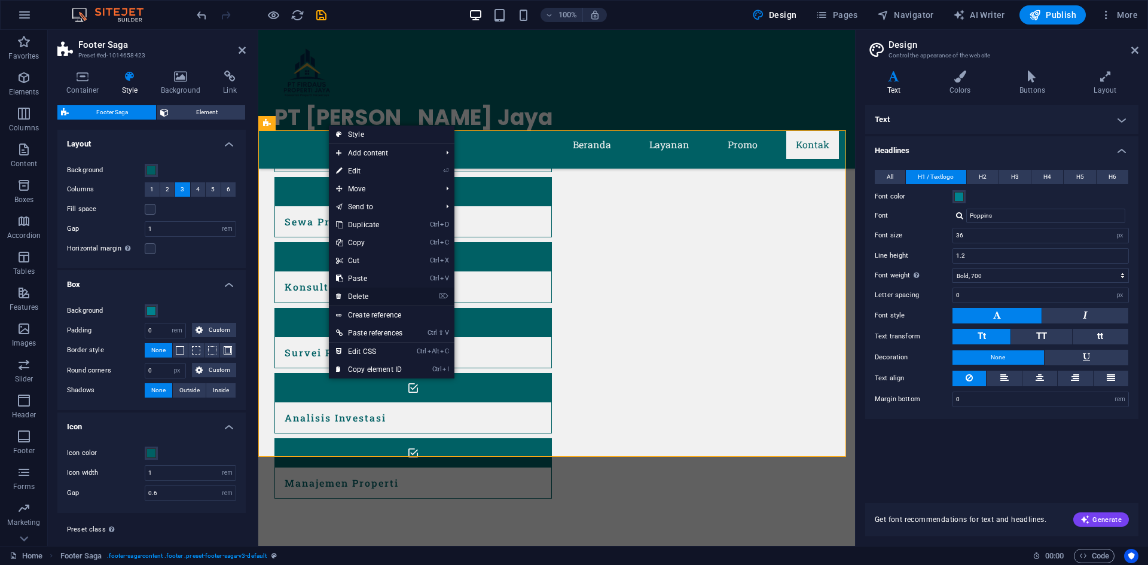
click at [374, 295] on link "⌦ Delete" at bounding box center [369, 297] width 81 height 18
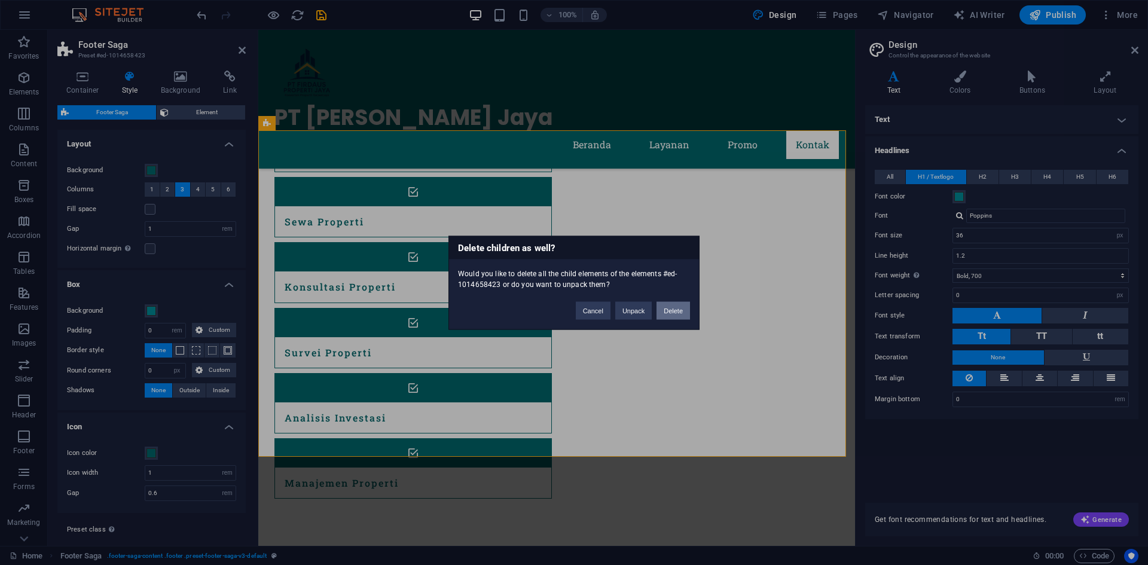
click at [661, 312] on button "Delete" at bounding box center [673, 310] width 33 height 18
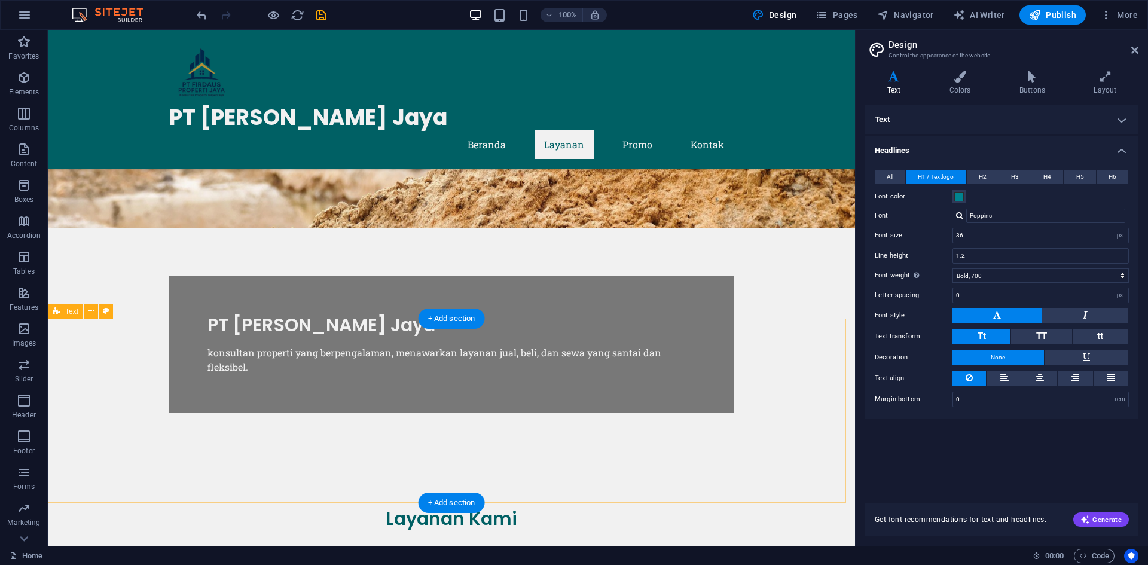
scroll to position [405, 0]
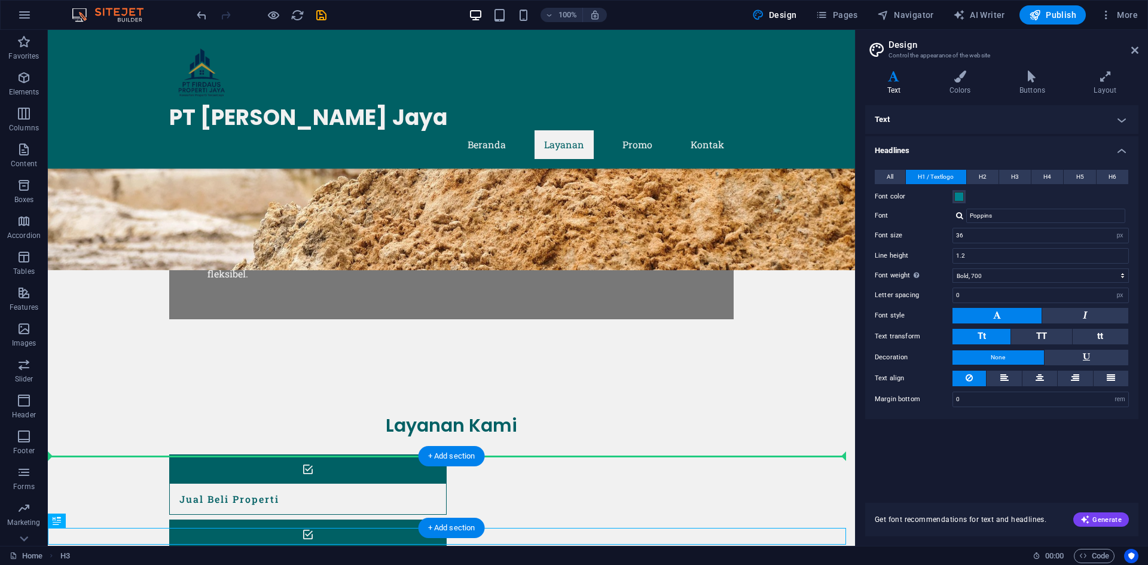
drag, startPoint x: 108, startPoint y: 534, endPoint x: 111, endPoint y: 458, distance: 76.0
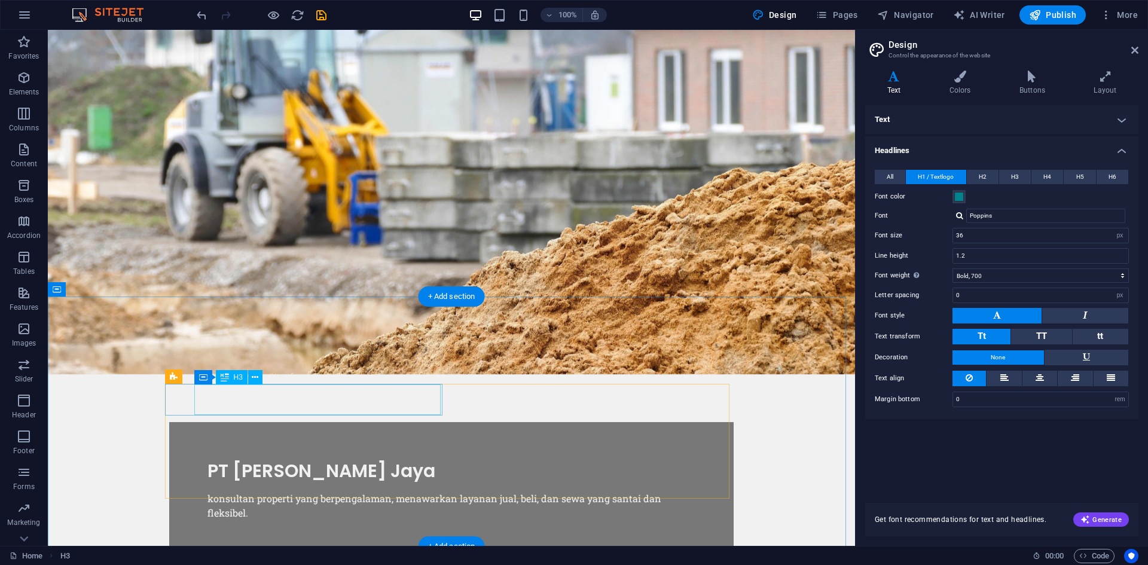
scroll to position [88, 0]
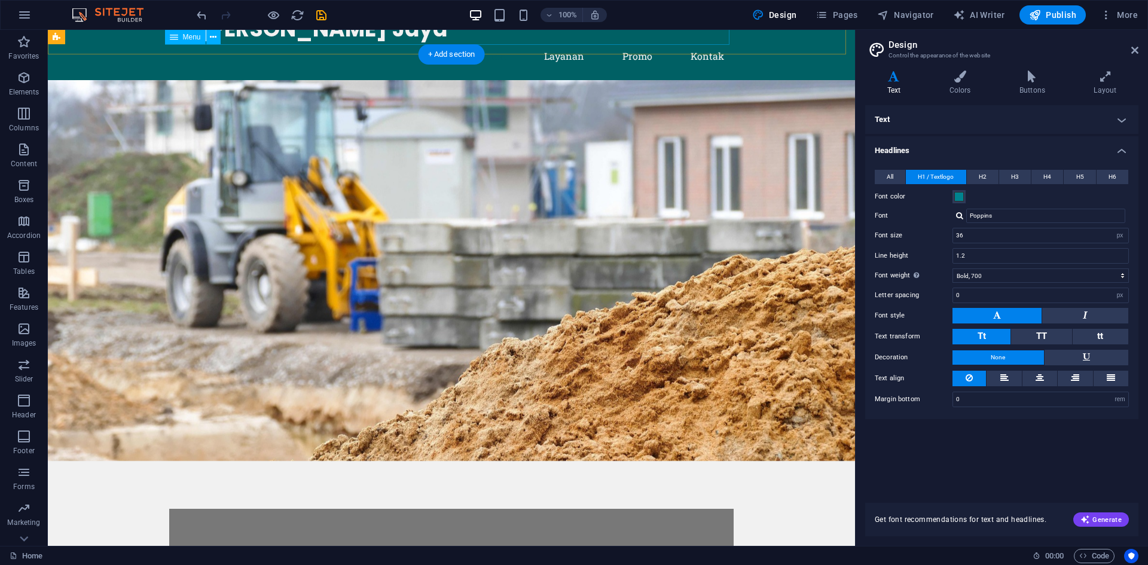
click at [638, 42] on nav "Beranda Layanan Promo Kontak" at bounding box center [451, 56] width 564 height 29
click at [1052, 14] on span "Publish" at bounding box center [1052, 15] width 47 height 12
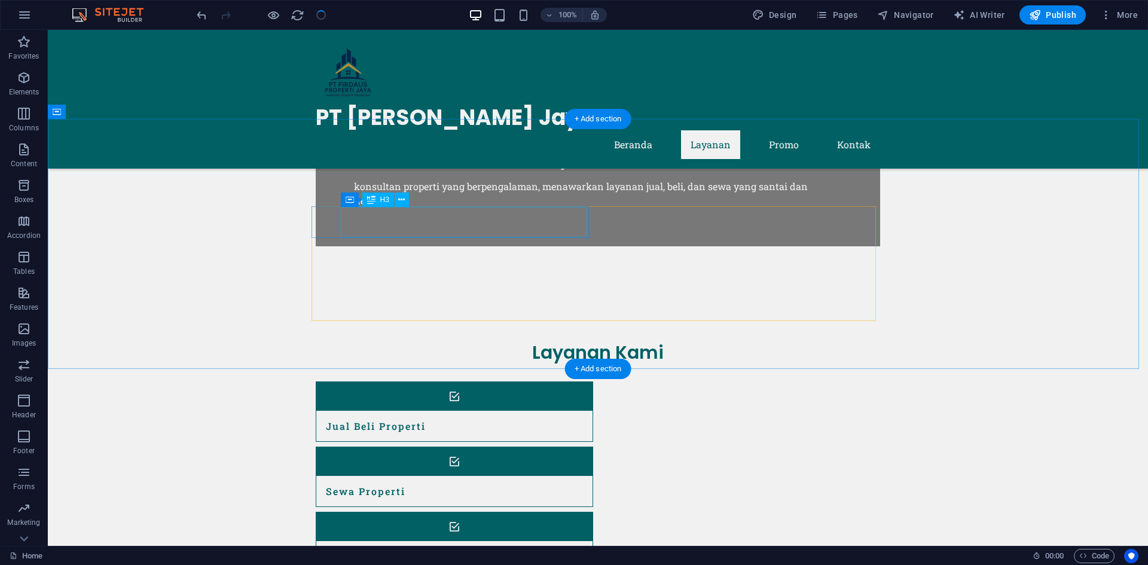
scroll to position [387, 0]
